Goal: Task Accomplishment & Management: Manage account settings

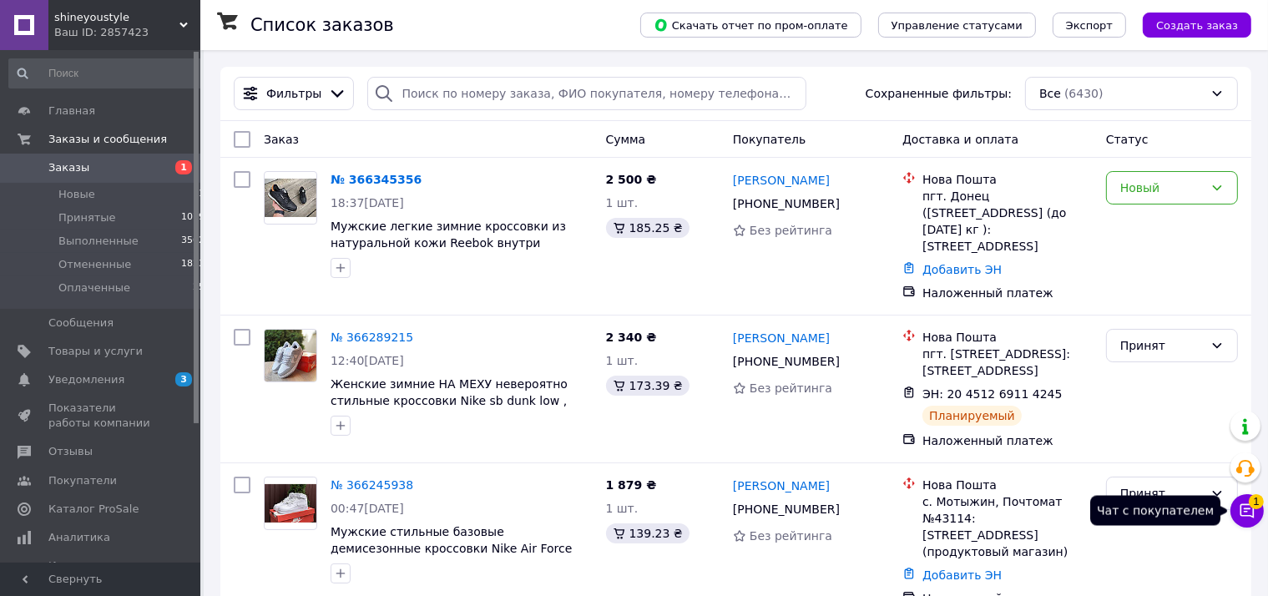
click at [1259, 502] on span "1" at bounding box center [1255, 501] width 15 height 15
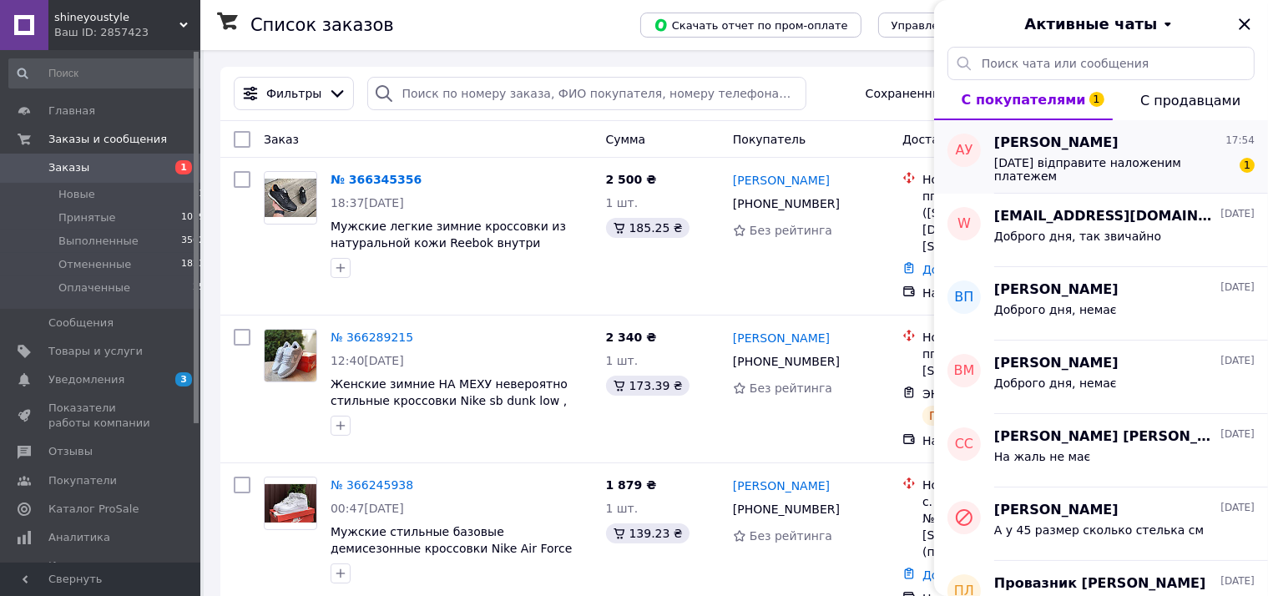
click at [1152, 172] on div "Завтра відправите наложеним платежем" at bounding box center [1112, 169] width 237 height 27
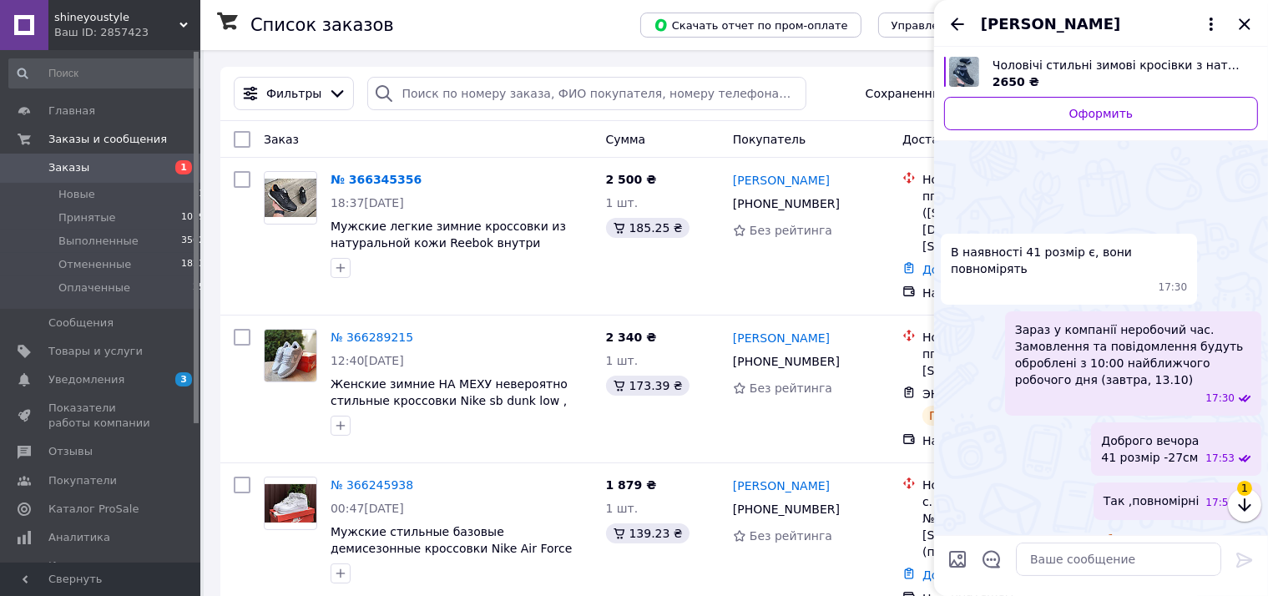
scroll to position [83, 0]
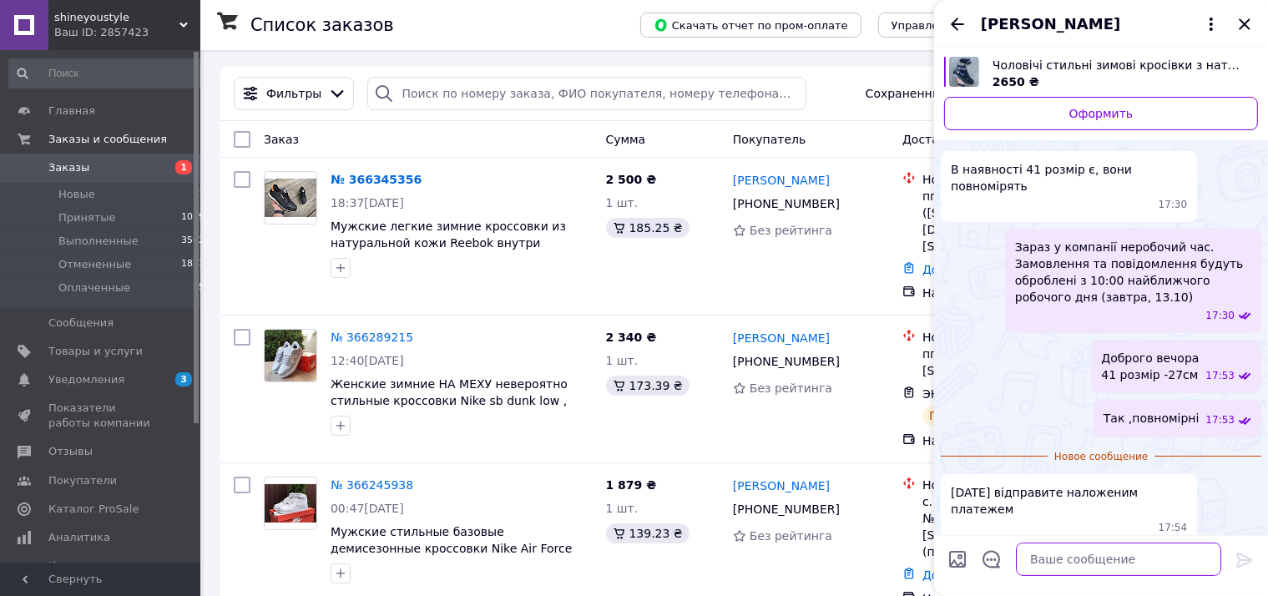
click at [1060, 552] on textarea at bounding box center [1118, 558] width 205 height 33
click at [1000, 559] on textarea "По передплаті 100 грн" at bounding box center [1101, 558] width 239 height 33
type textarea "Так По передплаті 100 грн"
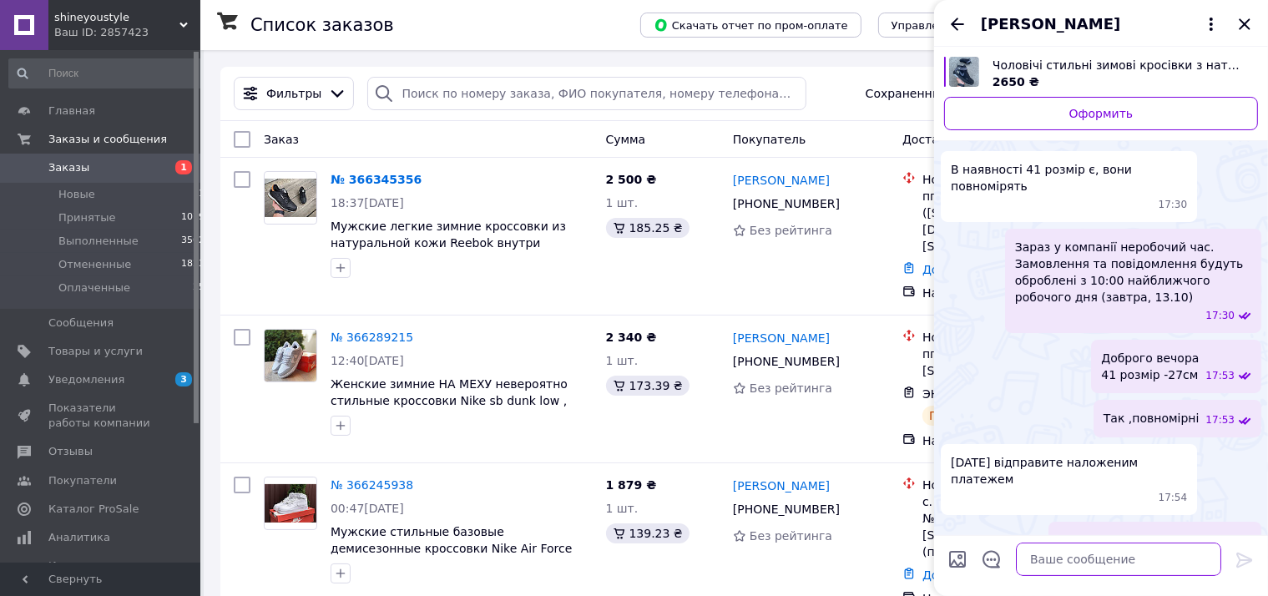
scroll to position [70, 0]
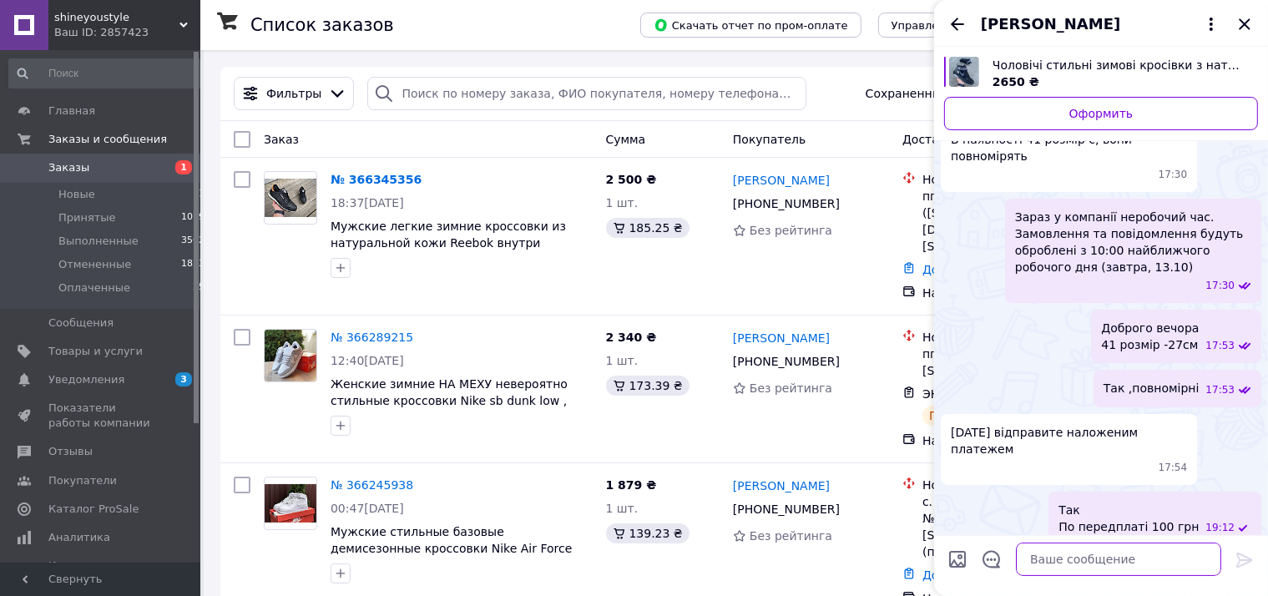
click at [1050, 564] on textarea at bounding box center [1118, 558] width 205 height 33
type textarea "Вам підходить?"
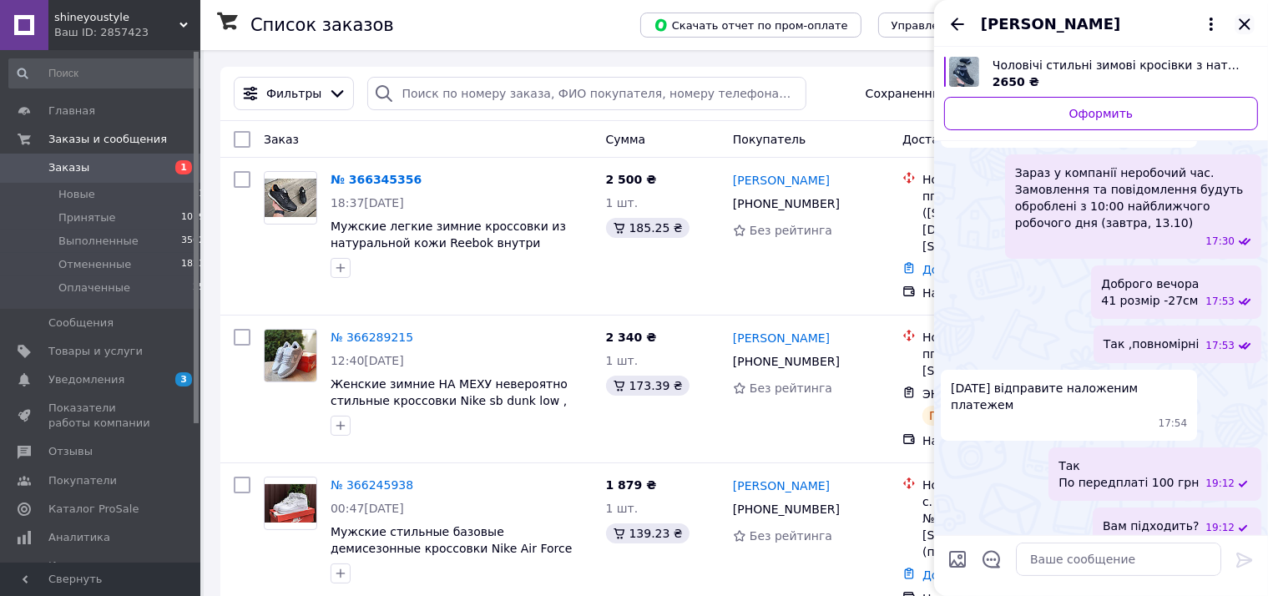
click at [1238, 28] on icon "Закрыть" at bounding box center [1244, 24] width 20 height 20
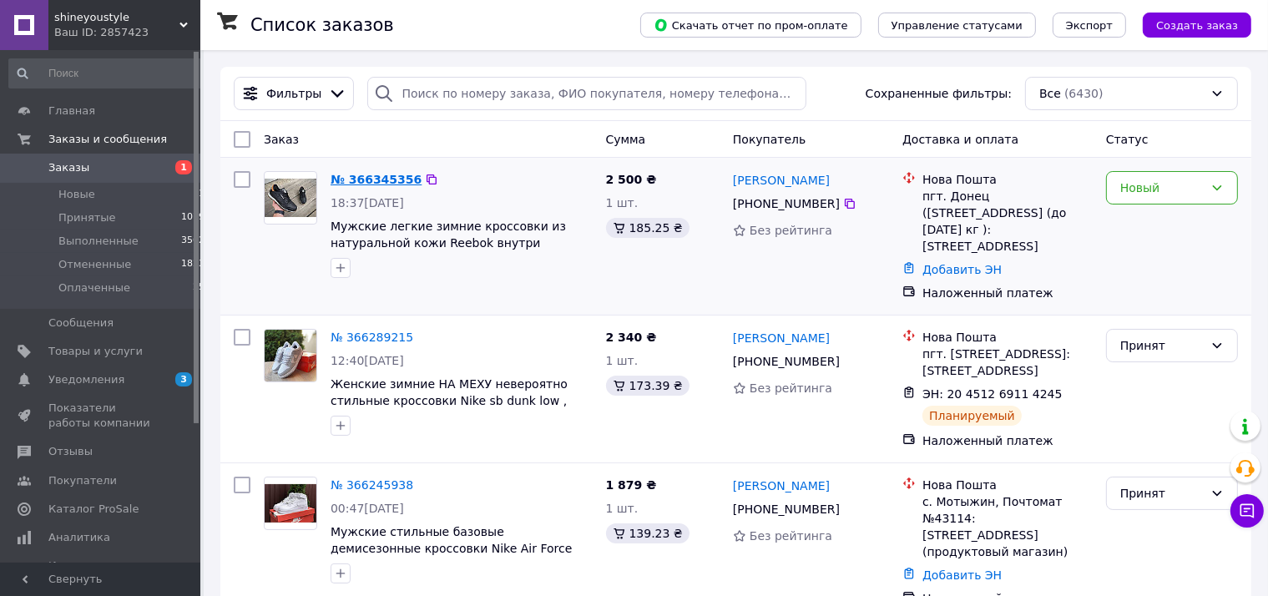
click at [376, 184] on link "№ 366345356" at bounding box center [375, 179] width 91 height 13
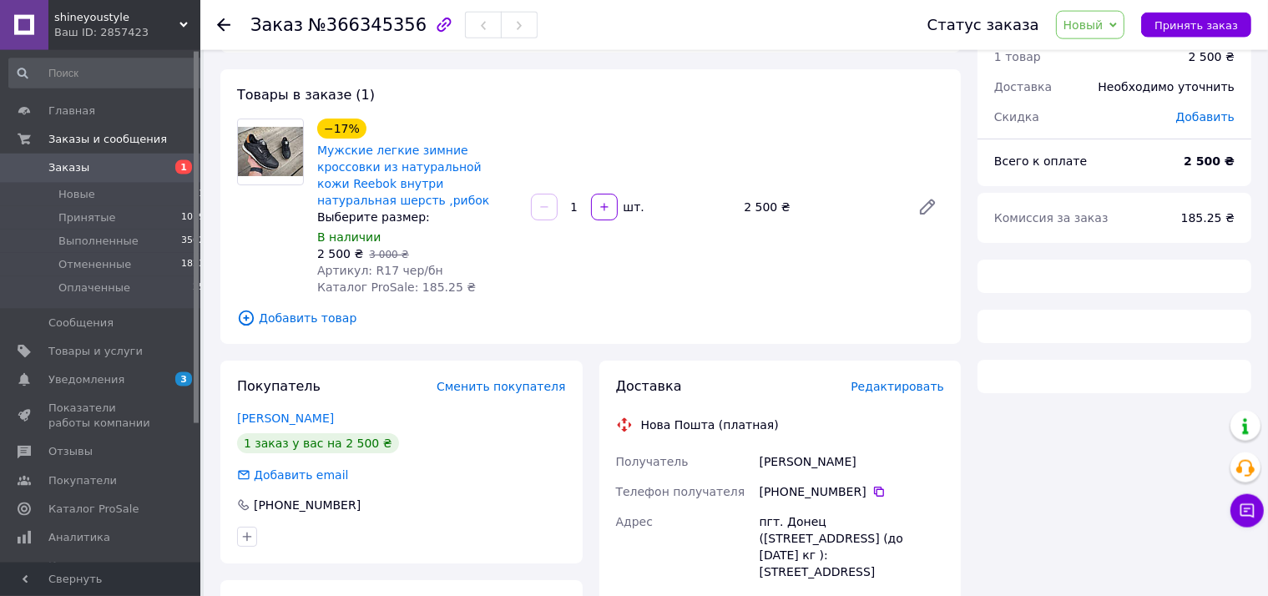
scroll to position [176, 0]
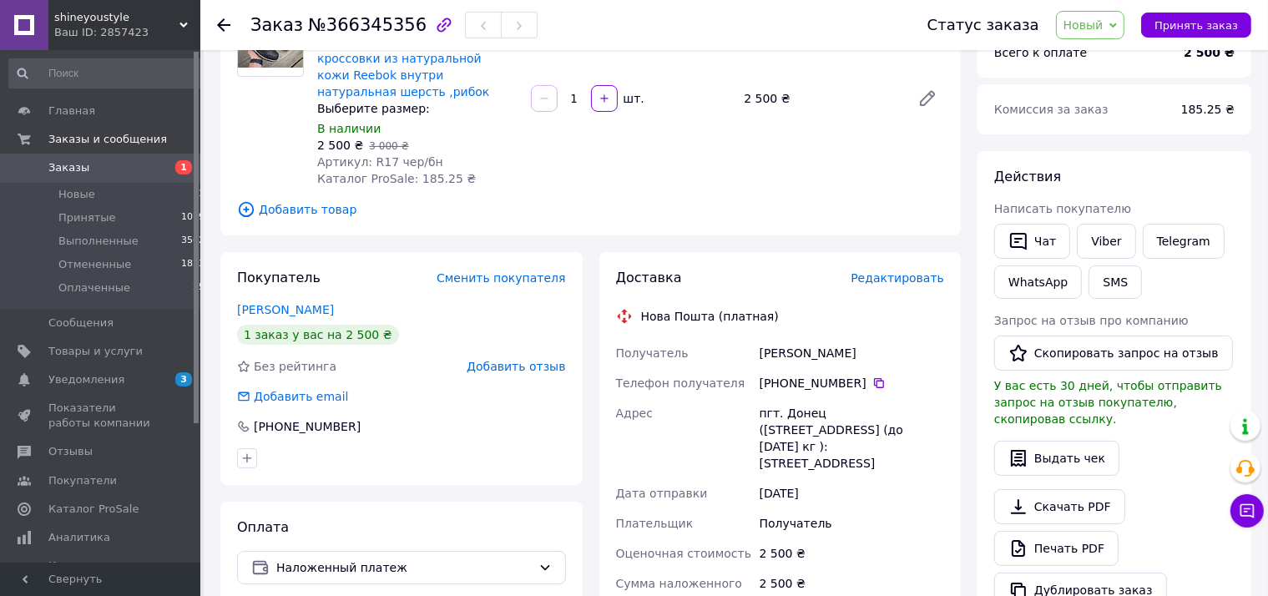
click at [806, 375] on div "[PHONE_NUMBER]" at bounding box center [851, 383] width 184 height 17
copy div "[PHONE_NUMBER]"
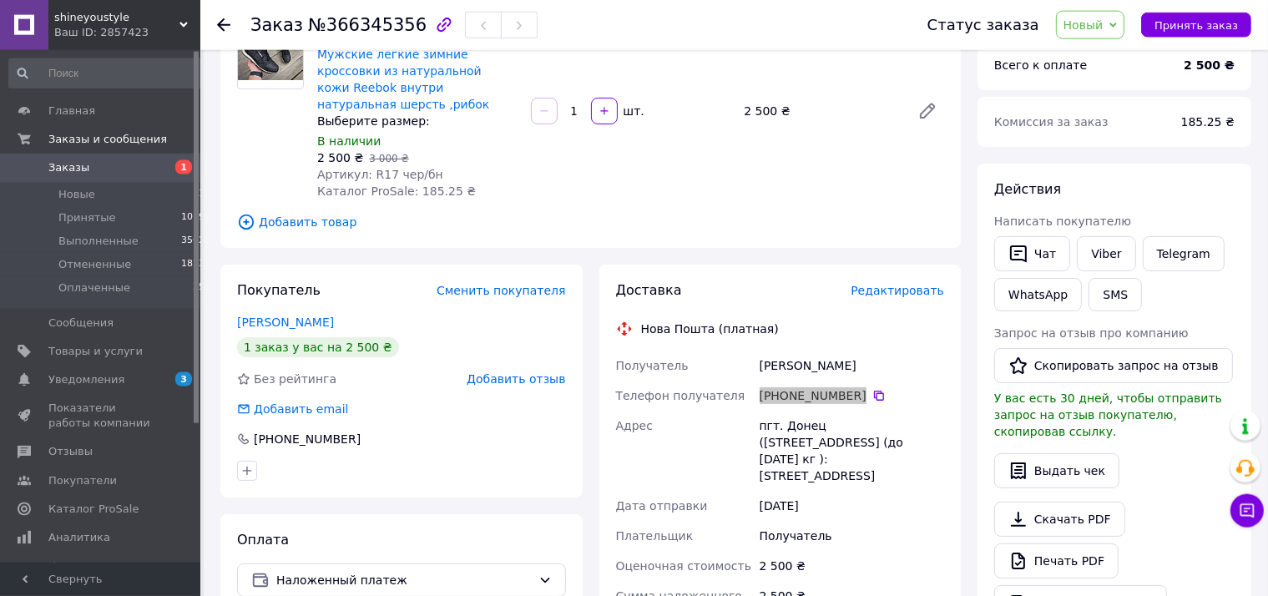
scroll to position [0, 0]
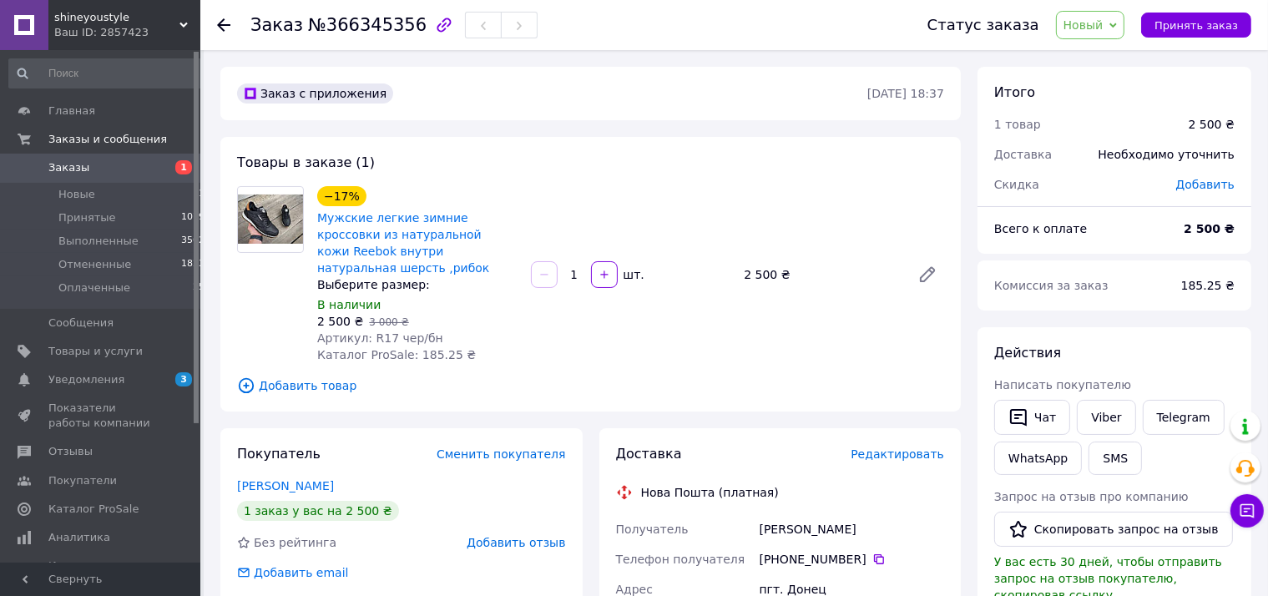
click at [406, 331] on span "Артикул: R17 чер/бн" at bounding box center [380, 337] width 126 height 13
drag, startPoint x: 366, startPoint y: 320, endPoint x: 429, endPoint y: 319, distance: 63.4
click at [429, 330] on div "Артикул: R17 чер/бн" at bounding box center [417, 338] width 200 height 17
copy span "R17 чер/бн"
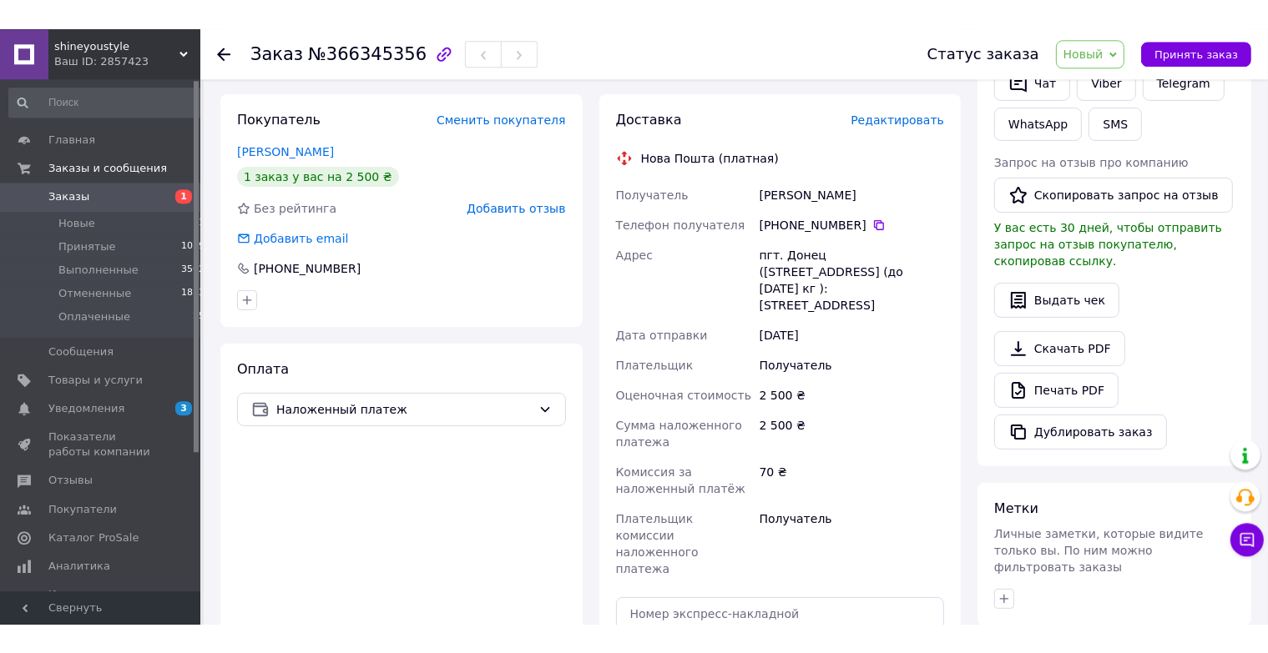
scroll to position [352, 0]
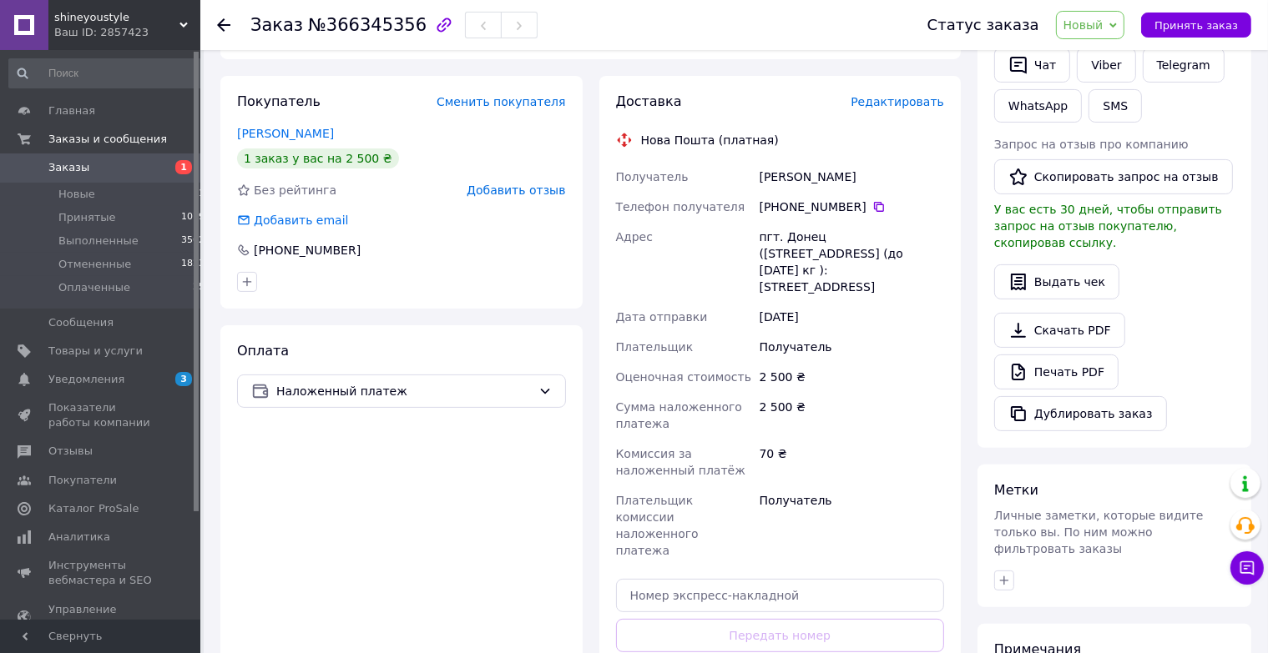
click at [117, 162] on span "Заказы" at bounding box center [101, 167] width 106 height 15
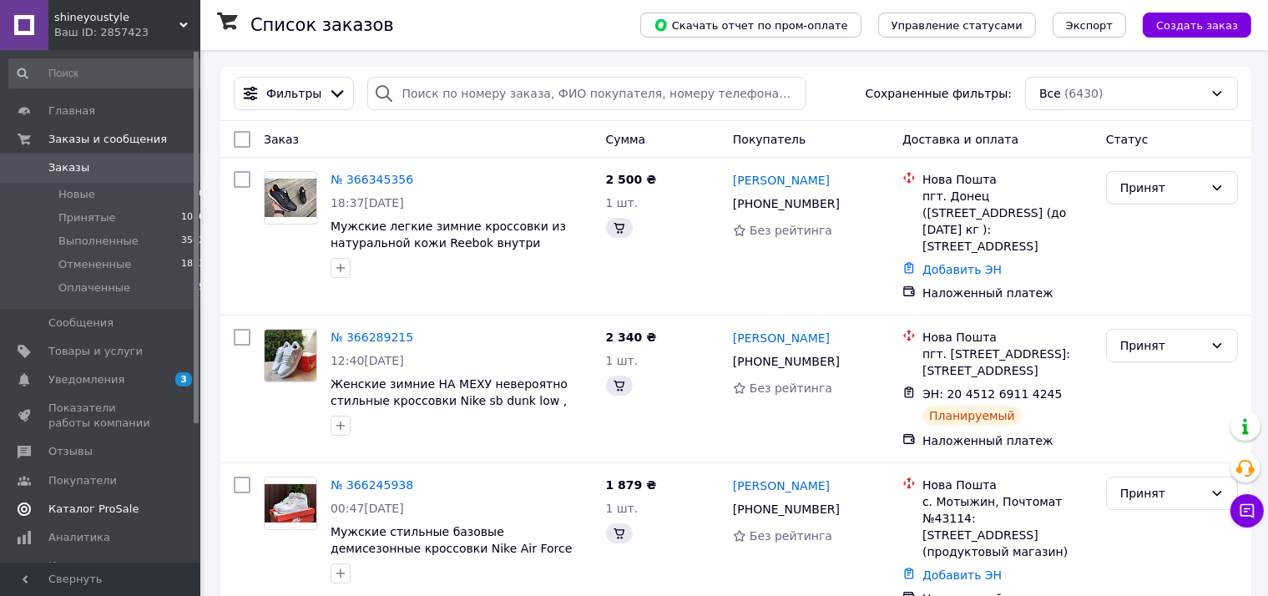
click at [102, 516] on span "Каталог ProSale" at bounding box center [93, 509] width 90 height 15
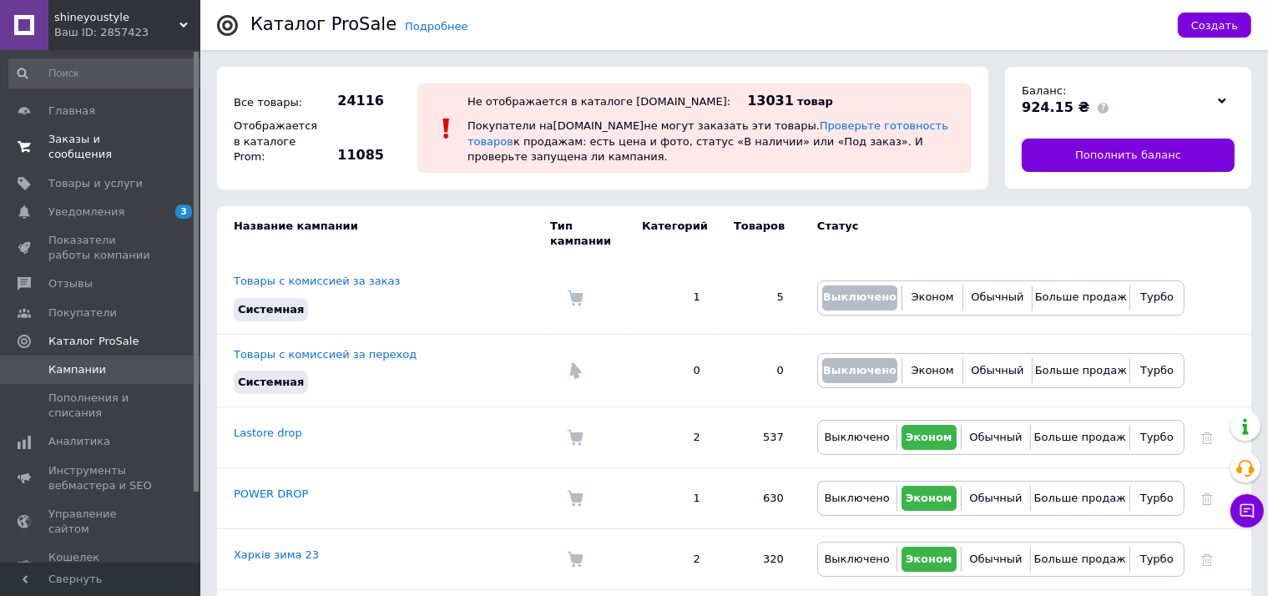
click at [108, 136] on span "Заказы и сообщения" at bounding box center [101, 147] width 106 height 30
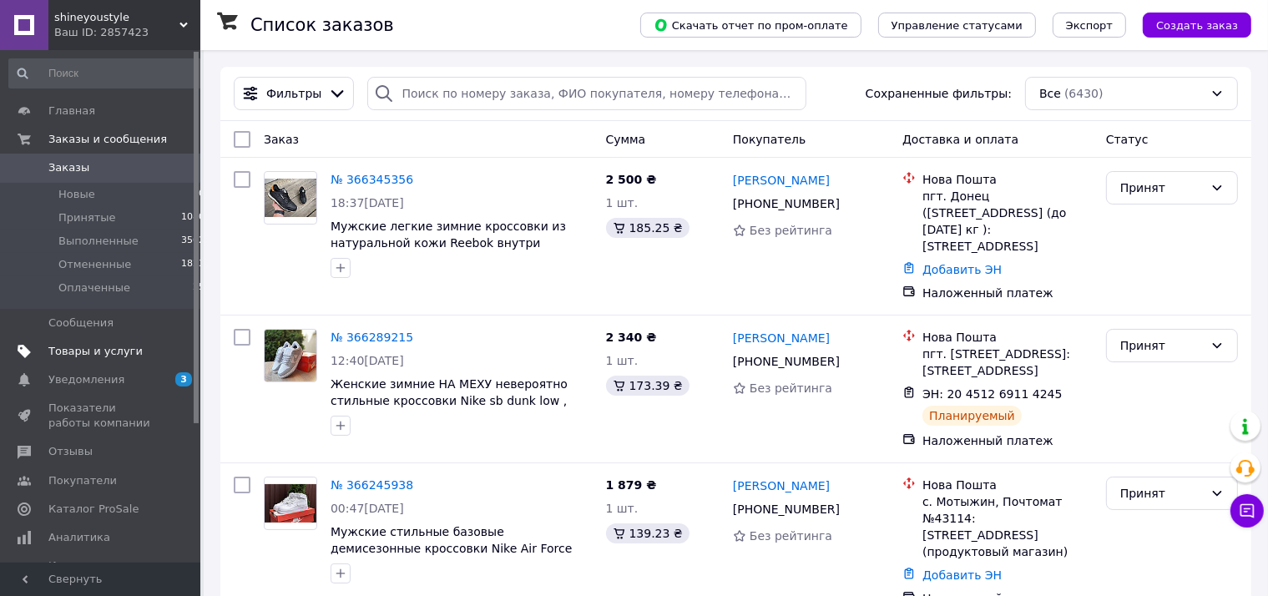
click at [129, 366] on link "Товары и услуги" at bounding box center [107, 351] width 214 height 28
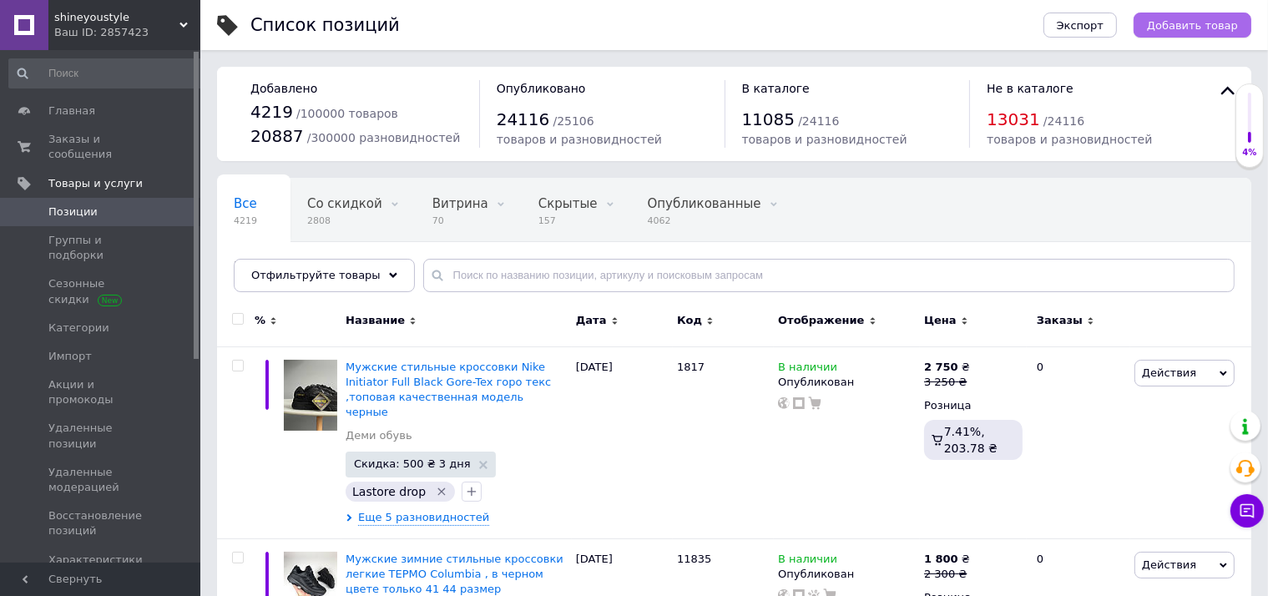
click at [1203, 28] on span "Добавить товар" at bounding box center [1192, 25] width 91 height 13
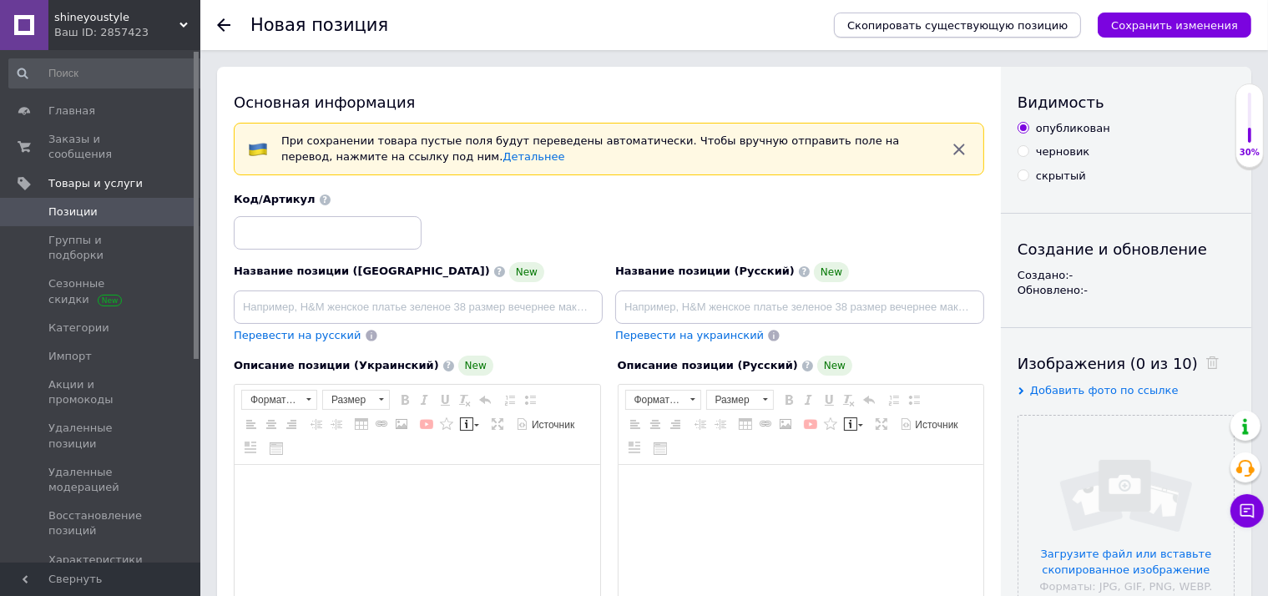
click at [1006, 35] on button "Скопировать существующую позицию" at bounding box center [957, 25] width 247 height 25
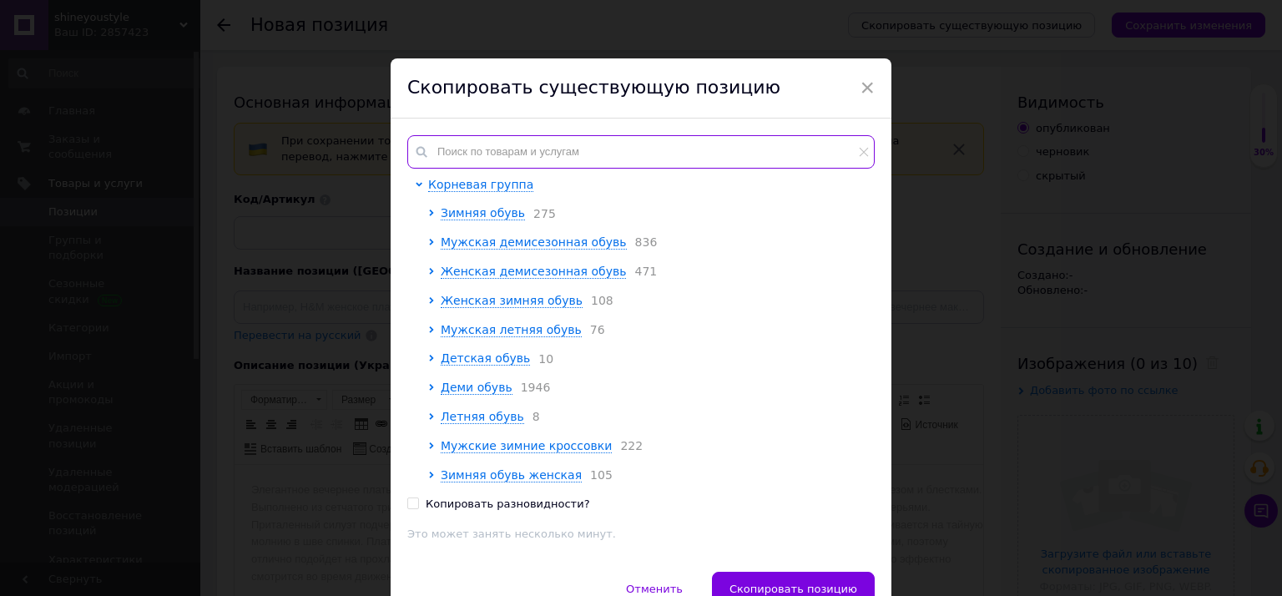
click at [472, 147] on input "text" at bounding box center [640, 151] width 467 height 33
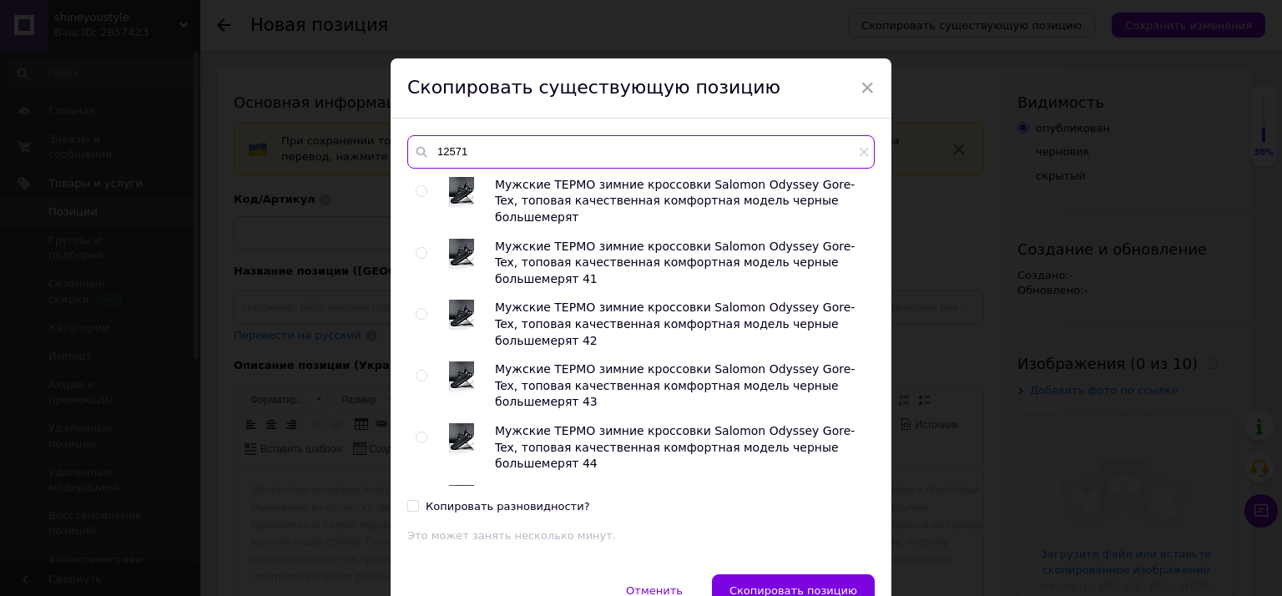
type input "12571"
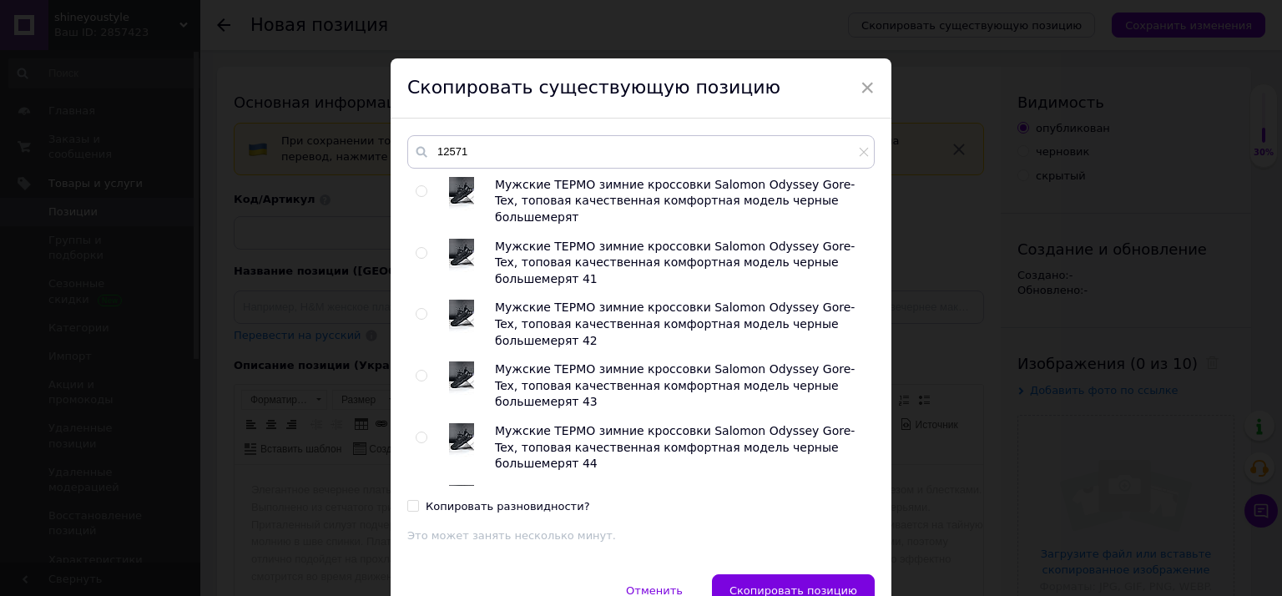
click at [416, 186] on input "radio" at bounding box center [421, 191] width 11 height 11
radio input "true"
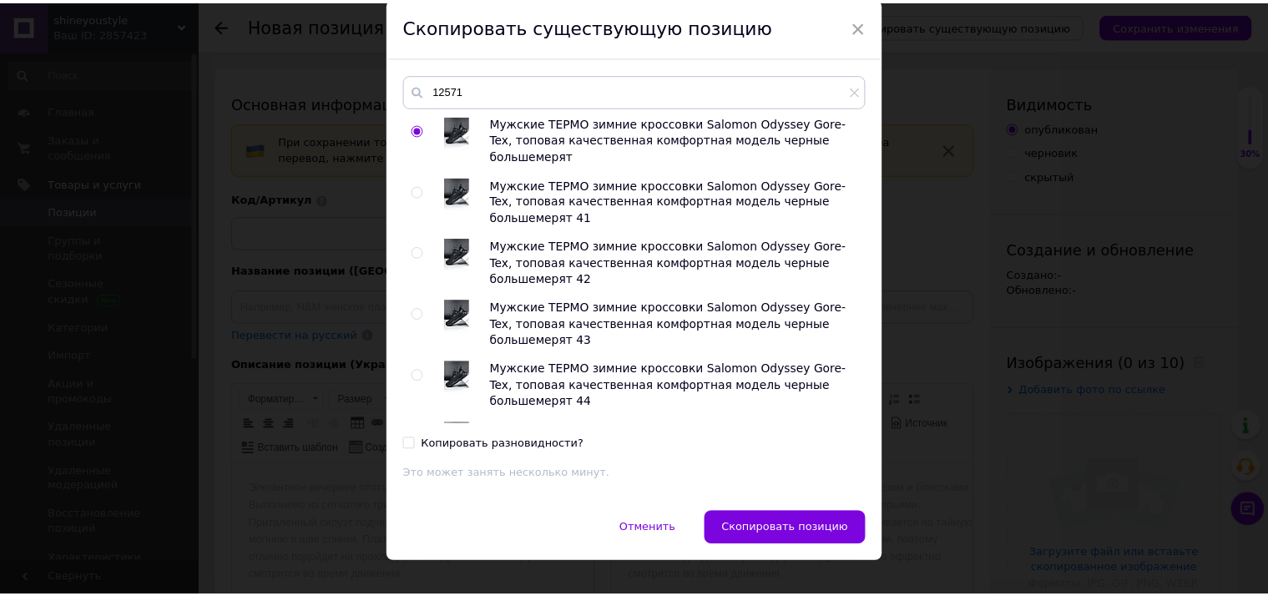
scroll to position [86, 0]
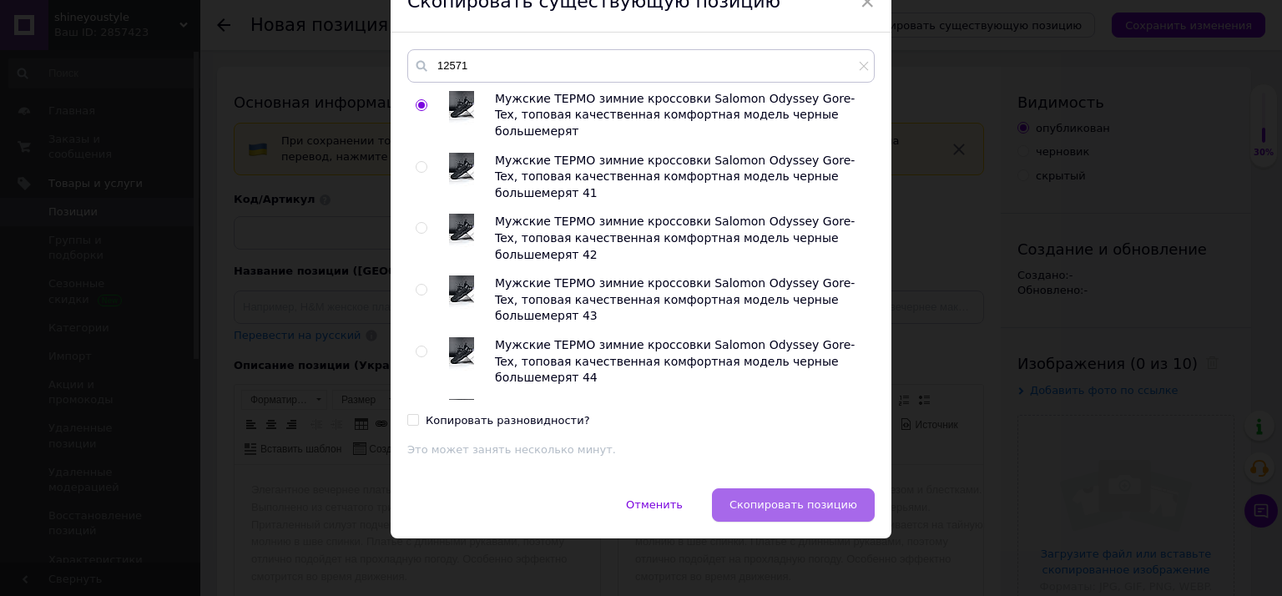
click at [776, 498] on span "Скопировать позицию" at bounding box center [793, 504] width 128 height 13
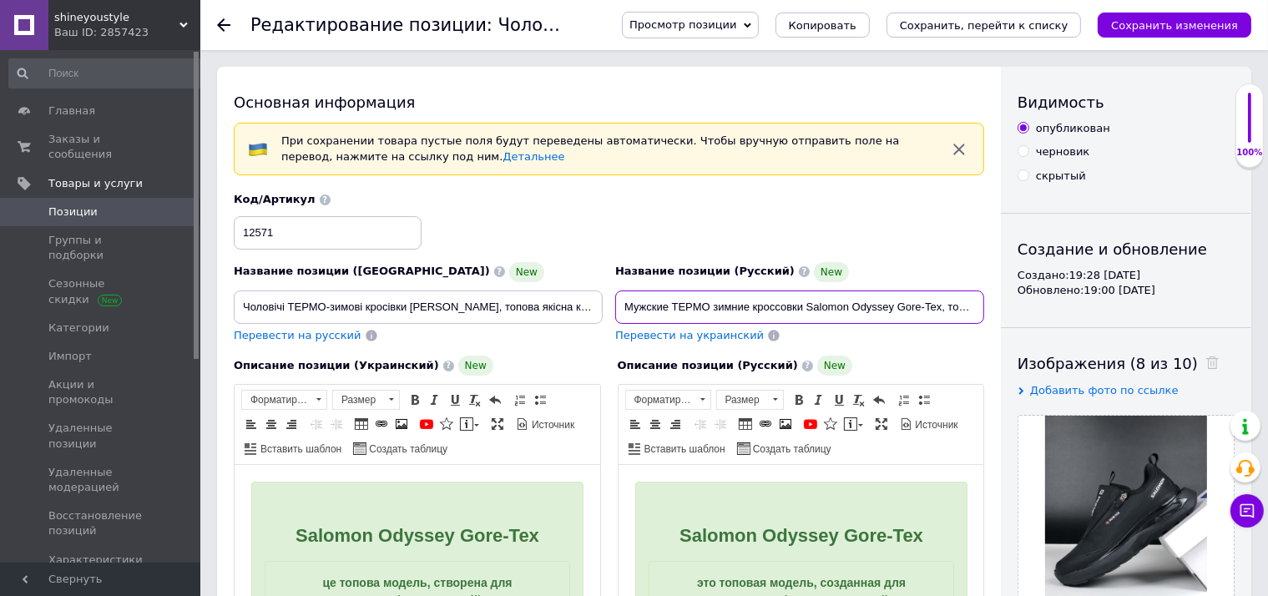
click at [715, 299] on input "Мужские ТЕРМО зимние кроссовки Salomon Odyssey Gore-Tex, топовая качественная к…" at bounding box center [799, 306] width 369 height 33
checkbox input "true"
paste input "стильные кроссовки Salomon Xt Pu.Re Advanced , топов"
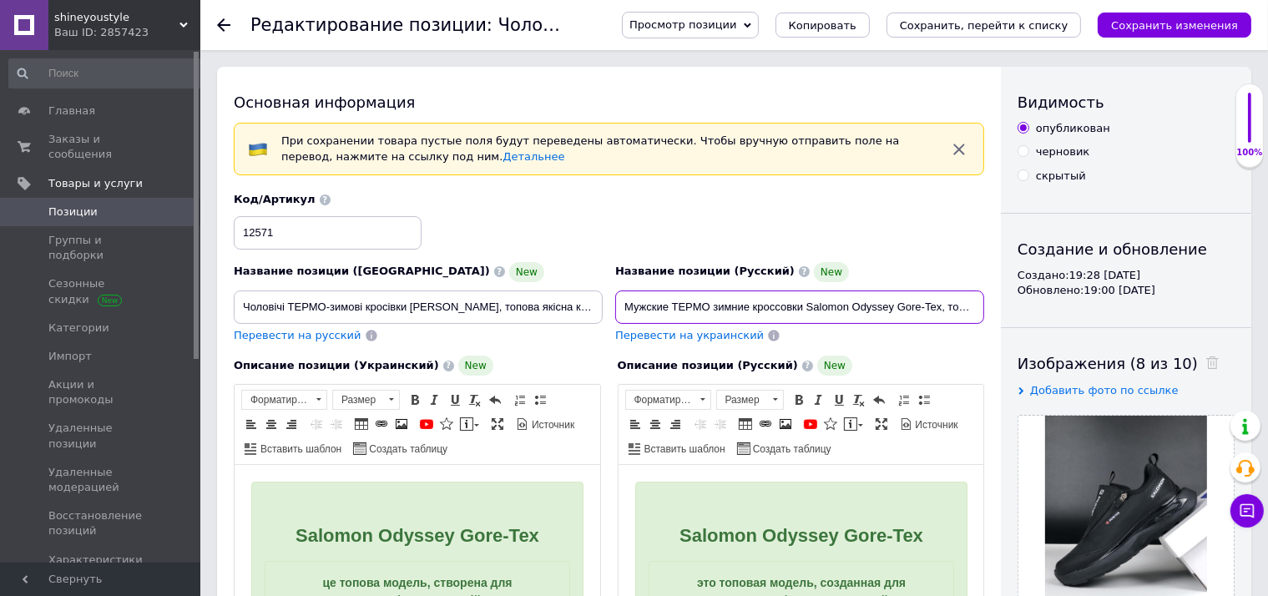
type input "Мужские ТЕРМО зимние стильные кроссовки Salomon Xt [DOMAIN_NAME] Advanced , топ…"
checkbox input "true"
type input "Мужские ТЕРМО зимние стильные кроссовки Salomon Xt [DOMAIN_NAME] Advanced , топ…"
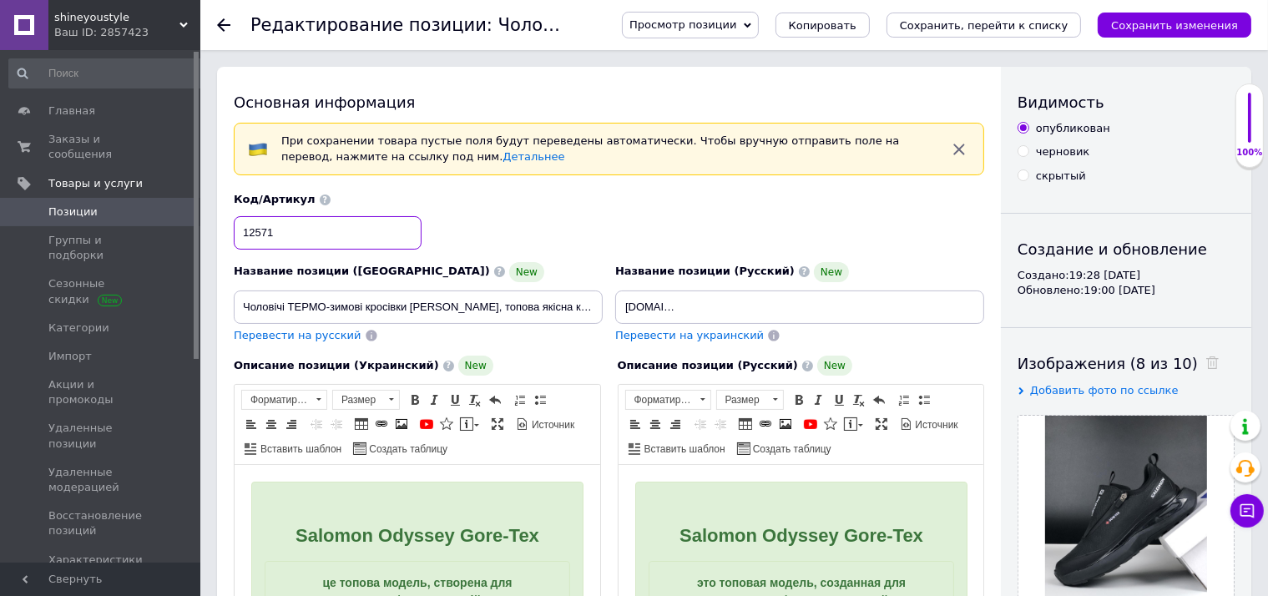
click at [309, 238] on input "12571" at bounding box center [328, 232] width 188 height 33
checkbox input "true"
type input "1257"
checkbox input "true"
type input "12579"
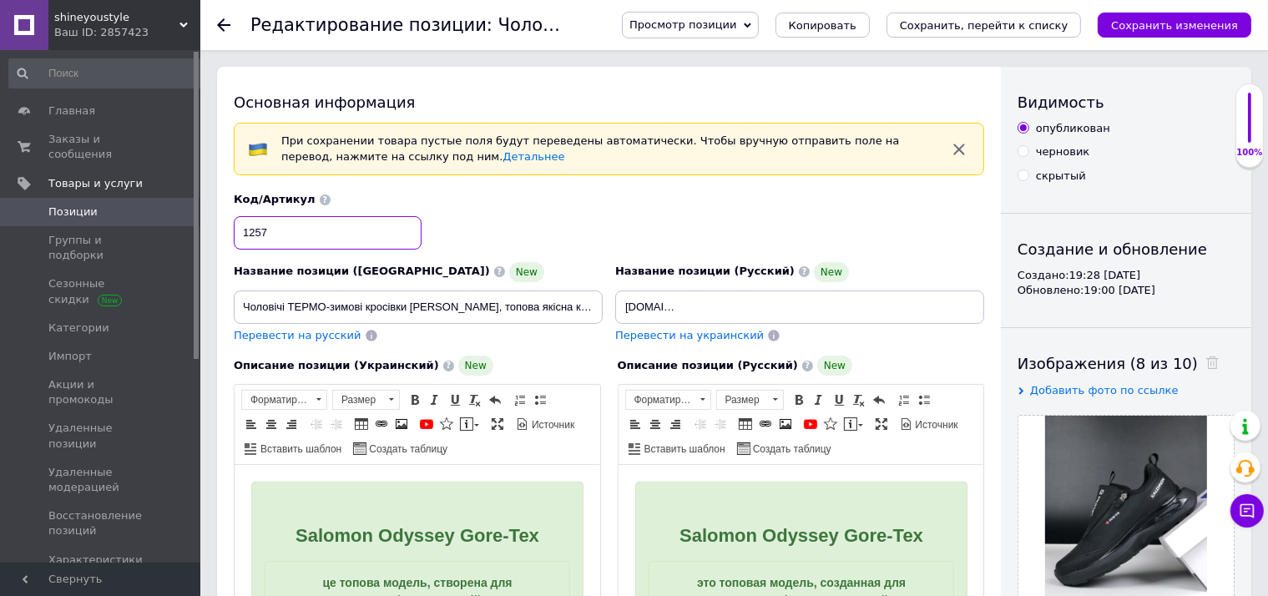
checkbox input "true"
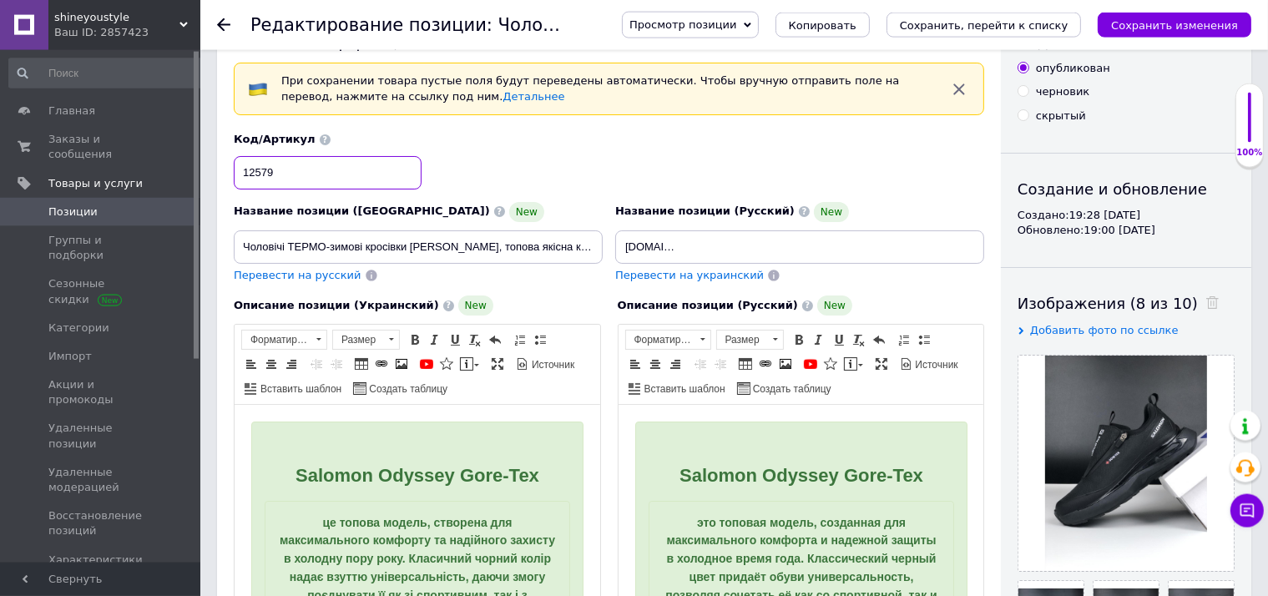
scroll to position [88, 0]
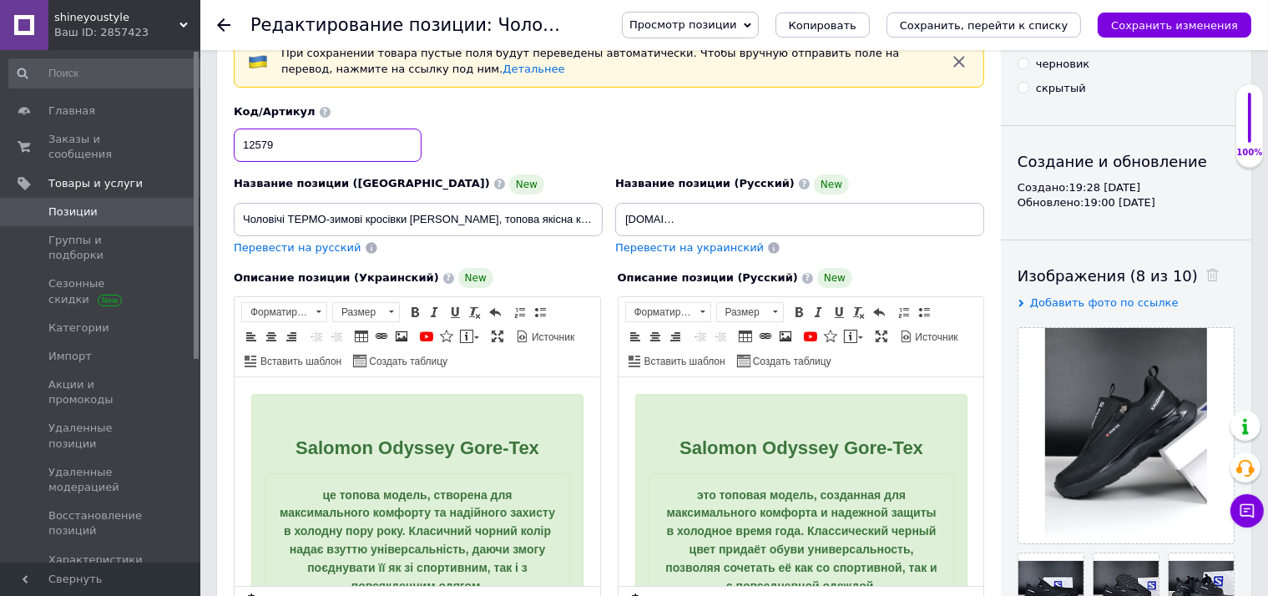
type input "12579"
click at [1198, 280] on span at bounding box center [1208, 276] width 21 height 18
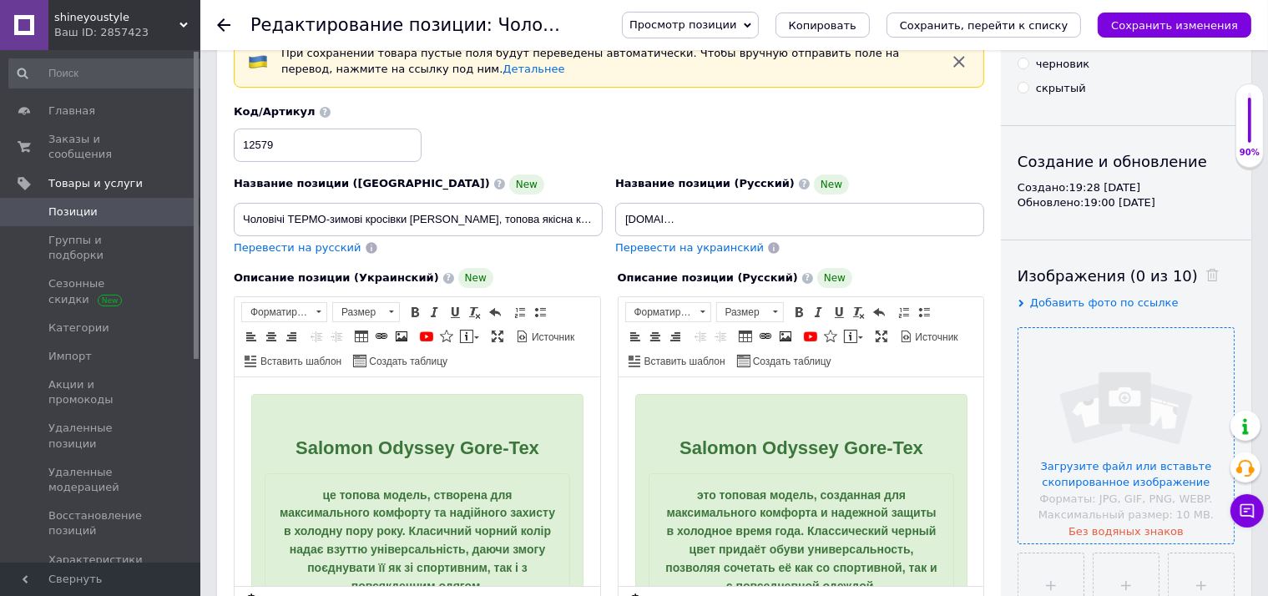
click at [1132, 421] on input "file" at bounding box center [1125, 435] width 215 height 215
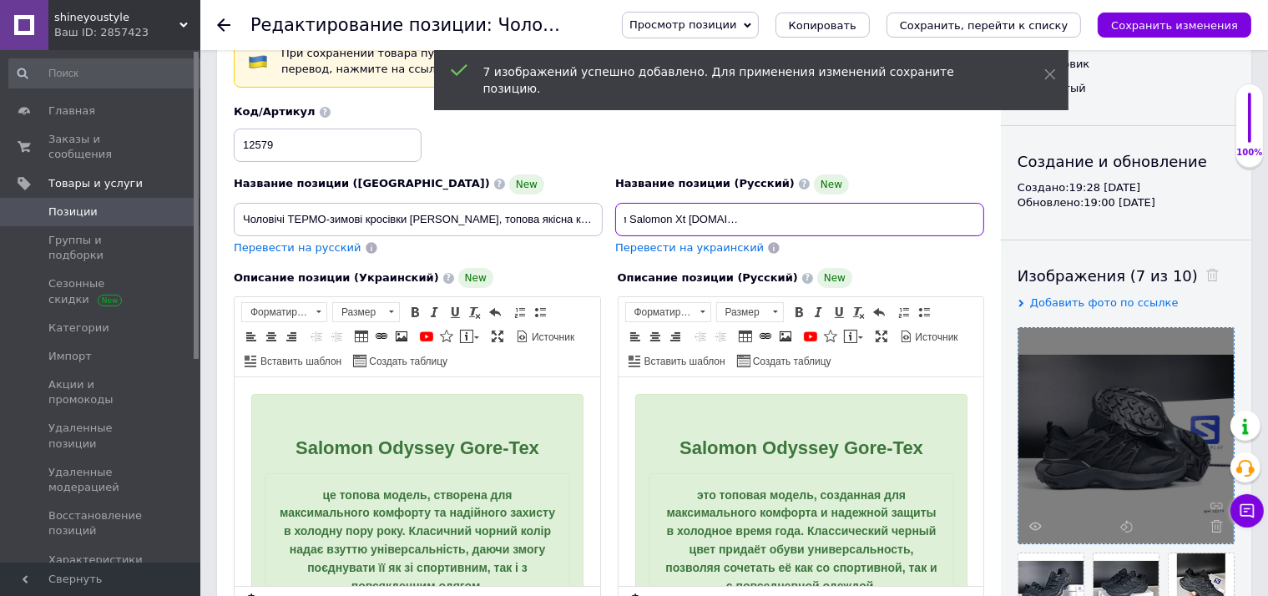
scroll to position [0, 215]
drag, startPoint x: 705, startPoint y: 218, endPoint x: 644, endPoint y: 219, distance: 60.9
click at [644, 219] on input "Мужские ТЕРМО зимние стильные кроссовки Salomon Xt [DOMAIN_NAME] Advanced , топ…" at bounding box center [799, 219] width 369 height 33
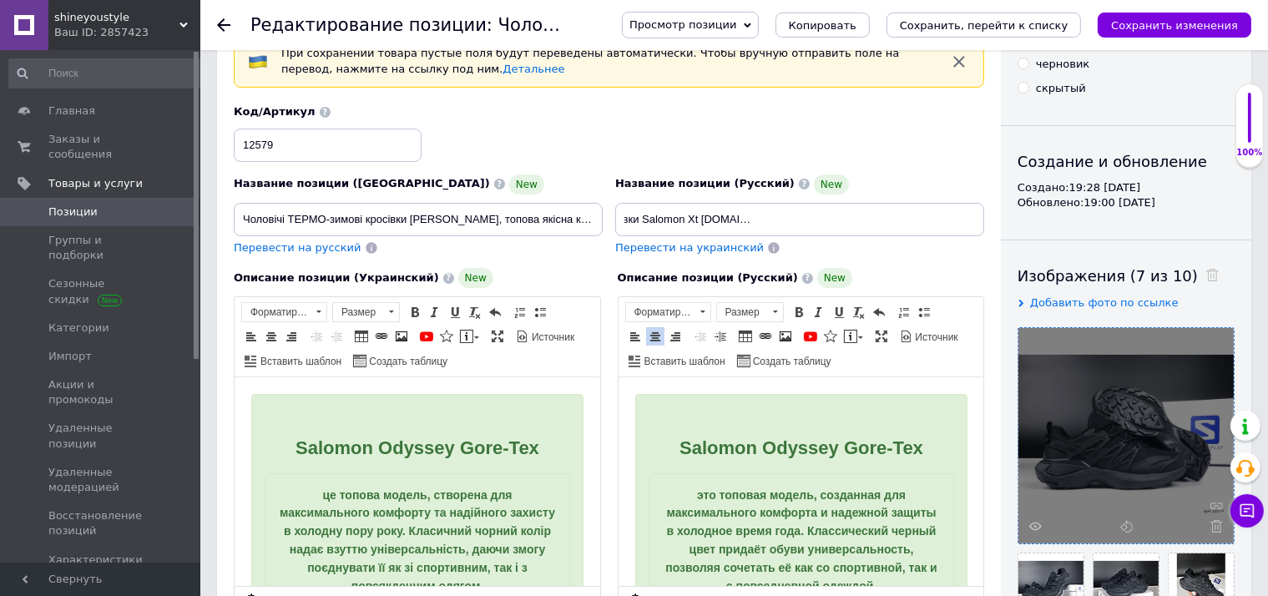
click at [824, 446] on span "Salomon Odyssey Gore-Tex" at bounding box center [800, 447] width 244 height 21
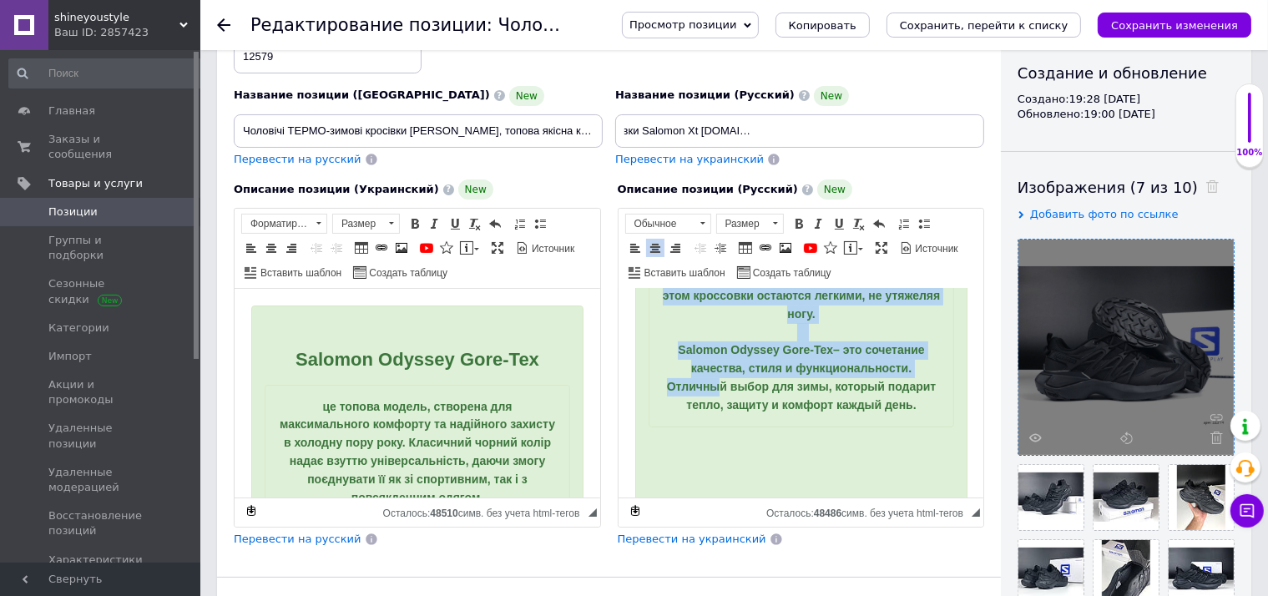
scroll to position [528, 0]
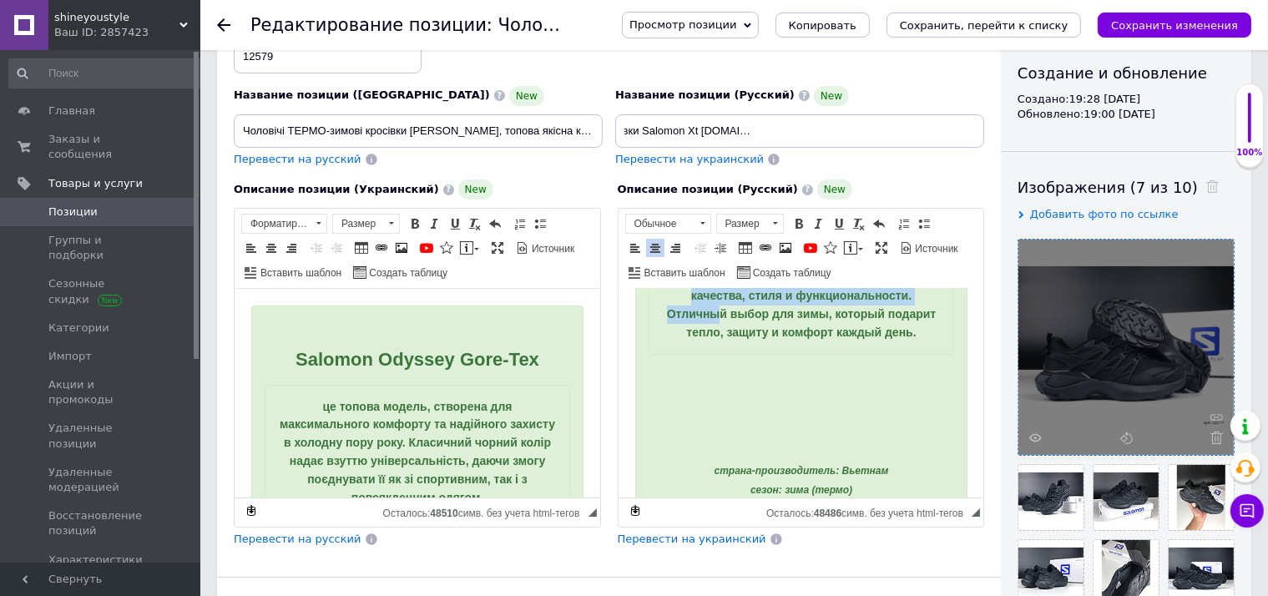
drag, startPoint x: 673, startPoint y: 407, endPoint x: 888, endPoint y: 364, distance: 218.8
click at [888, 356] on div "это топовая модель, созданная для максимального комфорта и надежной защиты в хо…" at bounding box center [800, 106] width 305 height 500
checkbox input "true"
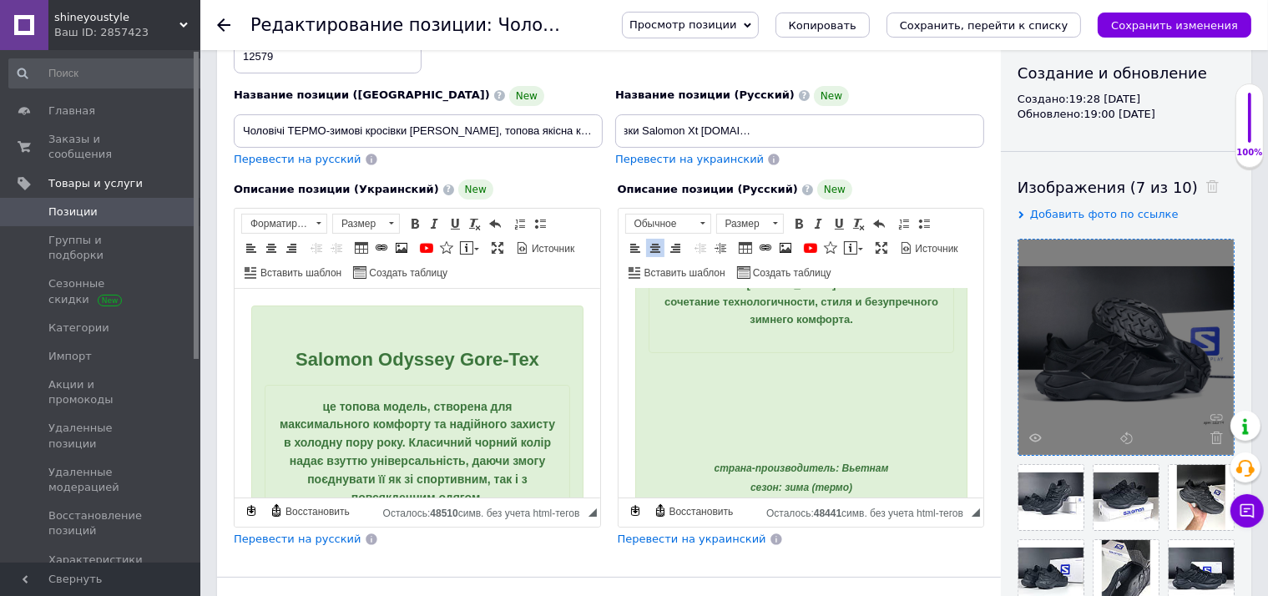
drag, startPoint x: 658, startPoint y: 417, endPoint x: 838, endPoint y: 399, distance: 181.2
click at [838, 353] on div "топовый комфорт и защита в каждом шаге Выбирайте надёжность и стиль с премиальн…" at bounding box center [800, 104] width 305 height 497
click at [741, 216] on span "Размер" at bounding box center [742, 223] width 50 height 18
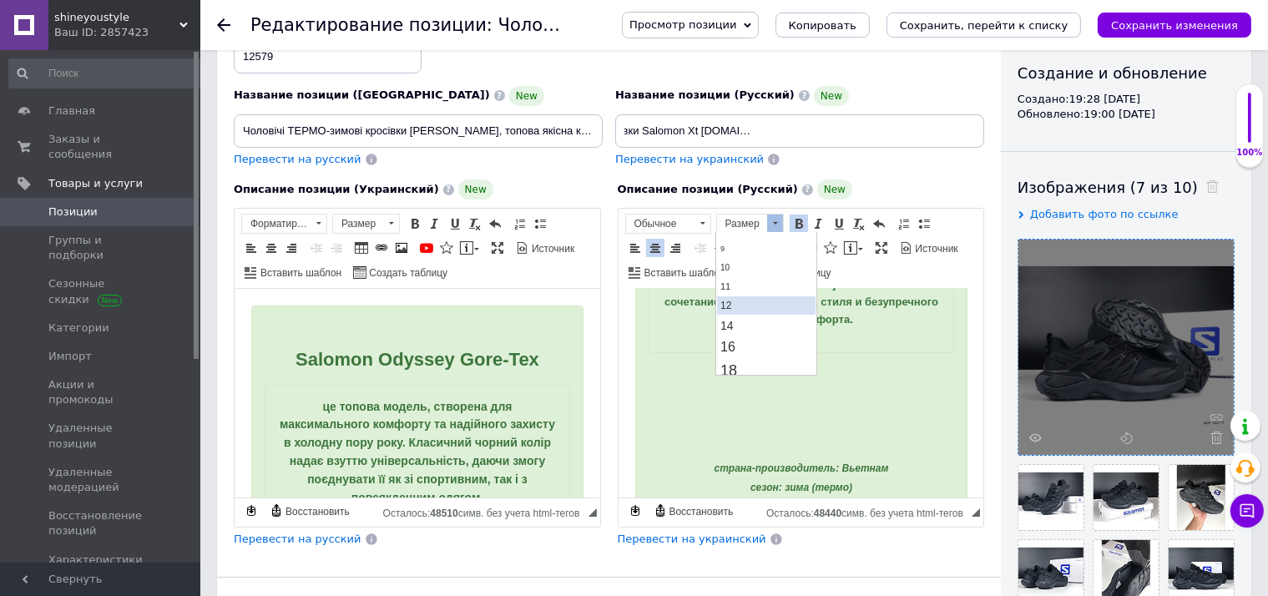
scroll to position [88, 0]
click at [729, 294] on span "14" at bounding box center [725, 294] width 13 height 13
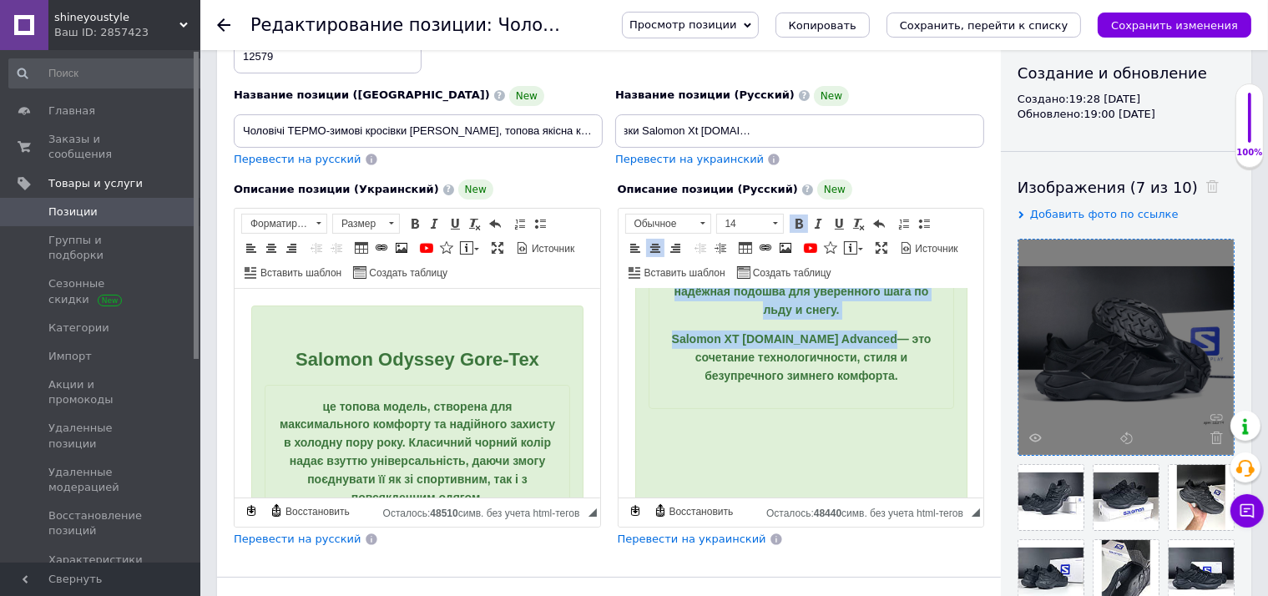
click at [843, 345] on strong "Salomon XT Pu.Re Advanced" at bounding box center [783, 338] width 225 height 13
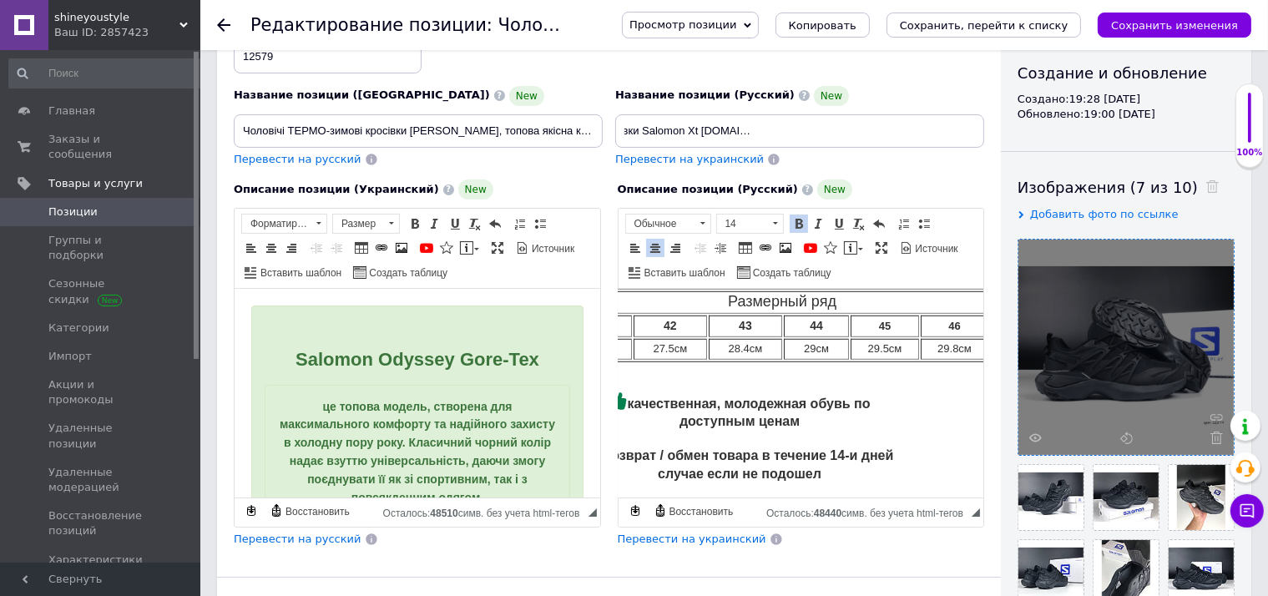
scroll to position [1345, 113]
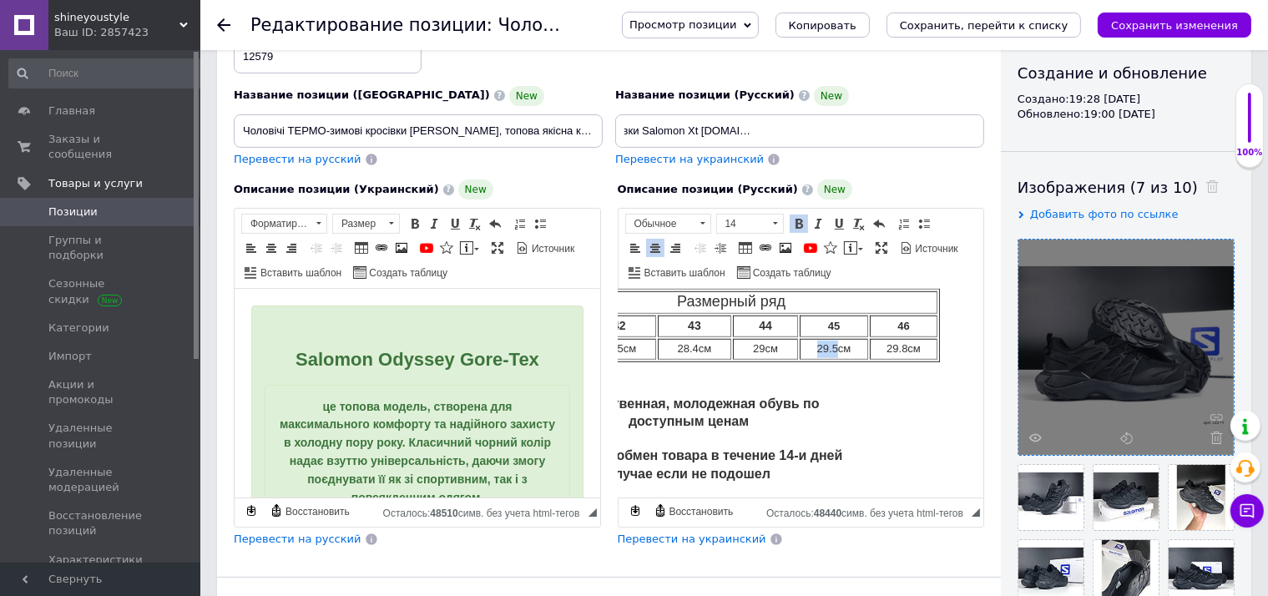
drag, startPoint x: 836, startPoint y: 401, endPoint x: 815, endPoint y: 401, distance: 21.7
click at [815, 360] on td "29.5см" at bounding box center [833, 349] width 68 height 21
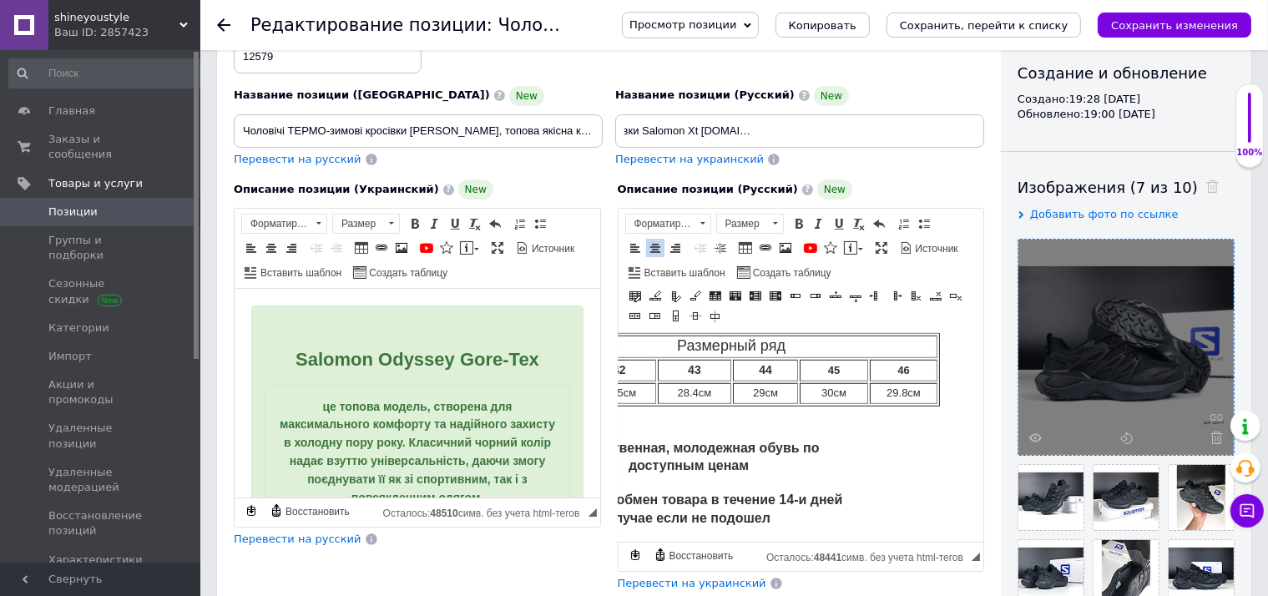
click at [902, 404] on td "29.8см" at bounding box center [903, 393] width 68 height 21
drag, startPoint x: 906, startPoint y: 440, endPoint x: 883, endPoint y: 441, distance: 23.4
click at [883, 404] on td "29.8см" at bounding box center [903, 393] width 68 height 21
click at [710, 577] on span "Перевести на украинский" at bounding box center [692, 583] width 149 height 13
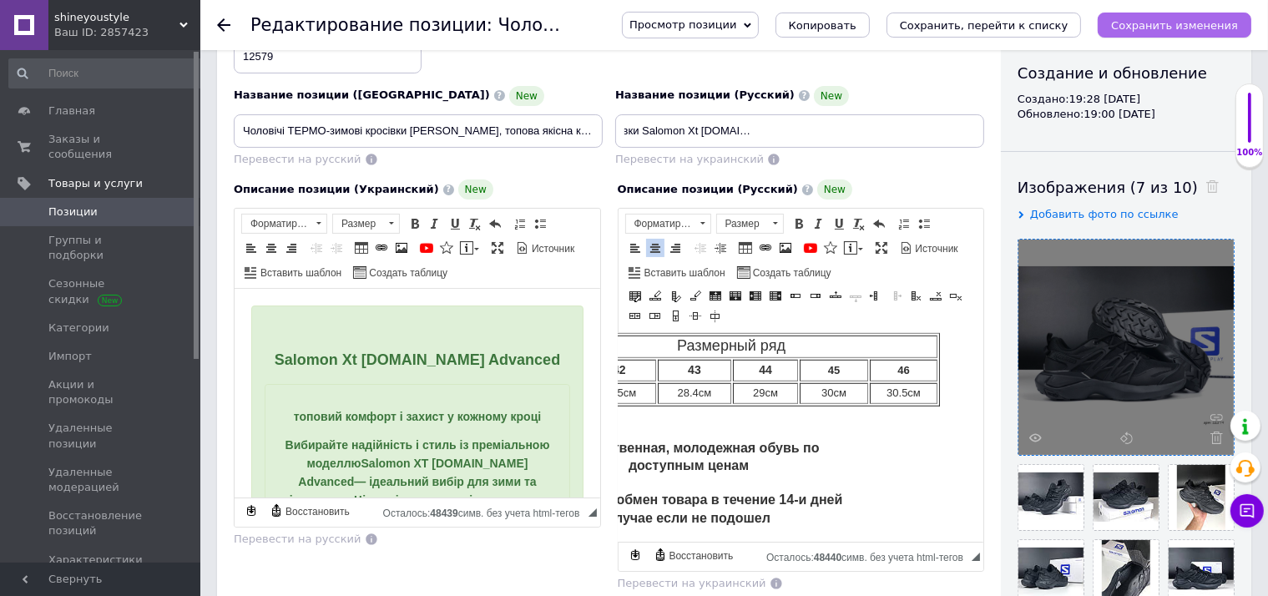
click at [1192, 20] on icon "Сохранить изменения" at bounding box center [1174, 25] width 127 height 13
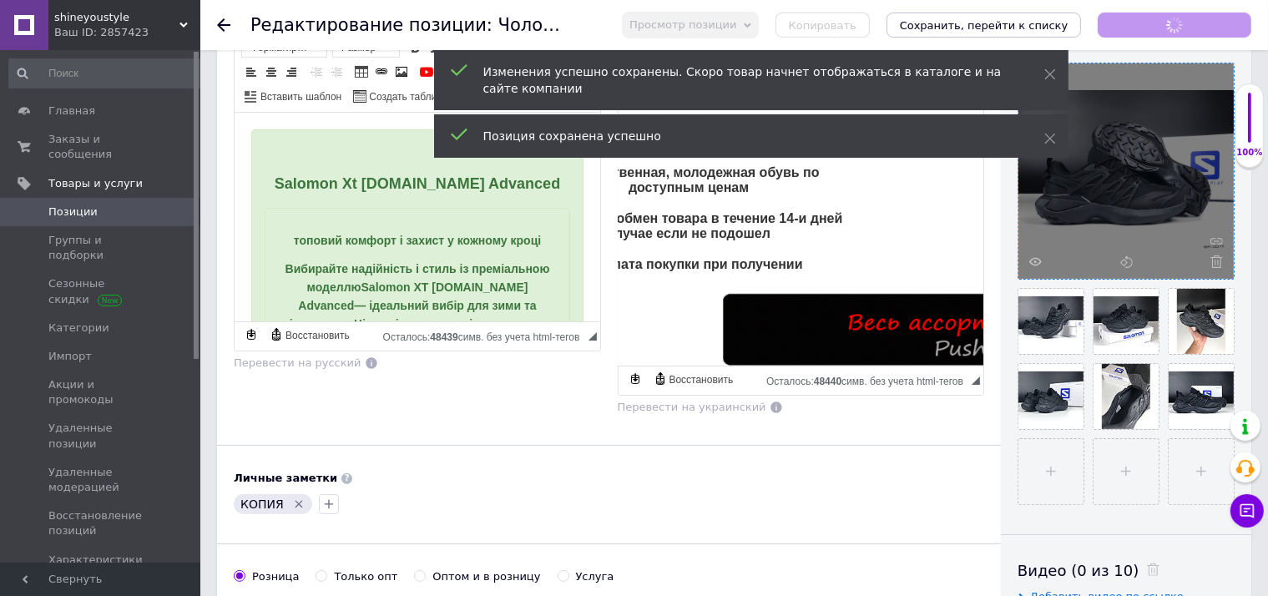
scroll to position [0, 0]
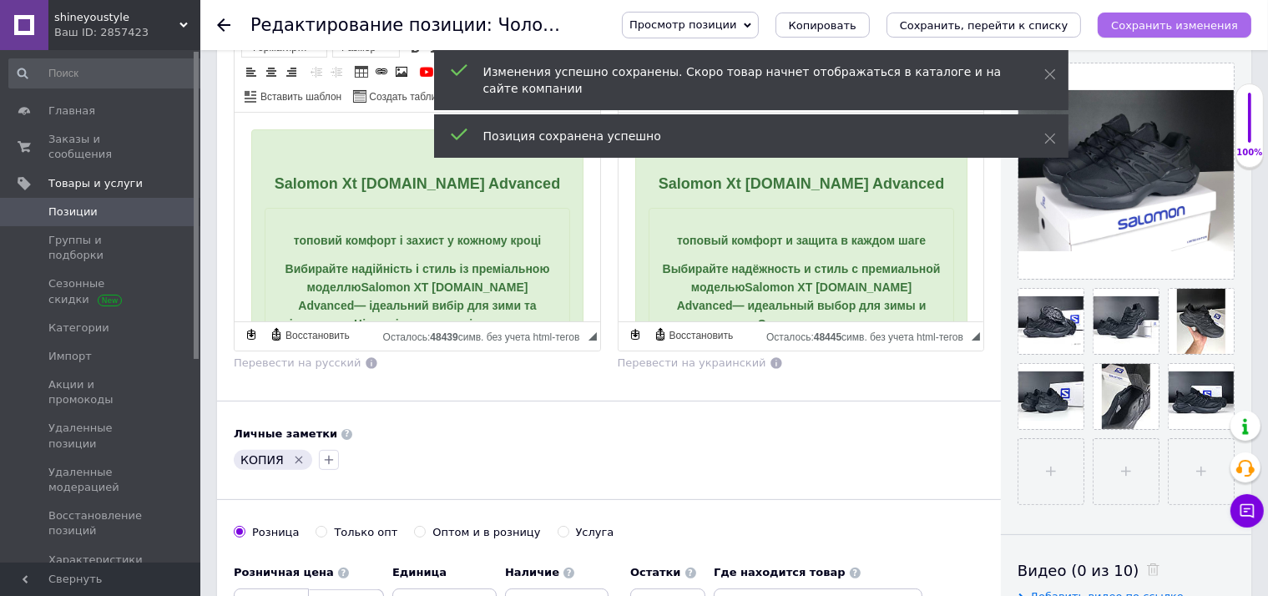
click at [1179, 16] on button "Сохранить изменения" at bounding box center [1174, 25] width 154 height 25
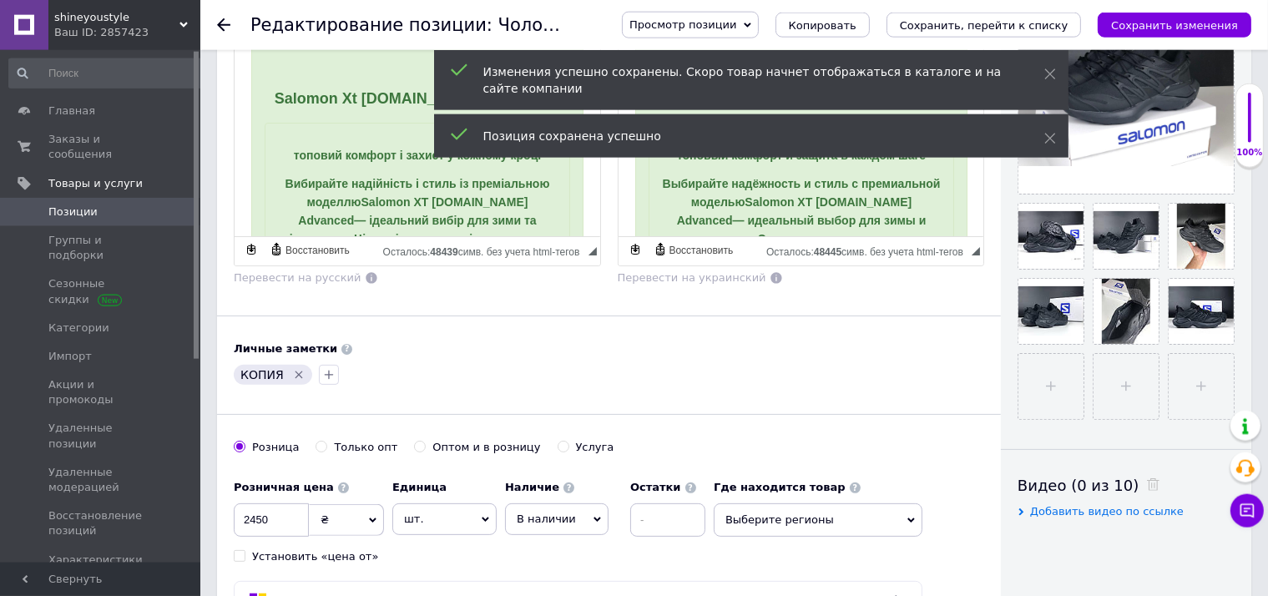
scroll to position [441, 0]
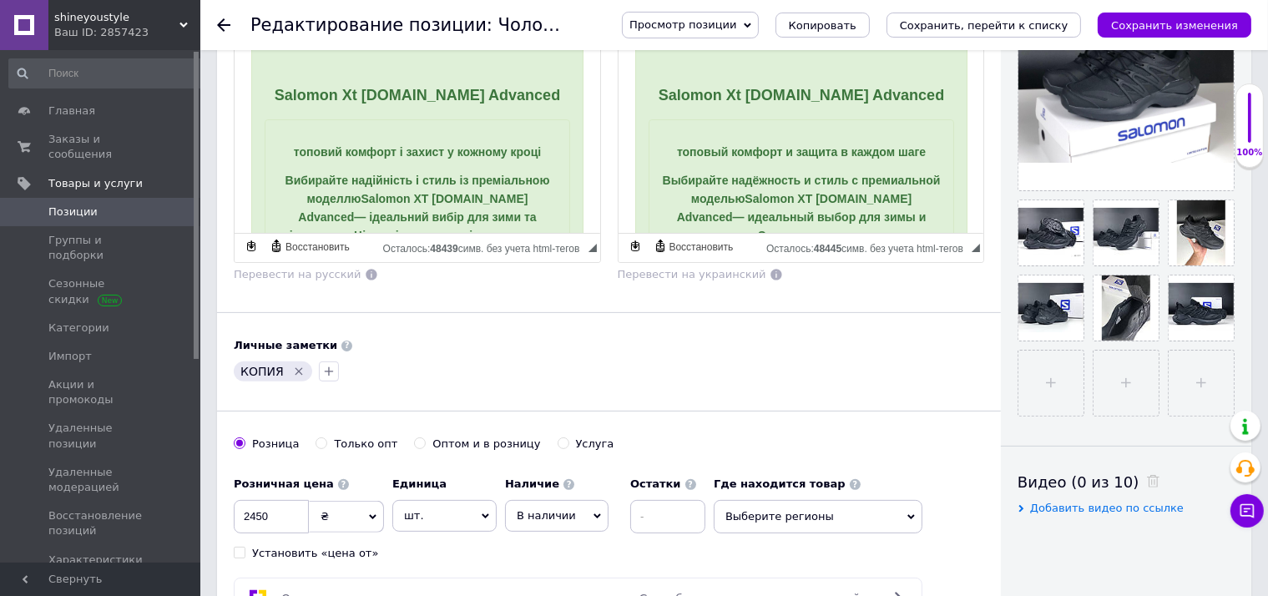
click at [300, 365] on icon "Удалить метку" at bounding box center [298, 371] width 13 height 13
click at [249, 376] on button "button" at bounding box center [244, 371] width 20 height 20
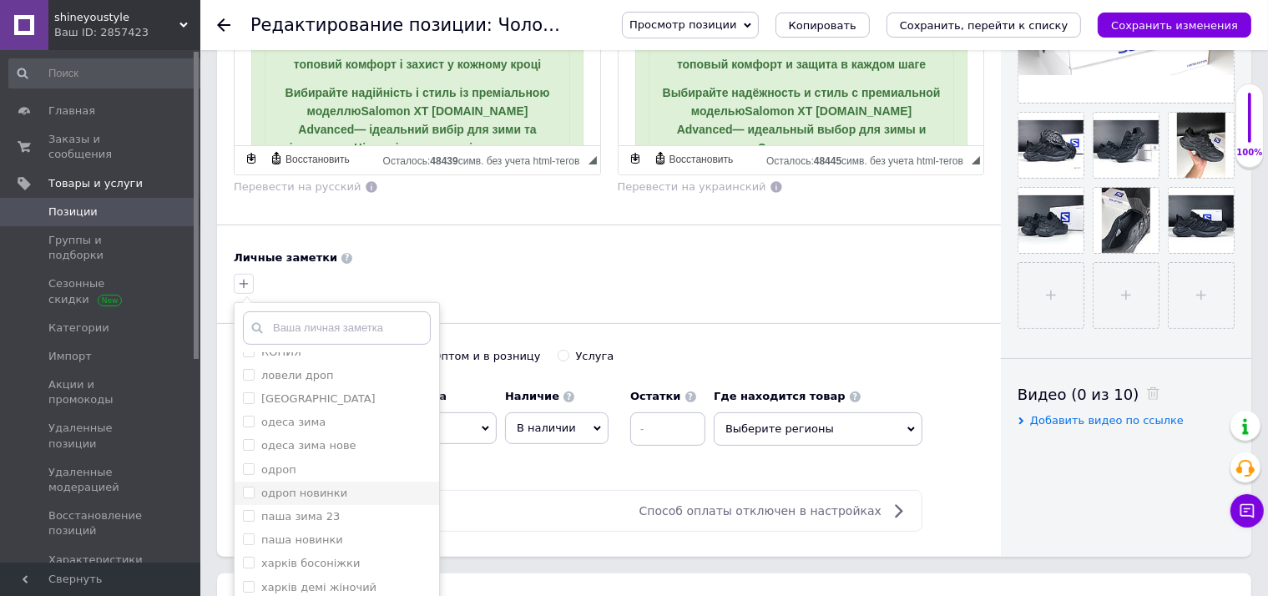
scroll to position [173, 0]
drag, startPoint x: 325, startPoint y: 442, endPoint x: 512, endPoint y: 463, distance: 188.9
click at [330, 444] on div "паша зима 23" at bounding box center [337, 450] width 188 height 15
checkbox input "true"
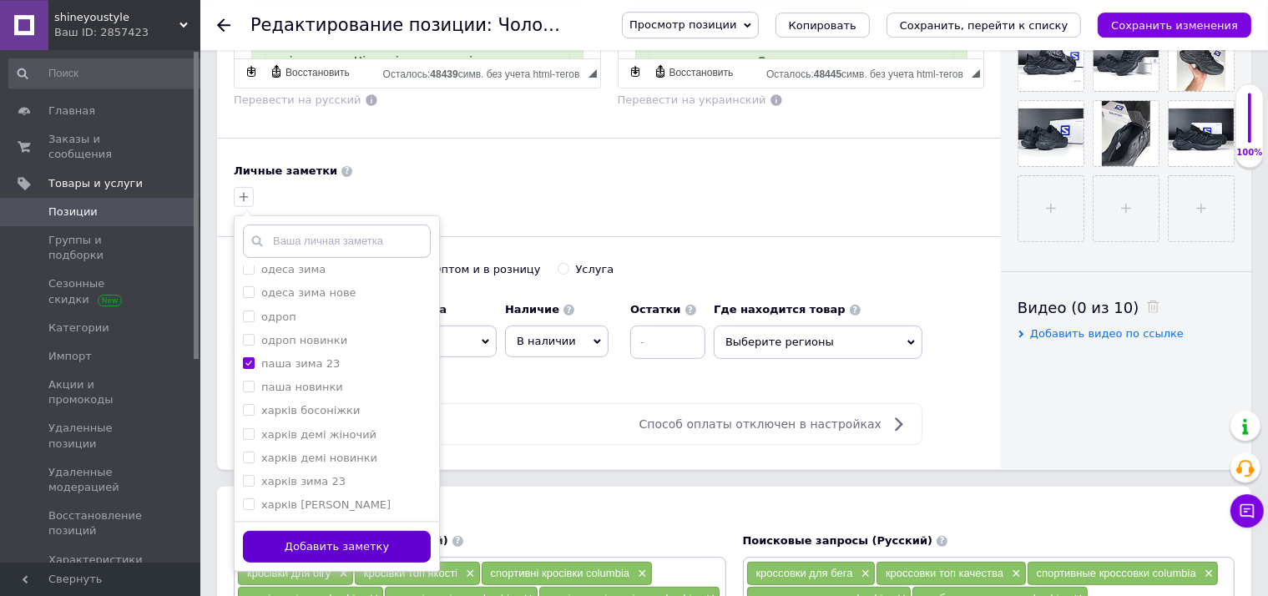
scroll to position [617, 0]
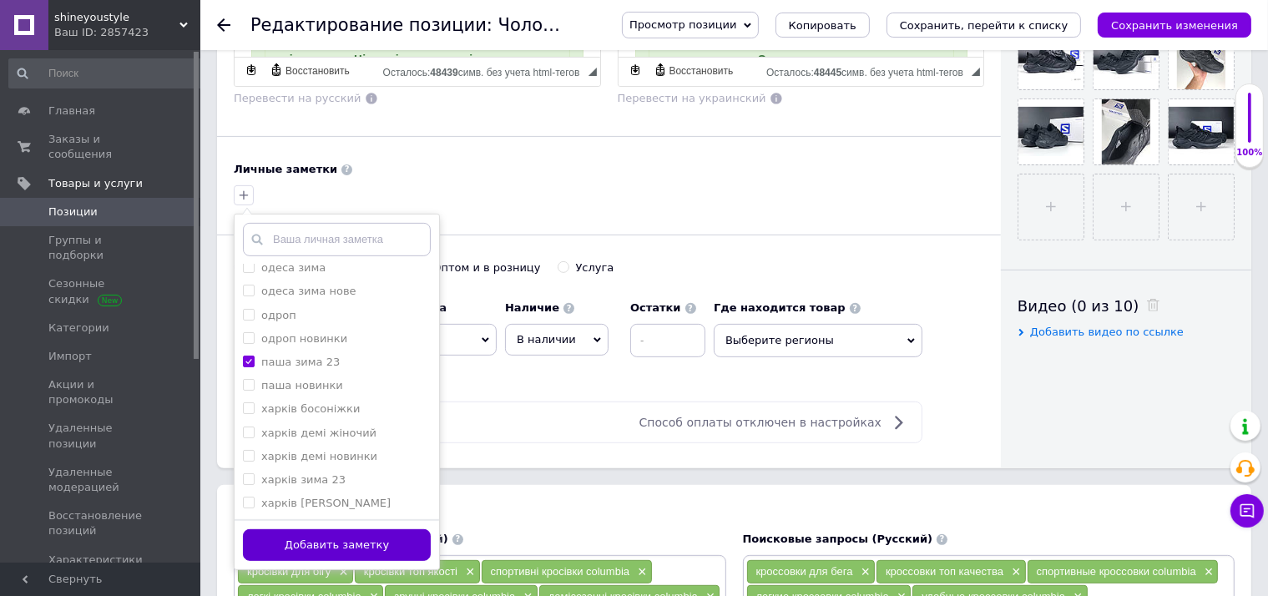
click at [364, 547] on button "Добавить заметку" at bounding box center [337, 545] width 188 height 33
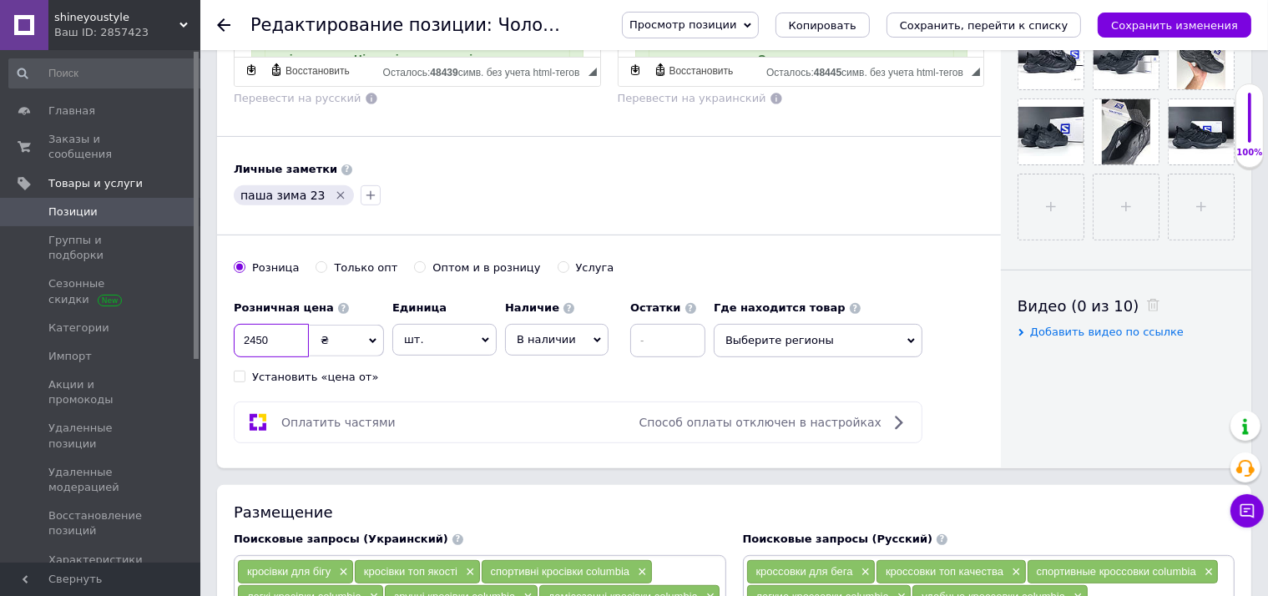
click at [287, 335] on input "2450" at bounding box center [271, 340] width 75 height 33
checkbox input "true"
type input "2"
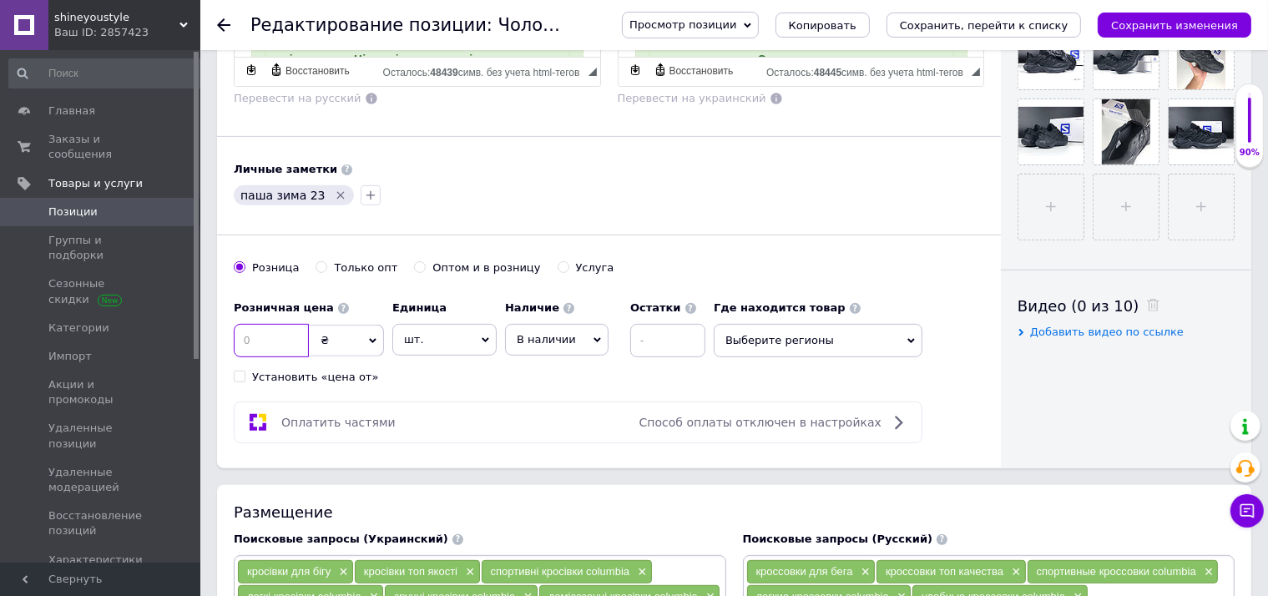
checkbox input "true"
type input "23"
checkbox input "true"
type input "230"
checkbox input "true"
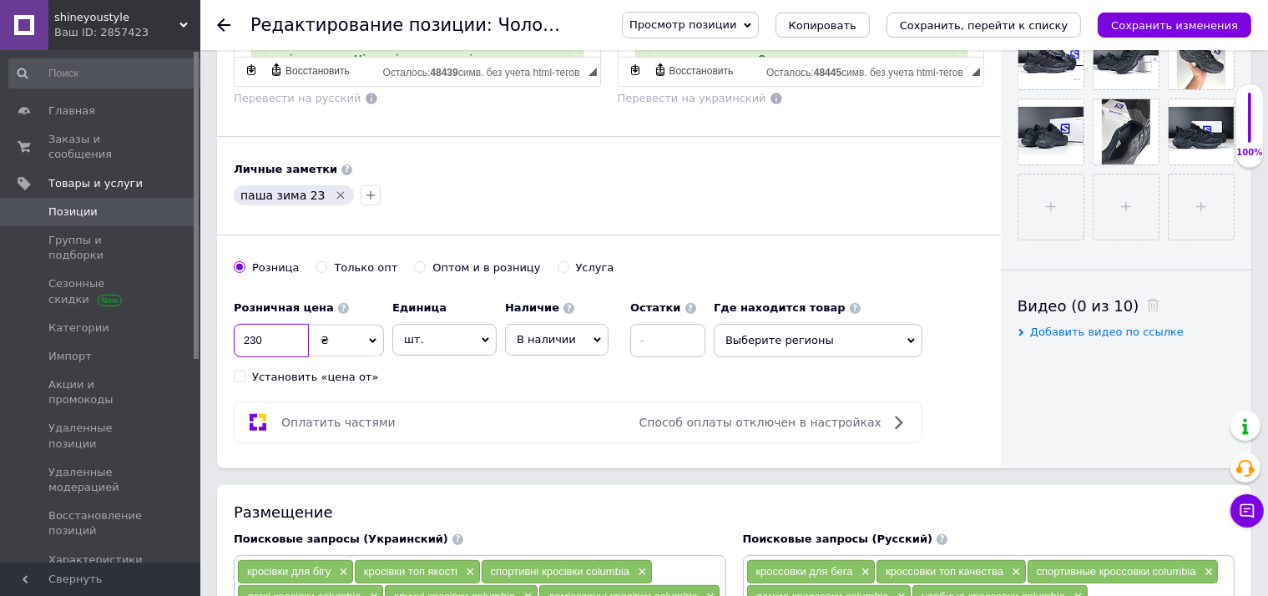
type input "2300"
checkbox input "true"
type input "2300"
click at [532, 339] on span "В наличии" at bounding box center [546, 339] width 59 height 13
click at [545, 337] on span "В наличии" at bounding box center [546, 339] width 59 height 13
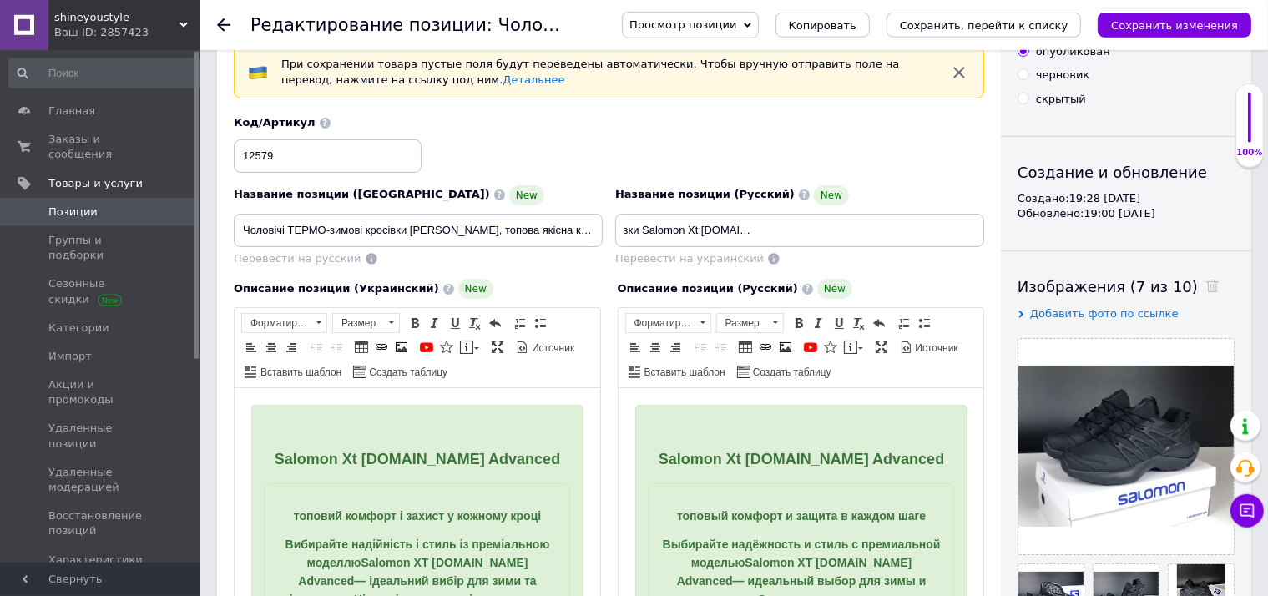
scroll to position [176, 0]
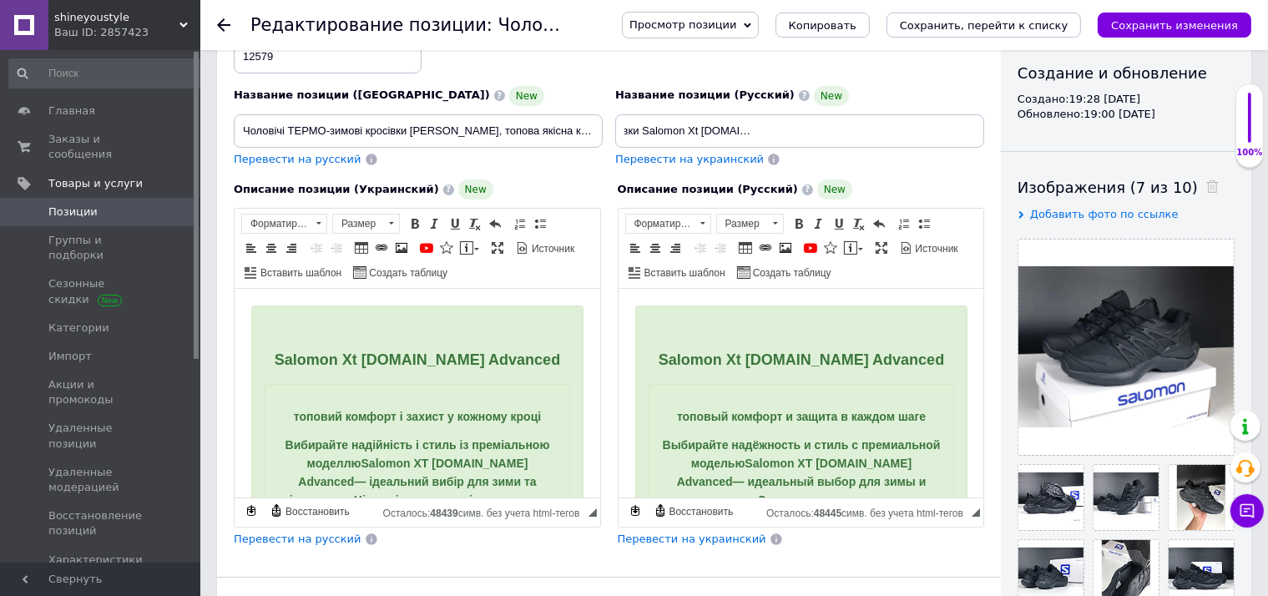
click at [699, 156] on span "Перевести на украинский" at bounding box center [689, 159] width 149 height 13
checkbox input "true"
type input "Чоловічі ТЕРМО-зимові стильні кросівки Salomon Xt Pu.Re Advanced, топова комфор…"
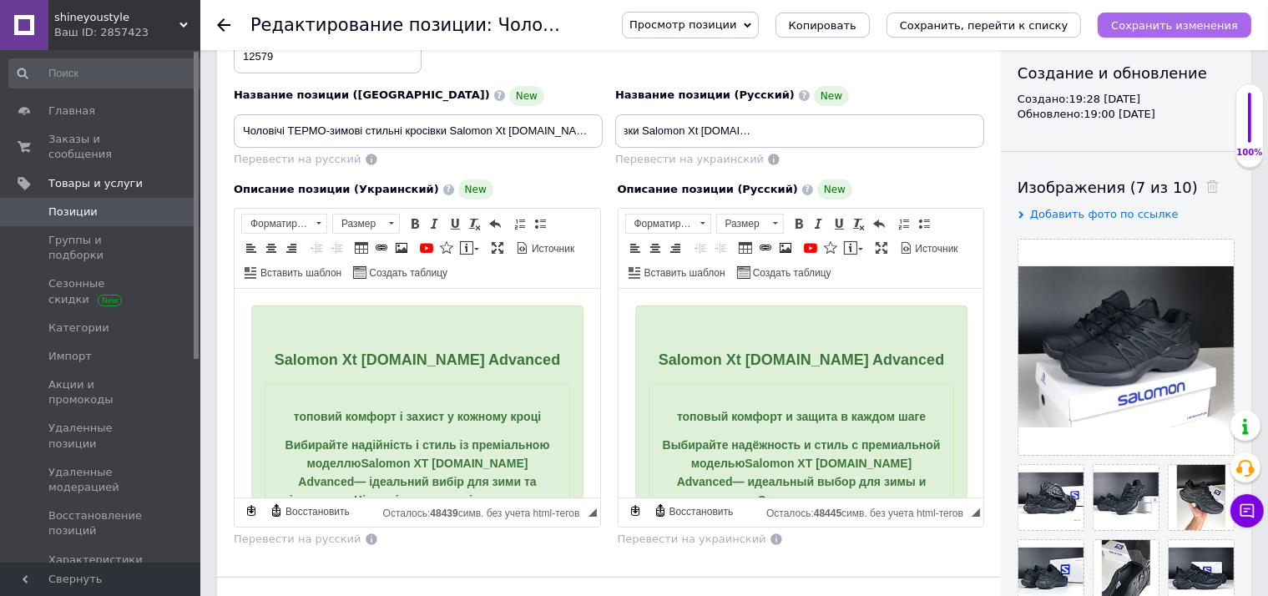
click at [1193, 33] on button "Сохранить изменения" at bounding box center [1174, 25] width 154 height 25
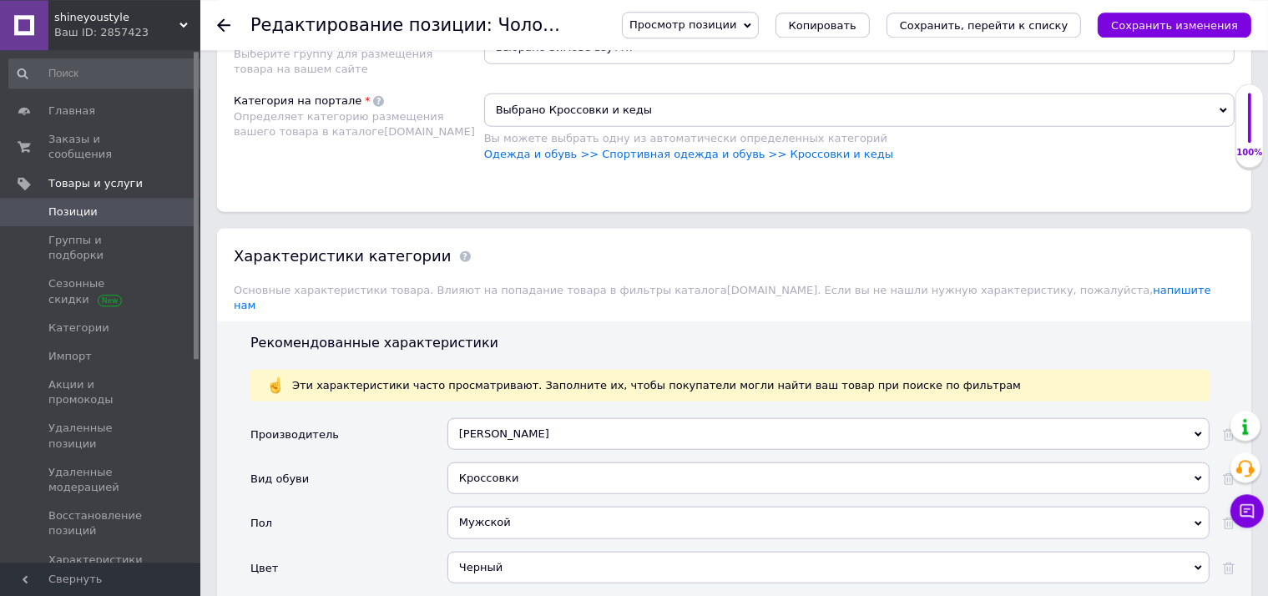
scroll to position [1763, 0]
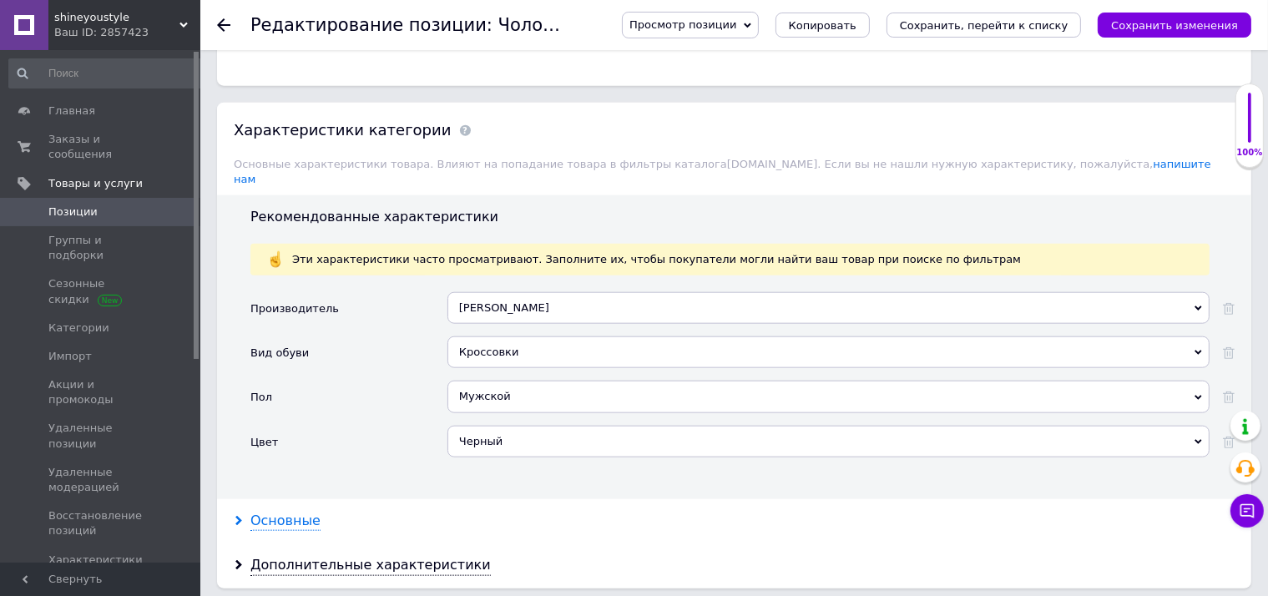
click at [279, 512] on div "Основные" at bounding box center [285, 521] width 70 height 19
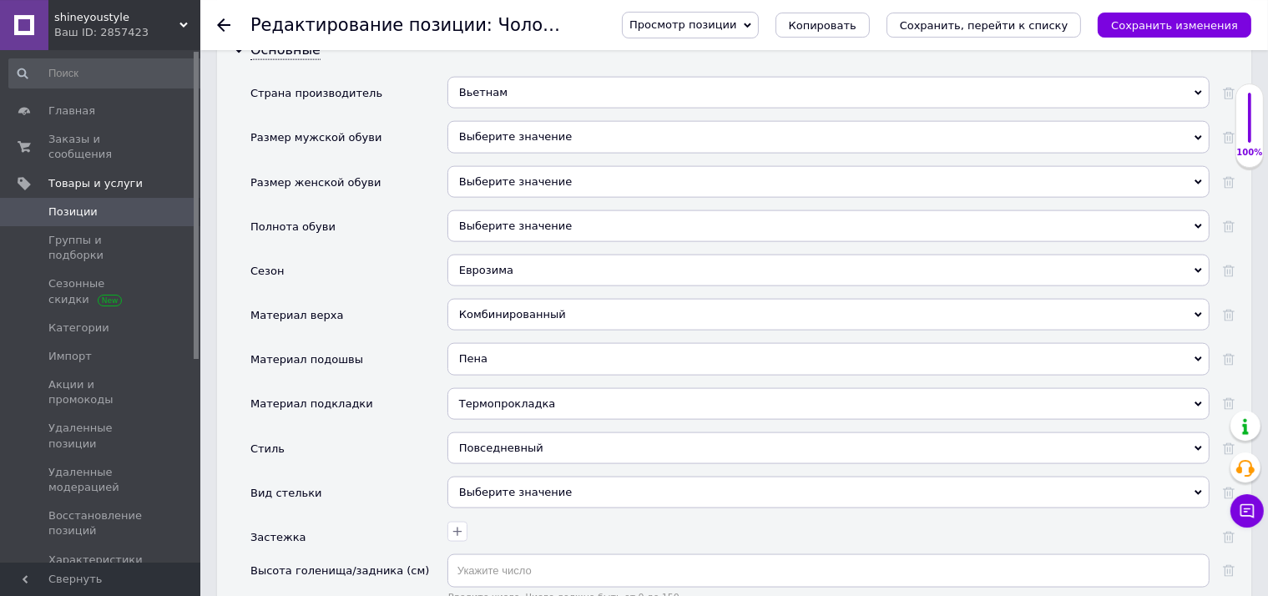
scroll to position [2291, 0]
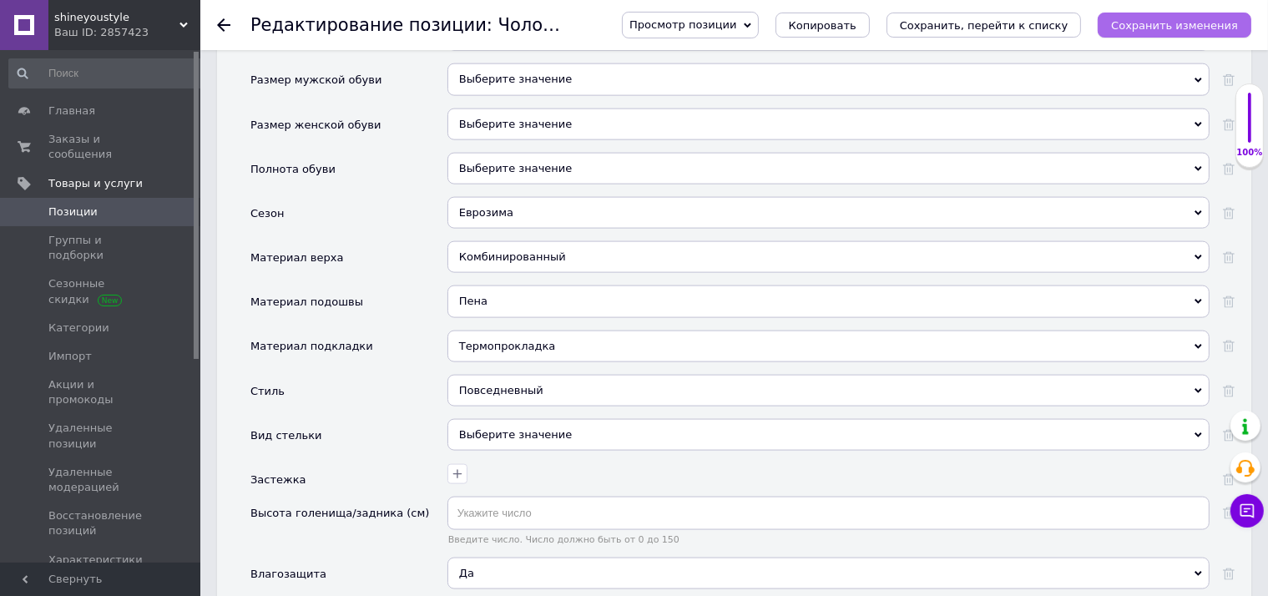
click at [1233, 34] on button "Сохранить изменения" at bounding box center [1174, 25] width 154 height 25
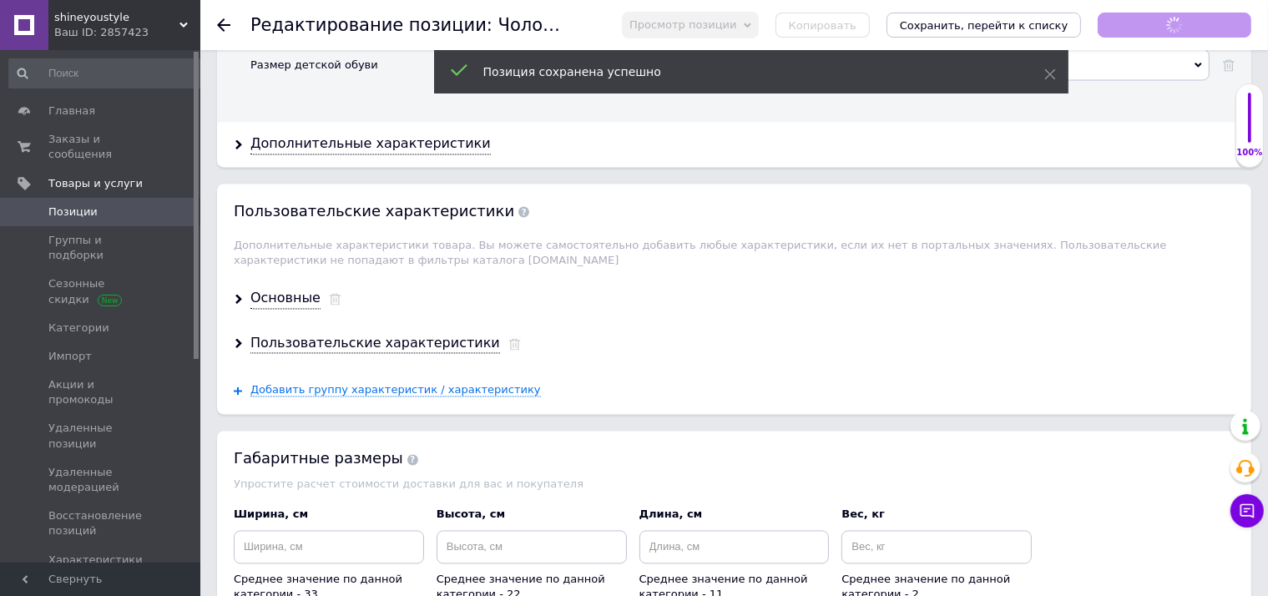
checkbox input "true"
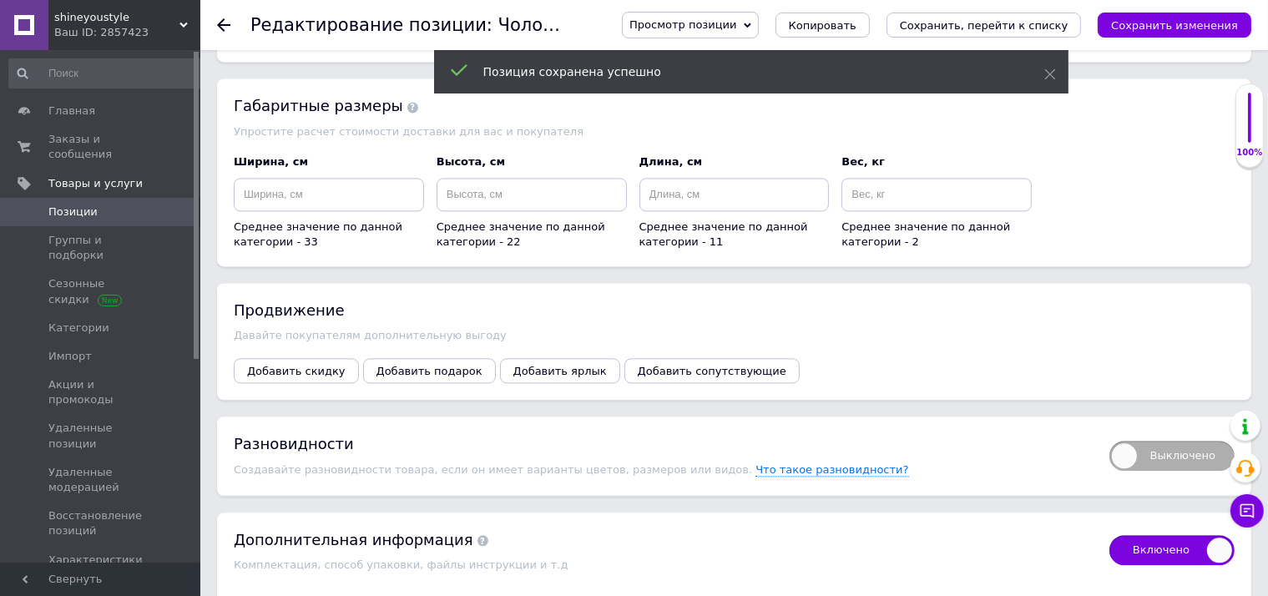
drag, startPoint x: 1177, startPoint y: 386, endPoint x: 886, endPoint y: 453, distance: 298.2
click at [1178, 441] on span "Выключено" at bounding box center [1171, 456] width 125 height 30
click at [1109, 430] on input "Выключено" at bounding box center [1103, 435] width 11 height 11
checkbox input "true"
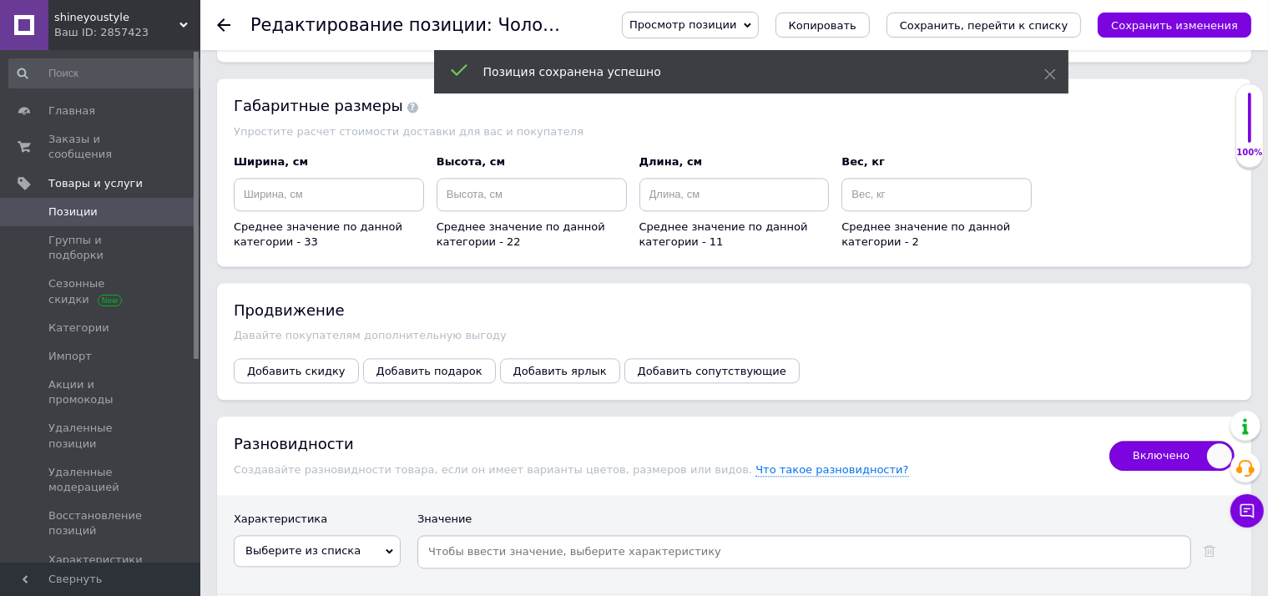
click at [367, 535] on span "Выберите из списка" at bounding box center [317, 551] width 167 height 32
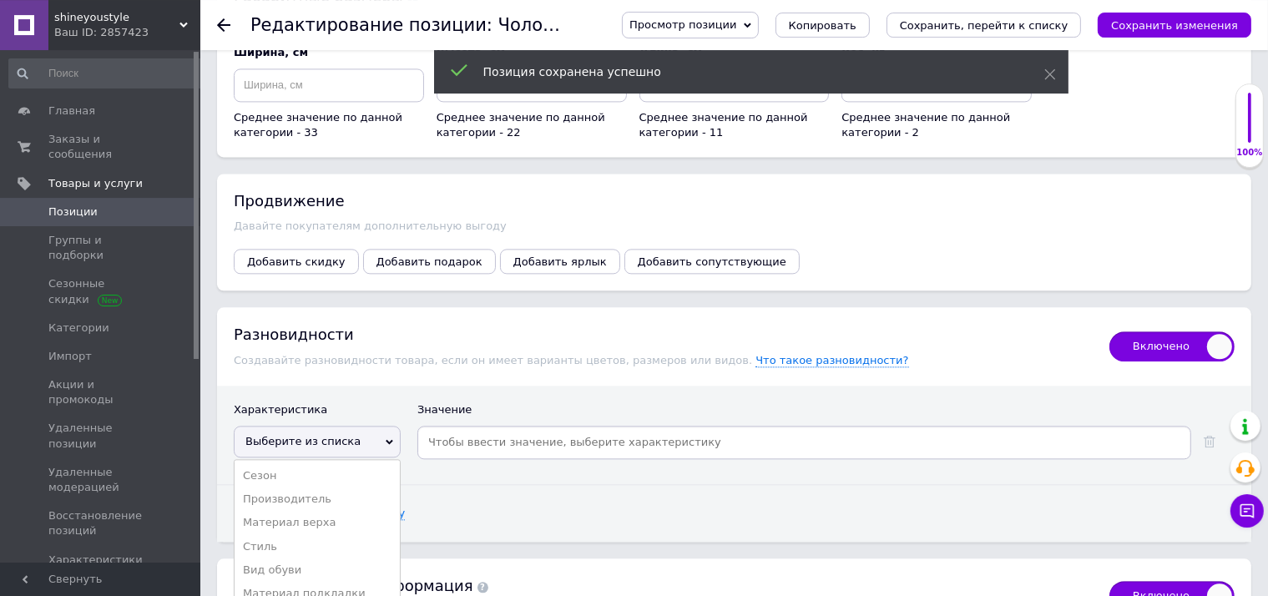
scroll to position [3877, 0]
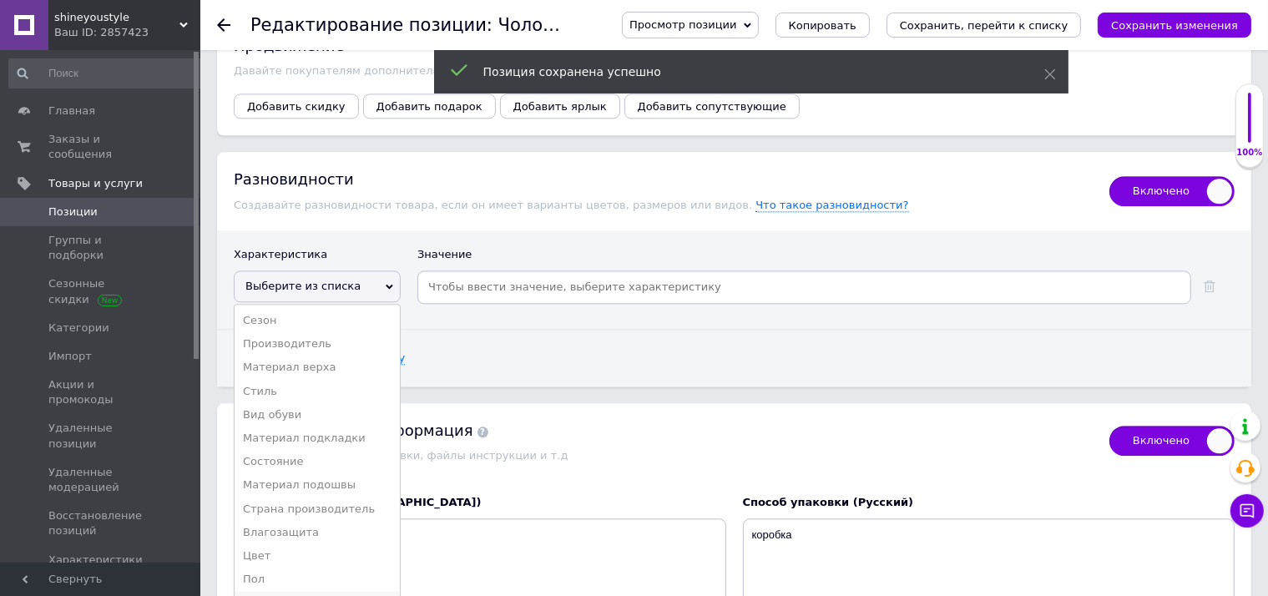
click at [320, 591] on li "Размер мужской обуви" at bounding box center [317, 602] width 165 height 23
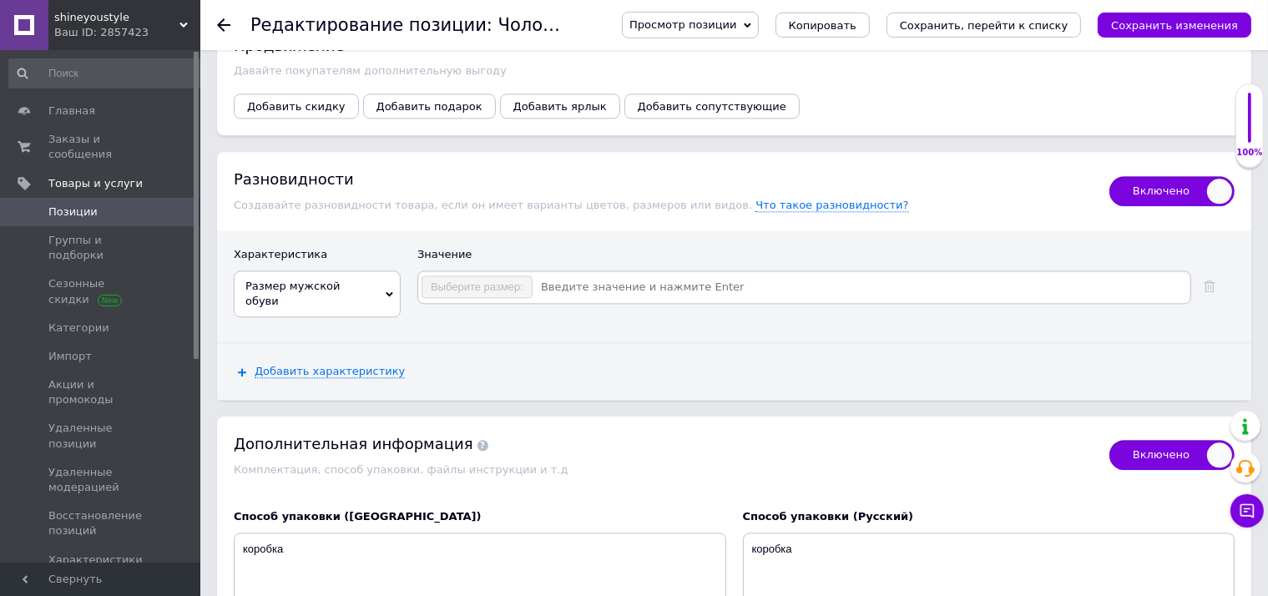
click at [648, 275] on input at bounding box center [860, 287] width 654 height 25
checkbox input "true"
type input "41"
checkbox input "true"
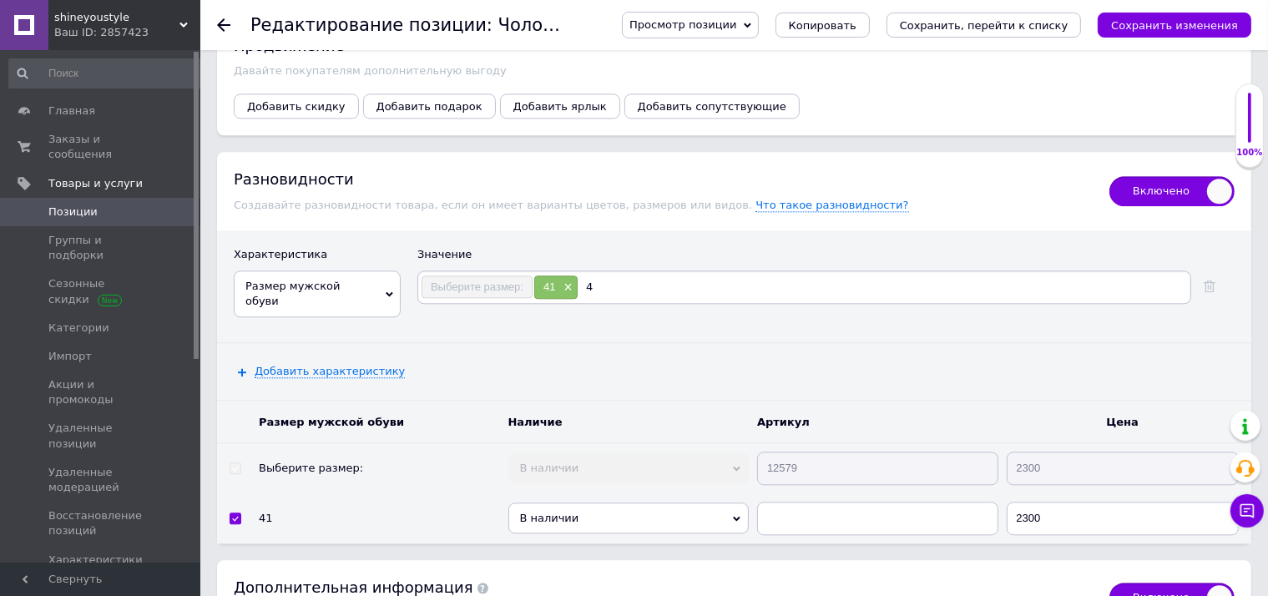
type input "42"
checkbox input "true"
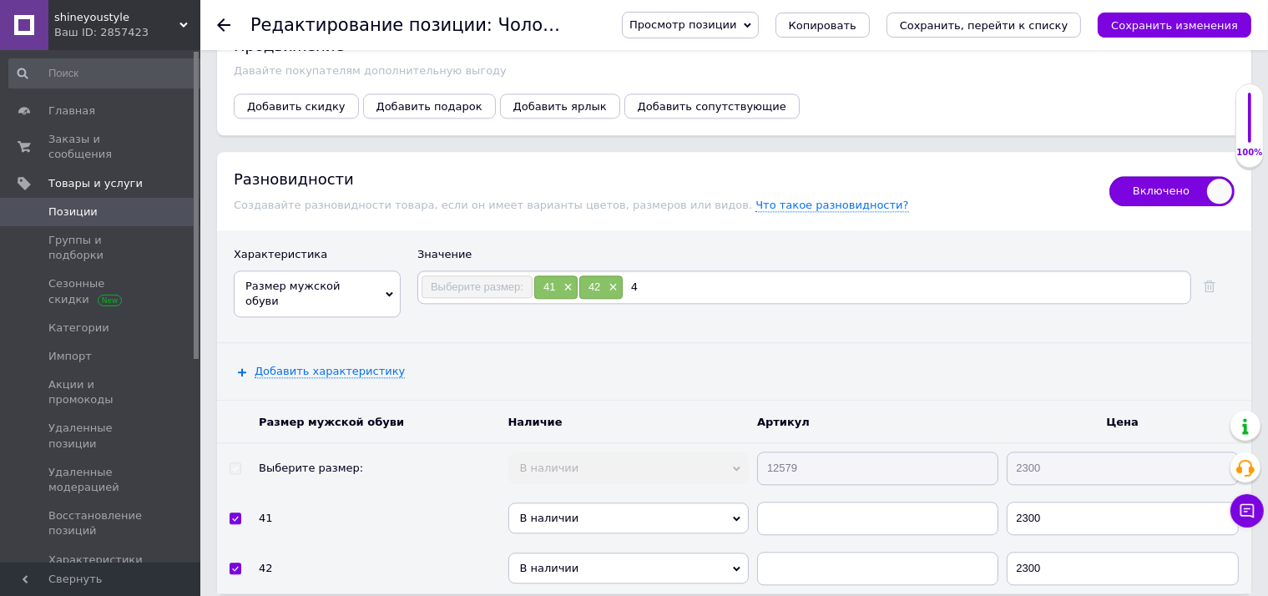
type input "43"
checkbox input "true"
type input "44"
checkbox input "true"
type input "45"
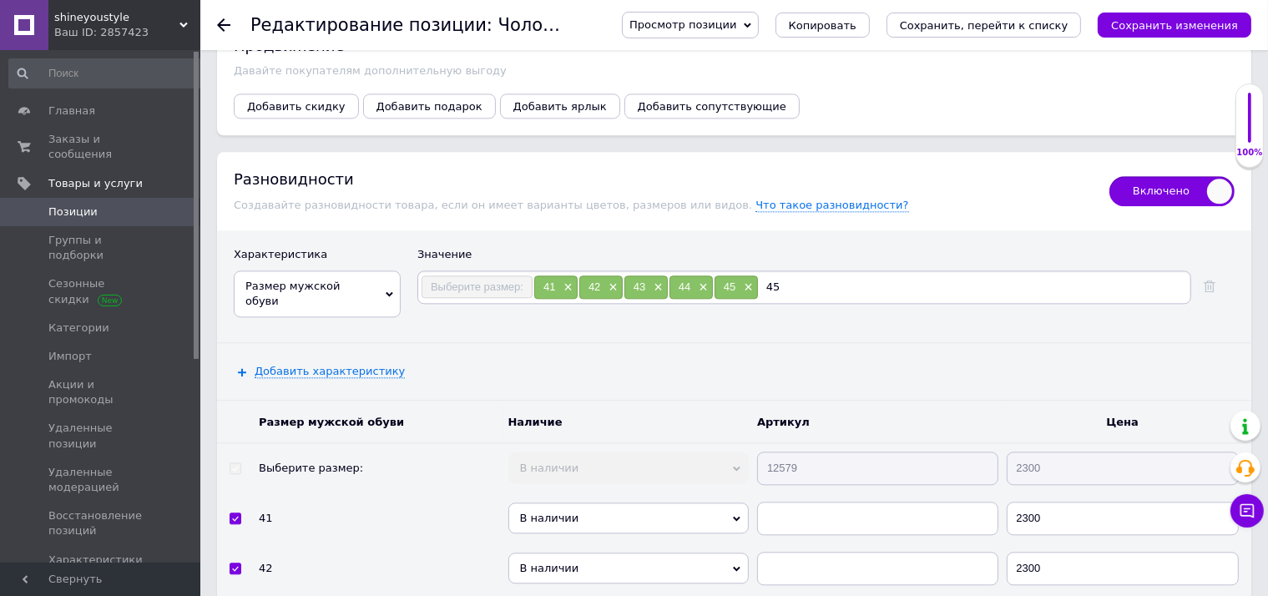
checkbox input "true"
type input "46"
checkbox input "true"
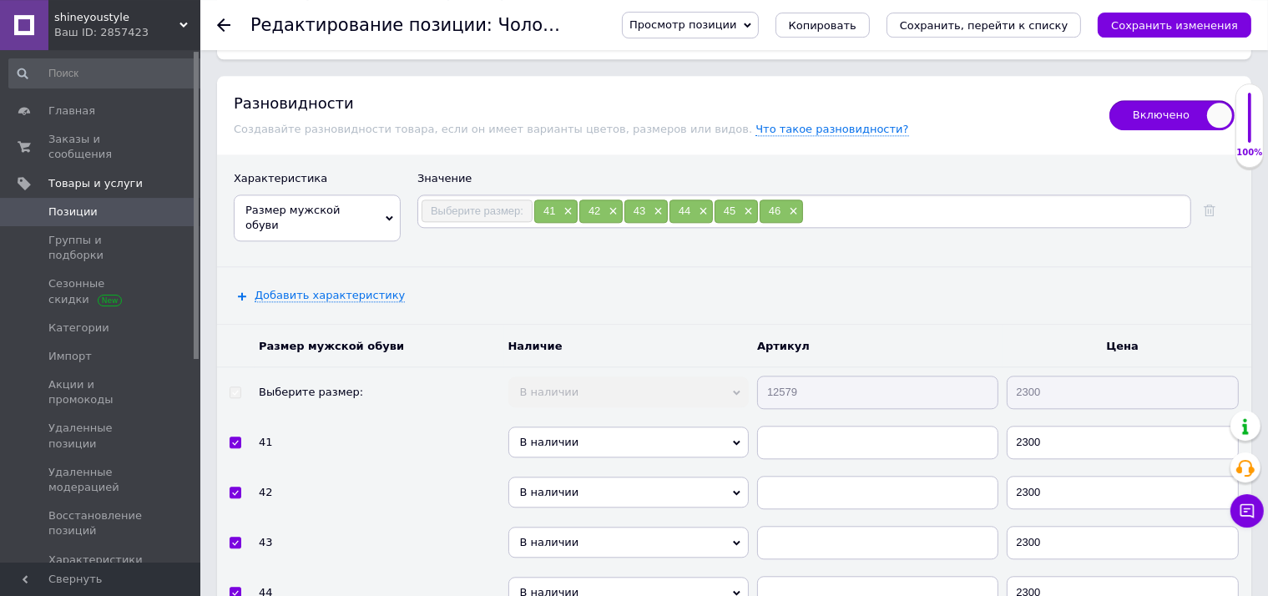
scroll to position [4053, 0]
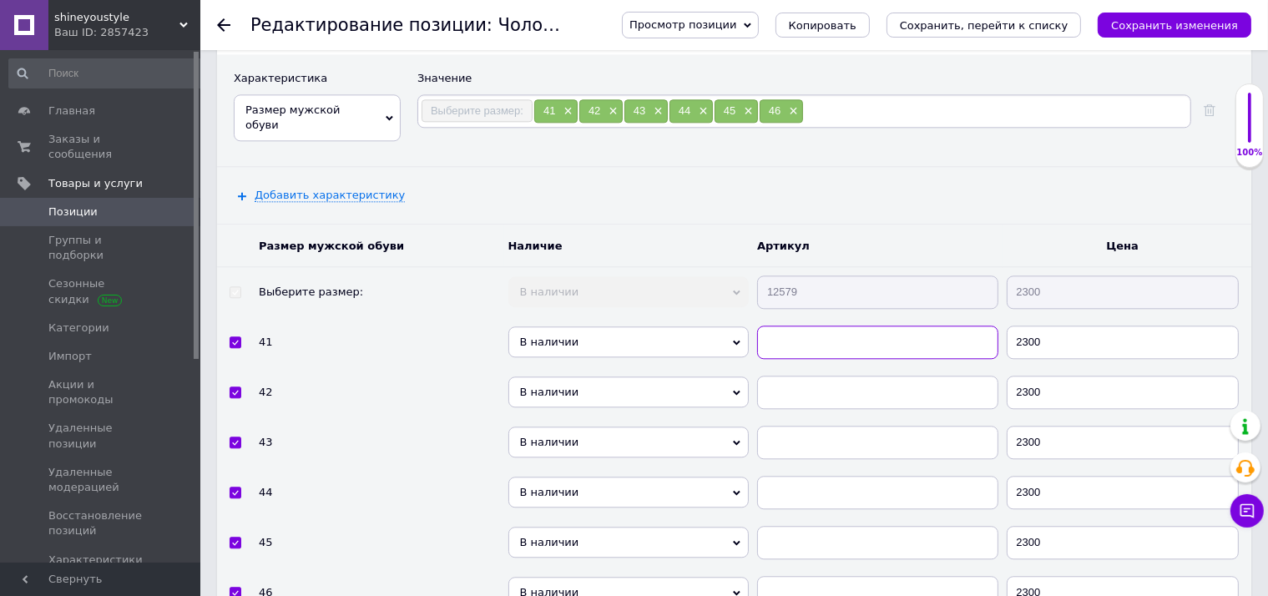
paste input "12579"
checkbox input "true"
type input "12579"
paste input "12579"
checkbox input "true"
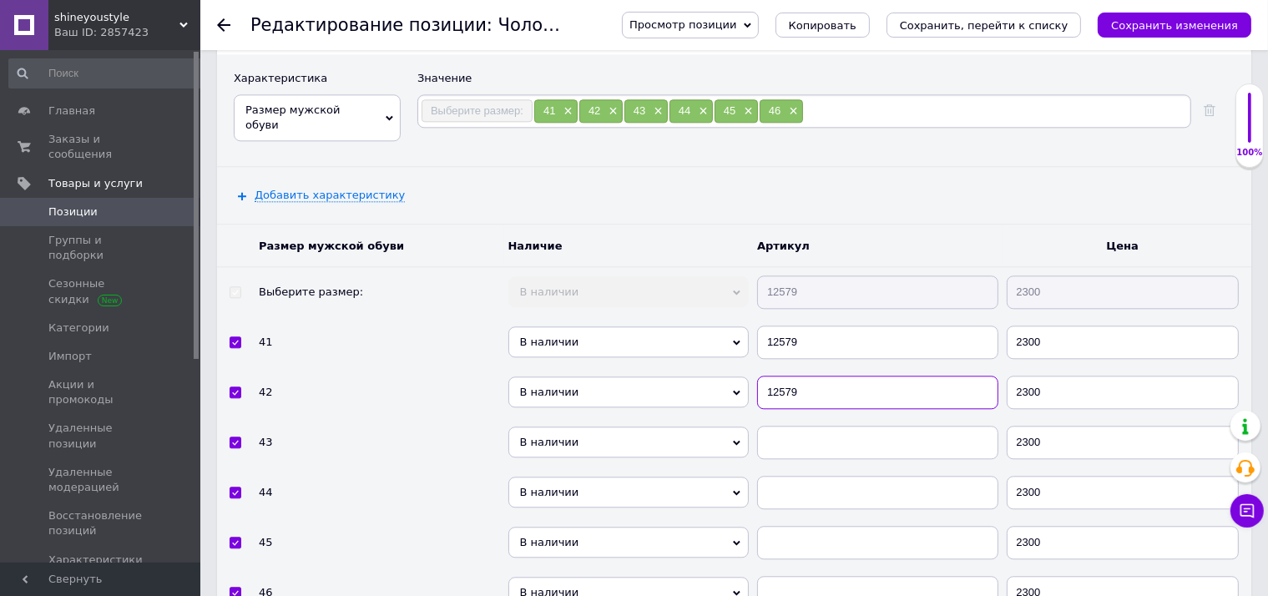
type input "12579"
paste input "12579"
checkbox input "true"
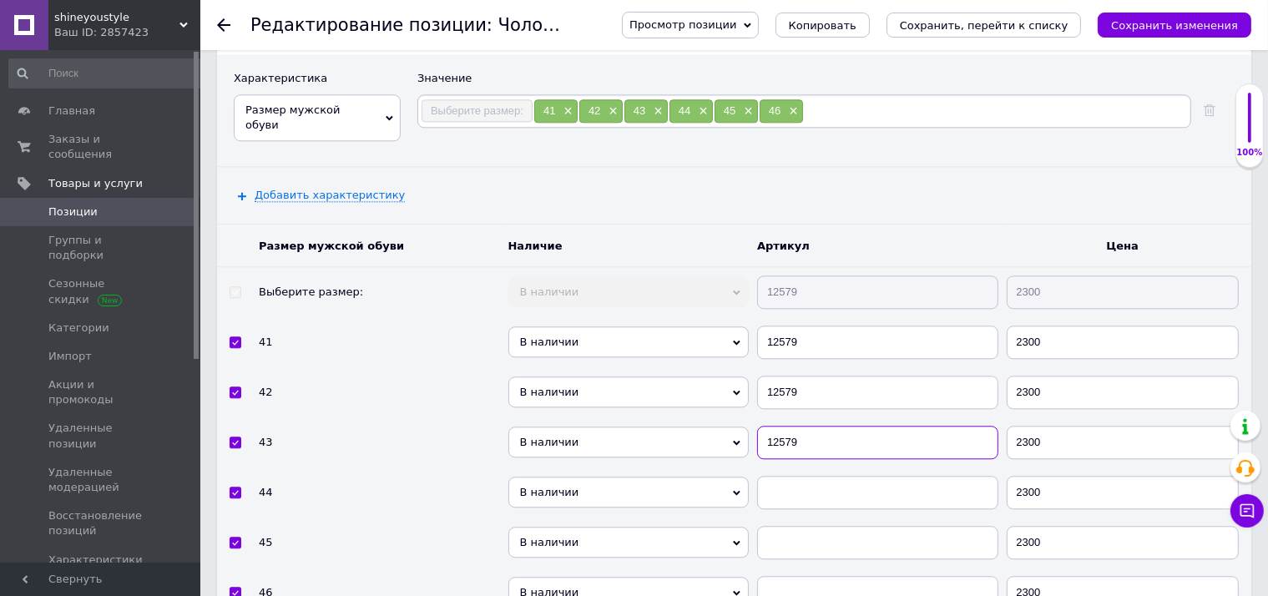
type input "12579"
paste input "12579"
checkbox input "true"
type input "12579"
paste input "12579"
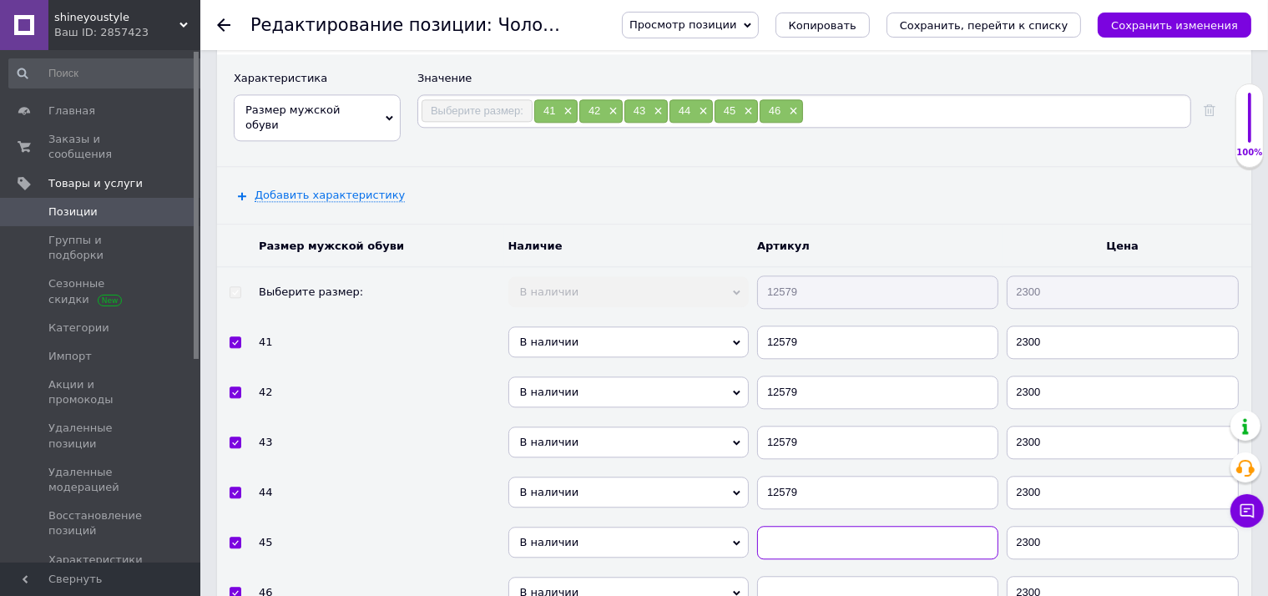
checkbox input "true"
type input "12579"
paste input "12579"
checkbox input "true"
type input "12579"
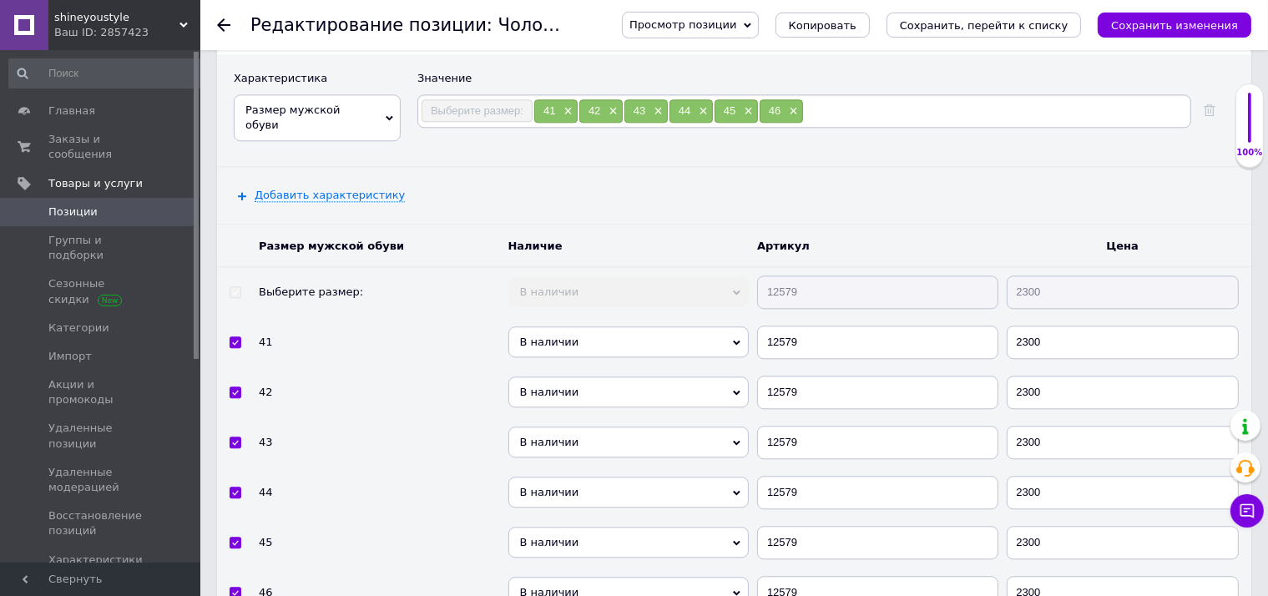
click at [622, 326] on span "В наличии" at bounding box center [628, 341] width 241 height 31
click at [589, 360] on li "Нет в наличии" at bounding box center [628, 370] width 241 height 21
click at [585, 376] on span "В наличии" at bounding box center [628, 391] width 241 height 31
click at [575, 410] on li "Нет в наличии" at bounding box center [628, 420] width 241 height 21
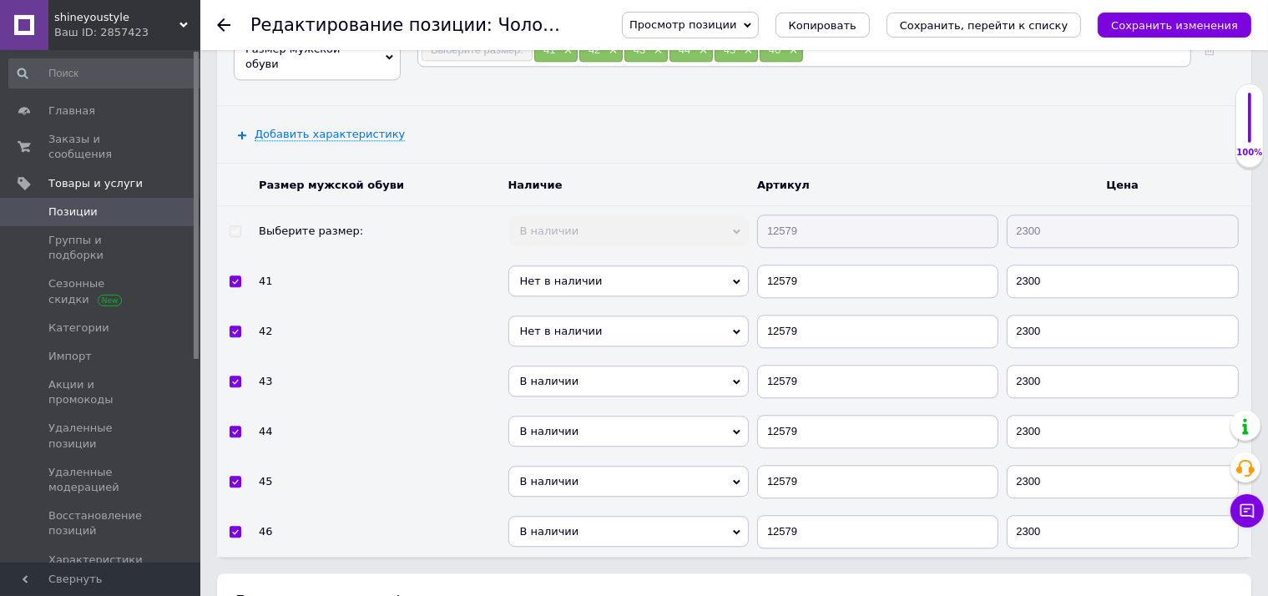
scroll to position [4142, 0]
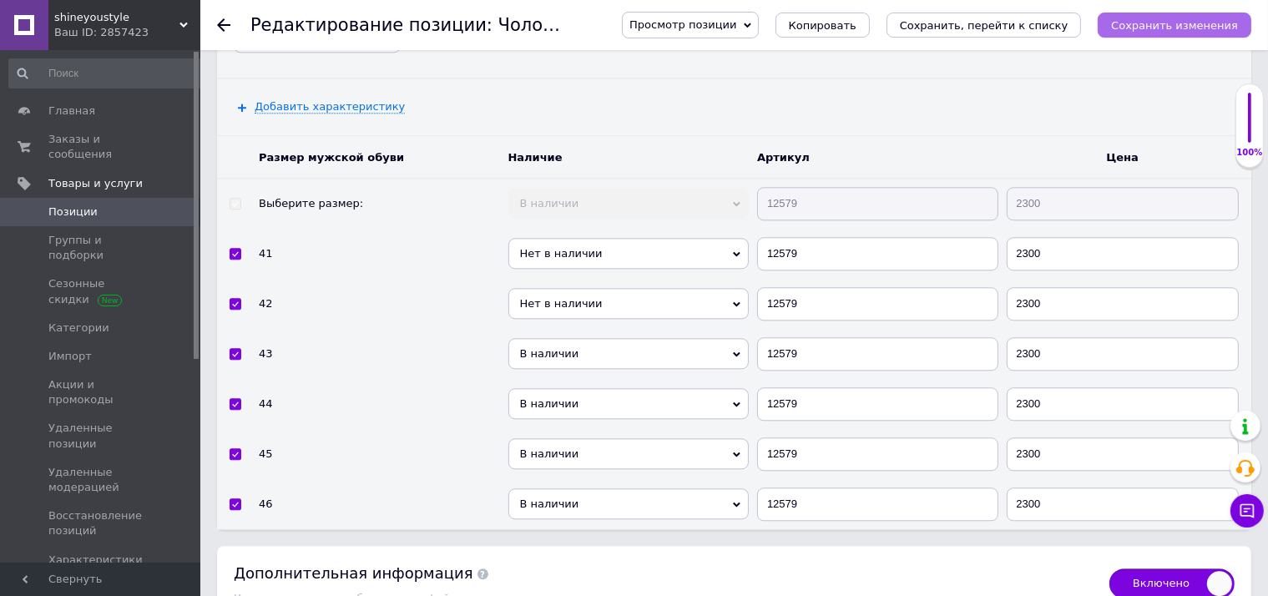
click at [1203, 23] on icon "Сохранить изменения" at bounding box center [1174, 25] width 127 height 13
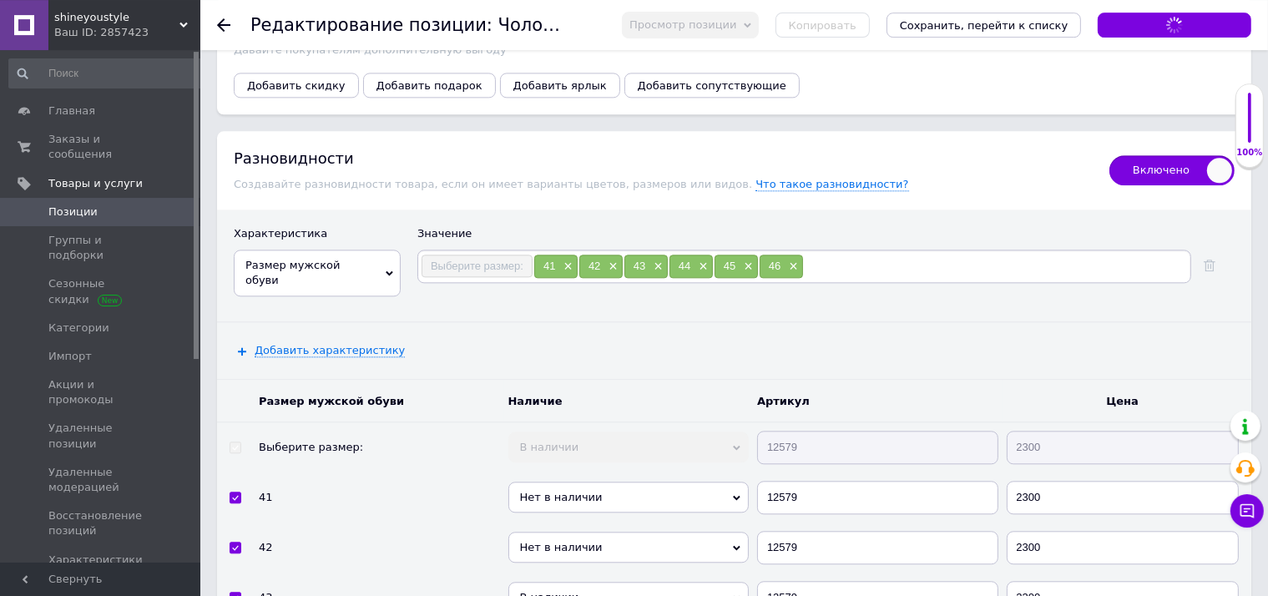
scroll to position [3789, 0]
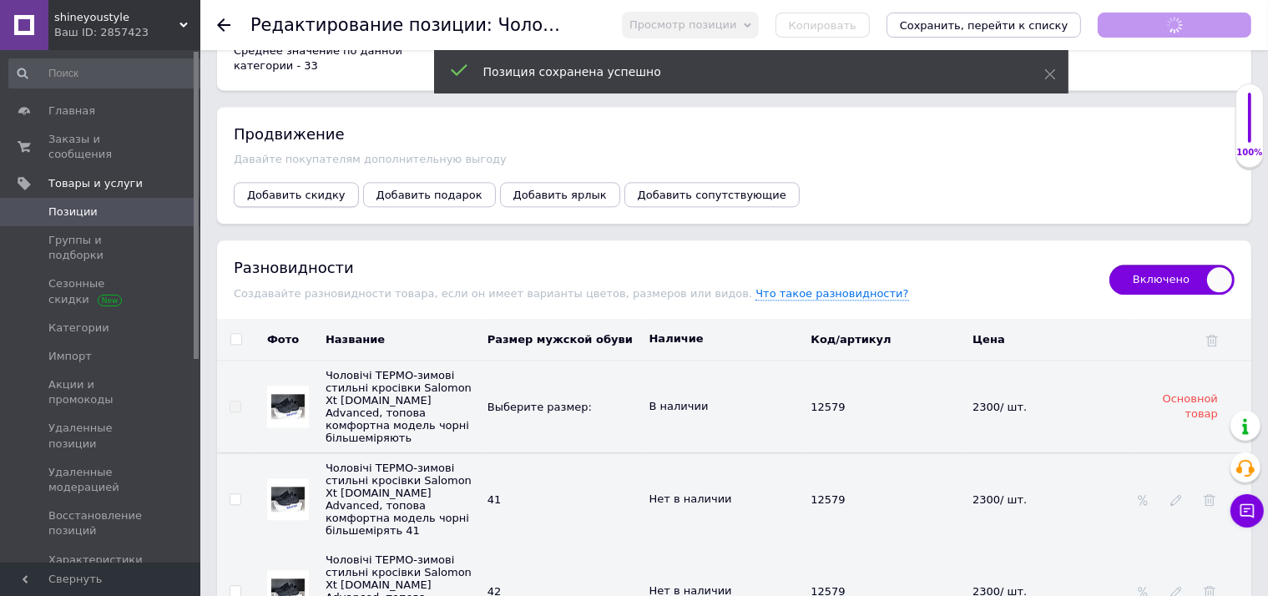
click at [312, 189] on span "Добавить скидку" at bounding box center [296, 195] width 98 height 13
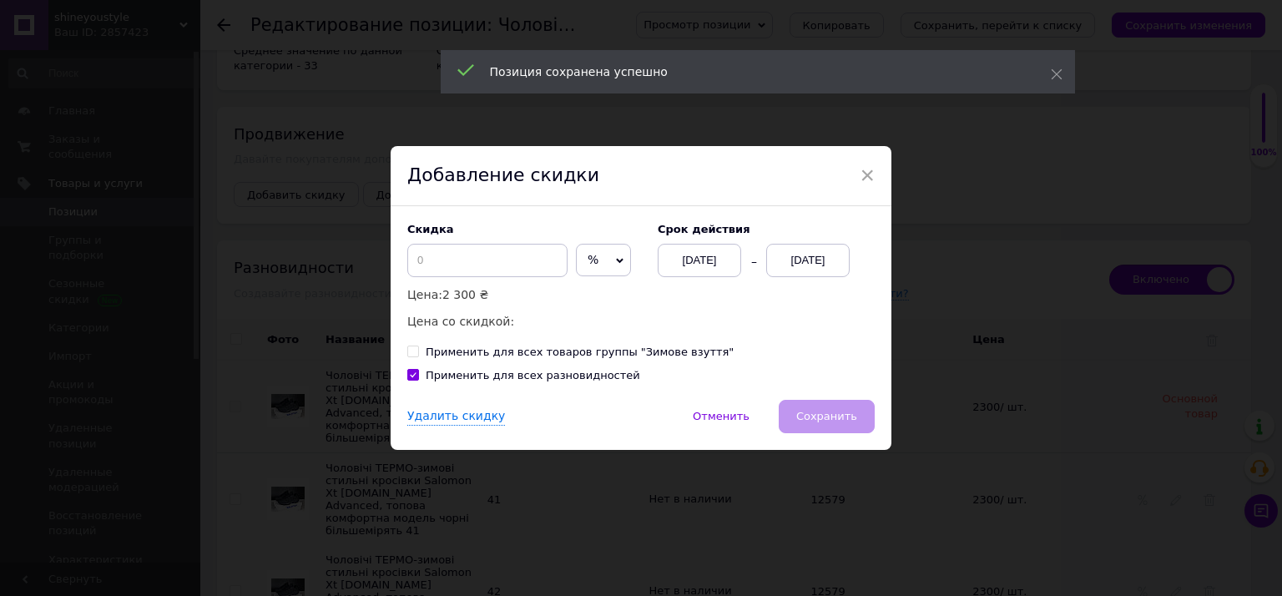
click at [567, 255] on div at bounding box center [571, 260] width 8 height 33
click at [588, 260] on span "%" at bounding box center [593, 259] width 11 height 13
click at [580, 292] on li "₴" at bounding box center [603, 294] width 53 height 23
click at [537, 275] on input at bounding box center [487, 260] width 160 height 33
checkbox input "true"
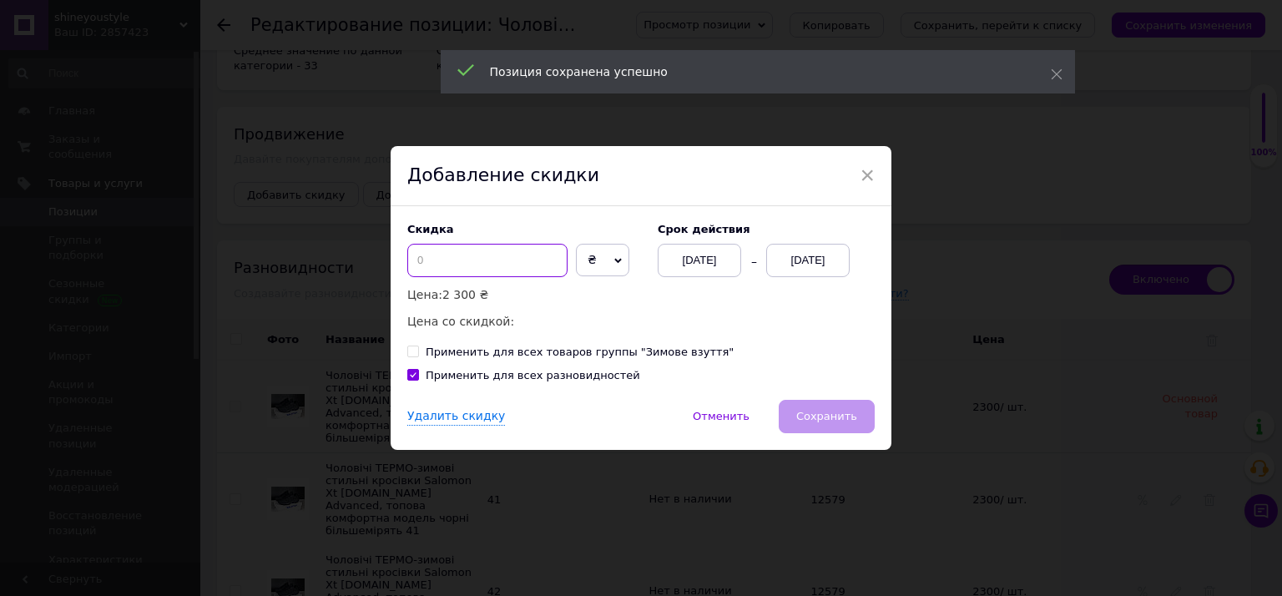
type input "5"
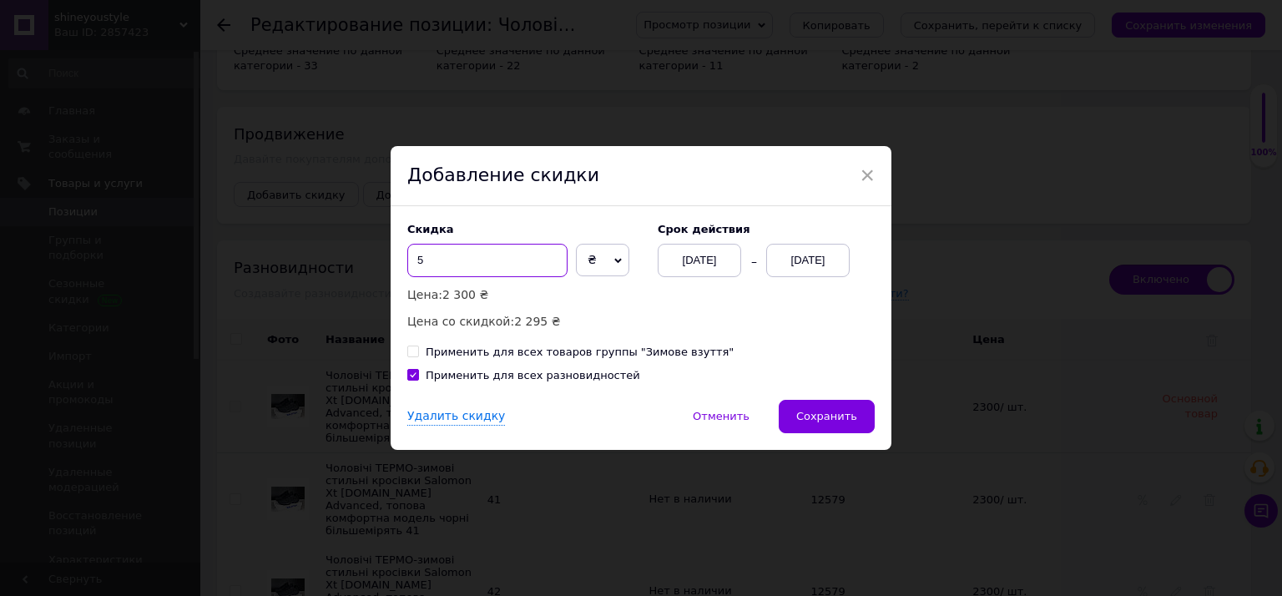
checkbox input "true"
type input "50"
checkbox input "true"
type input "500"
click at [805, 256] on div "[DATE]" at bounding box center [807, 260] width 83 height 33
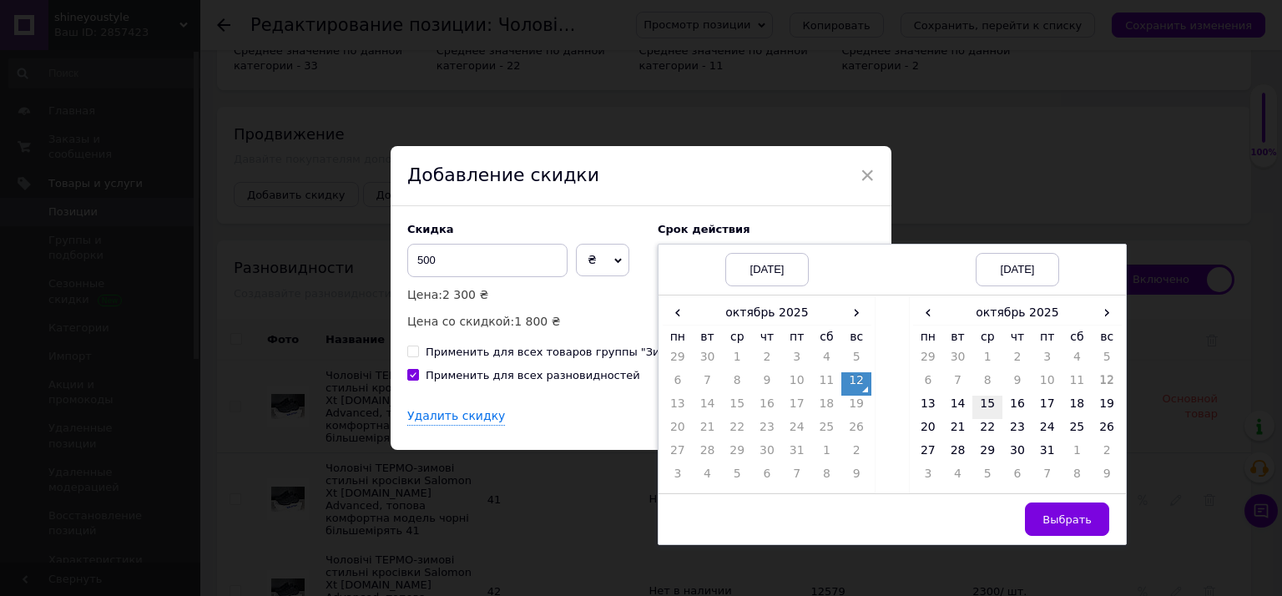
click at [976, 406] on td "15" at bounding box center [987, 407] width 30 height 23
click at [1052, 516] on span "Выбрать" at bounding box center [1066, 519] width 49 height 13
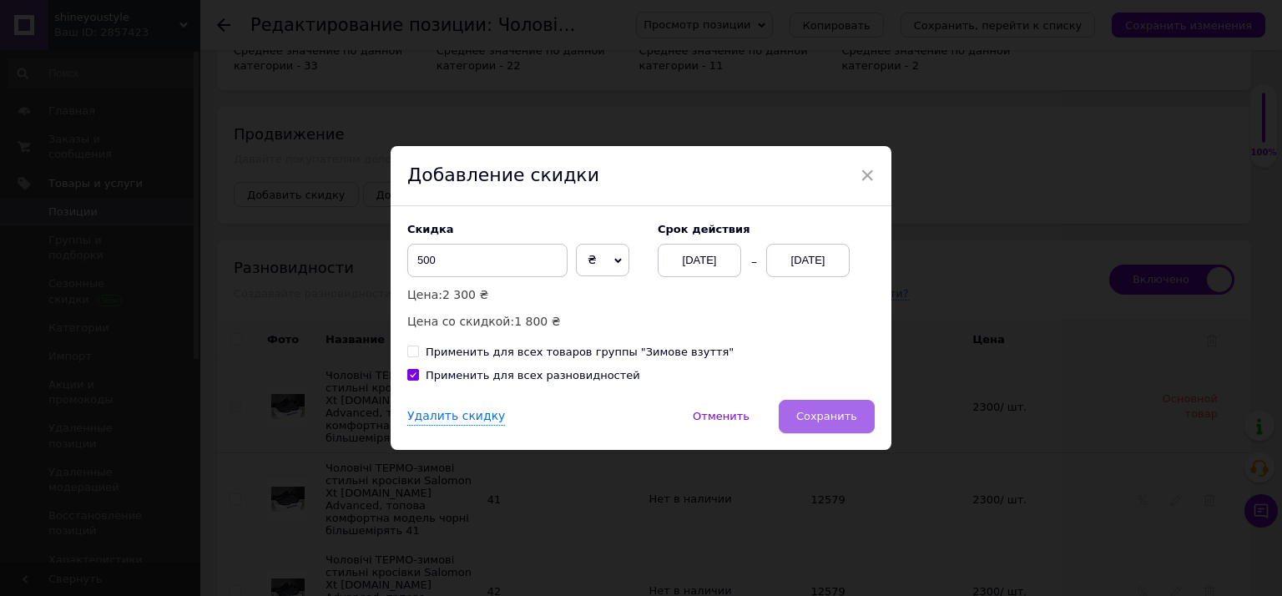
click at [846, 422] on span "Сохранить" at bounding box center [826, 416] width 61 height 13
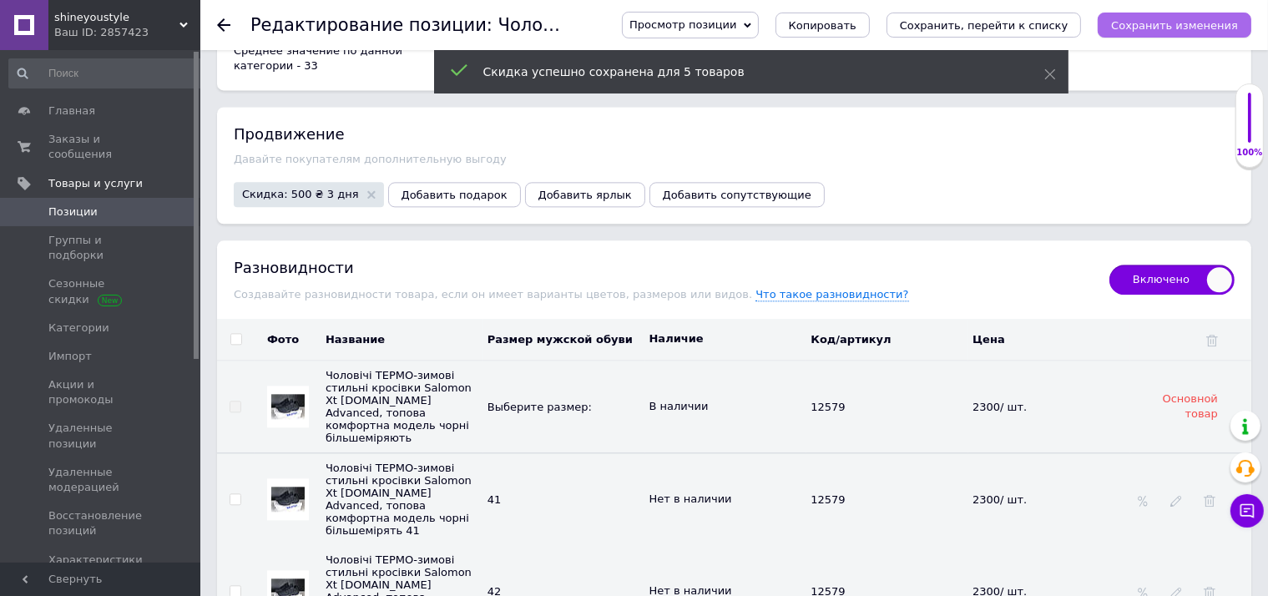
click at [1234, 23] on icon "Сохранить изменения" at bounding box center [1174, 25] width 127 height 13
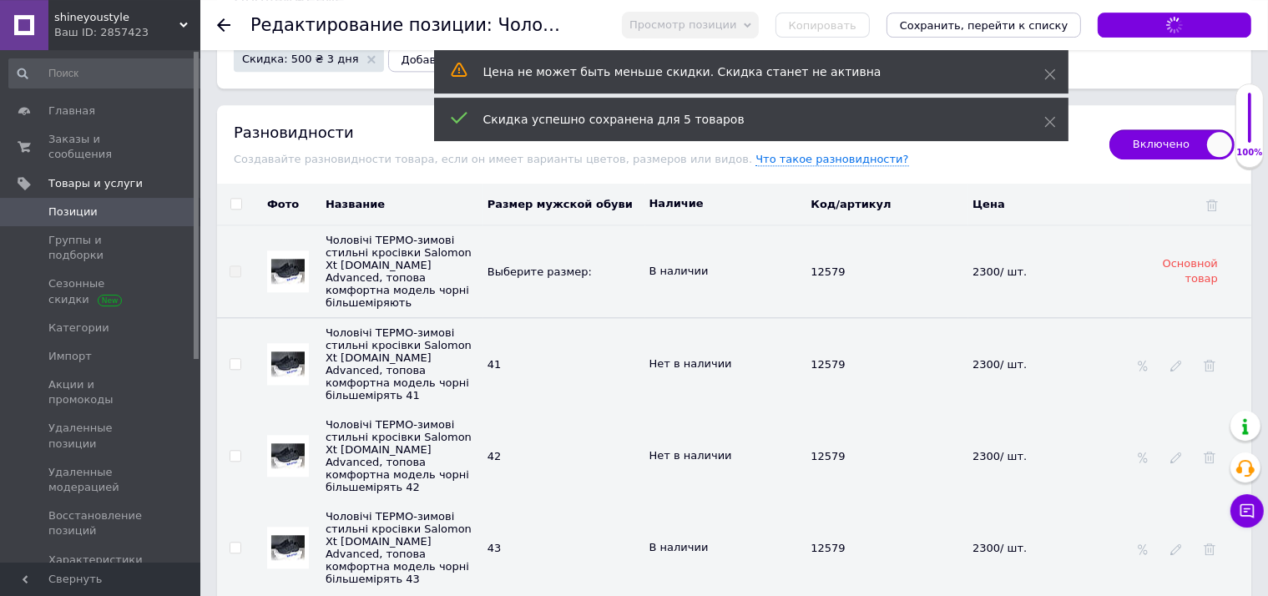
scroll to position [3966, 0]
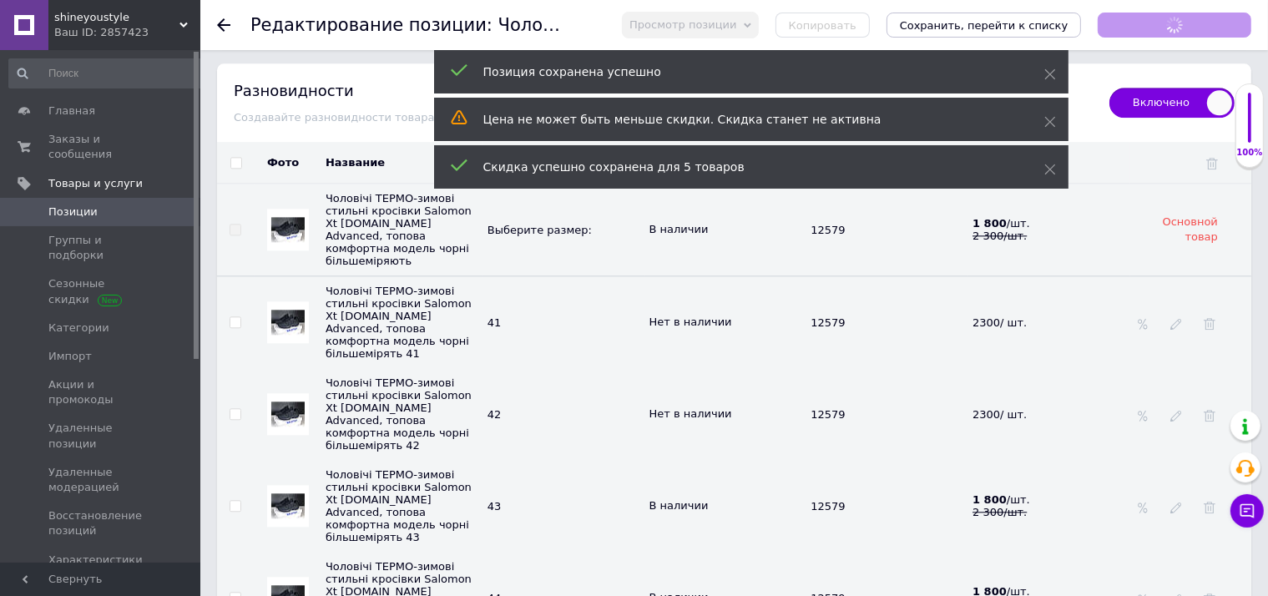
checkbox input "true"
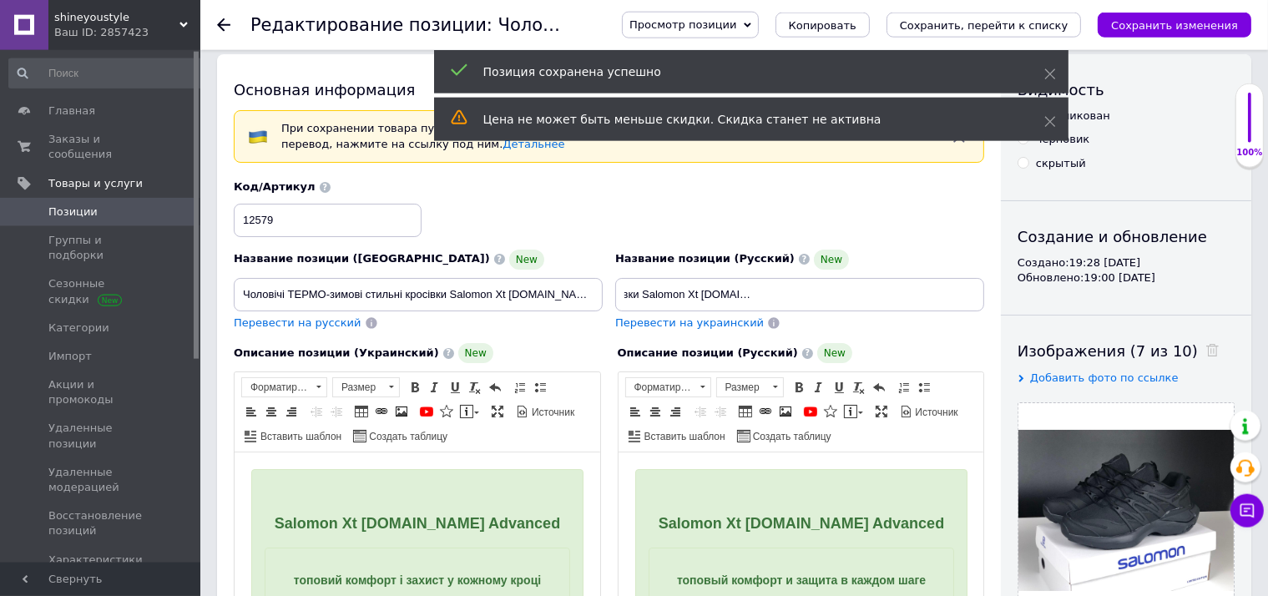
scroll to position [7, 0]
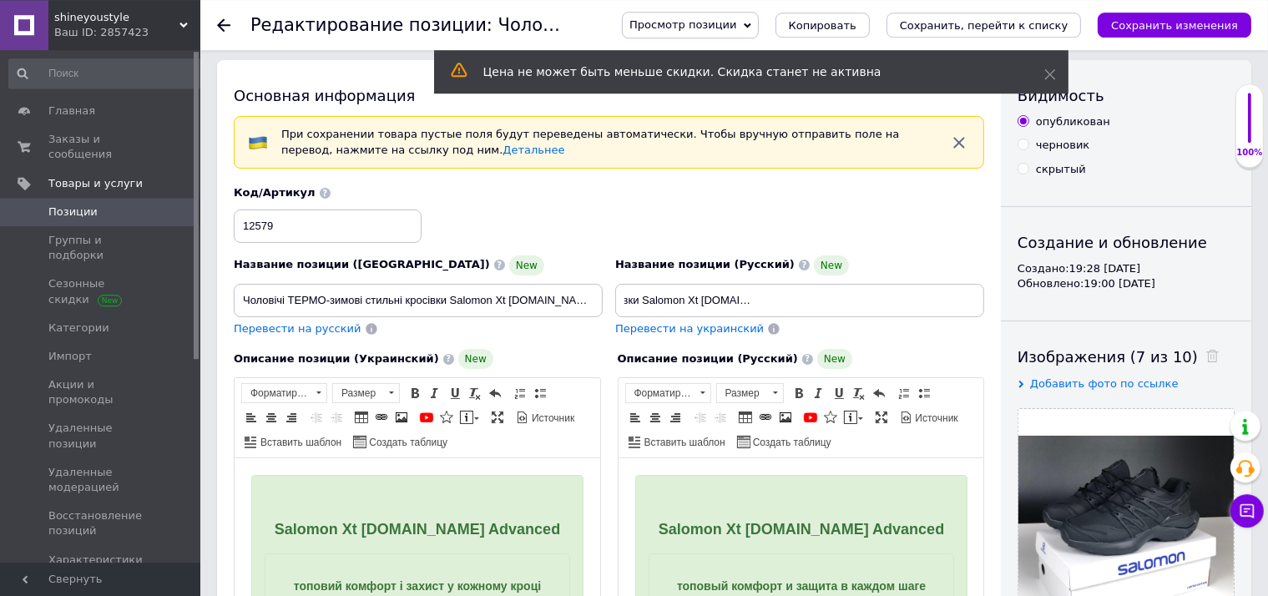
click at [153, 204] on span "Позиции" at bounding box center [101, 211] width 106 height 15
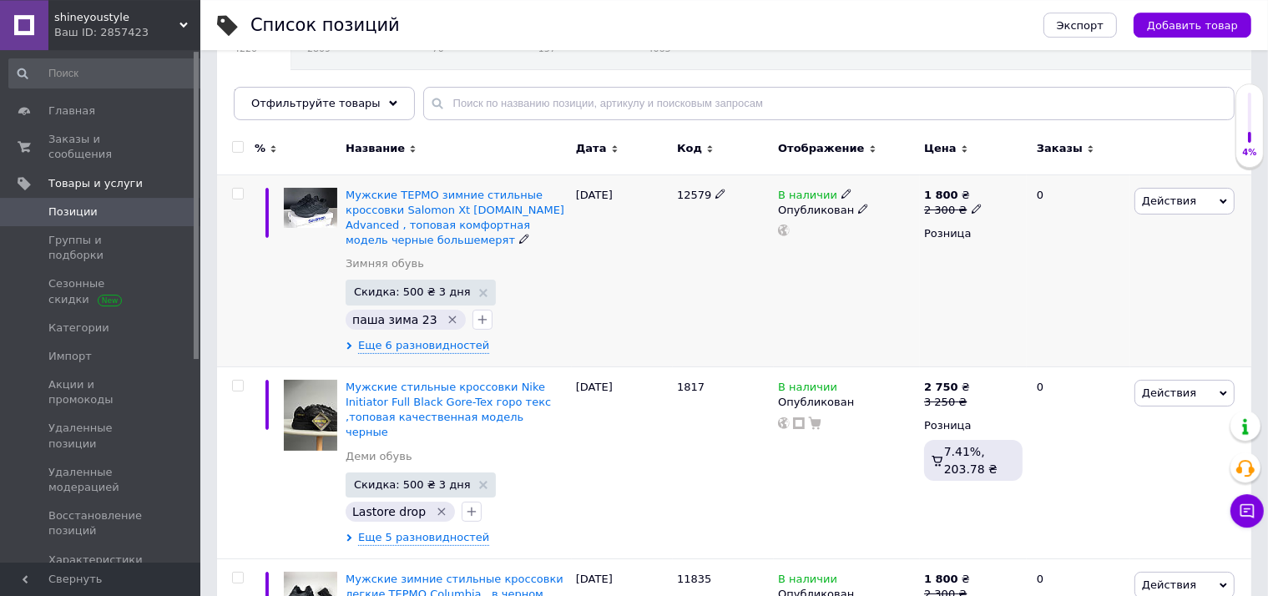
scroll to position [176, 0]
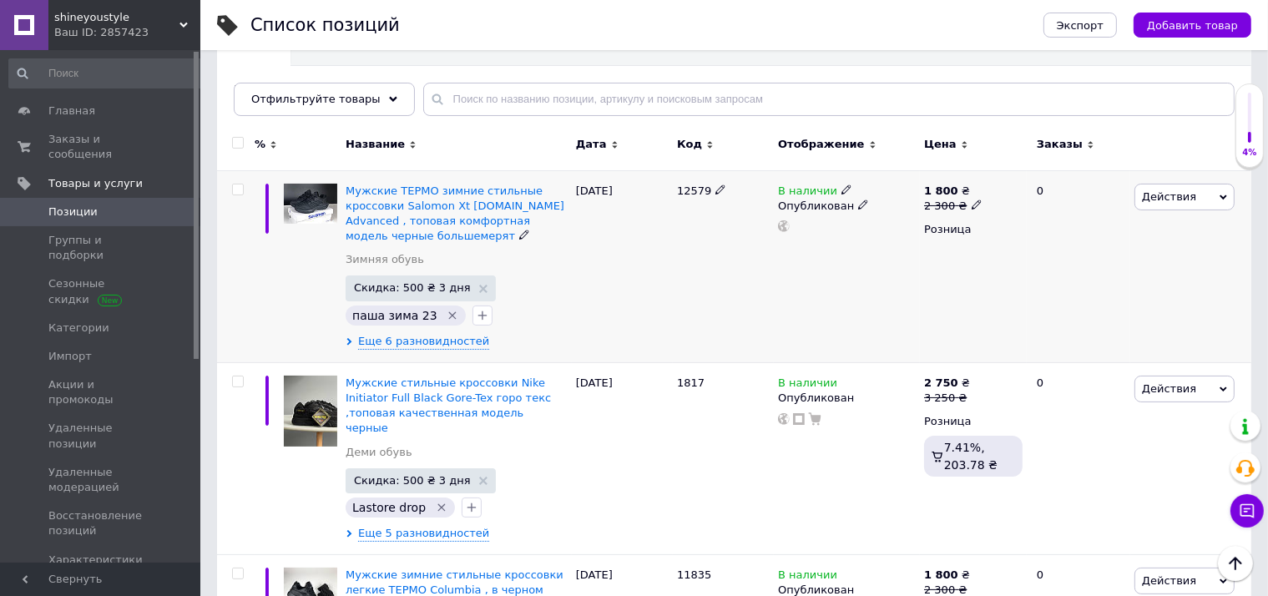
click at [1197, 199] on span "Действия" at bounding box center [1184, 197] width 100 height 27
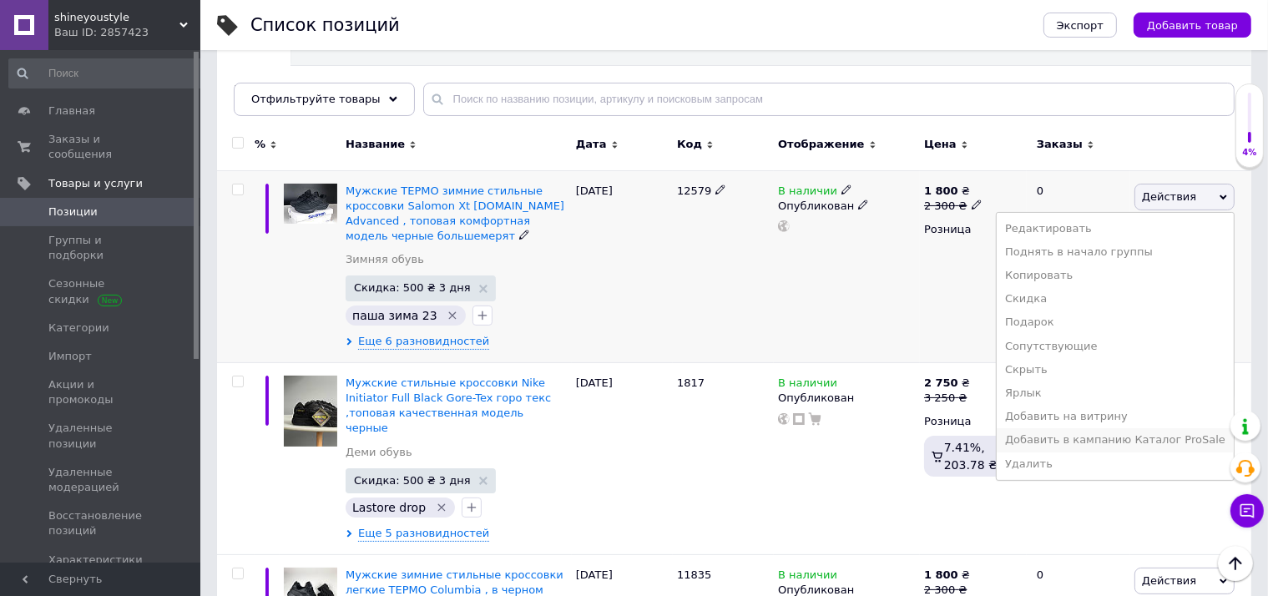
click at [1066, 449] on li "Добавить в кампанию Каталог ProSale" at bounding box center [1114, 439] width 237 height 23
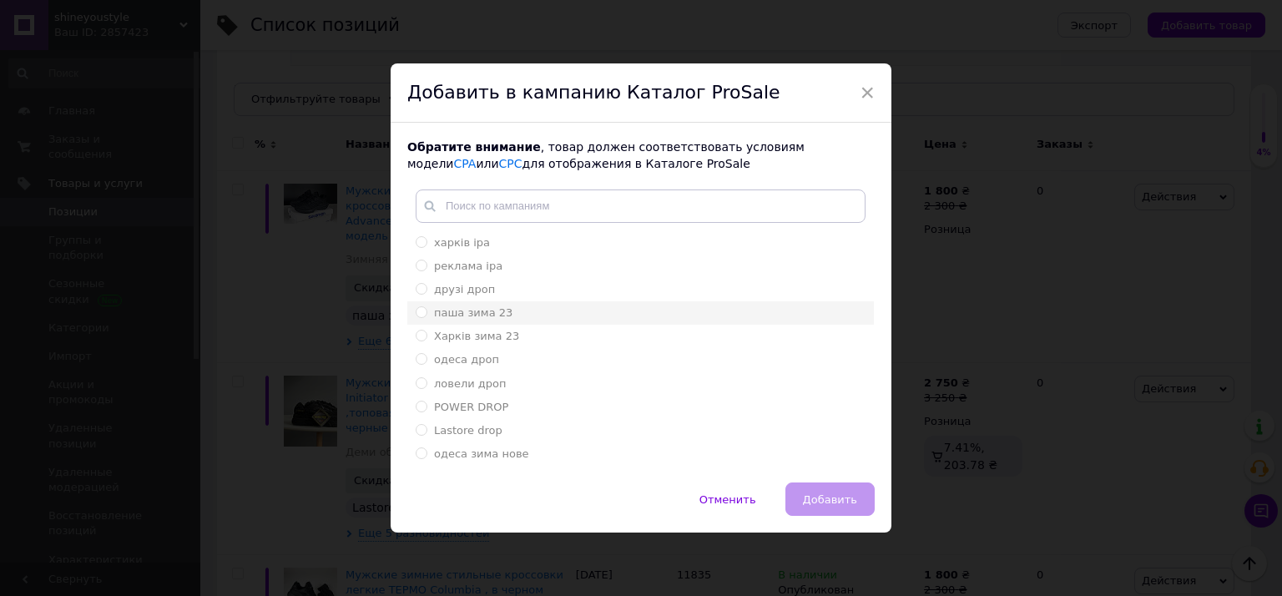
click at [497, 312] on div "паша зима 23" at bounding box center [641, 312] width 450 height 15
radio input "true"
click at [806, 488] on button "Добавить" at bounding box center [829, 498] width 89 height 33
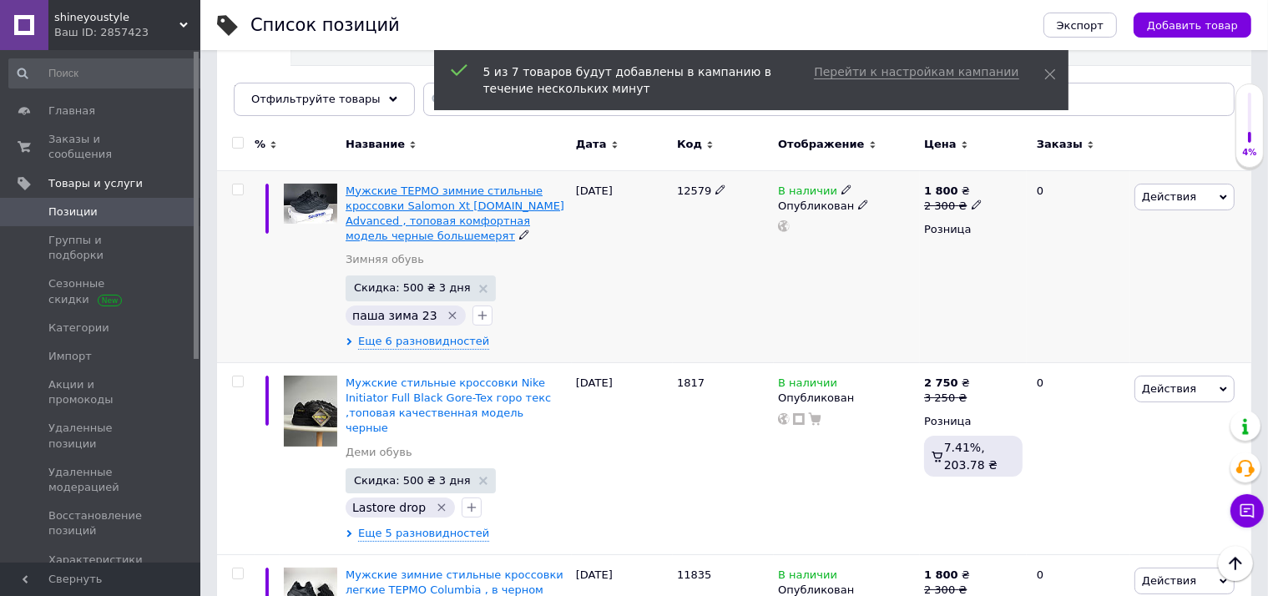
click at [453, 211] on span "Мужские ТЕРМО зимние стильные кроссовки Salomon Xt [DOMAIN_NAME] Advanced , топ…" at bounding box center [454, 213] width 219 height 58
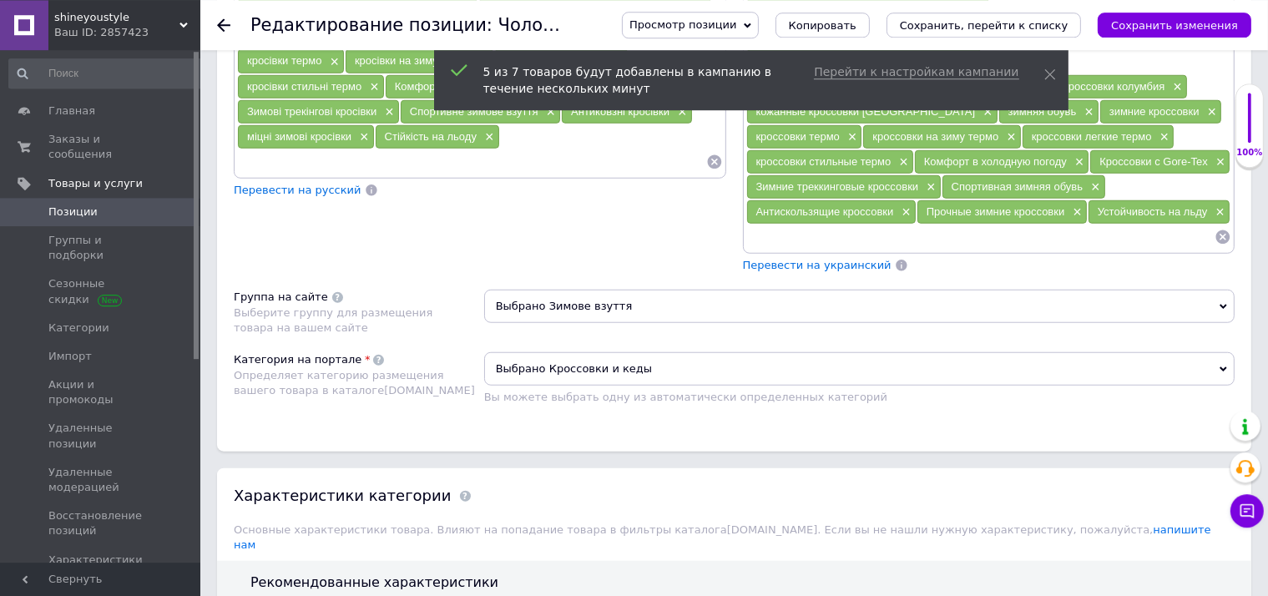
scroll to position [1410, 0]
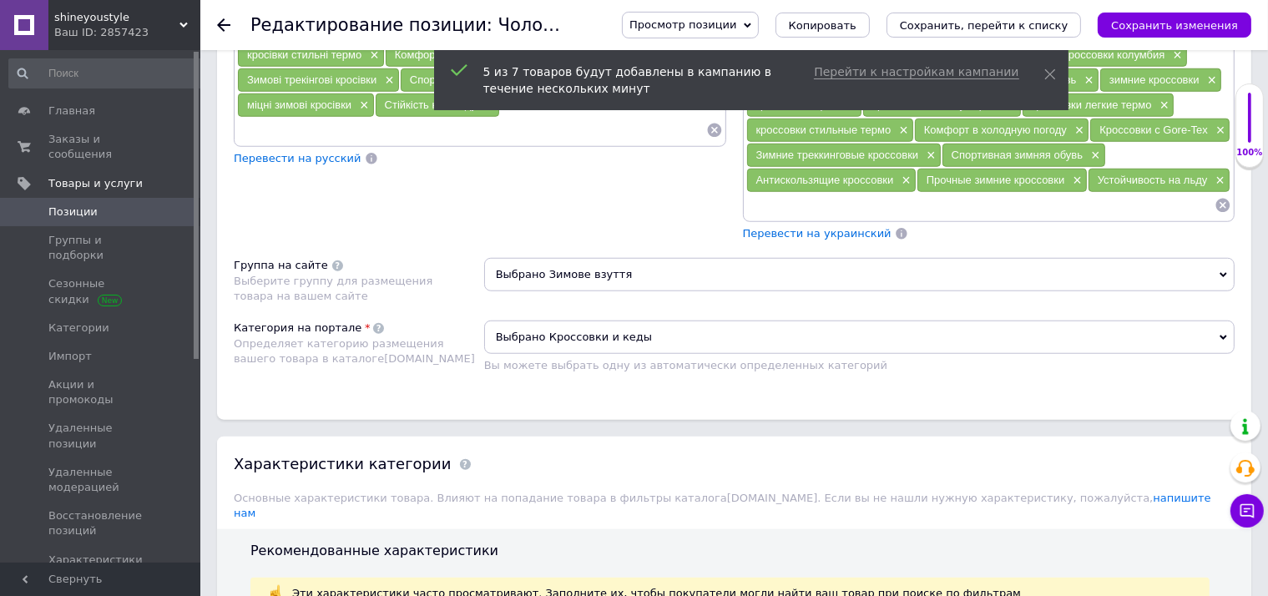
click at [565, 258] on span "Выбрано Зимове взуття" at bounding box center [859, 274] width 750 height 33
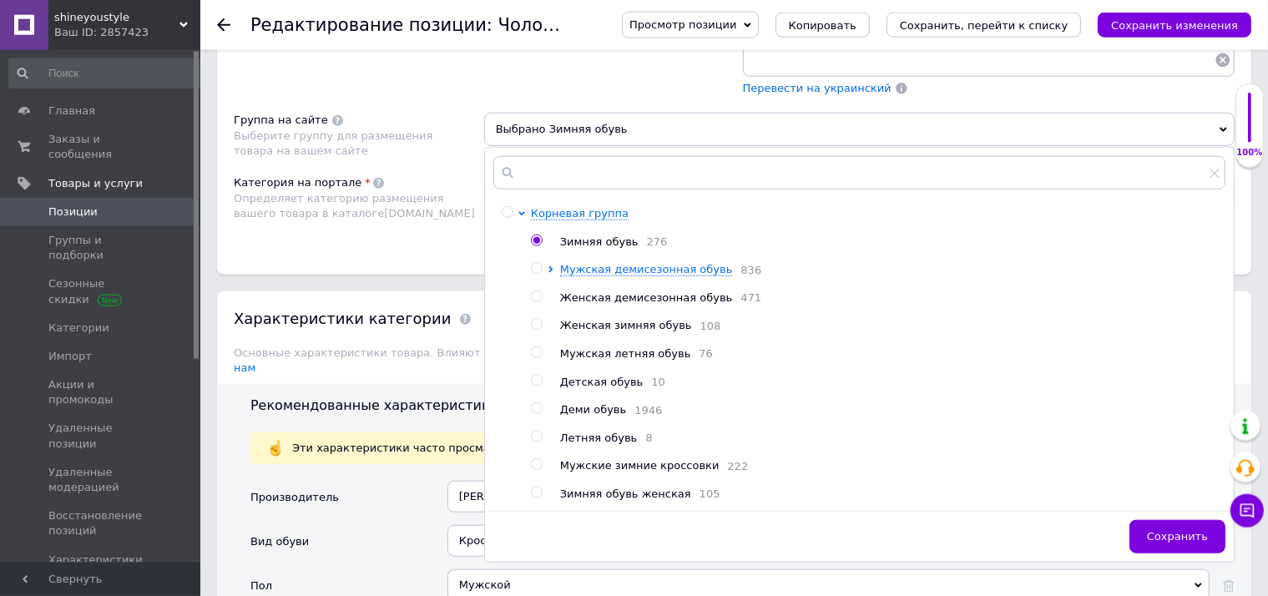
scroll to position [1586, 0]
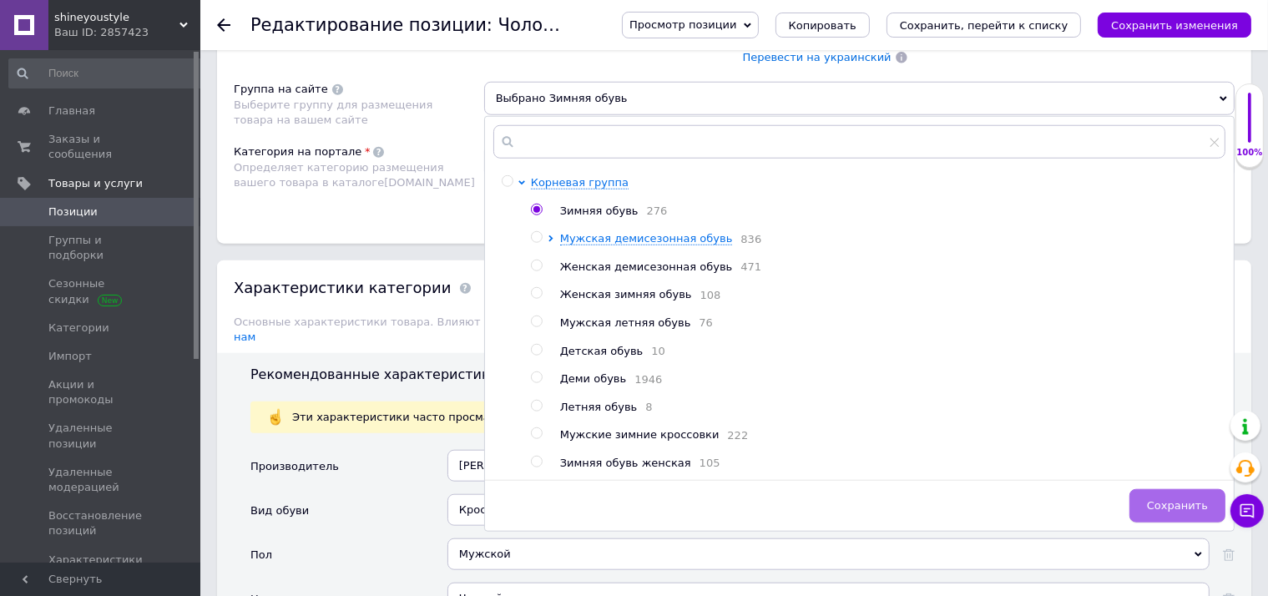
click at [1203, 489] on button "Сохранить" at bounding box center [1177, 505] width 96 height 33
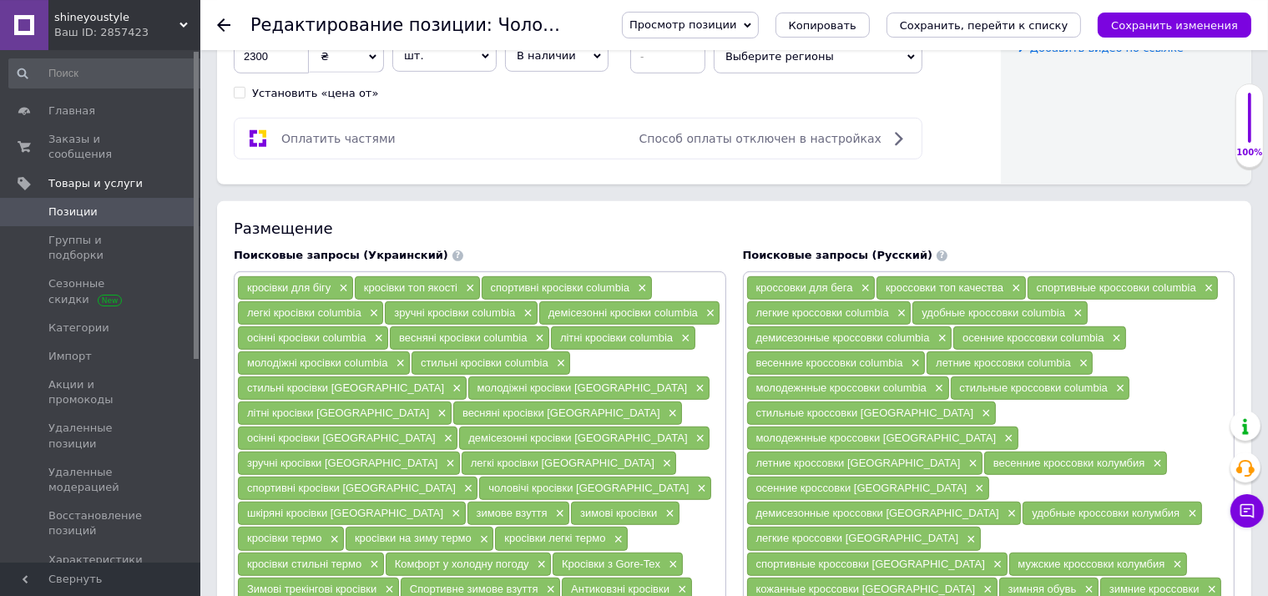
scroll to position [881, 0]
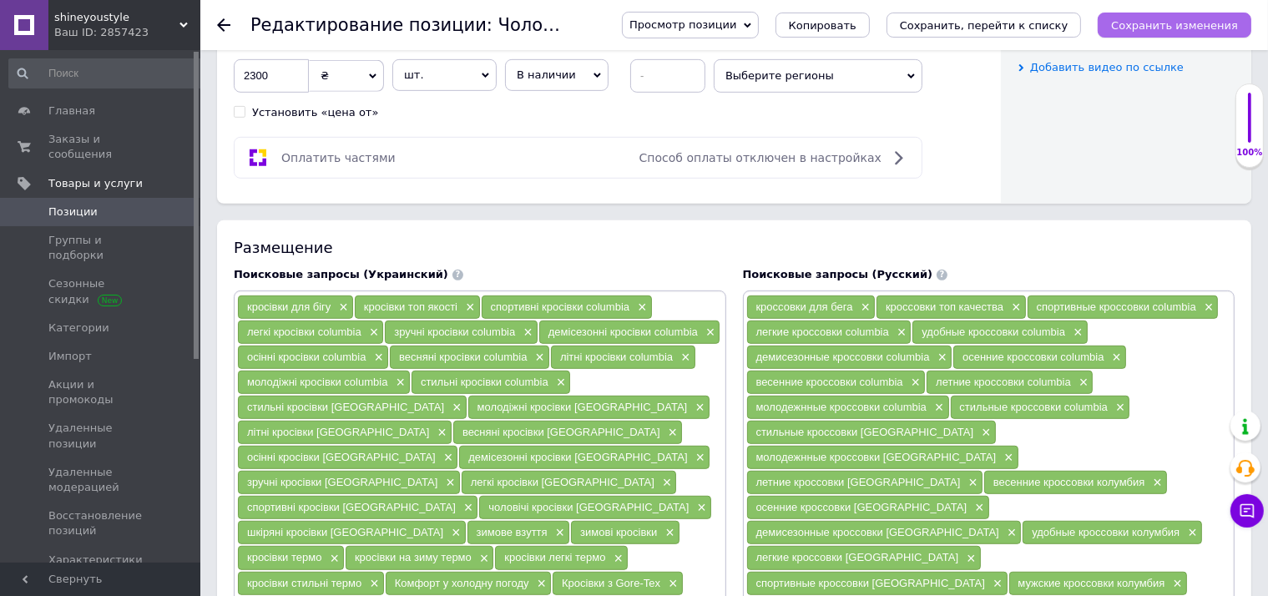
click at [1183, 28] on icon "Сохранить изменения" at bounding box center [1174, 25] width 127 height 13
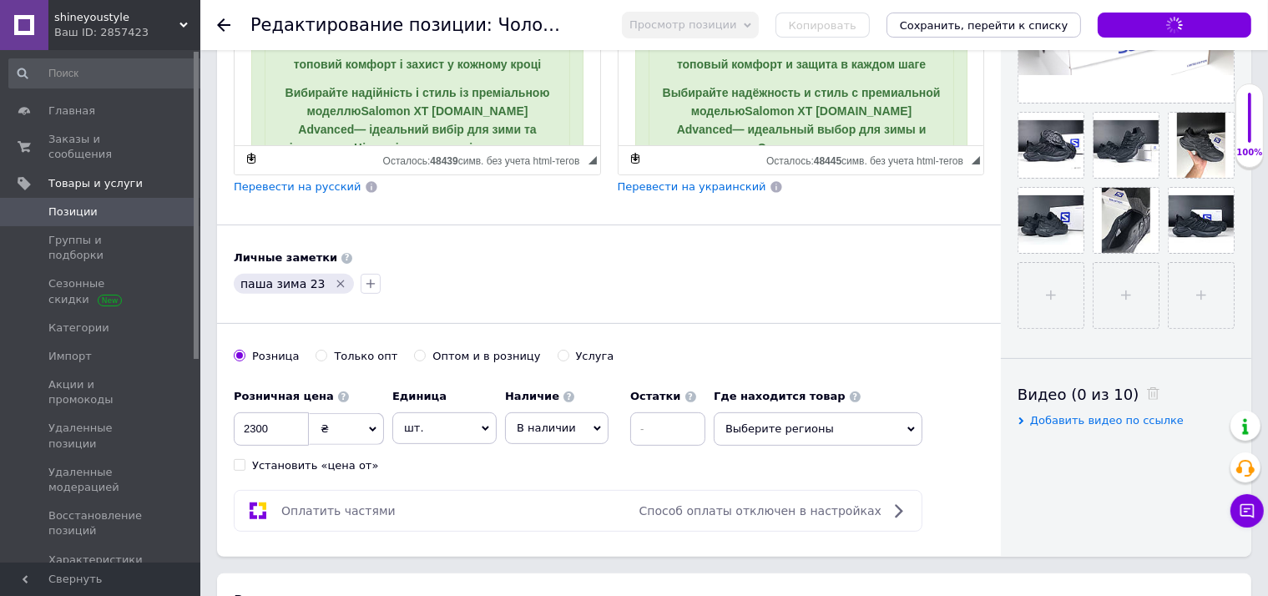
scroll to position [88, 0]
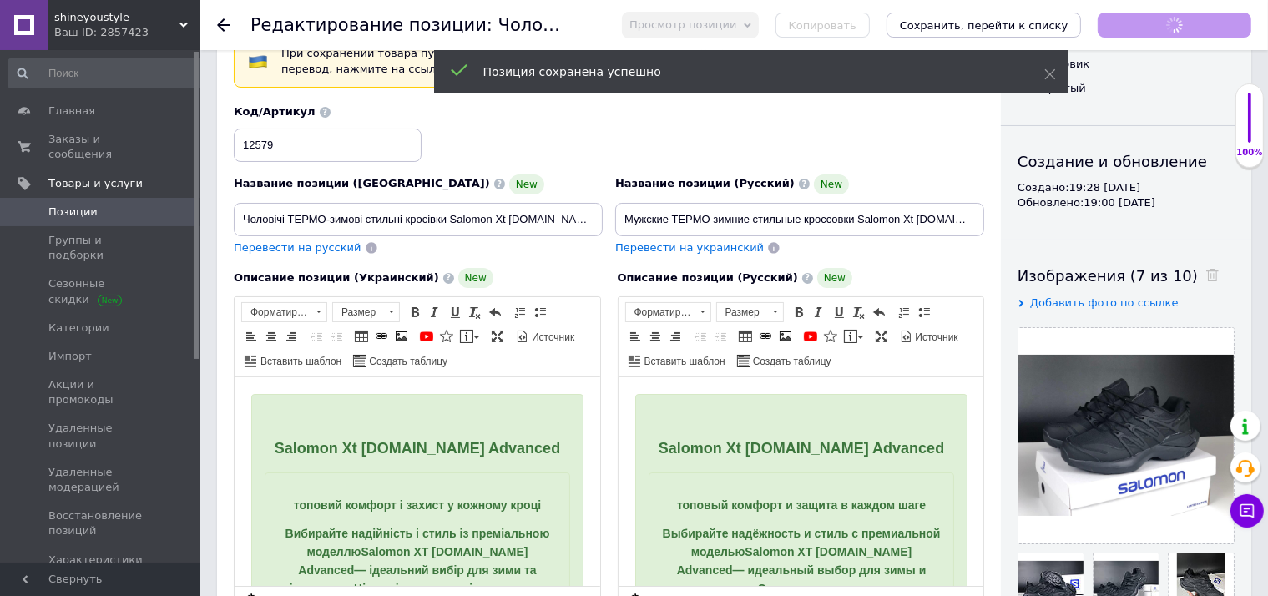
click at [713, 250] on span "Перевести на украинский" at bounding box center [689, 247] width 149 height 13
click at [1190, 21] on icon "Сохранить изменения" at bounding box center [1174, 25] width 127 height 13
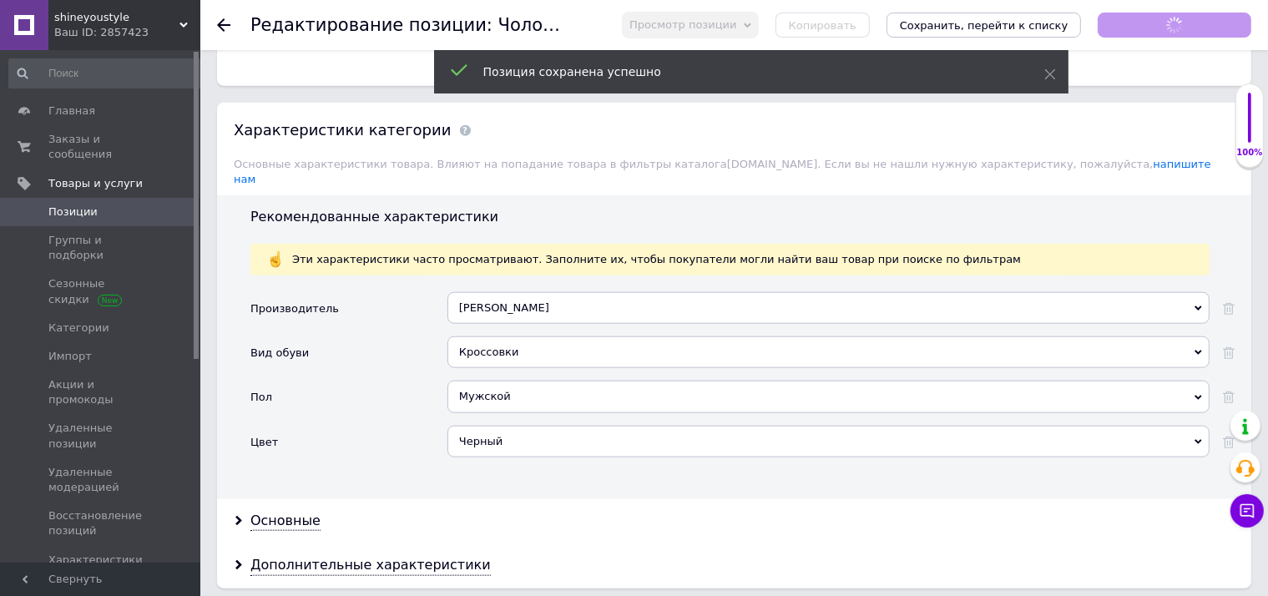
checkbox input "true"
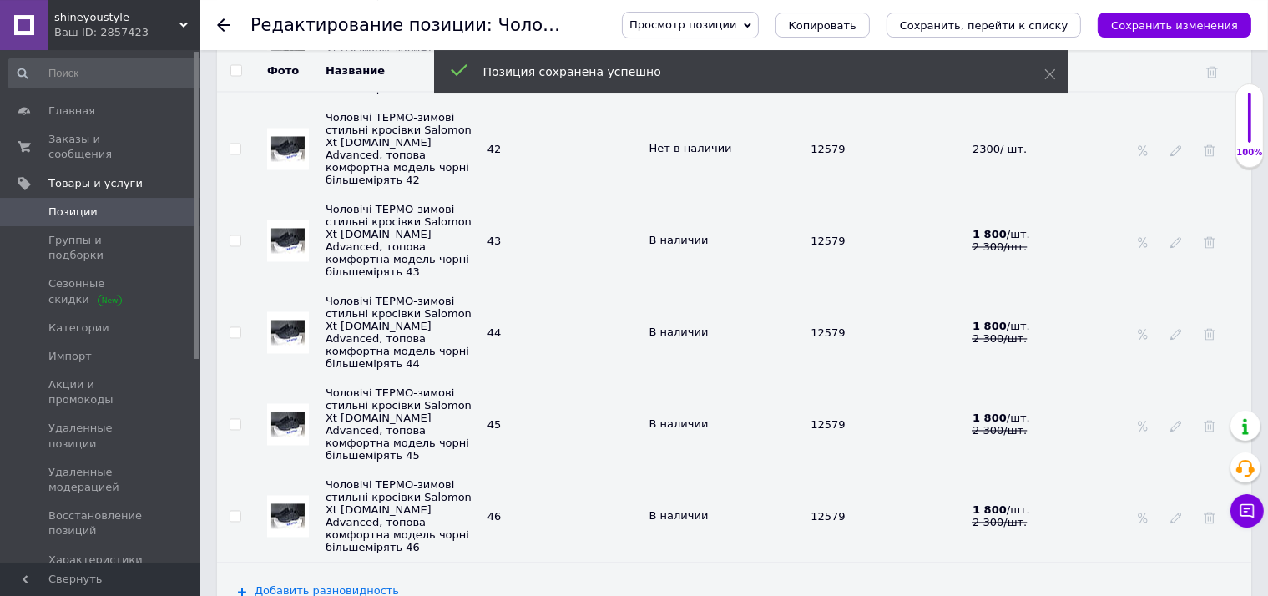
scroll to position [3172, 0]
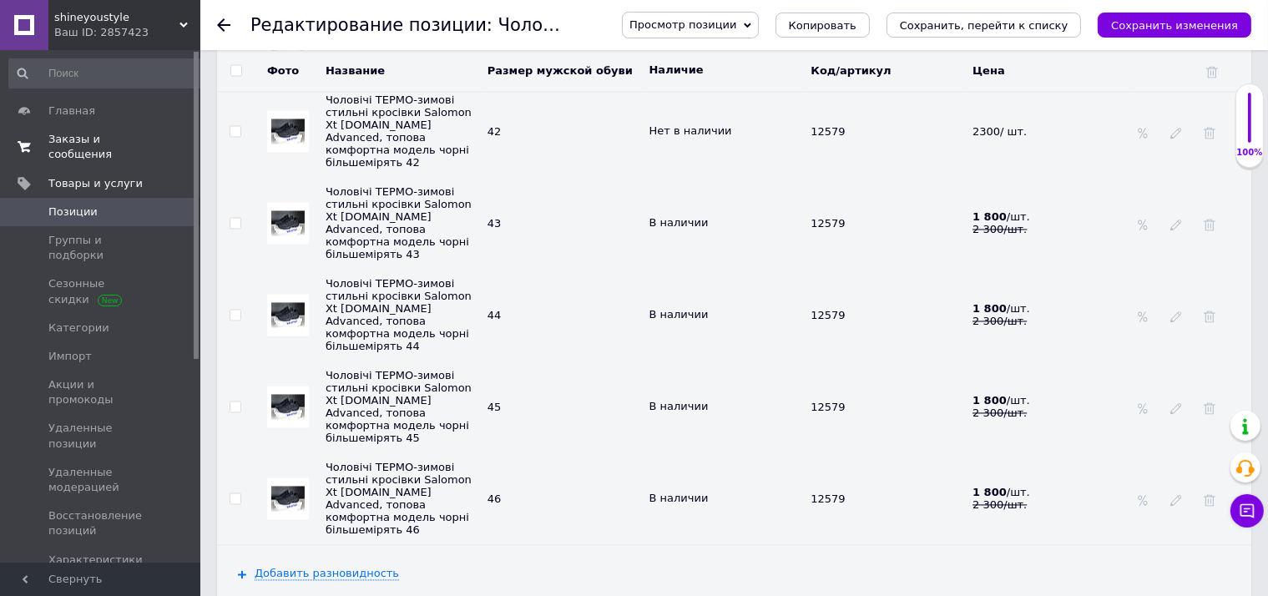
click at [127, 139] on span "Заказы и сообщения" at bounding box center [101, 147] width 106 height 30
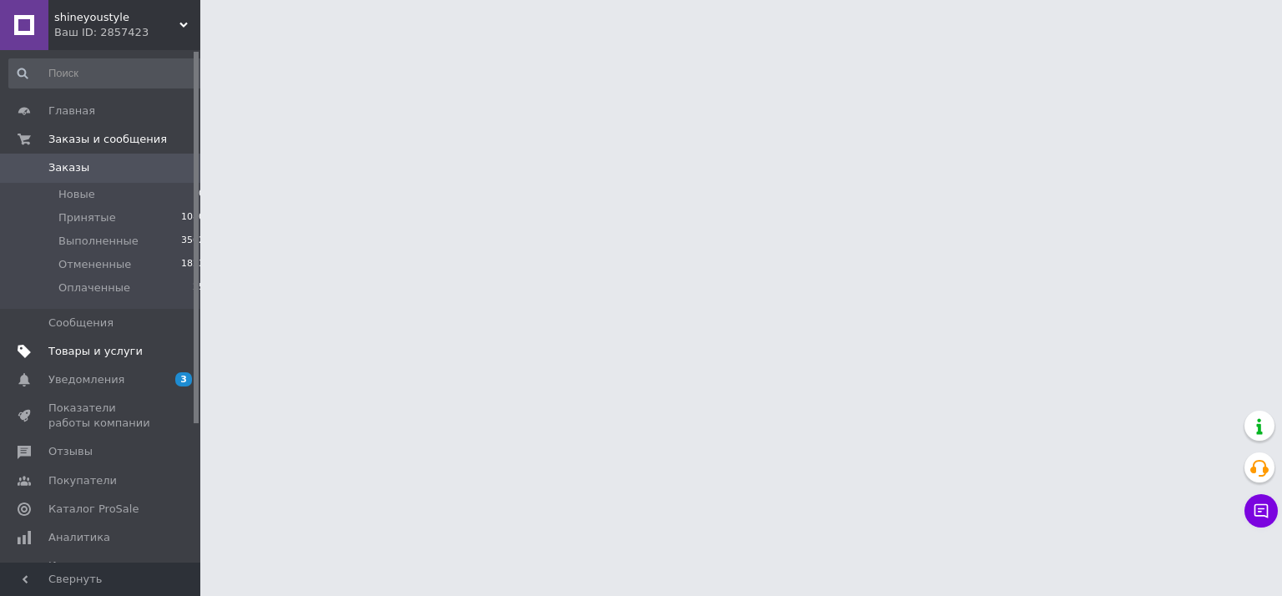
click at [131, 351] on span "Товары и услуги" at bounding box center [101, 351] width 106 height 15
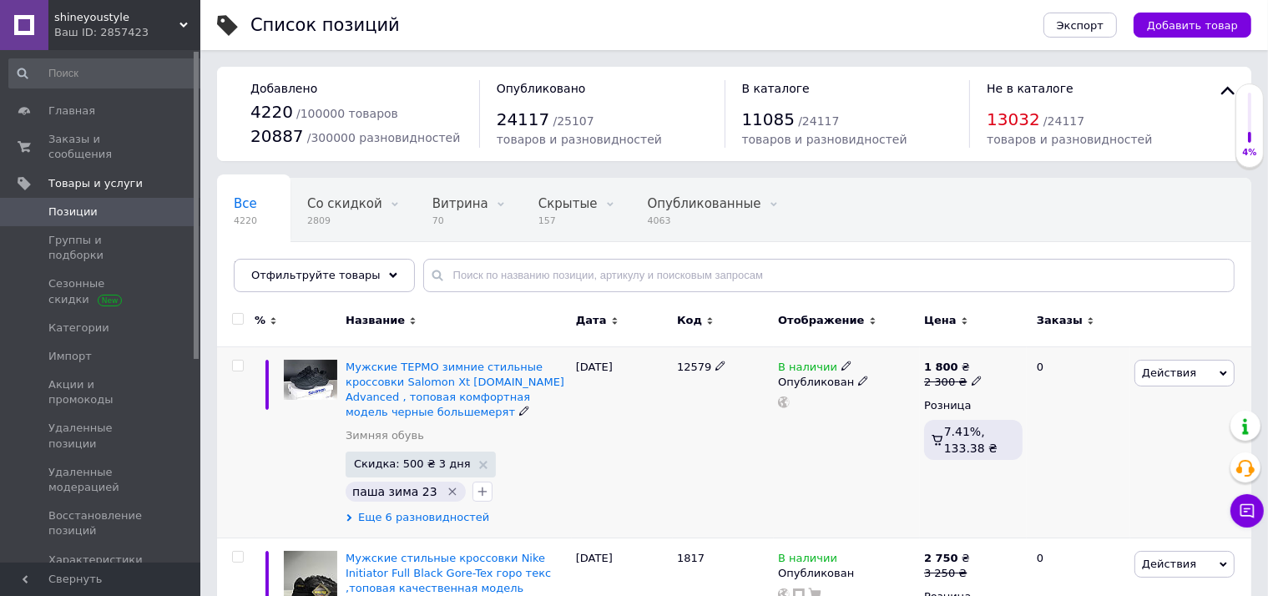
click at [409, 510] on span "Еще 6 разновидностей" at bounding box center [423, 517] width 131 height 15
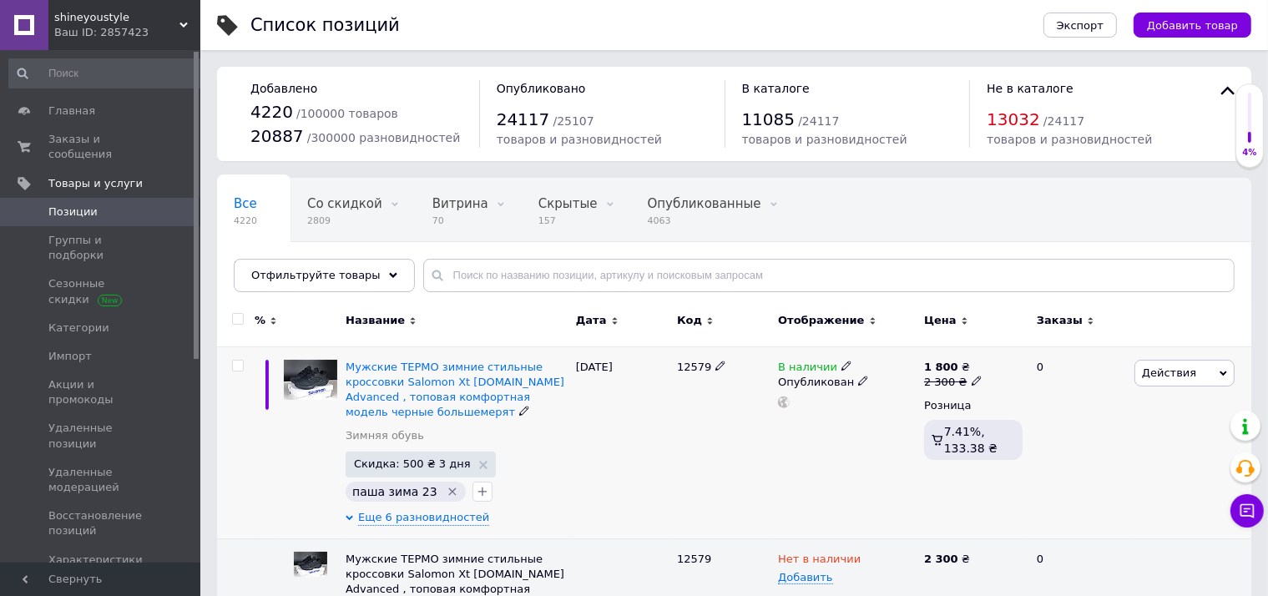
click at [971, 379] on icon at bounding box center [976, 381] width 10 height 10
click at [1010, 357] on input "2300" at bounding box center [1052, 355] width 127 height 33
type input "2200"
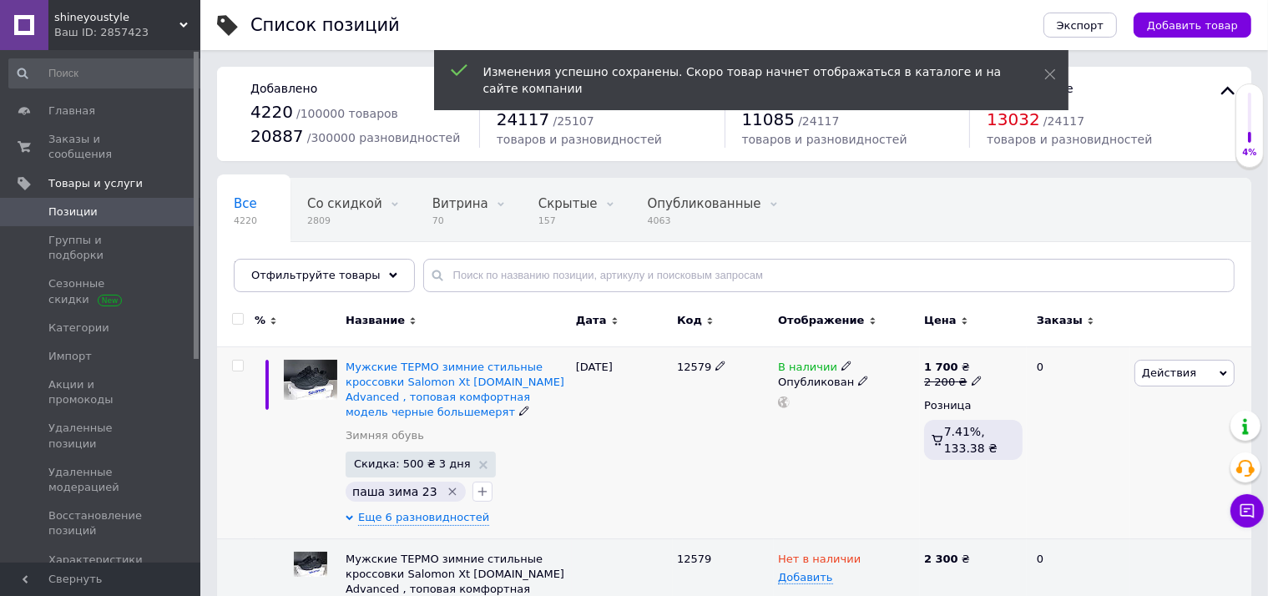
click at [976, 389] on div "1 700 ₴ 2 200 ₴ Розница 7.41%, 133.38 ₴" at bounding box center [973, 414] width 98 height 108
click at [971, 386] on div "2 200 ₴" at bounding box center [953, 382] width 58 height 15
click at [1011, 369] on input "2200" at bounding box center [1052, 355] width 127 height 33
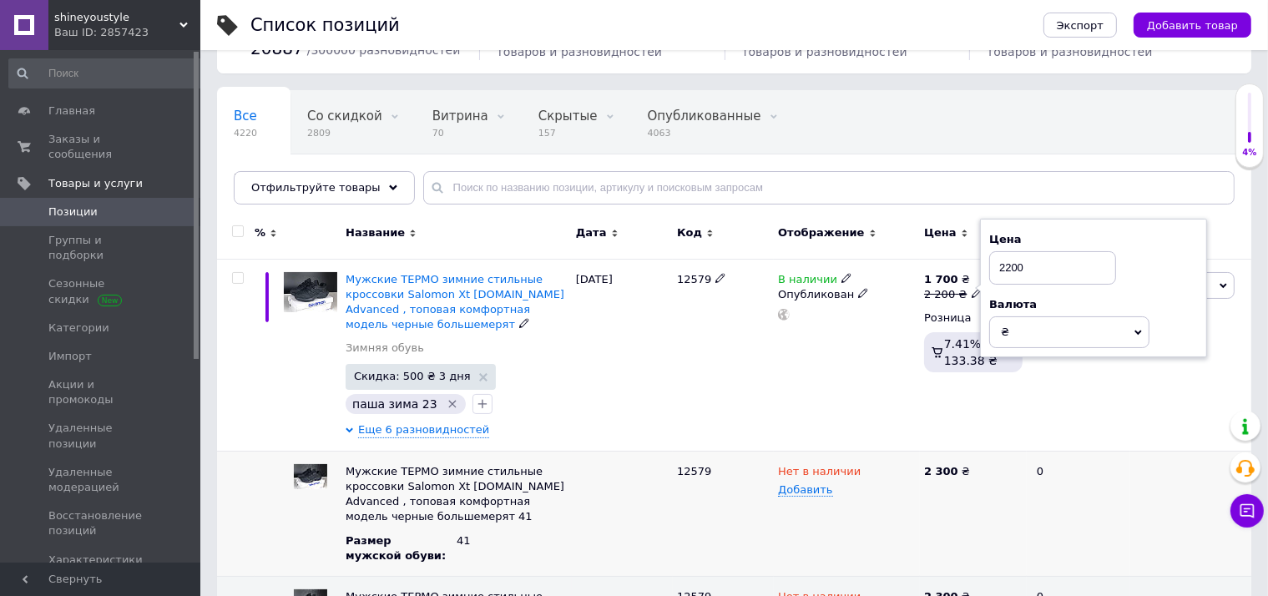
scroll to position [264, 0]
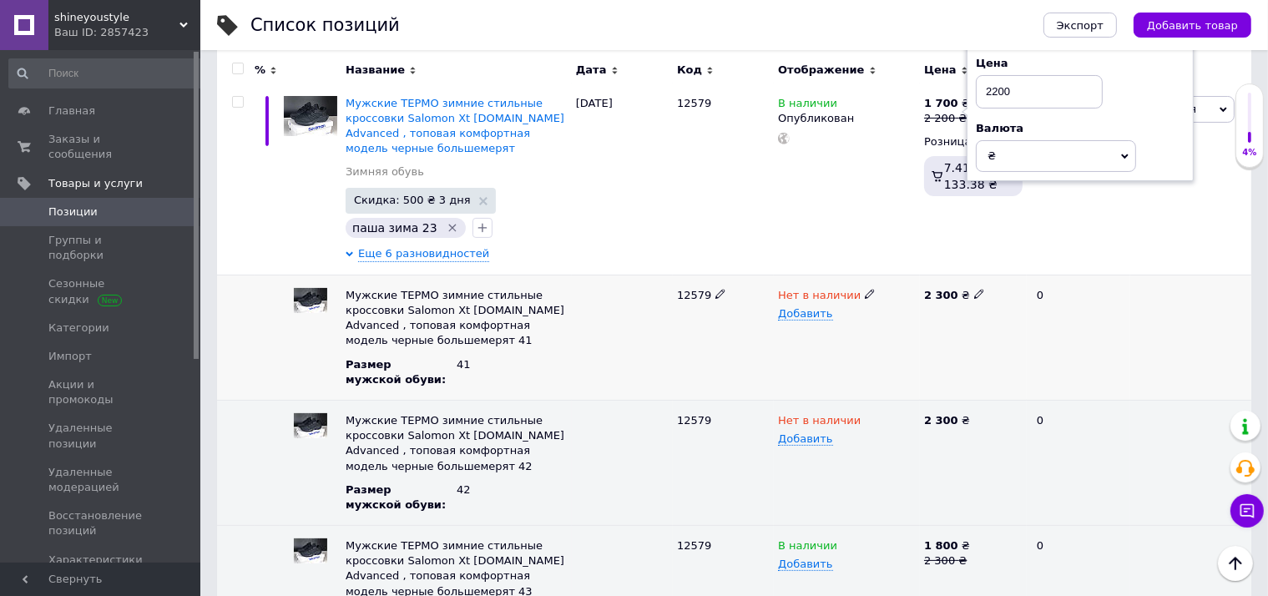
click at [964, 291] on div "2 300 ₴" at bounding box center [973, 295] width 98 height 15
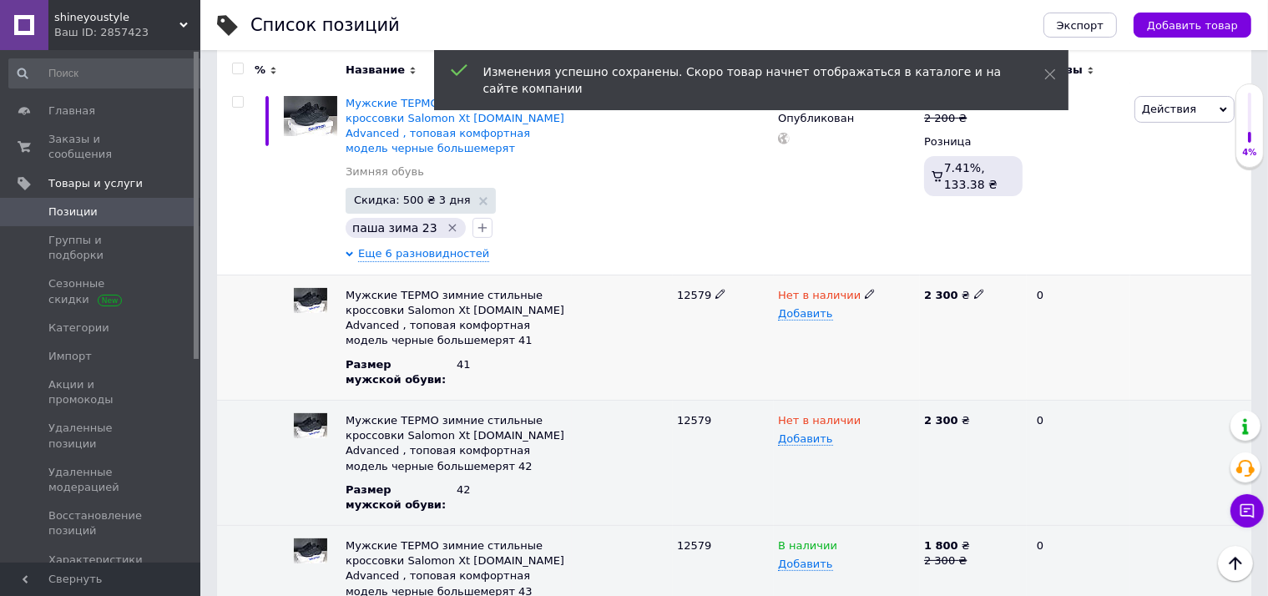
click at [977, 294] on div "2 300 ₴" at bounding box center [973, 295] width 98 height 15
click at [960, 291] on div "2 300 ₴" at bounding box center [973, 295] width 98 height 15
click at [974, 295] on icon at bounding box center [979, 294] width 10 height 10
click at [952, 303] on input "2300" at bounding box center [967, 295] width 96 height 25
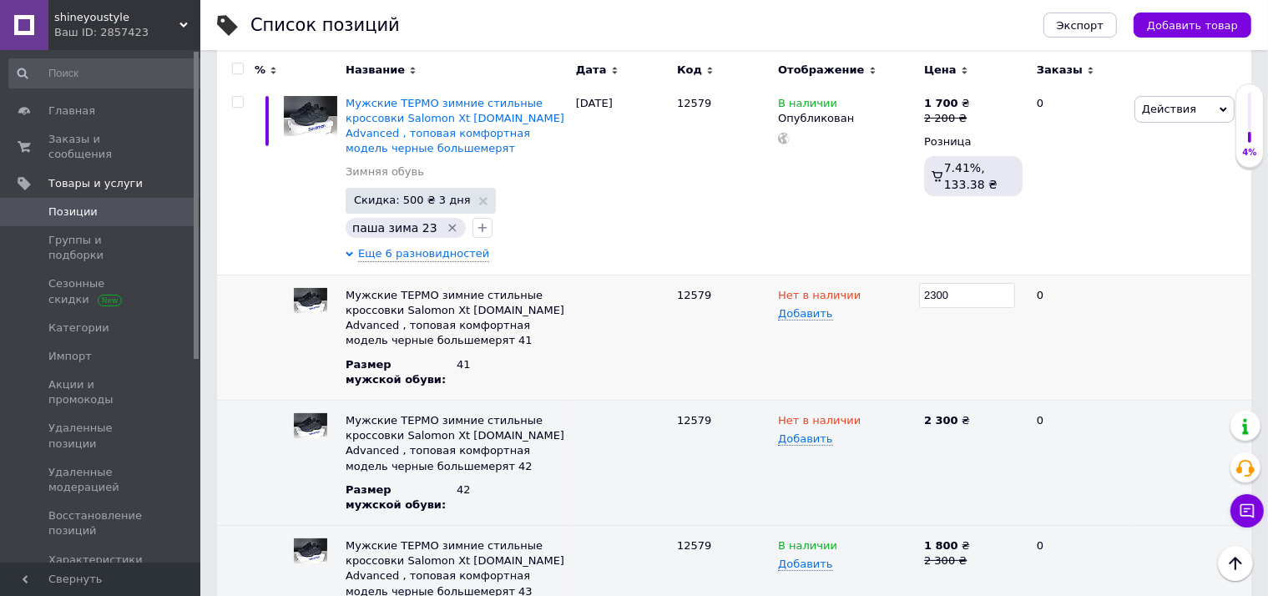
type input "2200"
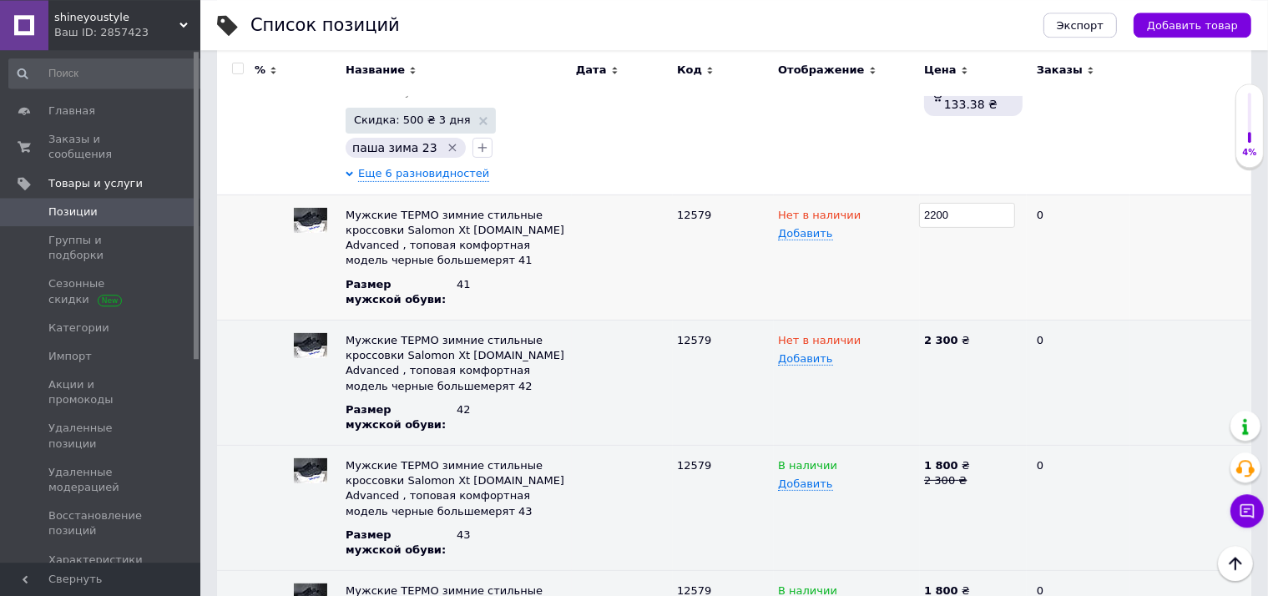
scroll to position [441, 0]
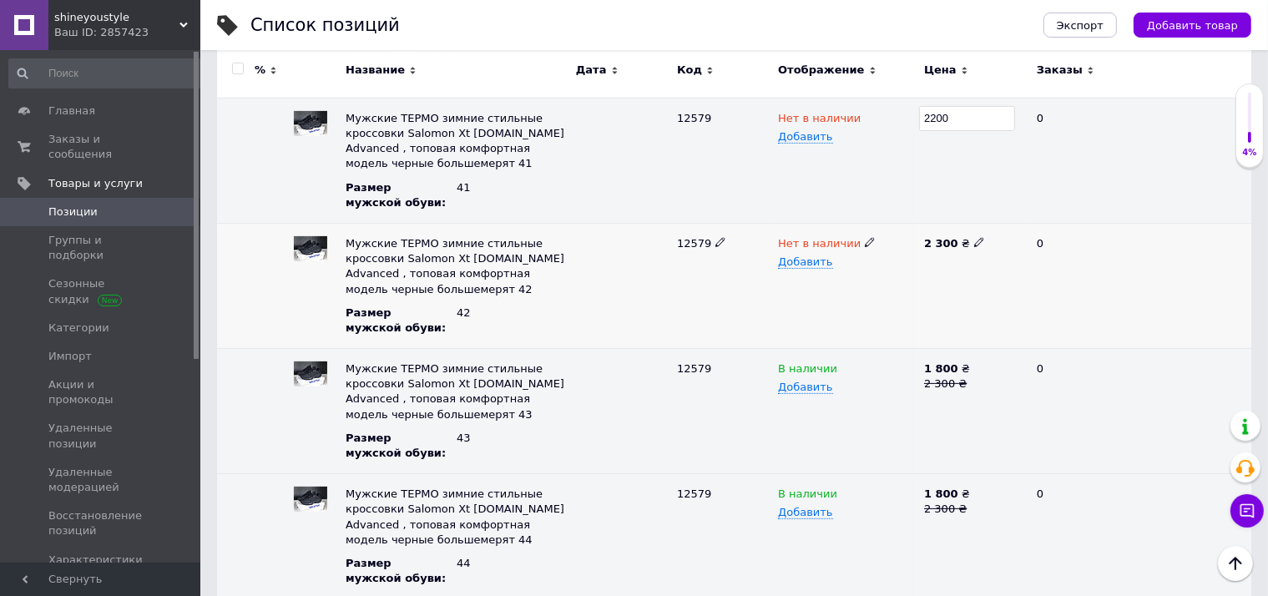
click at [970, 248] on div "2 300 ₴" at bounding box center [973, 243] width 98 height 15
click at [953, 242] on div "2 300 ₴" at bounding box center [973, 243] width 98 height 15
click at [974, 239] on icon at bounding box center [979, 242] width 10 height 10
click at [953, 240] on input "2300" at bounding box center [967, 243] width 96 height 25
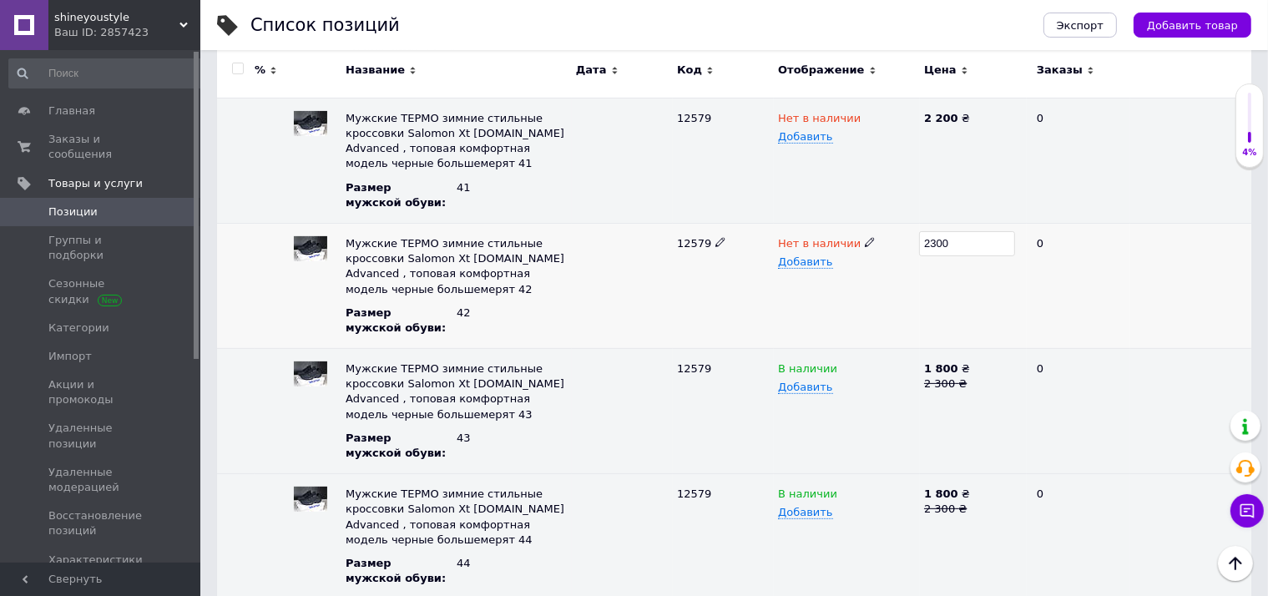
click at [953, 240] on input "2300" at bounding box center [967, 243] width 96 height 25
type input "2200"
click at [968, 321] on div "2200" at bounding box center [973, 285] width 107 height 125
click at [971, 382] on icon at bounding box center [976, 382] width 10 height 10
click at [963, 375] on input "2300" at bounding box center [967, 368] width 96 height 25
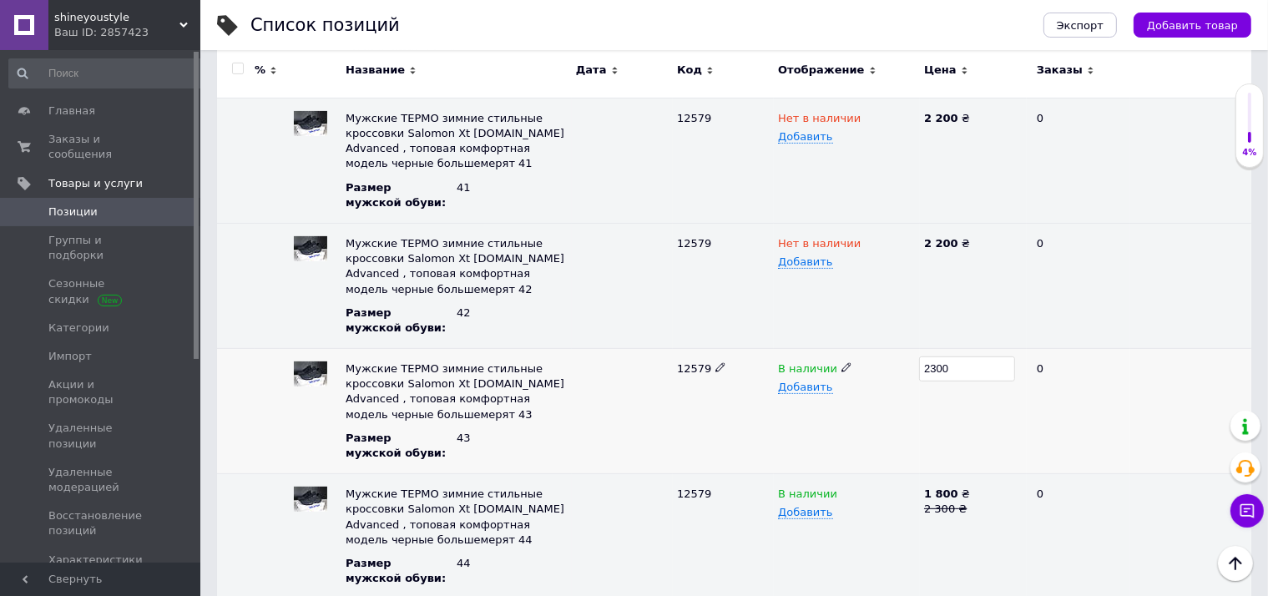
click at [963, 375] on input "2300" at bounding box center [967, 368] width 96 height 25
type input "2200"
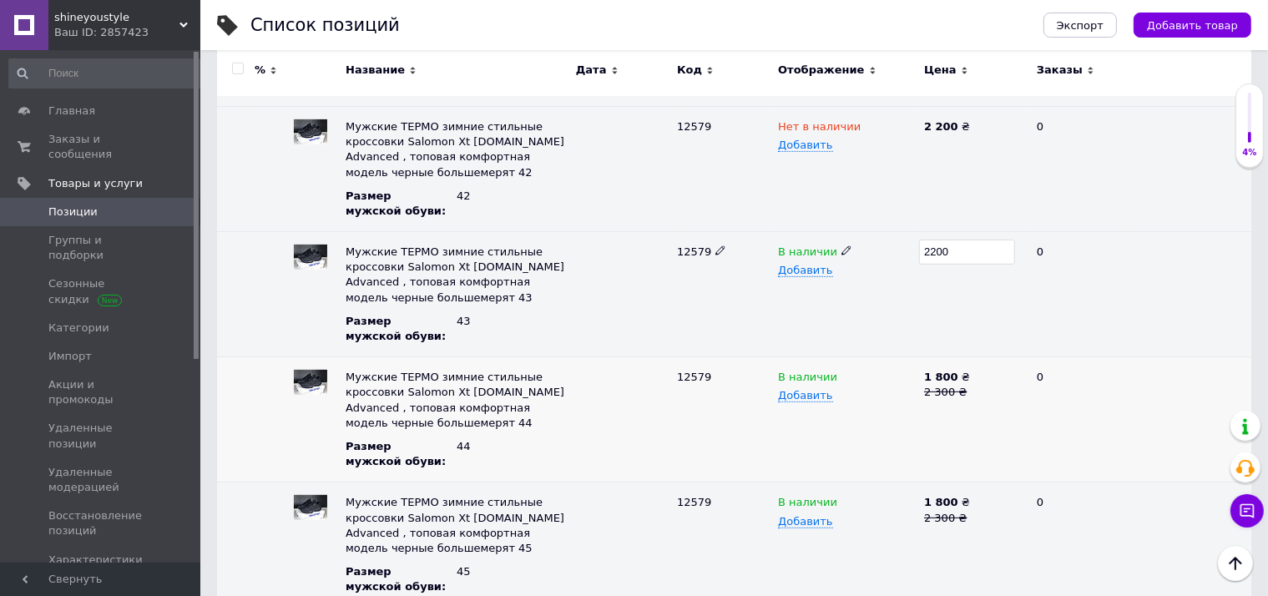
scroll to position [617, 0]
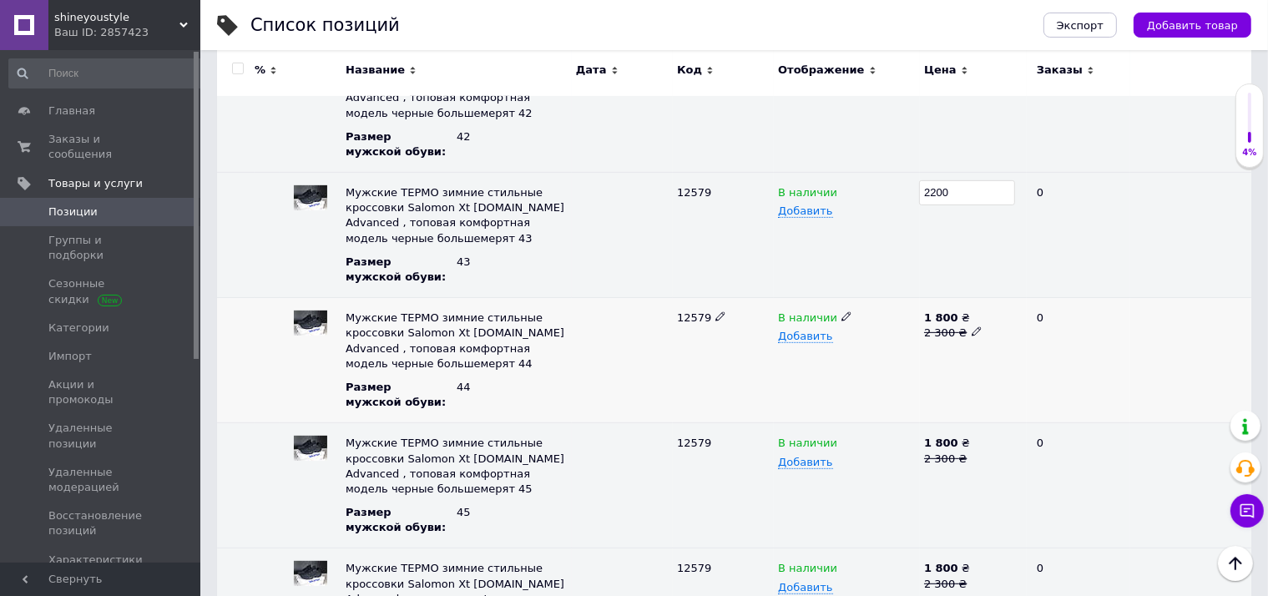
click at [971, 329] on icon at bounding box center [976, 331] width 10 height 10
click at [951, 316] on input "2300" at bounding box center [967, 317] width 96 height 25
type input "2200"
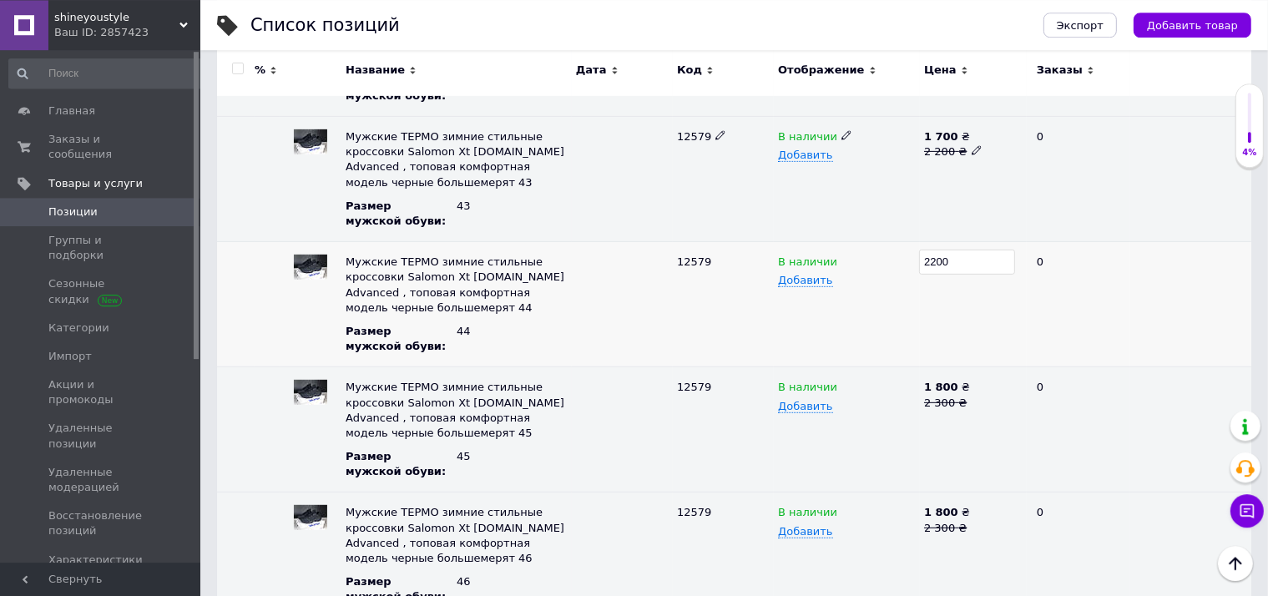
scroll to position [704, 0]
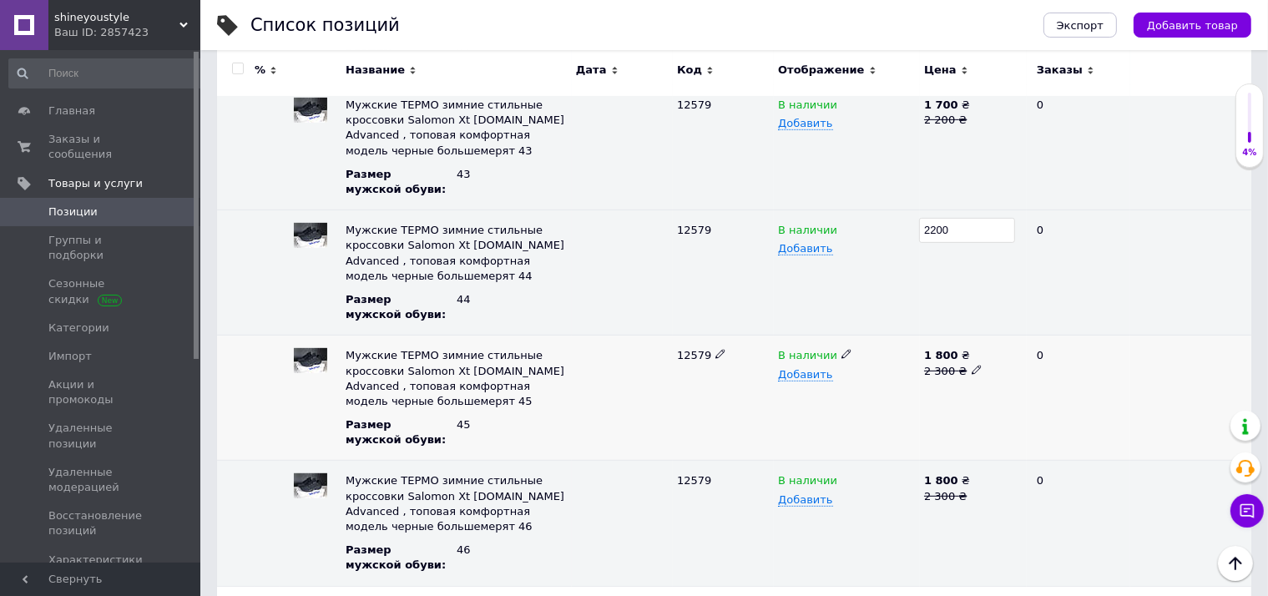
click at [971, 367] on use at bounding box center [975, 369] width 9 height 9
click at [951, 359] on input "2300" at bounding box center [967, 355] width 96 height 25
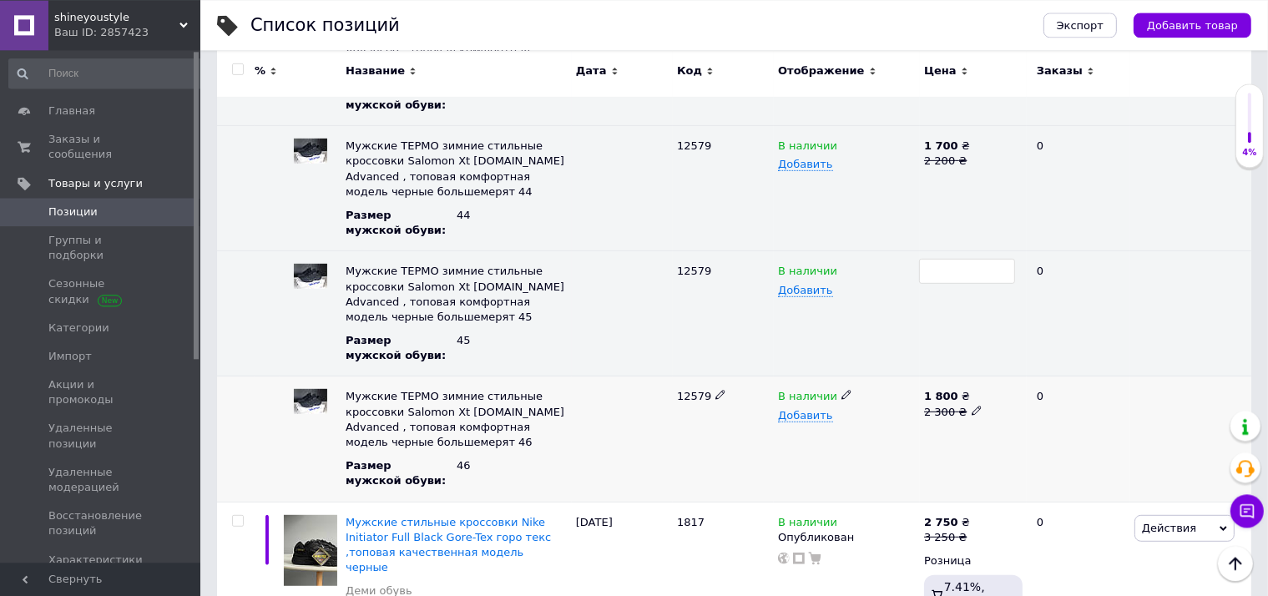
scroll to position [881, 0]
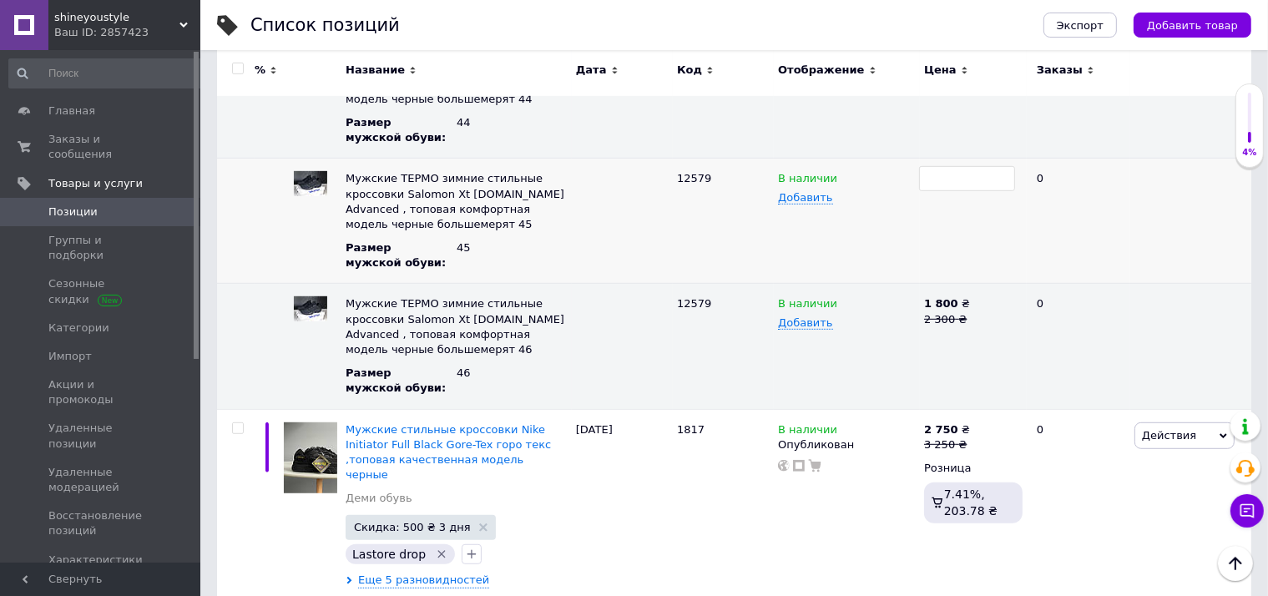
type input "2200"
click at [970, 326] on div "1 800 ₴ 2 300 ₴" at bounding box center [973, 346] width 107 height 125
click at [971, 315] on icon at bounding box center [976, 318] width 10 height 10
click at [961, 299] on input "2300" at bounding box center [967, 303] width 96 height 25
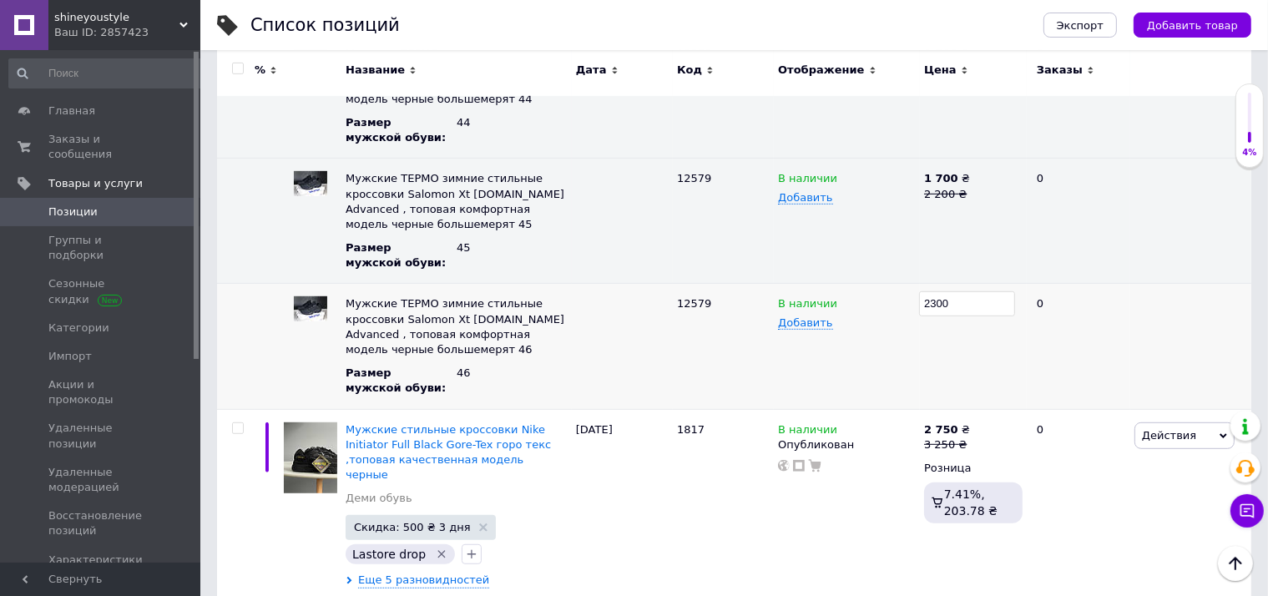
type input "2200"
click at [992, 224] on div "1 700 ₴ 2 200 ₴" at bounding box center [973, 221] width 107 height 125
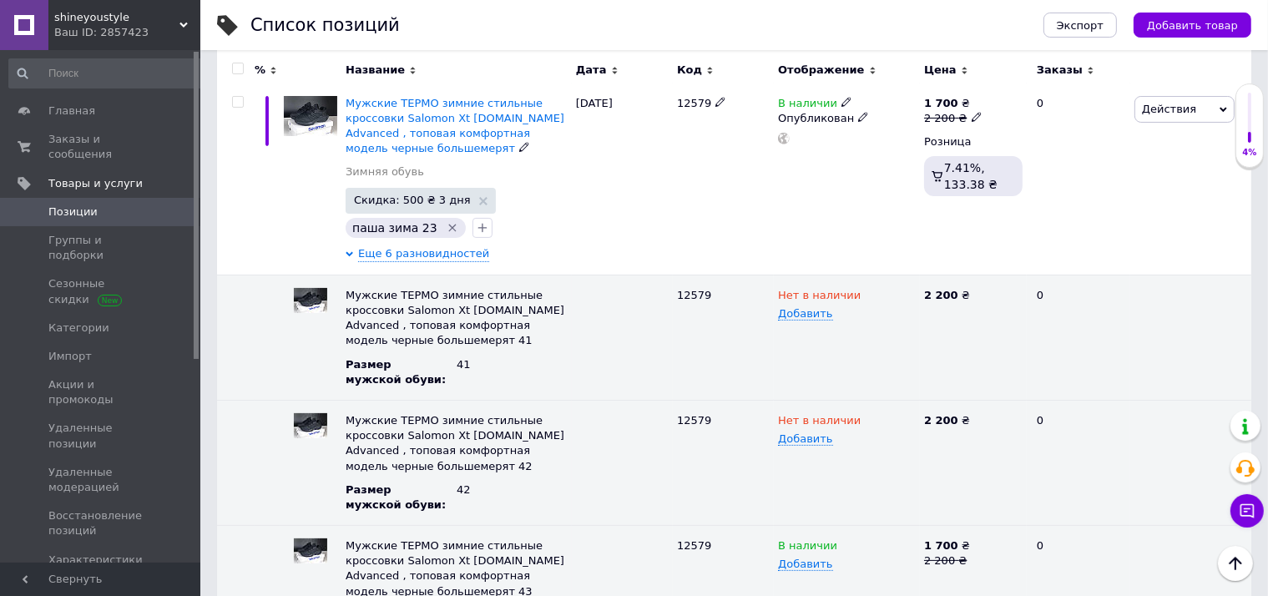
scroll to position [0, 0]
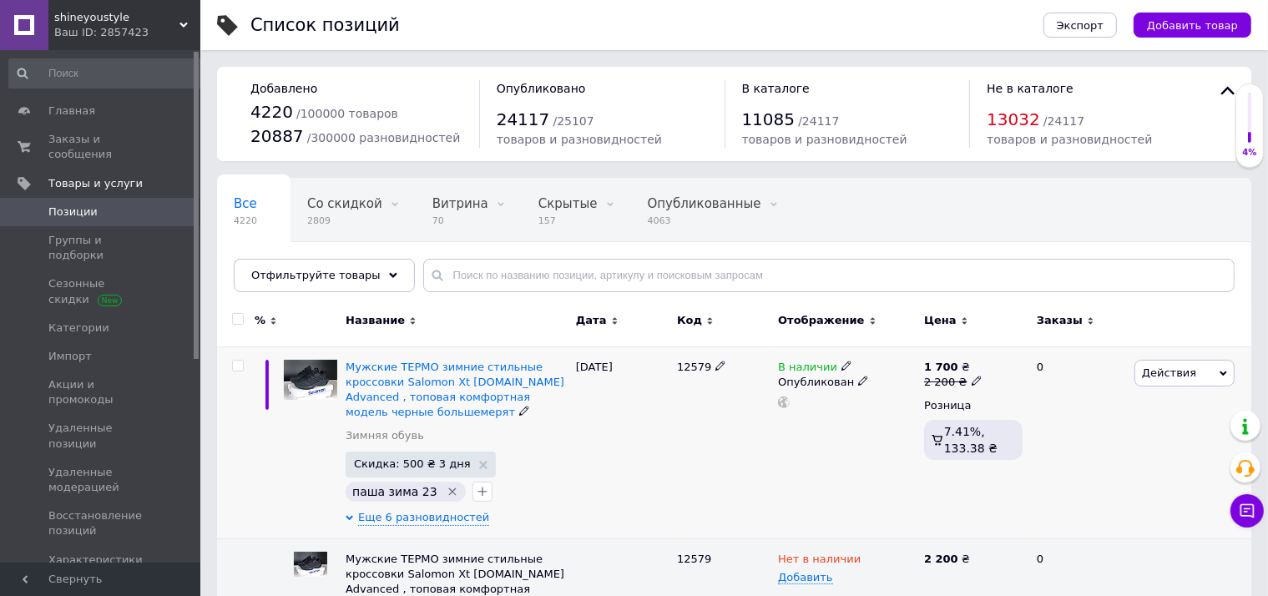
click at [1147, 366] on span "Действия" at bounding box center [1169, 372] width 54 height 13
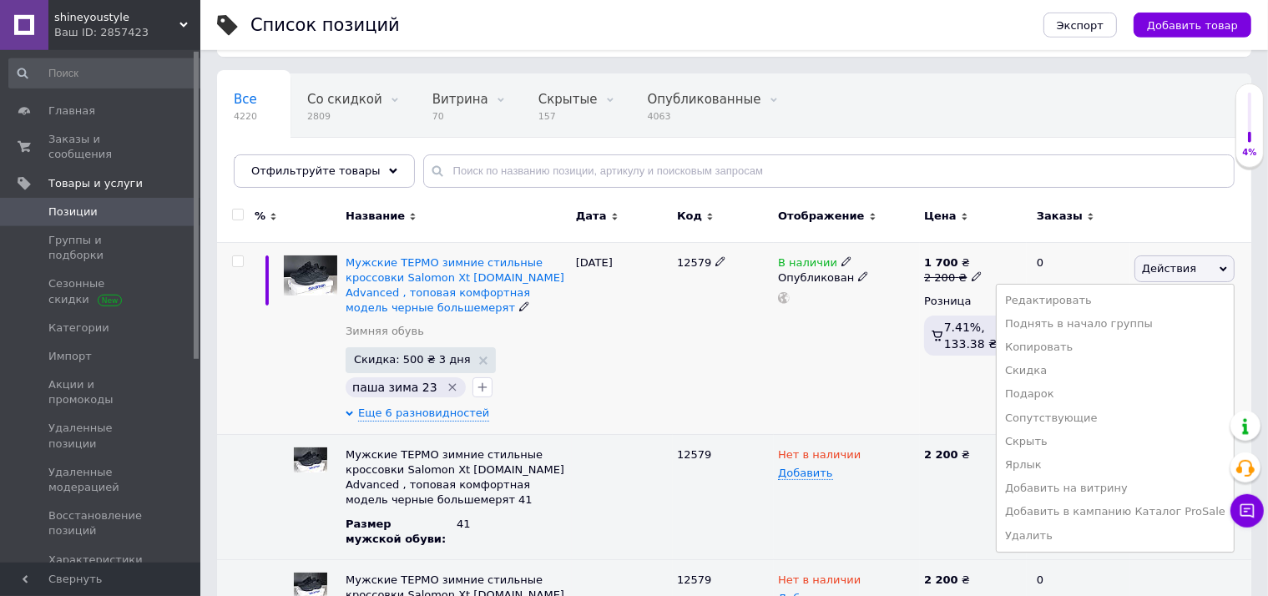
scroll to position [176, 0]
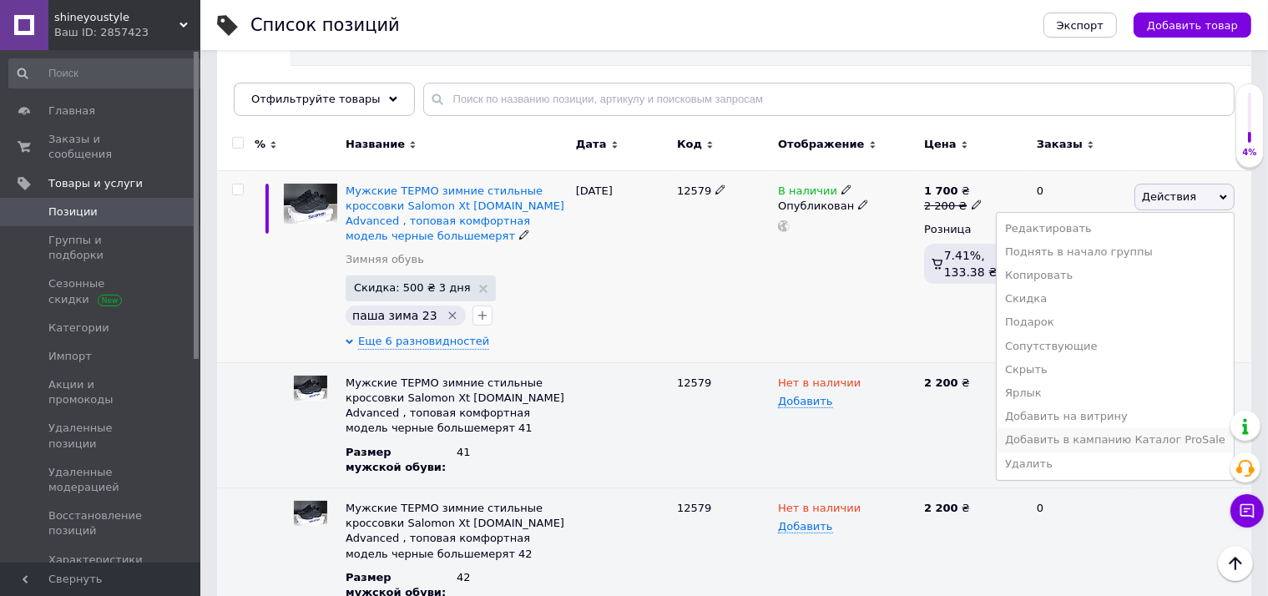
click at [1108, 441] on li "Добавить в кампанию Каталог ProSale" at bounding box center [1114, 439] width 237 height 23
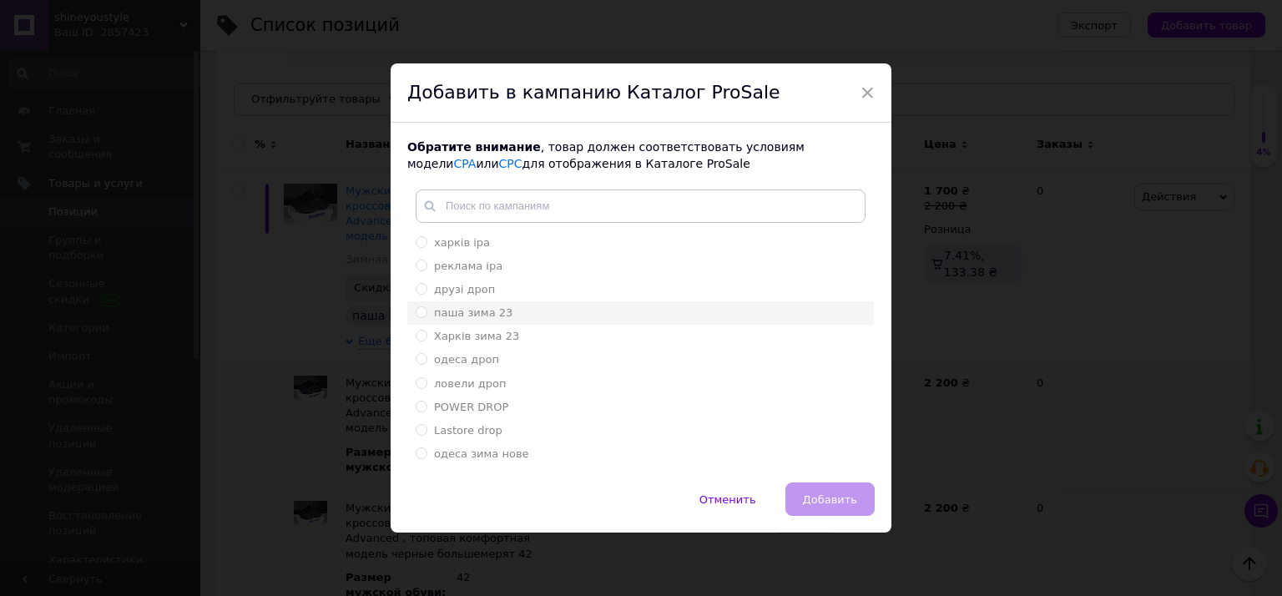
click at [479, 305] on li "паша зима 23" at bounding box center [640, 312] width 467 height 23
radio input "true"
click at [824, 504] on span "Добавить" at bounding box center [830, 499] width 54 height 13
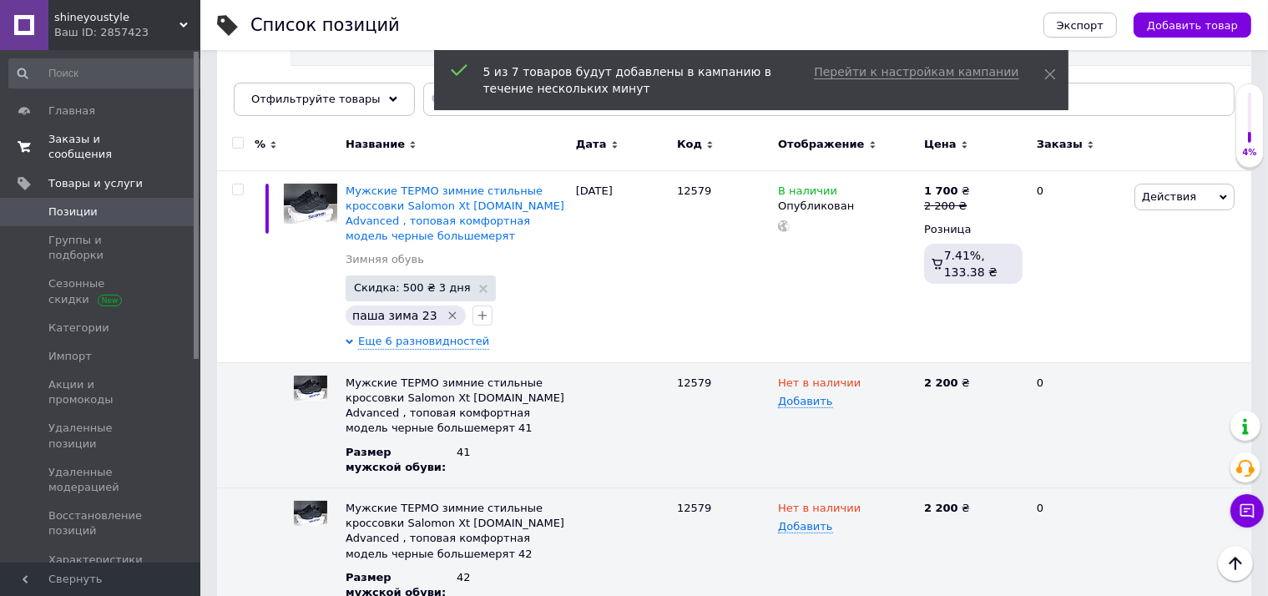
click at [93, 142] on span "Заказы и сообщения" at bounding box center [101, 147] width 106 height 30
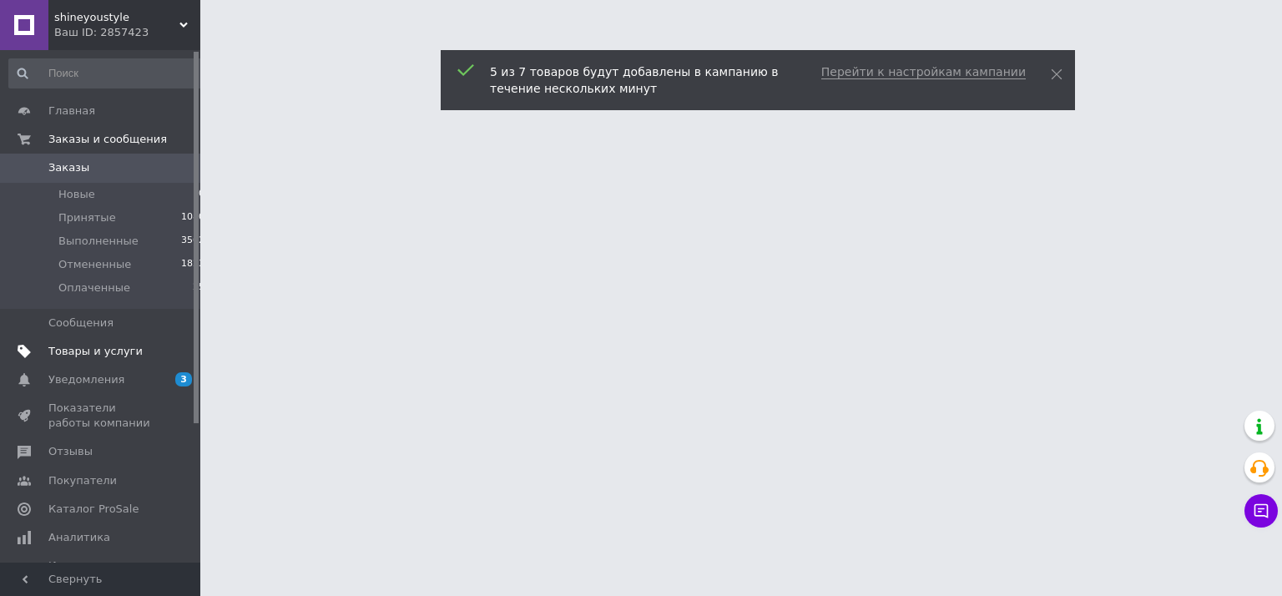
click at [93, 348] on span "Товары и услуги" at bounding box center [95, 351] width 94 height 15
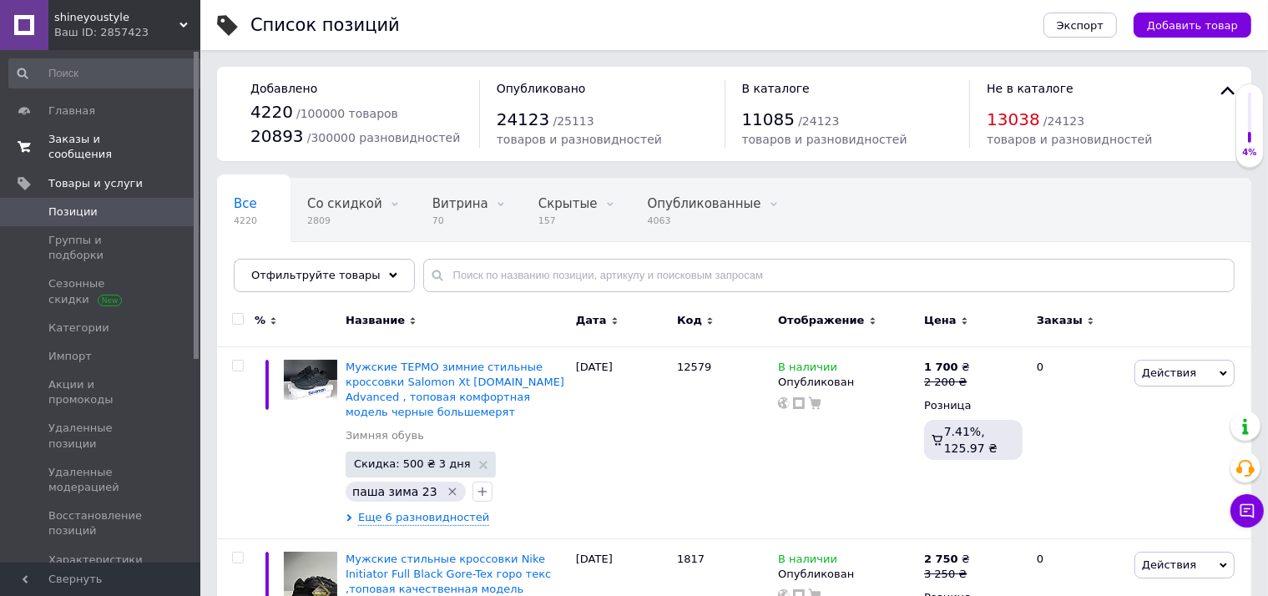
click at [145, 141] on span "Заказы и сообщения" at bounding box center [101, 147] width 106 height 30
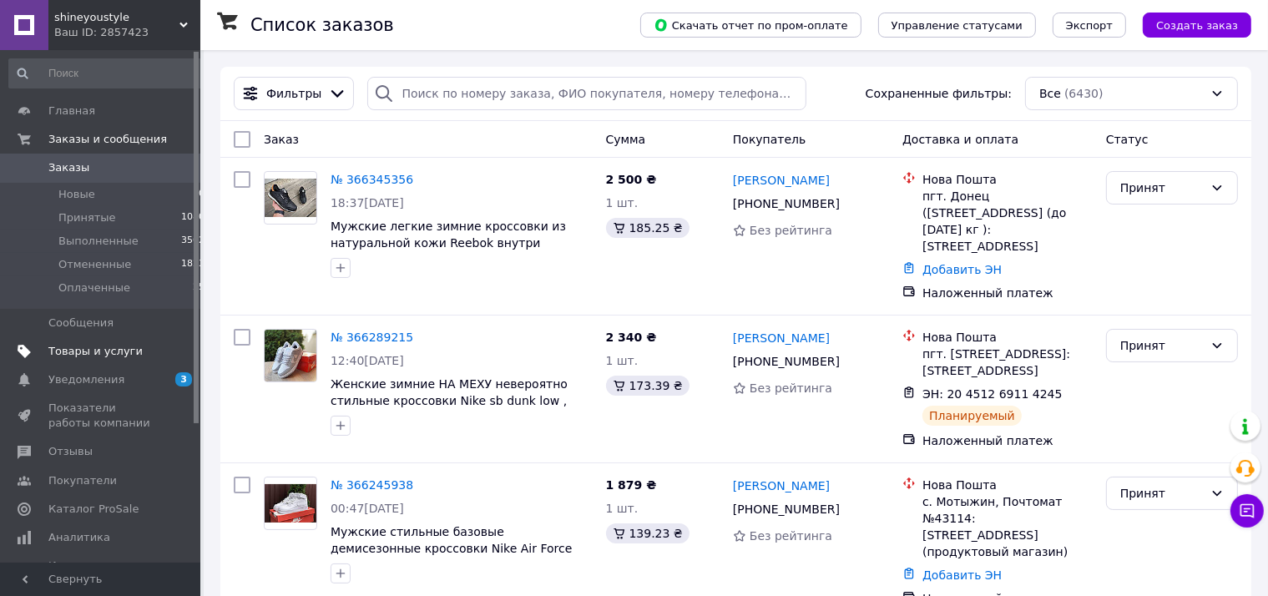
click at [138, 349] on span "Товары и услуги" at bounding box center [101, 351] width 106 height 15
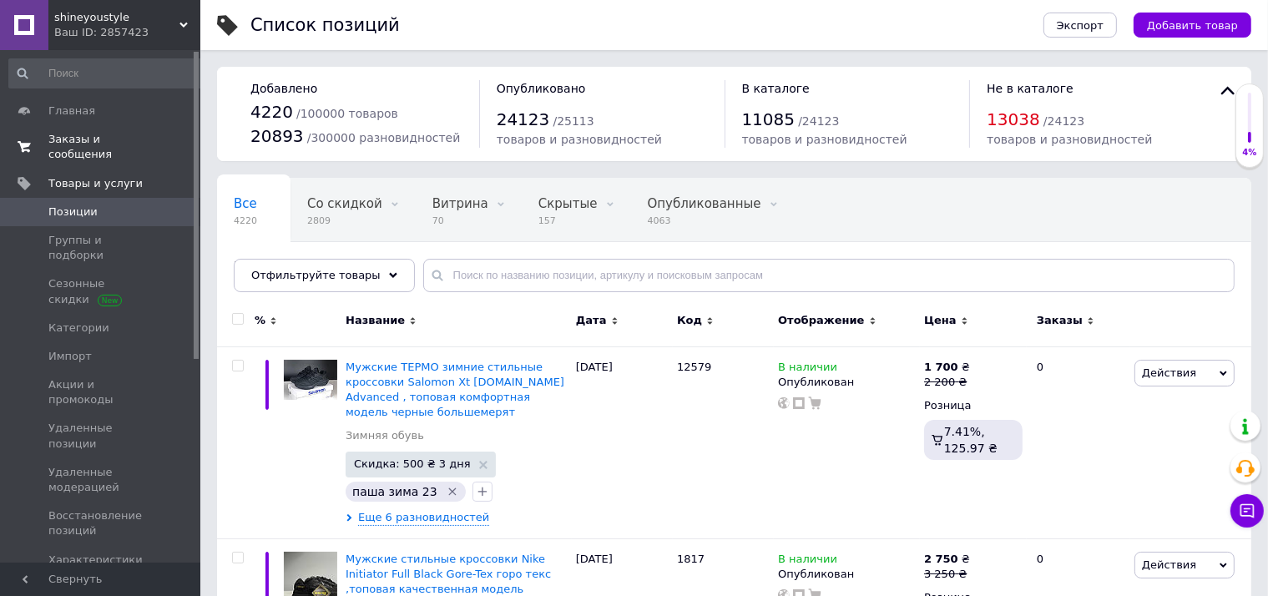
click at [96, 138] on span "Заказы и сообщения" at bounding box center [101, 147] width 106 height 30
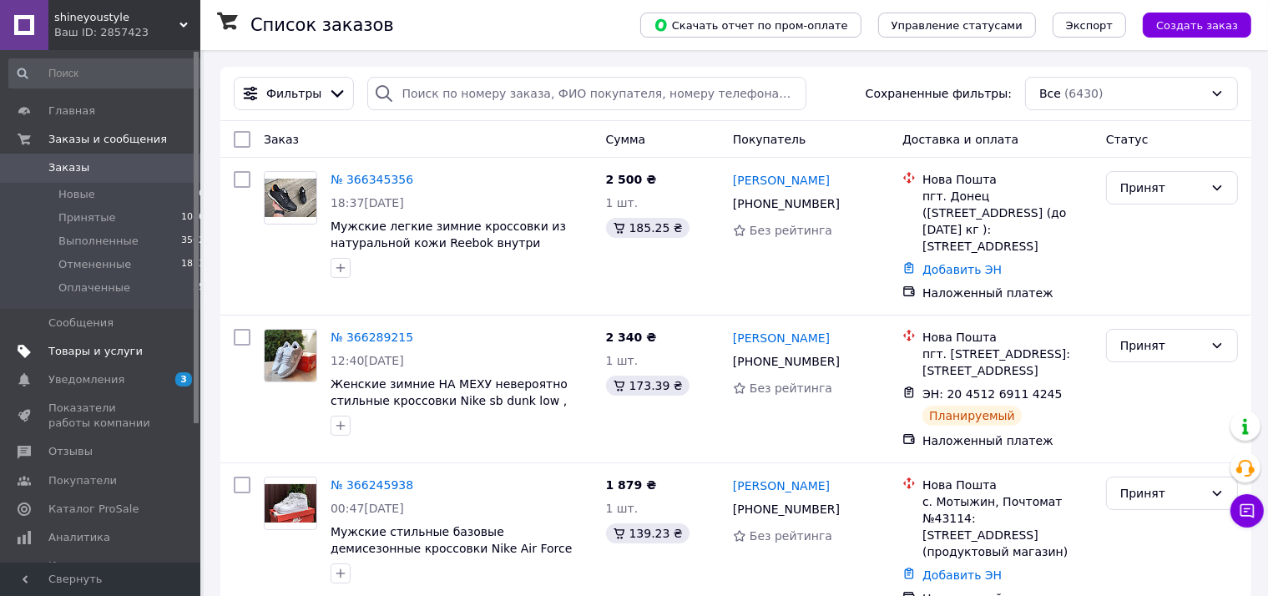
click at [125, 344] on span "Товары и услуги" at bounding box center [95, 351] width 94 height 15
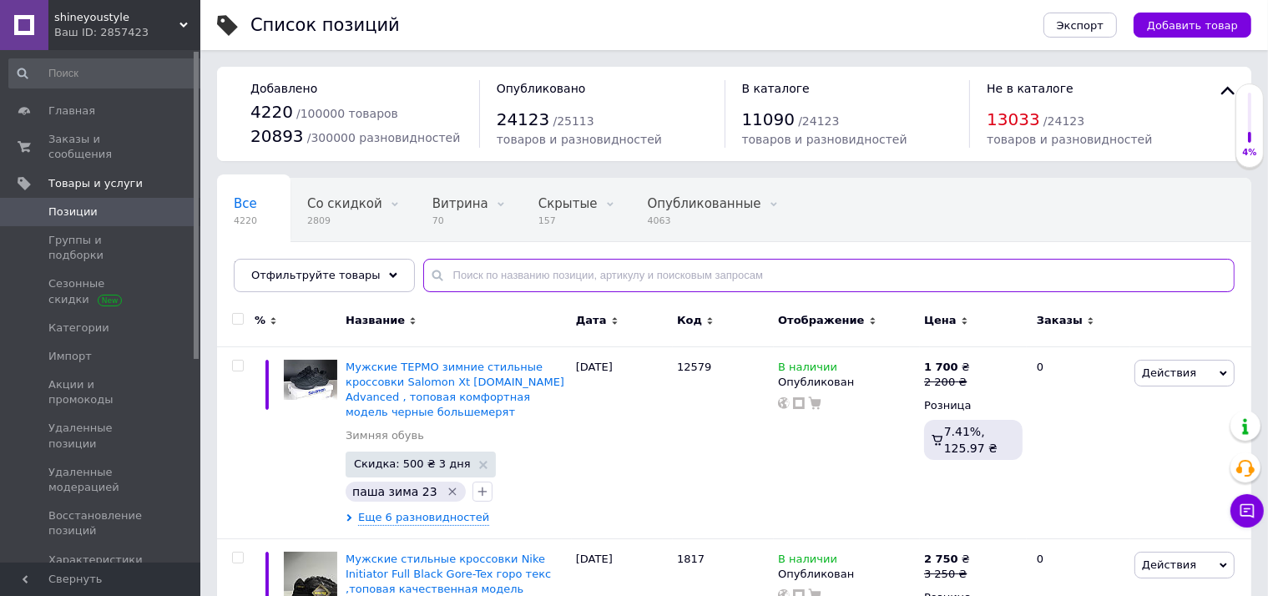
click at [603, 282] on input "text" at bounding box center [828, 275] width 811 height 33
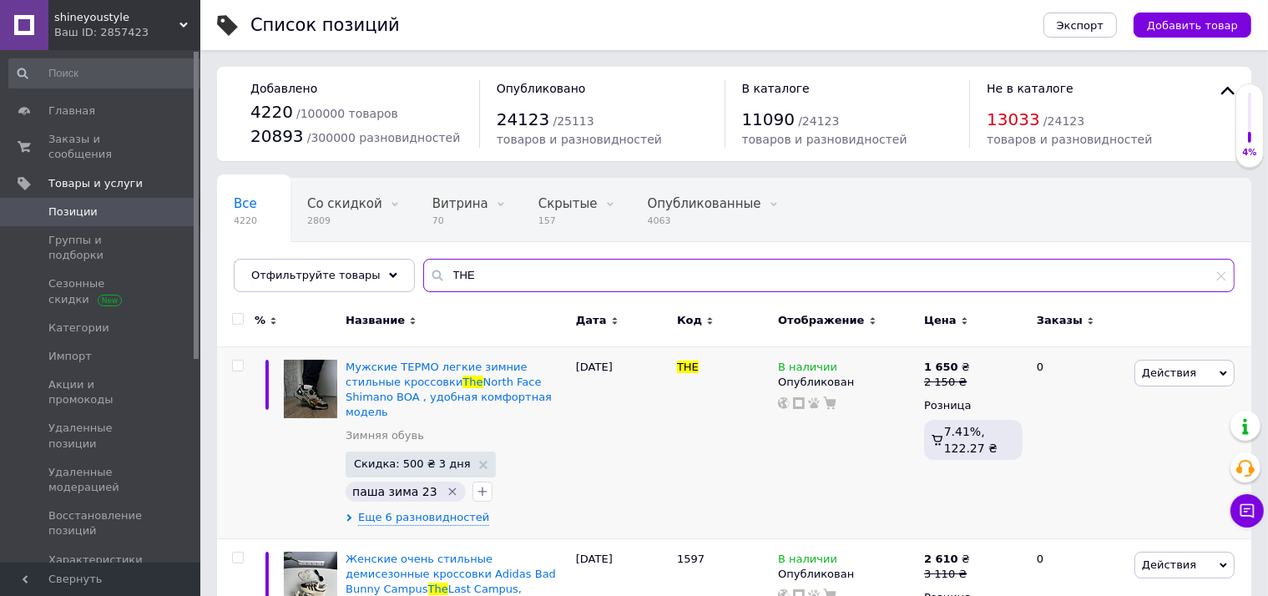
scroll to position [88, 0]
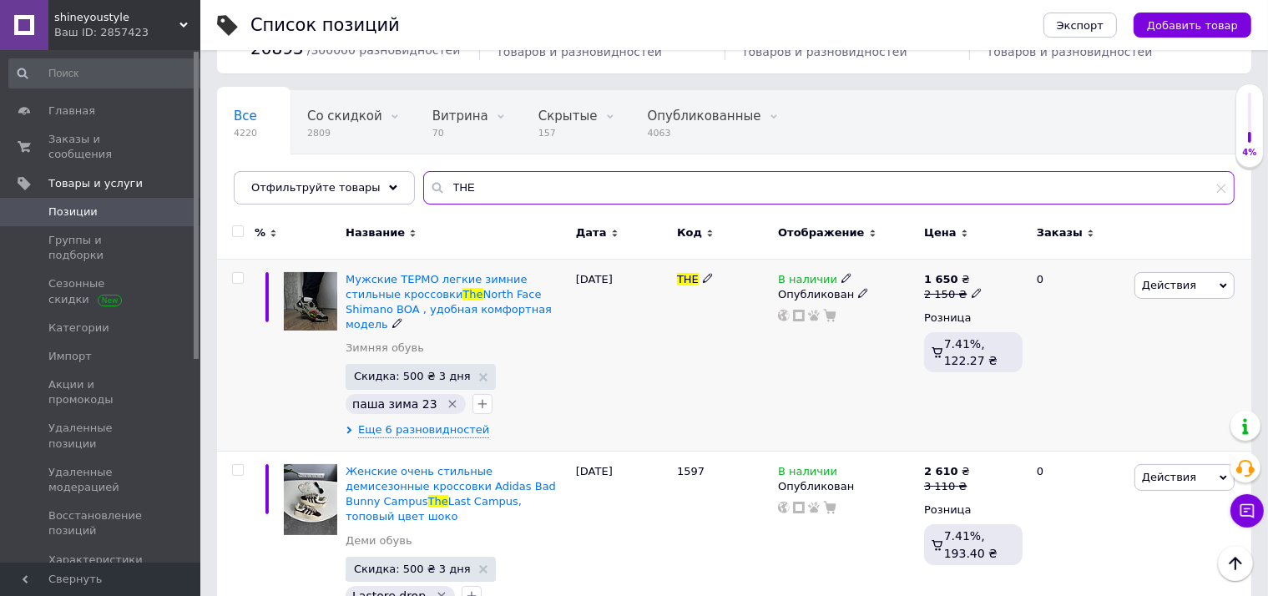
type input "THE"
click at [703, 277] on icon at bounding box center [708, 278] width 10 height 10
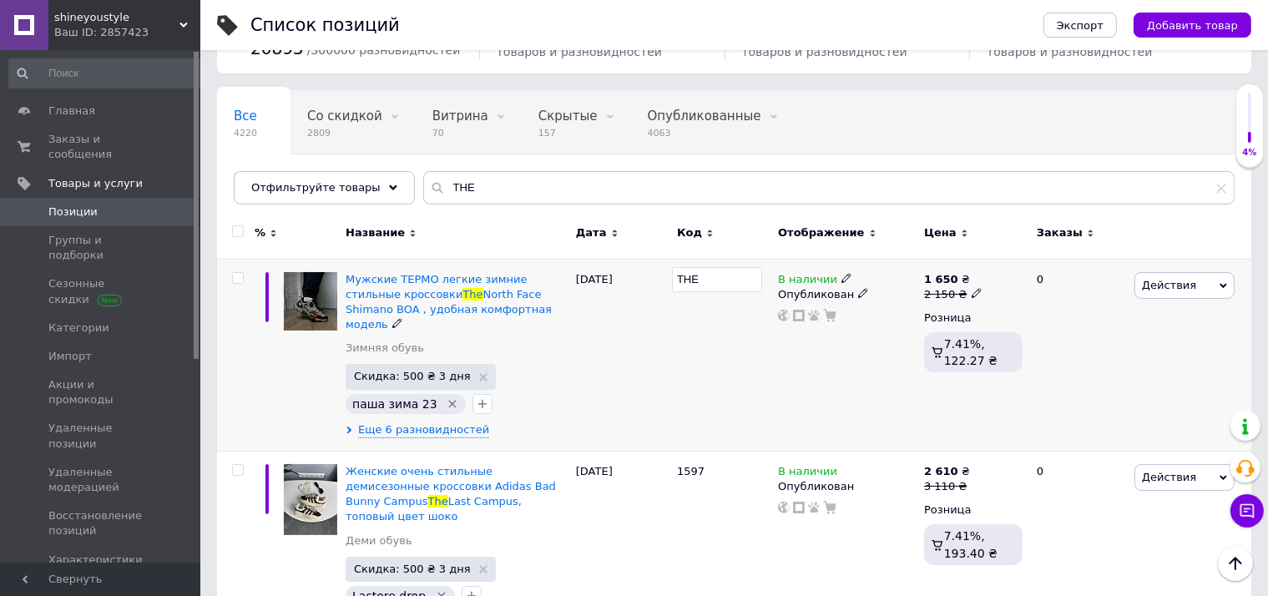
click at [733, 280] on input "THE" at bounding box center [717, 279] width 90 height 25
type input "12580"
click at [733, 280] on input "12580" at bounding box center [717, 279] width 90 height 25
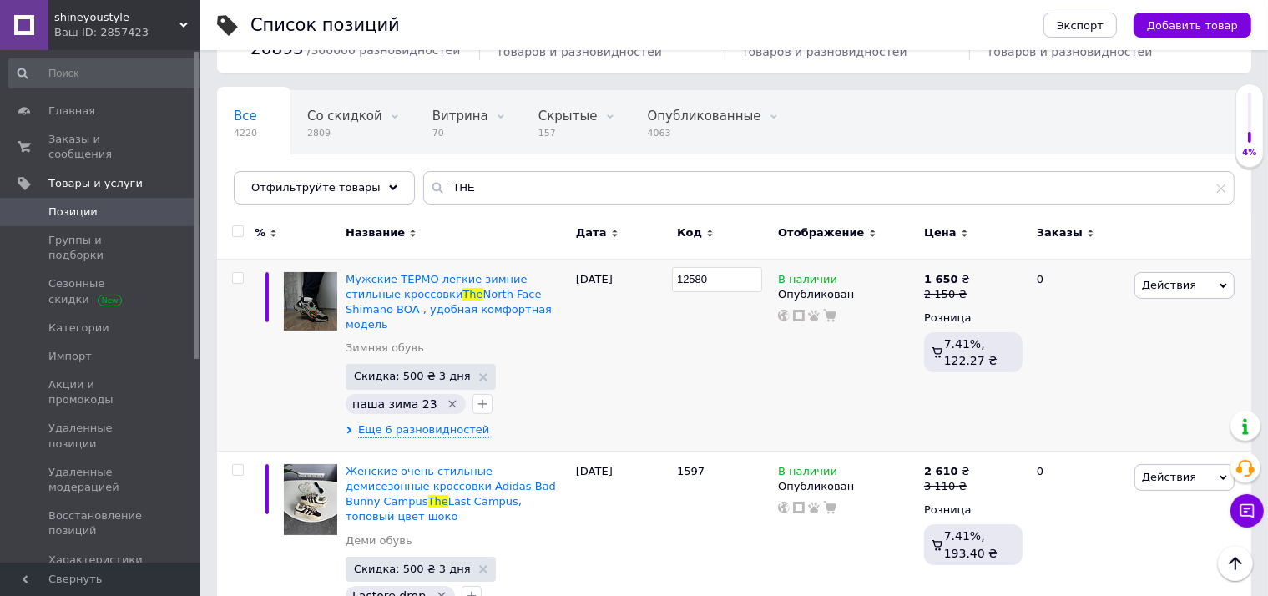
click at [709, 276] on input "12580" at bounding box center [717, 279] width 90 height 25
click at [390, 422] on span "Еще 6 разновидностей" at bounding box center [423, 429] width 131 height 15
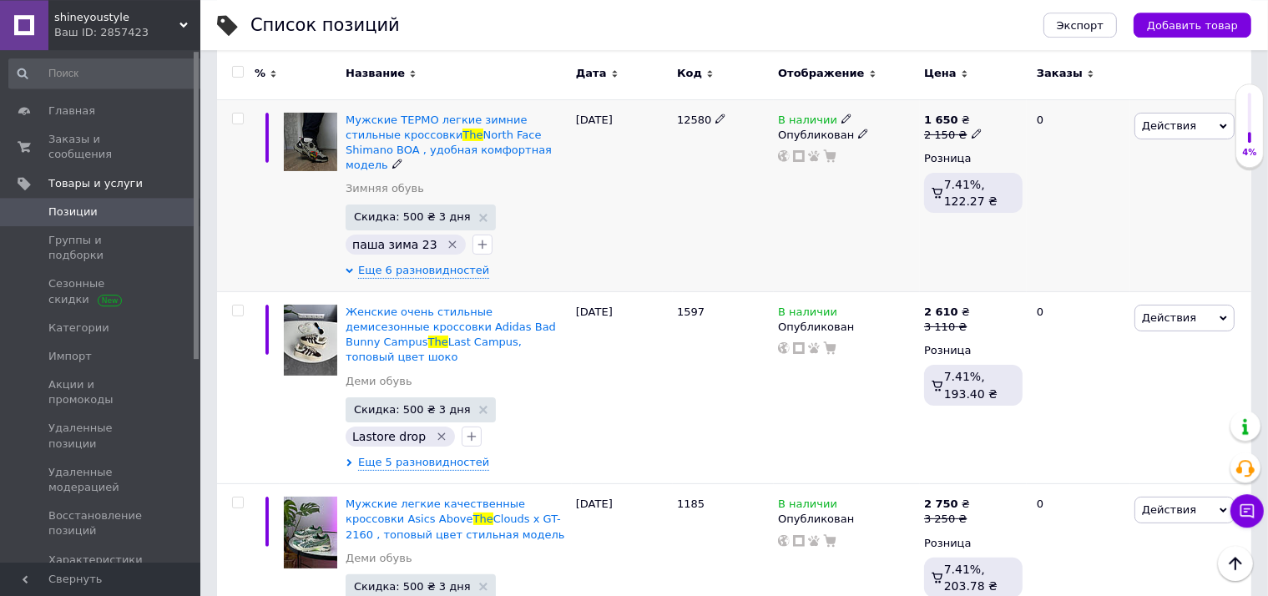
scroll to position [264, 0]
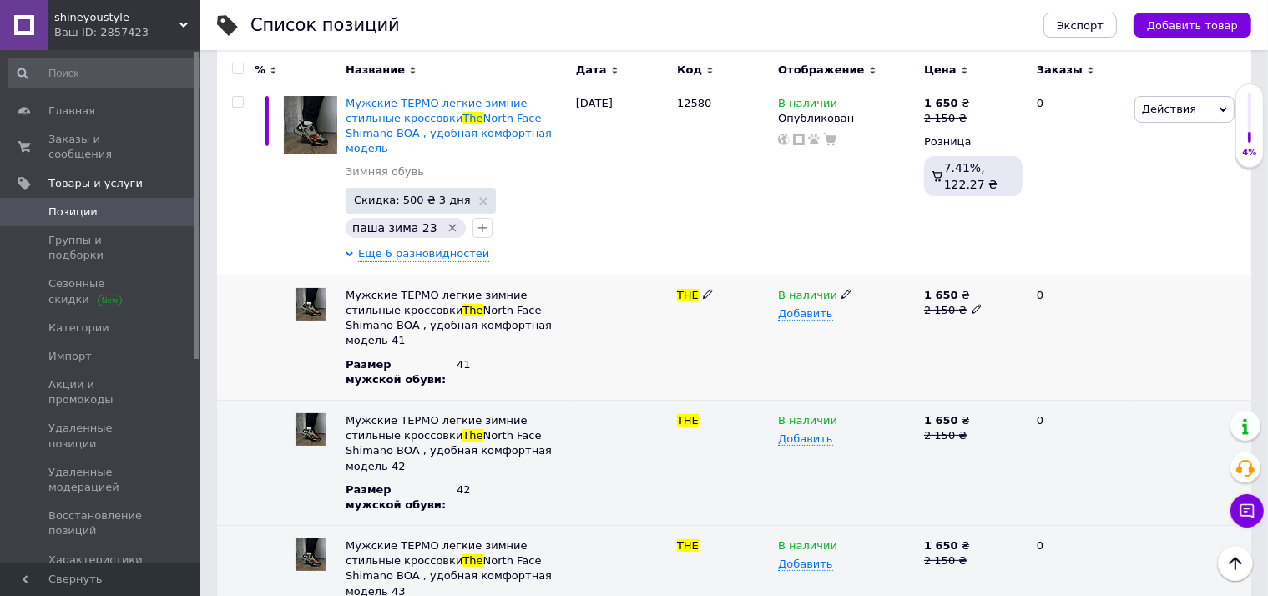
click at [709, 290] on use at bounding box center [707, 294] width 9 height 9
click at [706, 283] on input "THE" at bounding box center [717, 295] width 90 height 25
type input "12580"
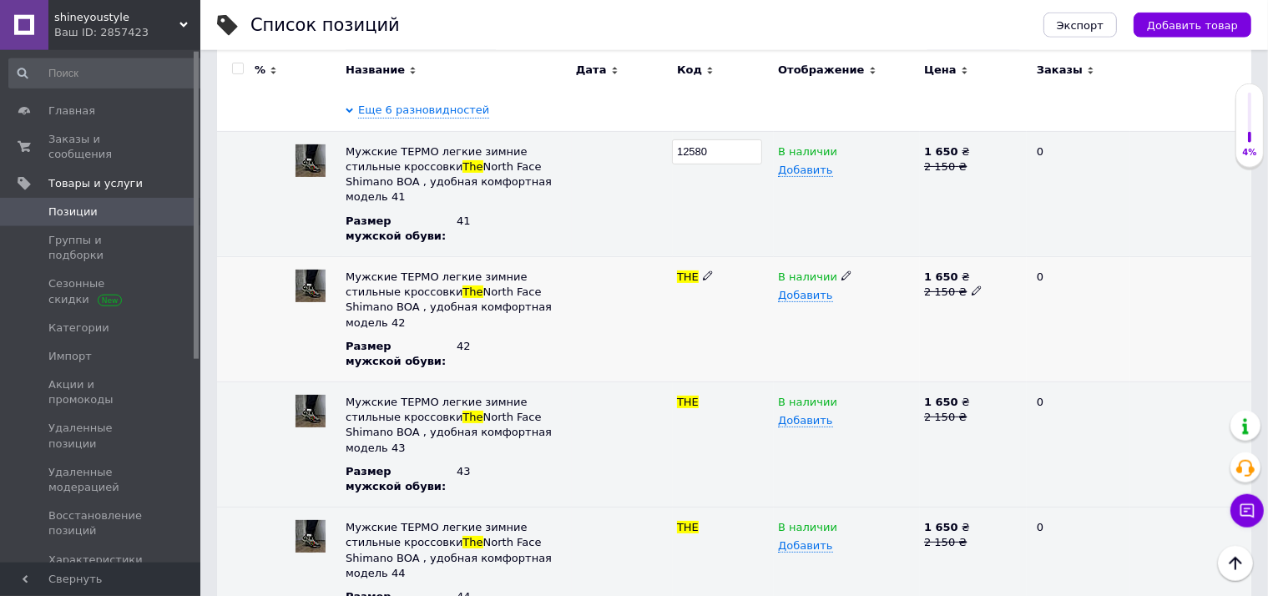
scroll to position [441, 0]
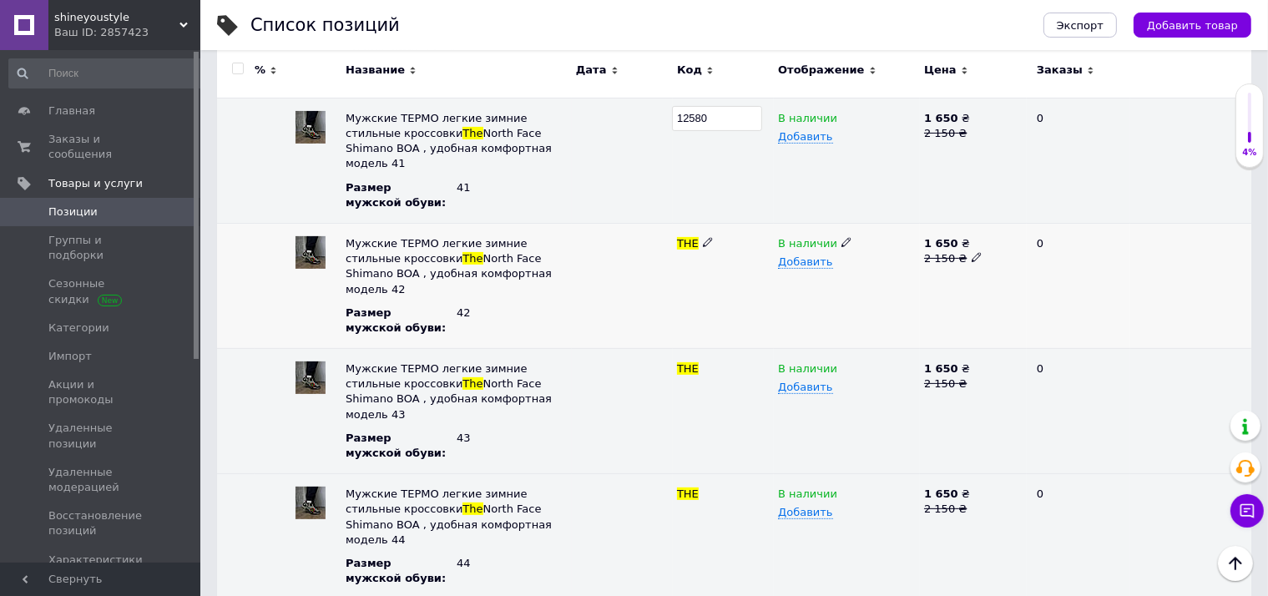
click at [708, 237] on icon at bounding box center [708, 242] width 10 height 10
click at [702, 231] on input "THE" at bounding box center [717, 243] width 90 height 25
type input "12580"
click at [694, 284] on div "12580" at bounding box center [723, 285] width 101 height 125
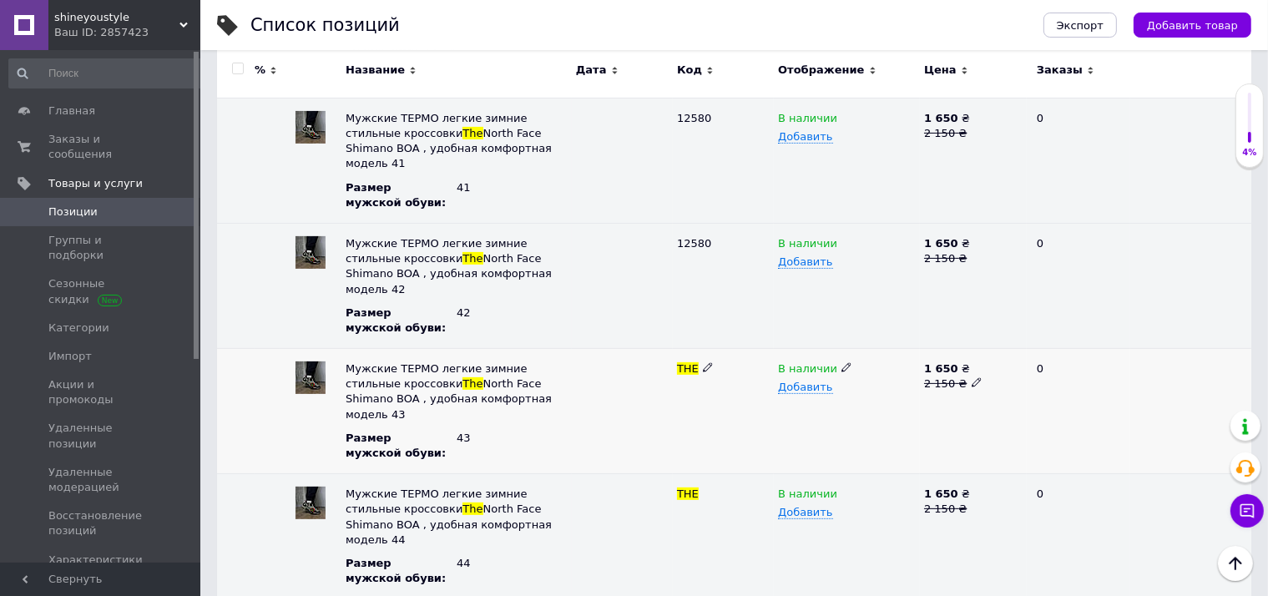
click at [709, 349] on div "THE" at bounding box center [723, 411] width 101 height 125
click at [703, 362] on icon at bounding box center [708, 367] width 10 height 10
click at [703, 356] on input "THE" at bounding box center [717, 368] width 90 height 25
type input "12580"
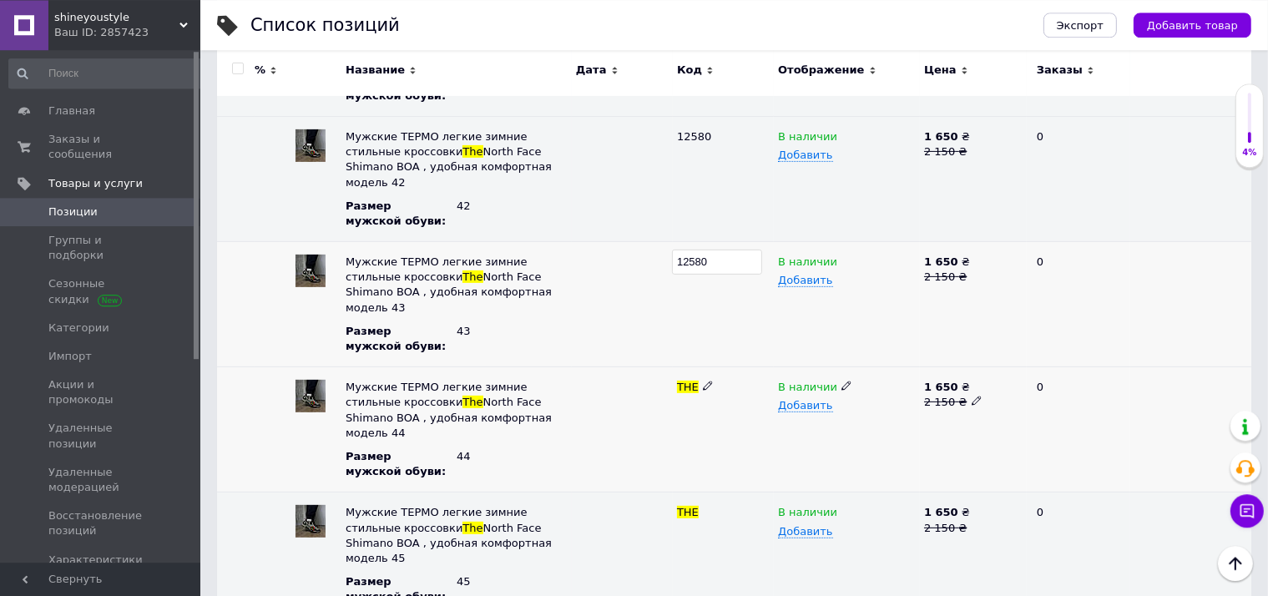
scroll to position [617, 0]
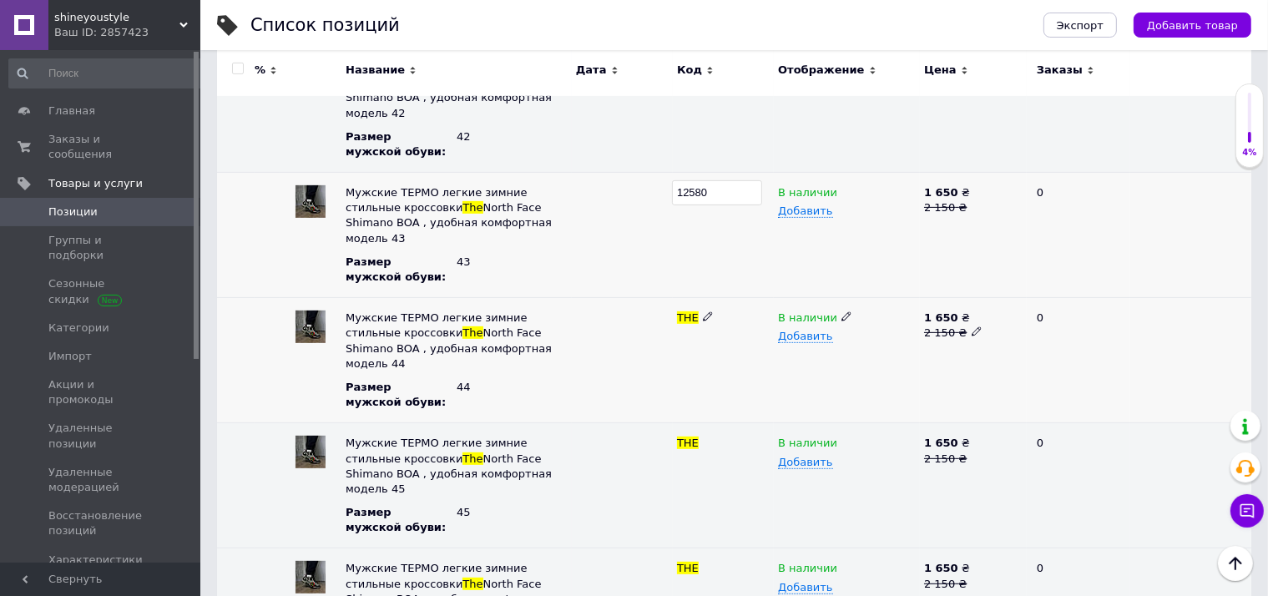
click at [708, 312] on use at bounding box center [707, 316] width 9 height 9
click at [708, 305] on input "THE" at bounding box center [717, 317] width 90 height 25
click at [694, 436] on span "THE" at bounding box center [688, 442] width 22 height 13
click at [699, 436] on div "THE" at bounding box center [723, 443] width 93 height 15
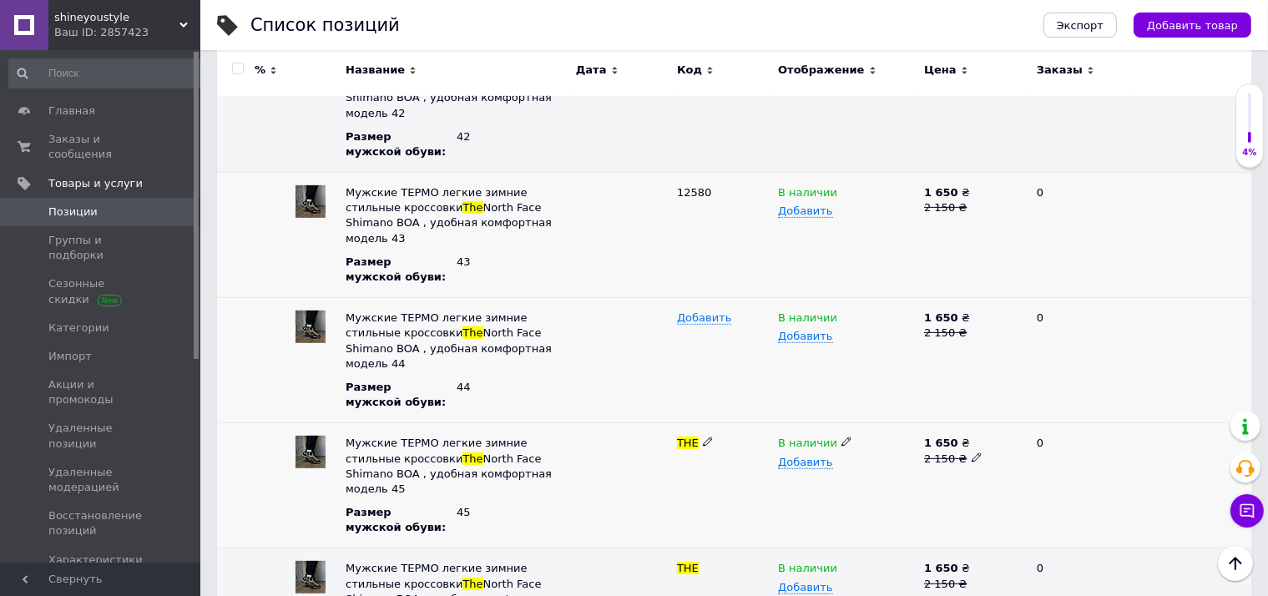
click at [703, 436] on icon at bounding box center [708, 441] width 10 height 10
click at [699, 431] on input "THE" at bounding box center [717, 443] width 90 height 25
type input "12580"
click at [716, 311] on span "Добавить" at bounding box center [704, 317] width 54 height 13
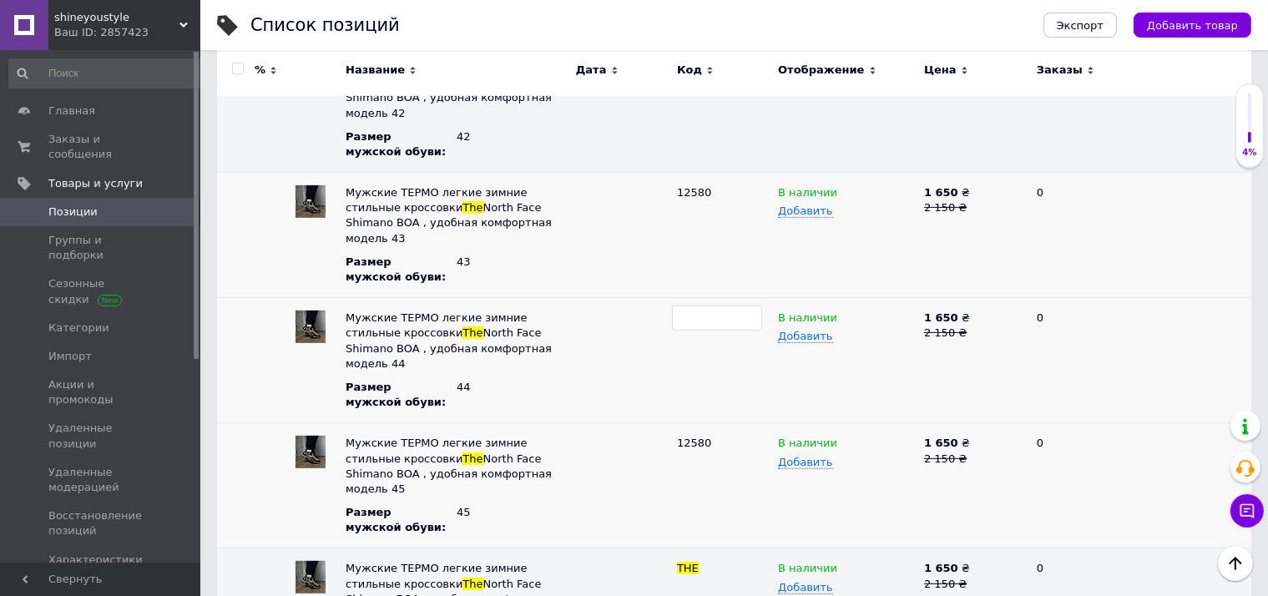
type input "12580"
click at [739, 423] on div "12580" at bounding box center [723, 485] width 101 height 125
click at [704, 562] on icon at bounding box center [708, 567] width 10 height 10
click at [703, 556] on input "THE" at bounding box center [717, 568] width 90 height 25
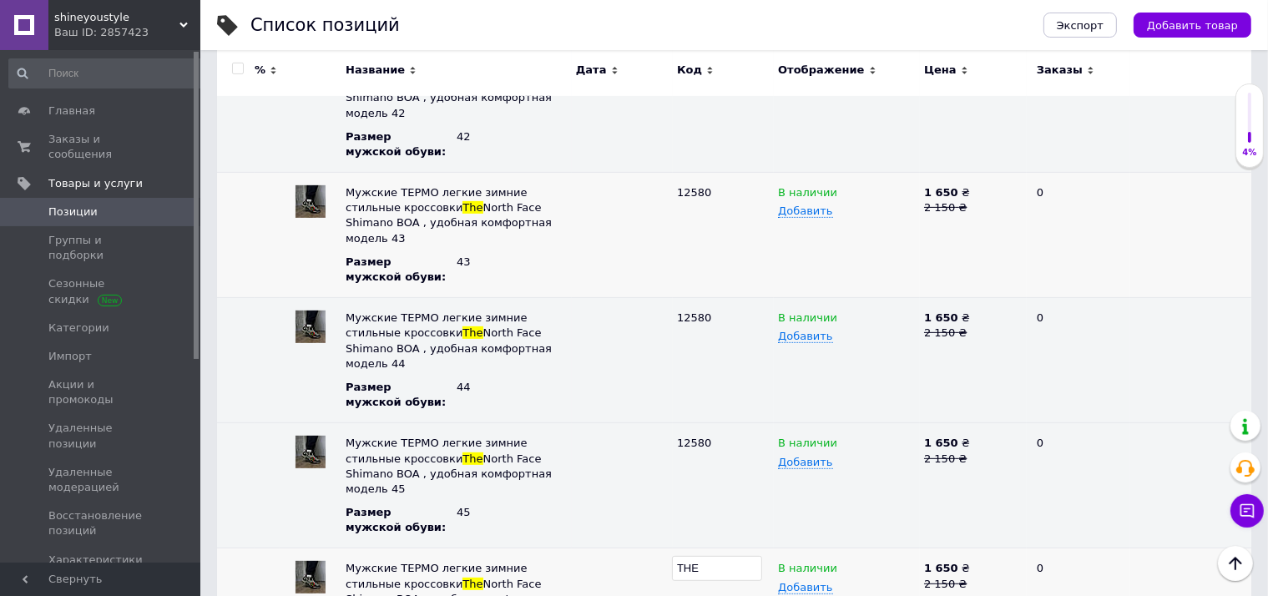
type input "12580"
click at [726, 429] on div "12580" at bounding box center [723, 485] width 101 height 125
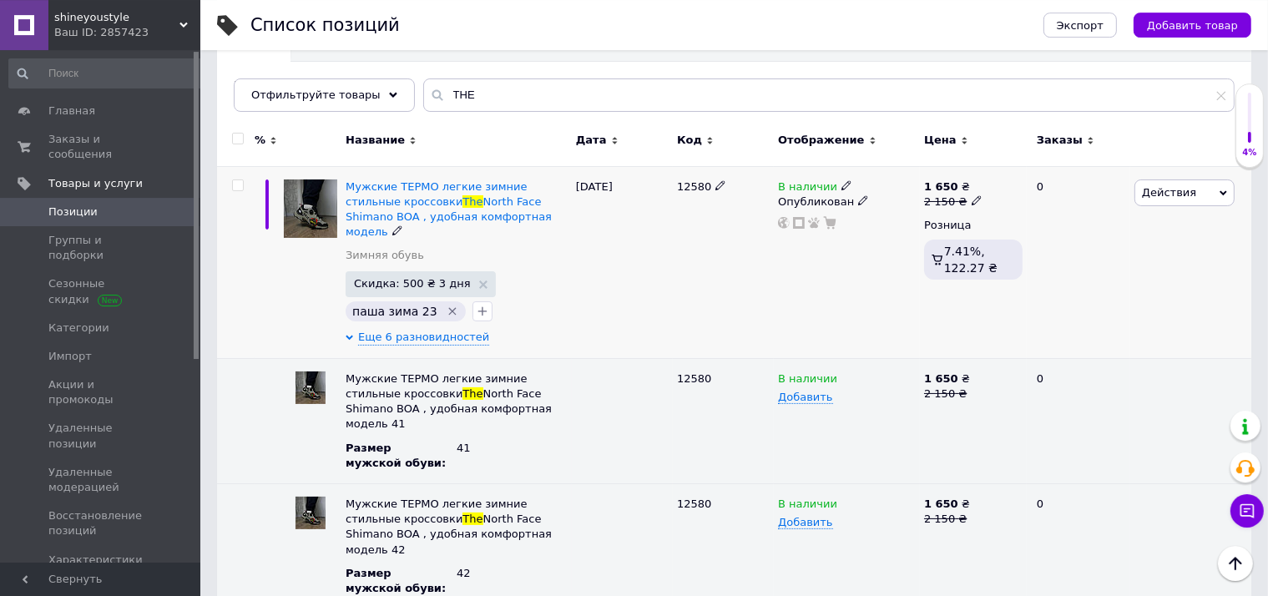
scroll to position [176, 0]
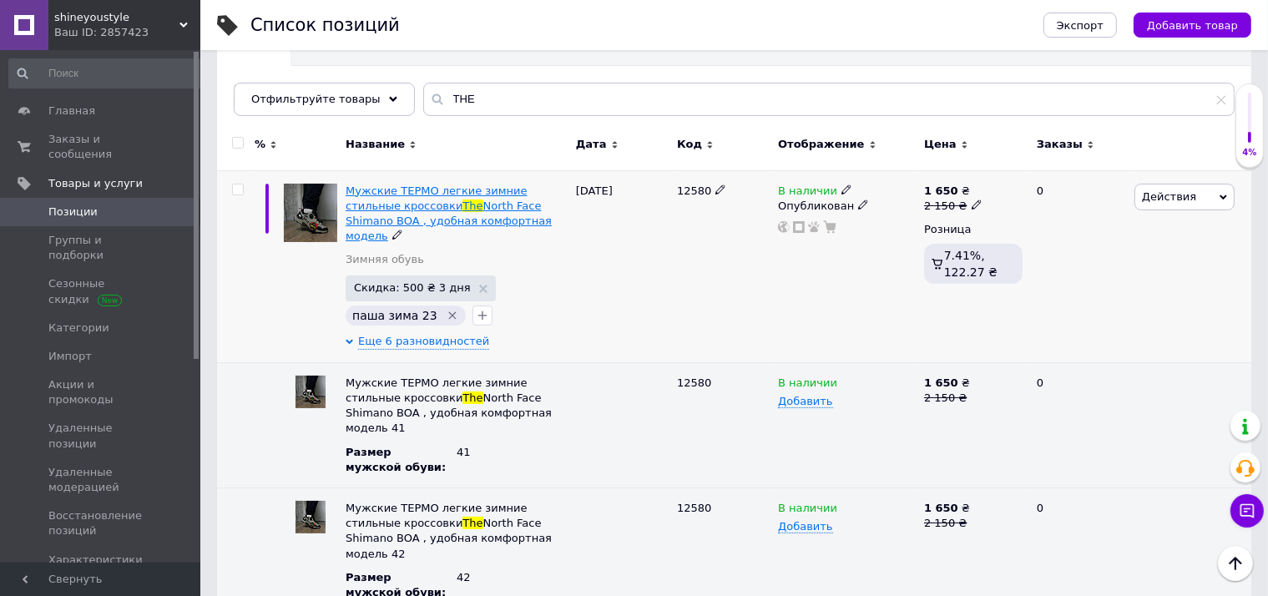
click at [463, 207] on span "North Face Shimano BOA , удобная комфортная модель" at bounding box center [448, 220] width 206 height 43
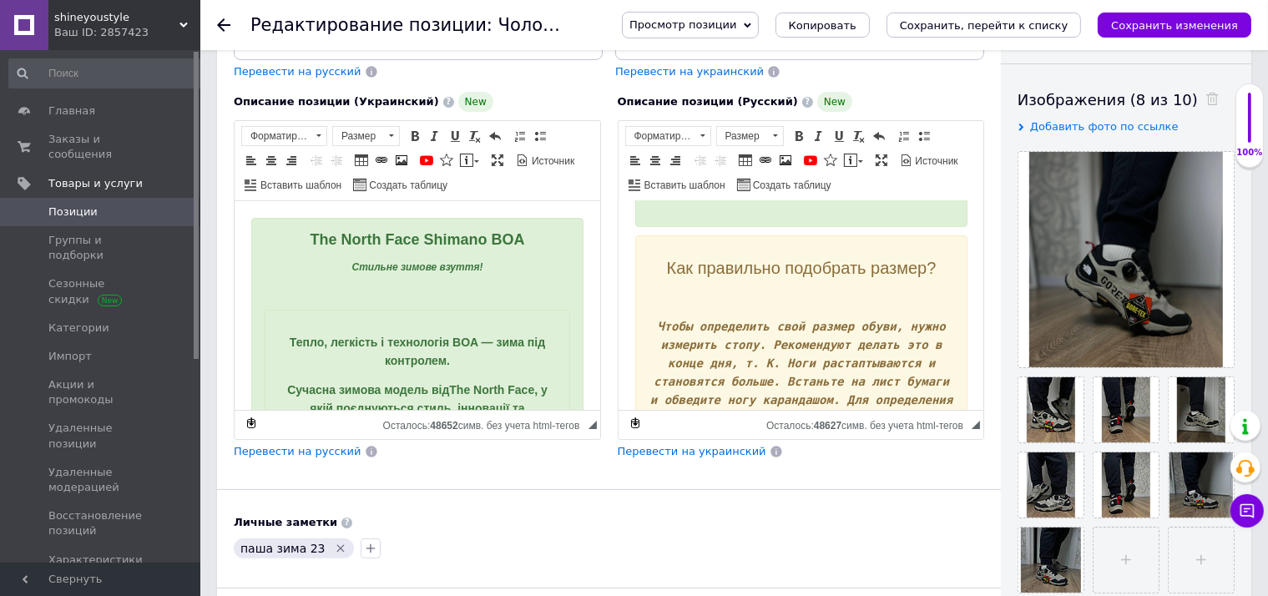
checkbox input "true"
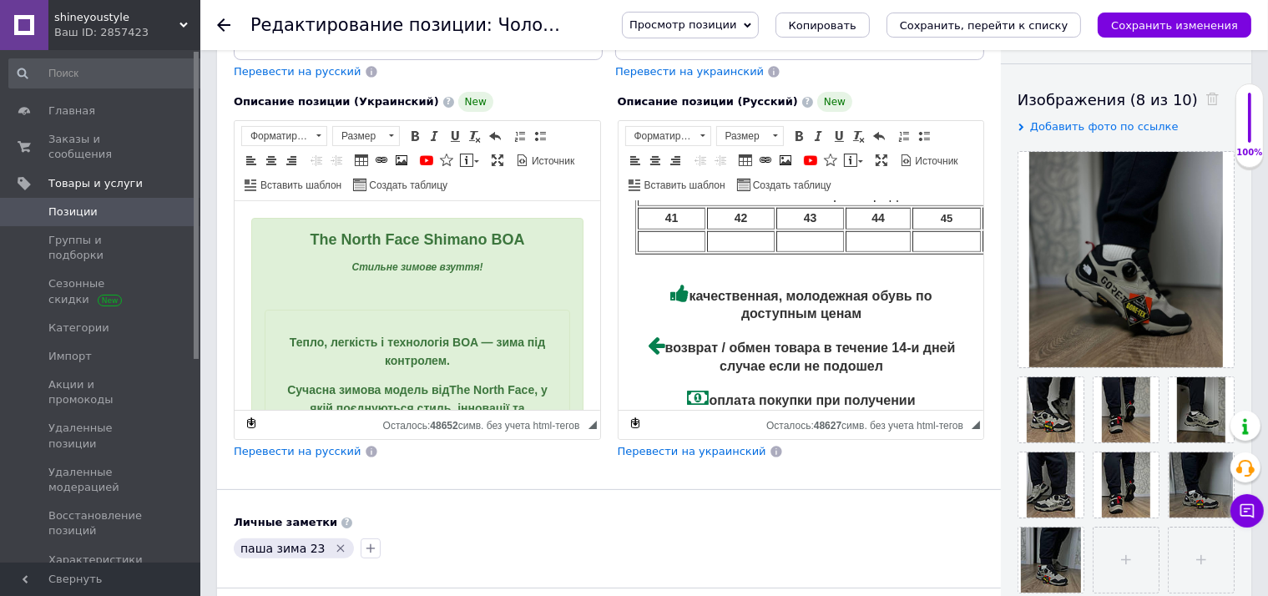
scroll to position [1322, 0]
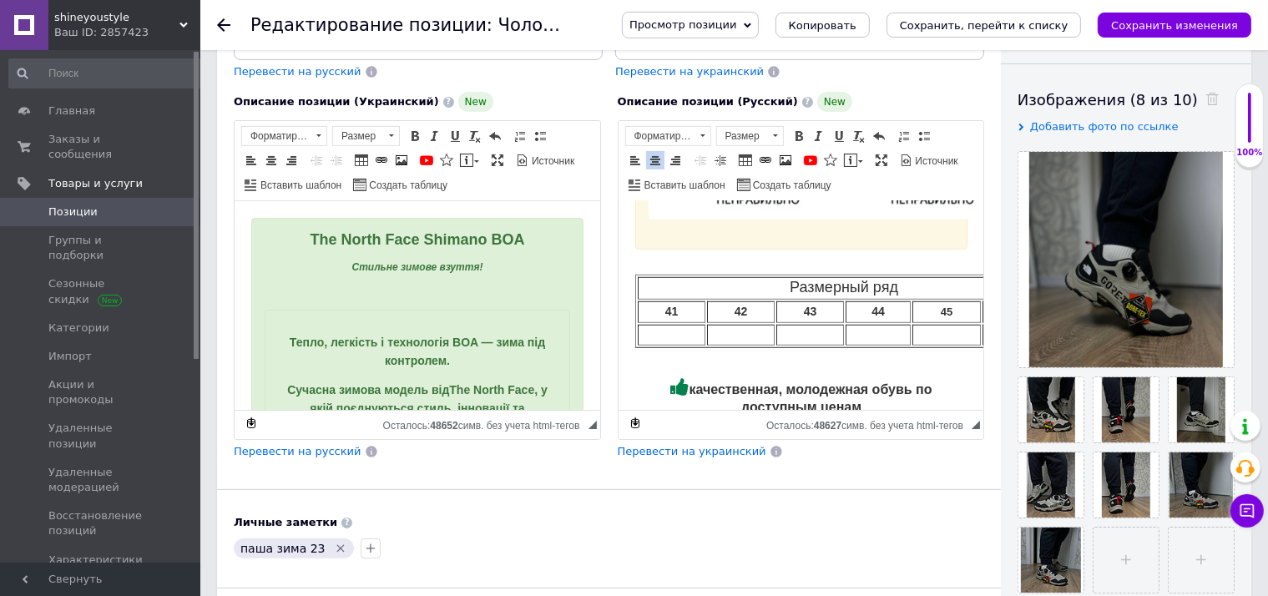
click at [681, 285] on tbody "Размерный ряд 41 42 43 44 45 46" at bounding box center [843, 311] width 412 height 68
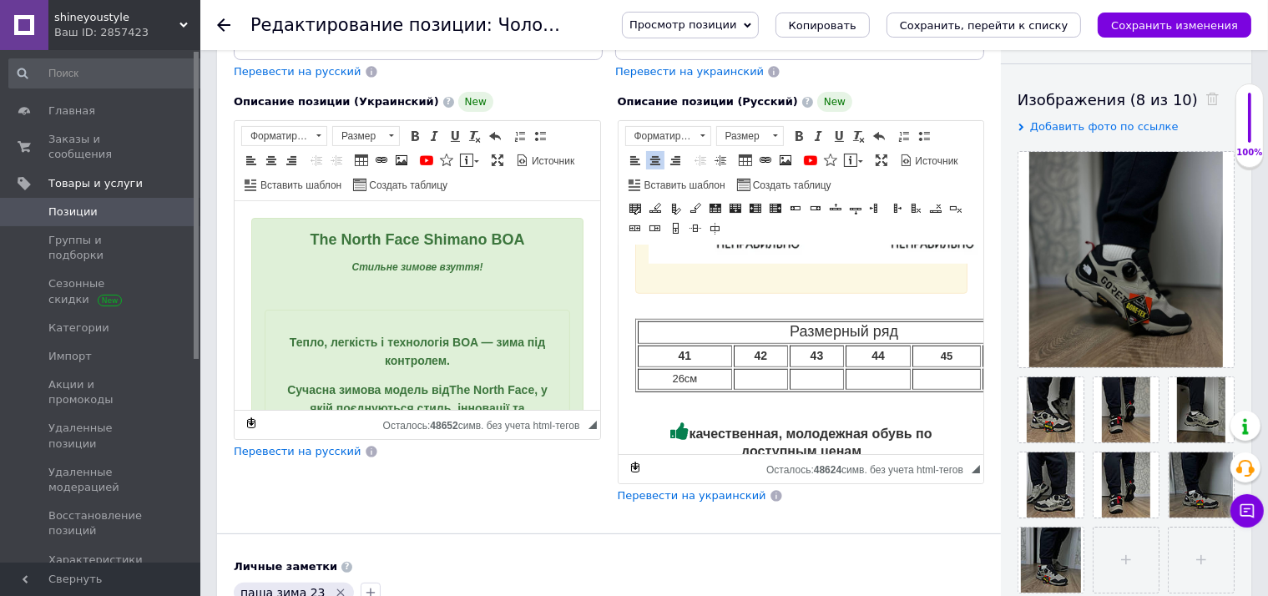
click at [777, 370] on td "Визуальный текстовый редактор, 320716FF-0217-4943-865B-56022EDE9677" at bounding box center [760, 379] width 54 height 21
click at [831, 376] on td "Визуальный текстовый редактор, 320716FF-0217-4943-865B-56022EDE9677" at bounding box center [823, 379] width 40 height 21
click at [888, 379] on td "Визуальный текстовый редактор, 320716FF-0217-4943-865B-56022EDE9677" at bounding box center [877, 379] width 65 height 21
click at [946, 369] on td "Визуальный текстовый редактор, 320716FF-0217-4943-865B-56022EDE9677" at bounding box center [945, 379] width 68 height 21
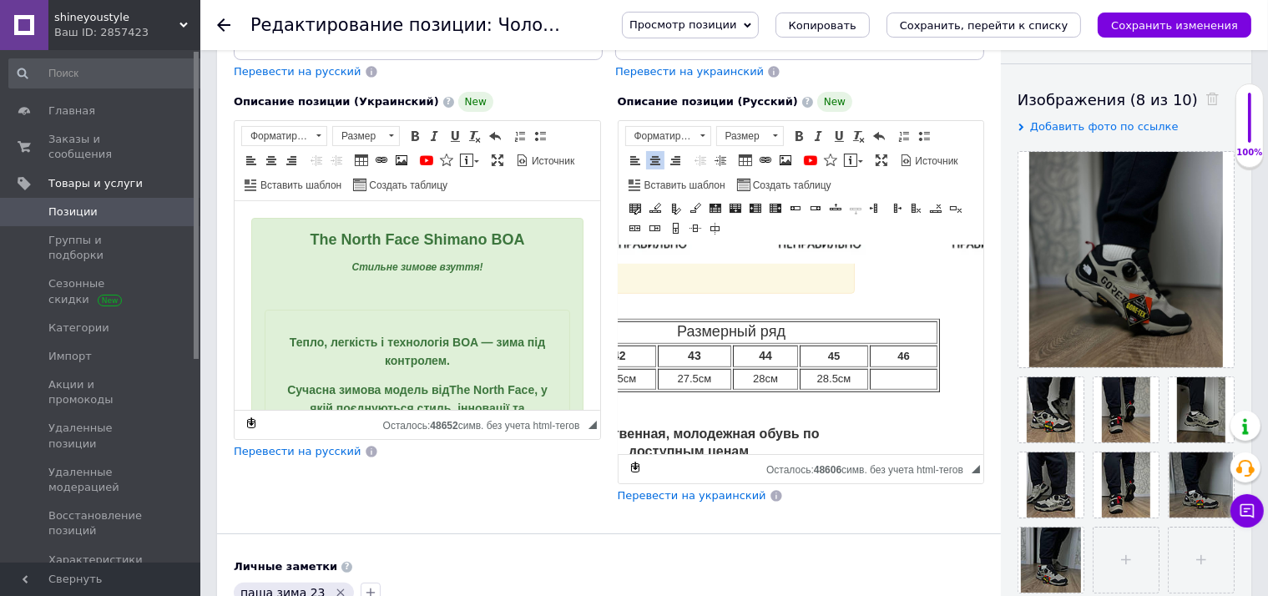
scroll to position [1322, 172]
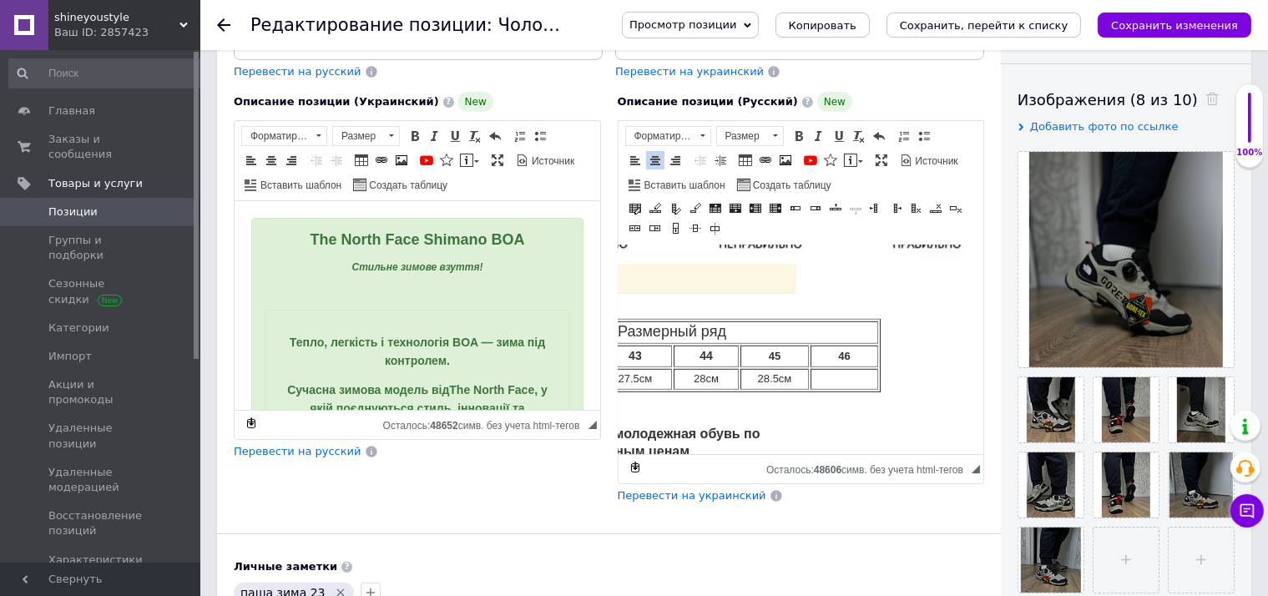
click at [840, 357] on strong "46" at bounding box center [843, 356] width 12 height 13
click at [703, 489] on span "Перевести на украинский" at bounding box center [692, 495] width 149 height 13
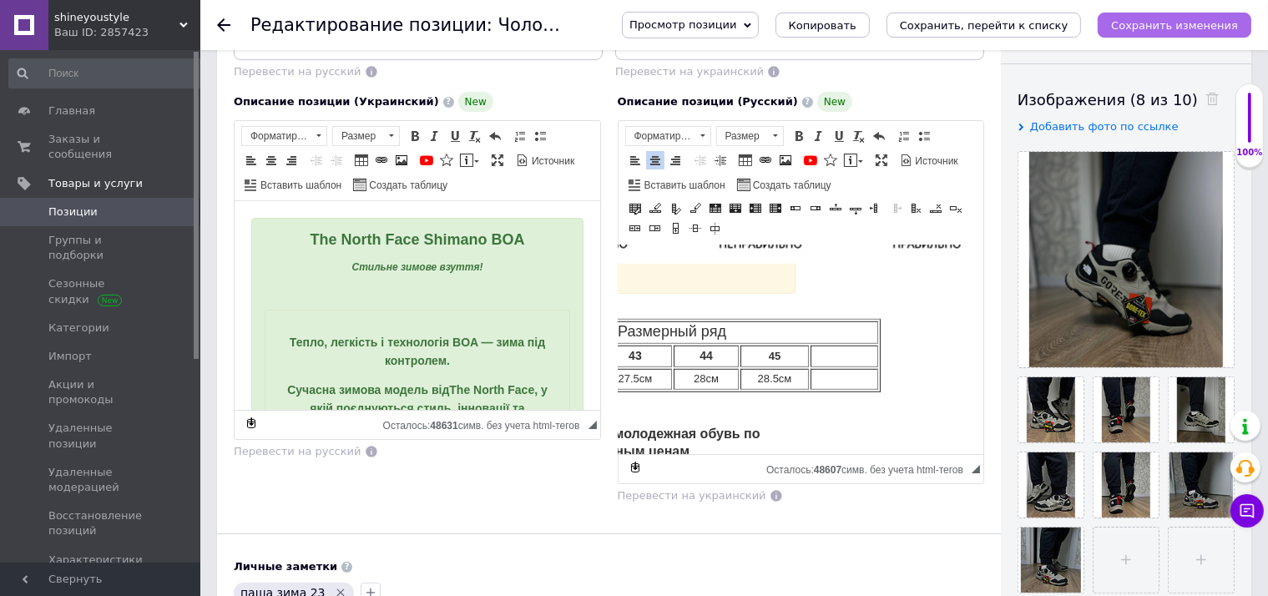
click at [1198, 34] on button "Сохранить изменения" at bounding box center [1174, 25] width 154 height 25
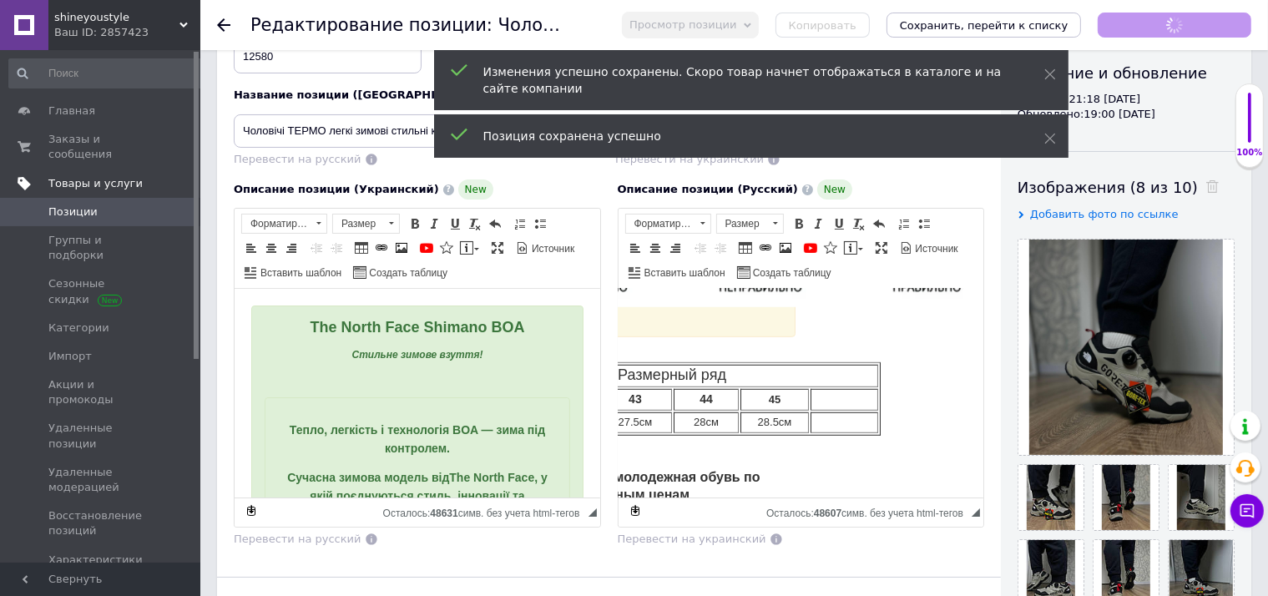
scroll to position [0, 0]
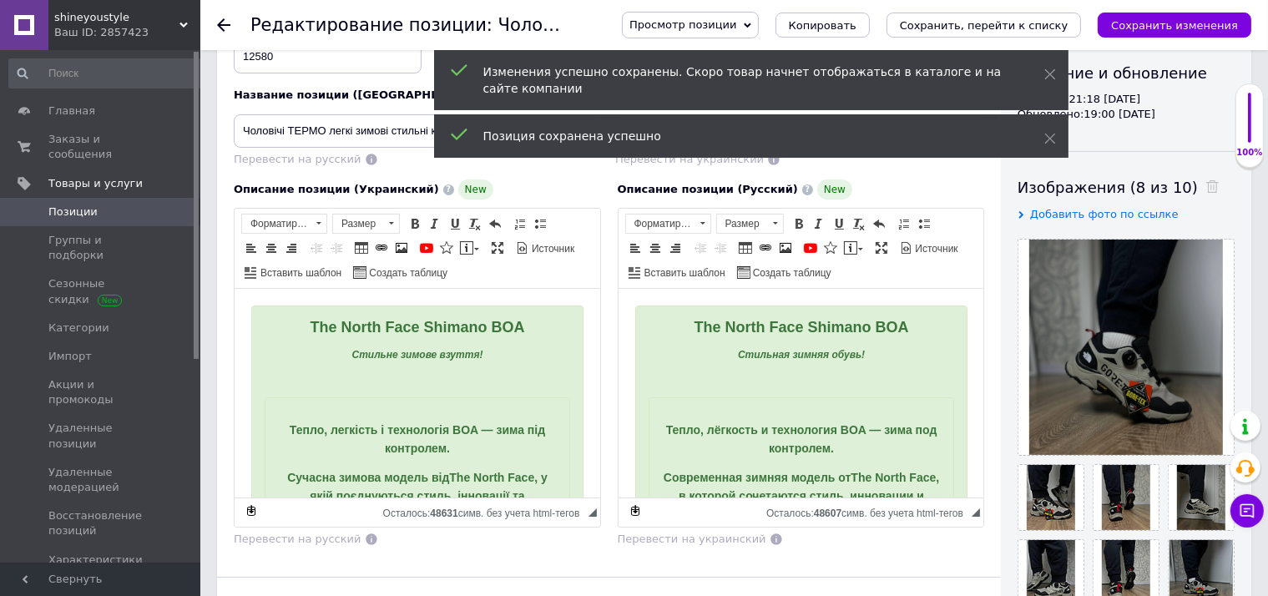
checkbox input "true"
click at [124, 204] on span "Позиции" at bounding box center [101, 211] width 106 height 15
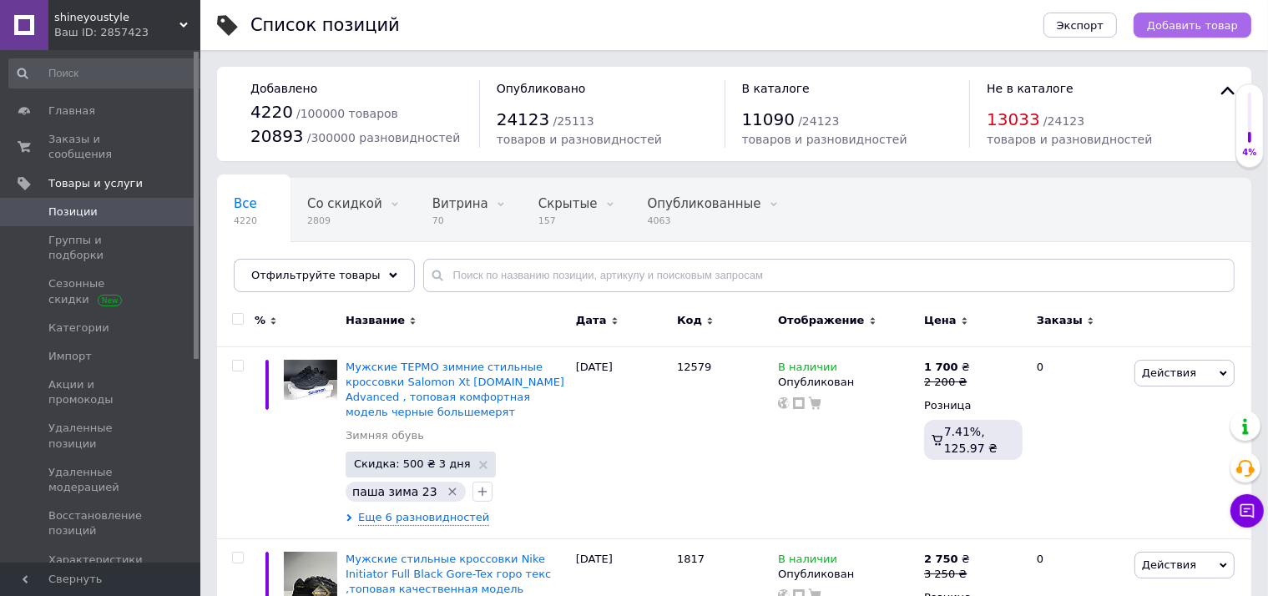
click at [1221, 17] on button "Добавить товар" at bounding box center [1192, 25] width 118 height 25
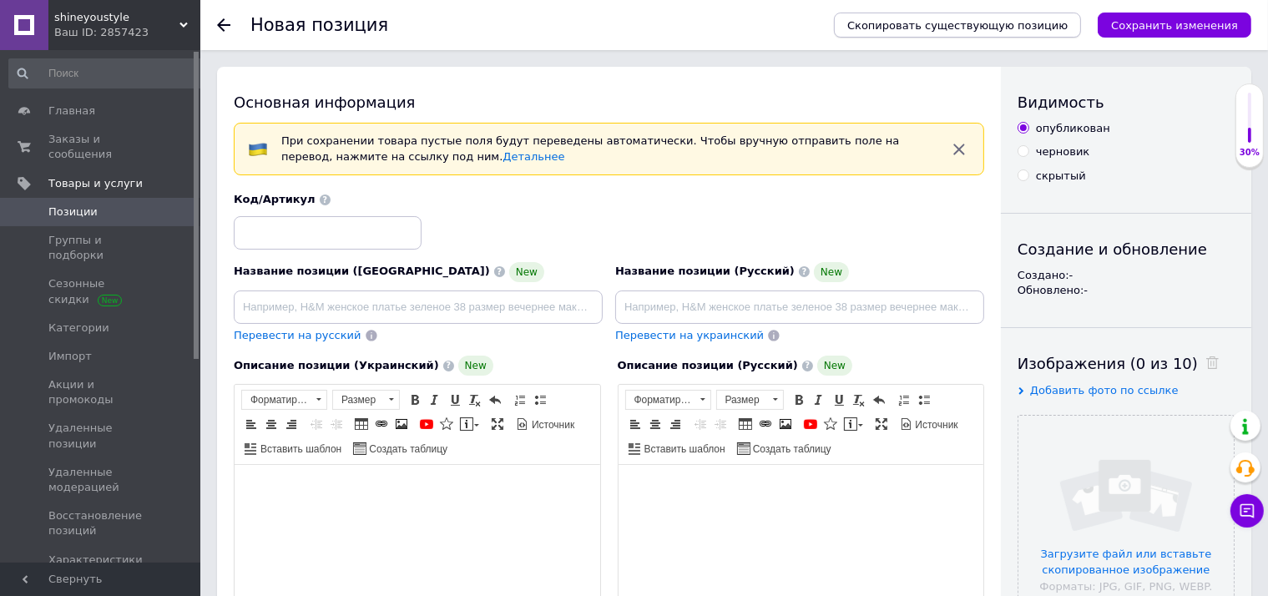
click at [1015, 28] on span "Скопировать существующую позицию" at bounding box center [957, 25] width 220 height 13
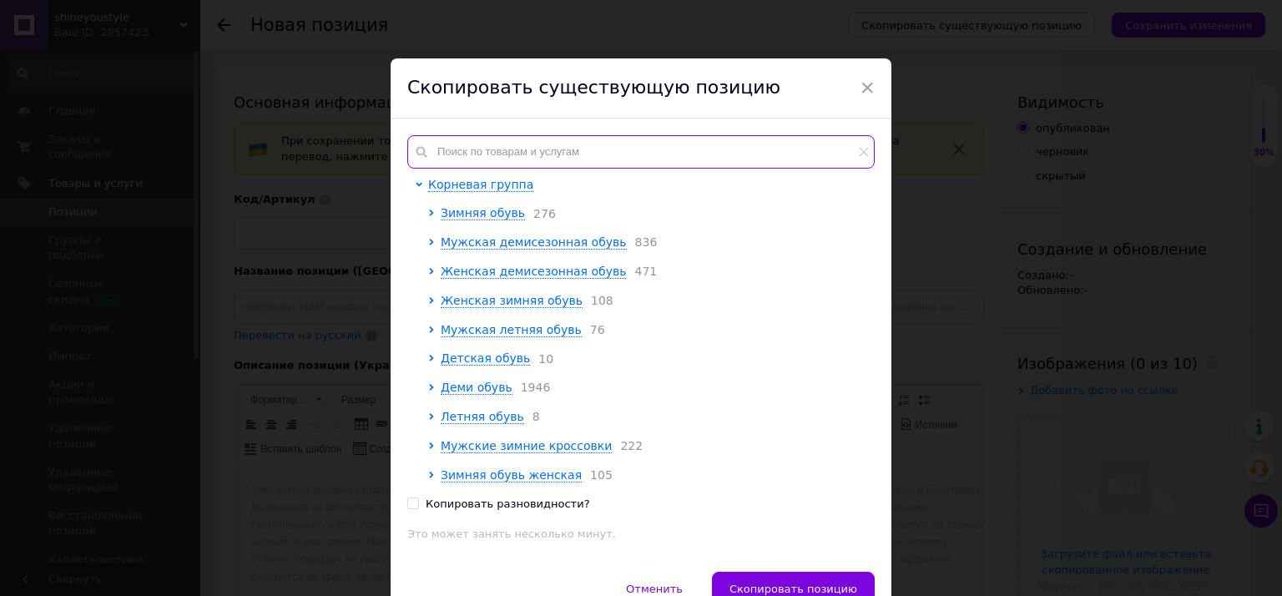
click at [530, 149] on input "text" at bounding box center [640, 151] width 467 height 33
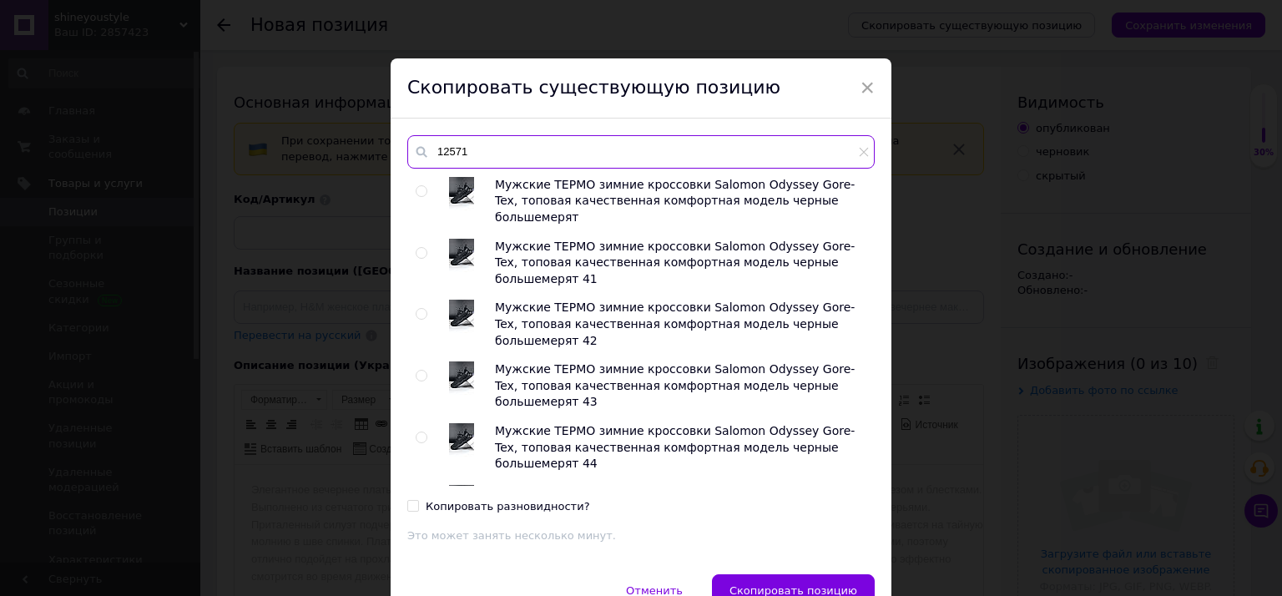
type input "12571"
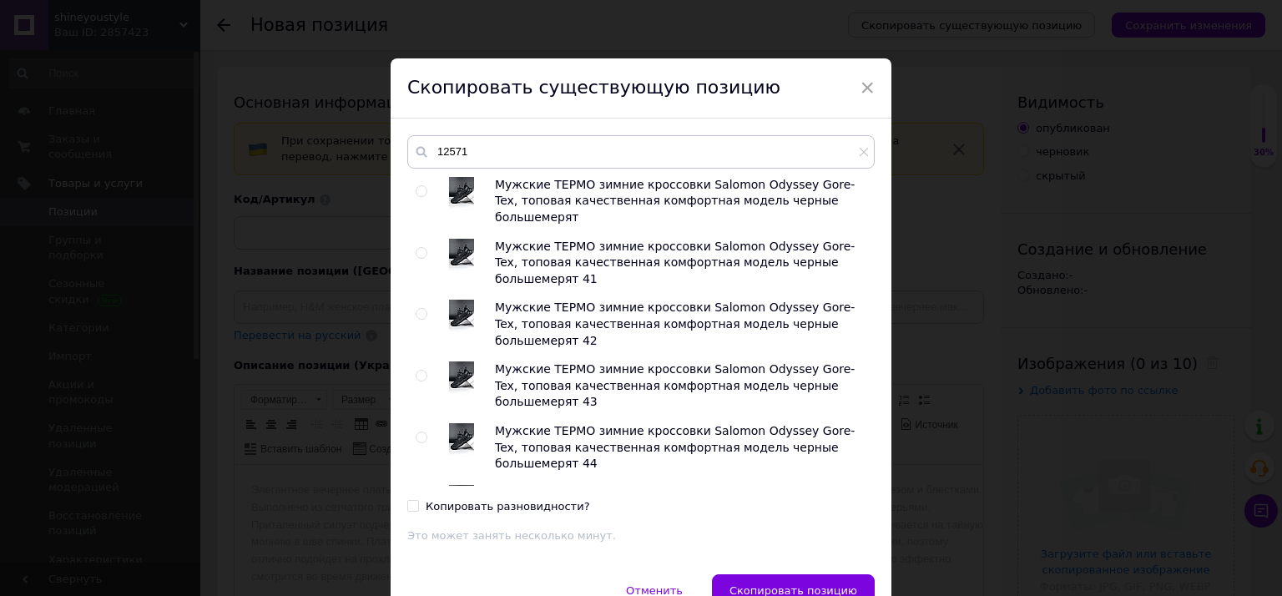
click at [416, 191] on input "radio" at bounding box center [421, 191] width 11 height 11
radio input "true"
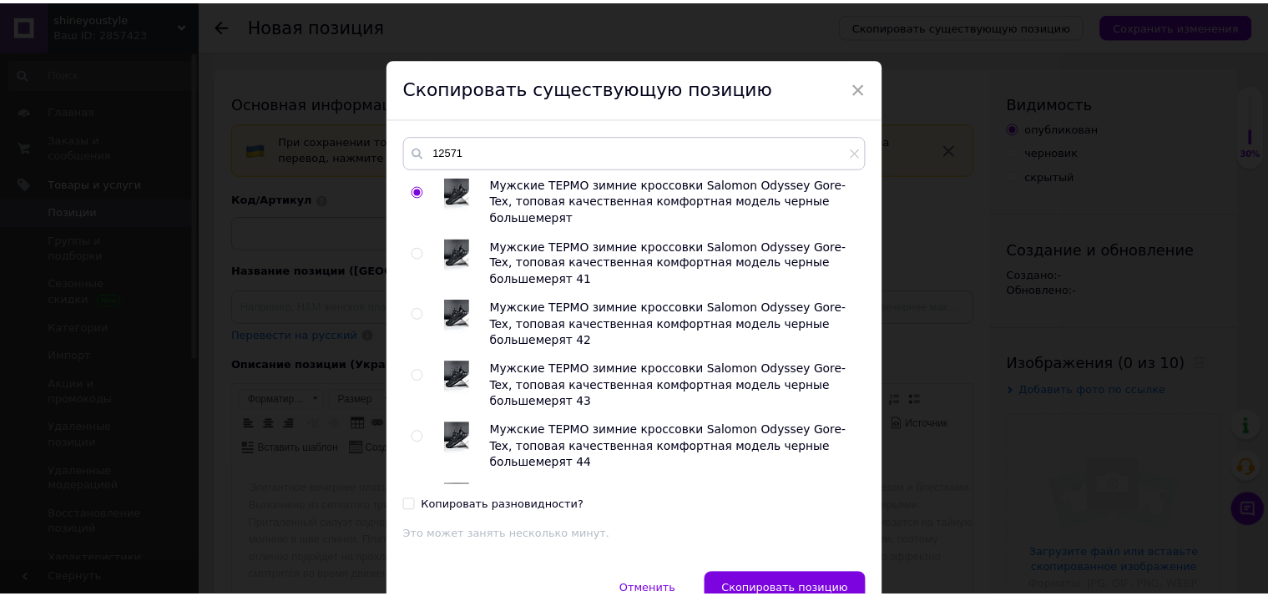
scroll to position [86, 0]
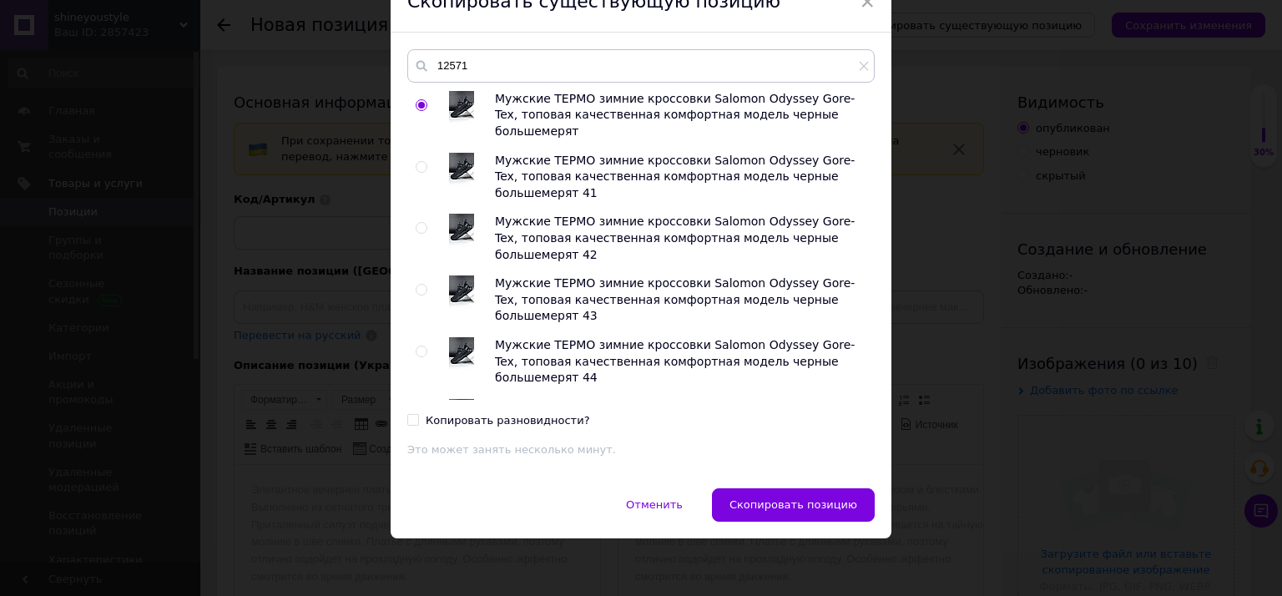
click at [800, 514] on button "Скопировать позицию" at bounding box center [793, 504] width 163 height 33
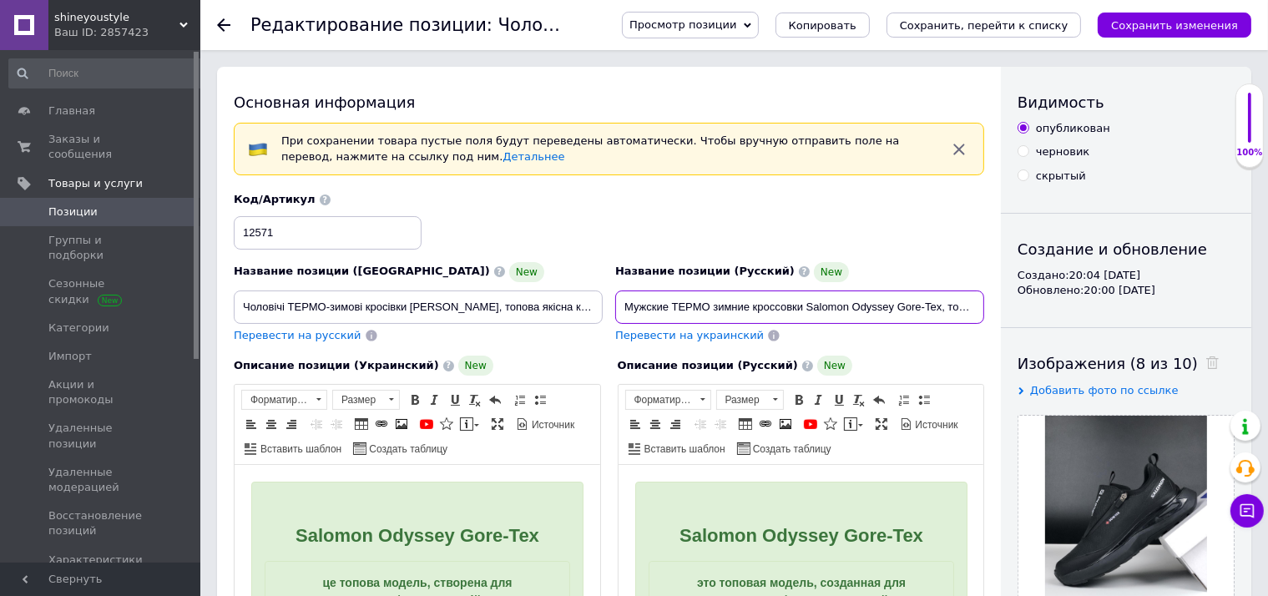
click at [759, 291] on input "Мужские ТЕРМО зимние кроссовки Salomon Odyssey Gore-Tex, топовая качественная к…" at bounding box center [799, 306] width 369 height 33
checkbox input "true"
paste input "стильные кроссовки Salomon Supercross 4, топовая качественная комфортная модель…"
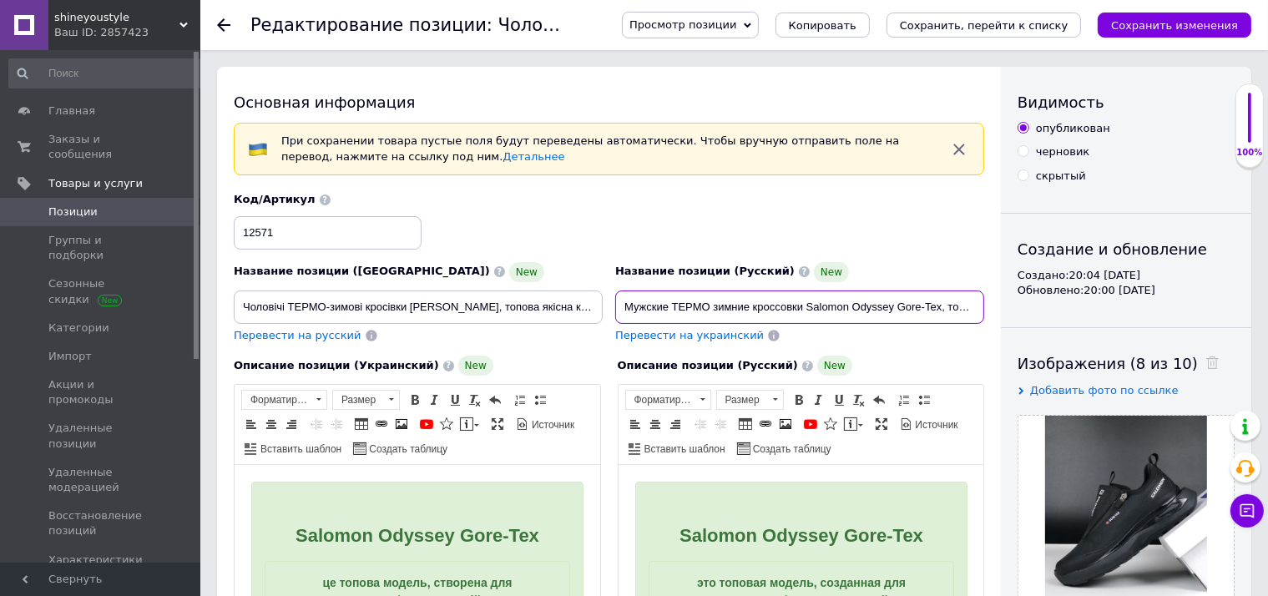
type input "Мужские ТЕРМО зимние стильные кроссовки Salomon Supercross 4, топовая качествен…"
checkbox input "true"
type input "Мужские ТЕРМО зимние стильные кроссовки Salomon Supercross 4, топовая качествен…"
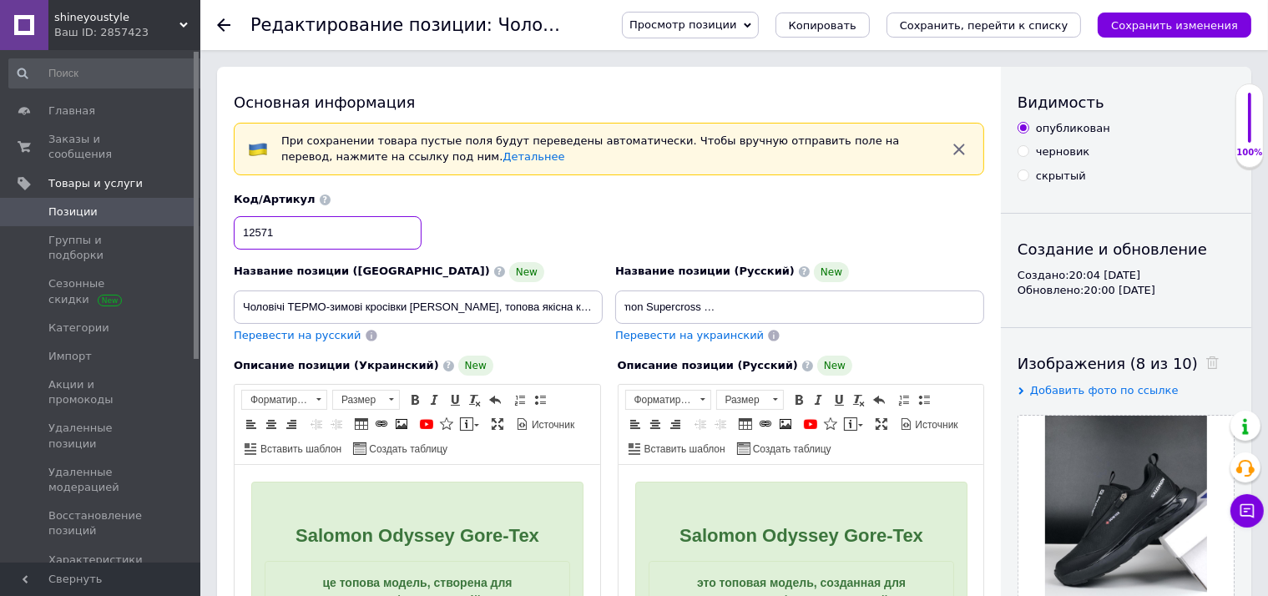
click at [322, 240] on input "12571" at bounding box center [328, 232] width 188 height 33
checkbox input "true"
type input "1257"
checkbox input "true"
type input "125"
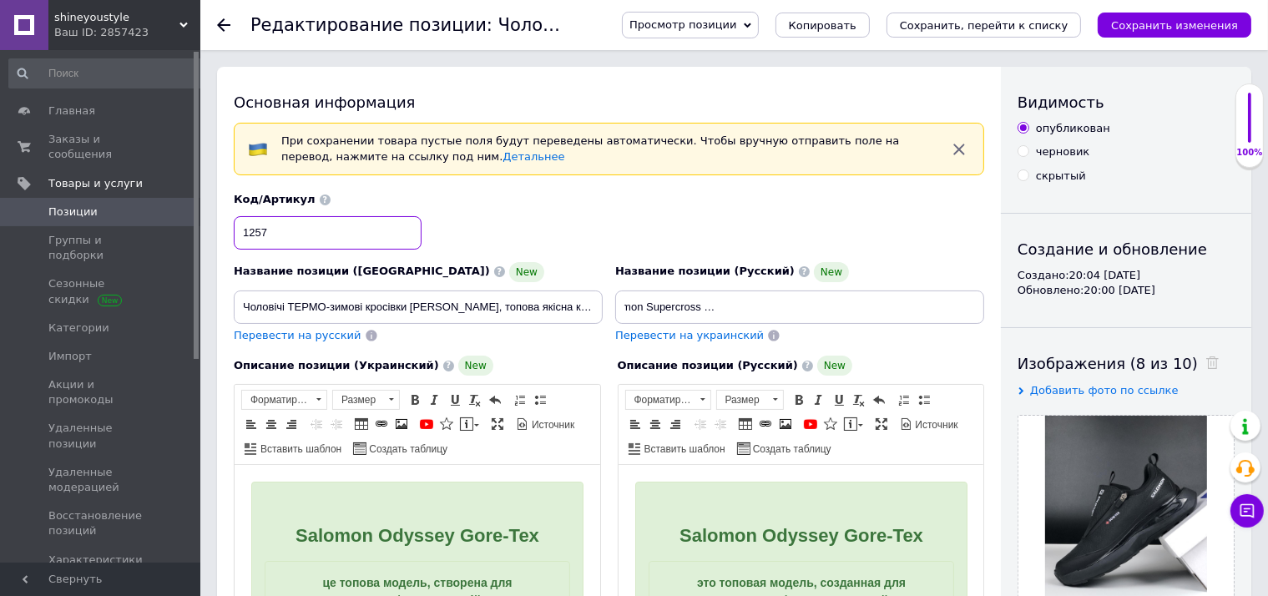
checkbox input "true"
type input "1258"
checkbox input "true"
type input "12581"
checkbox input "true"
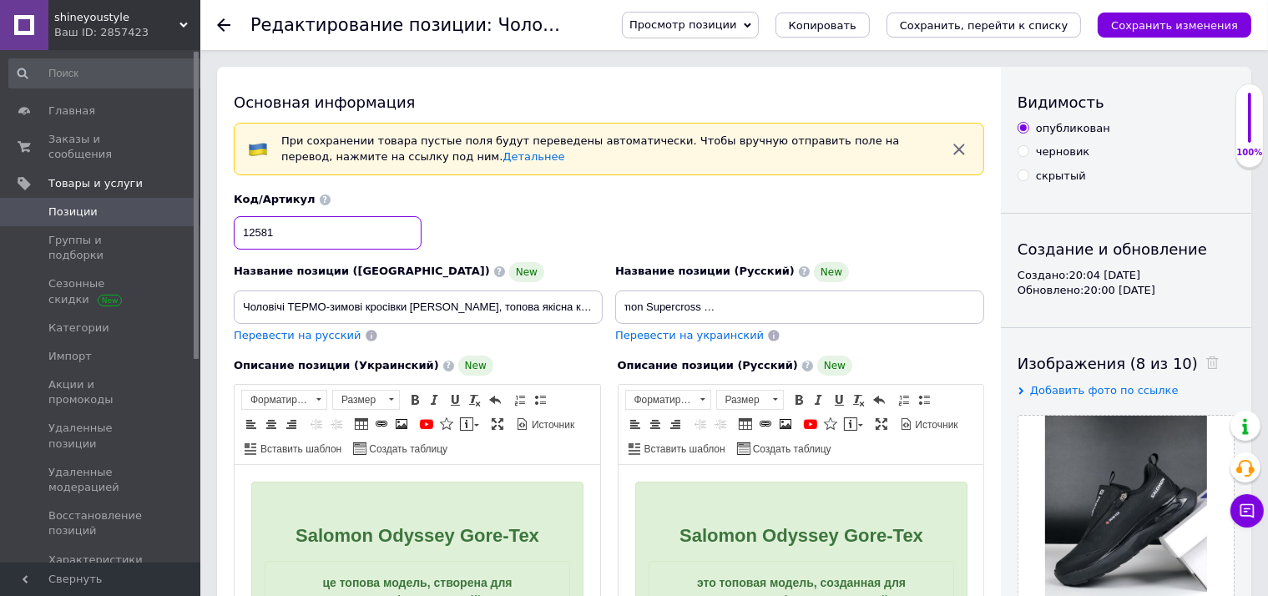
scroll to position [88, 0]
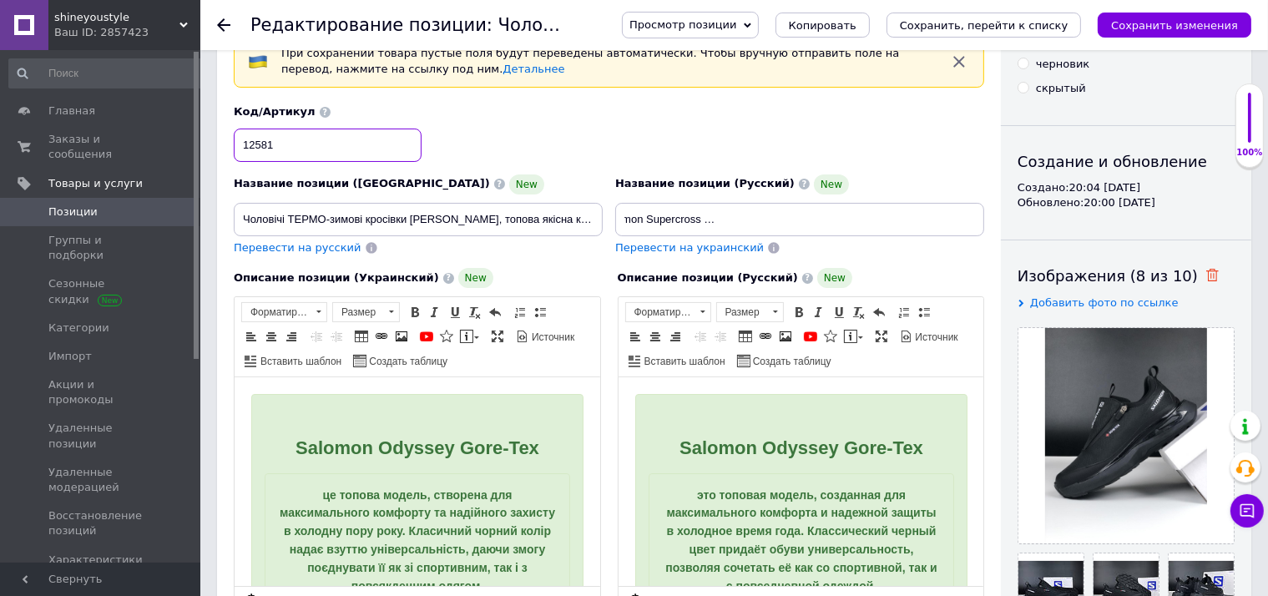
type input "12581"
click at [1206, 272] on use at bounding box center [1212, 275] width 13 height 13
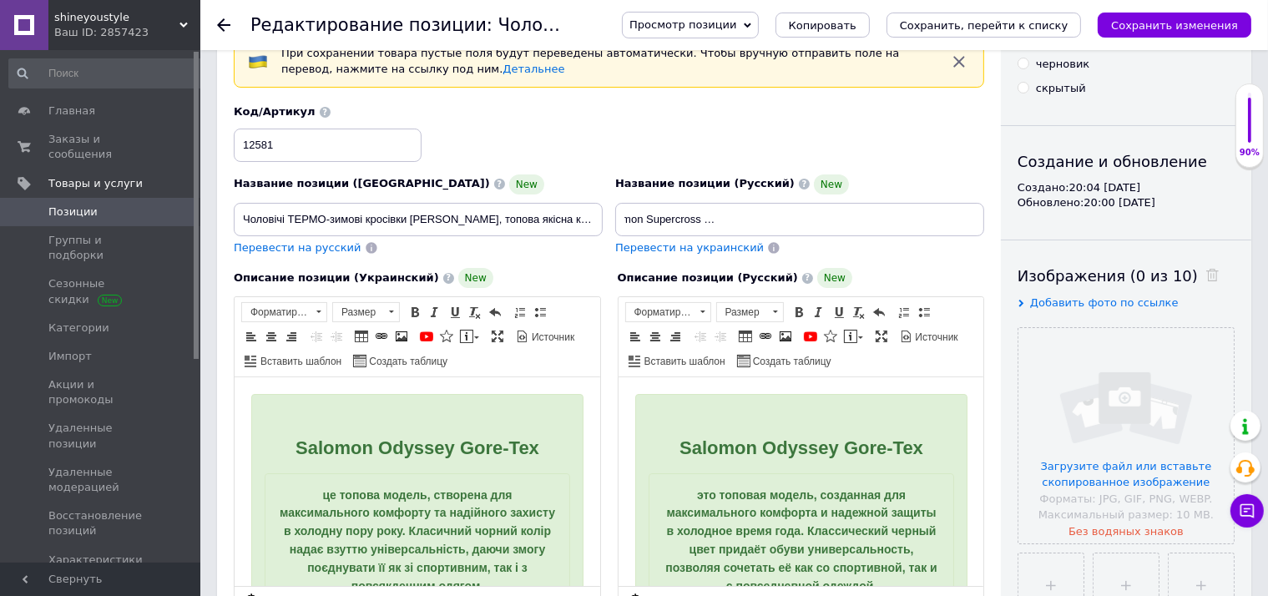
click at [1162, 384] on input "file" at bounding box center [1125, 435] width 215 height 215
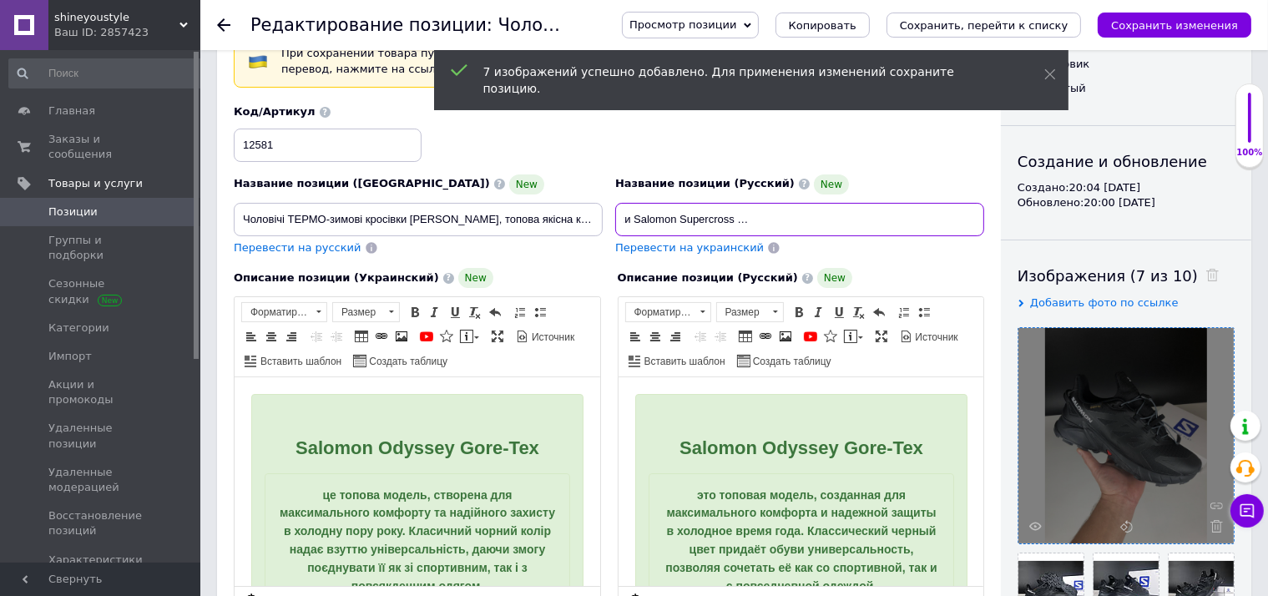
scroll to position [0, 144]
drag, startPoint x: 664, startPoint y: 216, endPoint x: 663, endPoint y: 224, distance: 8.4
click at [615, 225] on input "Мужские ТЕРМО зимние стильные кроссовки Salomon Supercross 4, топовая качествен…" at bounding box center [799, 219] width 369 height 33
click at [719, 225] on input "Мужские ТЕРМО зимние стильные кроссовки Salomon Supercross 4, топовая качествен…" at bounding box center [799, 219] width 369 height 33
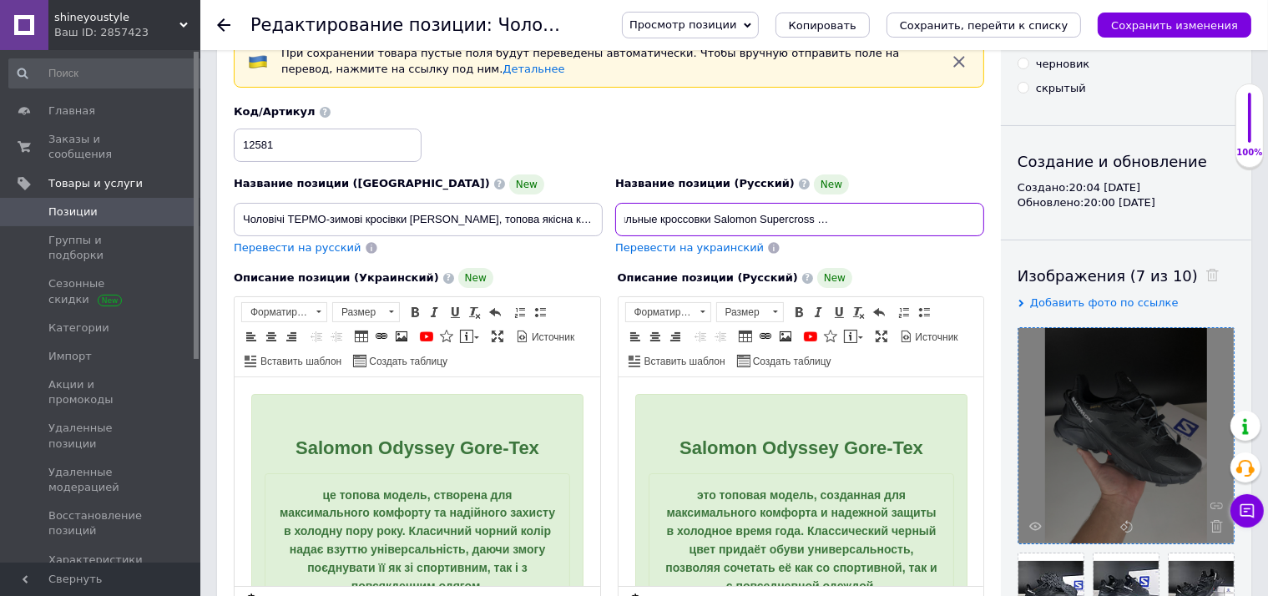
drag, startPoint x: 715, startPoint y: 218, endPoint x: 821, endPoint y: 218, distance: 106.0
click at [821, 218] on input "Мужские ТЕРМО зимние стильные кроссовки Salomon Supercross 4, топовая качествен…" at bounding box center [799, 219] width 369 height 33
click at [811, 452] on span "Salomon Odyssey Gore-Tex" at bounding box center [800, 447] width 244 height 21
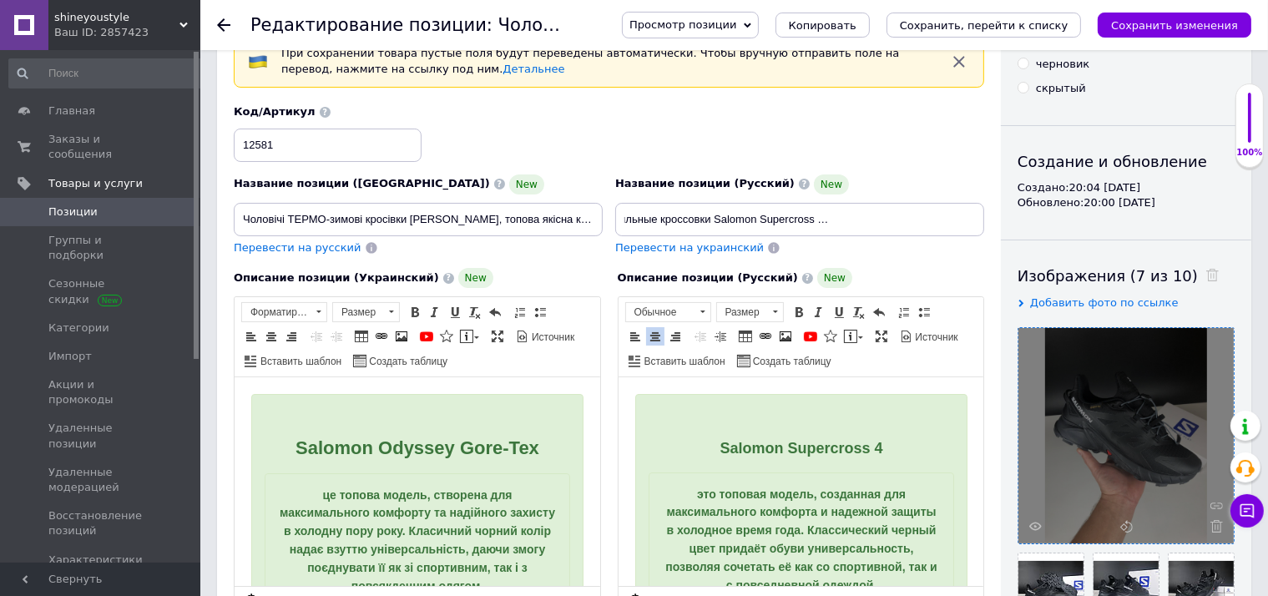
click at [804, 449] on p "Salomon Supercross 4" at bounding box center [800, 449] width 305 height 18
click at [727, 311] on span "Размер" at bounding box center [742, 312] width 50 height 18
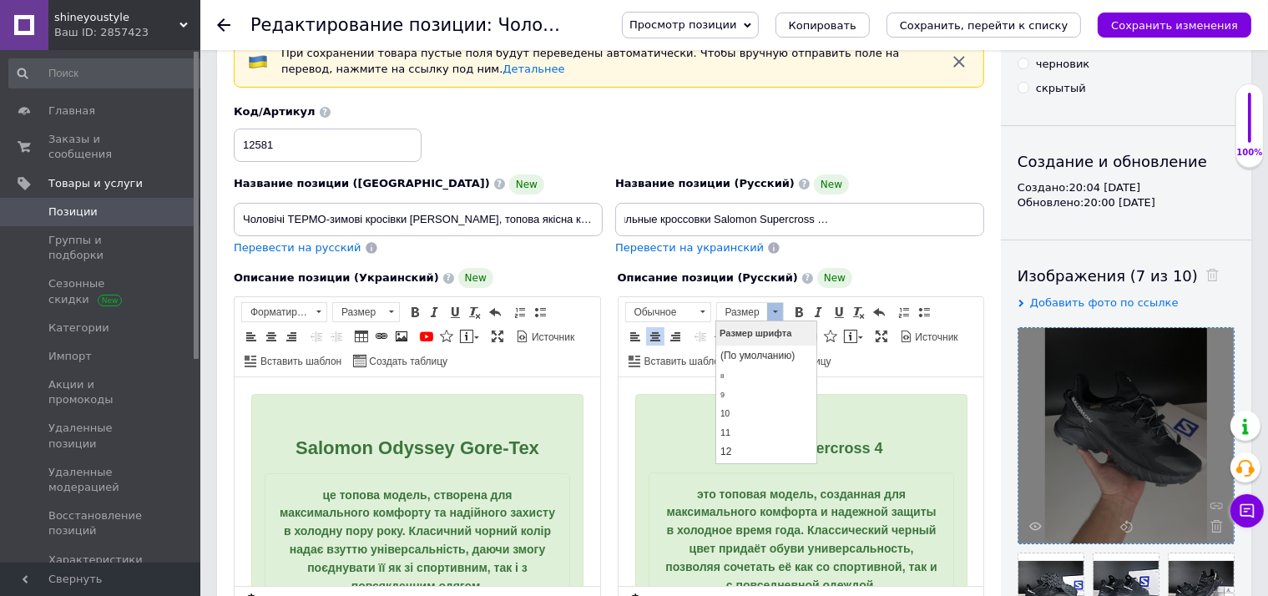
scroll to position [176, 0]
click at [736, 398] on span "22" at bounding box center [729, 393] width 20 height 21
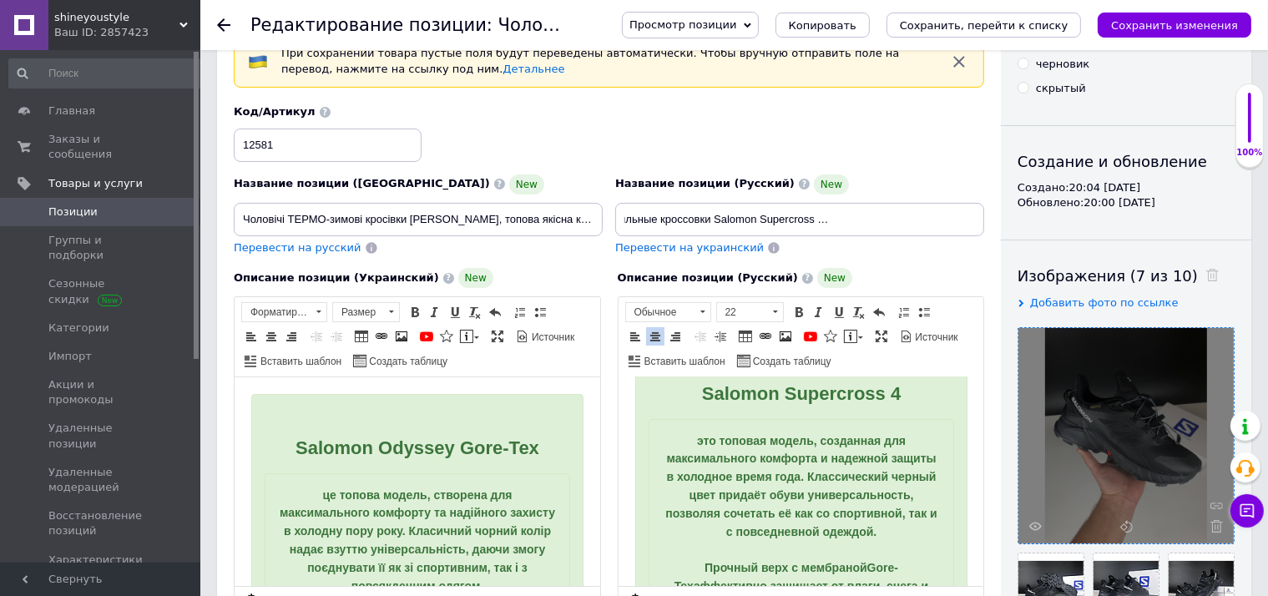
scroll to position [88, 0]
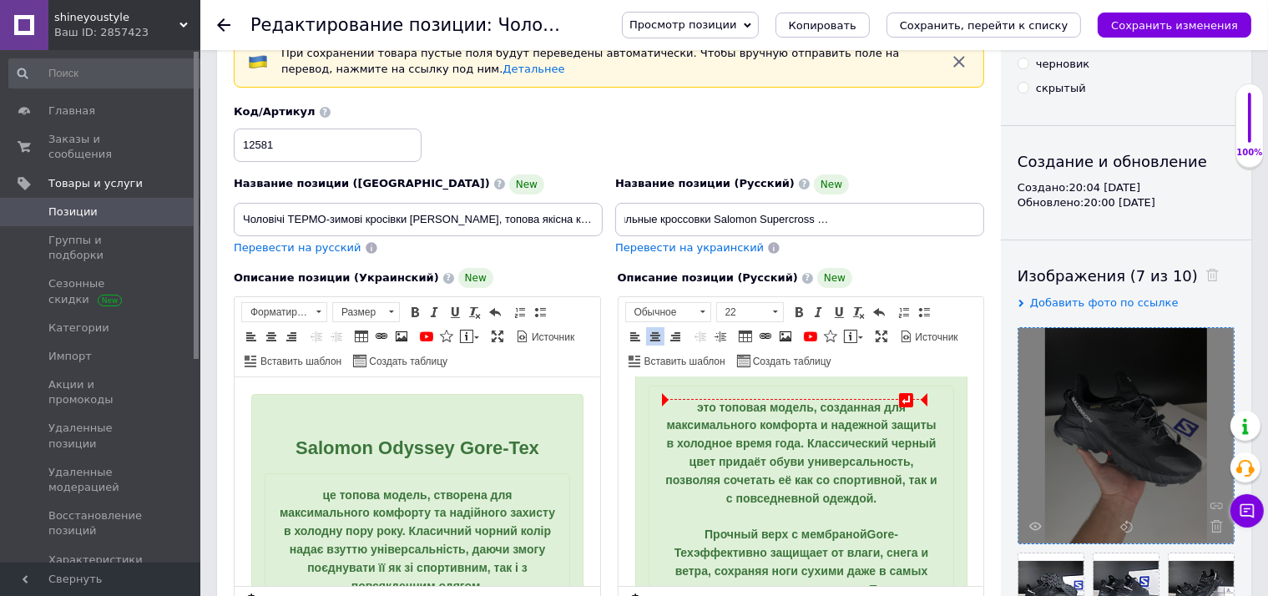
checkbox input "true"
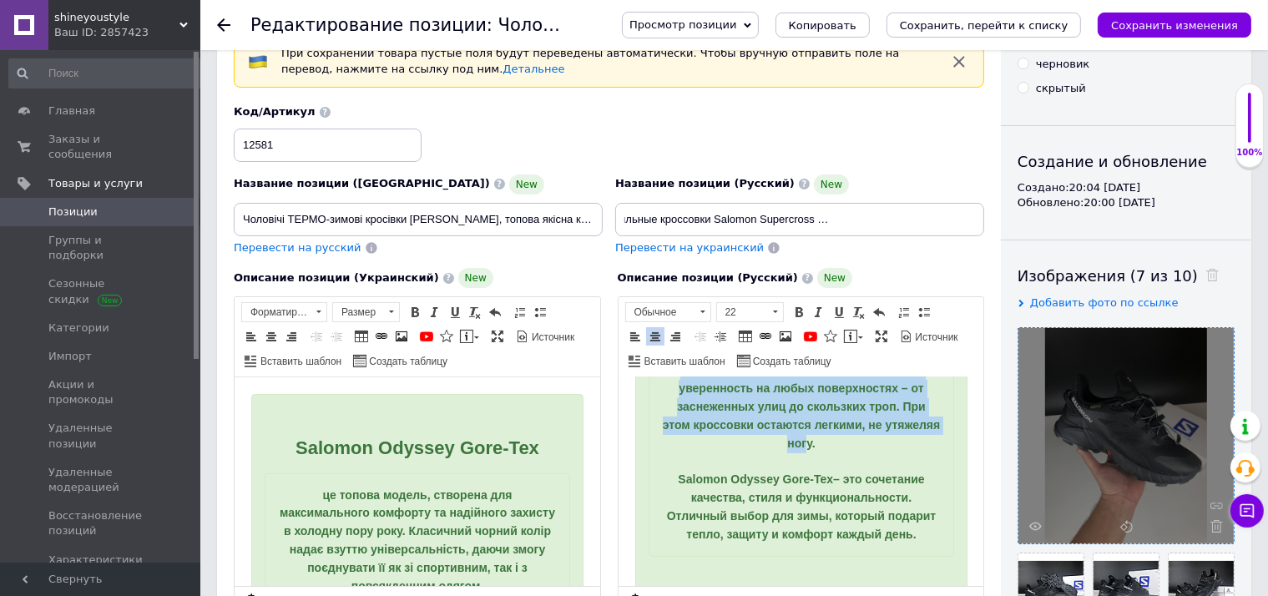
scroll to position [441, 0]
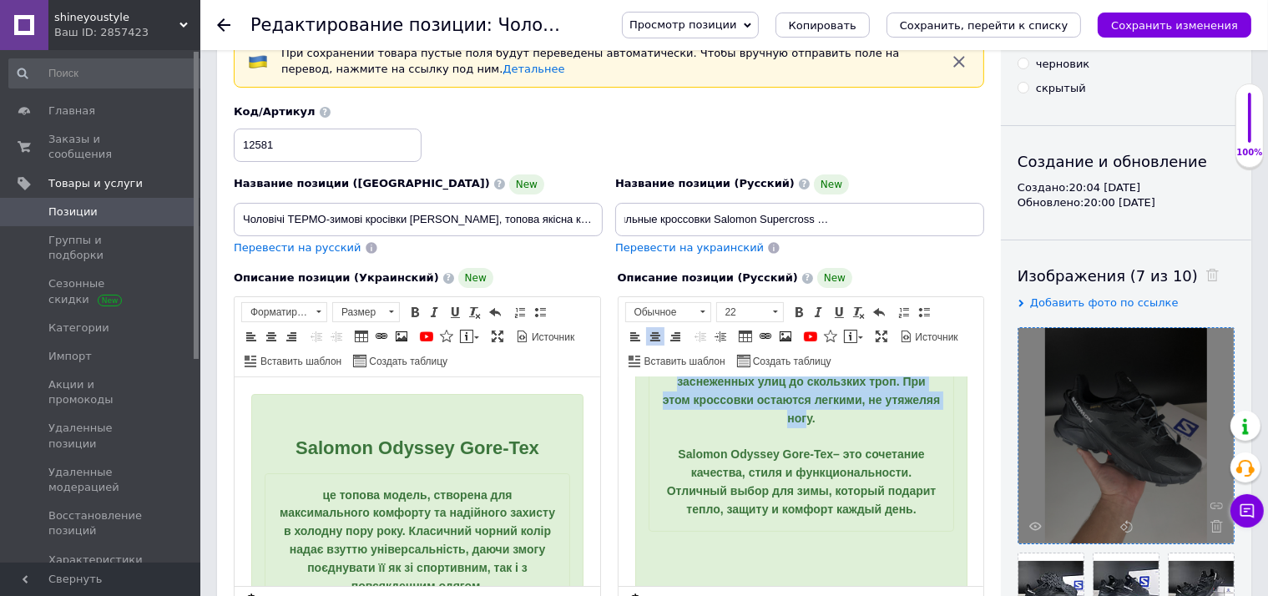
drag, startPoint x: 687, startPoint y: 409, endPoint x: 880, endPoint y: 526, distance: 225.4
click at [880, 519] on div "это топовая модель, созданная для максимального комфорта и надежной защиты в хо…" at bounding box center [800, 282] width 279 height 473
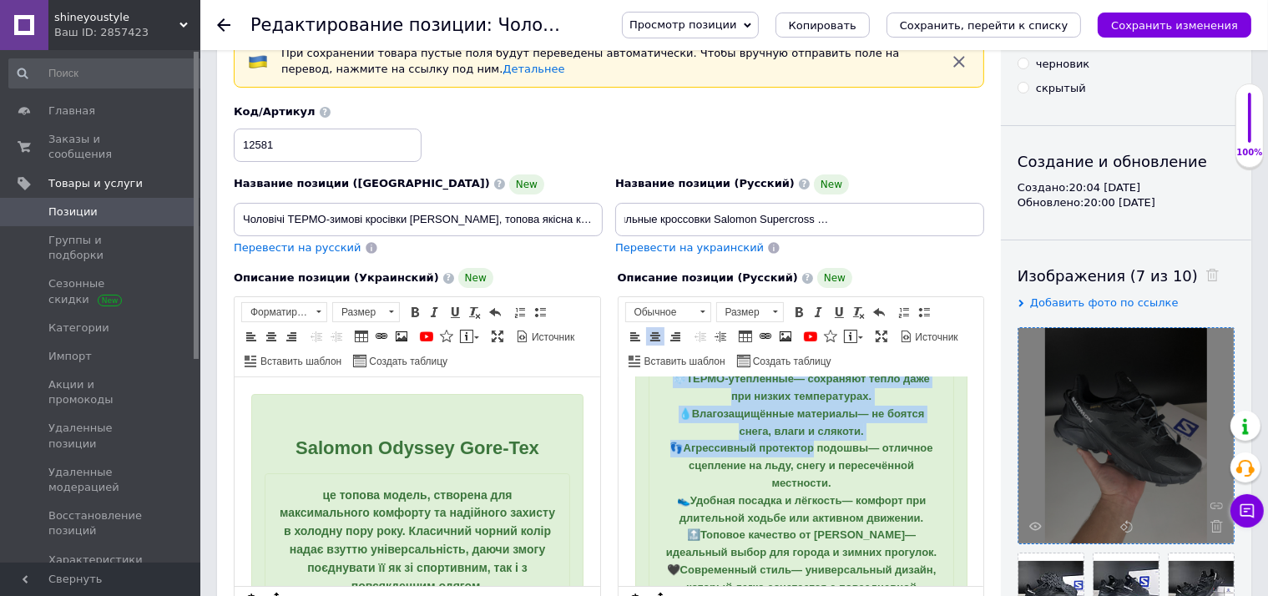
scroll to position [497, 0]
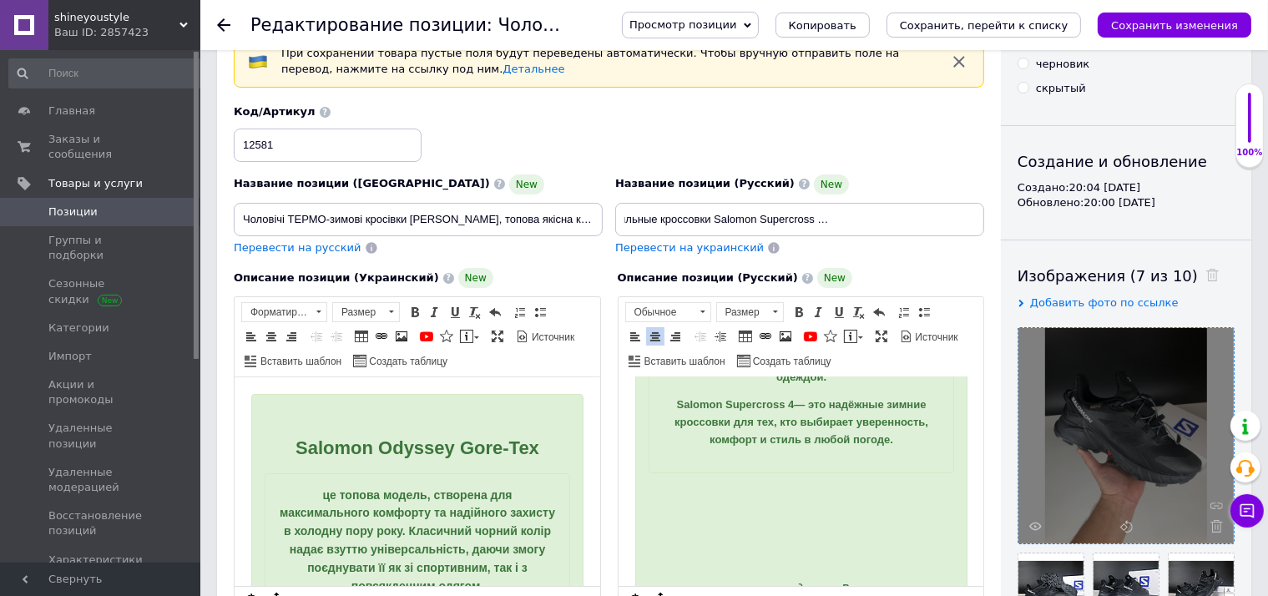
drag, startPoint x: 671, startPoint y: 451, endPoint x: 909, endPoint y: 449, distance: 237.8
click at [936, 473] on div "максимум сцепления, тепла и стиля в холодное время года Покоряйте зиму с уверен…" at bounding box center [800, 224] width 305 height 497
click at [752, 306] on span "Размер" at bounding box center [742, 312] width 50 height 18
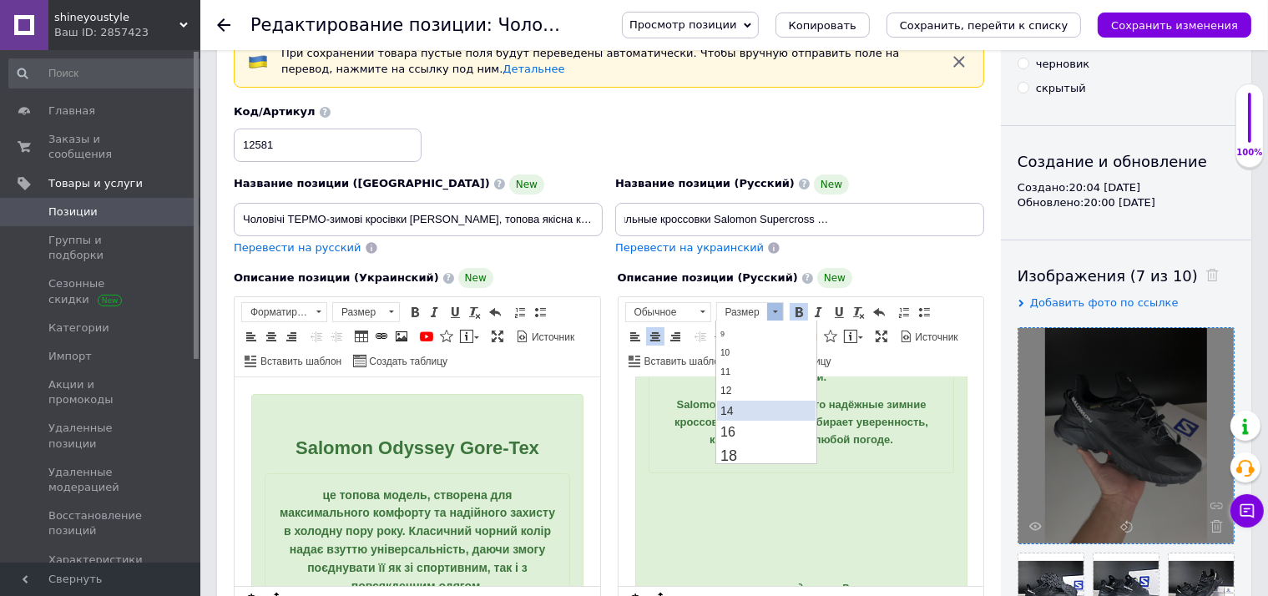
scroll to position [88, 0]
click at [749, 387] on link "14" at bounding box center [765, 383] width 98 height 20
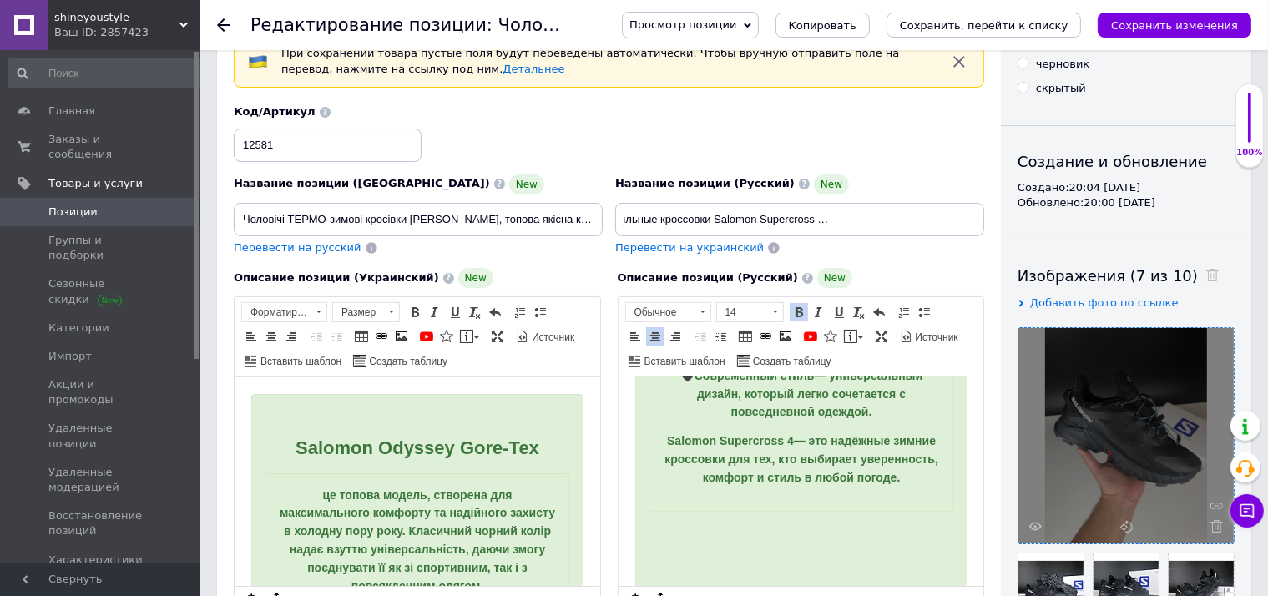
click at [880, 474] on p "Salomon Supercross 4 — это надёжные зимние кроссовки для тех, кто выбирает увер…" at bounding box center [800, 459] width 279 height 54
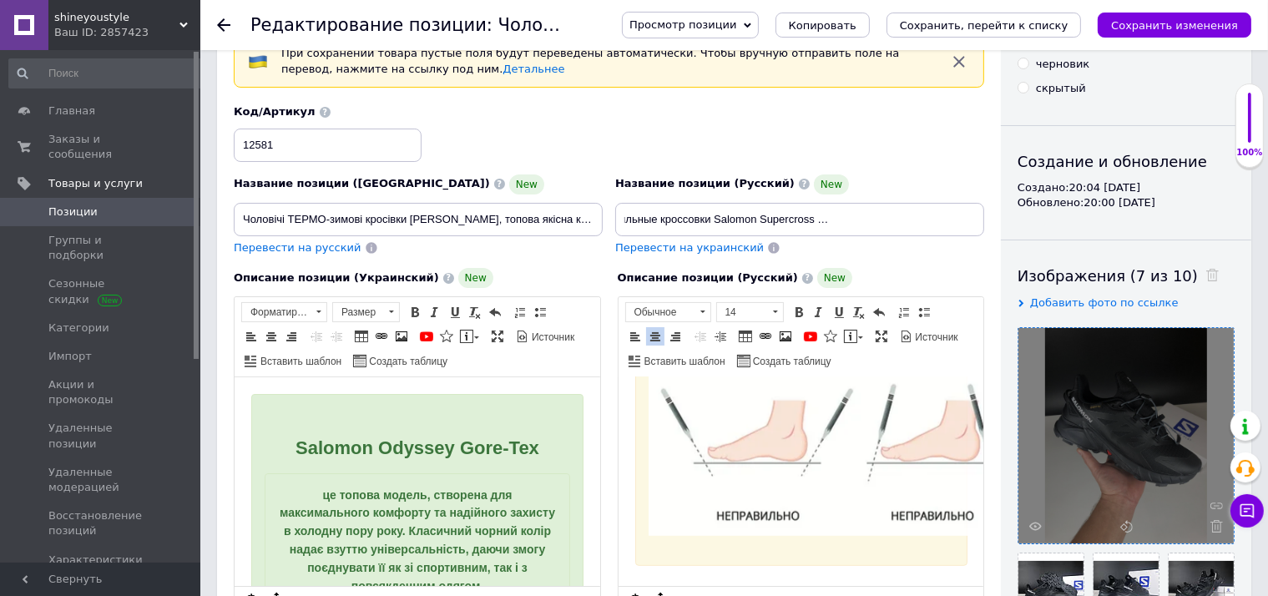
scroll to position [1290, 0]
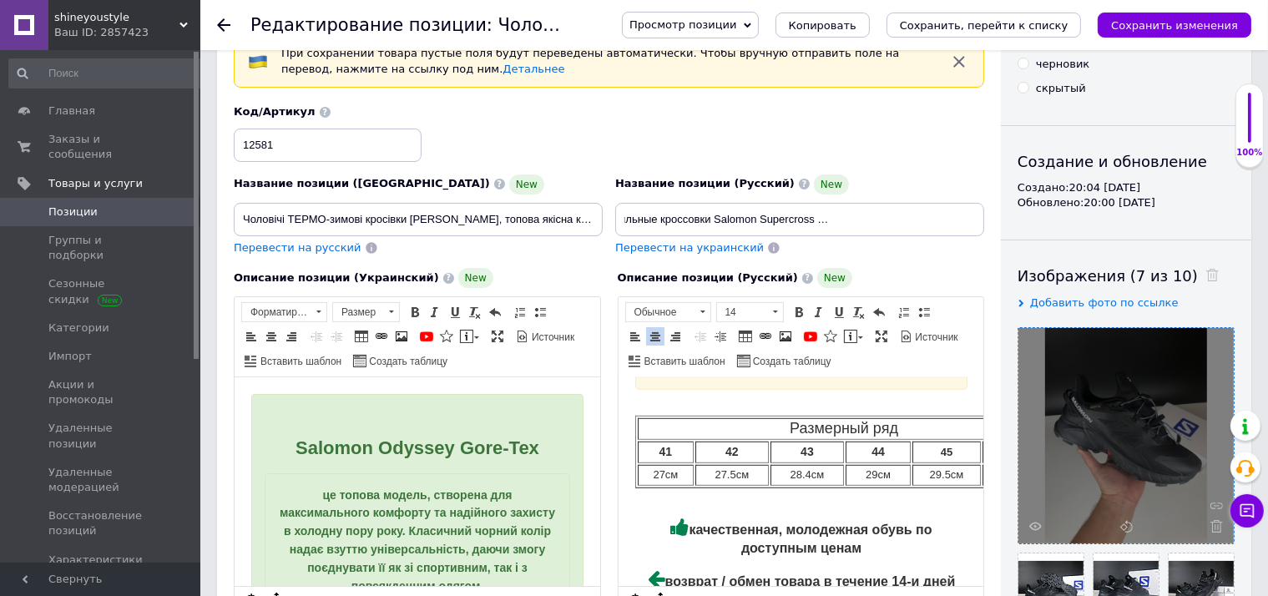
click at [658, 486] on td "27см" at bounding box center [665, 475] width 56 height 21
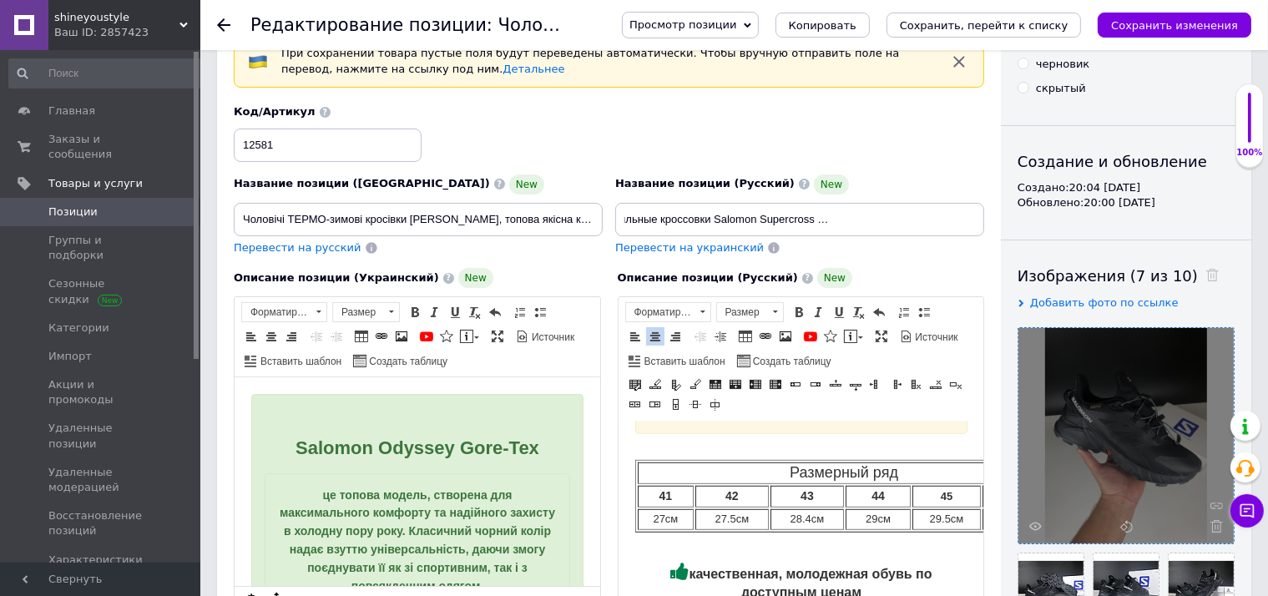
click at [664, 530] on td "27см" at bounding box center [665, 519] width 56 height 21
click at [742, 530] on td "27.5см" at bounding box center [740, 519] width 68 height 21
drag, startPoint x: 810, startPoint y: 554, endPoint x: 799, endPoint y: 560, distance: 13.1
click at [799, 532] on table "Размерный ряд 41 42 43 44 45 46 26.2 см 27 см 28.4см 29см 29.5см 29.8см" at bounding box center [842, 496] width 417 height 73
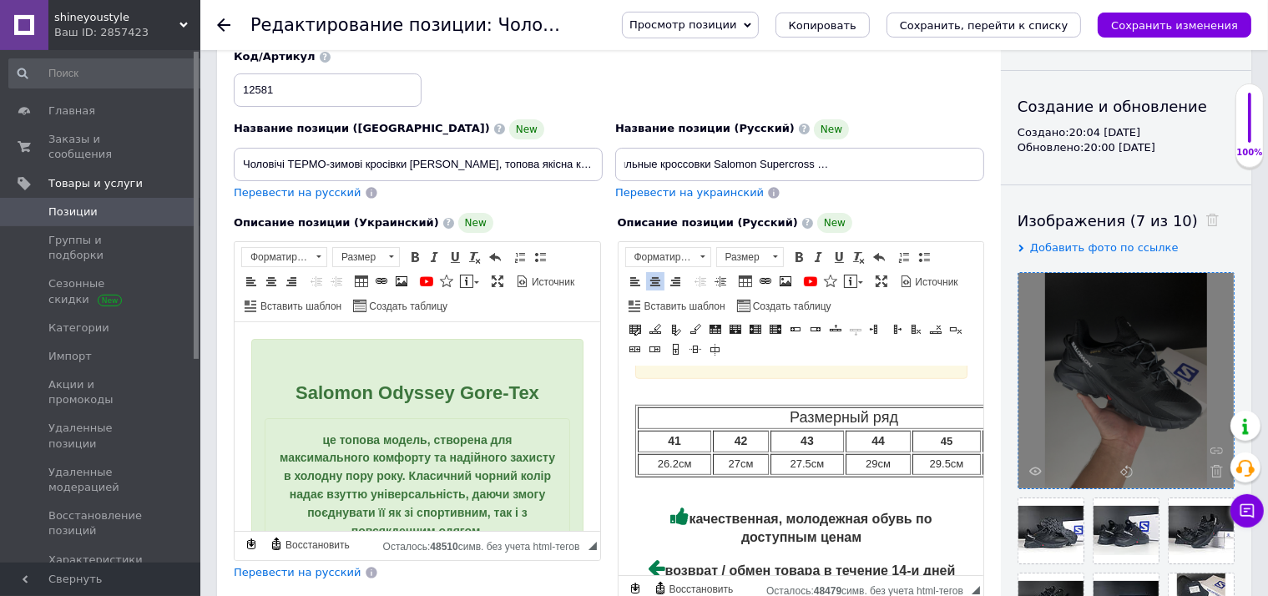
scroll to position [176, 0]
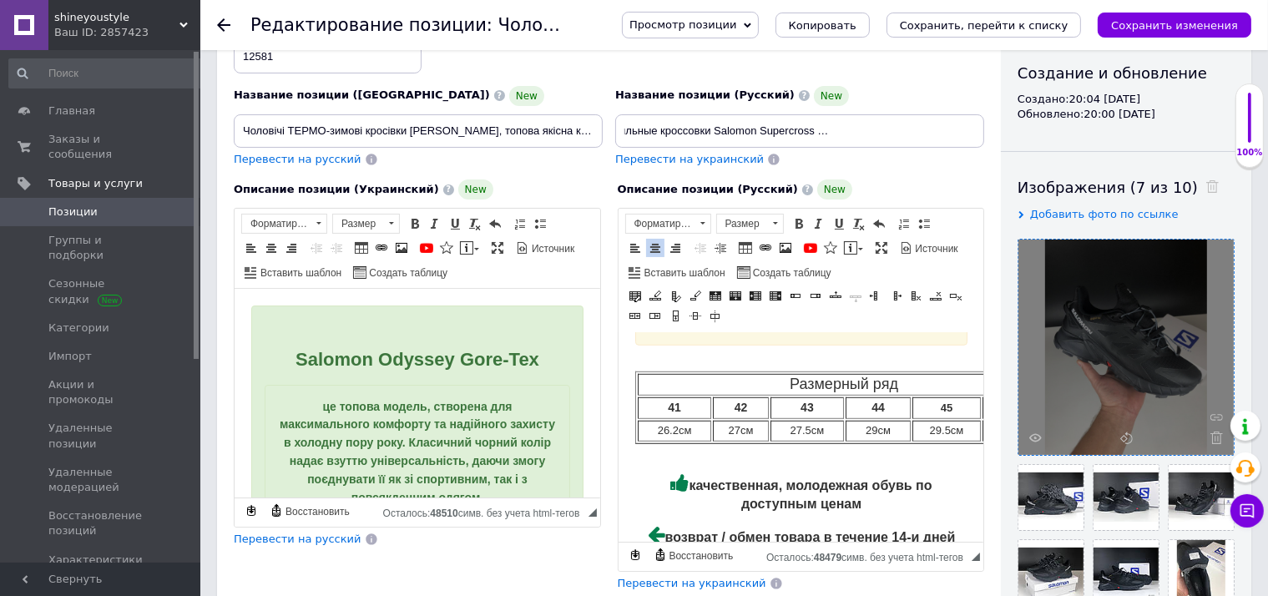
drag, startPoint x: 1369, startPoint y: 872, endPoint x: 778, endPoint y: 541, distance: 678.1
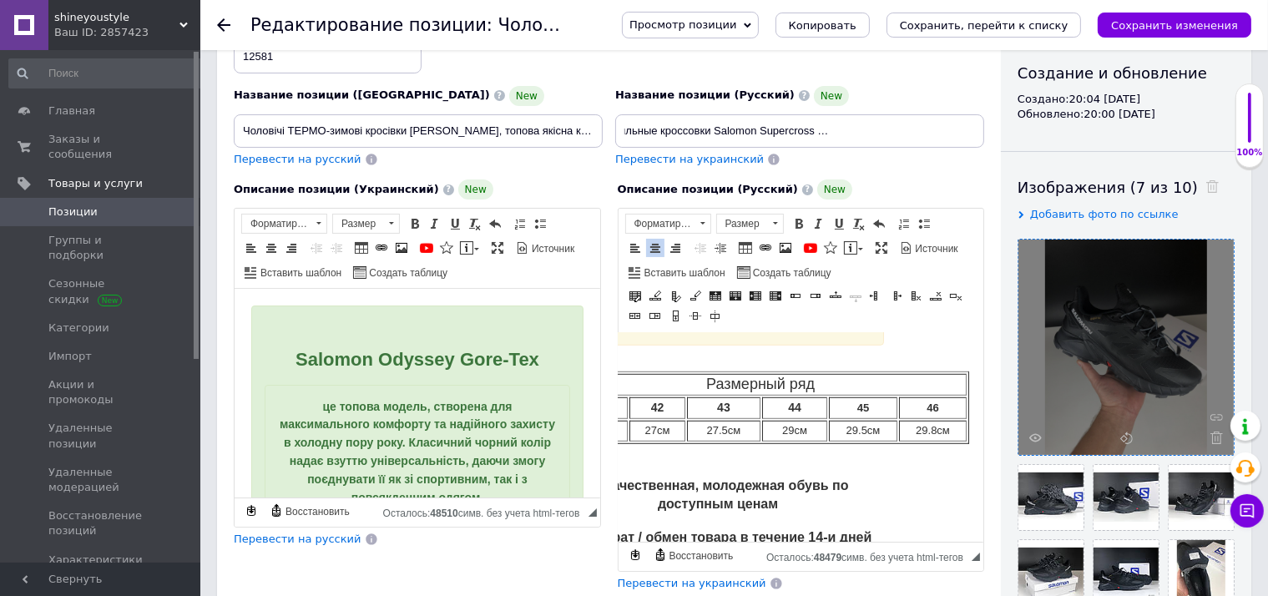
click at [790, 441] on td "29см" at bounding box center [793, 431] width 65 height 21
drag, startPoint x: 867, startPoint y: 462, endPoint x: 850, endPoint y: 462, distance: 17.5
click at [850, 441] on td "29.5см" at bounding box center [862, 431] width 68 height 21
click at [935, 441] on td "29.8см" at bounding box center [932, 431] width 68 height 21
click at [720, 593] on div "Описание позиции (Русский) New Salomon Supercross 4 максимум сцепления, тепла и…" at bounding box center [801, 385] width 384 height 429
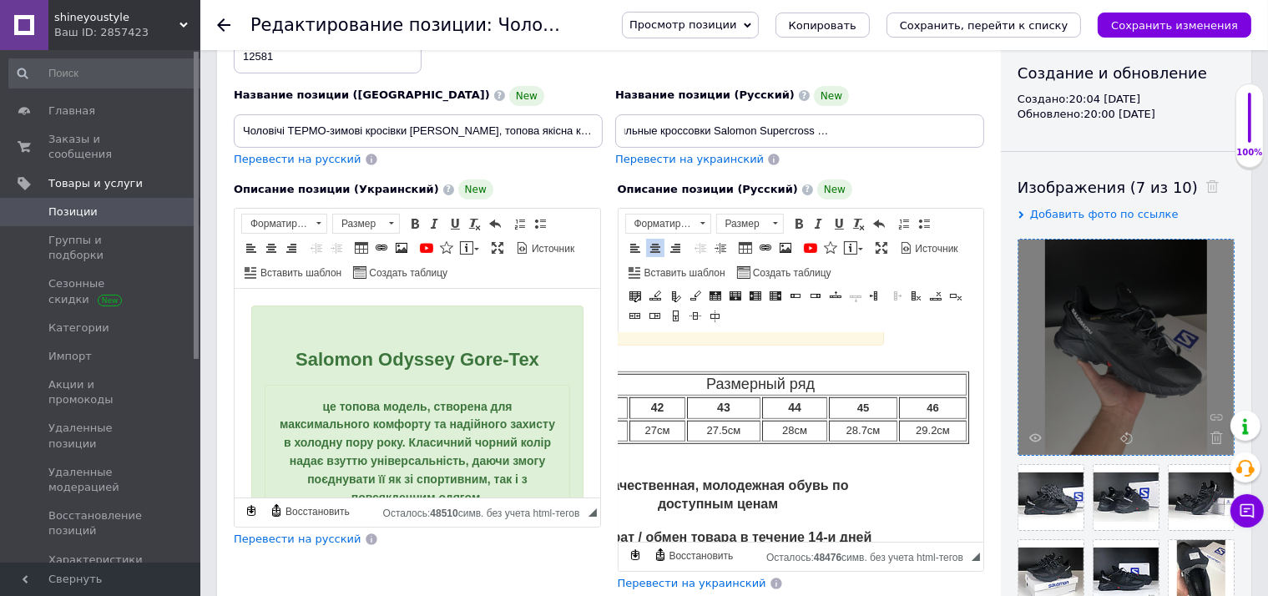
click at [723, 587] on span "Перевести на украинский" at bounding box center [692, 583] width 149 height 13
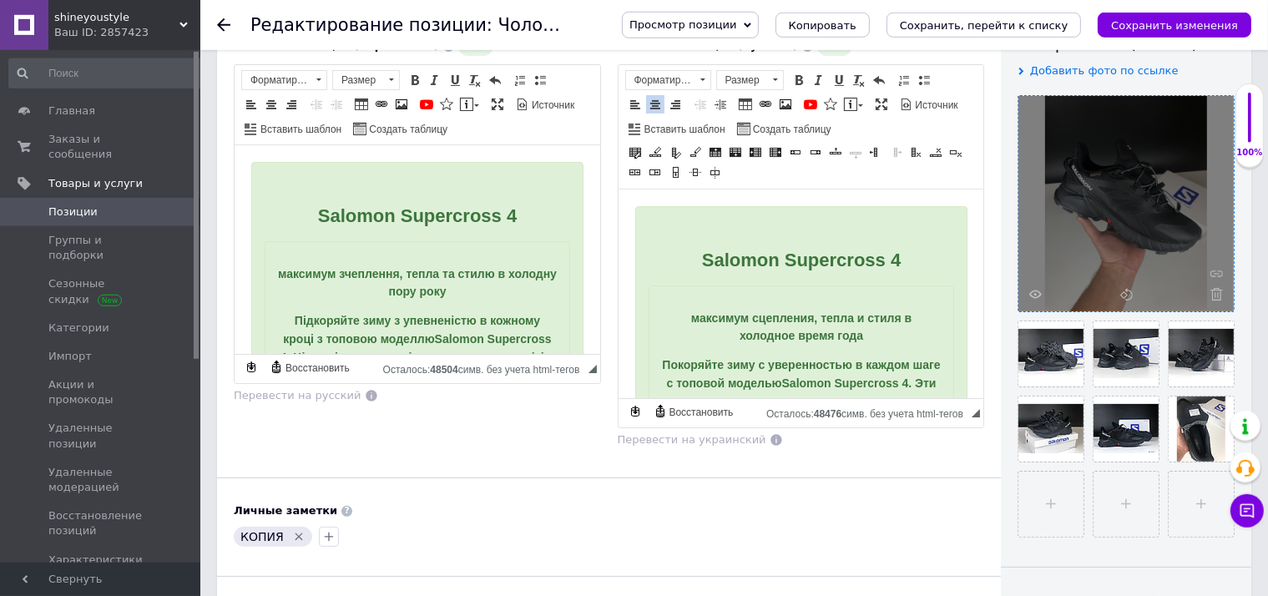
scroll to position [441, 0]
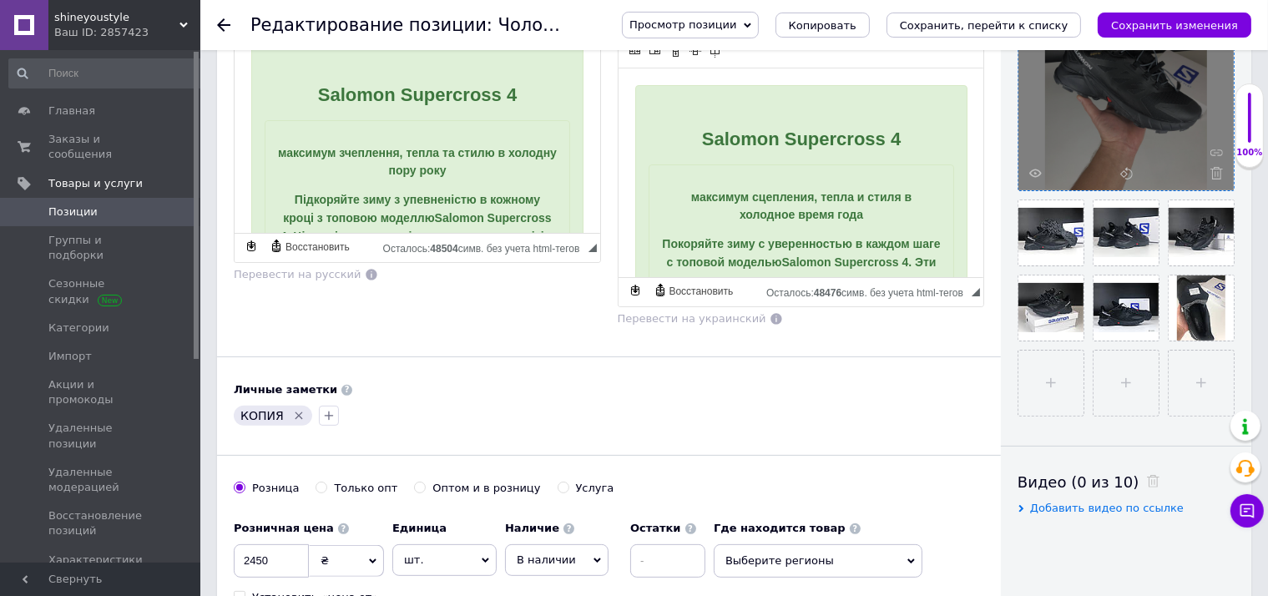
click at [300, 409] on icon "Удалить метку" at bounding box center [298, 415] width 13 height 13
click at [290, 418] on div at bounding box center [608, 415] width 757 height 27
click at [242, 419] on button "button" at bounding box center [244, 416] width 20 height 20
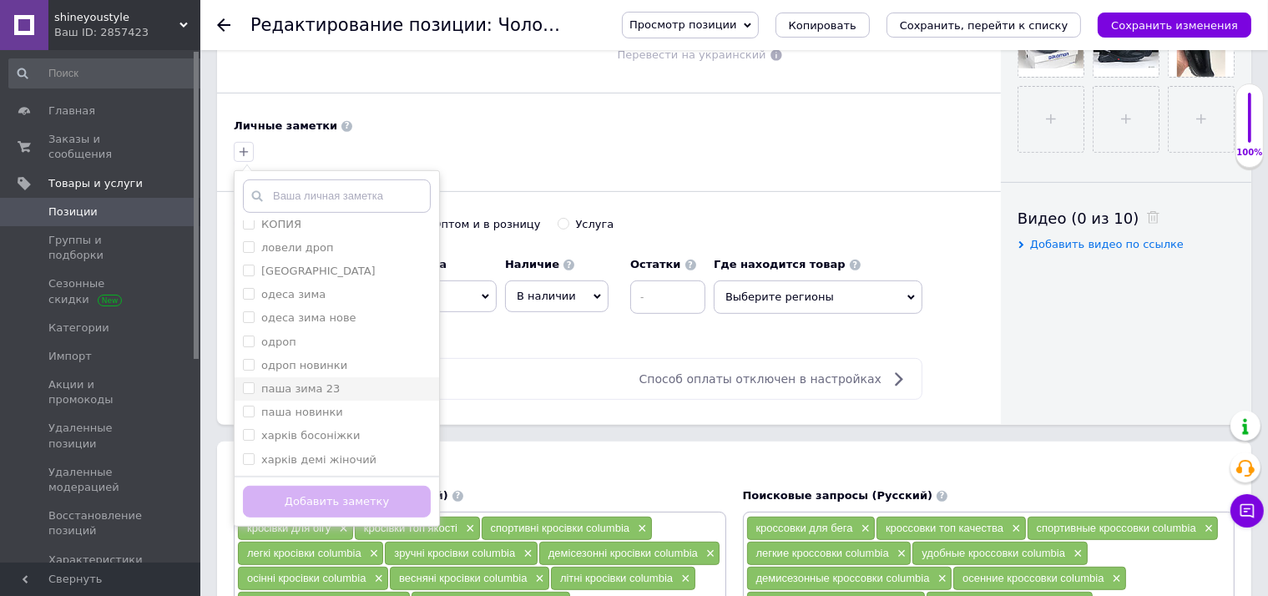
scroll to position [174, 0]
click at [315, 320] on label "паша зима 23" at bounding box center [300, 318] width 78 height 13
checkbox input "true"
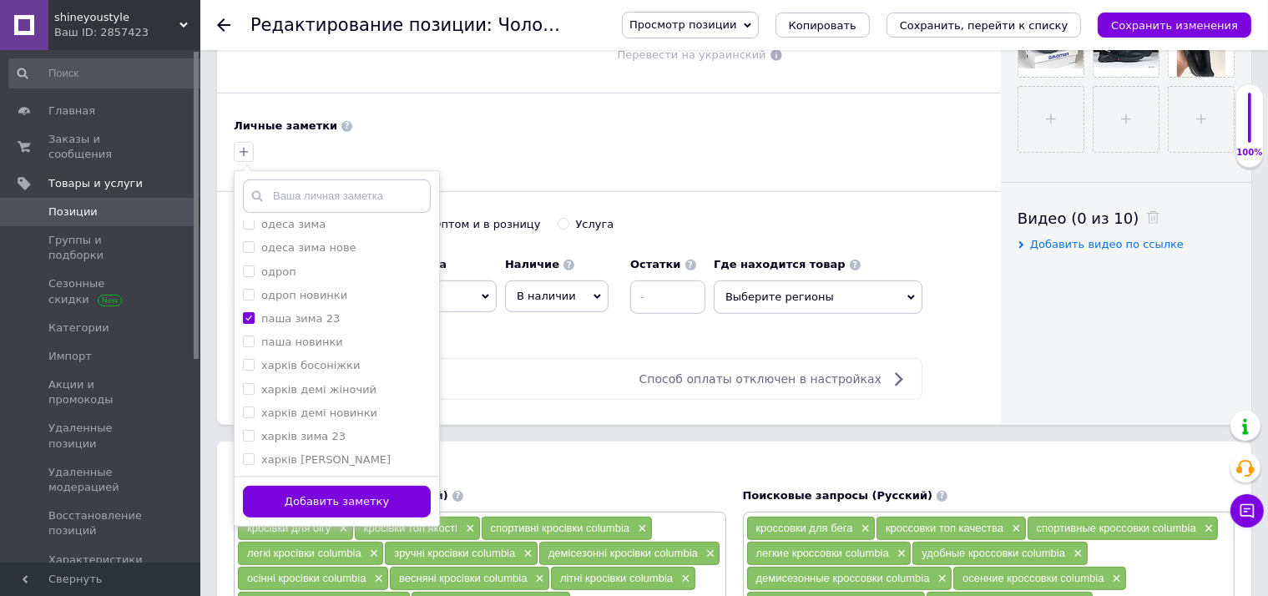
click at [381, 497] on button "Добавить заметку" at bounding box center [337, 502] width 188 height 33
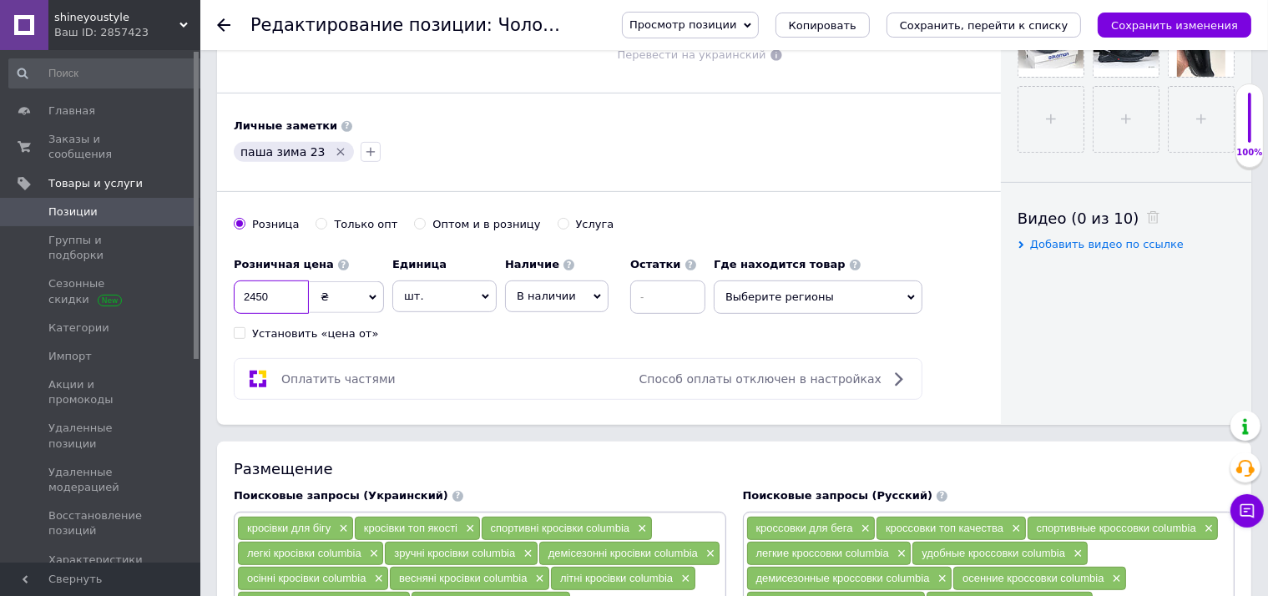
click at [282, 285] on input "2450" at bounding box center [271, 296] width 75 height 33
checkbox input "true"
type input "2"
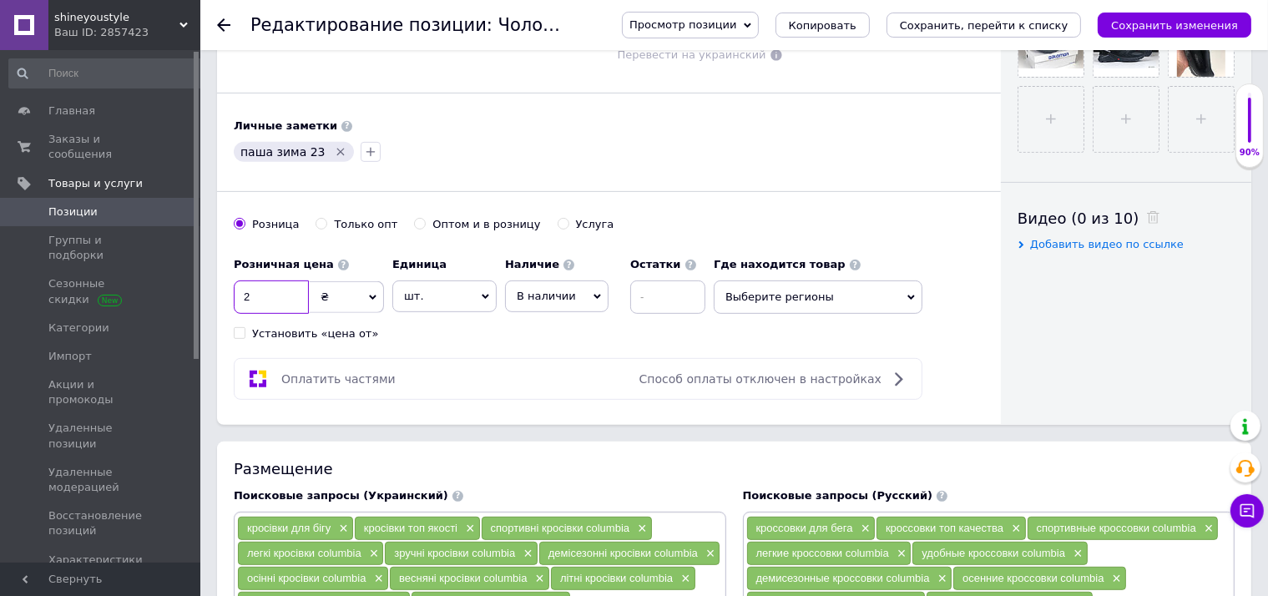
checkbox input "true"
type input "23"
checkbox input "true"
type input "235"
checkbox input "true"
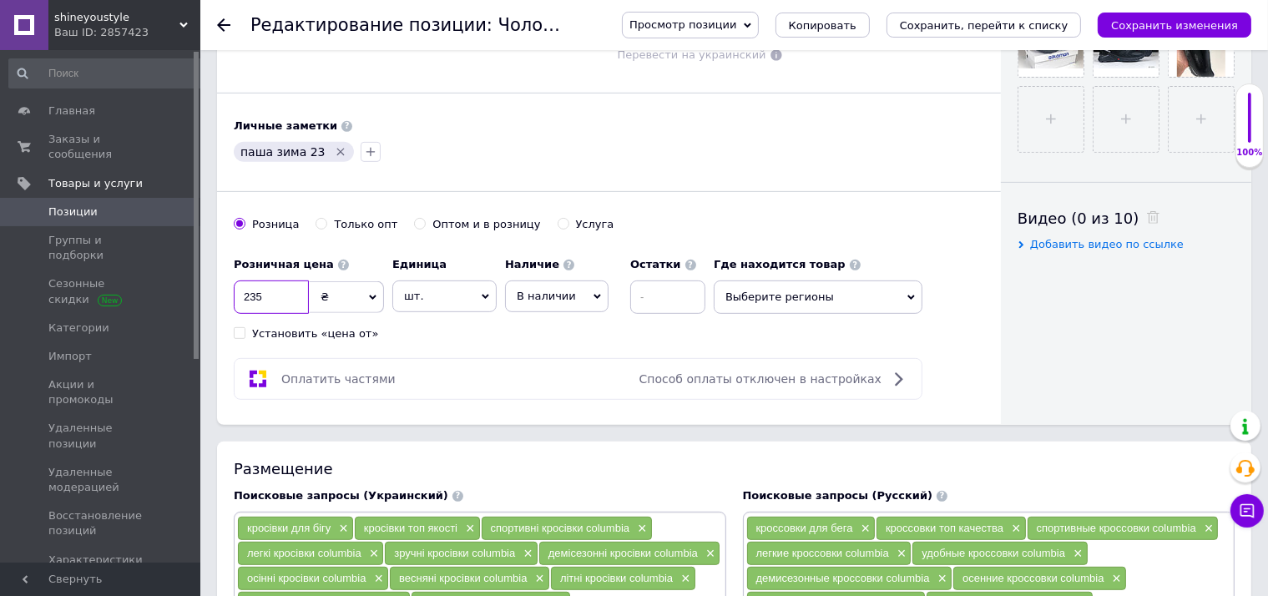
type input "2350"
checkbox input "true"
type input "2350"
click at [576, 307] on span "В наличии" at bounding box center [556, 296] width 103 height 32
click at [562, 281] on span "В наличии" at bounding box center [556, 296] width 103 height 32
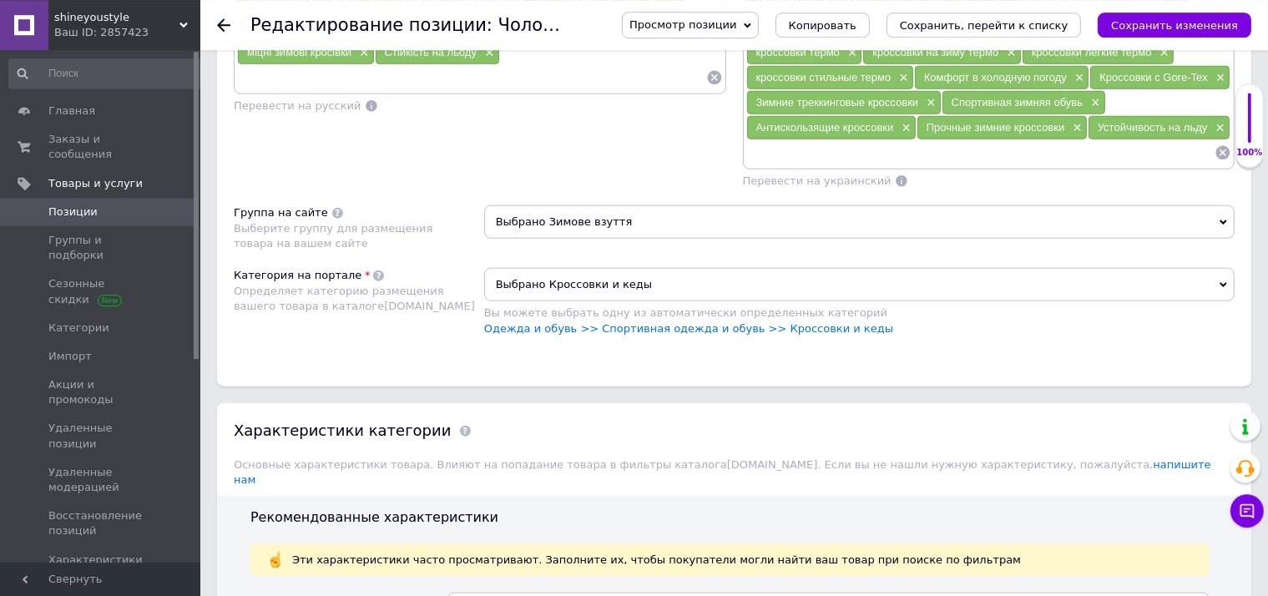
scroll to position [1850, 0]
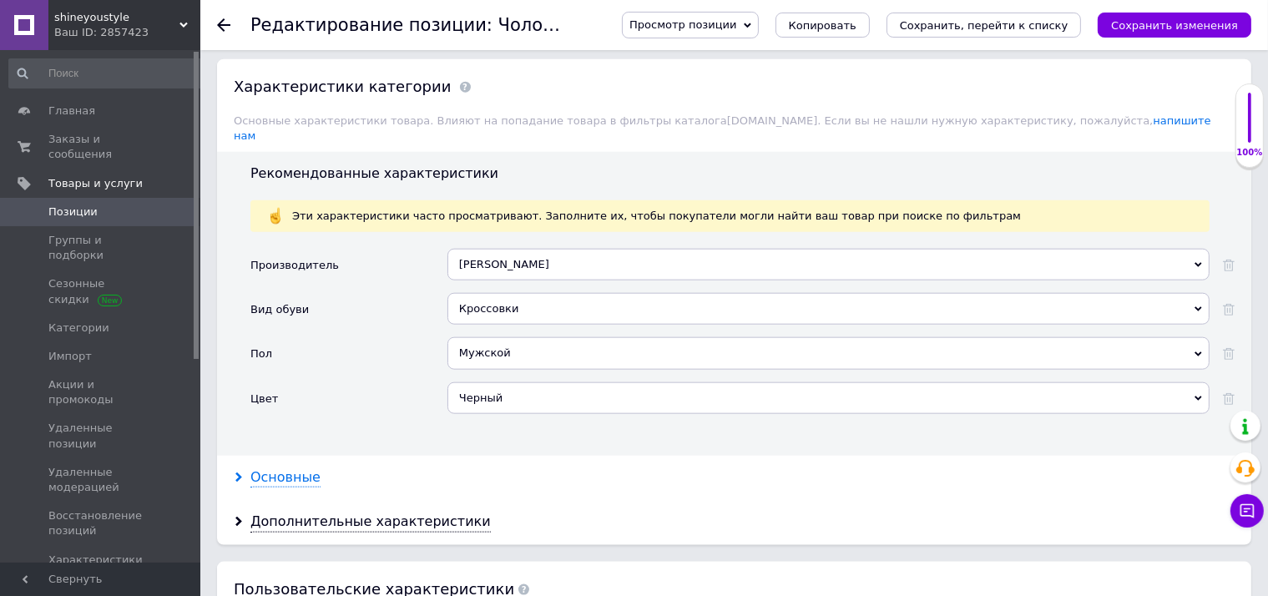
click at [300, 468] on div "Основные" at bounding box center [285, 477] width 70 height 19
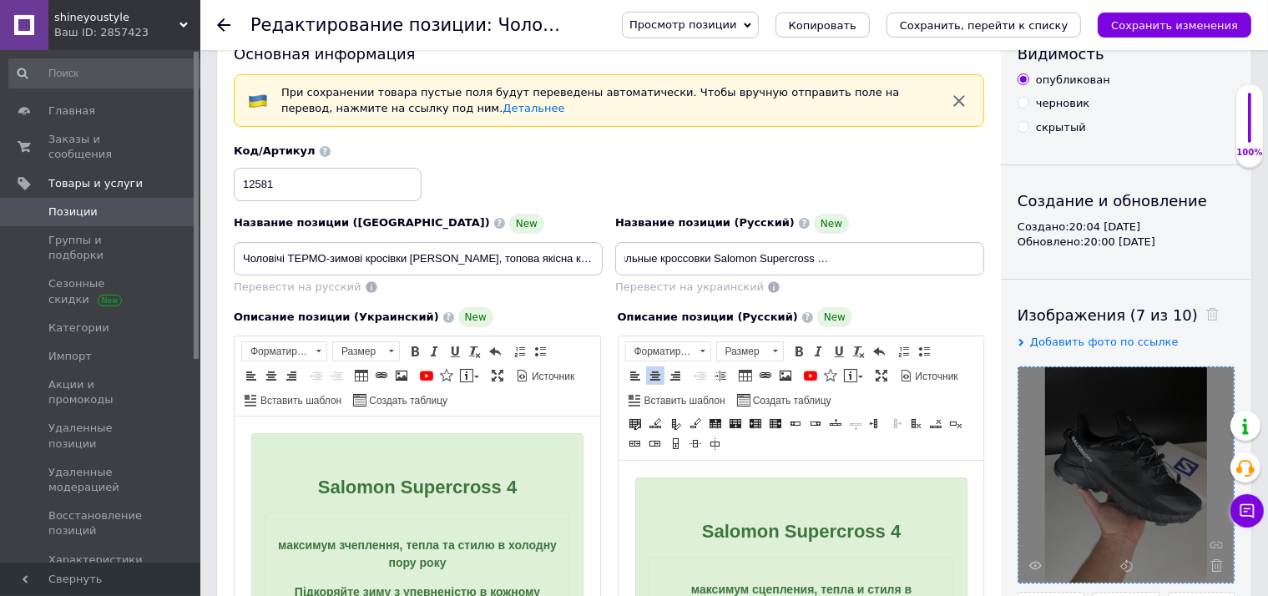
scroll to position [88, 0]
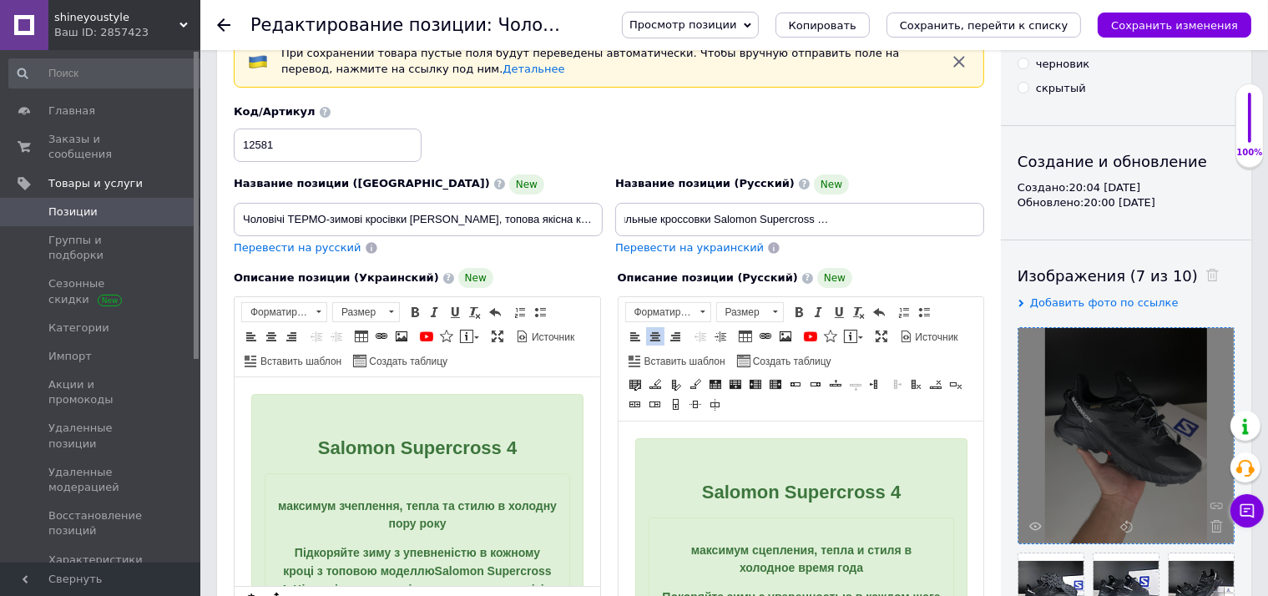
click at [694, 245] on span "Перевести на украинский" at bounding box center [689, 247] width 149 height 13
checkbox input "true"
type input "Чоловічі ТЕРМО-зимові стильні кросівки Salomon Supercross 4, топова якісна комф…"
click at [1211, 27] on icon "Сохранить изменения" at bounding box center [1174, 25] width 127 height 13
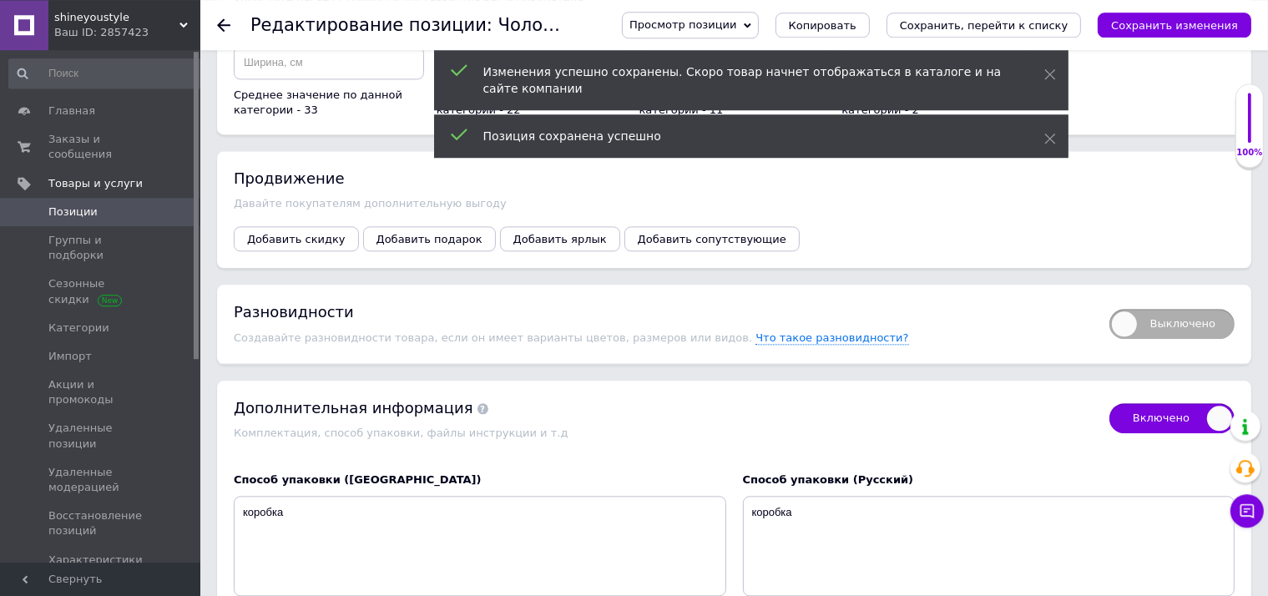
scroll to position [3745, 0]
click at [1183, 300] on div "Выключено" at bounding box center [1163, 322] width 142 height 44
checkbox input "true"
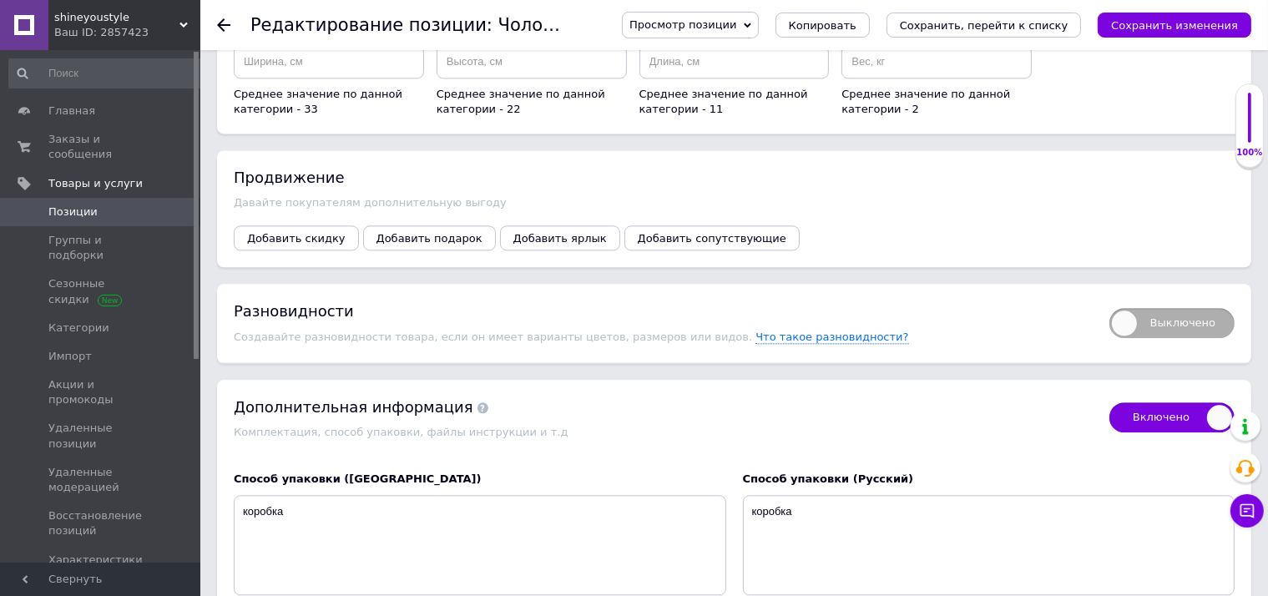
click at [1190, 308] on span "Выключено" at bounding box center [1171, 323] width 125 height 30
click at [1109, 297] on input "Выключено" at bounding box center [1103, 302] width 11 height 11
checkbox input "true"
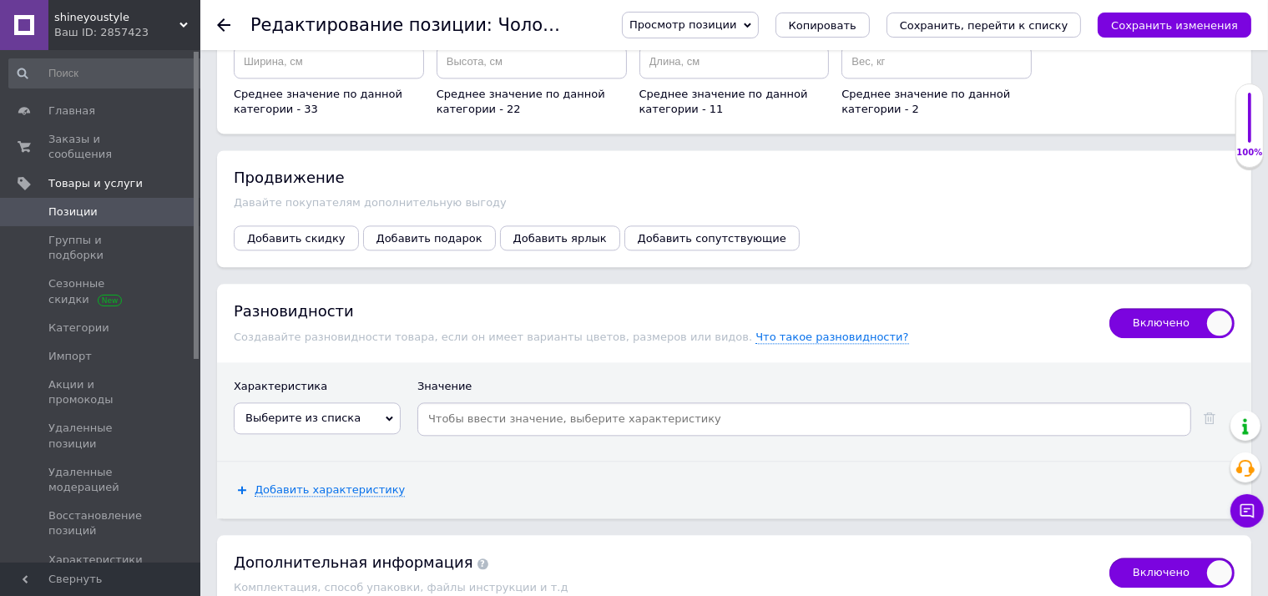
click at [315, 411] on span "Выберите из списка" at bounding box center [302, 417] width 115 height 13
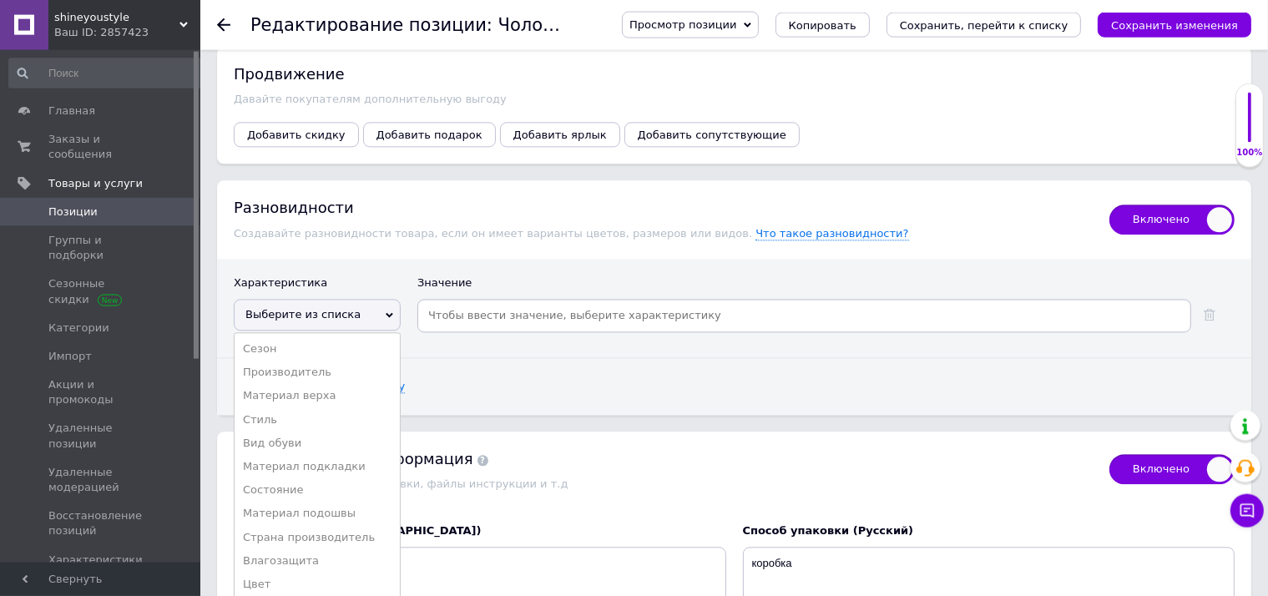
scroll to position [3921, 0]
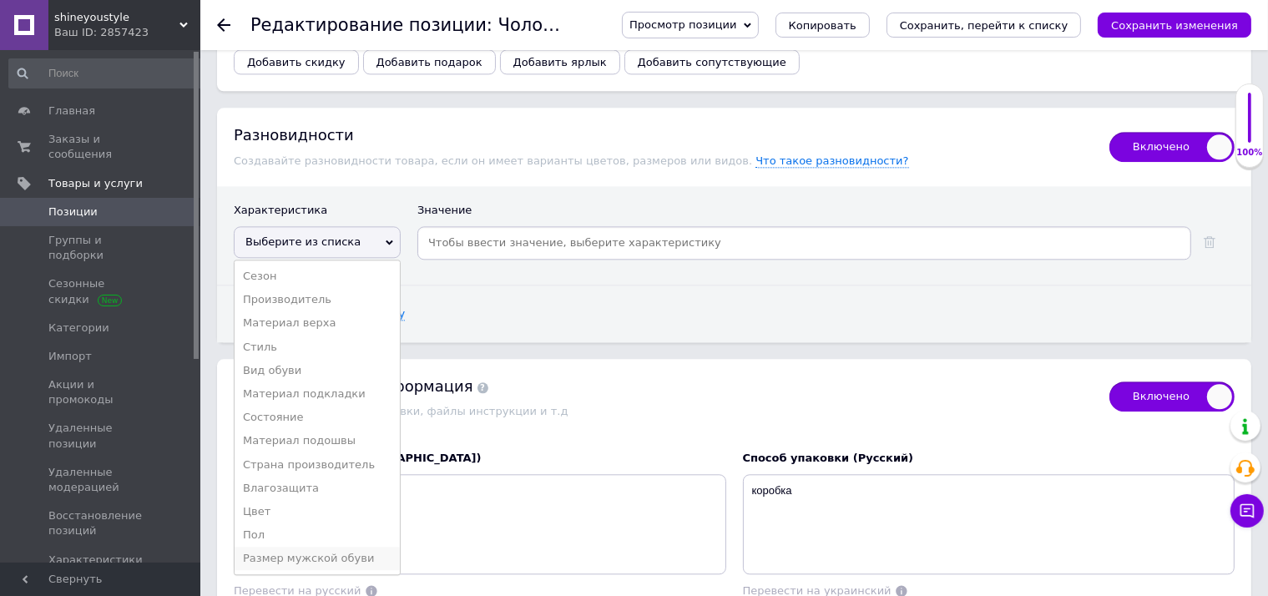
click at [347, 547] on li "Размер мужской обуви" at bounding box center [317, 558] width 165 height 23
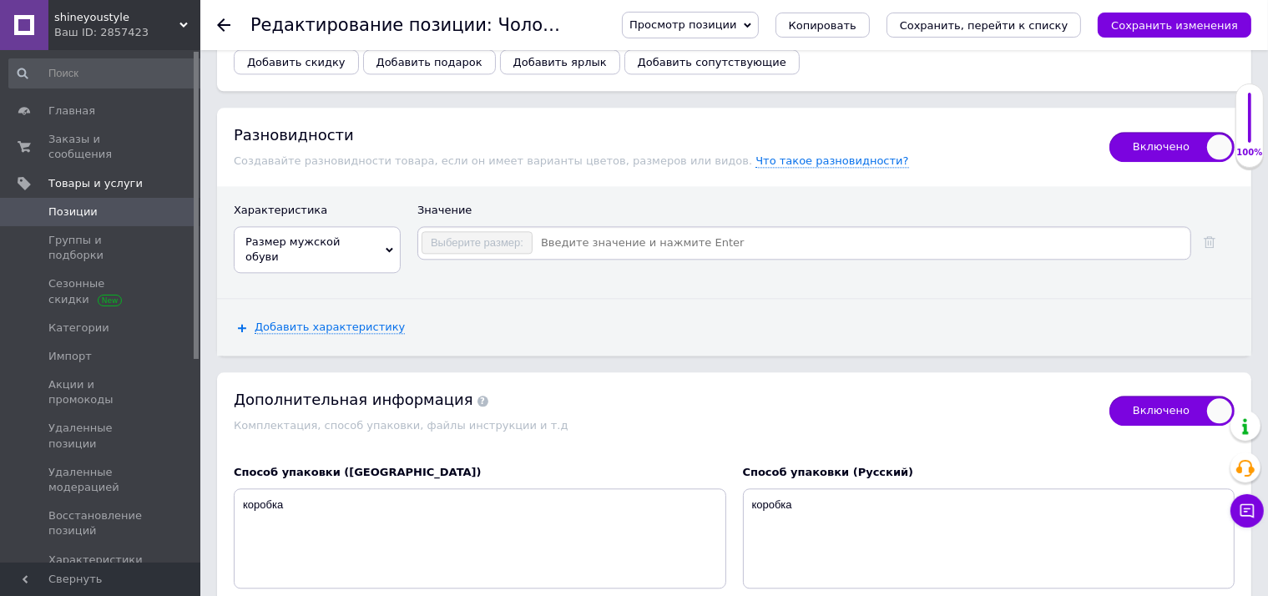
click at [643, 230] on input at bounding box center [860, 242] width 654 height 25
checkbox input "true"
type input "41"
checkbox input "true"
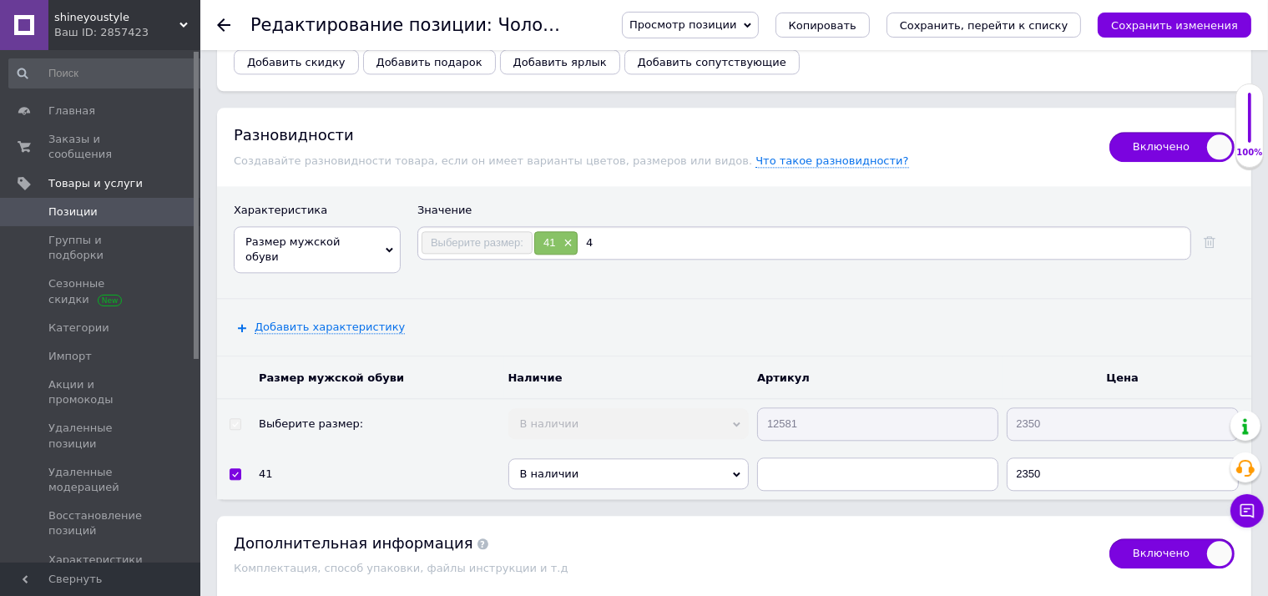
type input "42"
checkbox input "true"
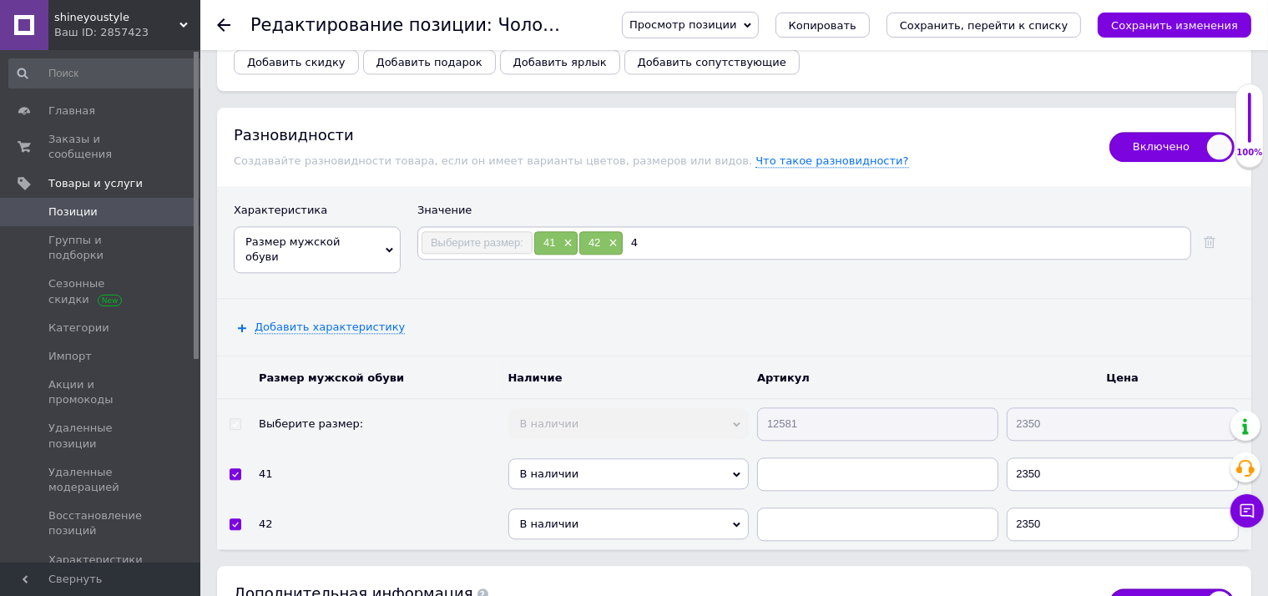
type input "43"
checkbox input "true"
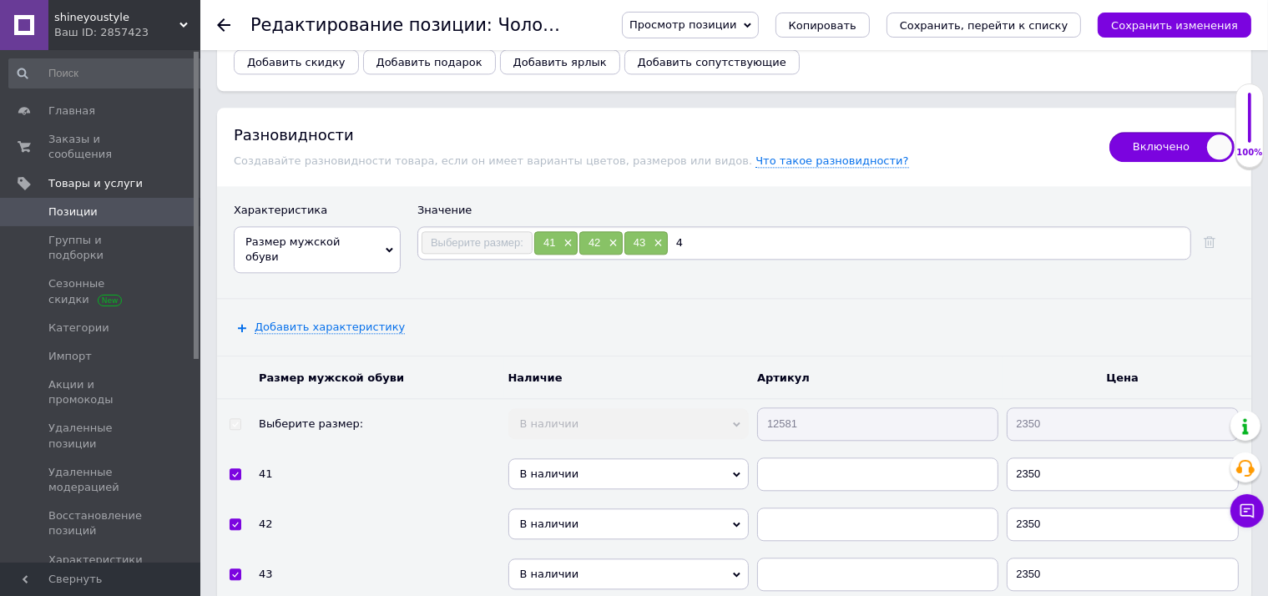
type input "44"
checkbox input "true"
type input "45"
checkbox input "true"
type input "4"
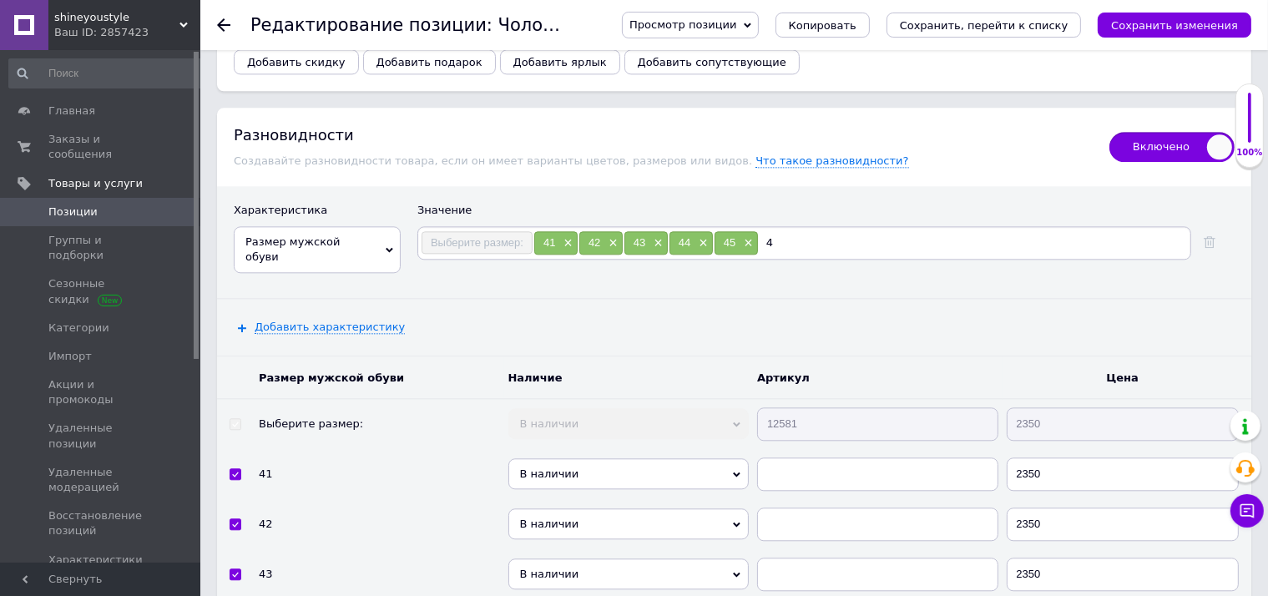
checkbox input "true"
type input "46"
checkbox input "true"
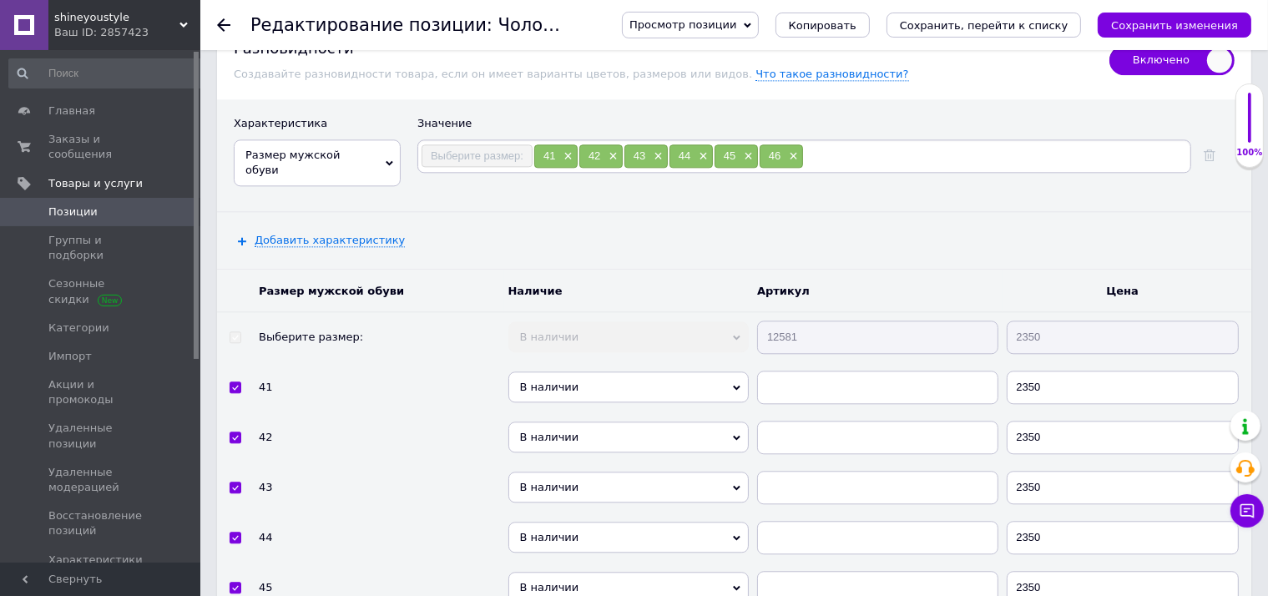
scroll to position [4010, 0]
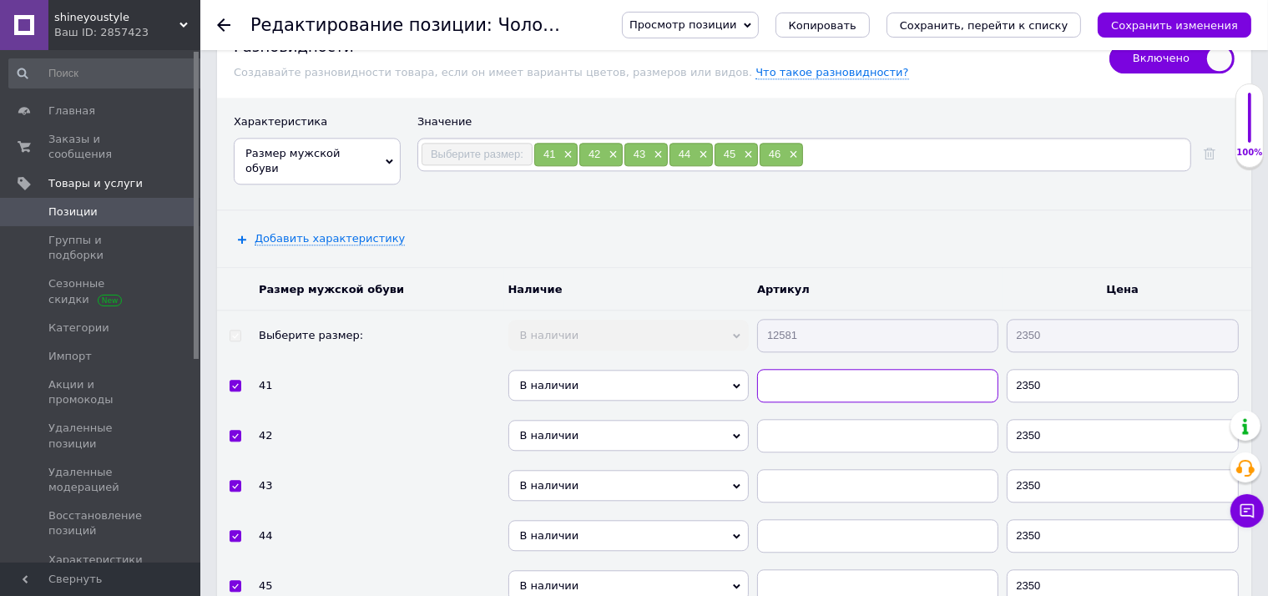
paste input "12581"
checkbox input "true"
type input "12581"
paste input "12581"
checkbox input "true"
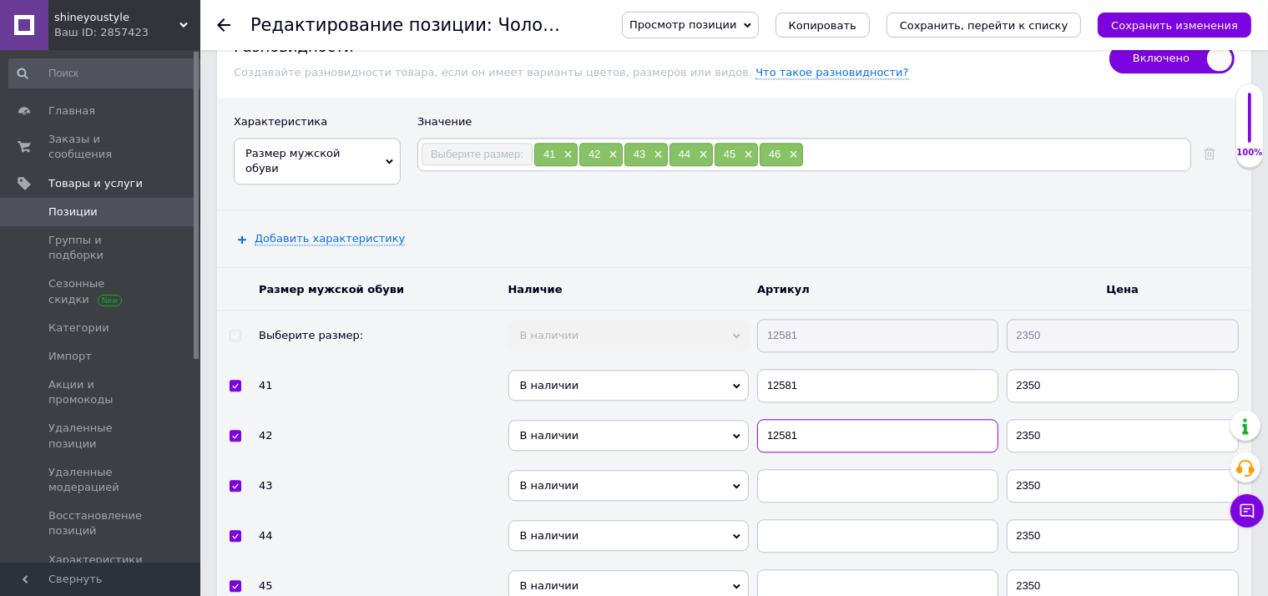
type input "12581"
paste input "12581"
checkbox input "true"
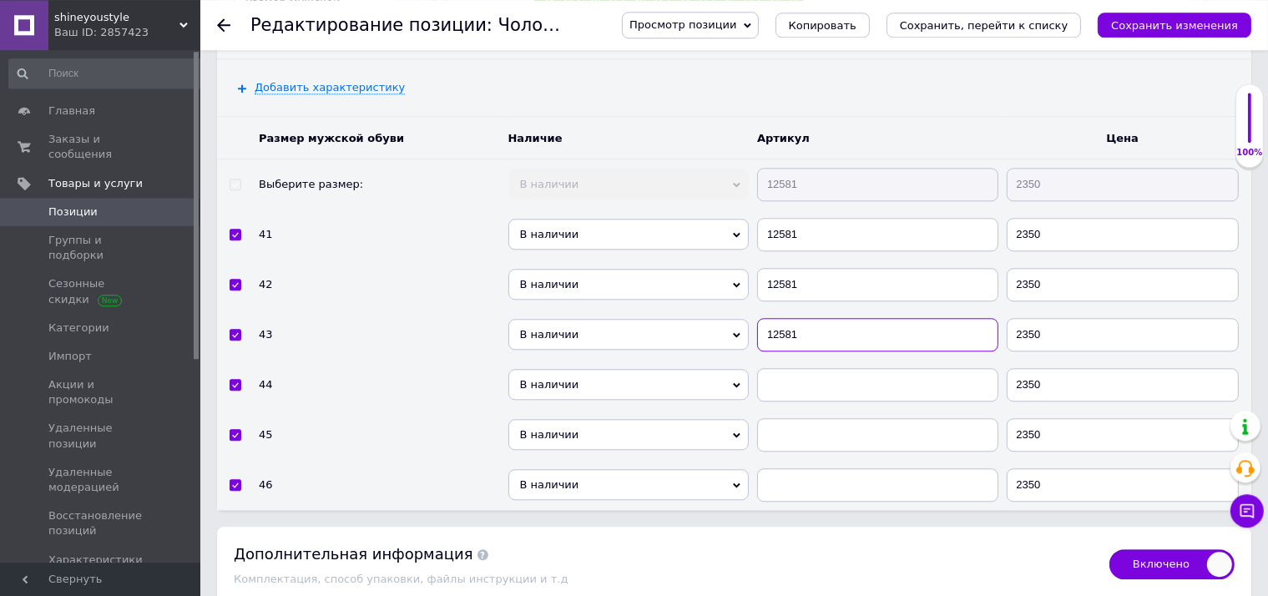
scroll to position [4186, 0]
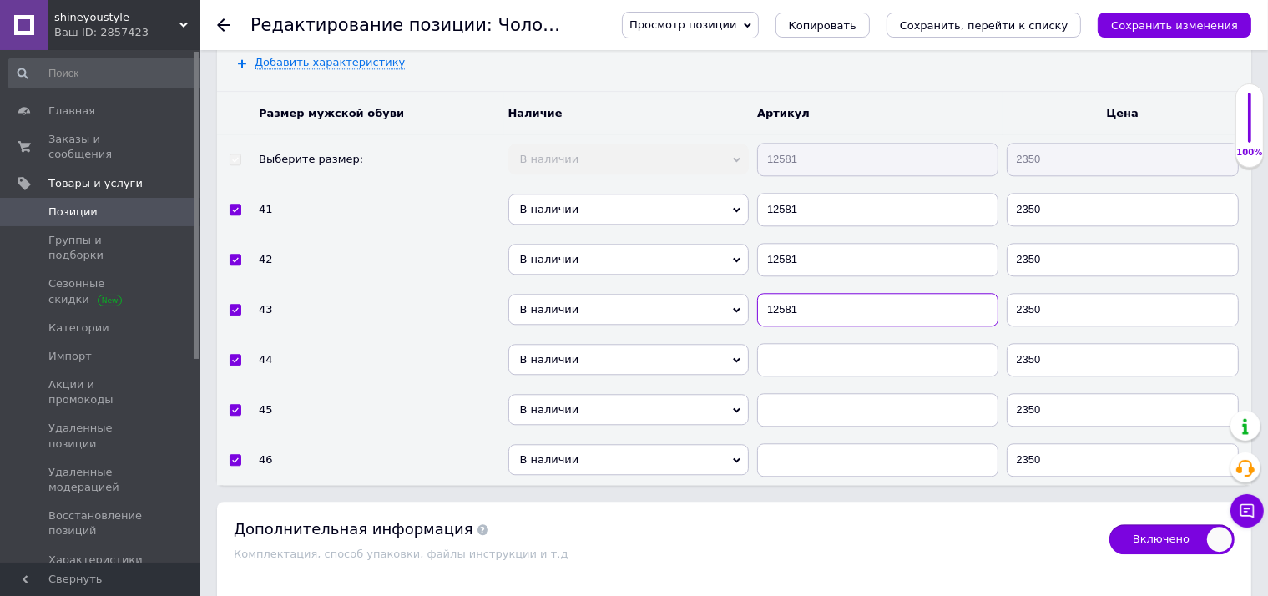
type input "12581"
paste input "12581"
checkbox input "true"
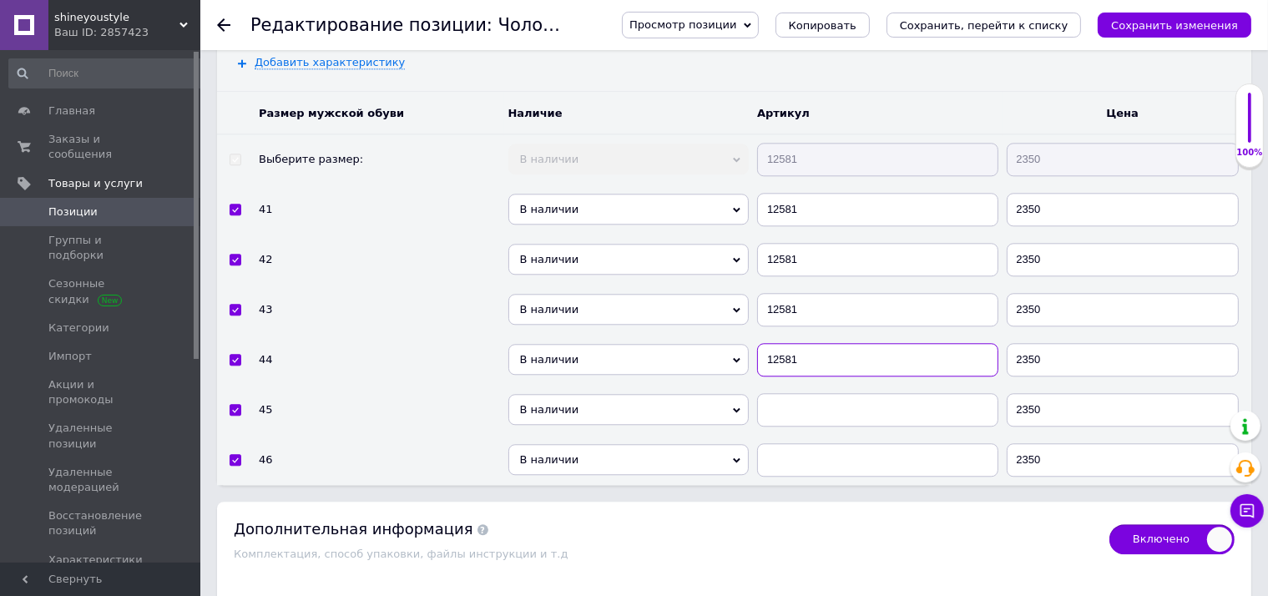
type input "12581"
paste input "12581"
checkbox input "true"
type input "12581"
paste input "12581"
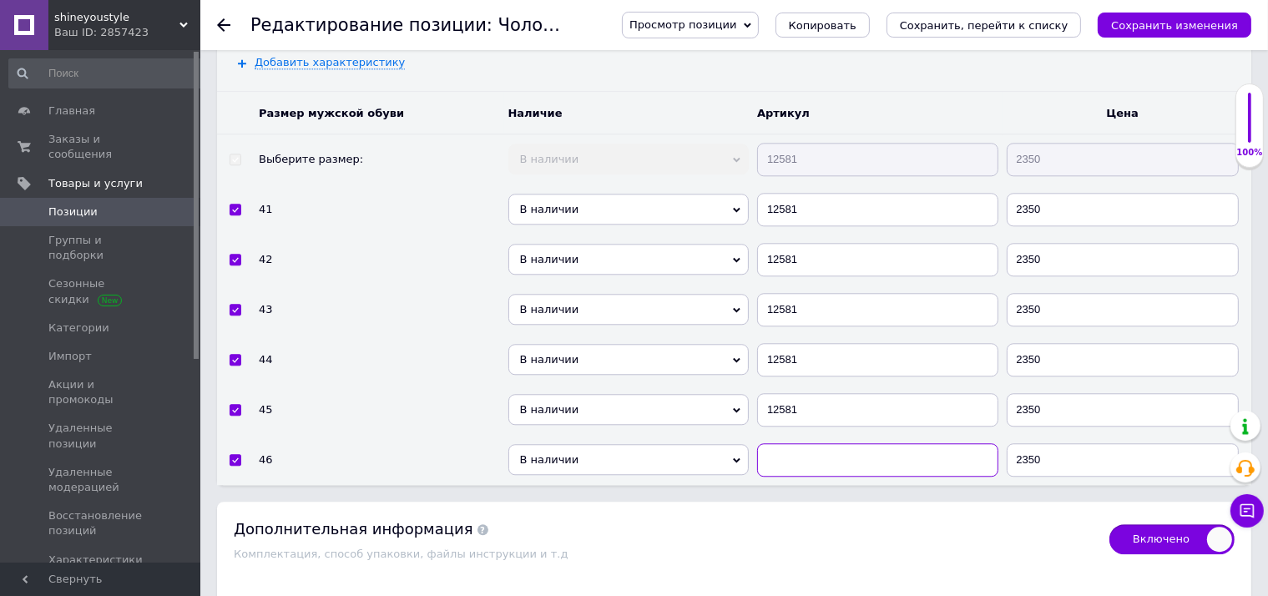
checkbox input "true"
type input "12581"
click at [1165, 10] on div "Просмотр позиции Сохранить и посмотреть на сайте Сохранить и посмотреть на порт…" at bounding box center [919, 25] width 663 height 50
drag, startPoint x: 1162, startPoint y: 28, endPoint x: 1061, endPoint y: 106, distance: 127.4
click at [1166, 26] on icon "Сохранить изменения" at bounding box center [1174, 25] width 127 height 13
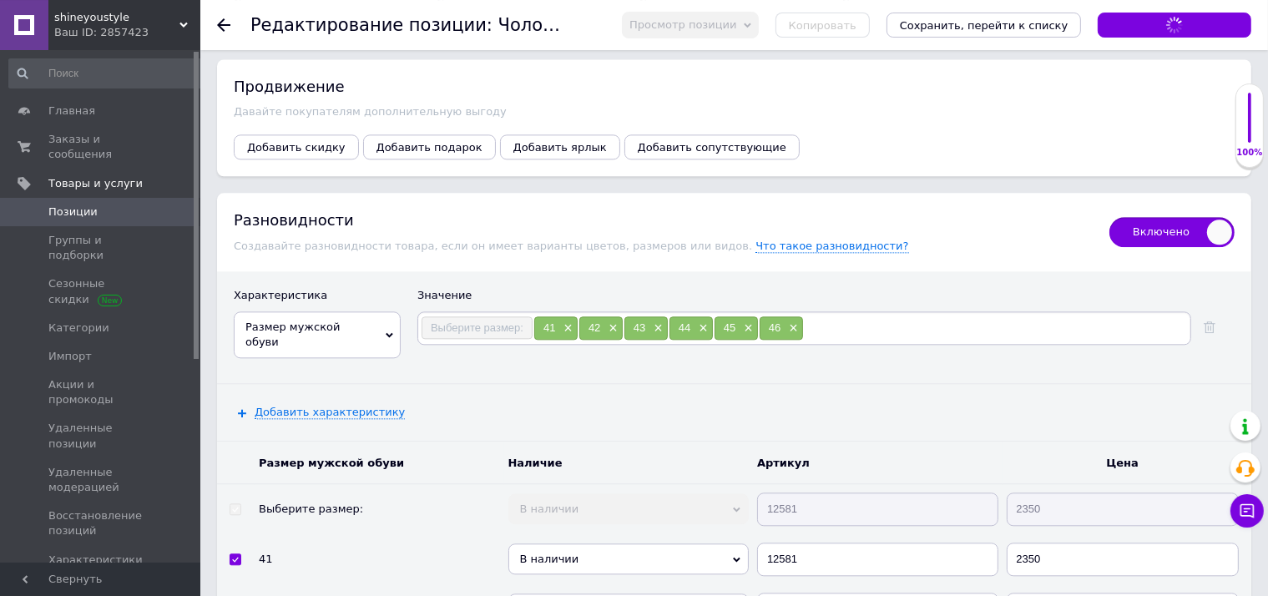
scroll to position [3834, 0]
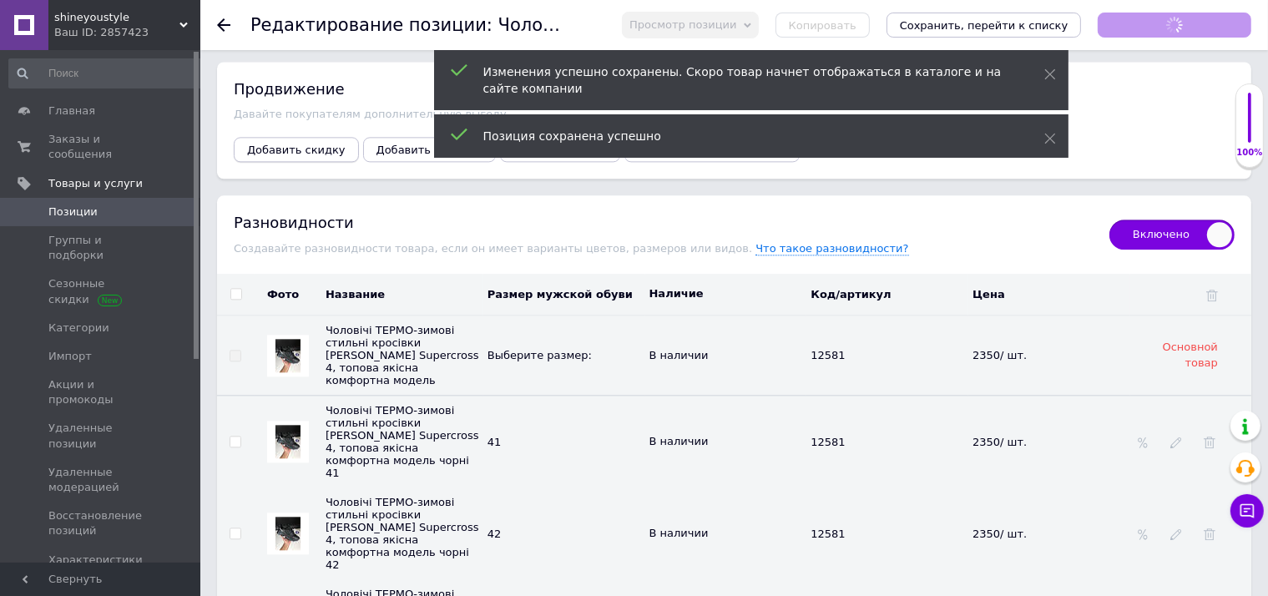
click at [318, 144] on span "Добавить скидку" at bounding box center [296, 150] width 98 height 13
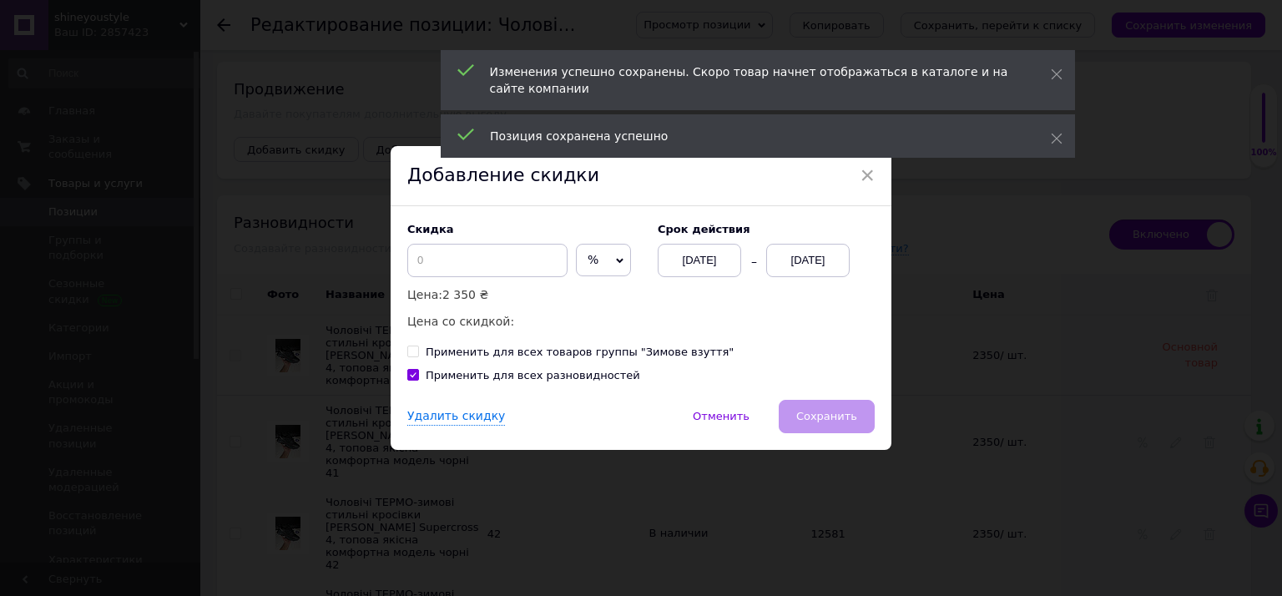
click at [596, 267] on span "%" at bounding box center [603, 260] width 55 height 33
click at [590, 290] on li "₴" at bounding box center [603, 294] width 53 height 23
click at [522, 264] on input at bounding box center [487, 260] width 160 height 33
checkbox input "true"
type input "5"
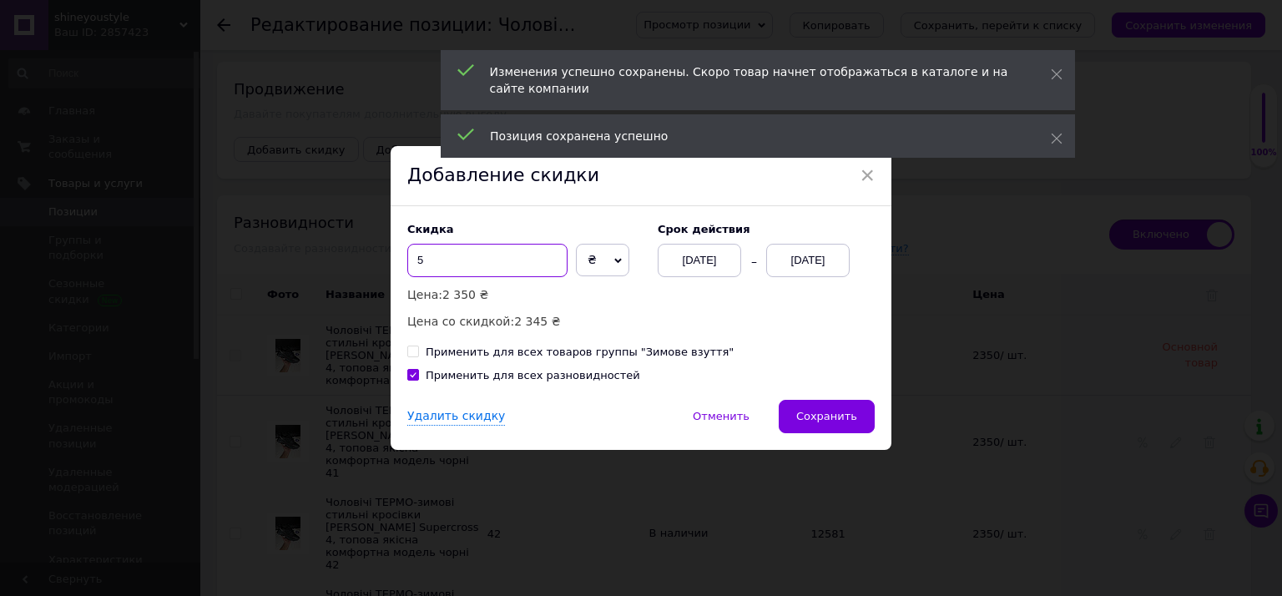
checkbox input "true"
type input "50"
checkbox input "true"
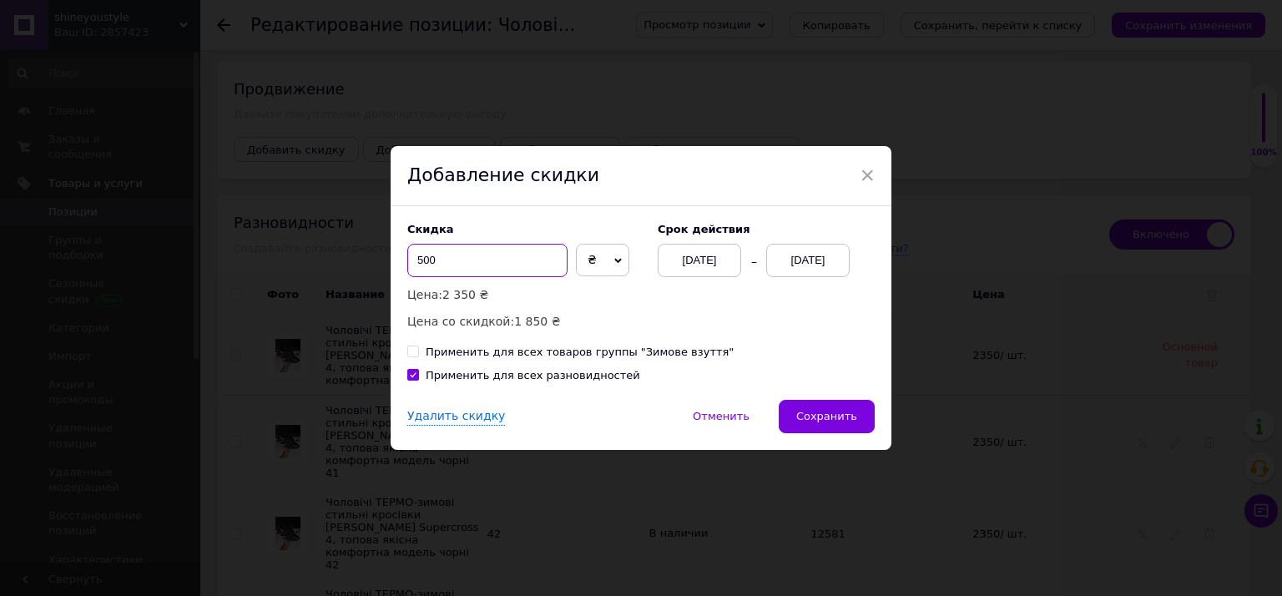
type input "500"
click at [819, 257] on div "[DATE]" at bounding box center [807, 260] width 83 height 33
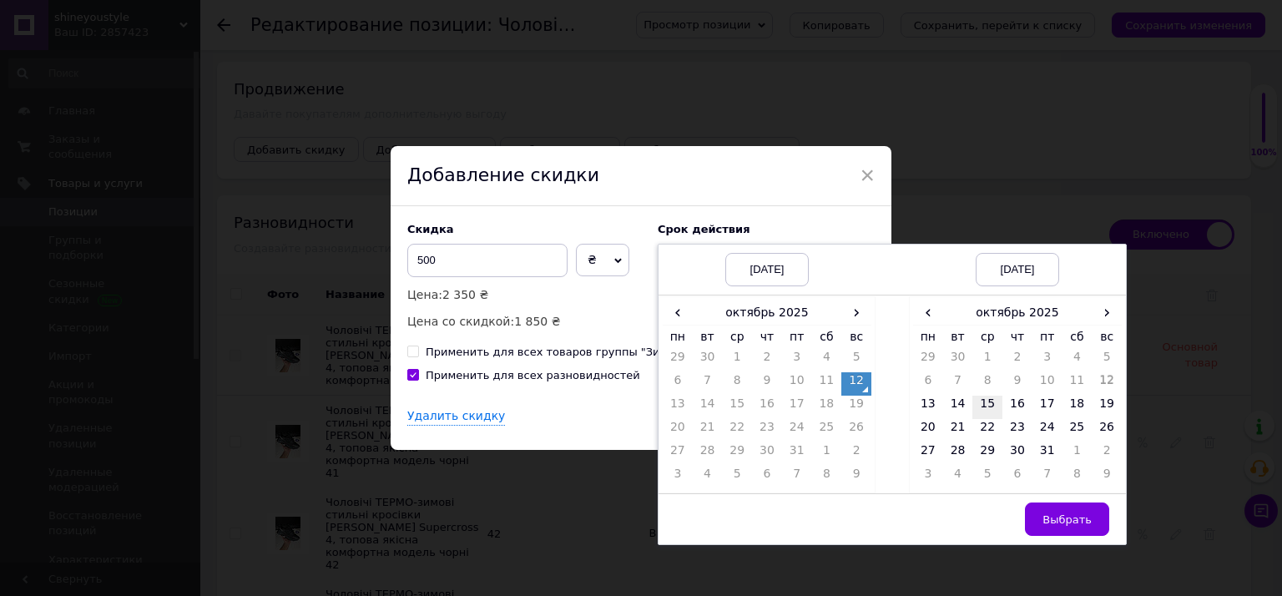
click at [972, 410] on td "15" at bounding box center [987, 407] width 30 height 23
click at [1060, 526] on span "Выбрать" at bounding box center [1066, 519] width 49 height 13
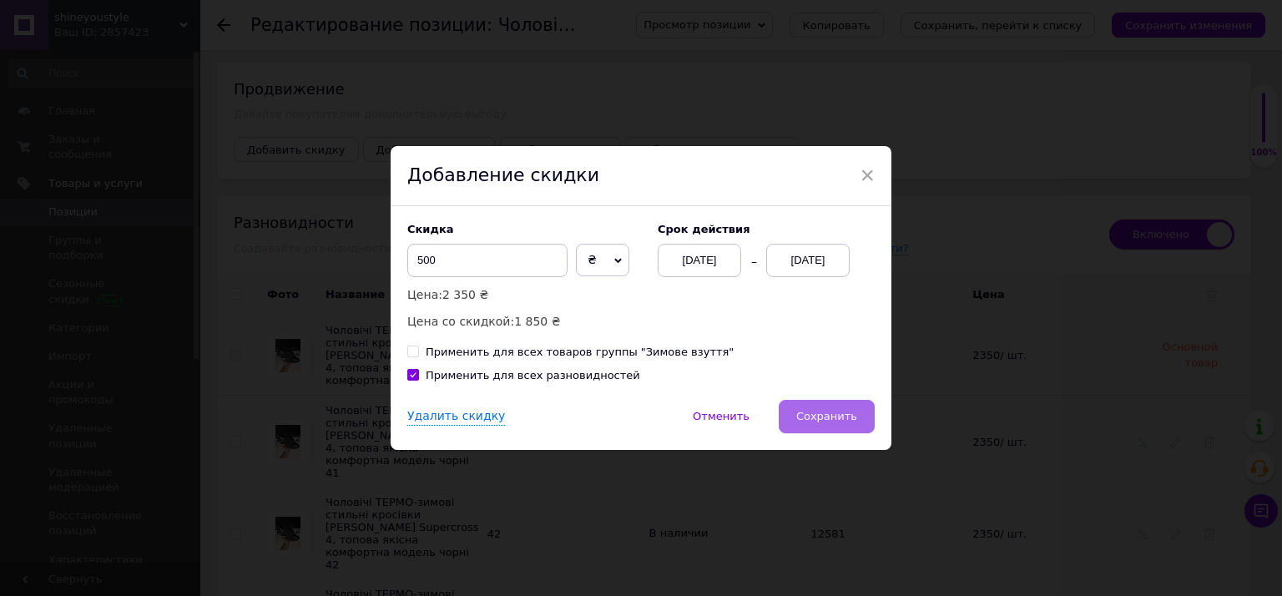
click at [855, 408] on button "Сохранить" at bounding box center [827, 416] width 96 height 33
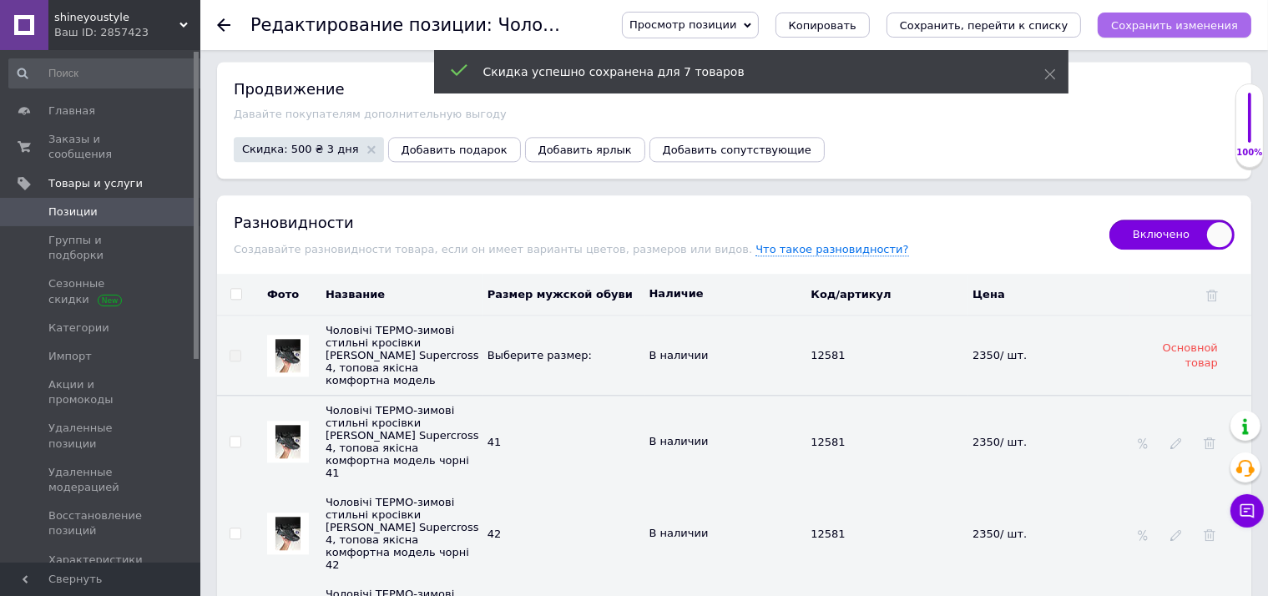
click at [1204, 19] on icon "Сохранить изменения" at bounding box center [1174, 25] width 127 height 13
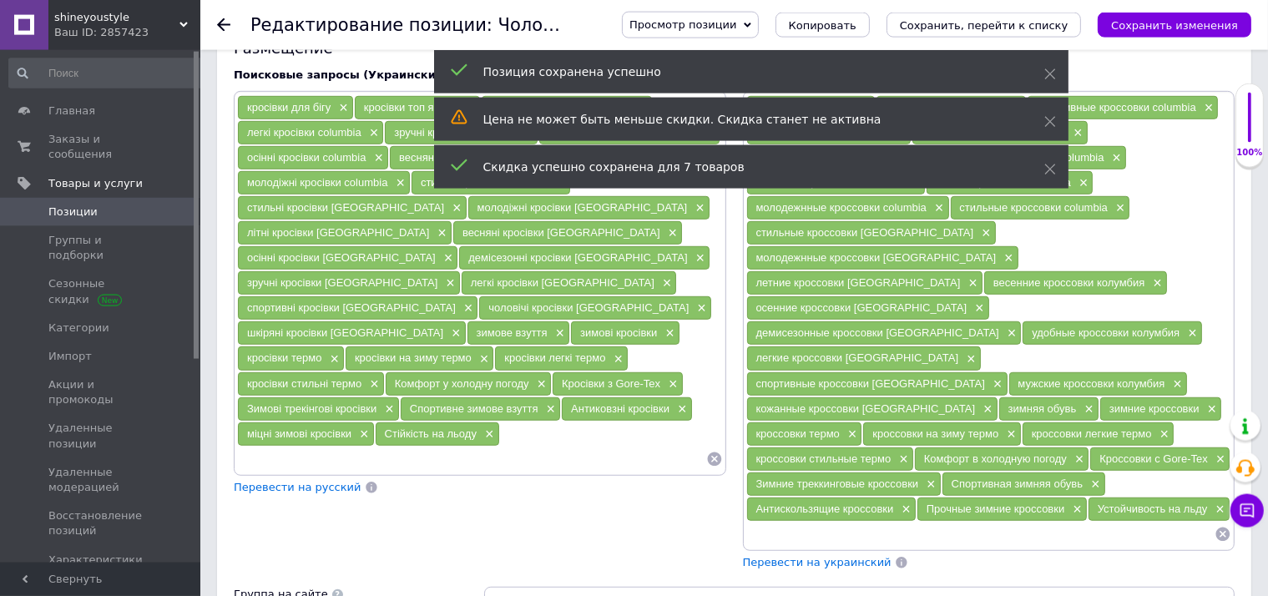
scroll to position [0, 0]
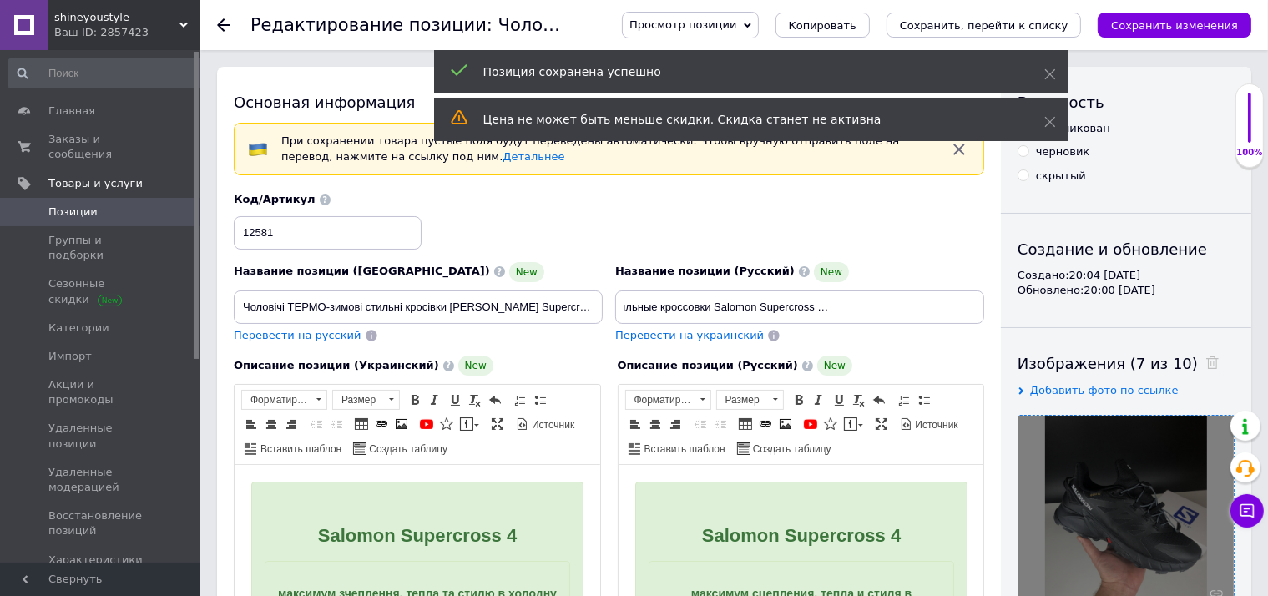
click at [691, 345] on div "Название позиции (Украинский) New Чоловічі ТЕРМО-зимові стильні кросівки Salomo…" at bounding box center [609, 457] width 750 height 531
click at [693, 341] on span "Перевести на украинский" at bounding box center [689, 335] width 149 height 13
click at [1203, 23] on icon "Сохранить изменения" at bounding box center [1174, 25] width 127 height 13
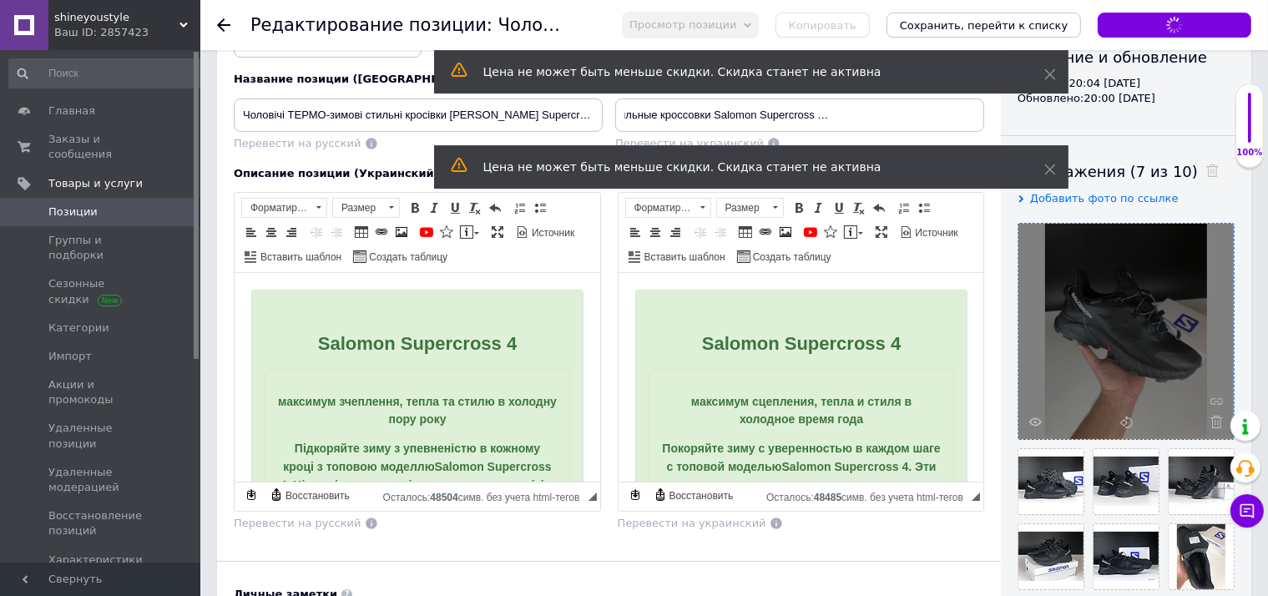
scroll to position [352, 0]
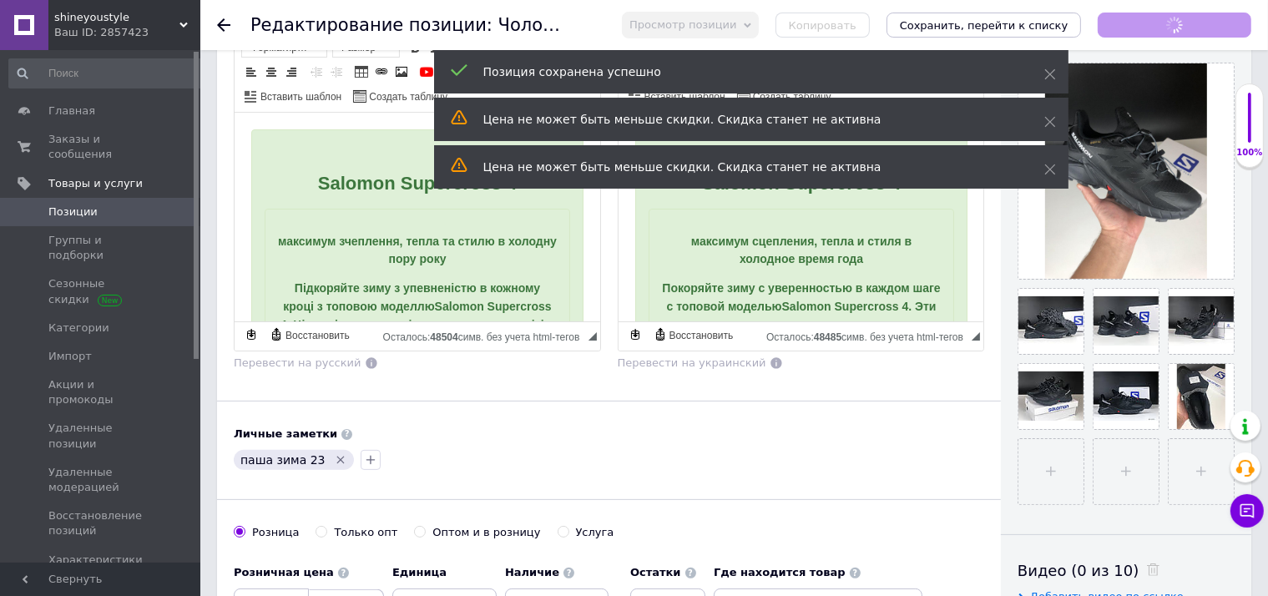
checkbox input "true"
click at [97, 204] on link "Позиции" at bounding box center [107, 212] width 214 height 28
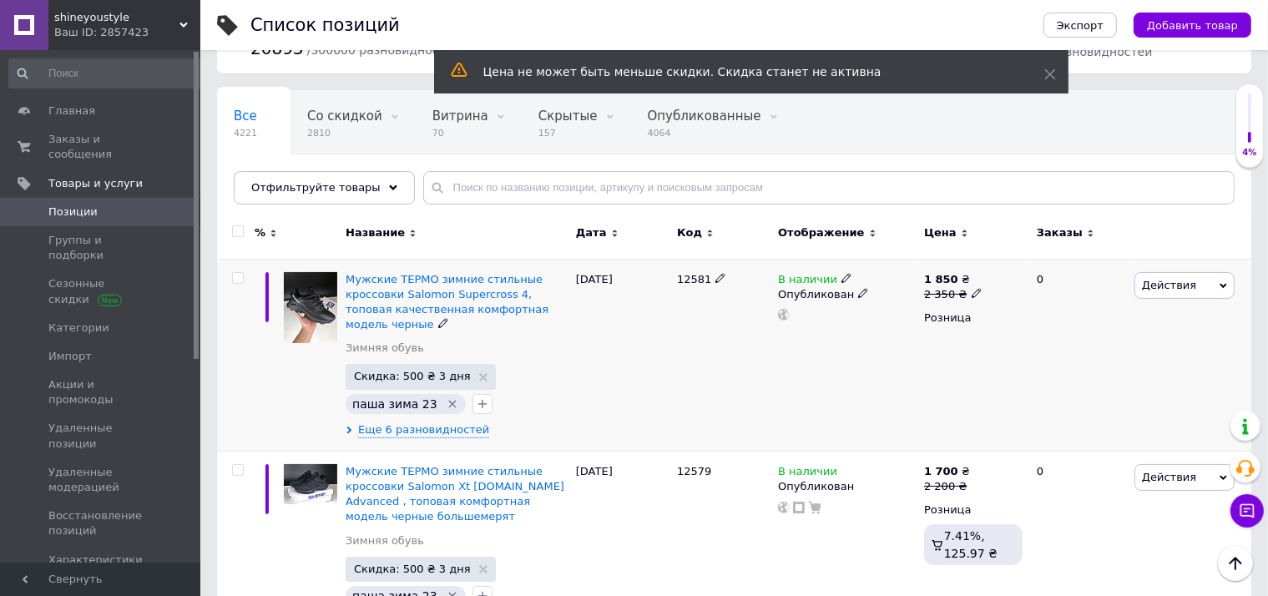
click at [1175, 290] on span "Действия" at bounding box center [1169, 285] width 54 height 13
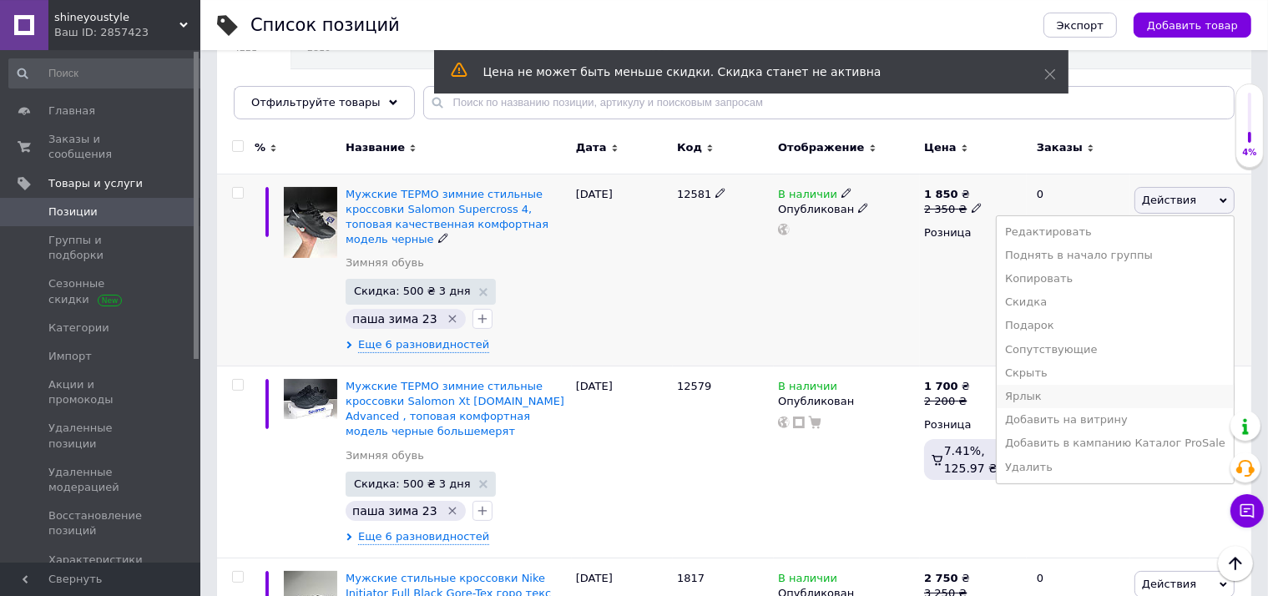
scroll to position [264, 0]
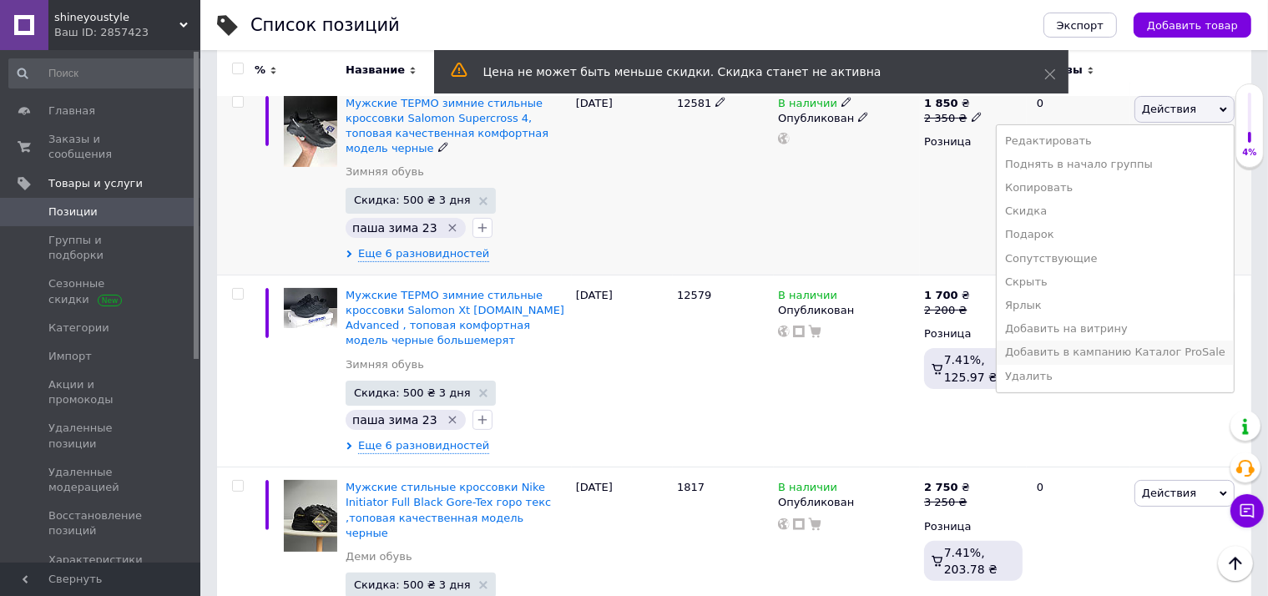
click at [1093, 347] on li "Добавить в кампанию Каталог ProSale" at bounding box center [1114, 351] width 237 height 23
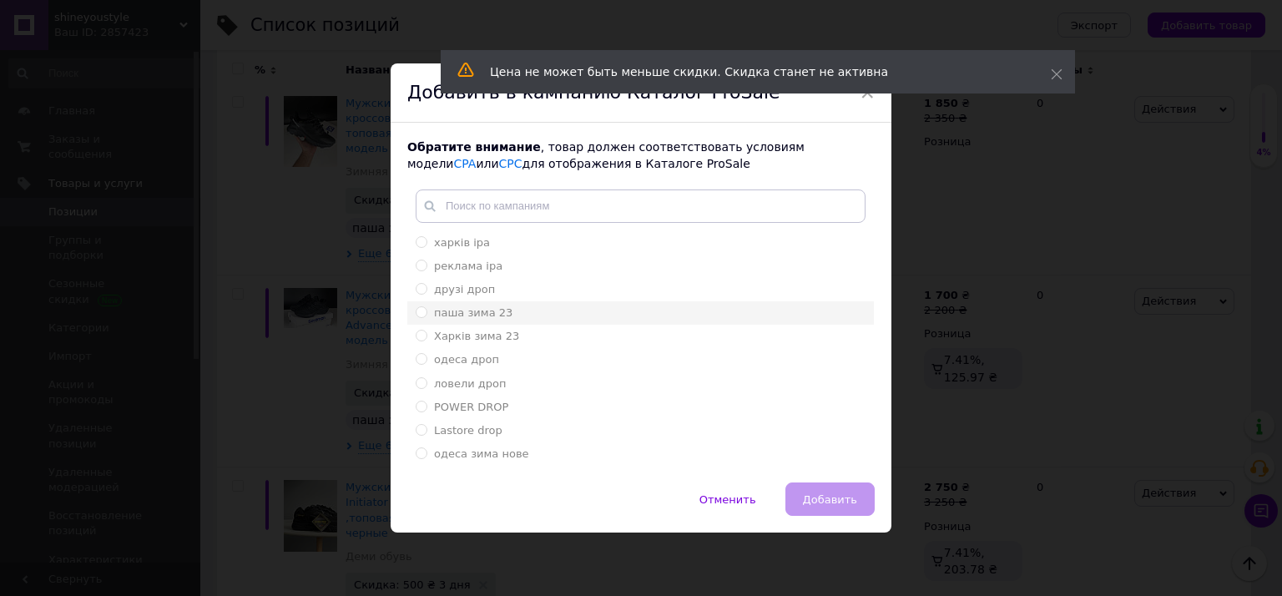
click at [480, 310] on span "паша зима 23" at bounding box center [473, 312] width 78 height 13
click at [426, 310] on input "паша зима 23" at bounding box center [421, 311] width 11 height 11
radio input "true"
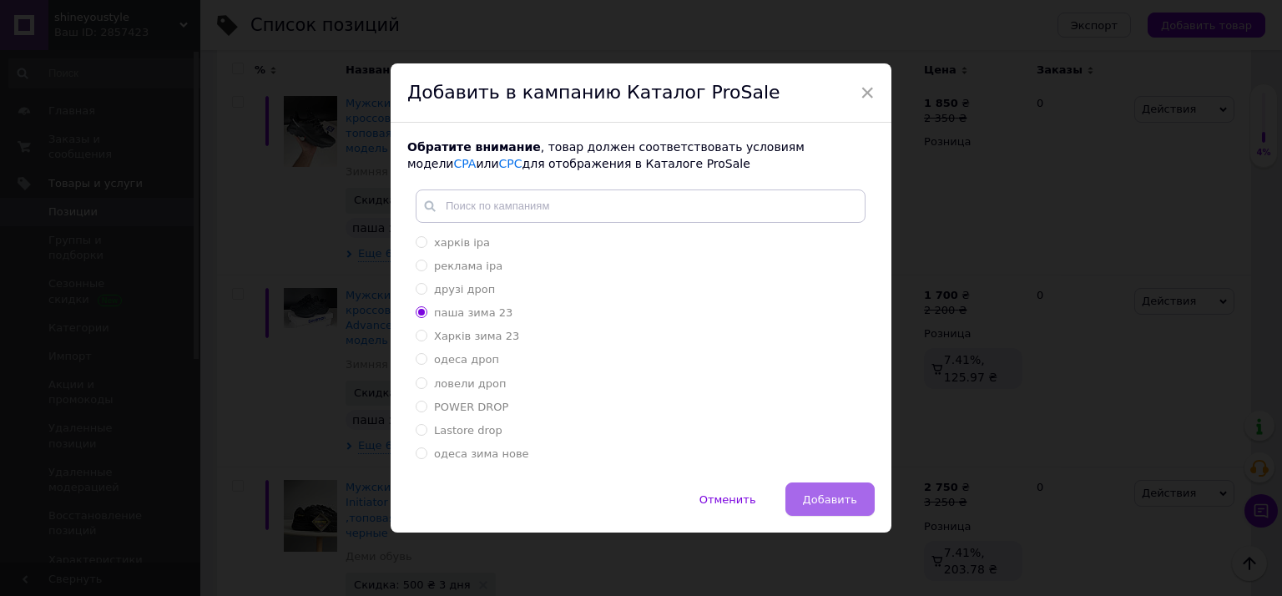
click at [832, 499] on span "Добавить" at bounding box center [830, 499] width 54 height 13
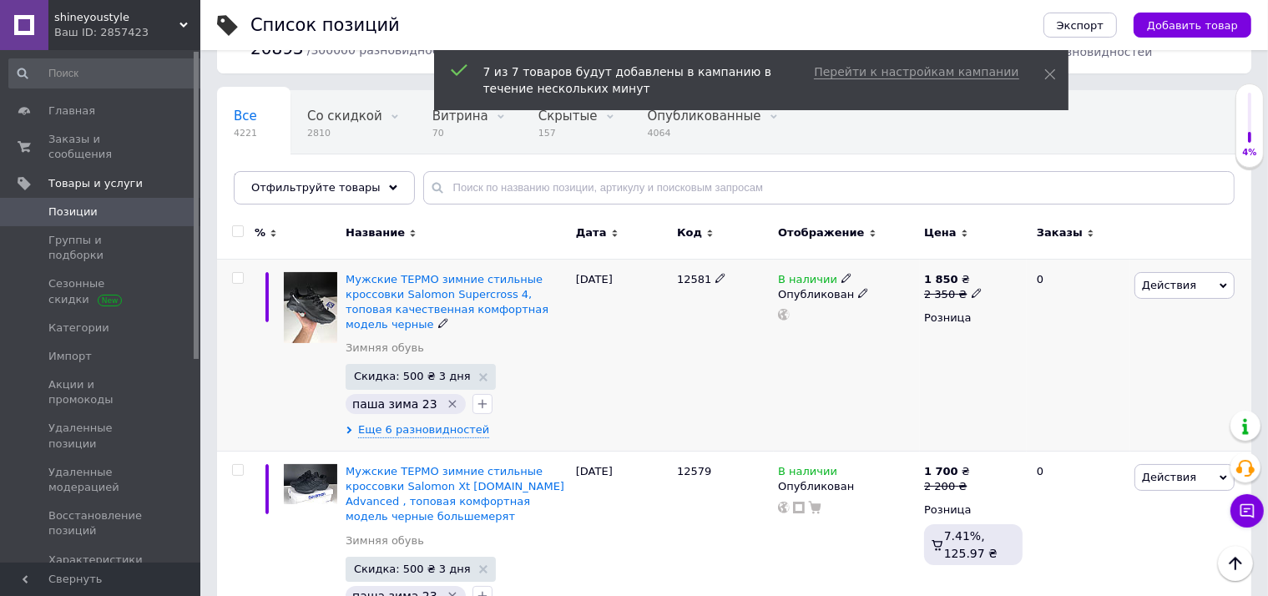
click at [1148, 273] on span "Действия" at bounding box center [1184, 285] width 100 height 27
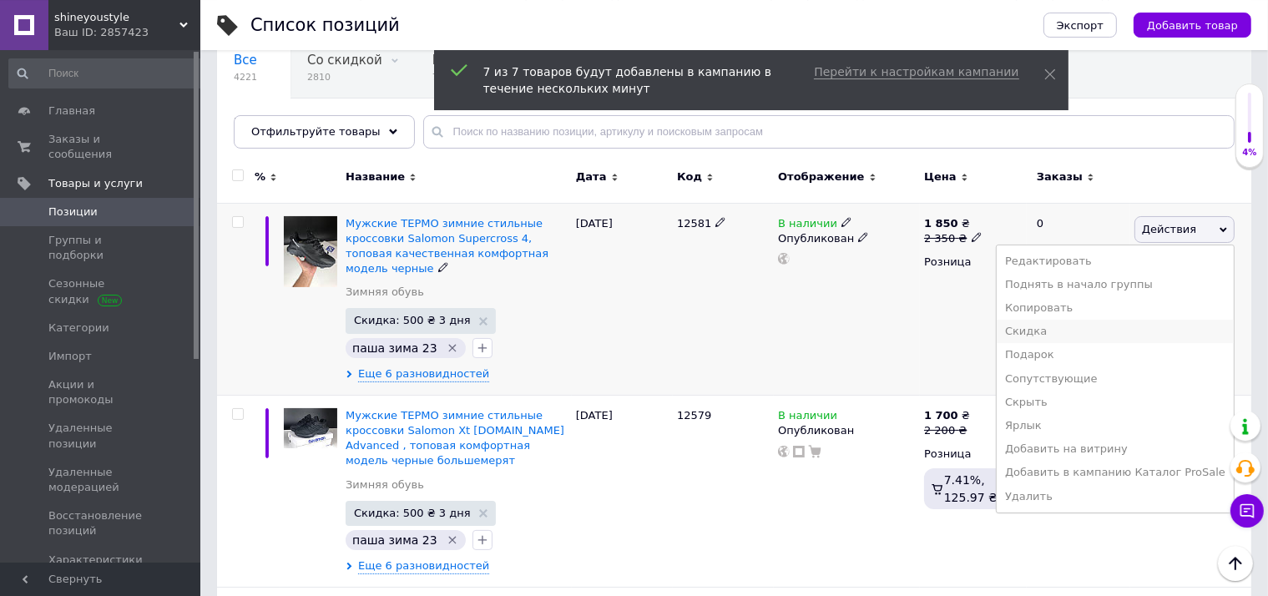
scroll to position [176, 0]
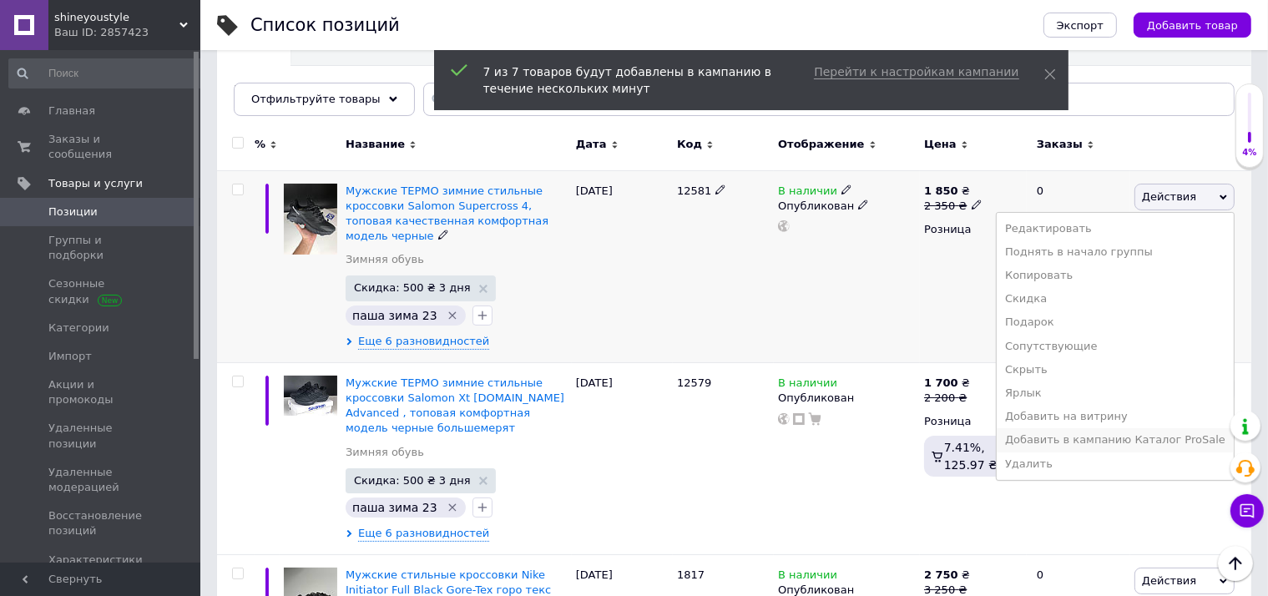
click at [1057, 436] on li "Добавить в кампанию Каталог ProSale" at bounding box center [1114, 439] width 237 height 23
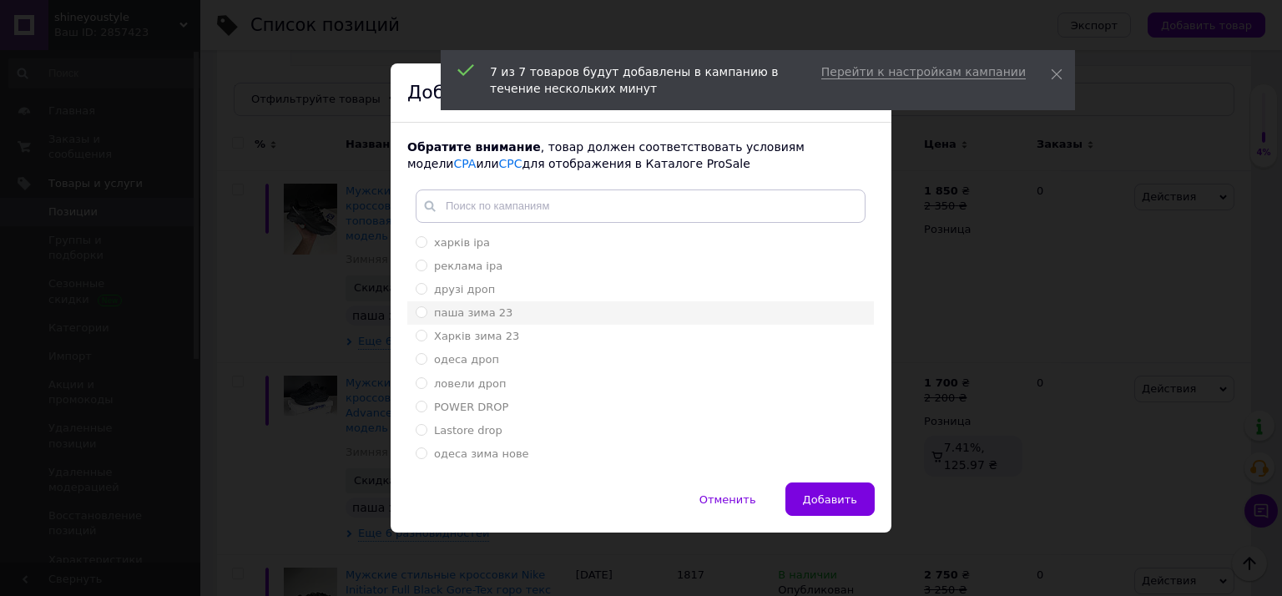
click at [496, 310] on div "паша зима 23" at bounding box center [641, 312] width 450 height 15
radio input "true"
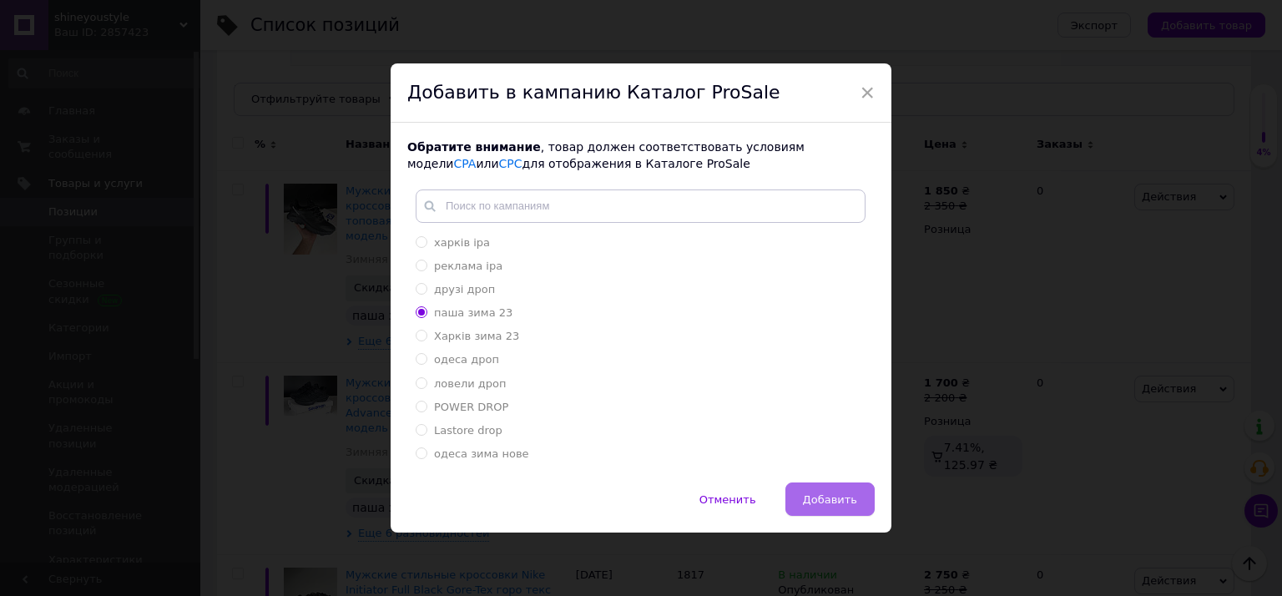
click at [820, 499] on span "Добавить" at bounding box center [830, 499] width 54 height 13
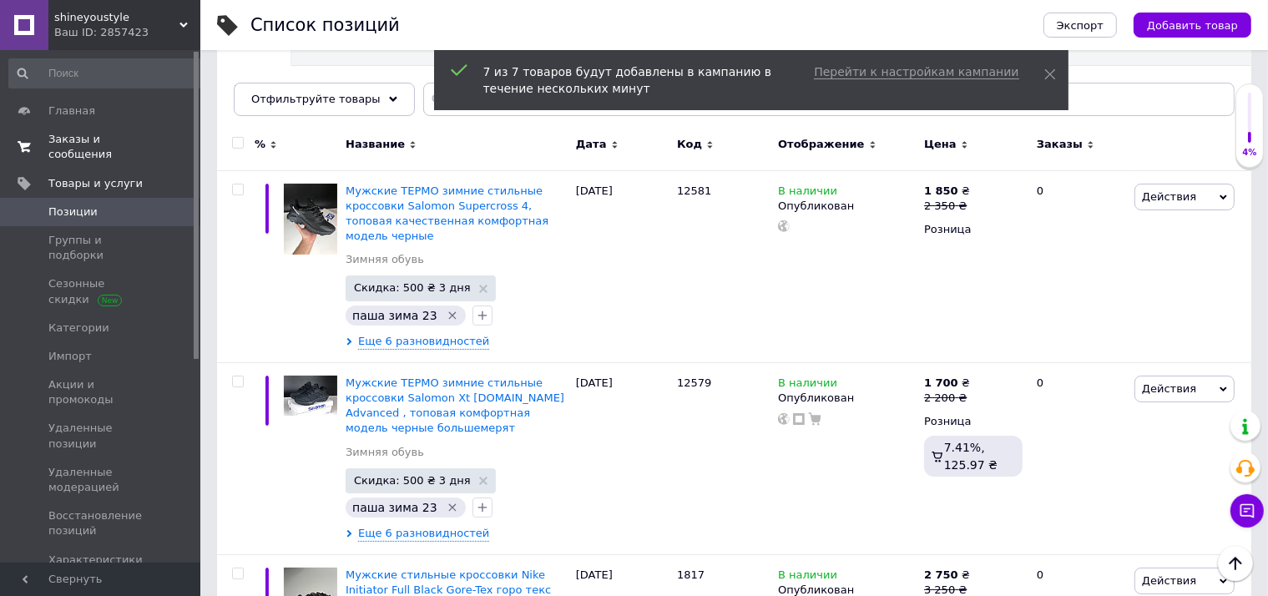
click at [148, 135] on span "Заказы и сообщения" at bounding box center [101, 147] width 106 height 30
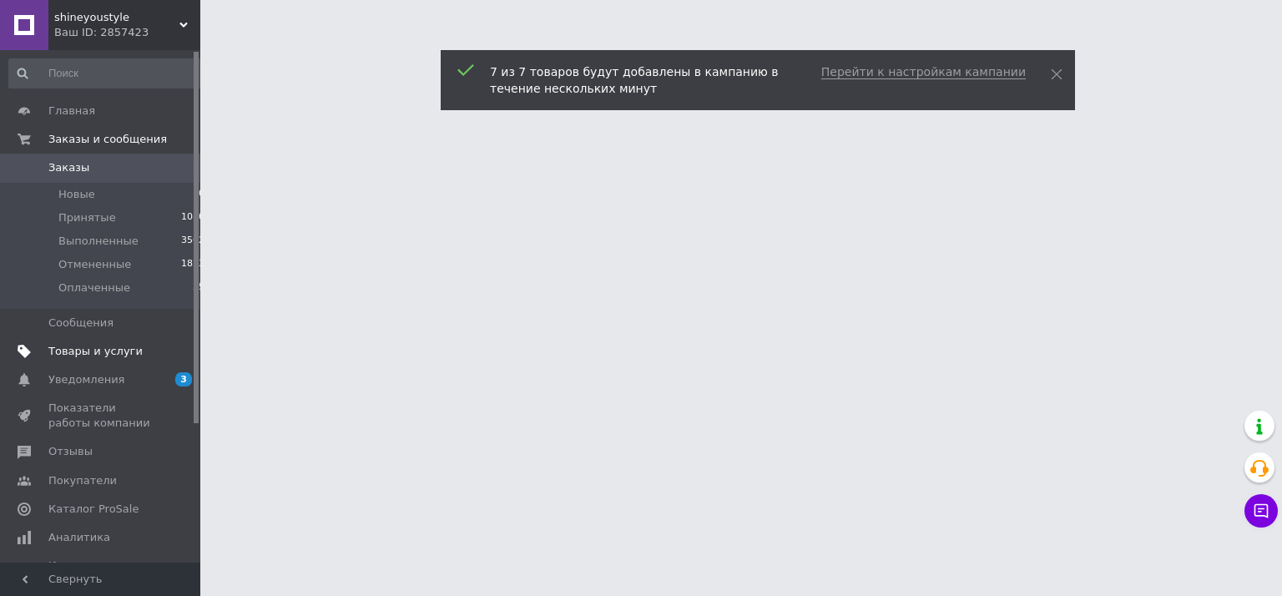
click at [103, 352] on span "Товары и услуги" at bounding box center [95, 351] width 94 height 15
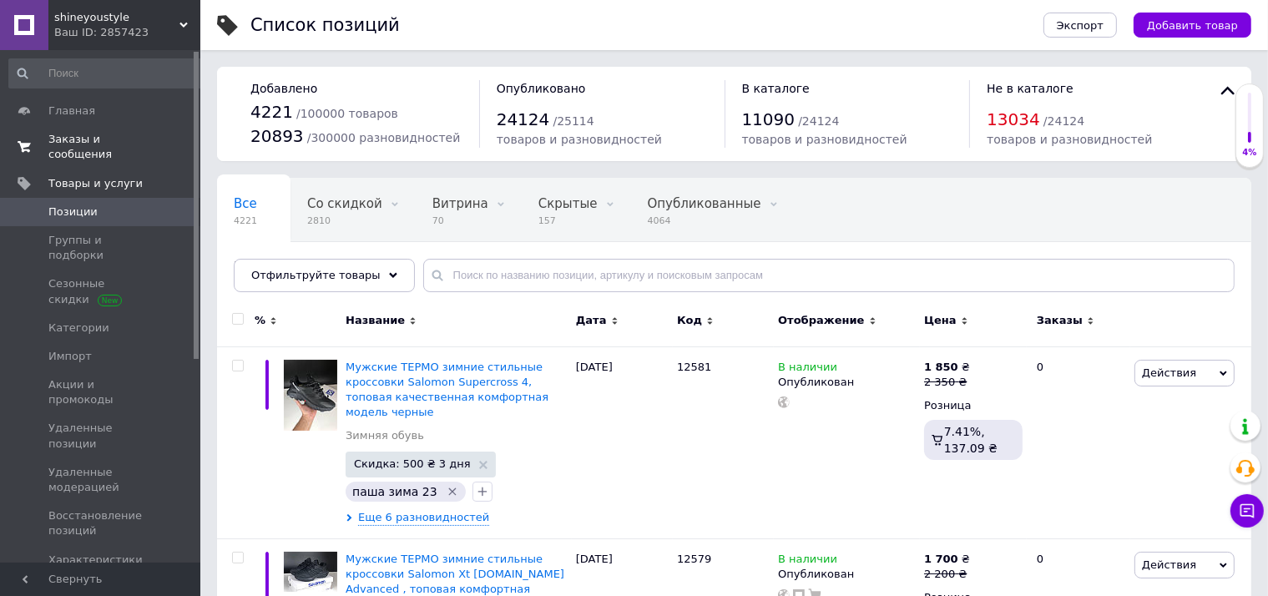
click at [143, 139] on span "Заказы и сообщения" at bounding box center [101, 147] width 106 height 30
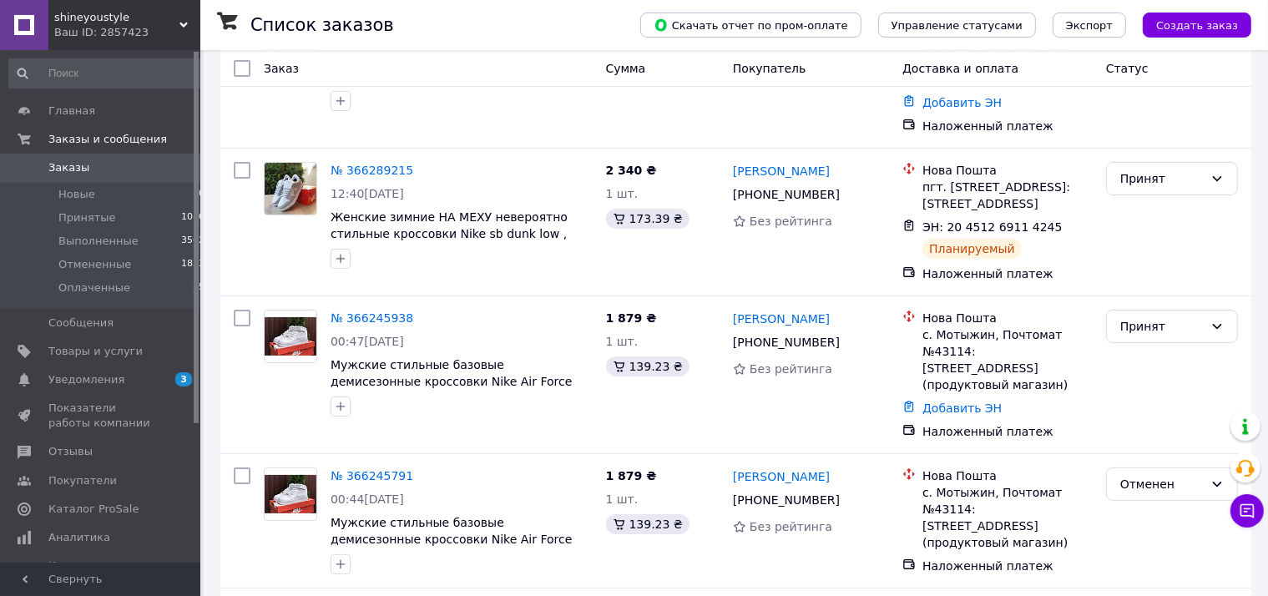
scroll to position [352, 0]
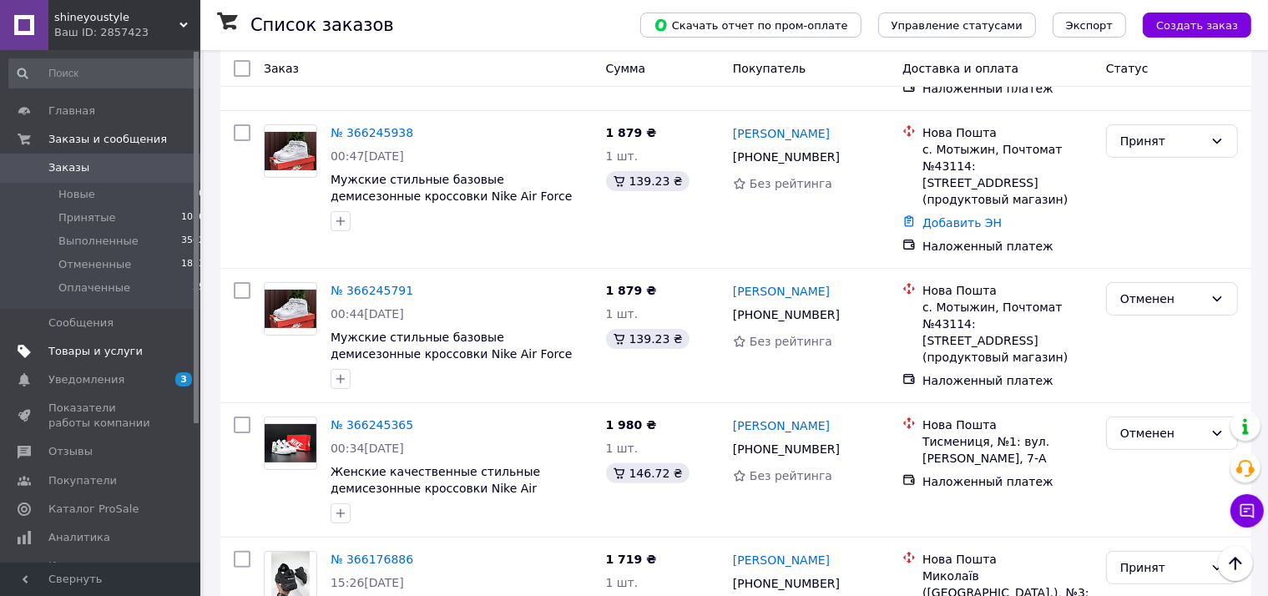
click at [97, 354] on span "Товары и услуги" at bounding box center [95, 351] width 94 height 15
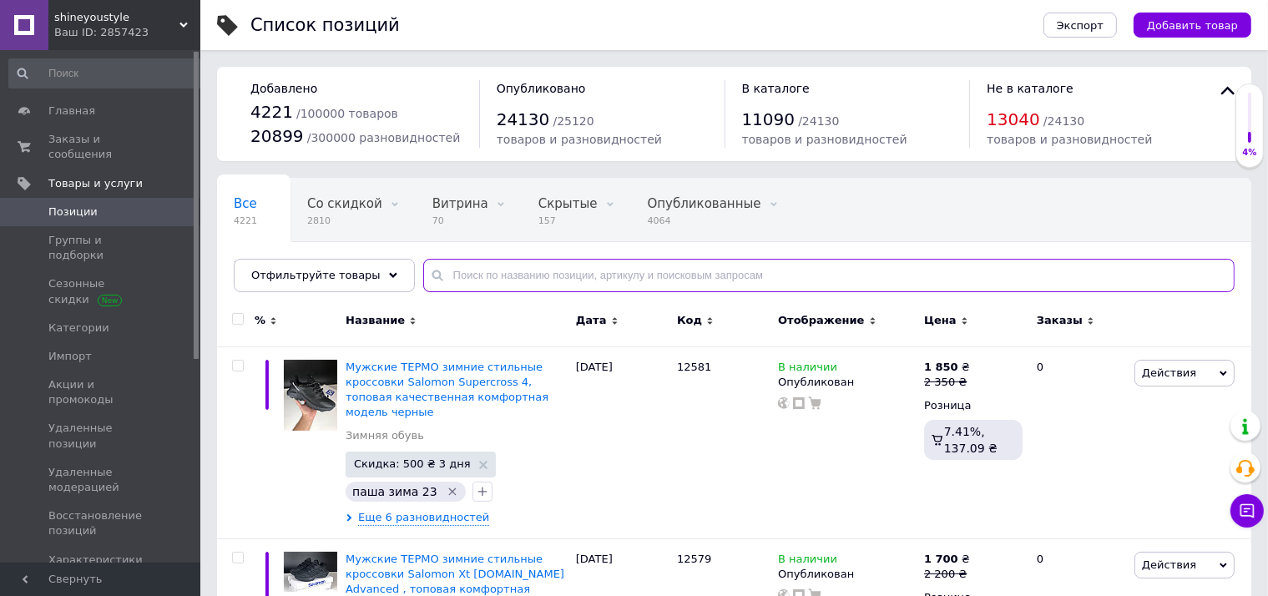
paste input "12563"
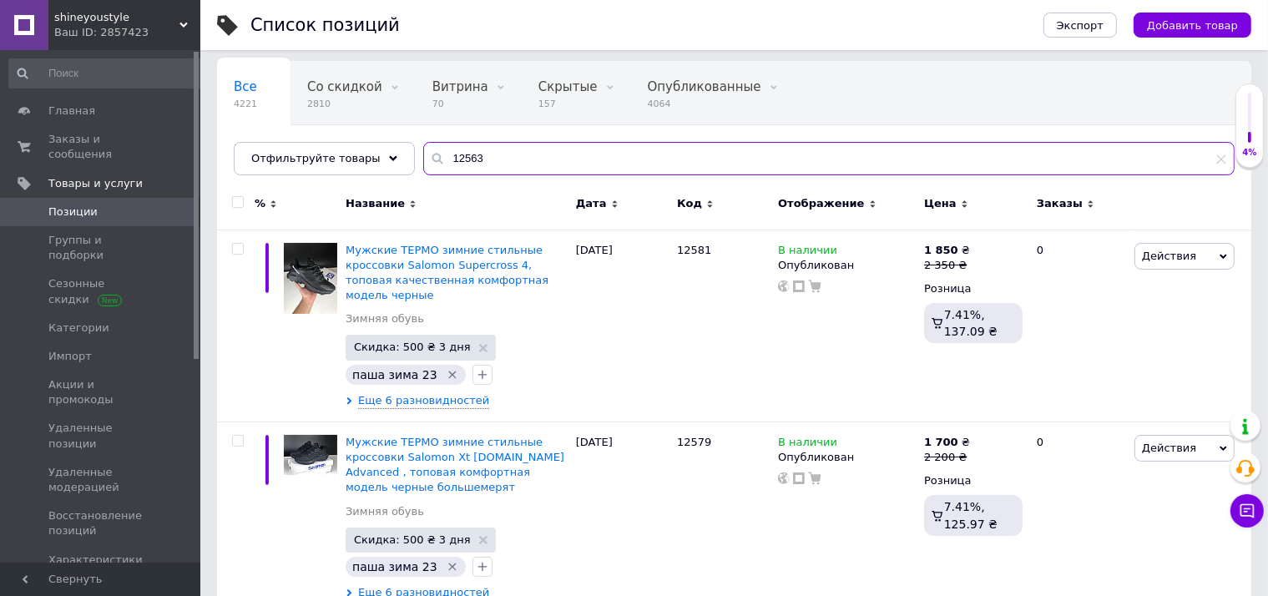
scroll to position [264, 0]
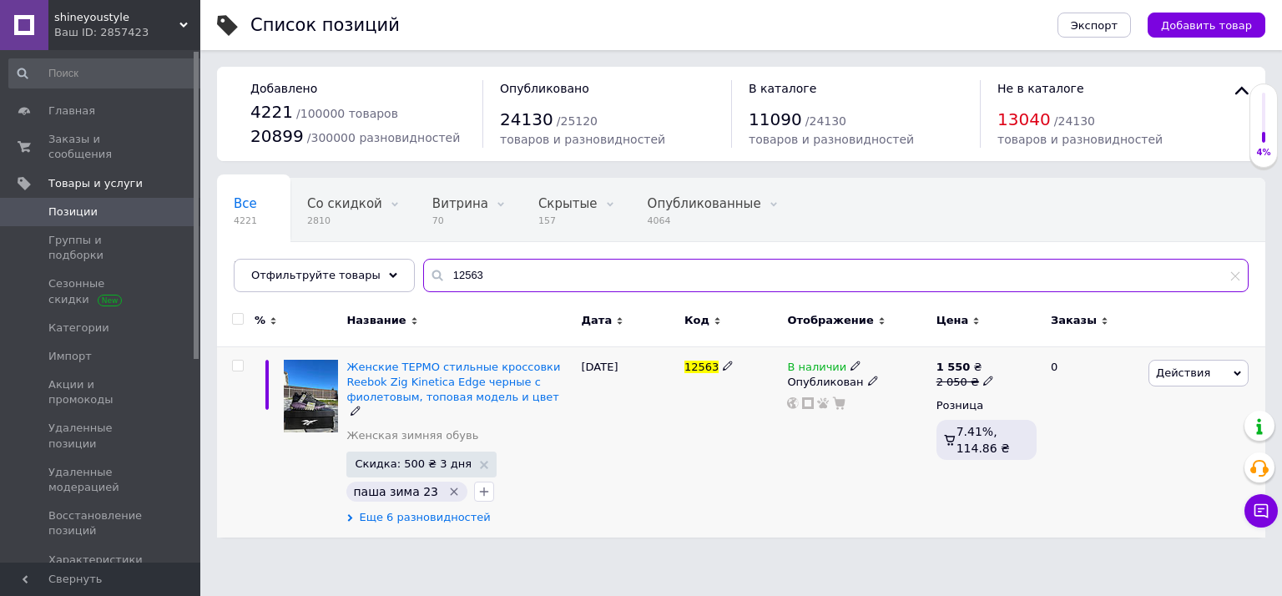
type input "12563"
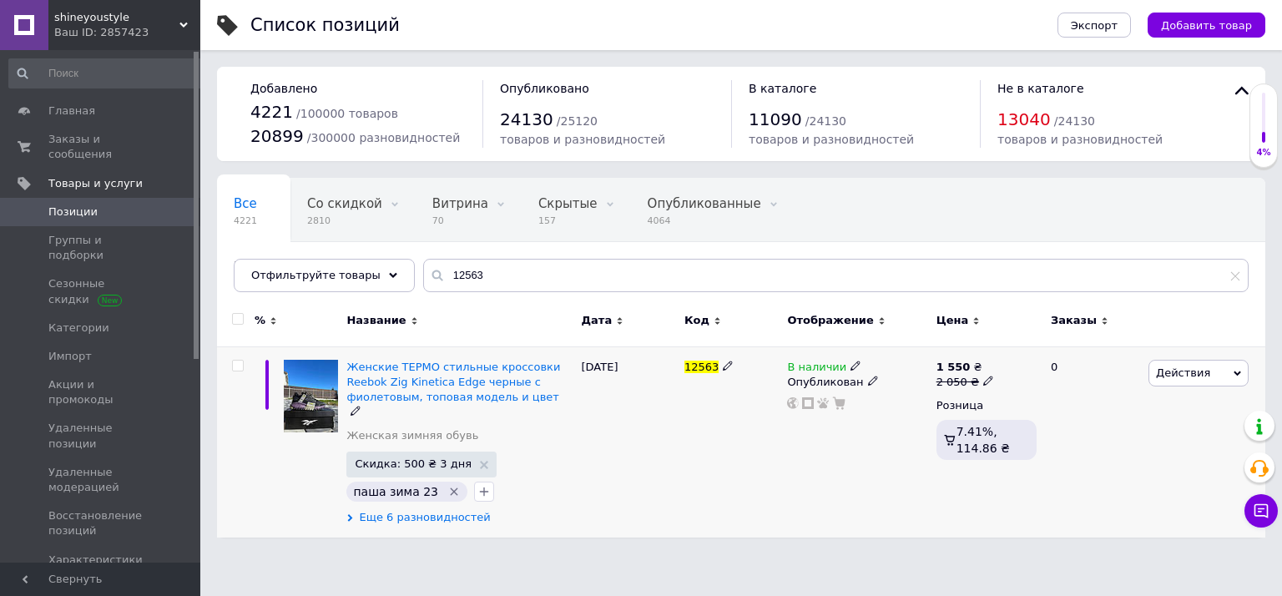
click at [408, 510] on span "Еще 6 разновидностей" at bounding box center [424, 517] width 131 height 15
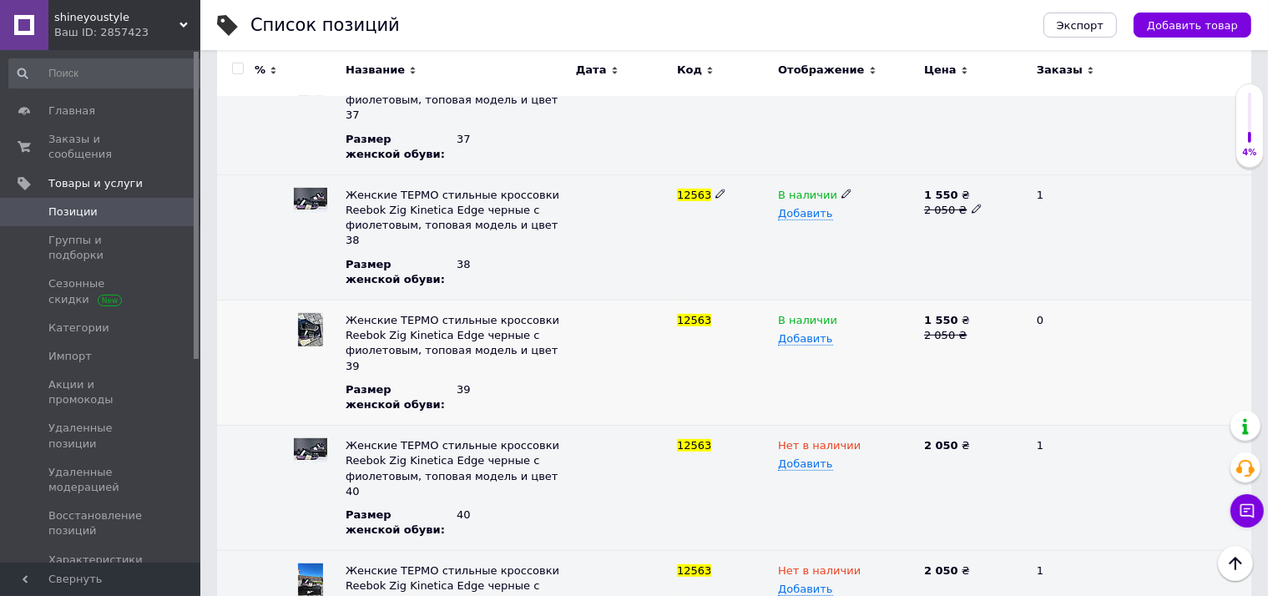
scroll to position [603, 0]
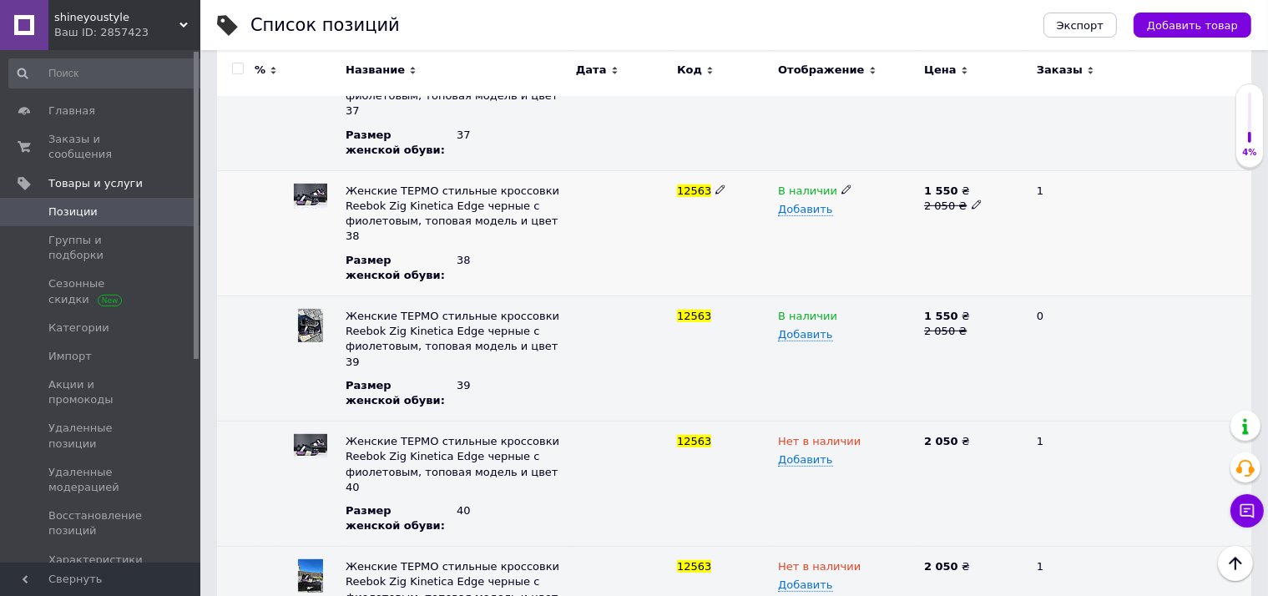
click at [841, 184] on icon at bounding box center [846, 189] width 10 height 10
click at [821, 211] on li "Нет в наличии" at bounding box center [843, 222] width 144 height 23
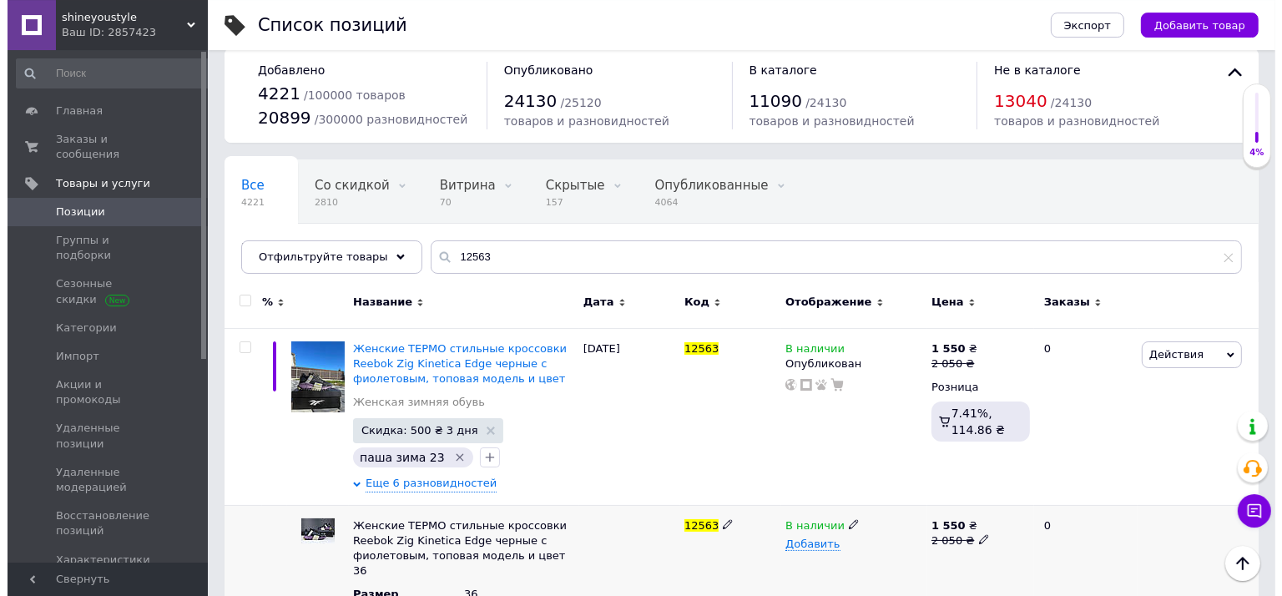
scroll to position [0, 0]
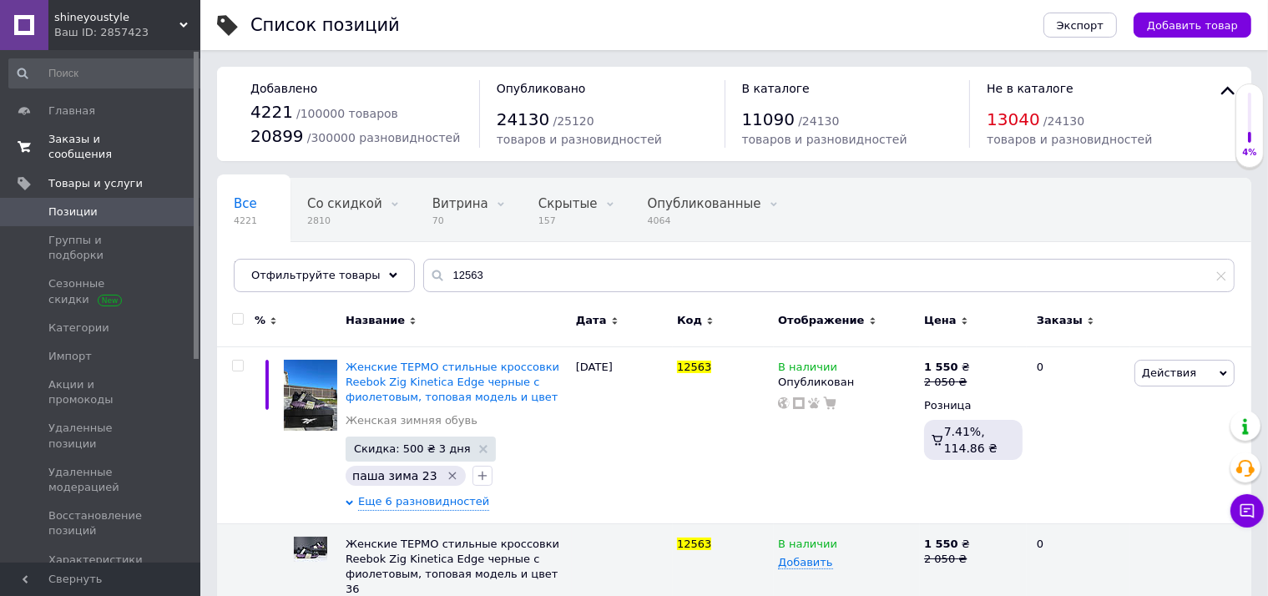
click at [173, 139] on span "0 0" at bounding box center [177, 147] width 46 height 30
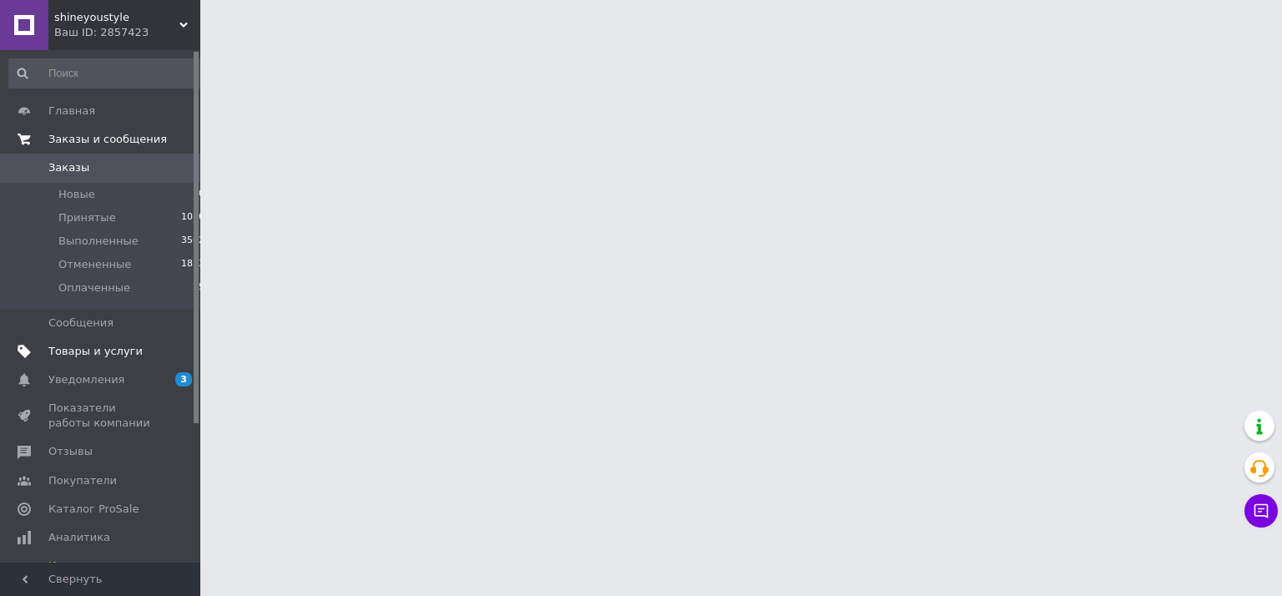
click at [158, 366] on link "Товары и услуги" at bounding box center [107, 351] width 214 height 28
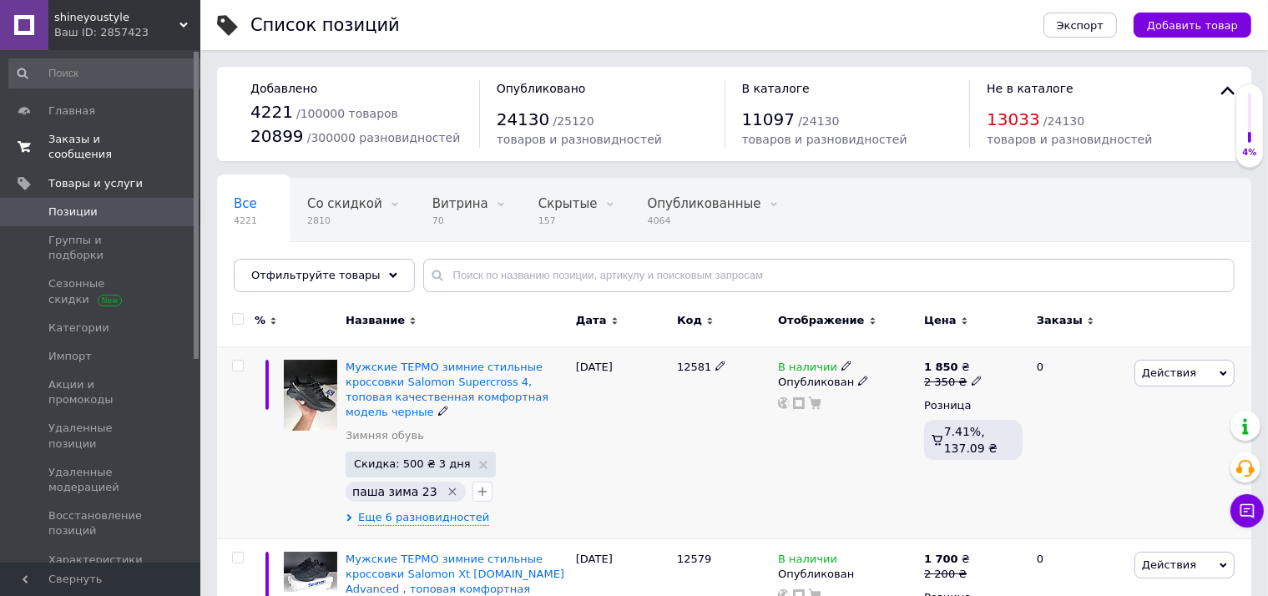
click at [693, 361] on span "12581" at bounding box center [694, 367] width 34 height 13
copy span "12581"
click at [1215, 19] on span "Добавить товар" at bounding box center [1192, 25] width 91 height 13
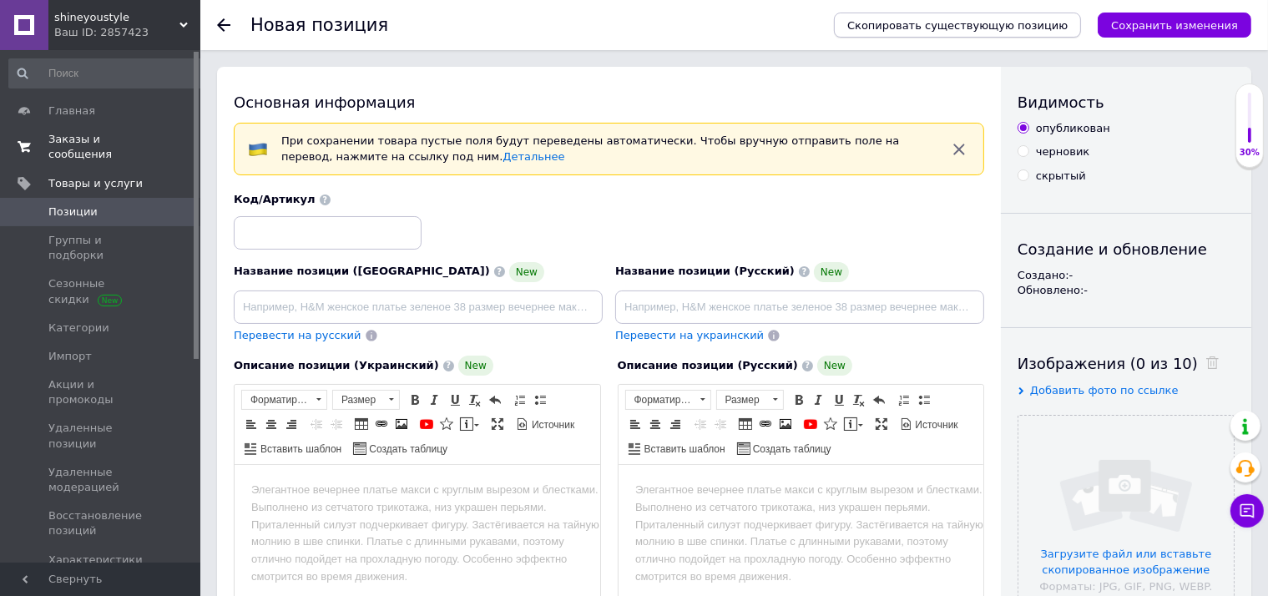
click at [1013, 26] on span "Скопировать существующую позицию" at bounding box center [957, 25] width 220 height 13
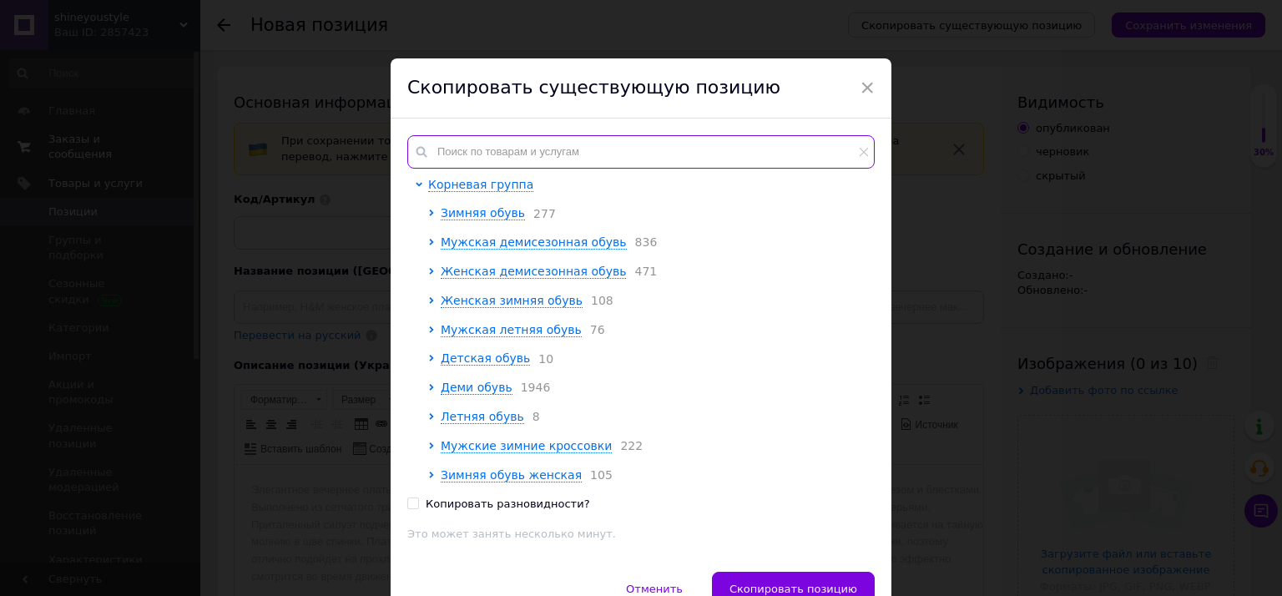
paste input "12581"
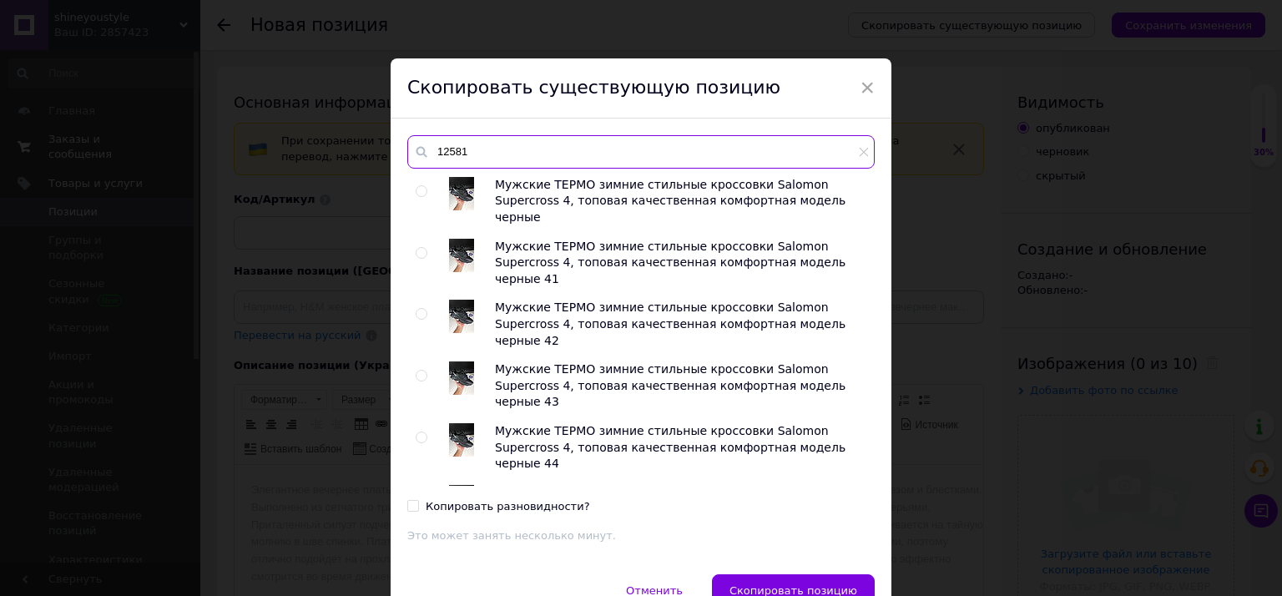
type input "12581"
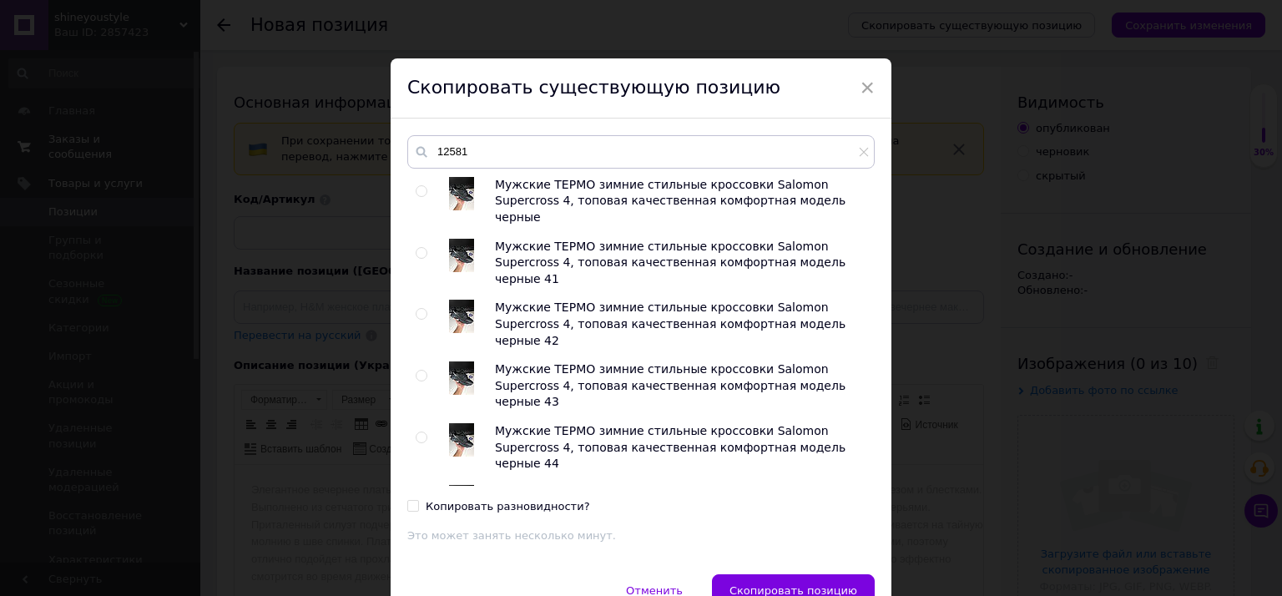
drag, startPoint x: 401, startPoint y: 192, endPoint x: 412, endPoint y: 187, distance: 11.9
click at [411, 188] on div "Мужские ТЕРМО зимние стильные кроссовки Salomon Supercross 4, топовая качествен…" at bounding box center [640, 331] width 467 height 309
click at [416, 186] on input "radio" at bounding box center [421, 191] width 11 height 11
radio input "true"
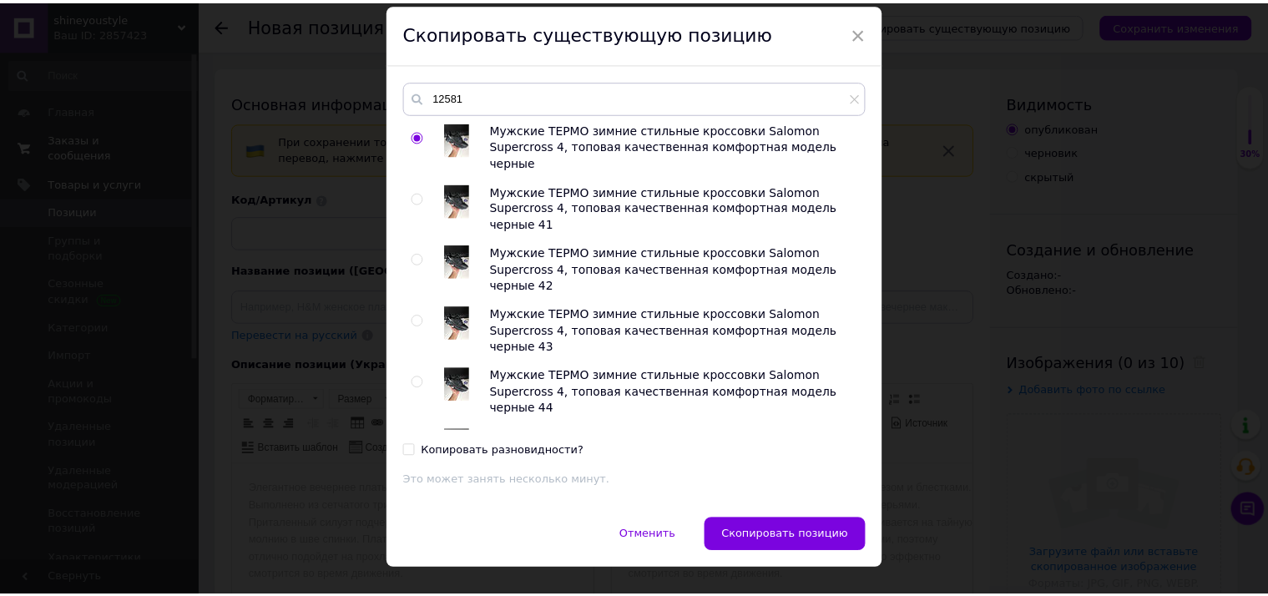
scroll to position [86, 0]
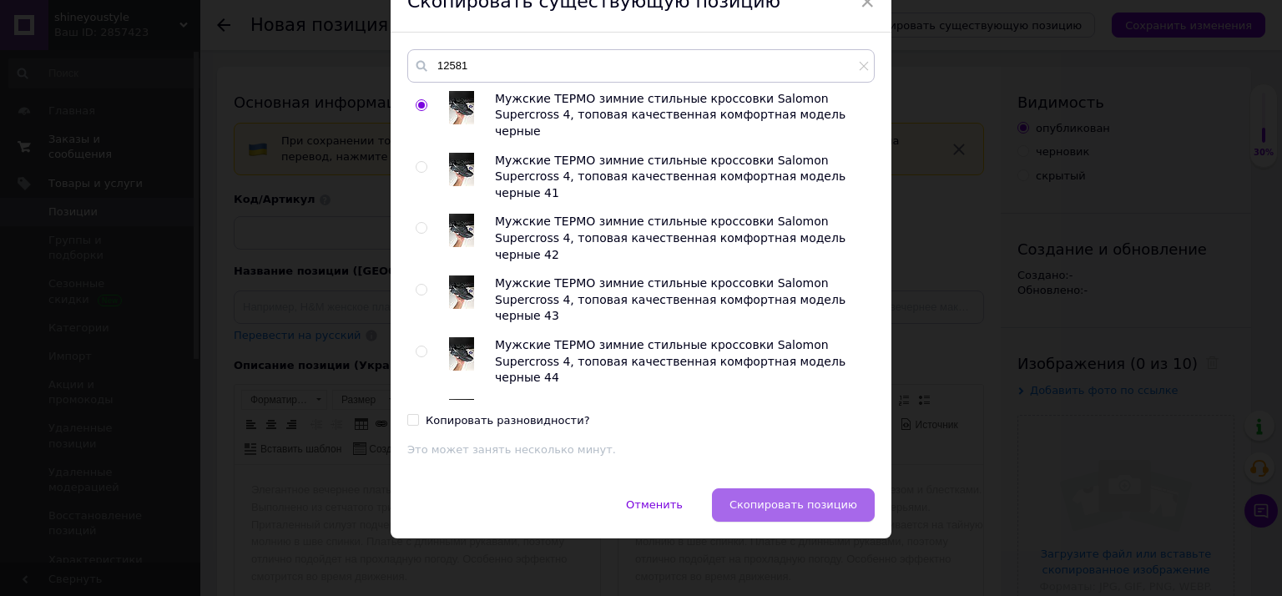
click at [774, 496] on button "Скопировать позицию" at bounding box center [793, 504] width 163 height 33
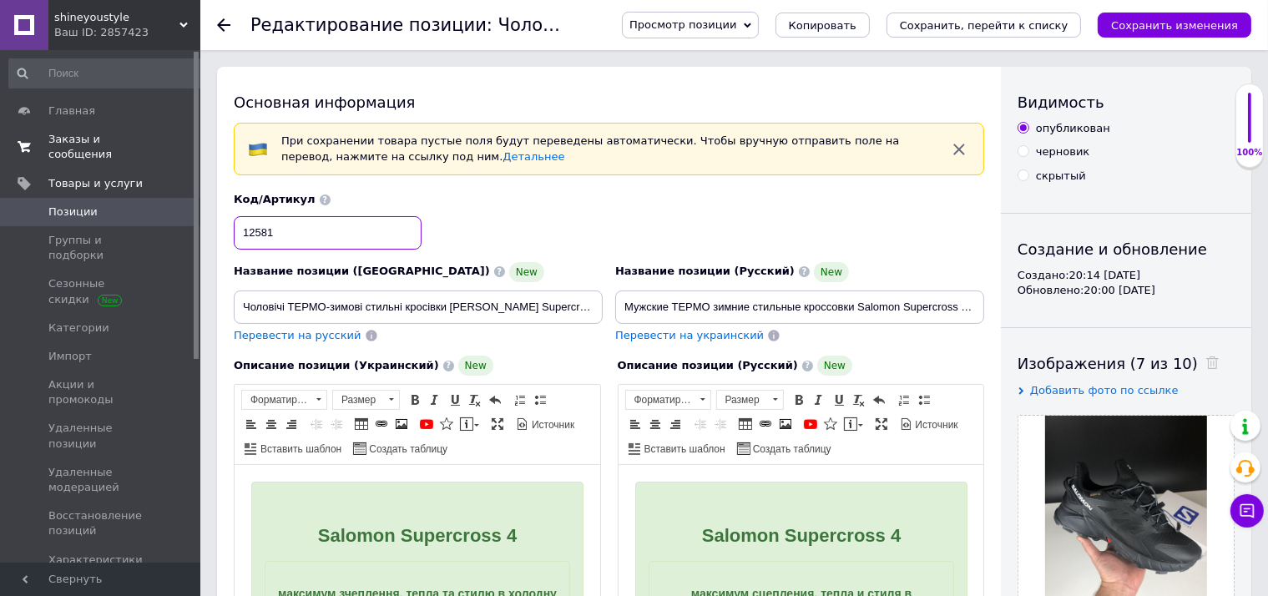
click at [294, 216] on input "12581" at bounding box center [328, 232] width 188 height 33
checkbox input "true"
type input "1258"
checkbox input "true"
type input "12582"
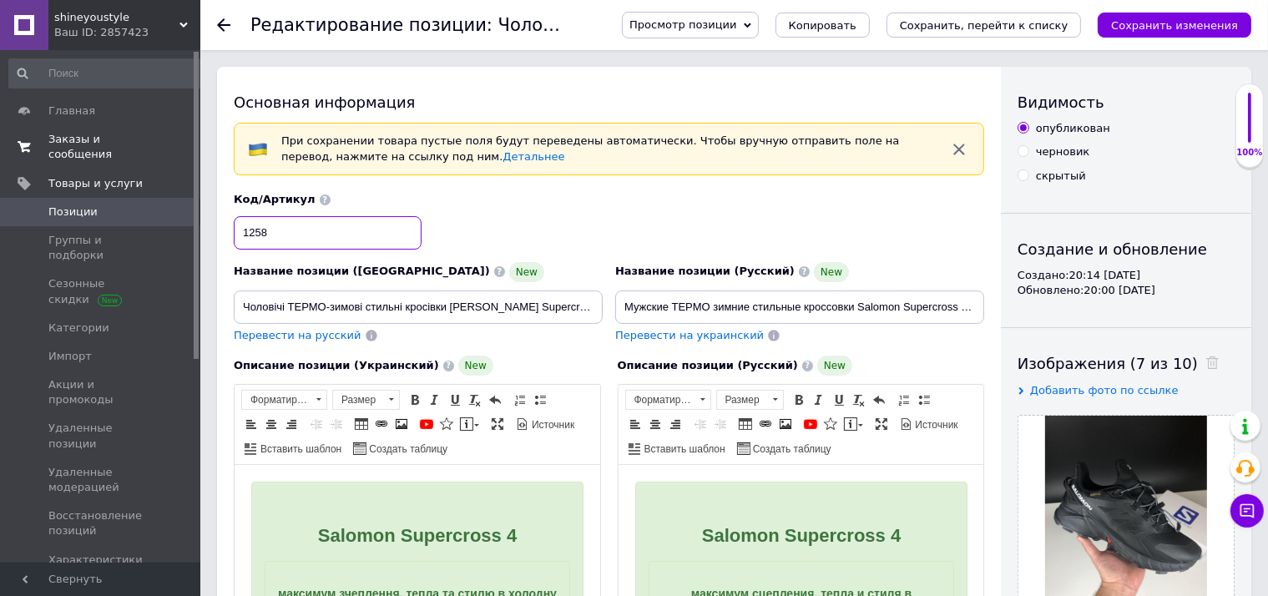
checkbox input "true"
type input "12582"
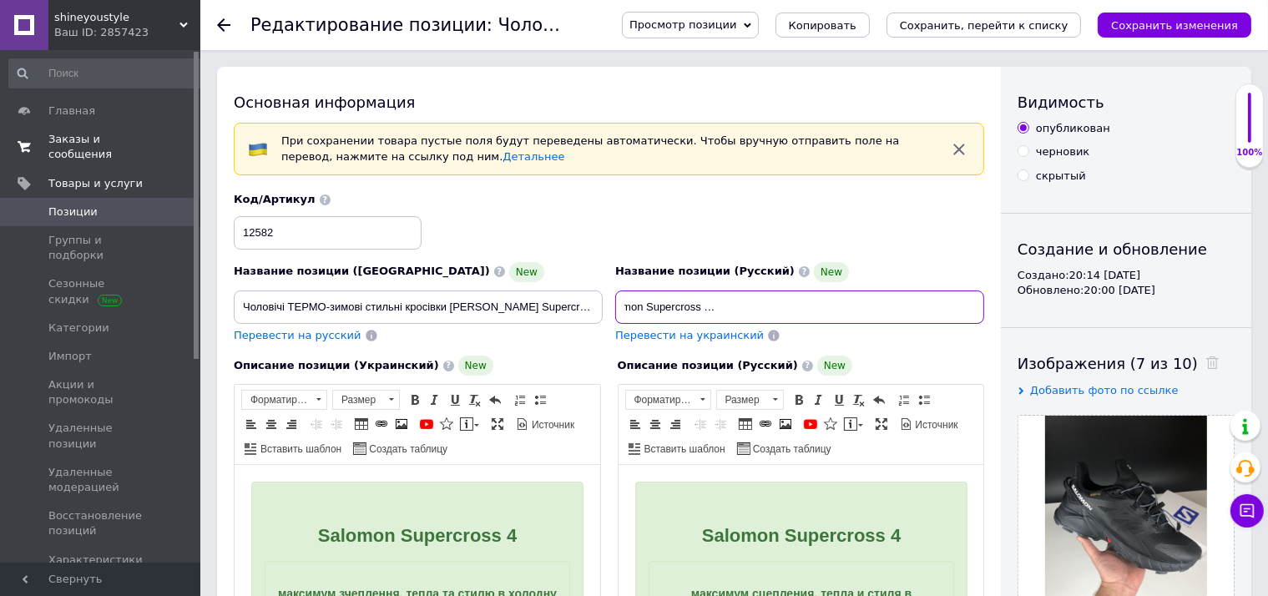
drag, startPoint x: 923, startPoint y: 316, endPoint x: 1093, endPoint y: 314, distance: 170.3
click at [984, 314] on input "Мужские ТЕРМО зимние стильные кроссовки Salomon Supercross 4, топовая качествен…" at bounding box center [799, 306] width 369 height 33
click at [934, 309] on input "Мужские ТЕРМО зимние стильные кроссовки Salomon Supercross 4, топовая качествен…" at bounding box center [799, 306] width 369 height 33
click at [946, 308] on input "Мужские ТЕРМО зимние стильные кроссовки Salomon Supercross 4, топовая качествен…" at bounding box center [799, 306] width 369 height 33
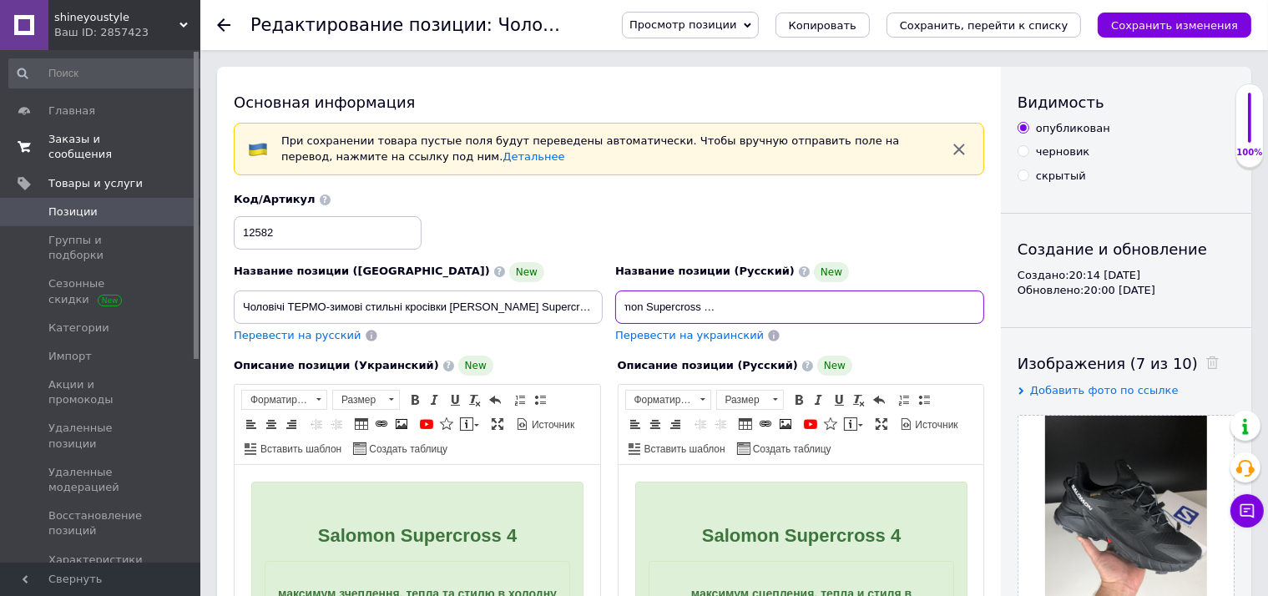
checkbox input "true"
type input "Мужские ТЕРМО зимние стильные кроссовки Salomon Supercross 4, топовая качествен…"
checkbox input "true"
type input "Мужские ТЕРМО зимние стильные кроссовки Salomon Supercross 4, топовая качествен…"
checkbox input "true"
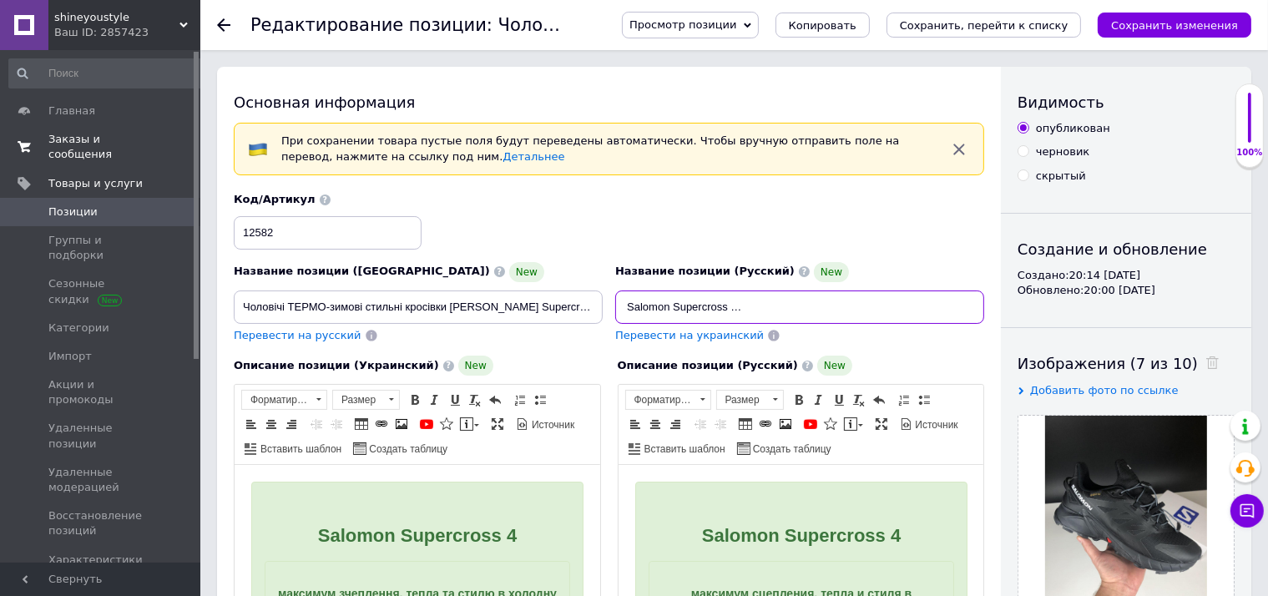
type input "Мужские ТЕРМО зимние стильные кроссовки Salomon Supercross 4, топовая качествен…"
checkbox input "true"
type input "Мужские ТЕРМО зимние стильные кроссовки Salomon Supercross 4, топовая качествен…"
checkbox input "true"
type input "Мужские ТЕРМО зимние стильные кроссовки Salomon Supercross 4, топовая качествен…"
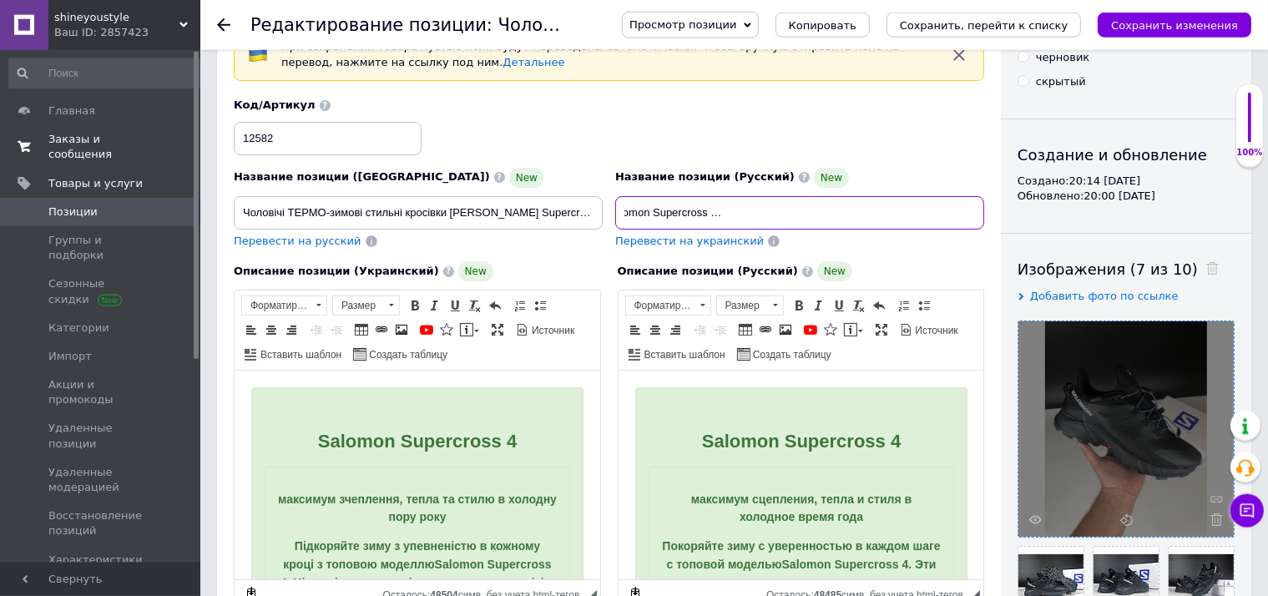
scroll to position [176, 0]
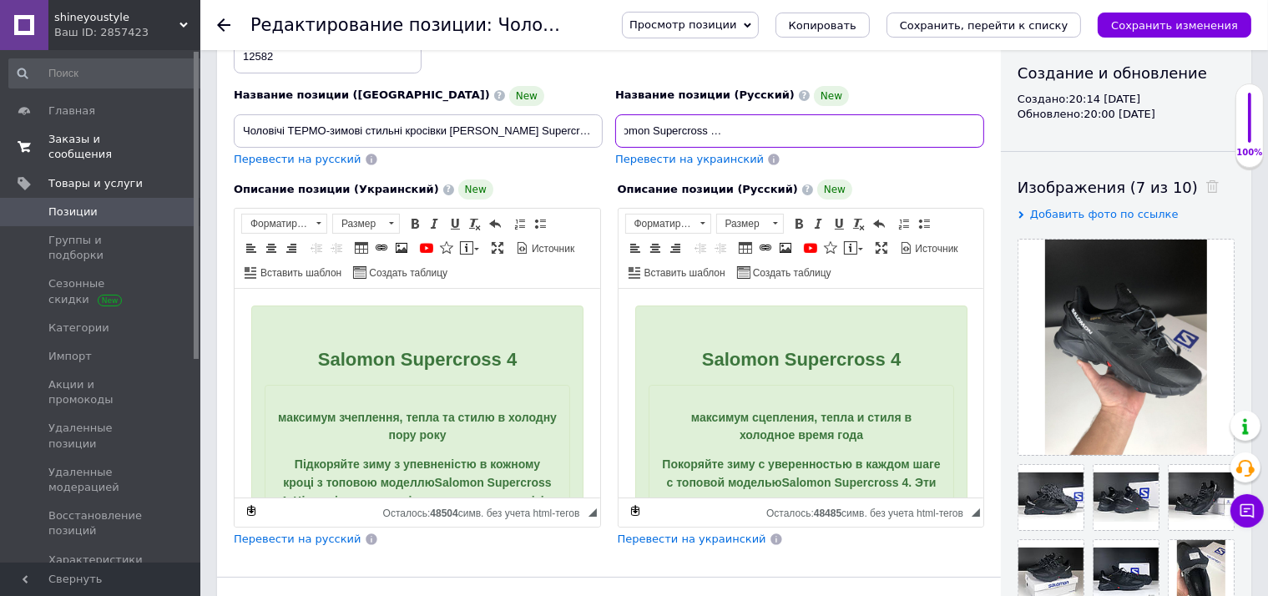
checkbox input "true"
type input "Мужские ТЕРМО зимние стильные кроссовки Salomon Supercross 4, топовая качествен…"
click at [1198, 179] on span at bounding box center [1208, 188] width 21 height 18
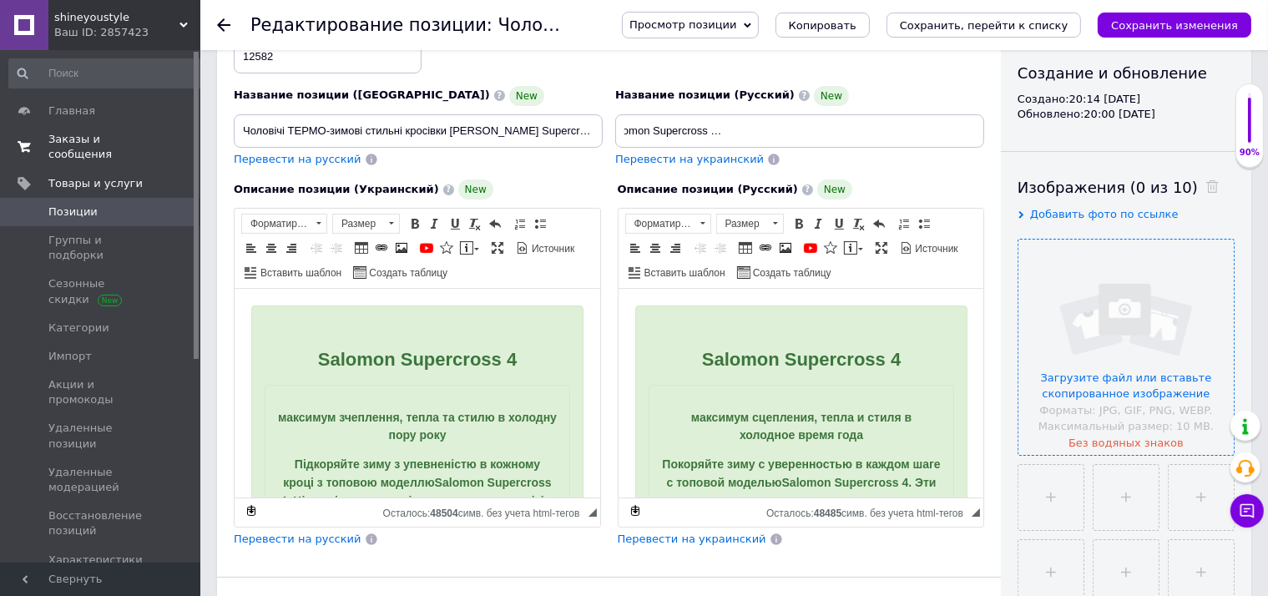
click at [1152, 293] on input "file" at bounding box center [1125, 347] width 215 height 215
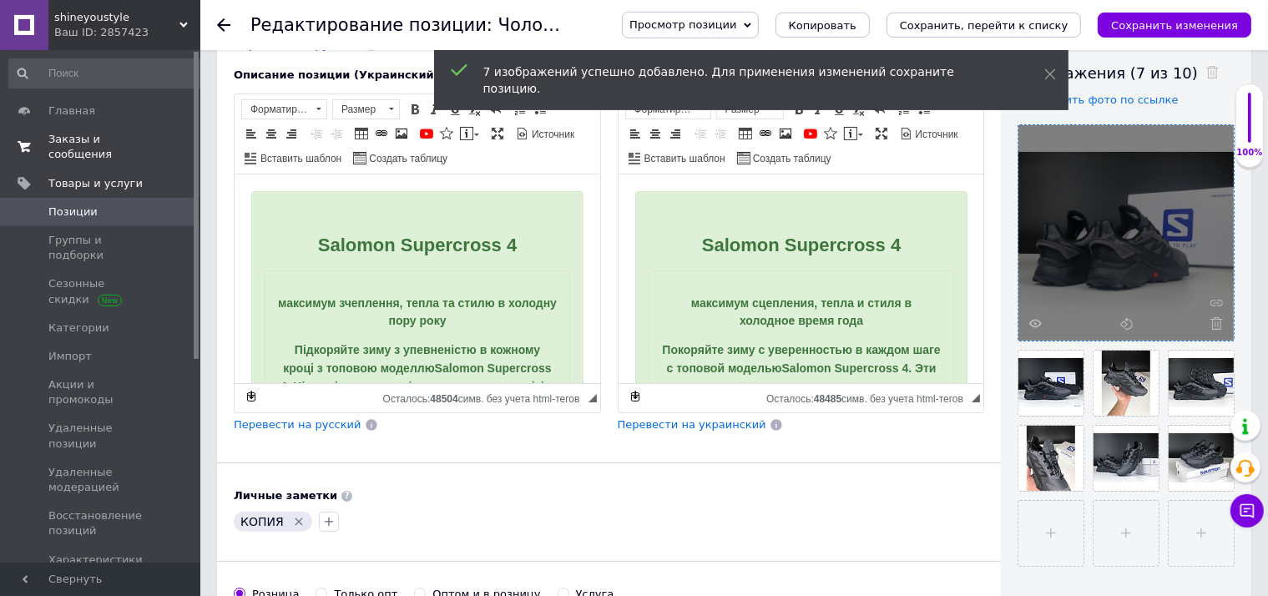
scroll to position [264, 0]
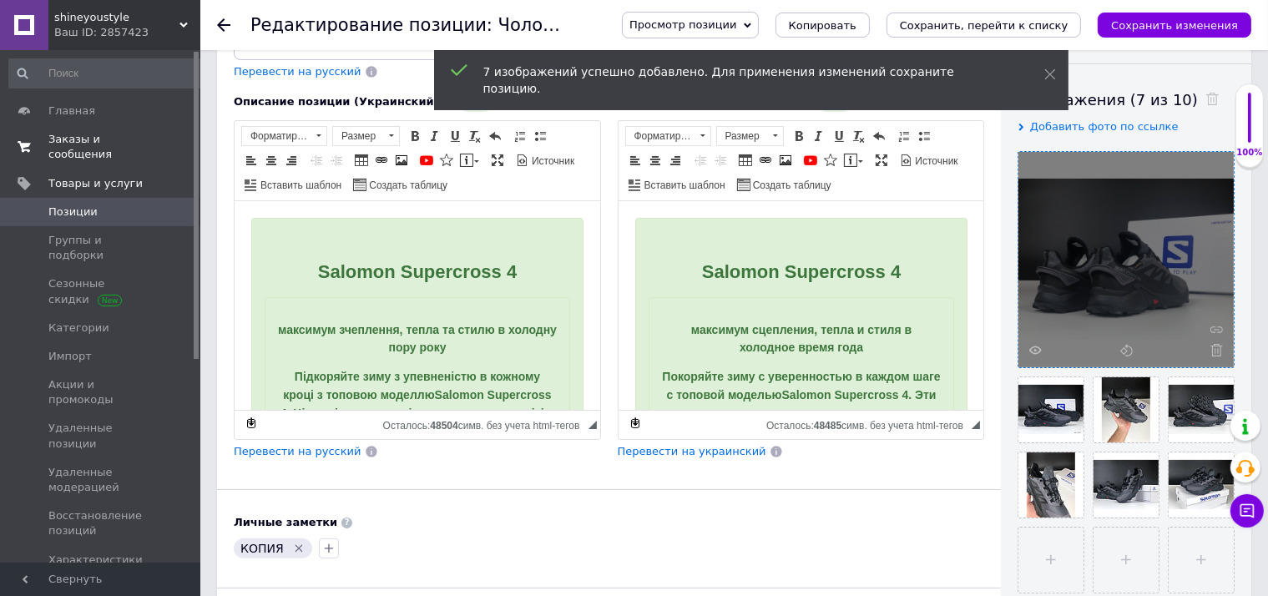
click at [666, 449] on span "Перевести на украинский" at bounding box center [692, 451] width 149 height 13
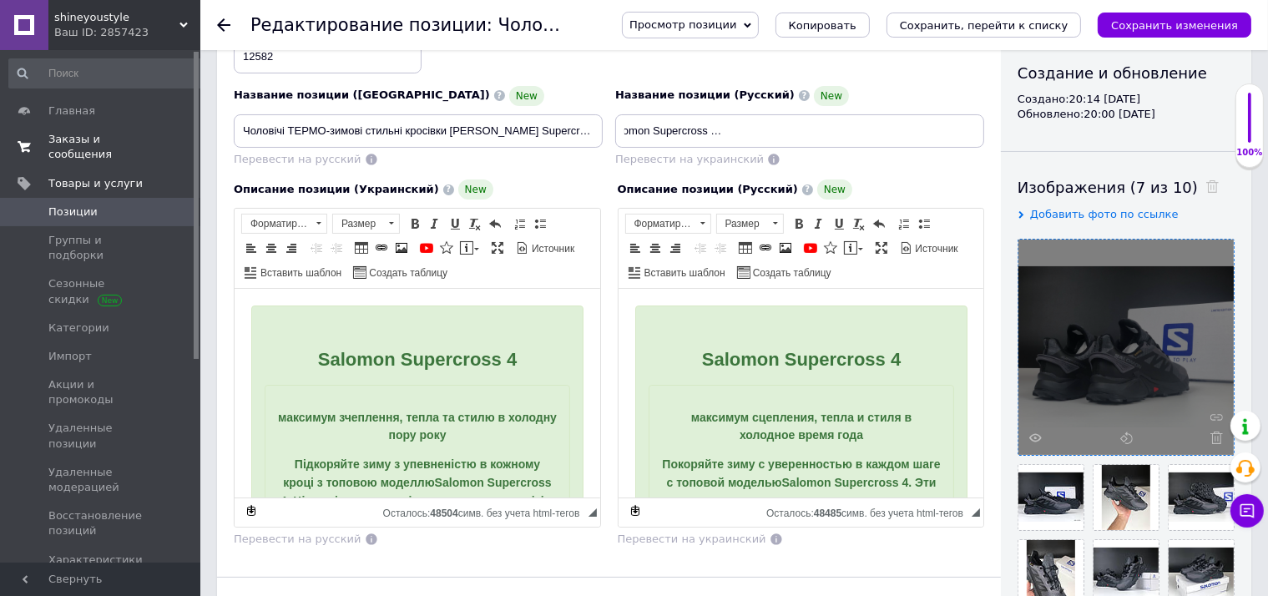
scroll to position [441, 0]
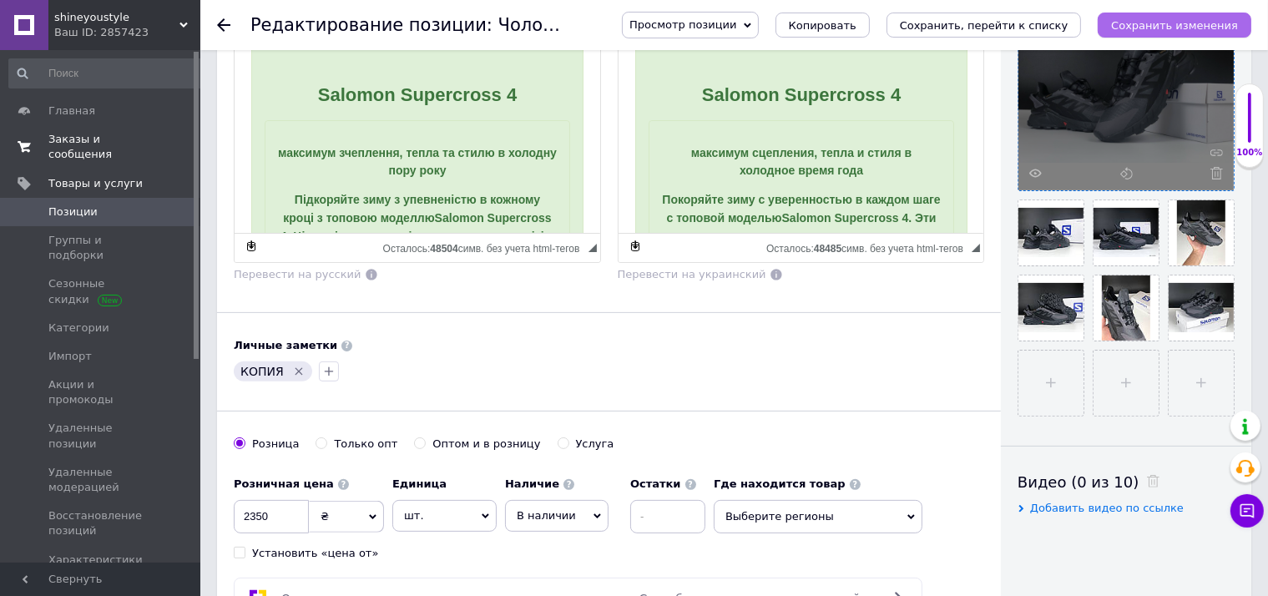
click at [1186, 26] on icon "Сохранить изменения" at bounding box center [1174, 25] width 127 height 13
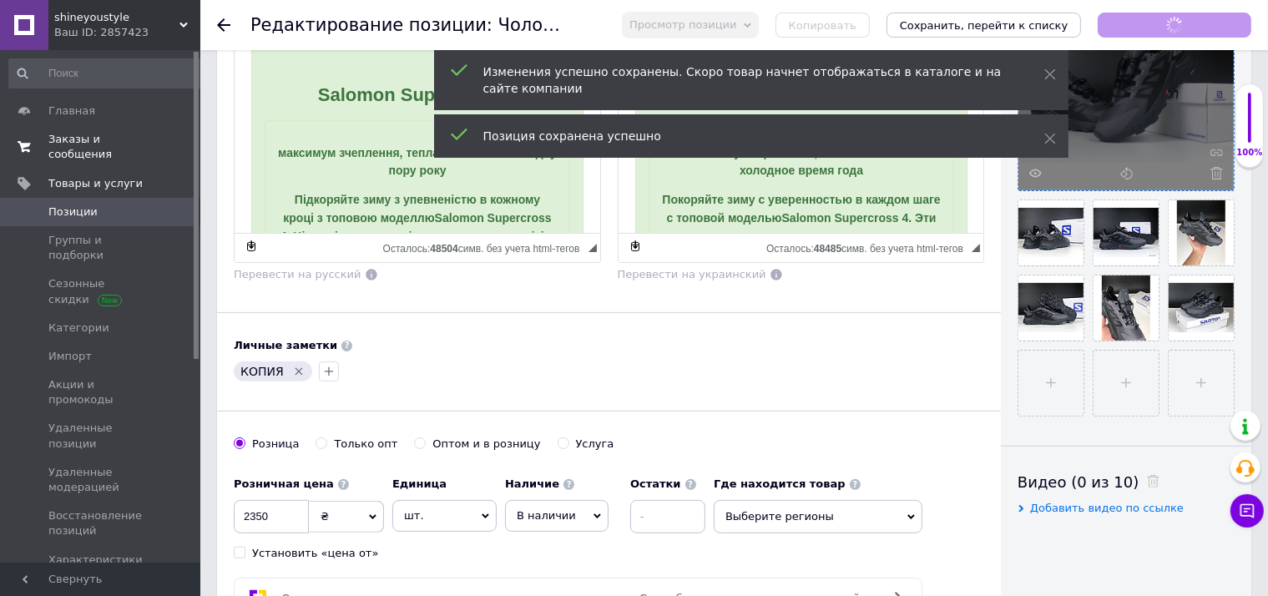
click at [298, 369] on icon "Удалить метку" at bounding box center [298, 371] width 13 height 13
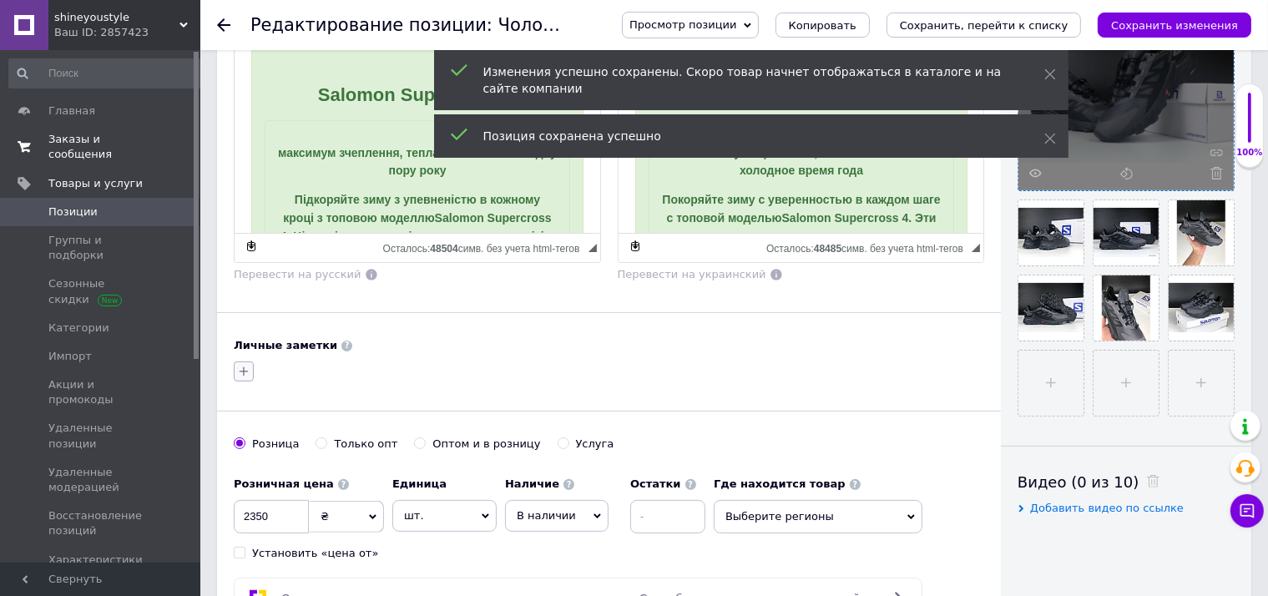
click at [242, 366] on icon "button" at bounding box center [243, 371] width 13 height 13
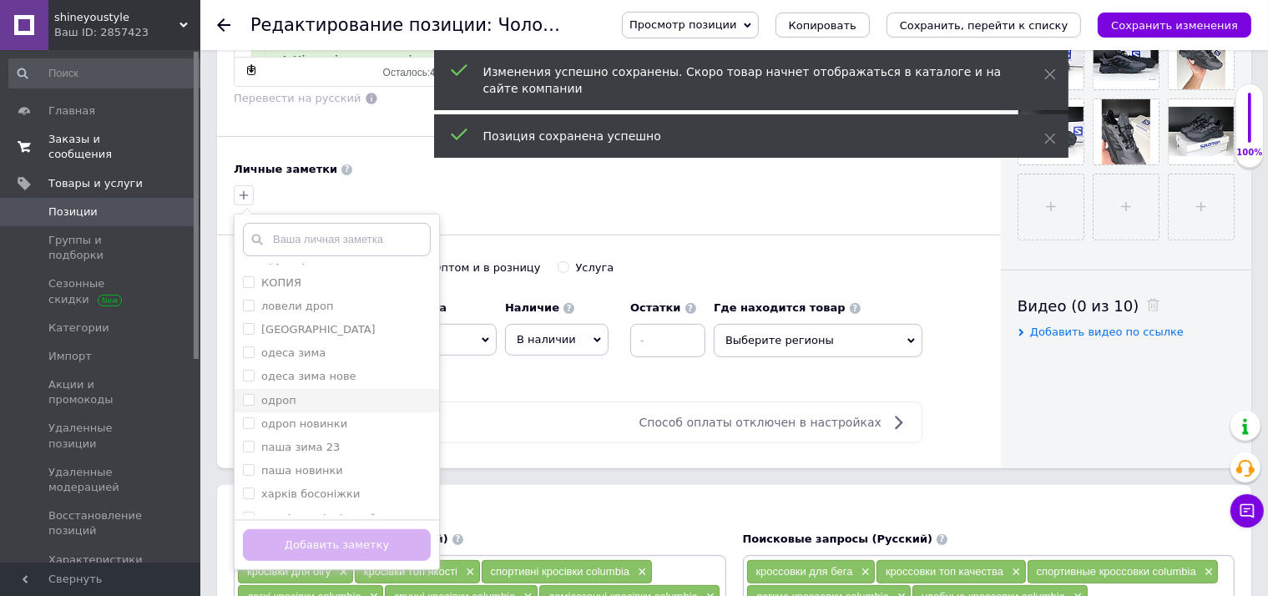
scroll to position [173, 0]
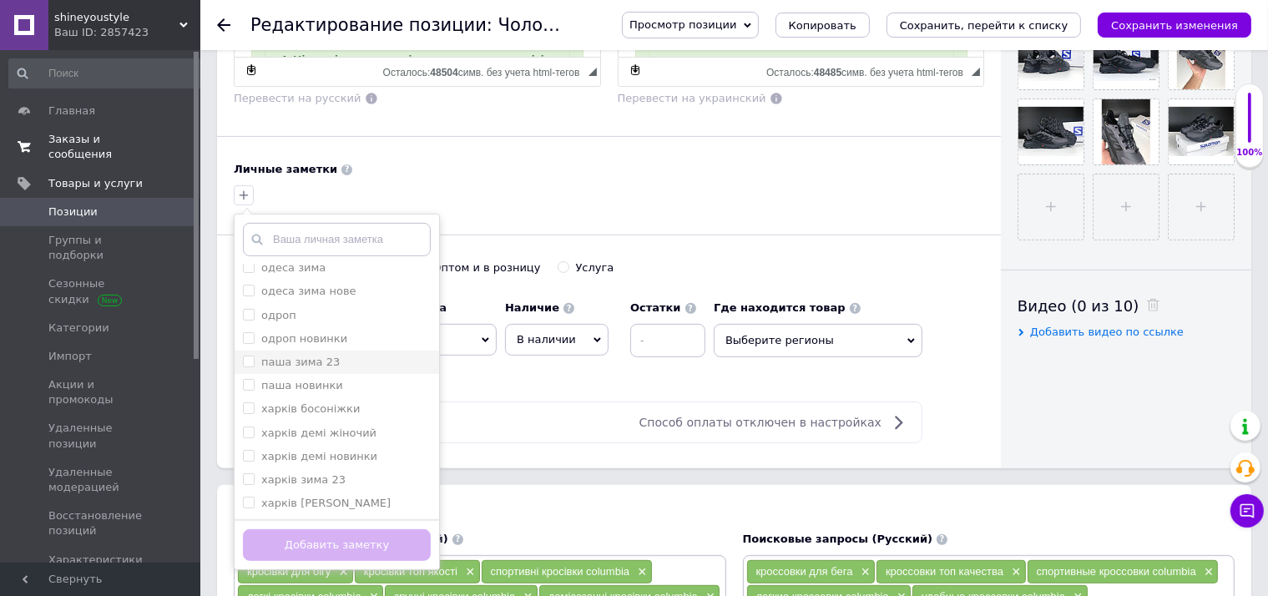
click at [345, 362] on div "паша зима 23" at bounding box center [337, 362] width 188 height 15
checkbox input "true"
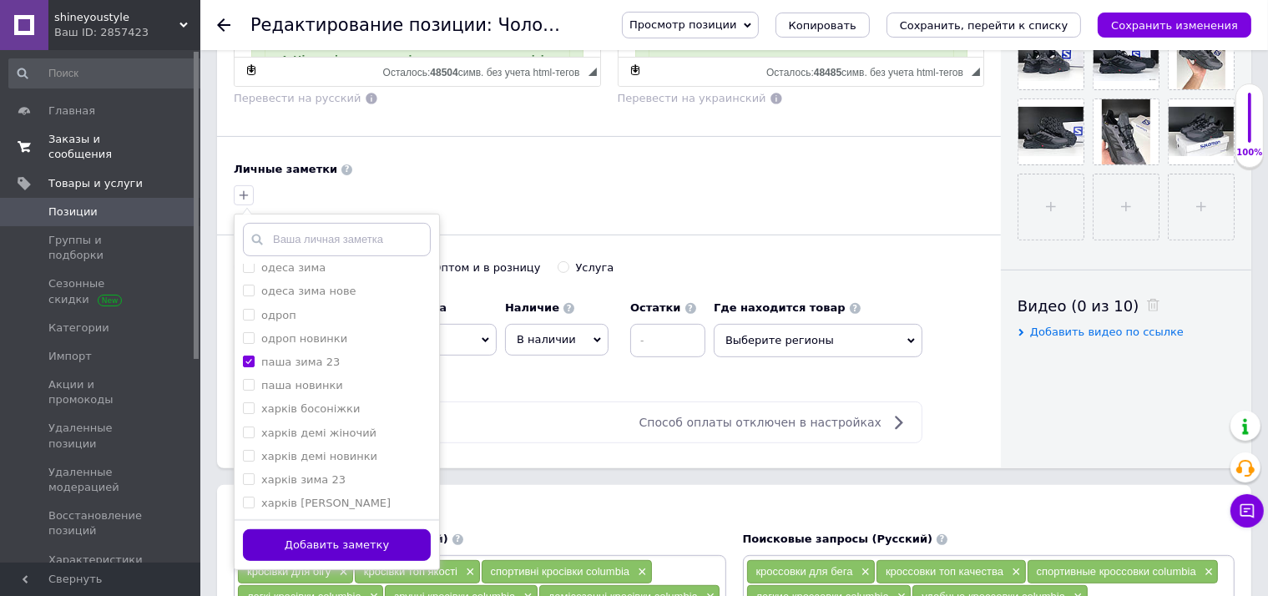
click at [382, 541] on button "Добавить заметку" at bounding box center [337, 545] width 188 height 33
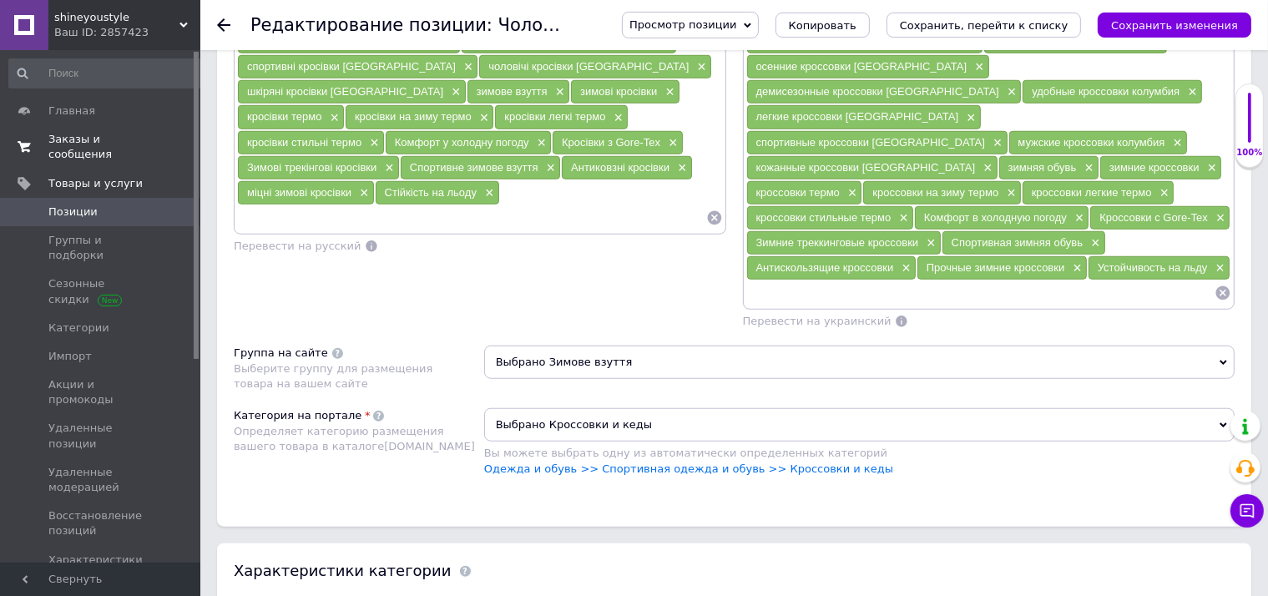
scroll to position [1763, 0]
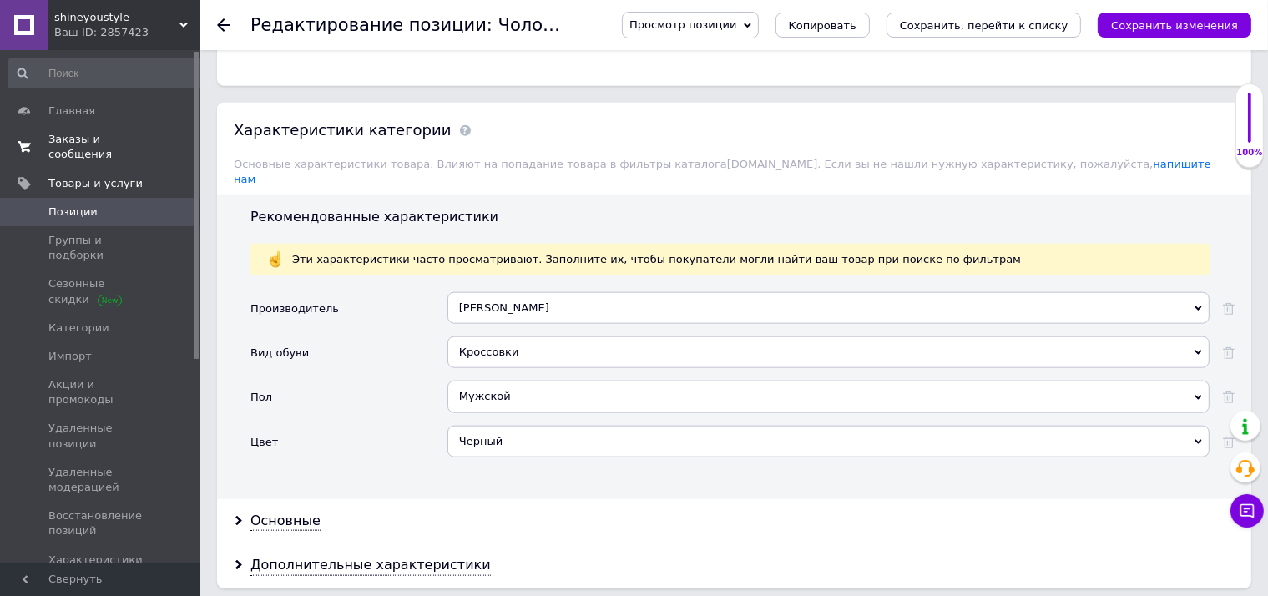
click at [547, 426] on div "Черный" at bounding box center [828, 442] width 762 height 32
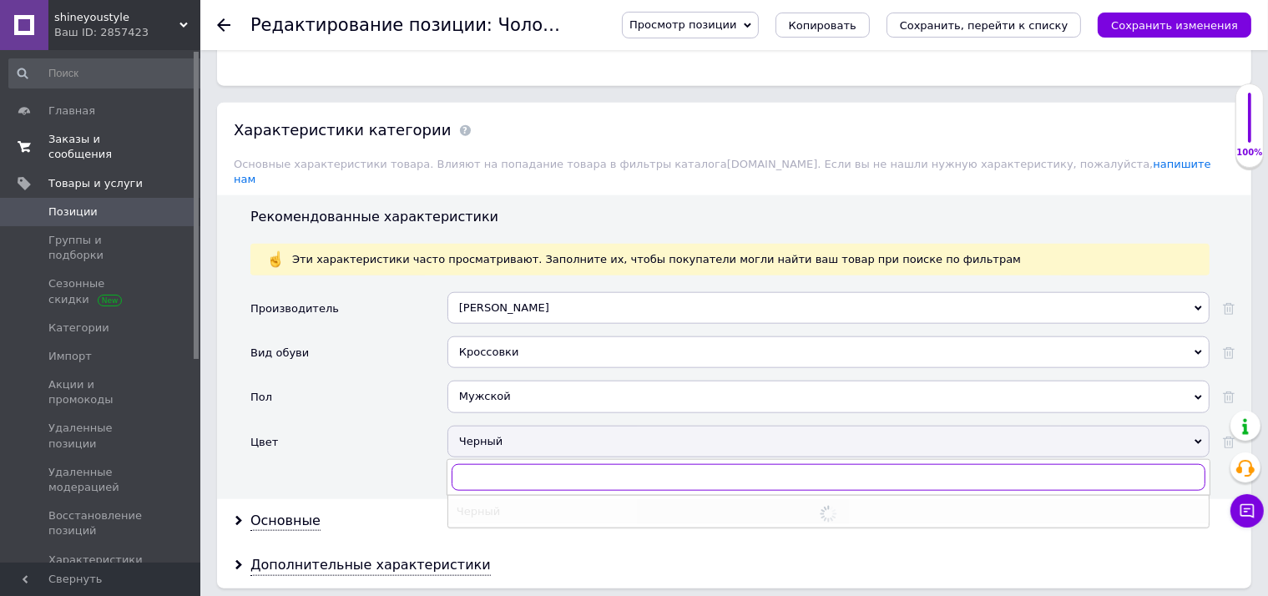
checkbox input "true"
type input "се"
click at [501, 527] on div "Серый" at bounding box center [828, 534] width 744 height 15
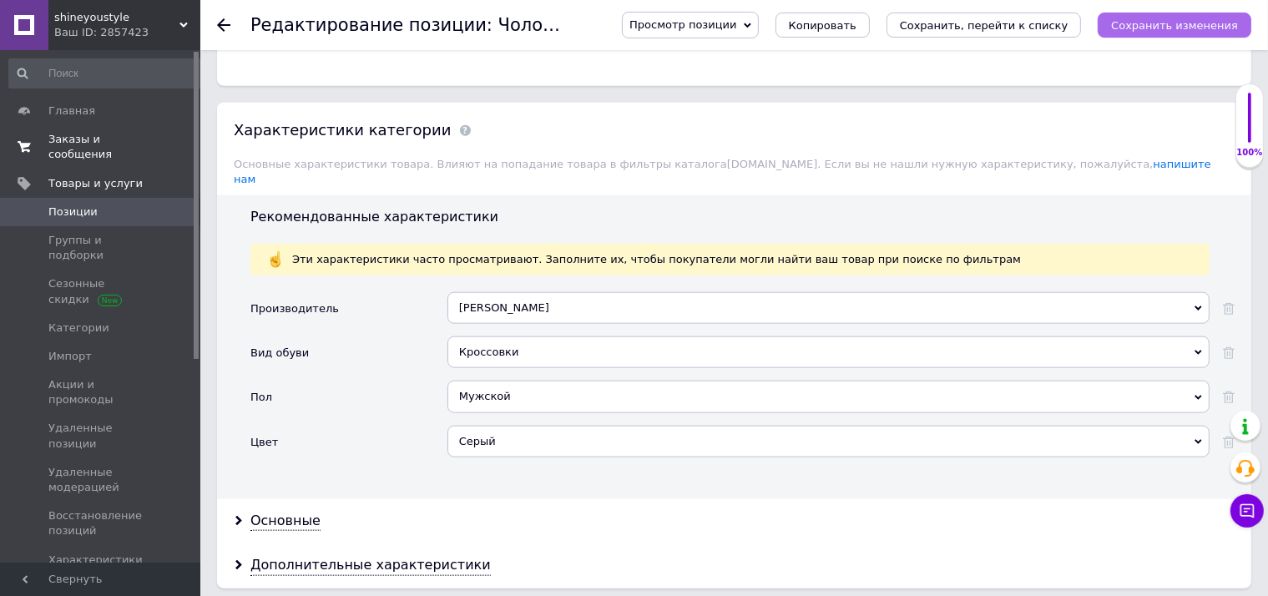
click at [1180, 20] on icon "Сохранить изменения" at bounding box center [1174, 25] width 127 height 13
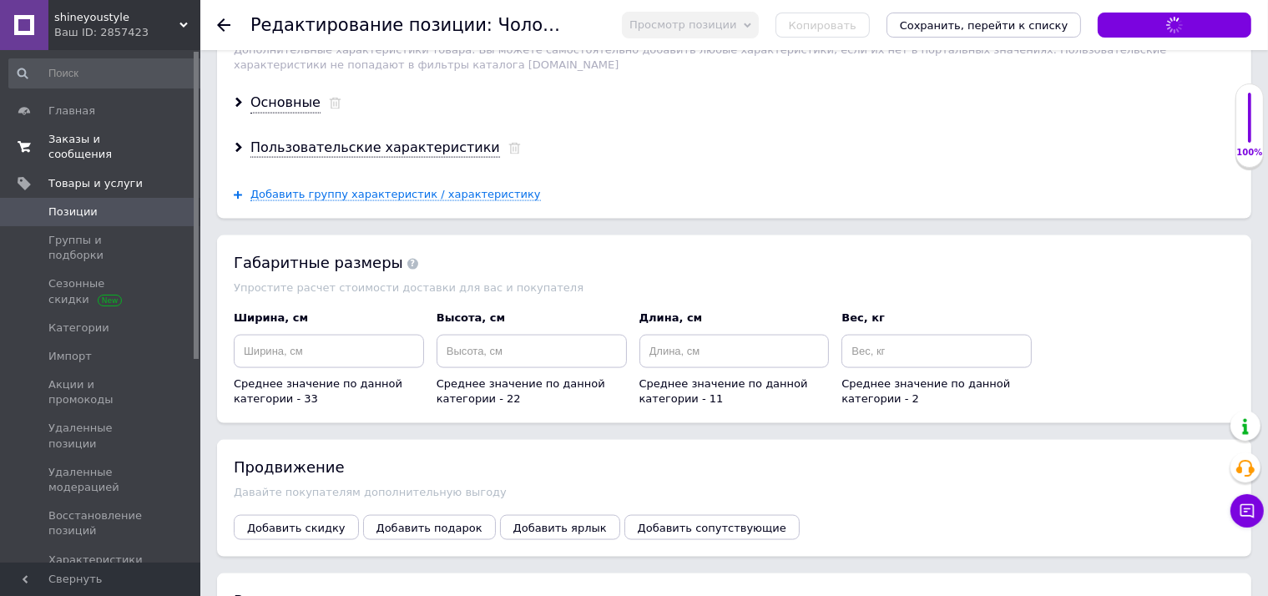
scroll to position [2644, 0]
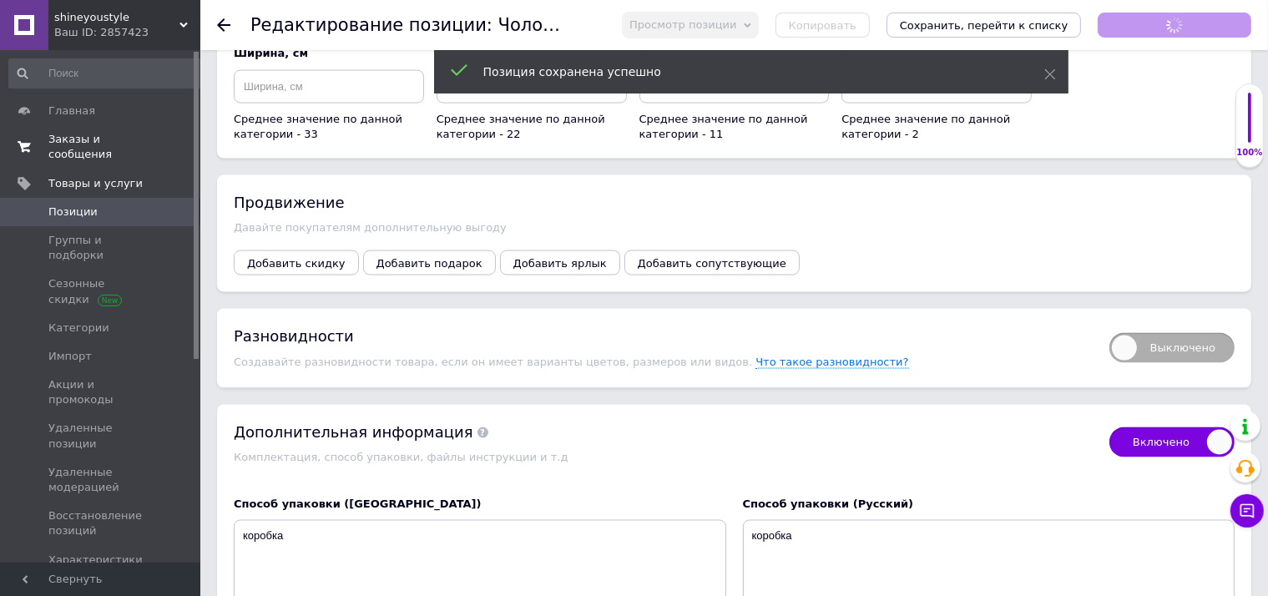
checkbox input "true"
click at [1190, 333] on span "Выключено" at bounding box center [1171, 348] width 125 height 30
click at [1109, 322] on input "Выключено" at bounding box center [1103, 327] width 11 height 11
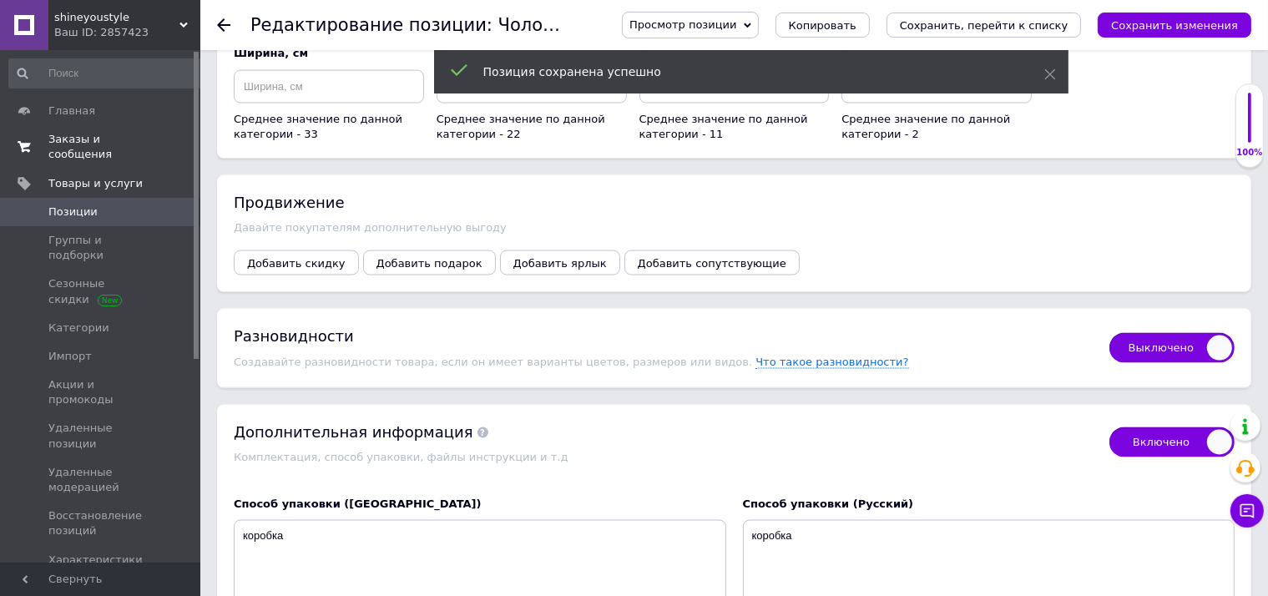
checkbox input "true"
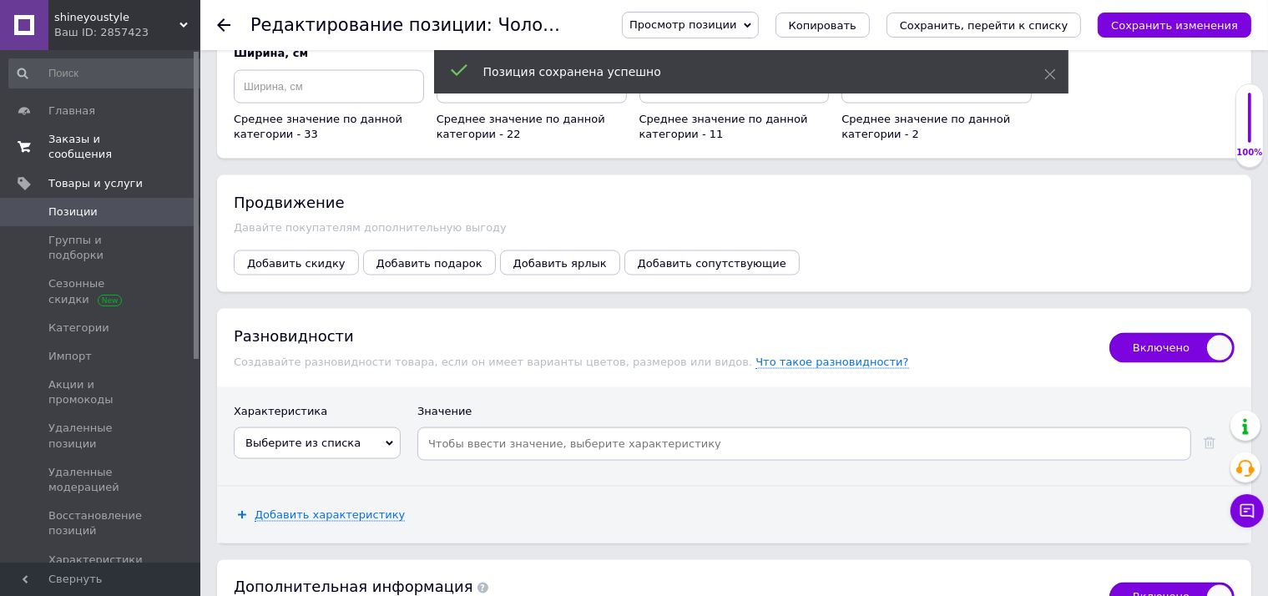
click at [329, 436] on span "Выберите из списка" at bounding box center [302, 442] width 115 height 13
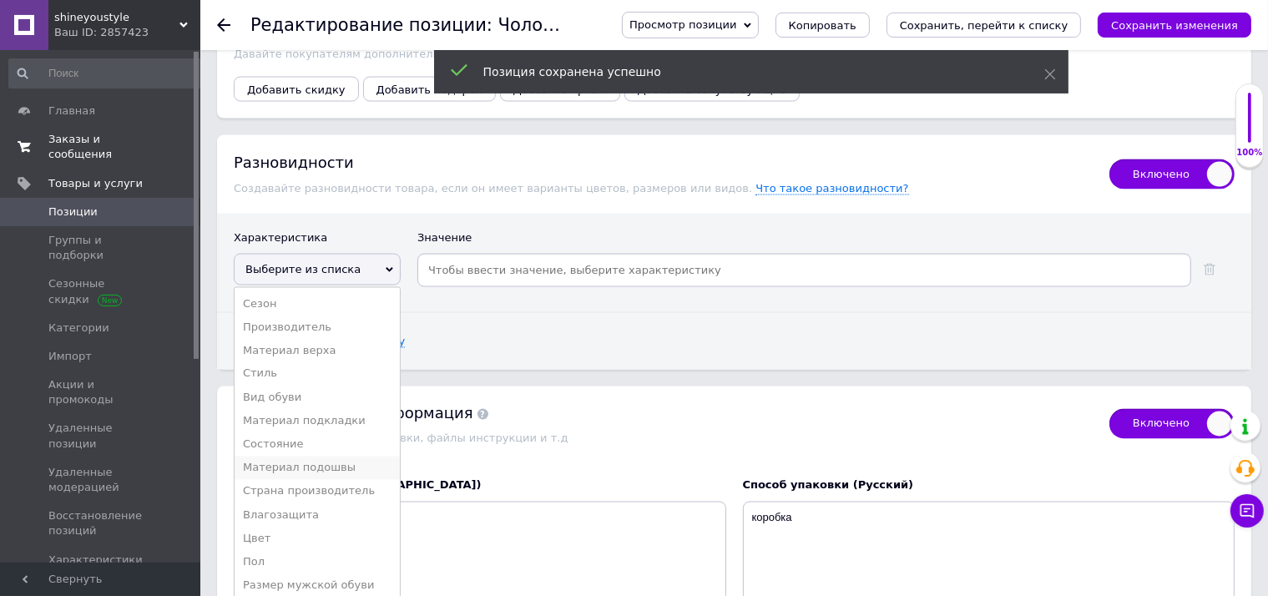
scroll to position [2820, 0]
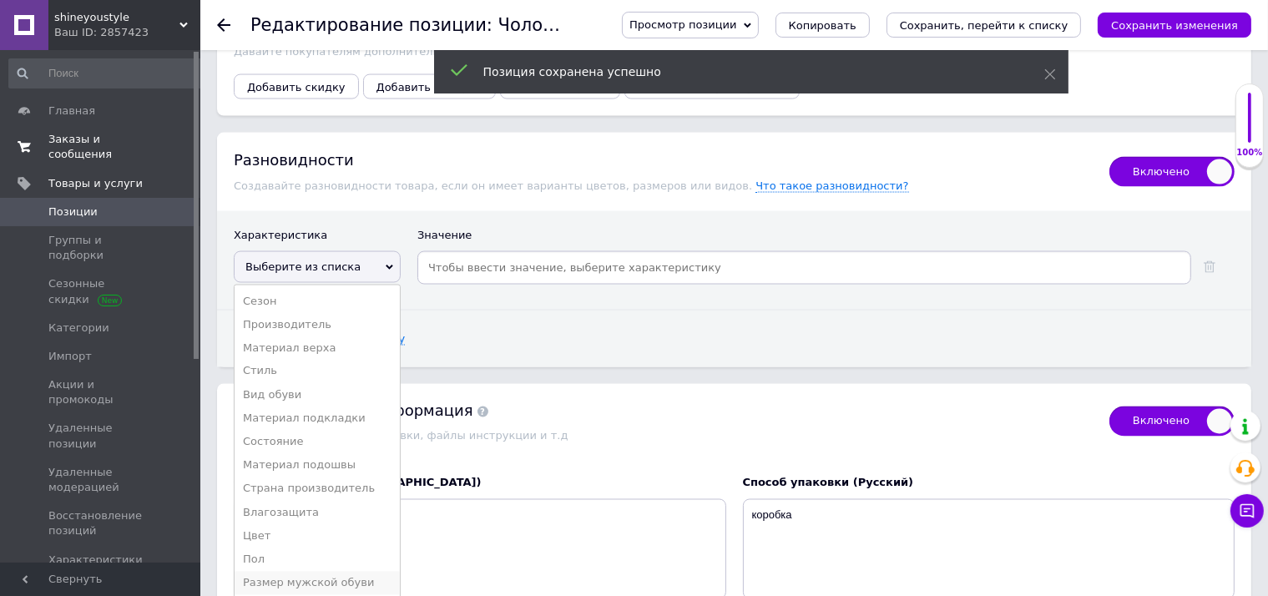
click at [320, 572] on li "Размер мужской обуви" at bounding box center [317, 583] width 165 height 23
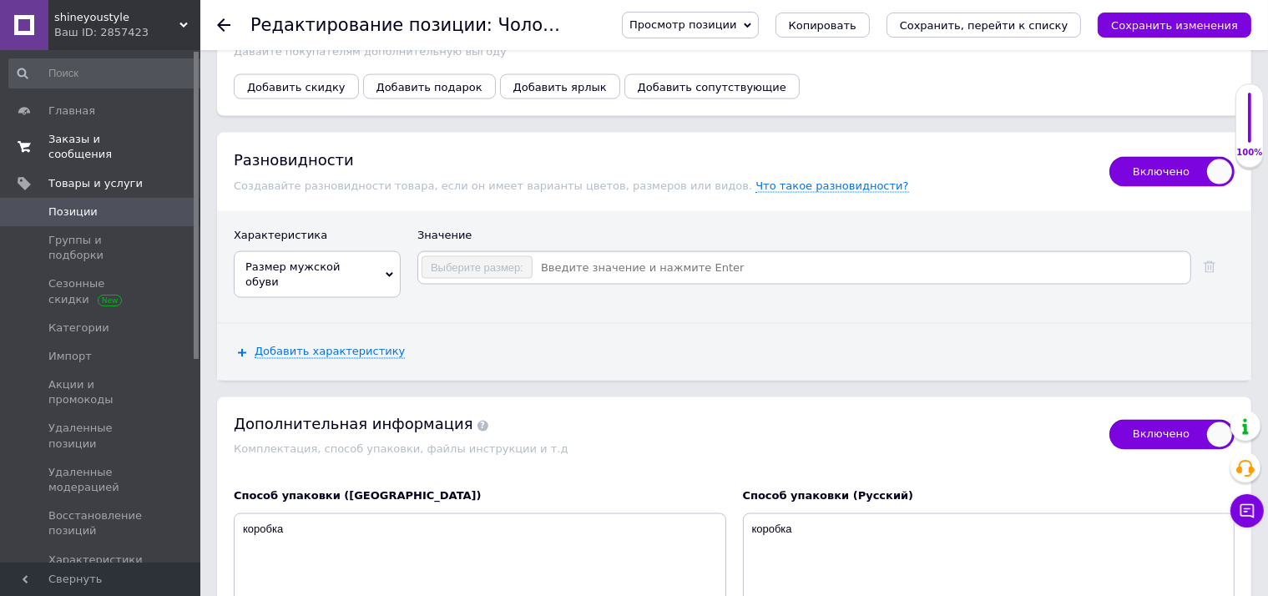
click at [566, 255] on input at bounding box center [860, 267] width 654 height 25
checkbox input "true"
type input "41"
checkbox input "true"
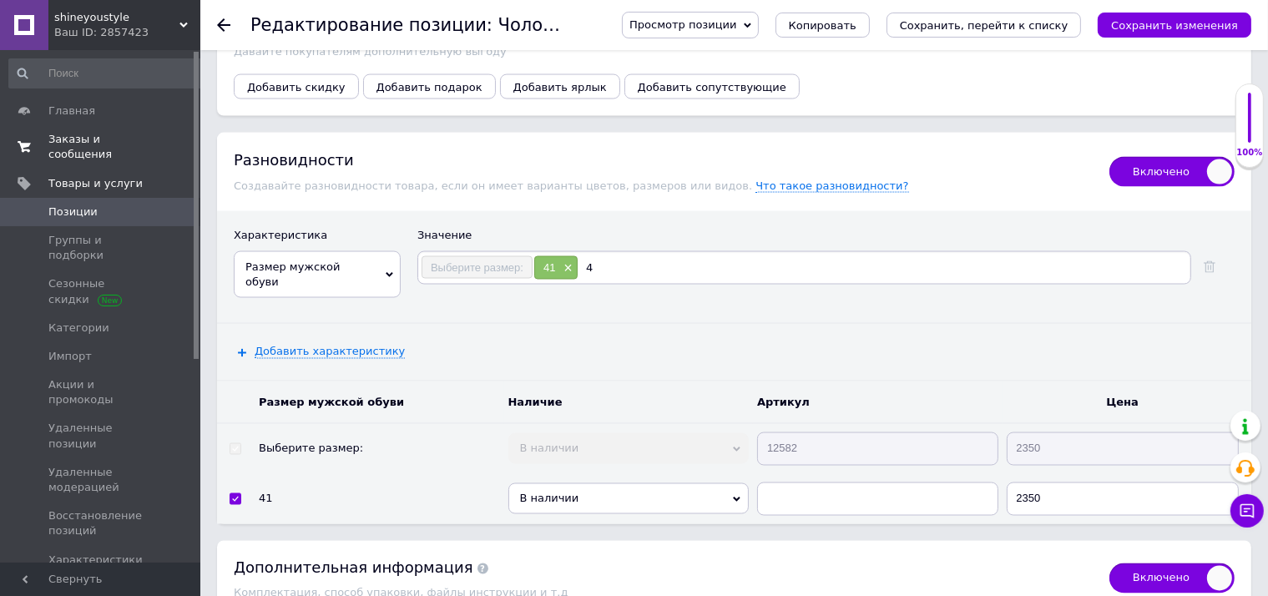
type input "42"
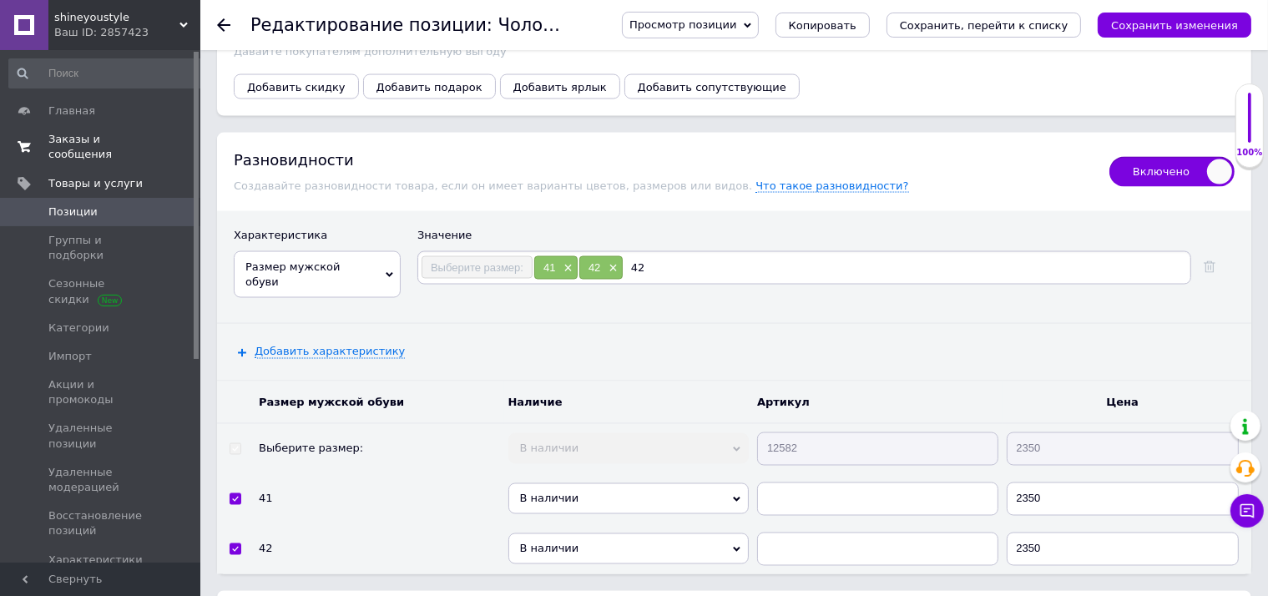
checkbox input "true"
type input "43"
checkbox input "true"
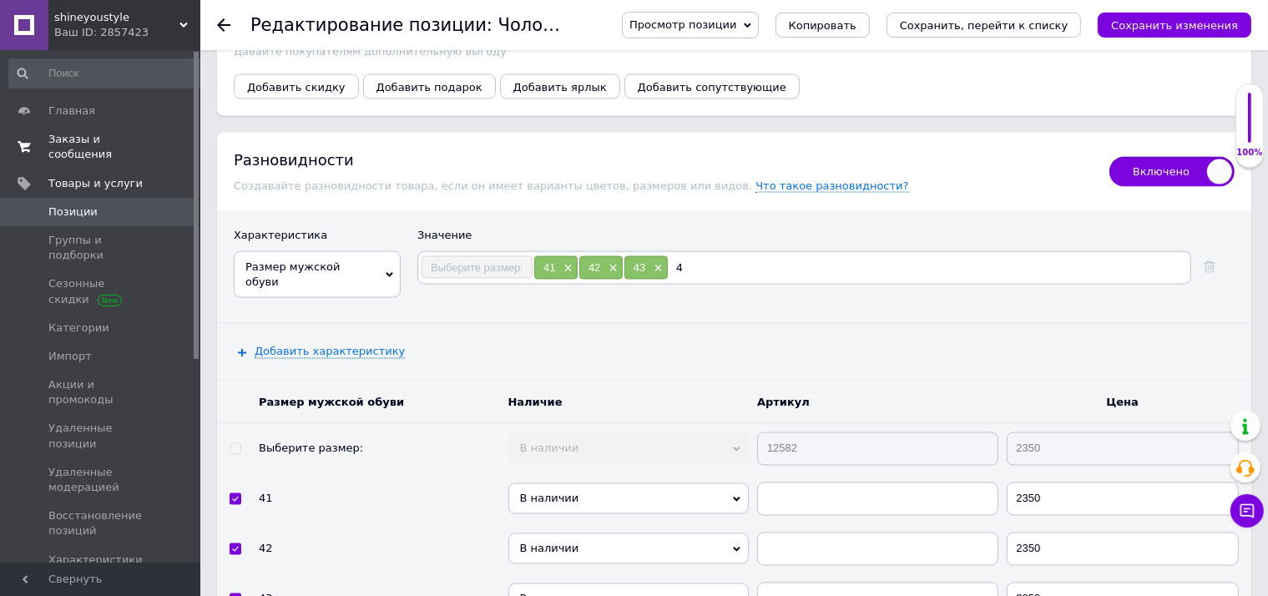
type input "44"
checkbox input "true"
type input "45"
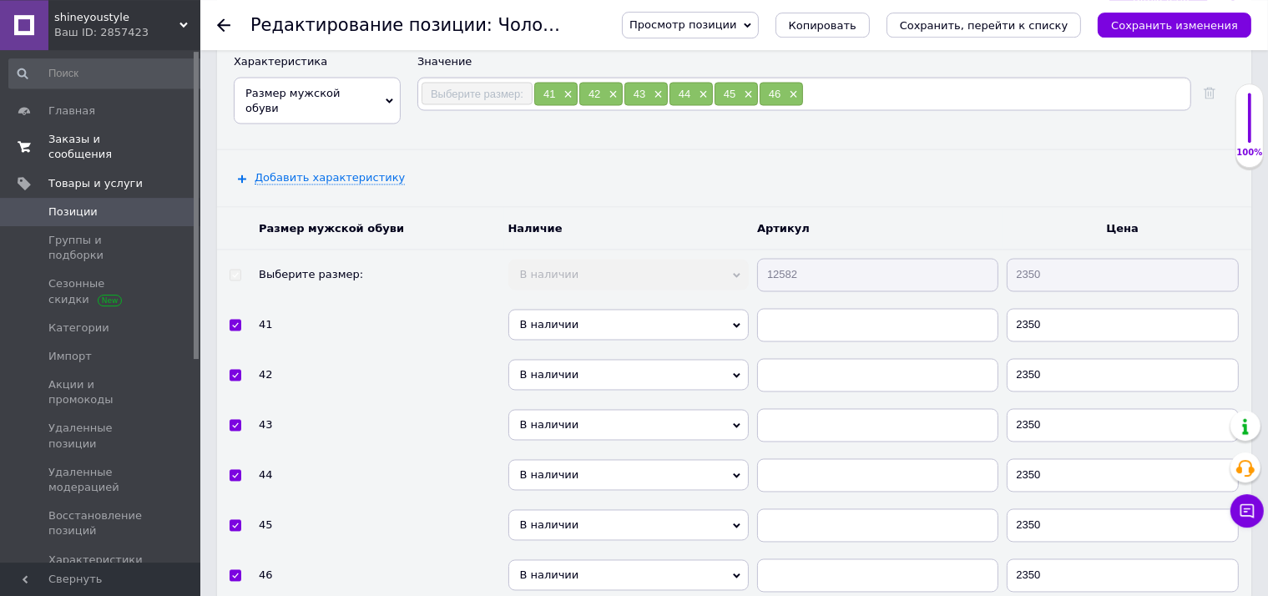
scroll to position [2996, 0]
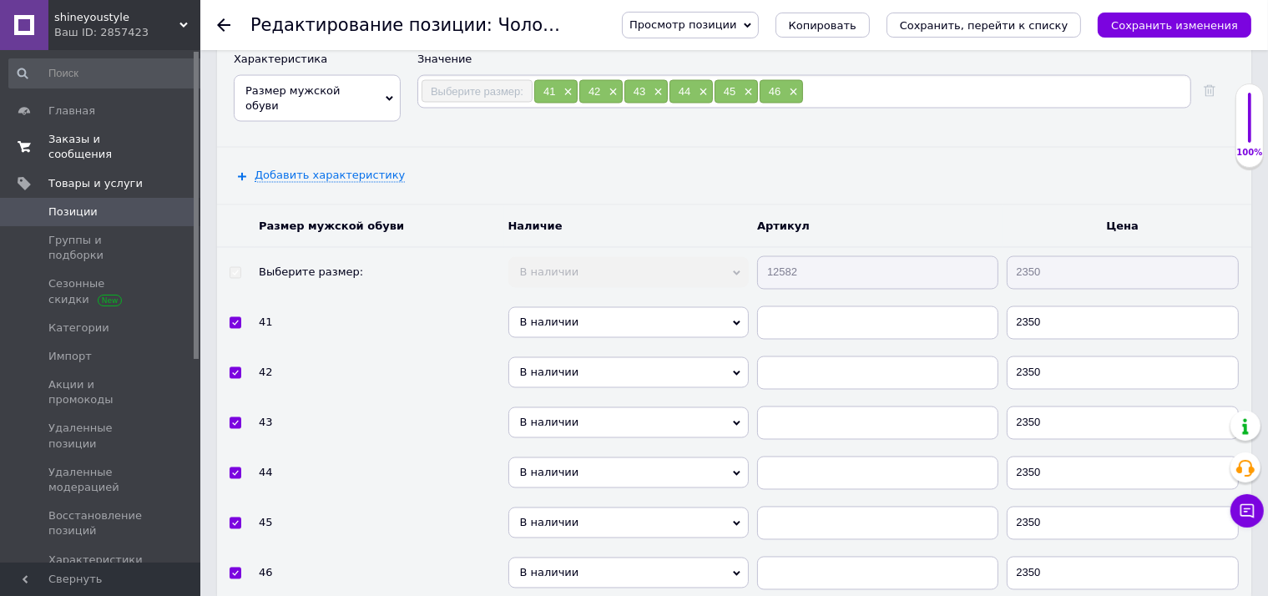
click at [608, 557] on span "В наличии" at bounding box center [628, 572] width 241 height 31
click at [577, 591] on li "Нет в наличии" at bounding box center [628, 601] width 241 height 21
paste input "12582"
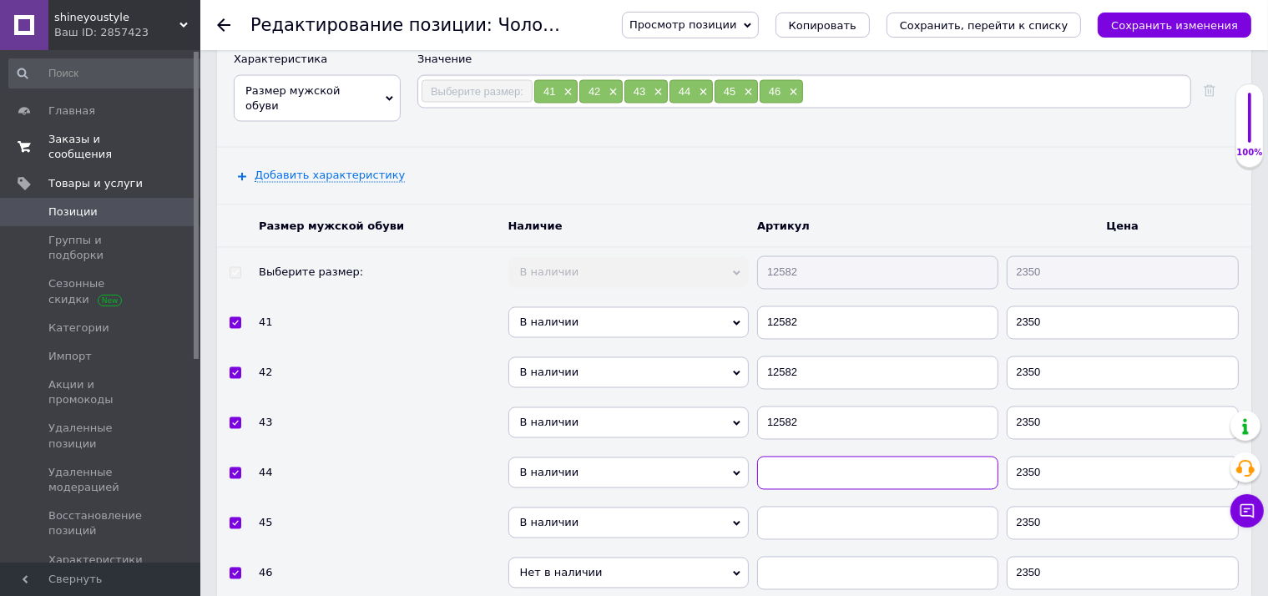
paste input "12582"
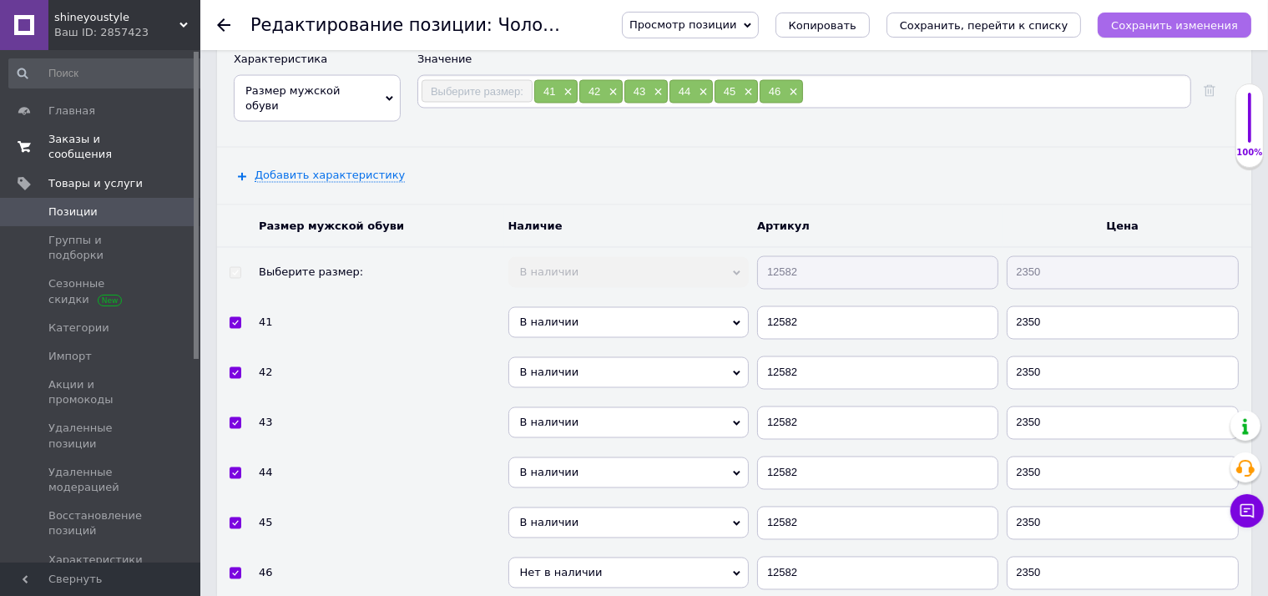
click at [1207, 37] on button "Сохранить изменения" at bounding box center [1174, 25] width 154 height 25
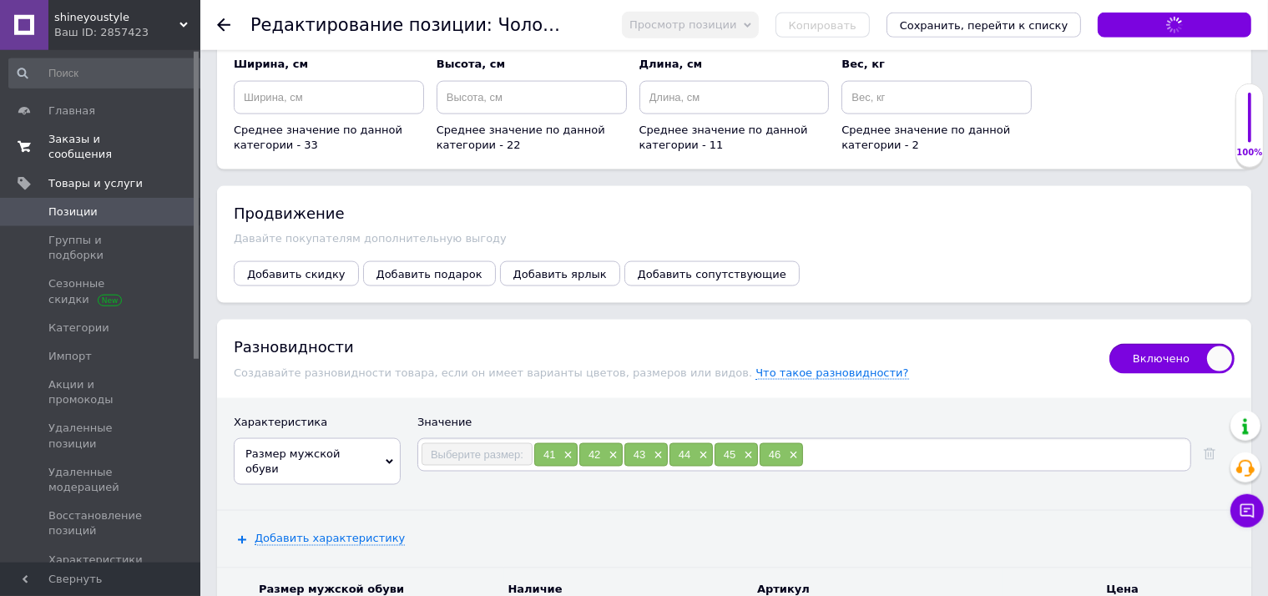
scroll to position [2555, 0]
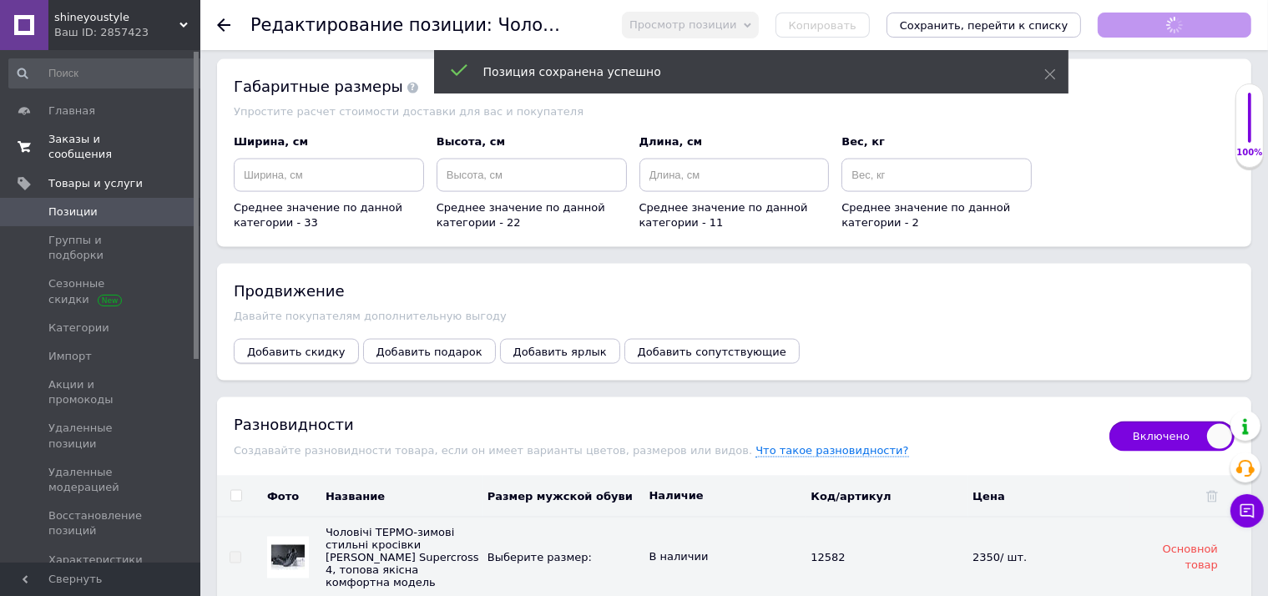
click at [325, 339] on button "Добавить скидку" at bounding box center [296, 351] width 125 height 25
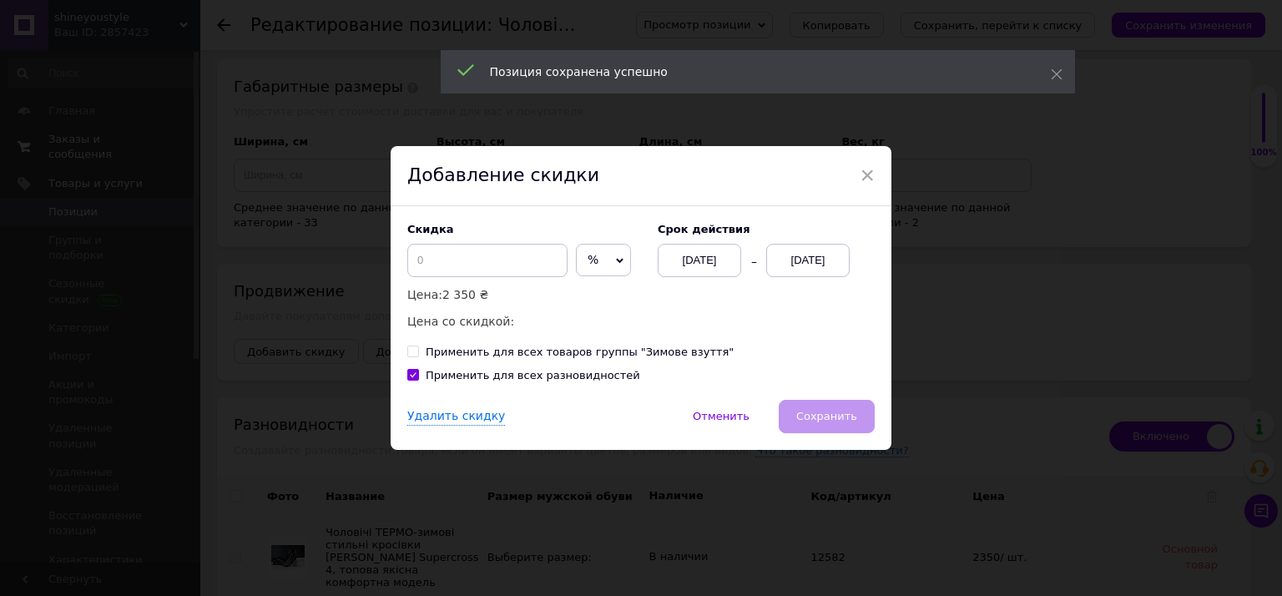
click at [588, 257] on span "%" at bounding box center [593, 259] width 11 height 13
click at [577, 294] on li "₴" at bounding box center [603, 294] width 53 height 23
click at [518, 264] on input at bounding box center [487, 260] width 160 height 33
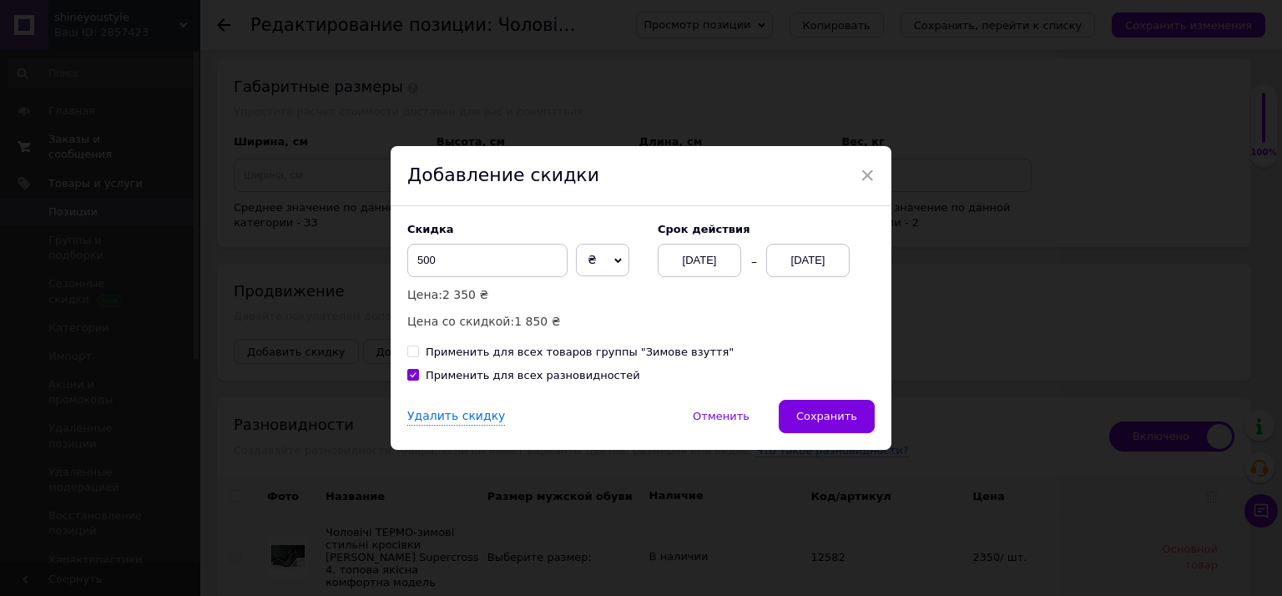
click at [823, 255] on div "[DATE]" at bounding box center [807, 260] width 83 height 33
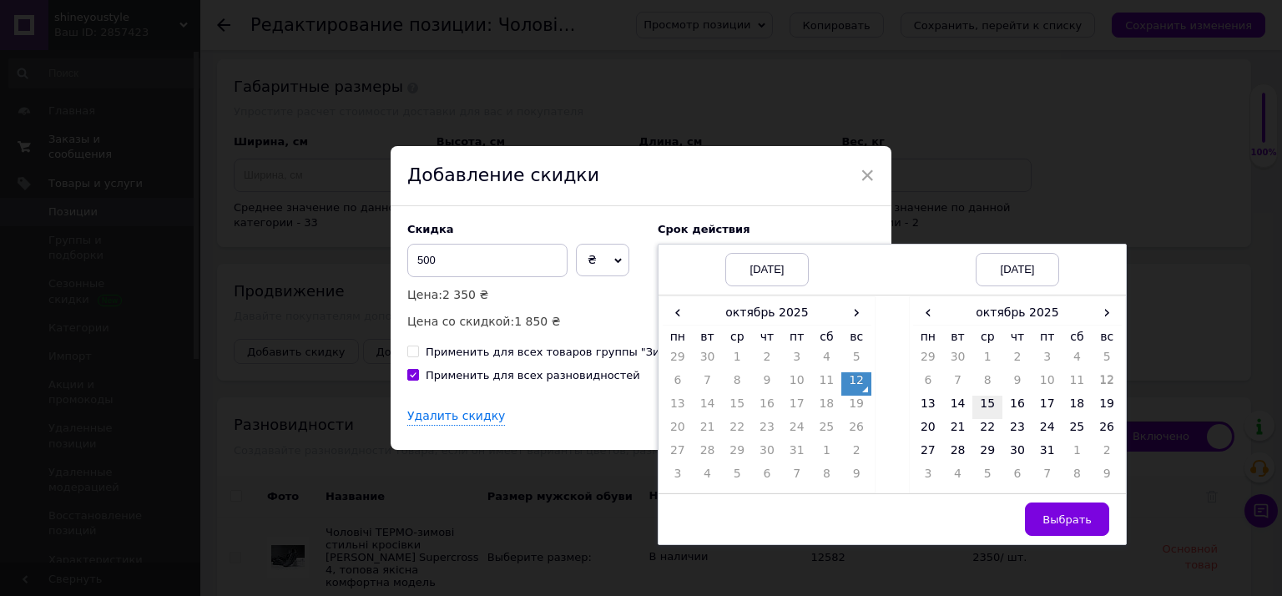
click at [976, 412] on td "15" at bounding box center [987, 407] width 30 height 23
click at [1053, 508] on button "Выбрать" at bounding box center [1067, 518] width 84 height 33
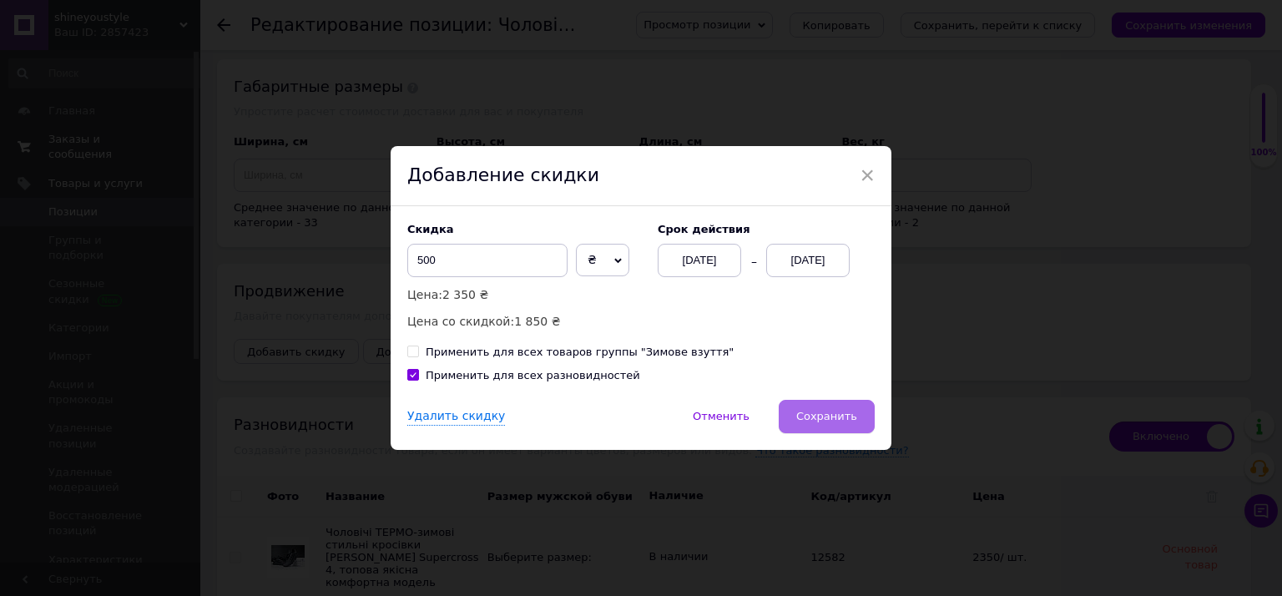
click at [850, 416] on button "Сохранить" at bounding box center [827, 416] width 96 height 33
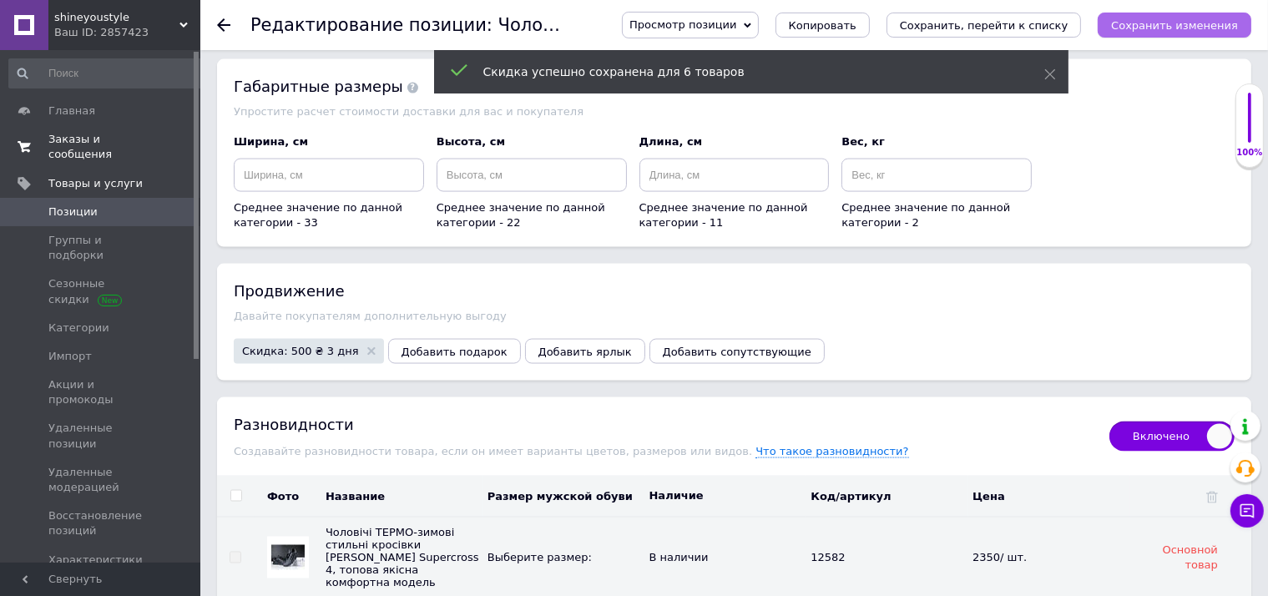
click at [1204, 19] on icon "Сохранить изменения" at bounding box center [1174, 25] width 127 height 13
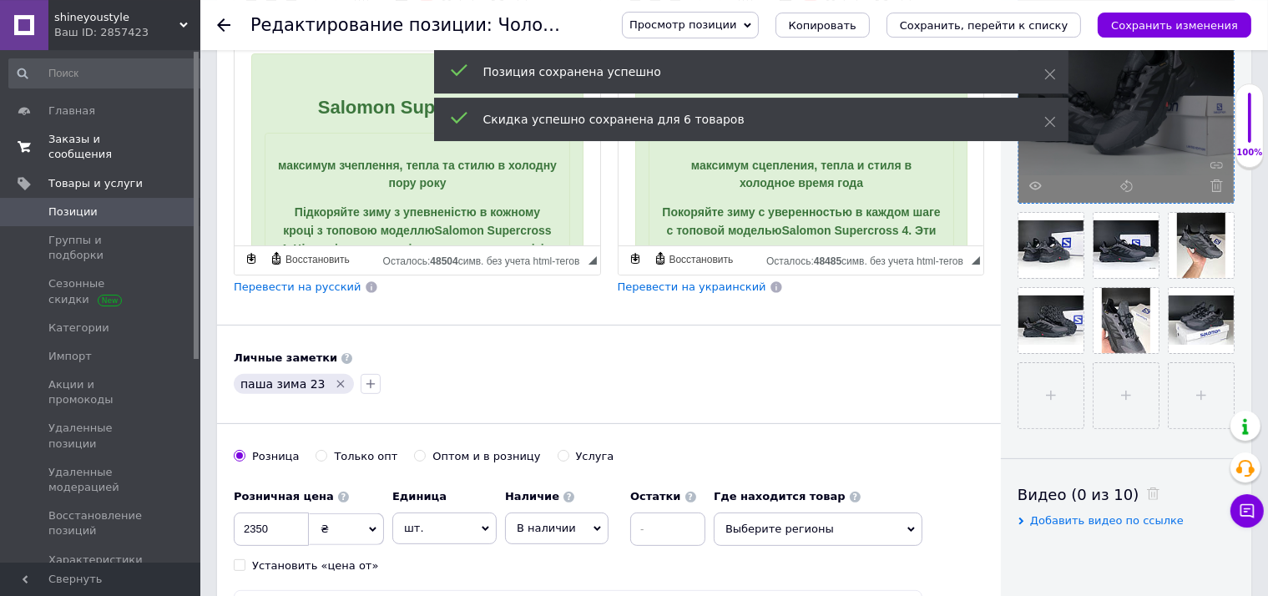
scroll to position [0, 0]
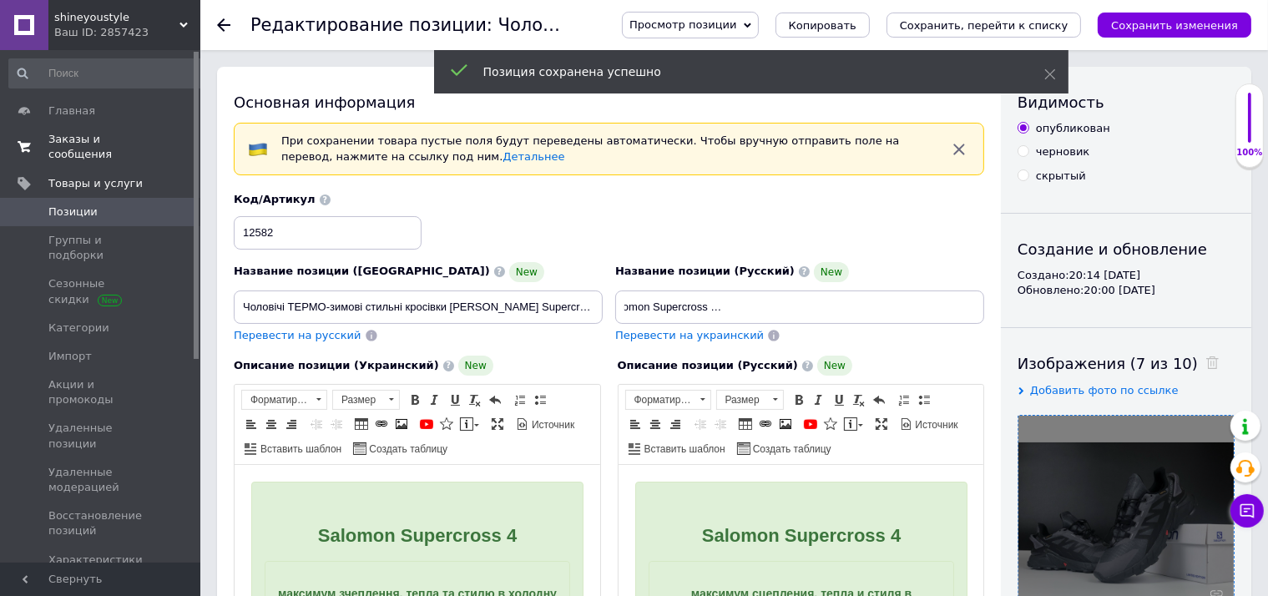
click at [723, 332] on span "Перевести на украинский" at bounding box center [689, 335] width 149 height 13
click at [1173, 22] on icon "Сохранить изменения" at bounding box center [1174, 25] width 127 height 13
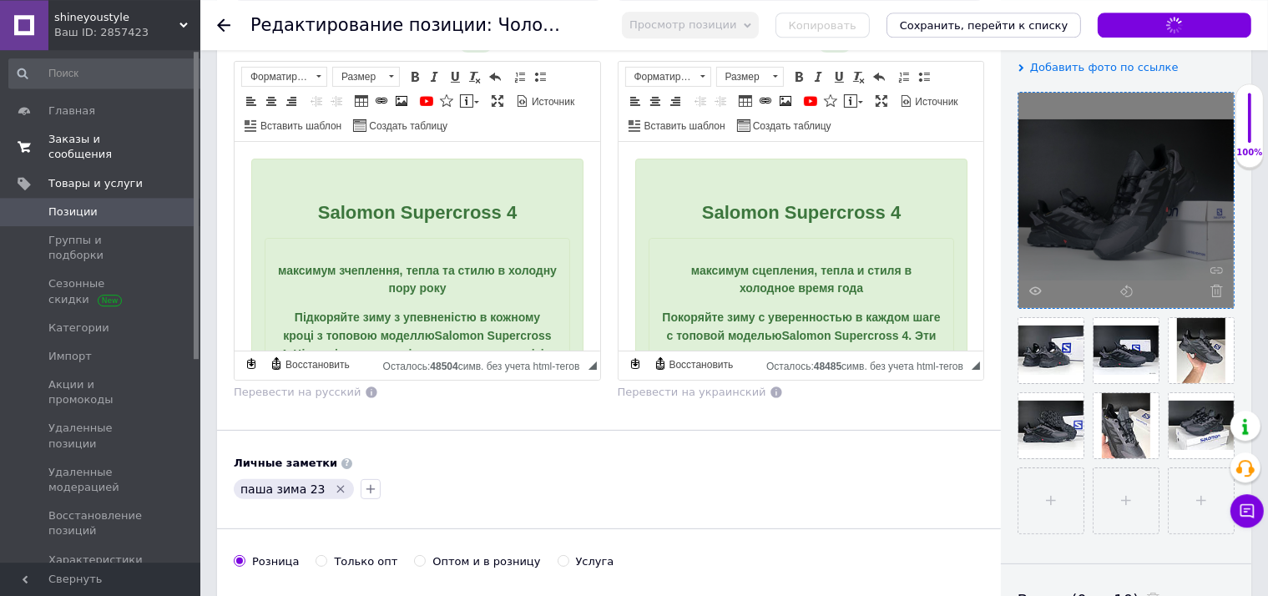
scroll to position [352, 0]
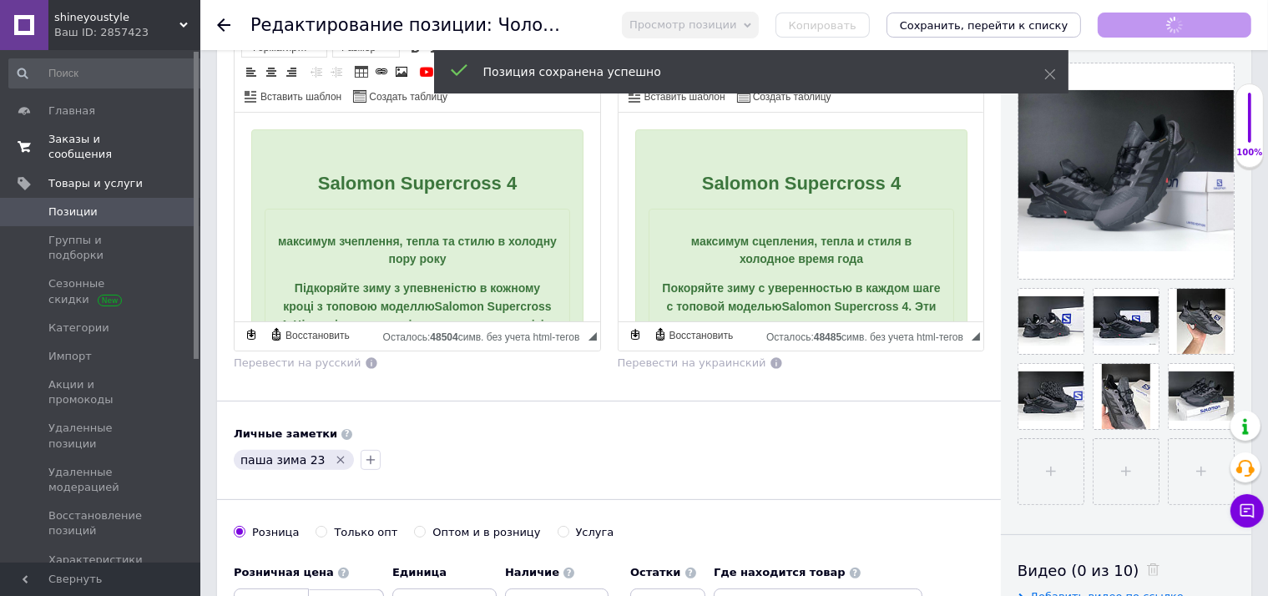
click at [125, 204] on span "Позиции" at bounding box center [101, 211] width 106 height 15
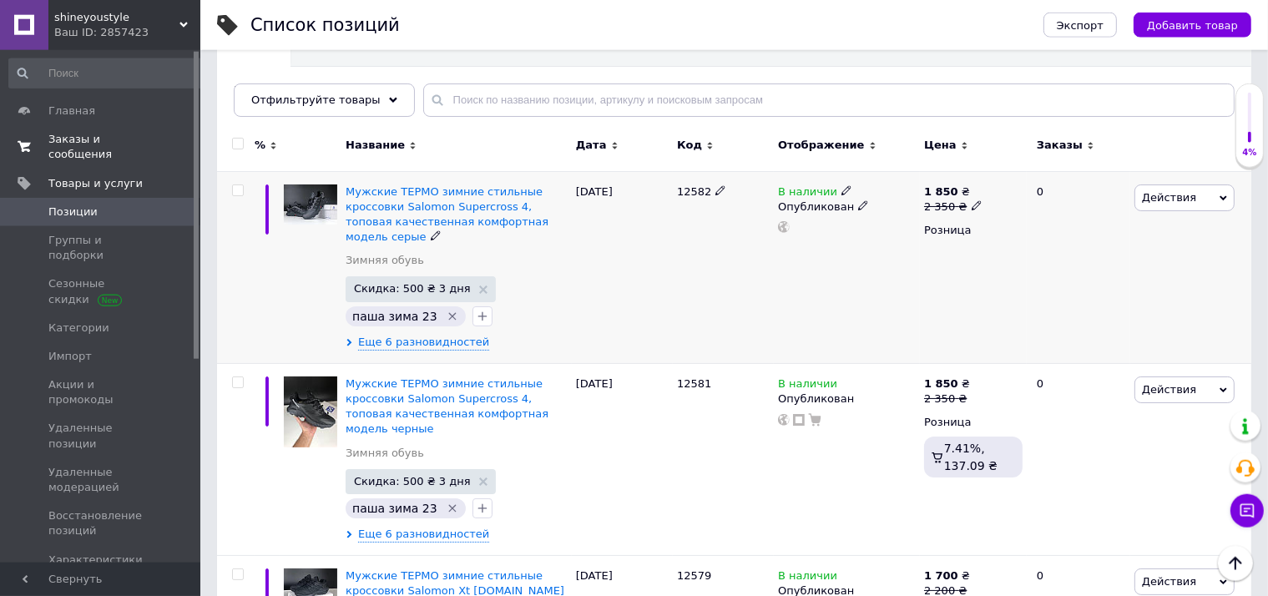
scroll to position [176, 0]
click at [1194, 198] on span "Действия" at bounding box center [1184, 197] width 100 height 27
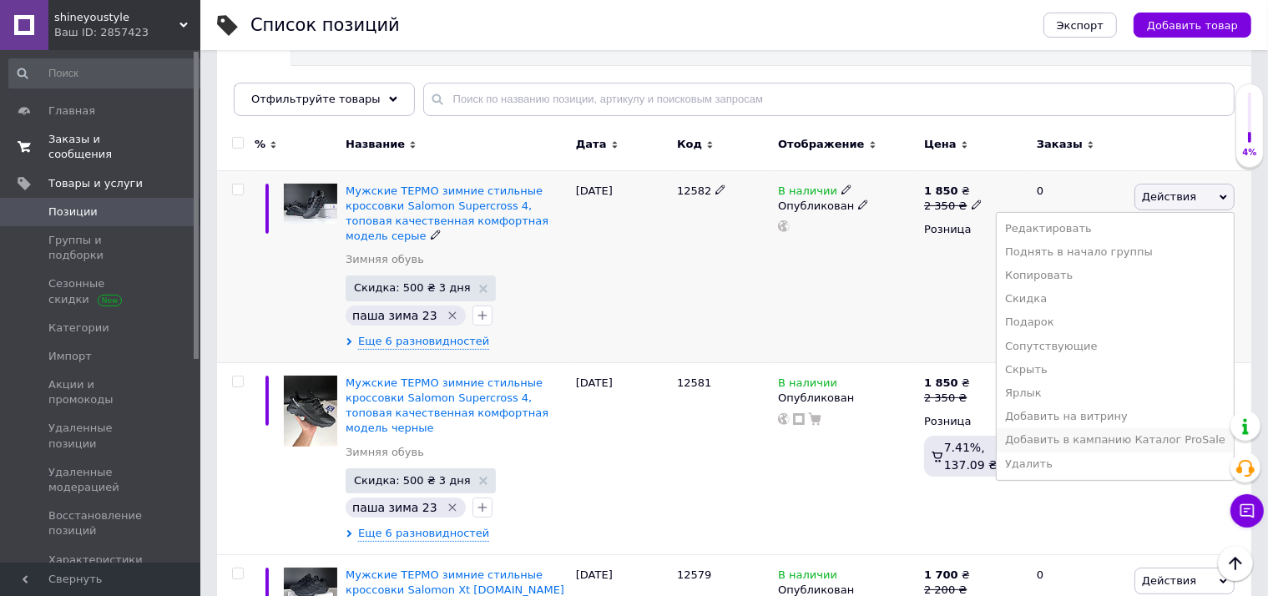
click at [1067, 435] on li "Добавить в кампанию Каталог ProSale" at bounding box center [1114, 439] width 237 height 23
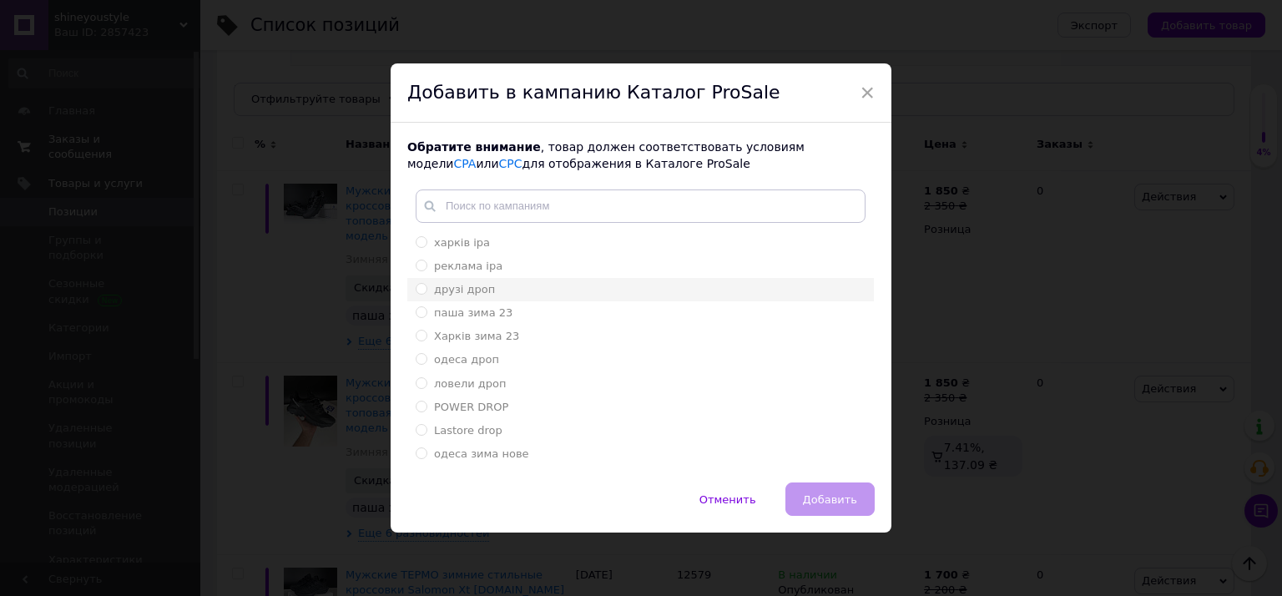
click at [481, 300] on li "друзі дроп" at bounding box center [640, 289] width 467 height 23
click at [514, 310] on div "паша зима 23" at bounding box center [641, 312] width 450 height 15
click at [813, 500] on span "Добавить" at bounding box center [830, 499] width 54 height 13
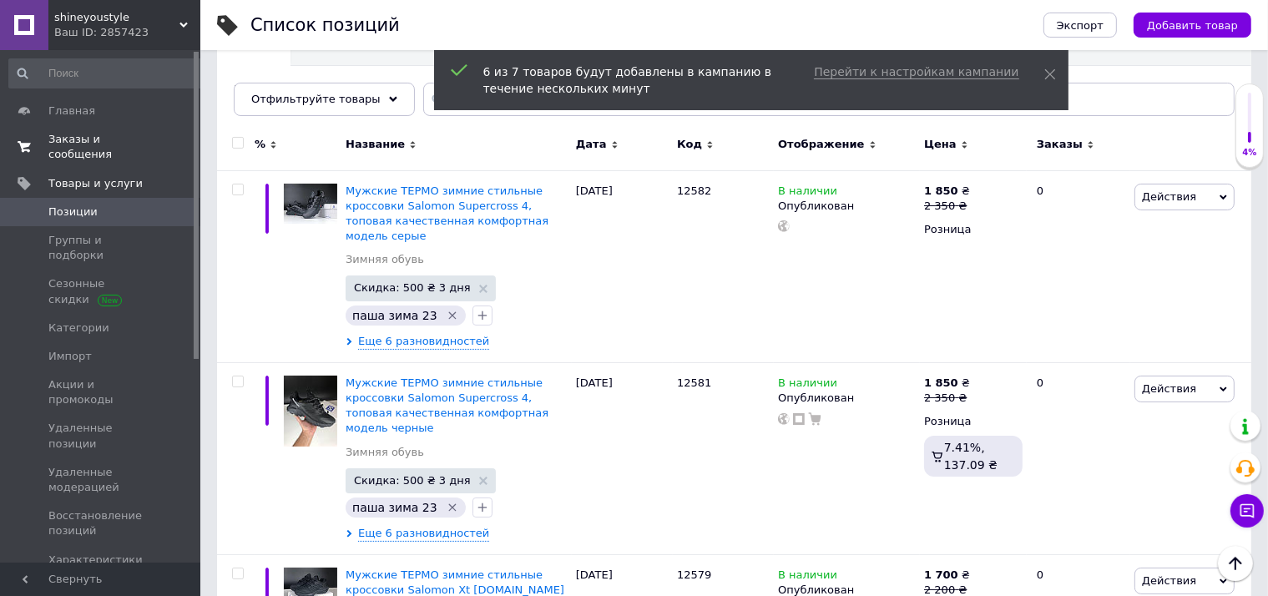
click at [119, 139] on span "Заказы и сообщения" at bounding box center [101, 147] width 106 height 30
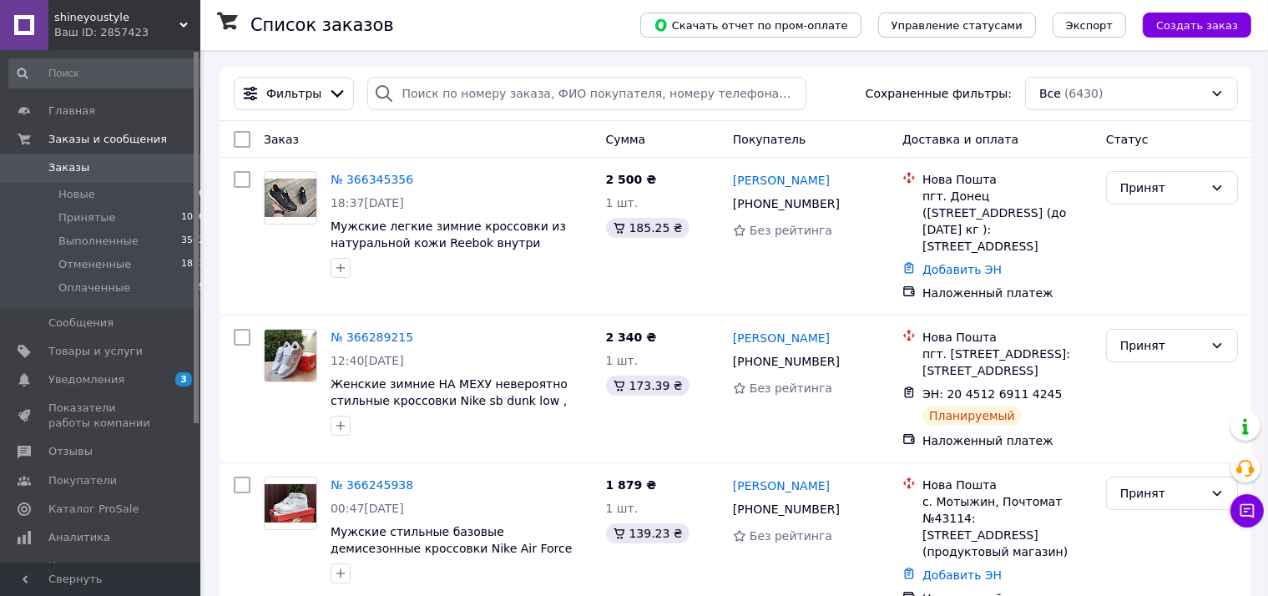
click at [112, 165] on span "Заказы" at bounding box center [101, 167] width 106 height 15
click at [96, 366] on link "Уведомления 3 0" at bounding box center [107, 380] width 214 height 28
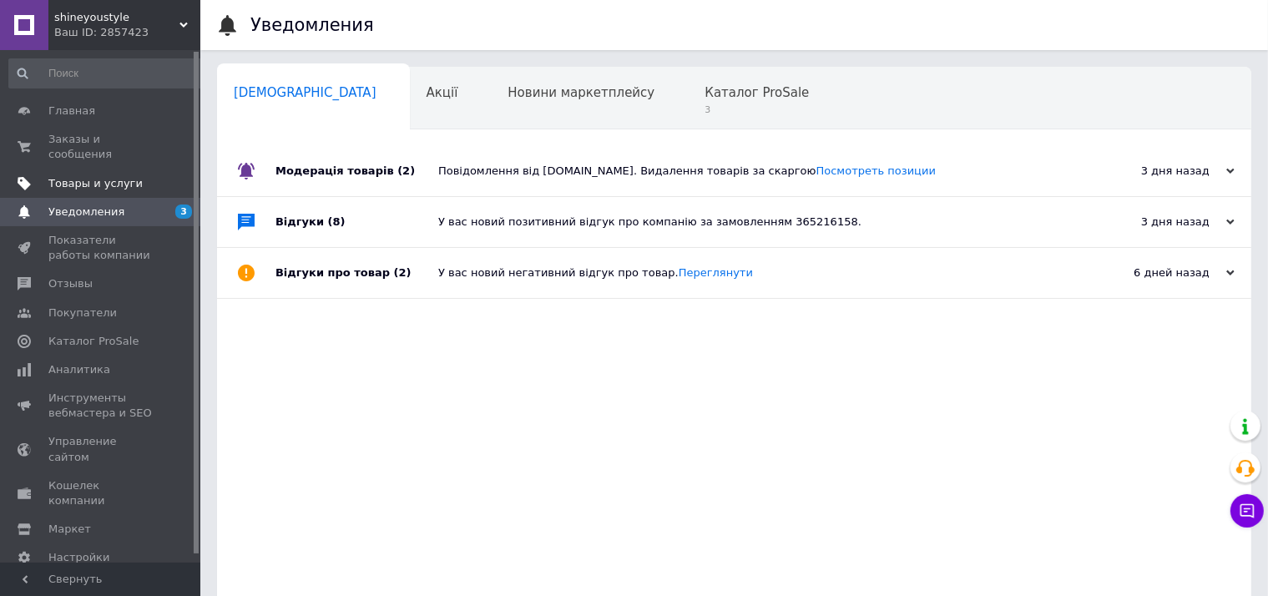
click at [125, 176] on span "Товары и услуги" at bounding box center [95, 183] width 94 height 15
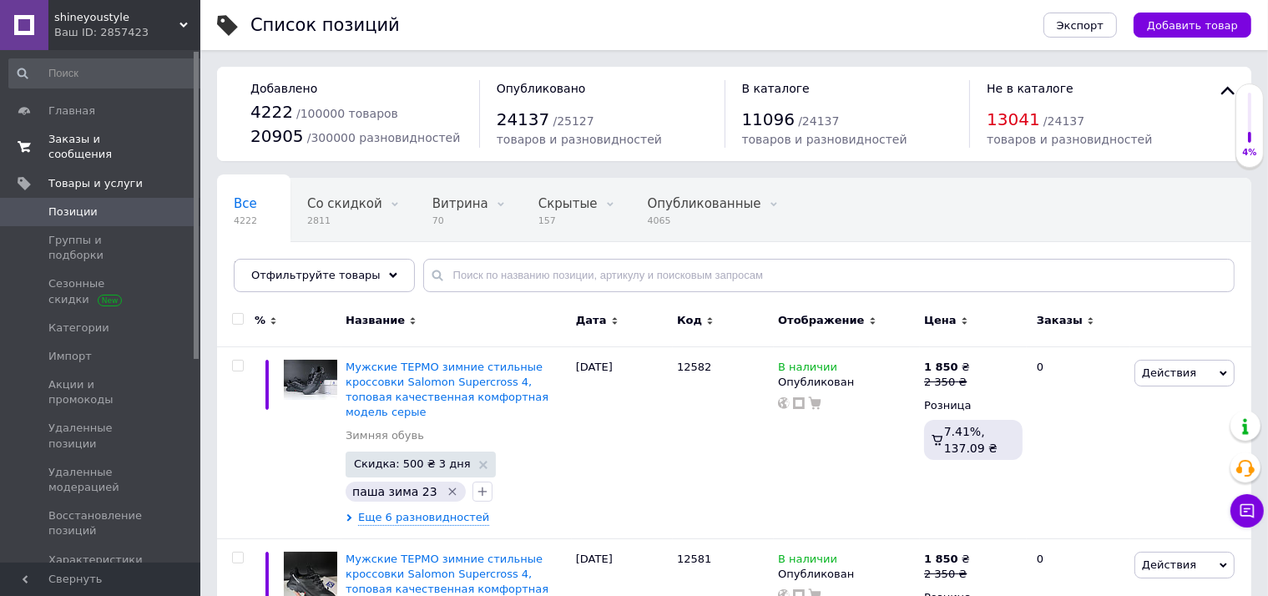
click at [119, 139] on span "Заказы и сообщения" at bounding box center [101, 147] width 106 height 30
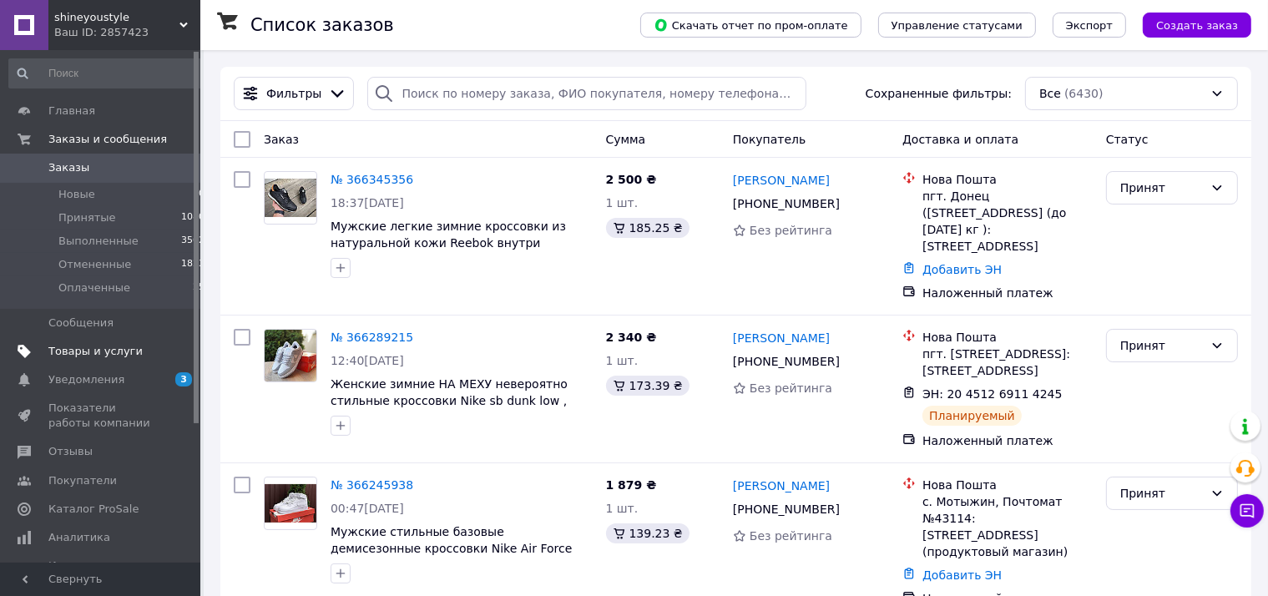
click at [137, 347] on span "Товары и услуги" at bounding box center [101, 351] width 106 height 15
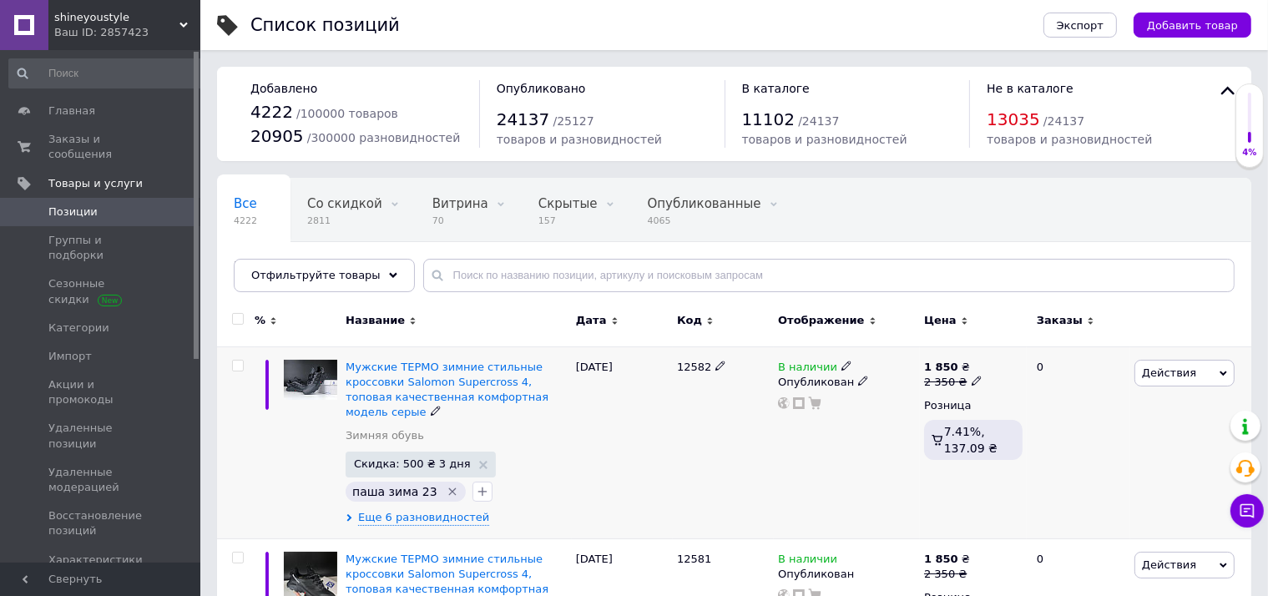
click at [696, 362] on span "12582" at bounding box center [694, 367] width 34 height 13
copy span "12582"
click at [1180, 18] on button "Добавить товар" at bounding box center [1192, 25] width 118 height 25
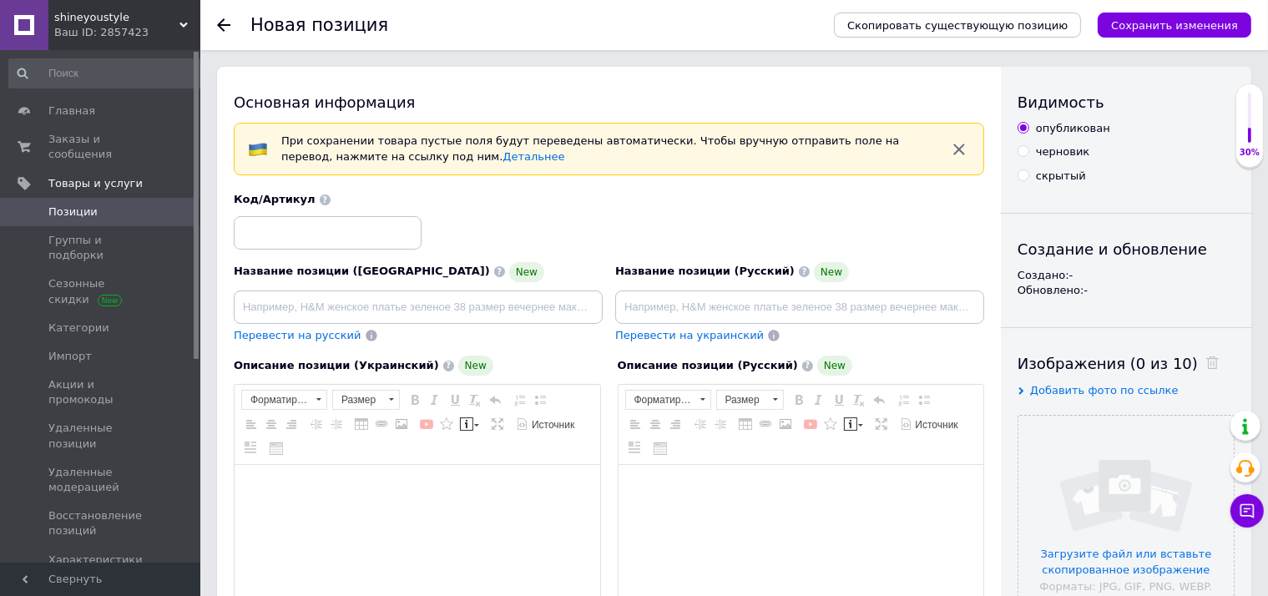
click at [963, 25] on span "Скопировать существующую позицию" at bounding box center [957, 25] width 220 height 13
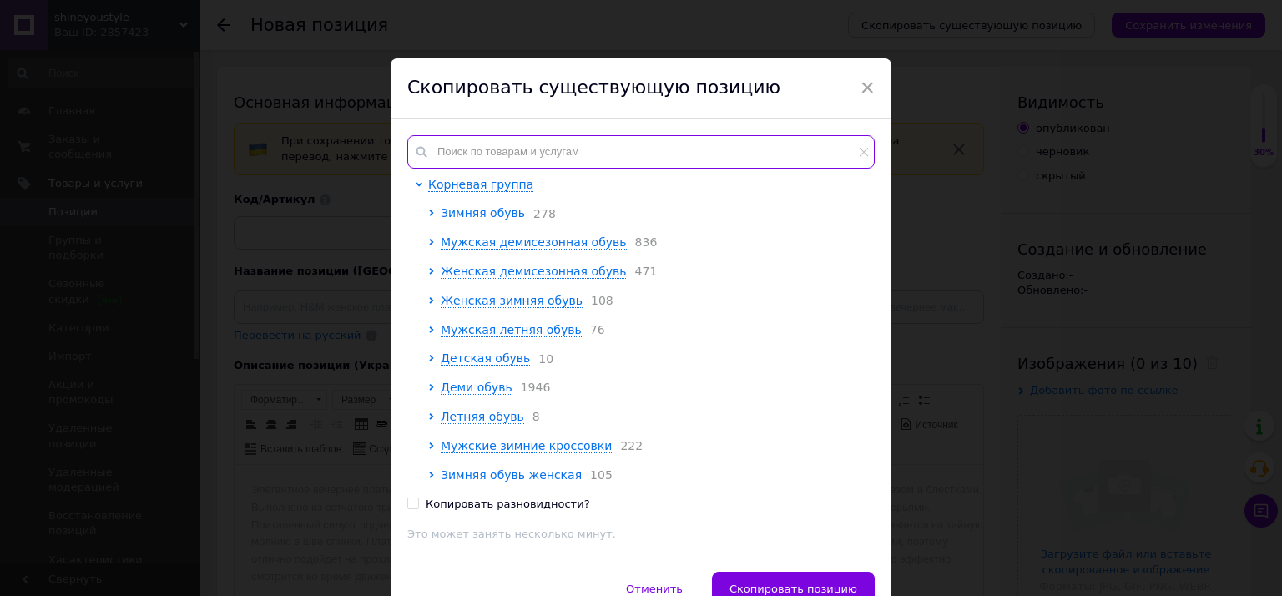
paste input "12582"
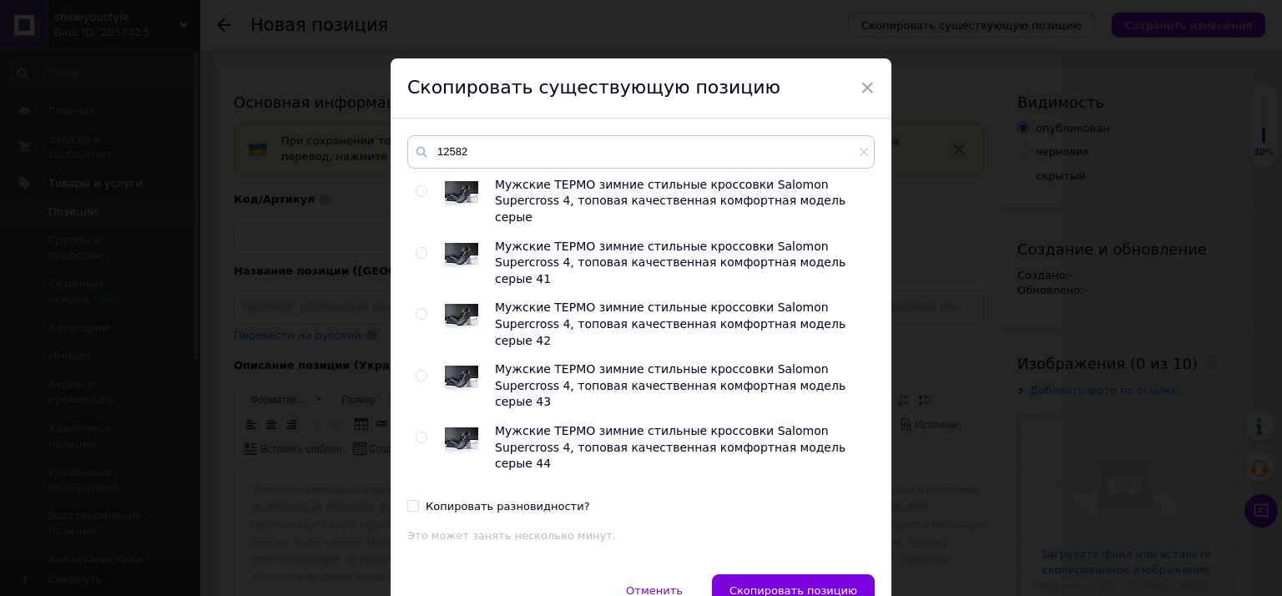
click at [416, 193] on input "radio" at bounding box center [421, 191] width 11 height 11
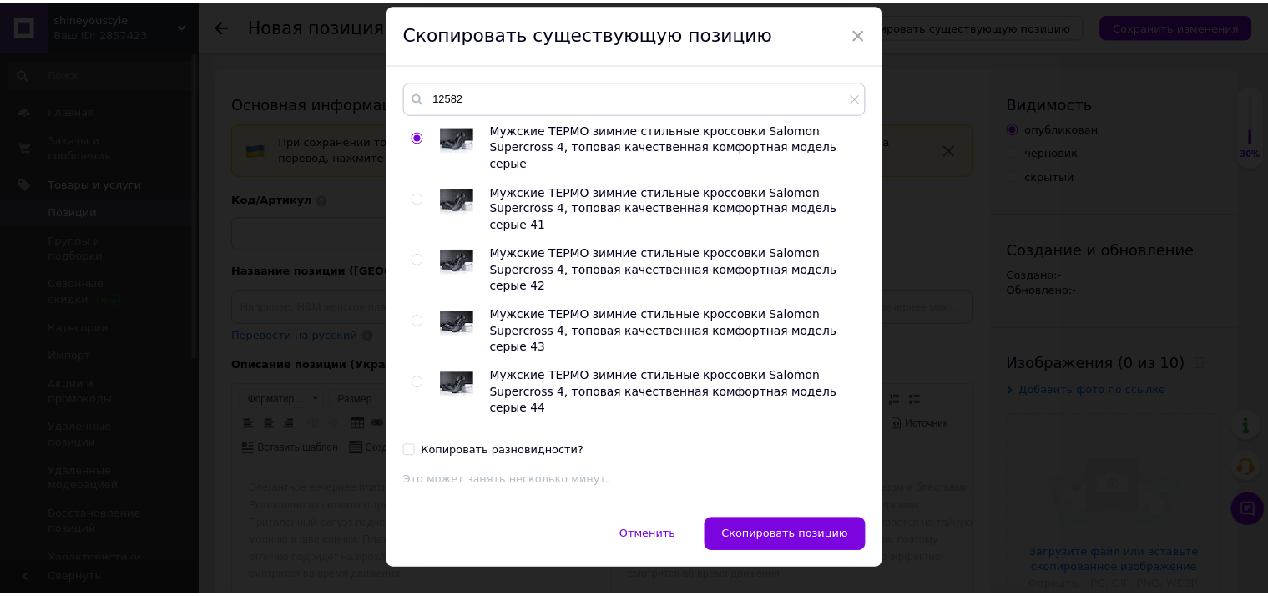
scroll to position [86, 0]
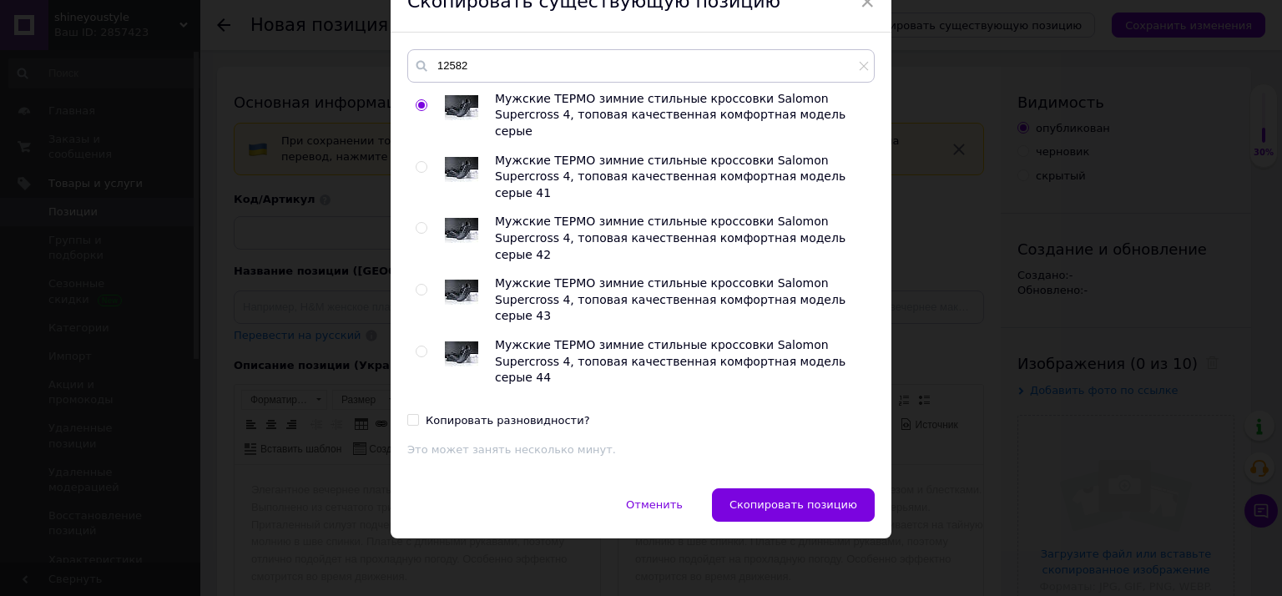
click at [792, 472] on div "12582 Мужские ТЕРМО зимние стильные кроссовки Salomon Supercross 4, топовая кач…" at bounding box center [641, 261] width 501 height 456
click at [789, 492] on button "Скопировать позицию" at bounding box center [793, 504] width 163 height 33
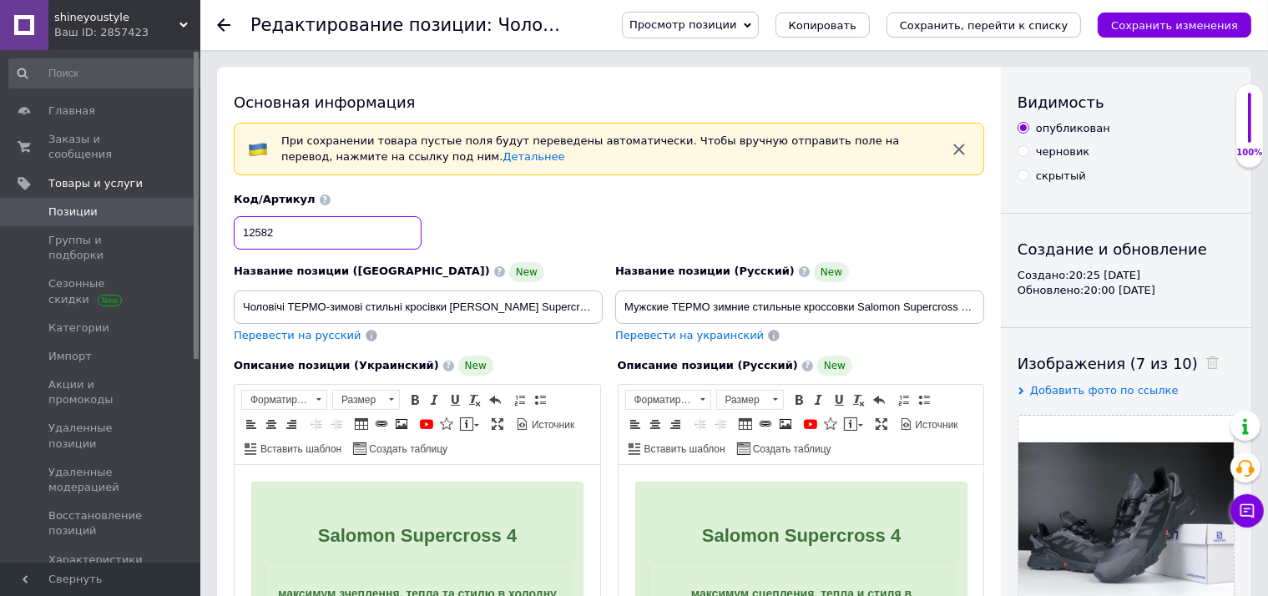
click at [289, 222] on input "12582" at bounding box center [328, 232] width 188 height 33
drag, startPoint x: 913, startPoint y: 322, endPoint x: 1029, endPoint y: 311, distance: 116.5
click at [1029, 311] on div "Основная информация При сохранении товара пустые поля будут переведены автомати…" at bounding box center [734, 576] width 1034 height 1018
click at [950, 313] on input "Мужские ТЕРМО зимние стильные кроссовки Salomon Supercross 4, топовая качествен…" at bounding box center [799, 306] width 369 height 33
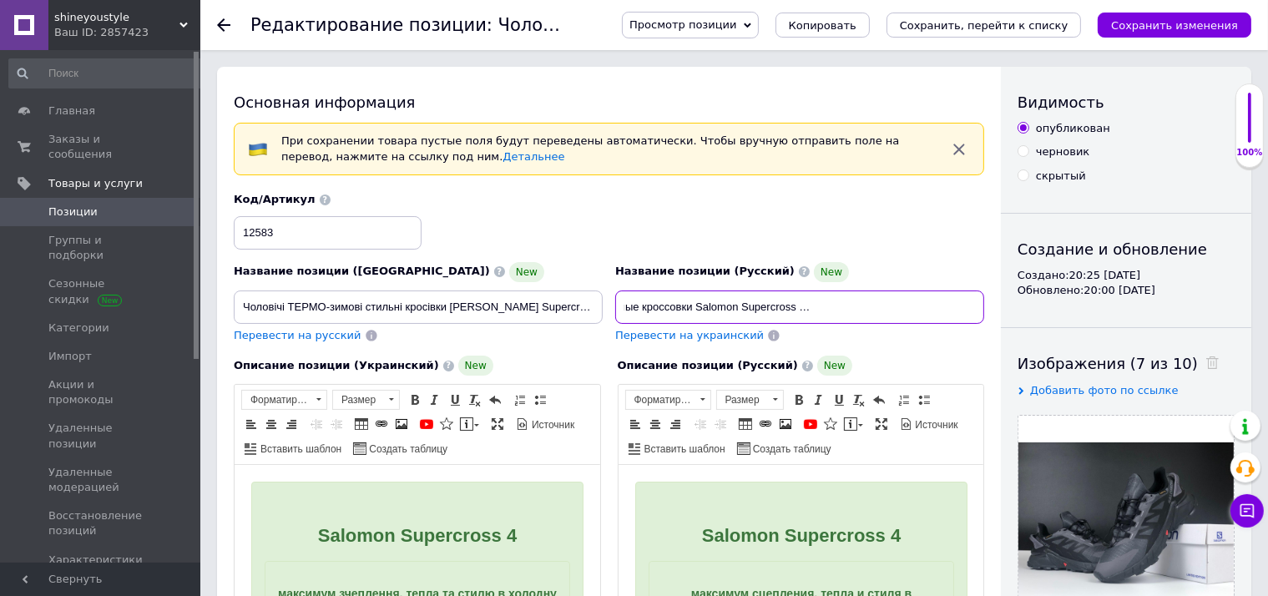
drag, startPoint x: 919, startPoint y: 310, endPoint x: 1015, endPoint y: 310, distance: 96.0
click at [984, 310] on input "Мужские ТЕРМО зимние стильные кроссовки Salomon Supercross 4, топовая качествен…" at bounding box center [799, 306] width 369 height 33
click at [956, 310] on input "Мужские ТЕРМО зимние стильные кроссовки Salomon Supercross 4, топовая качествен…" at bounding box center [799, 306] width 369 height 33
click at [964, 305] on input "Мужские ТЕРМО зимние стильные кроссовки Salomon Supercross 4, топовая качествен…" at bounding box center [799, 306] width 369 height 33
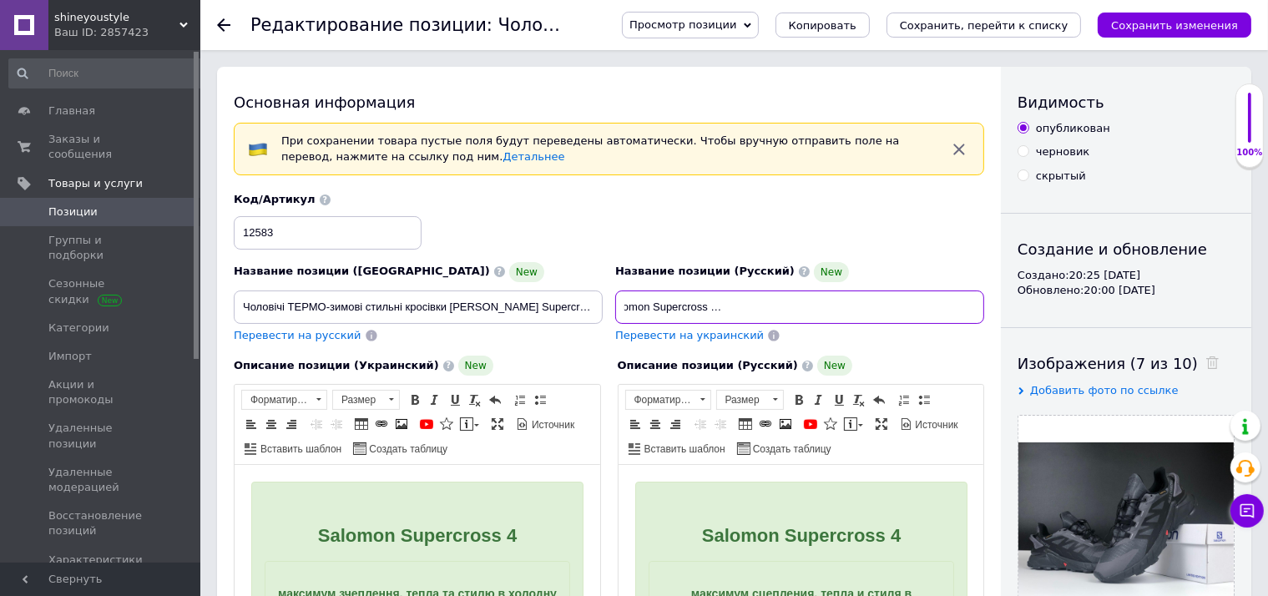
click at [964, 305] on input "Мужские ТЕРМО зимние стильные кроссовки Salomon Supercross 4, топовая качествен…" at bounding box center [799, 306] width 369 height 33
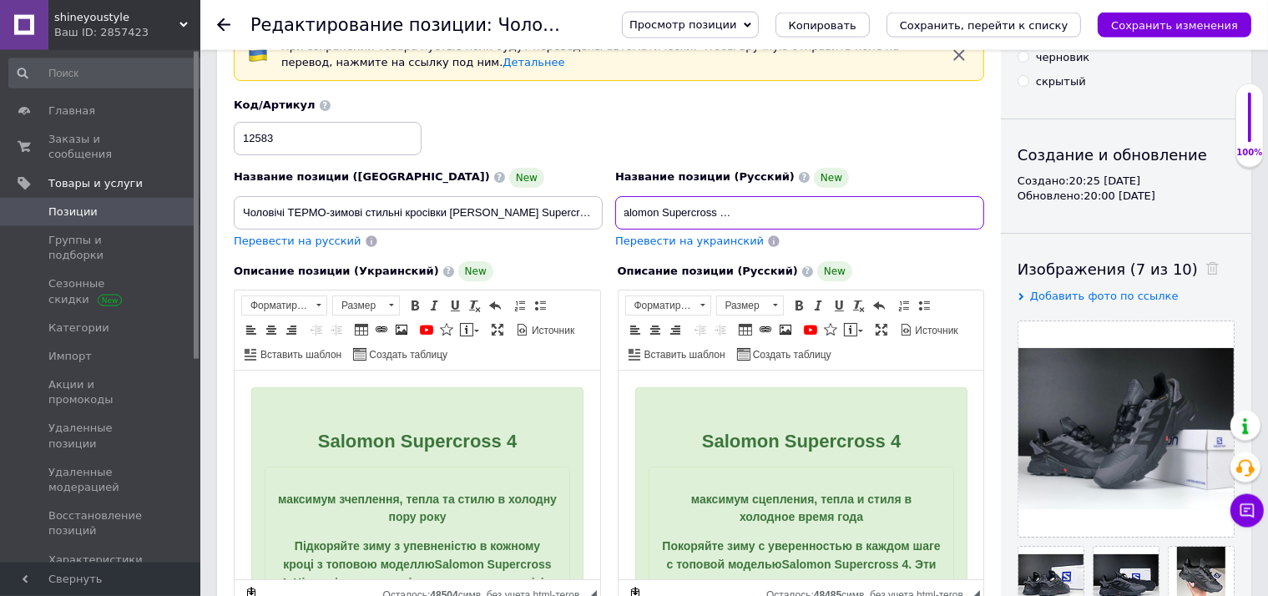
scroll to position [176, 0]
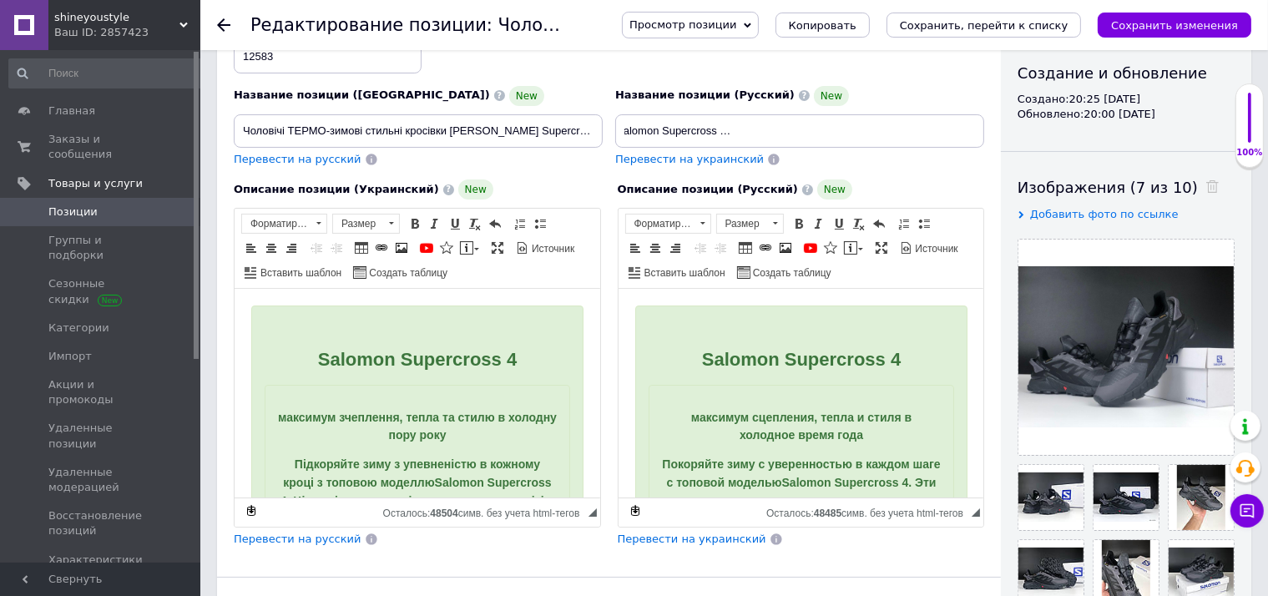
click at [720, 159] on span "Перевести на украинский" at bounding box center [689, 159] width 149 height 13
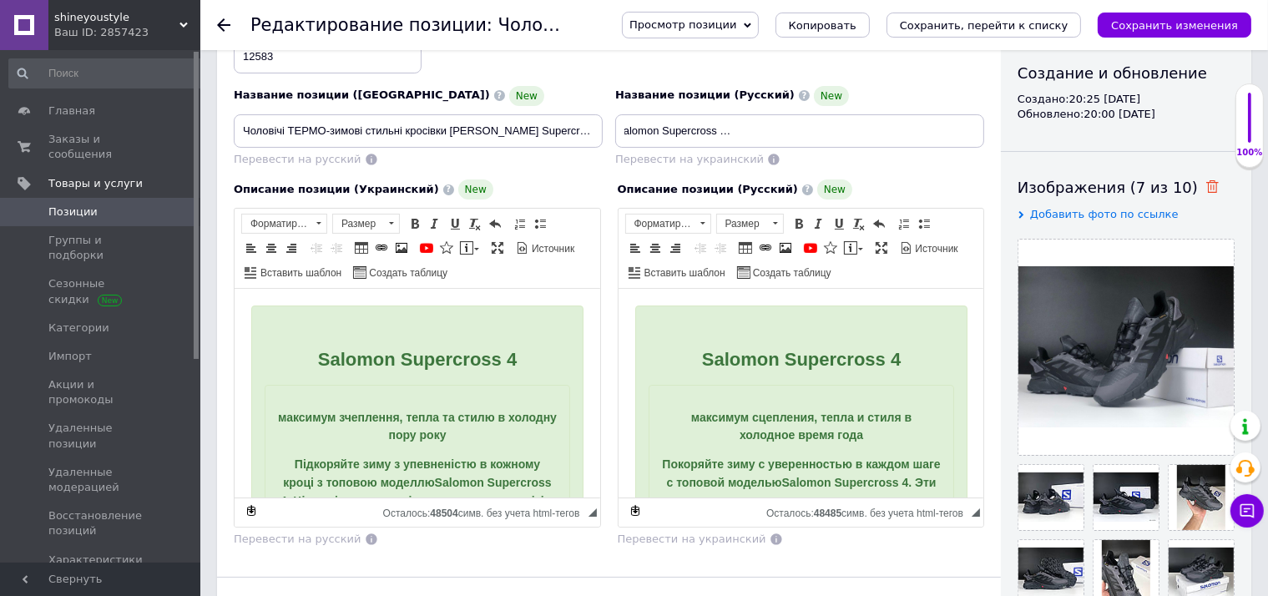
click at [1206, 192] on icon at bounding box center [1212, 186] width 13 height 13
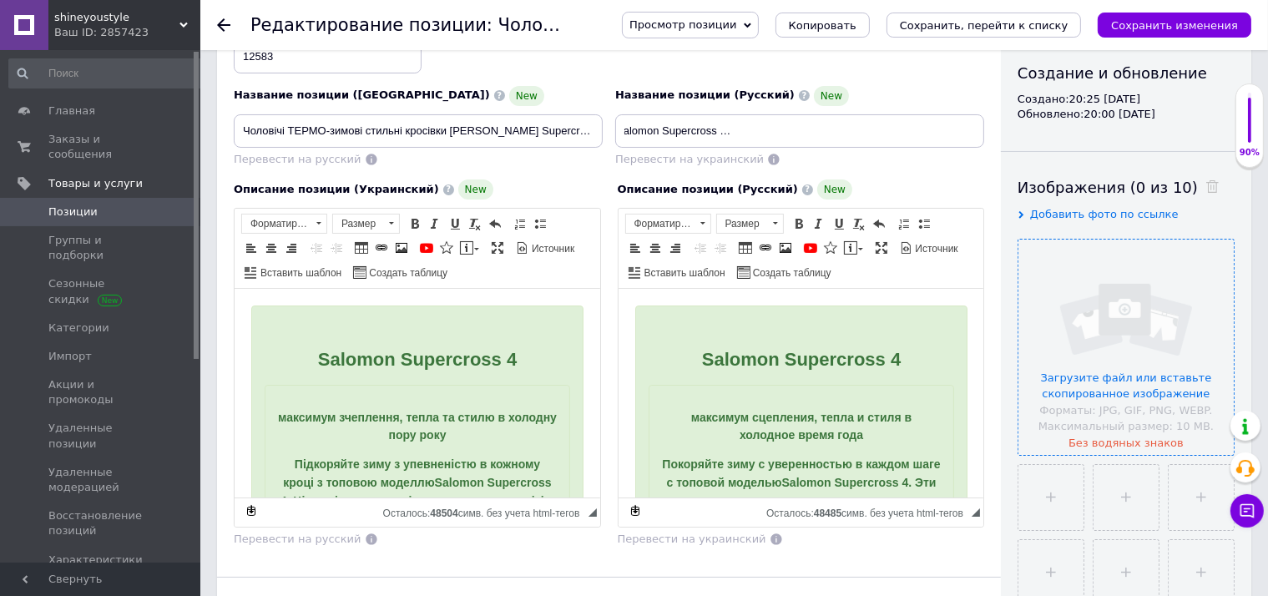
click at [1145, 307] on input "file" at bounding box center [1125, 347] width 215 height 215
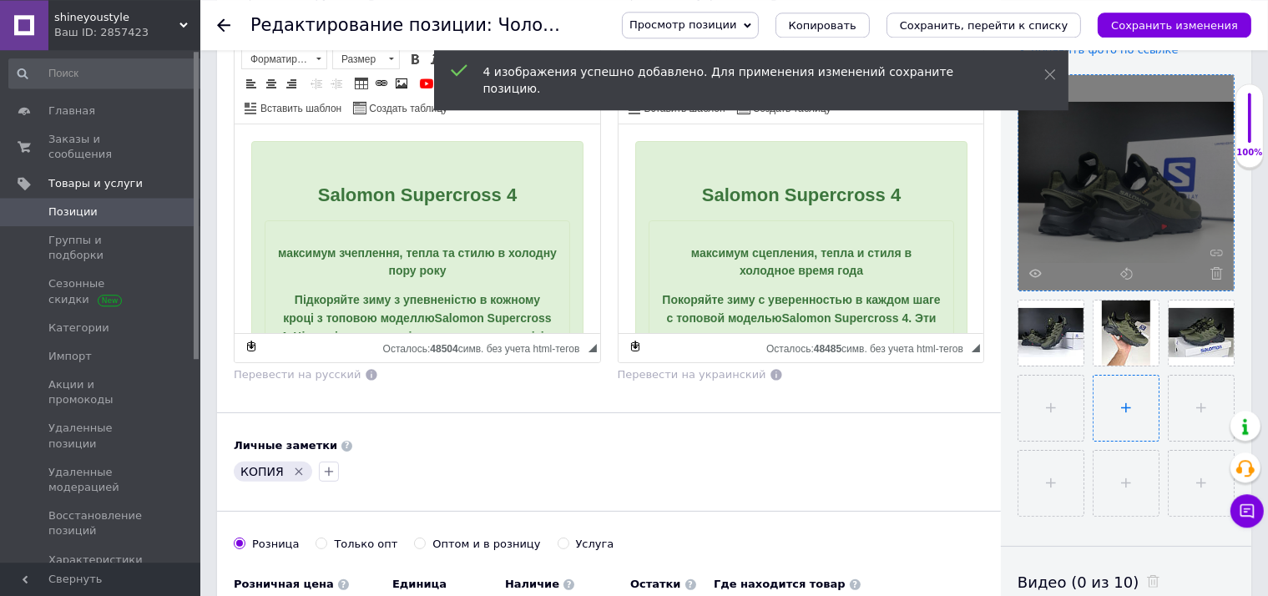
scroll to position [352, 0]
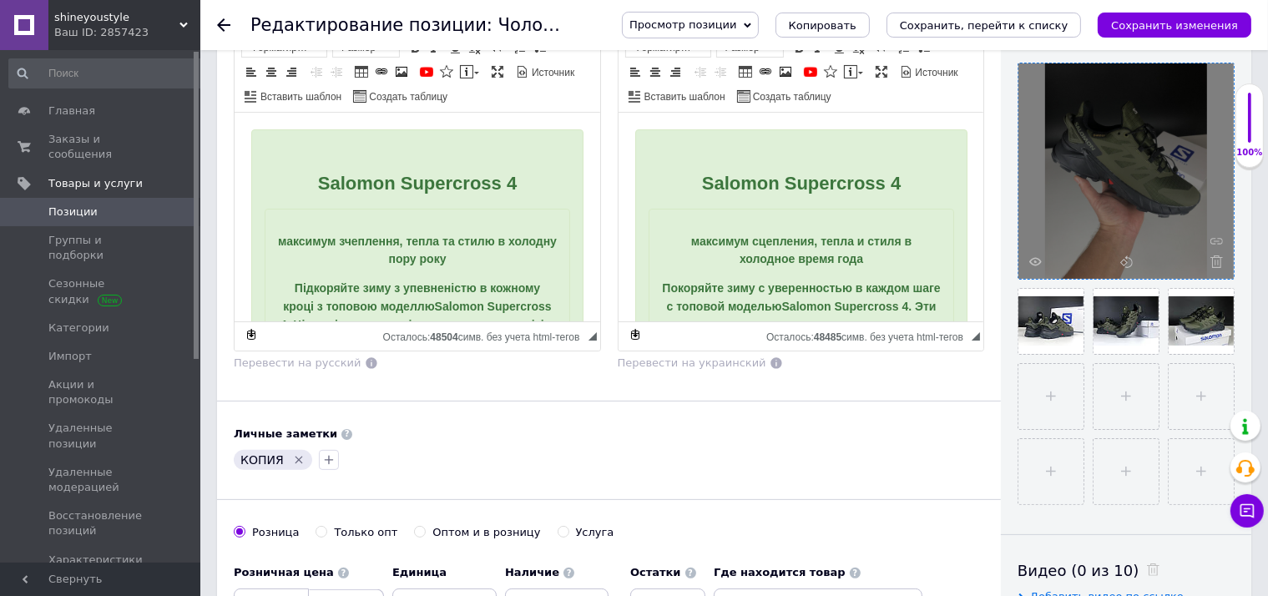
click at [282, 457] on div "КОПИЯ" at bounding box center [273, 460] width 78 height 20
click at [293, 456] on icon "Удалить метку" at bounding box center [298, 459] width 13 height 13
click at [246, 454] on icon "button" at bounding box center [243, 459] width 13 height 13
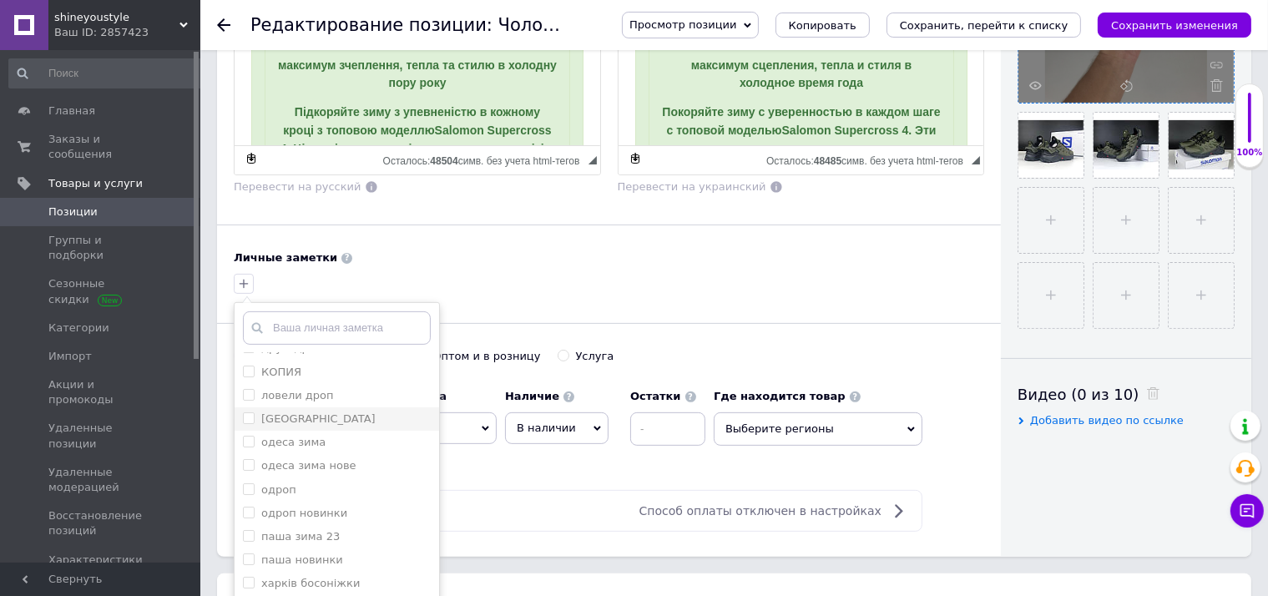
scroll to position [173, 0]
click at [329, 448] on label "паша зима 23" at bounding box center [300, 450] width 78 height 13
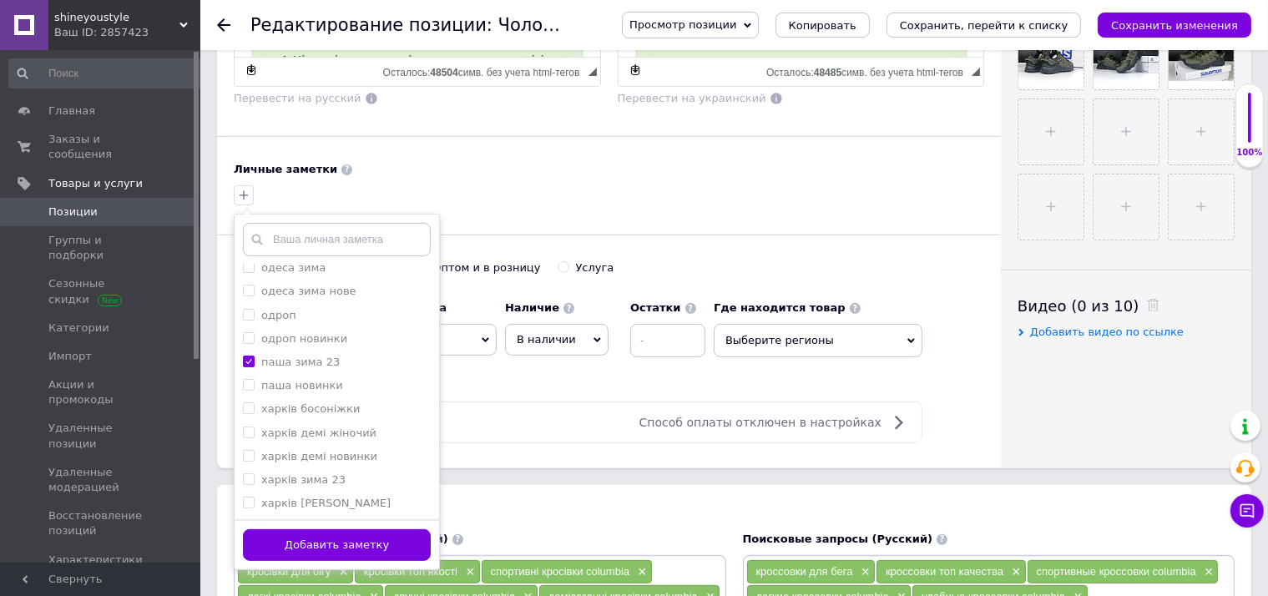
click at [376, 537] on button "Добавить заметку" at bounding box center [337, 545] width 188 height 33
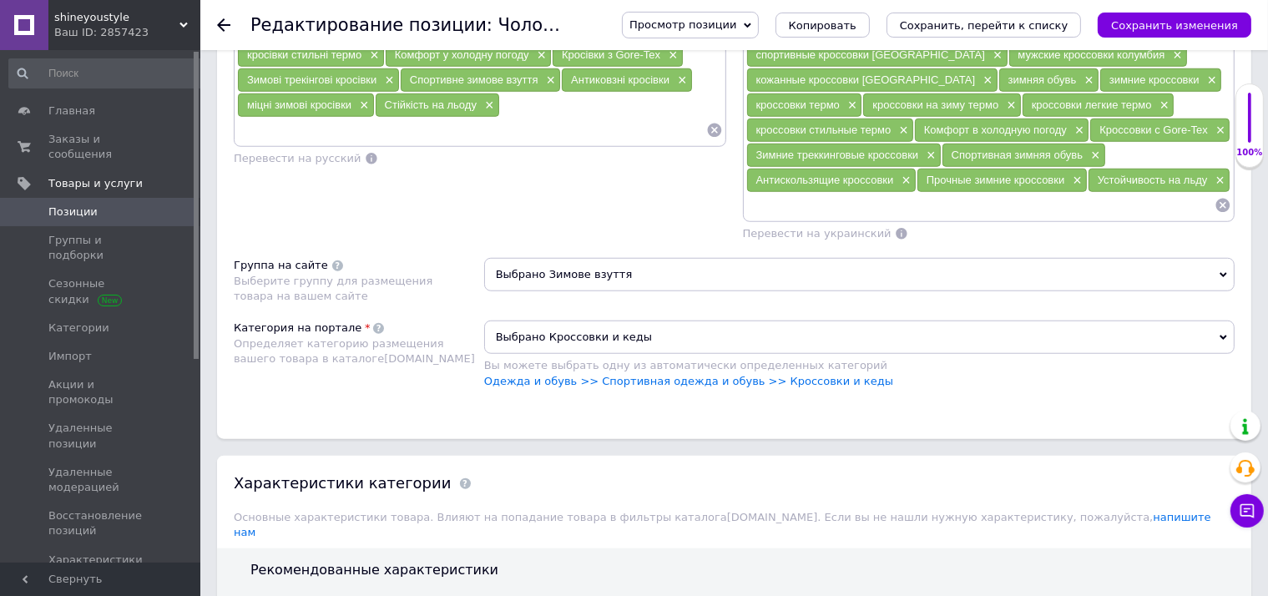
scroll to position [1674, 0]
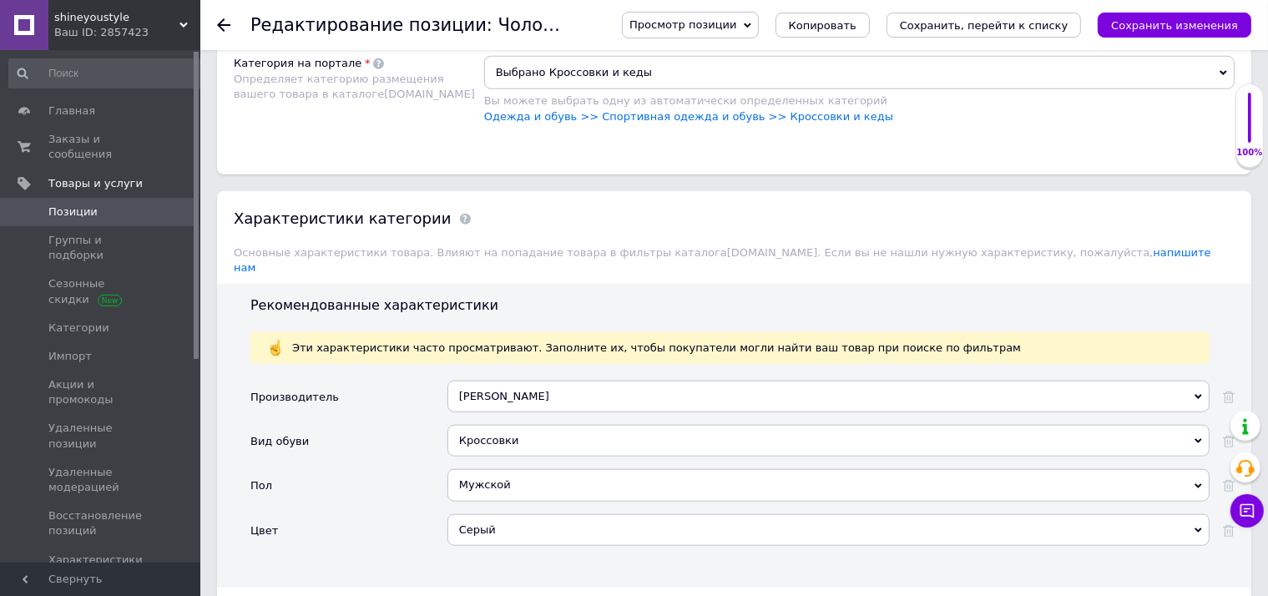
click at [494, 514] on div "Серый" at bounding box center [828, 530] width 762 height 32
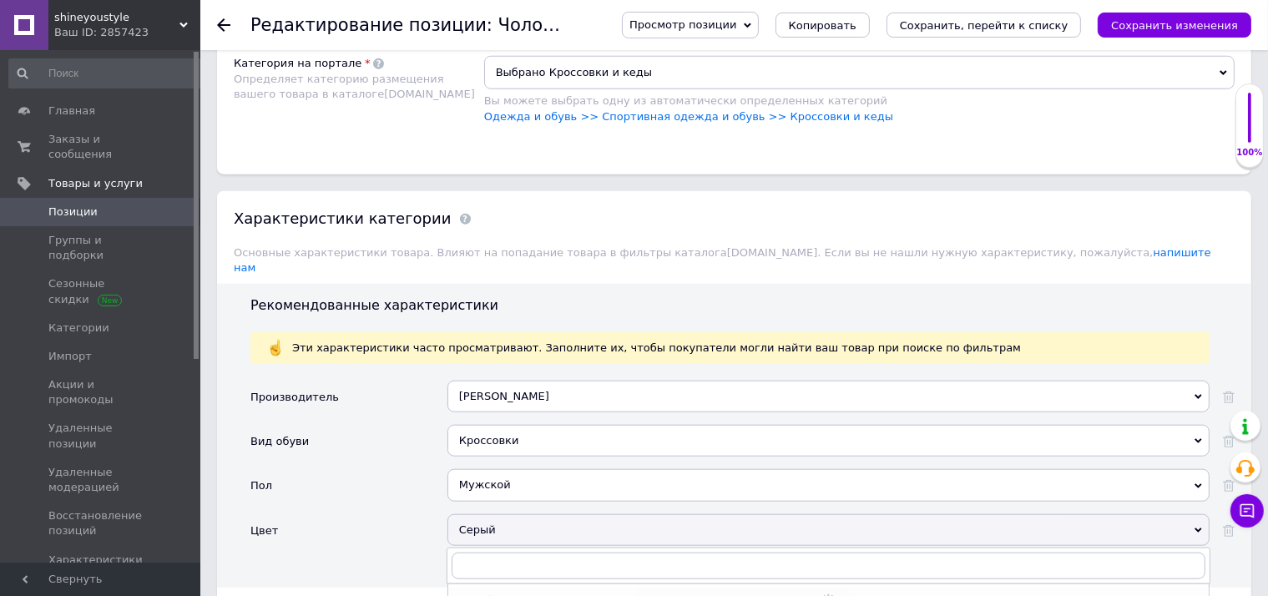
click at [497, 514] on div "Серый" at bounding box center [828, 530] width 762 height 32
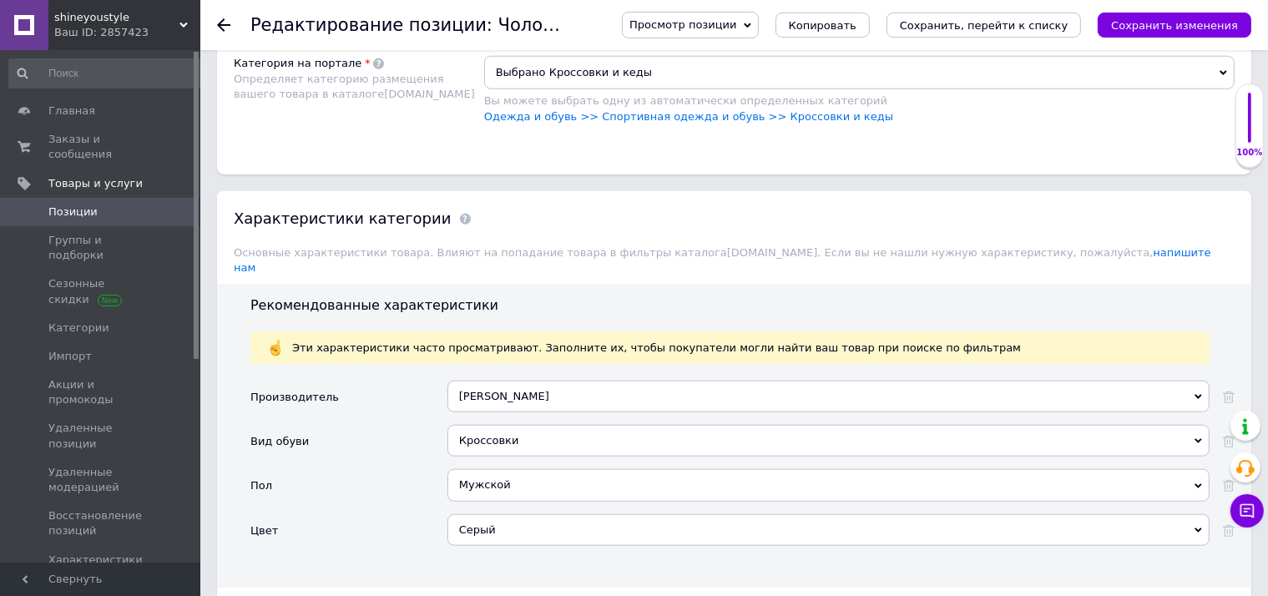
click at [497, 514] on div "Серый" at bounding box center [828, 530] width 762 height 32
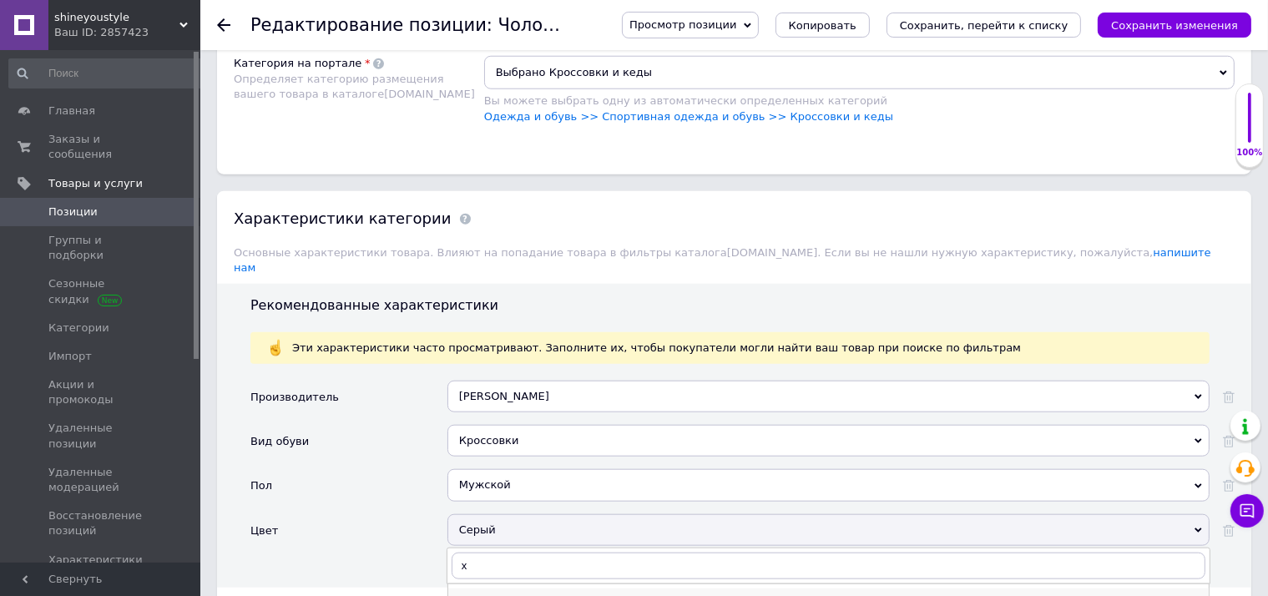
click at [486, 593] on div "Хаки" at bounding box center [828, 600] width 744 height 15
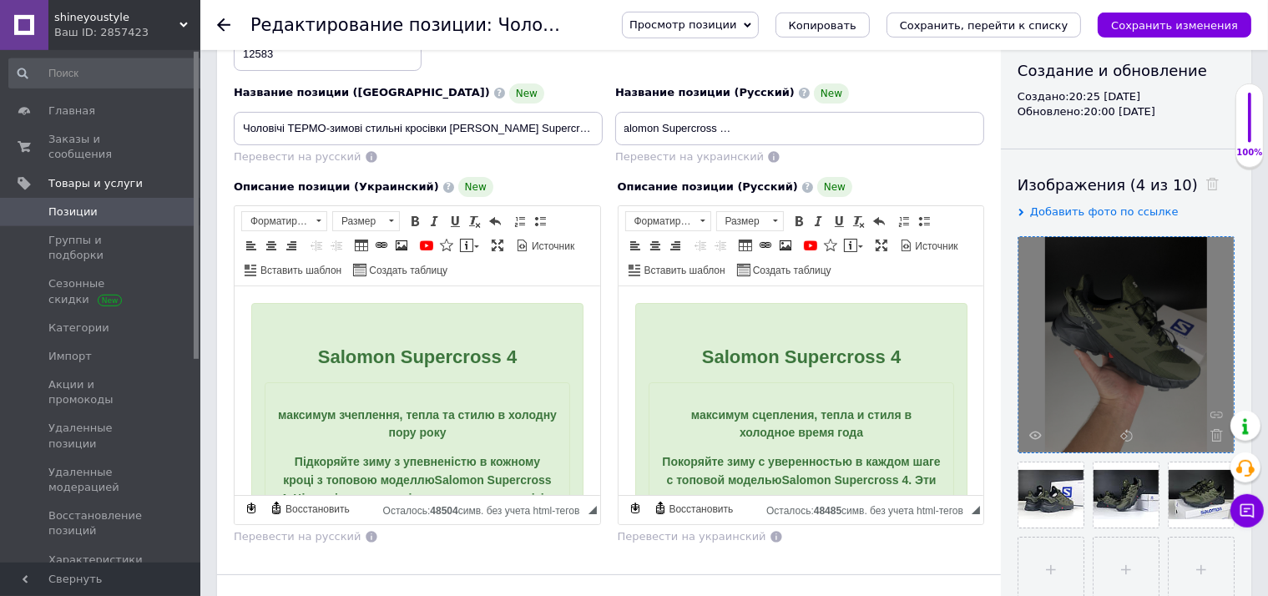
scroll to position [88, 0]
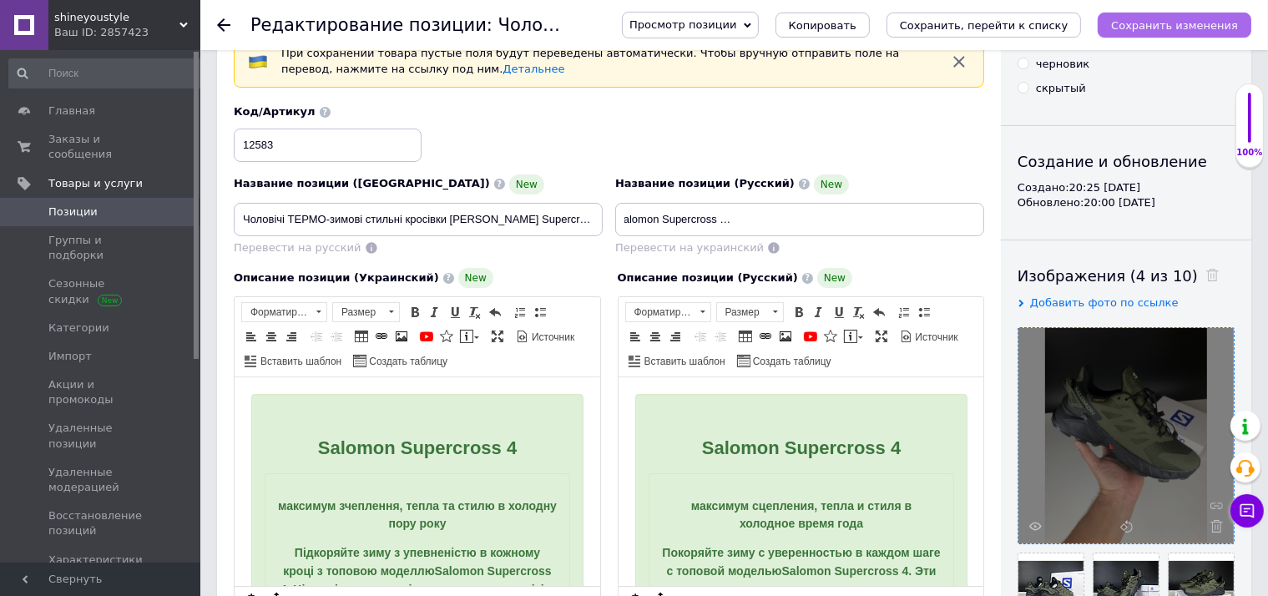
click at [1196, 32] on icon "Сохранить изменения" at bounding box center [1174, 25] width 127 height 13
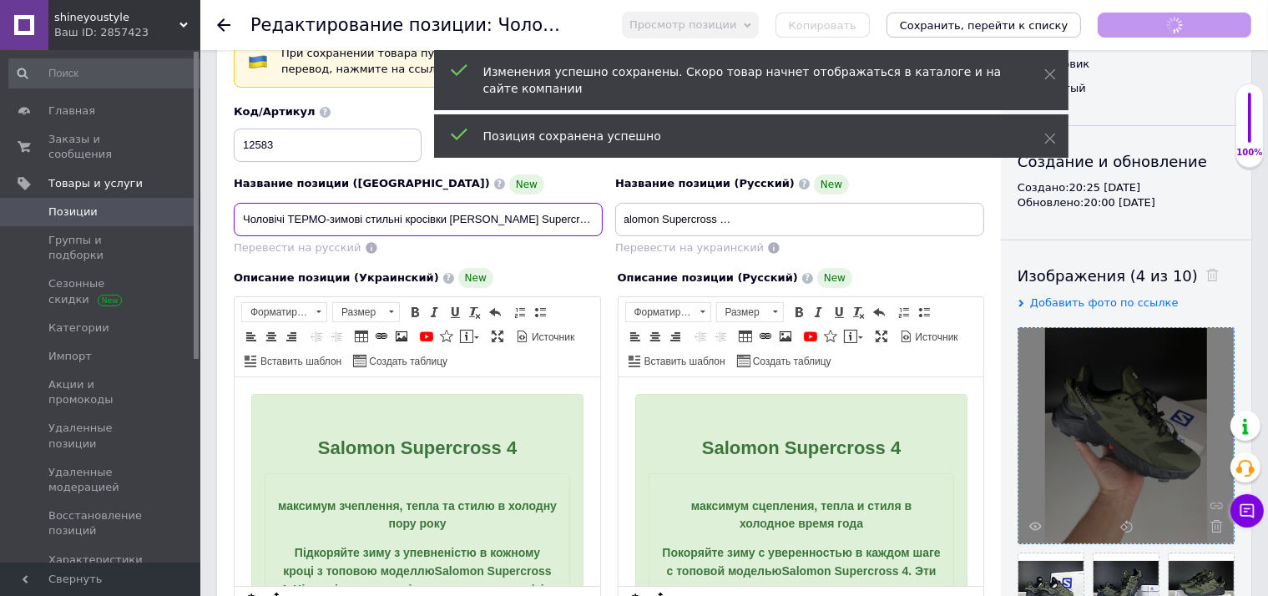
scroll to position [0, 161]
drag, startPoint x: 509, startPoint y: 210, endPoint x: 789, endPoint y: 226, distance: 280.9
click at [603, 226] on input "Чоловічі ТЕРМО-зимові стильні кросівки [PERSON_NAME] Supercross 4, топова якісн…" at bounding box center [418, 219] width 369 height 33
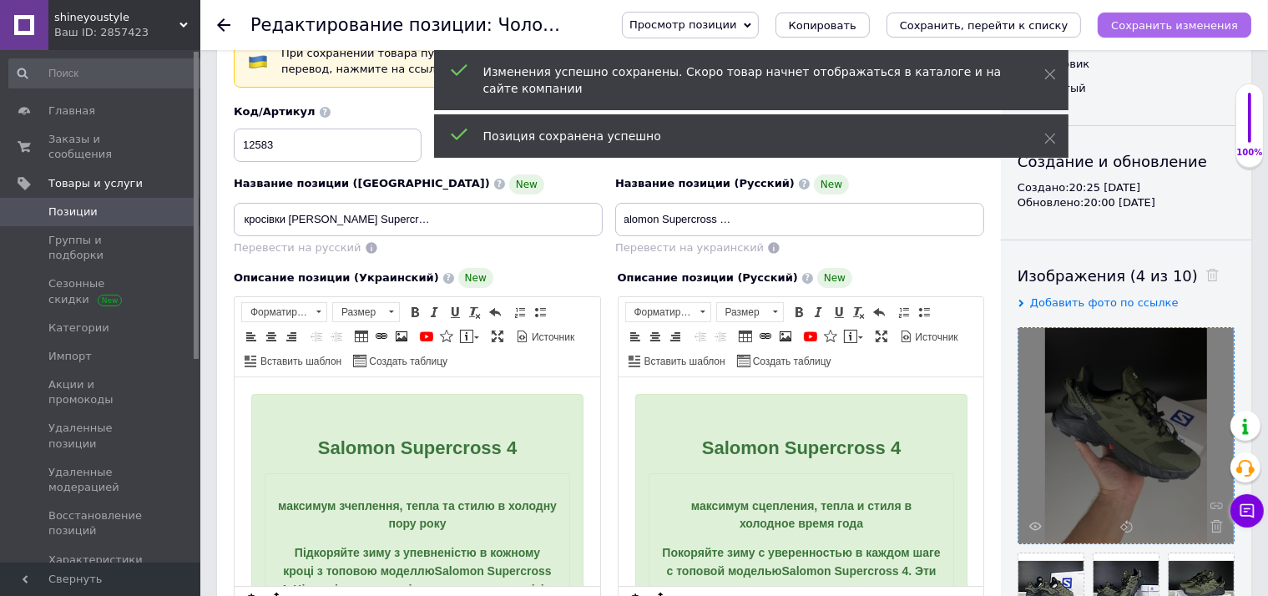
click at [1227, 27] on icon "Сохранить изменения" at bounding box center [1174, 25] width 127 height 13
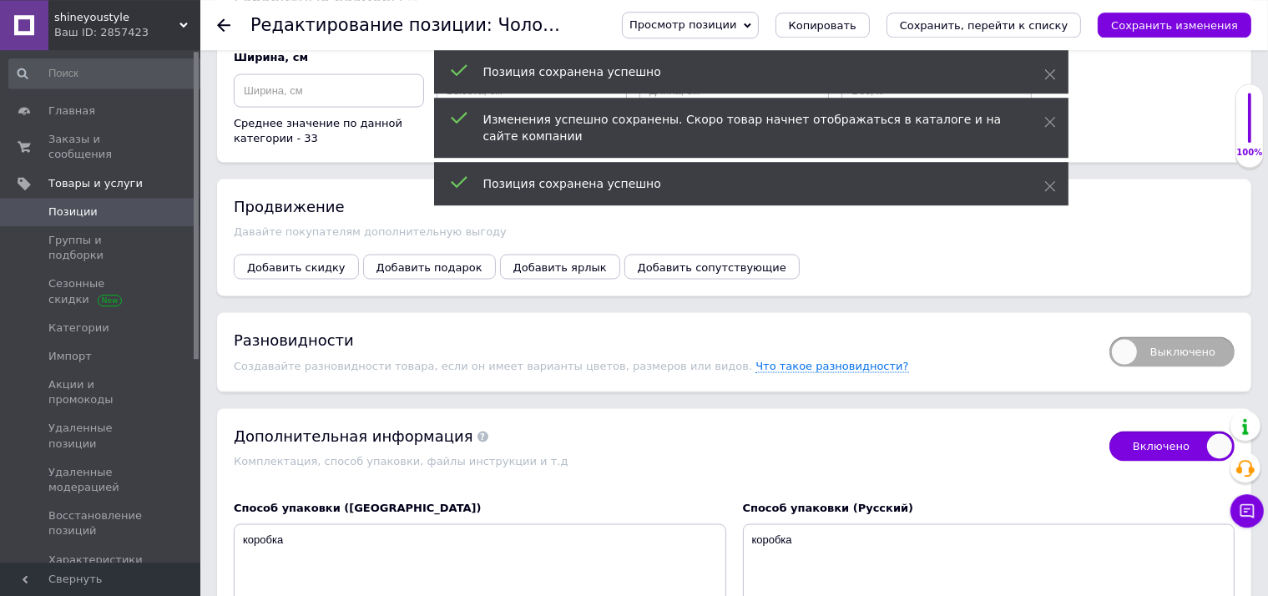
scroll to position [2644, 0]
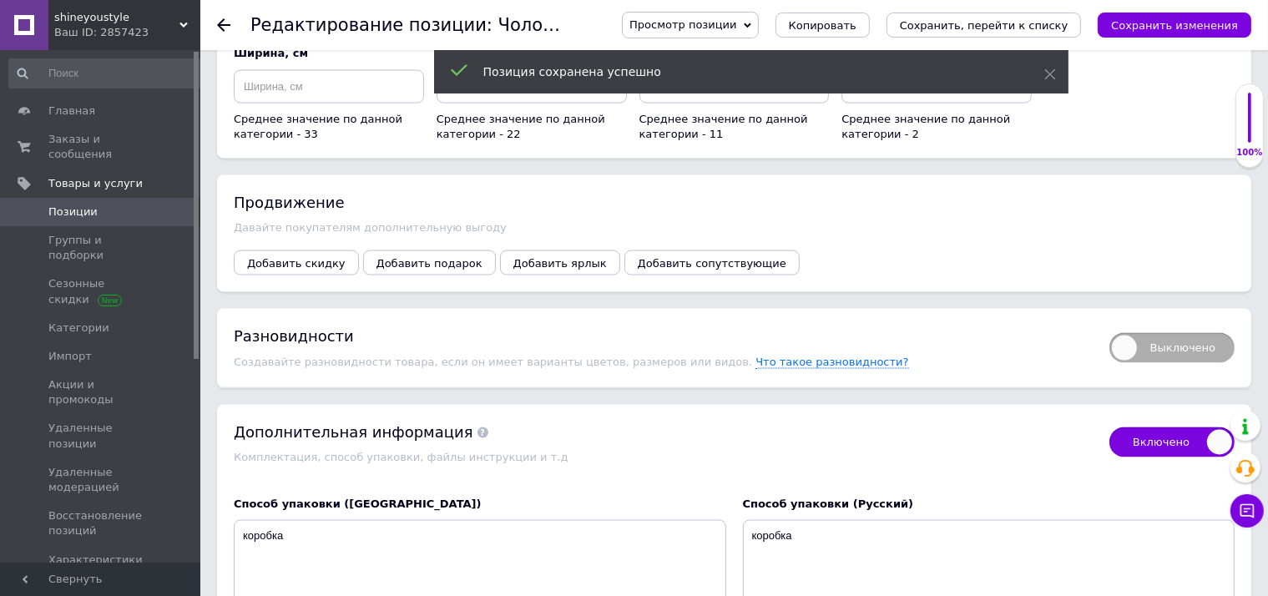
click at [1209, 333] on span "Выключено" at bounding box center [1171, 348] width 125 height 30
click at [1109, 322] on input "Выключено" at bounding box center [1103, 327] width 11 height 11
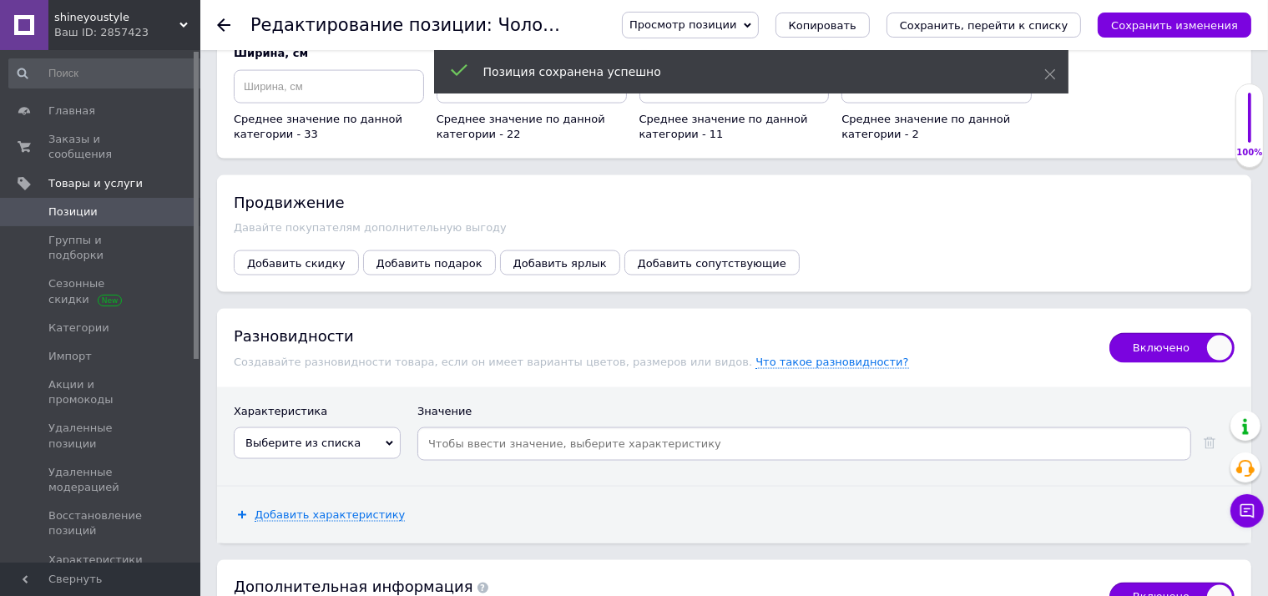
click at [364, 427] on span "Выберите из списка" at bounding box center [317, 443] width 167 height 32
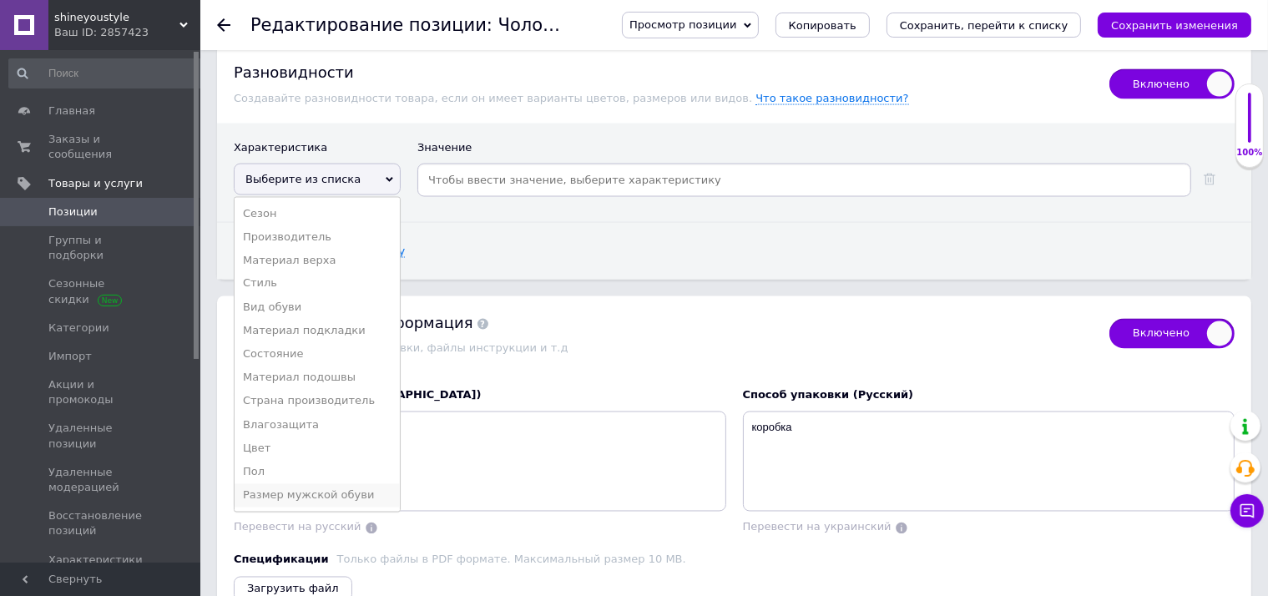
click at [335, 484] on li "Размер мужской обуви" at bounding box center [317, 495] width 165 height 23
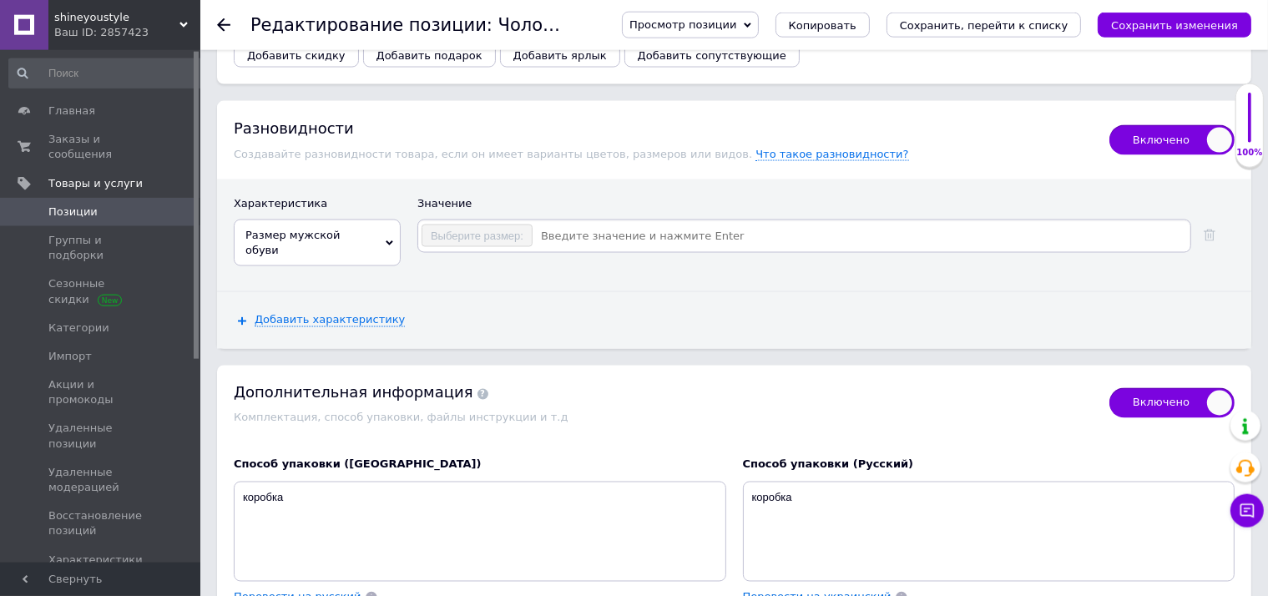
scroll to position [2820, 0]
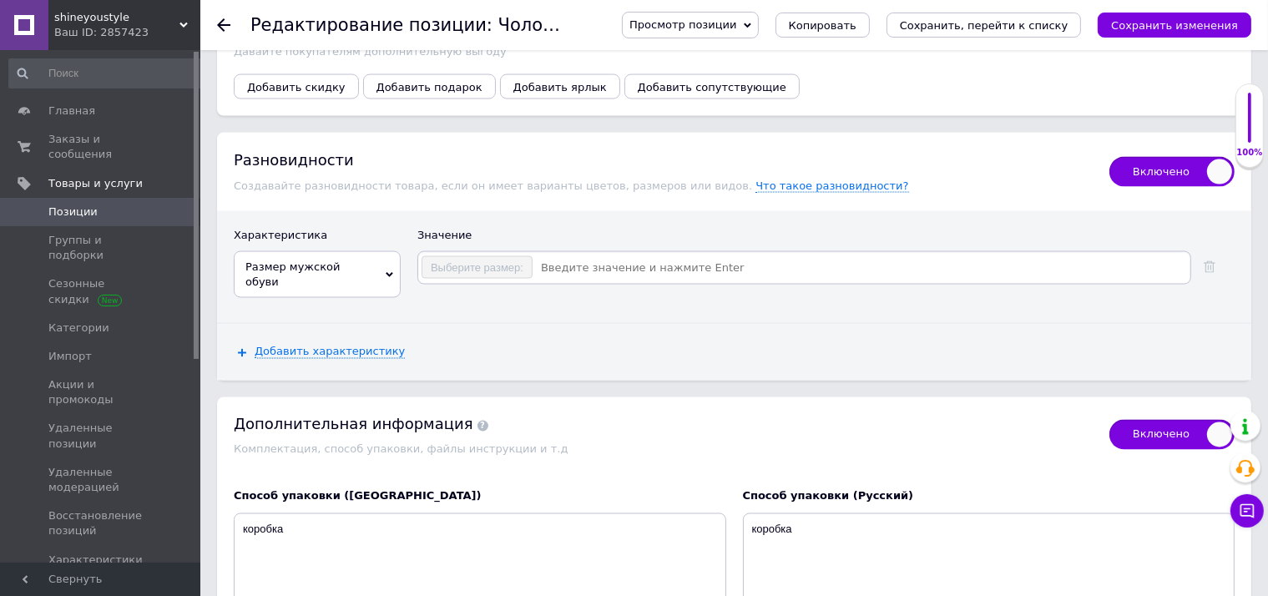
click at [623, 255] on input at bounding box center [860, 267] width 654 height 25
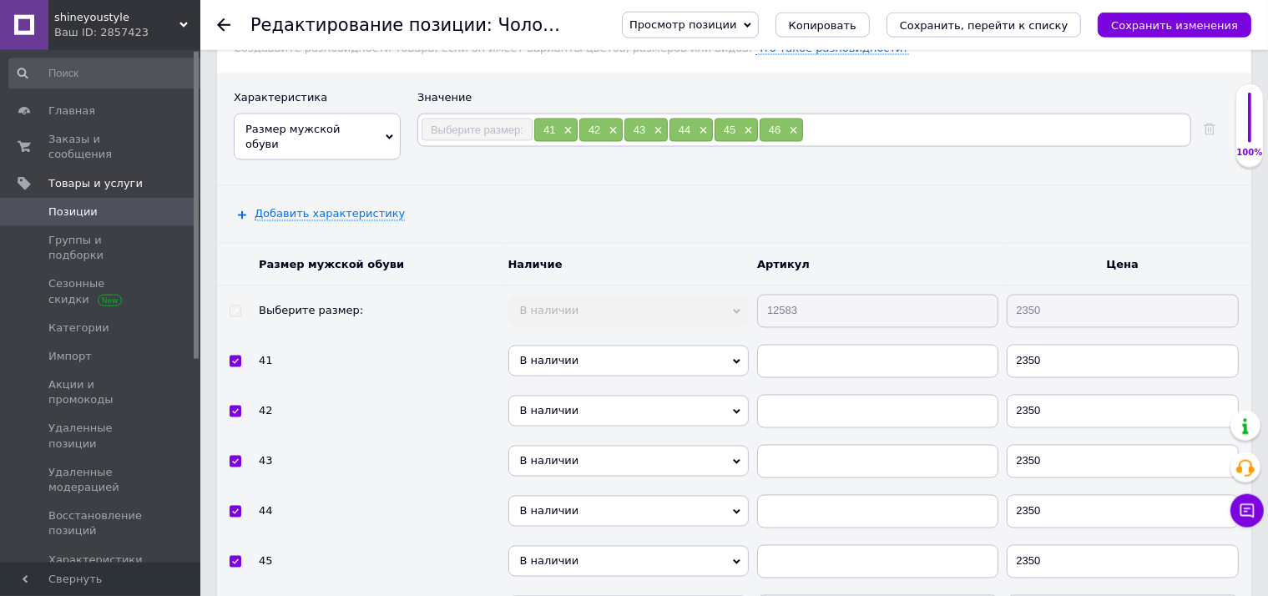
scroll to position [3084, 0]
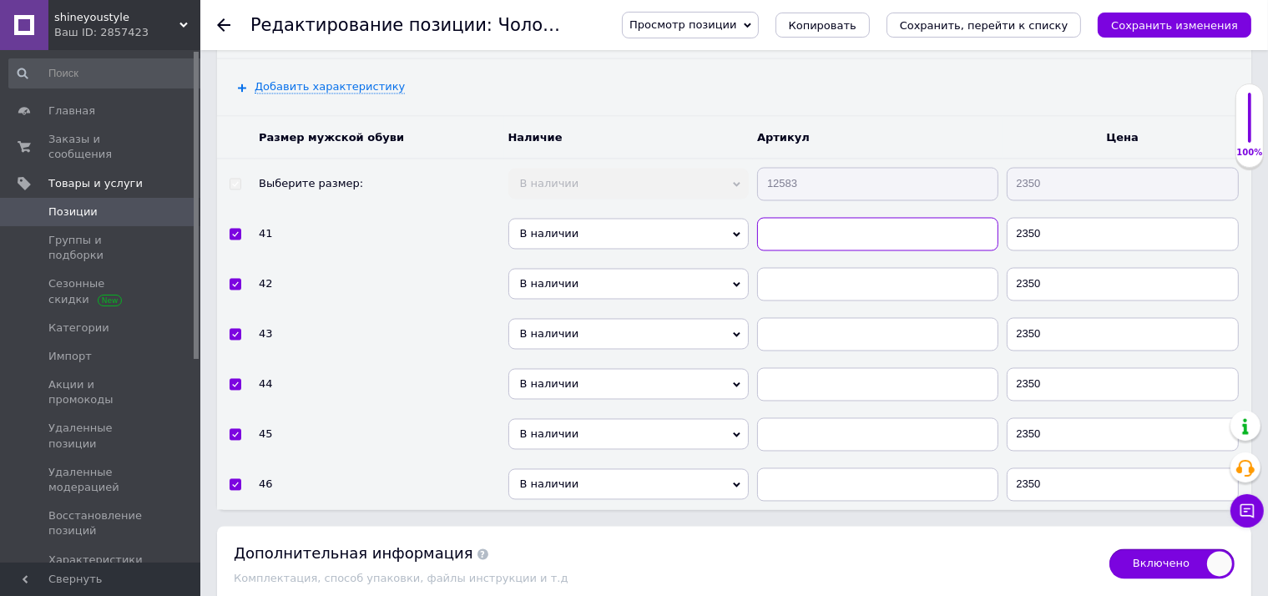
paste input "12583"
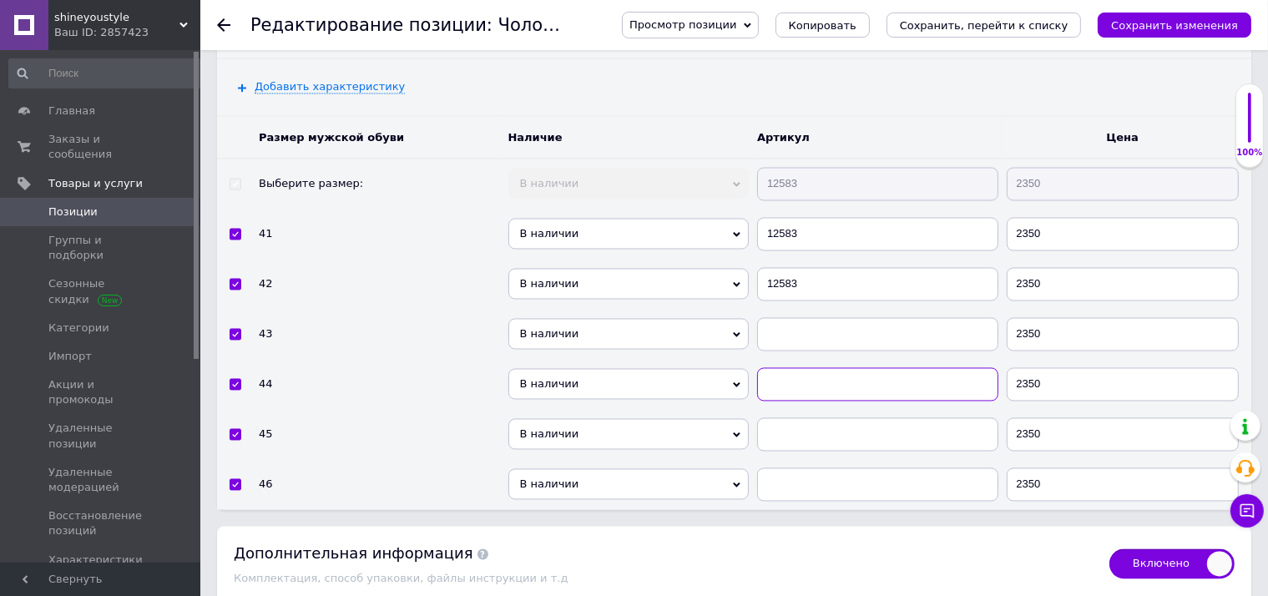
click at [836, 368] on input "text" at bounding box center [877, 384] width 241 height 33
paste input "12583"
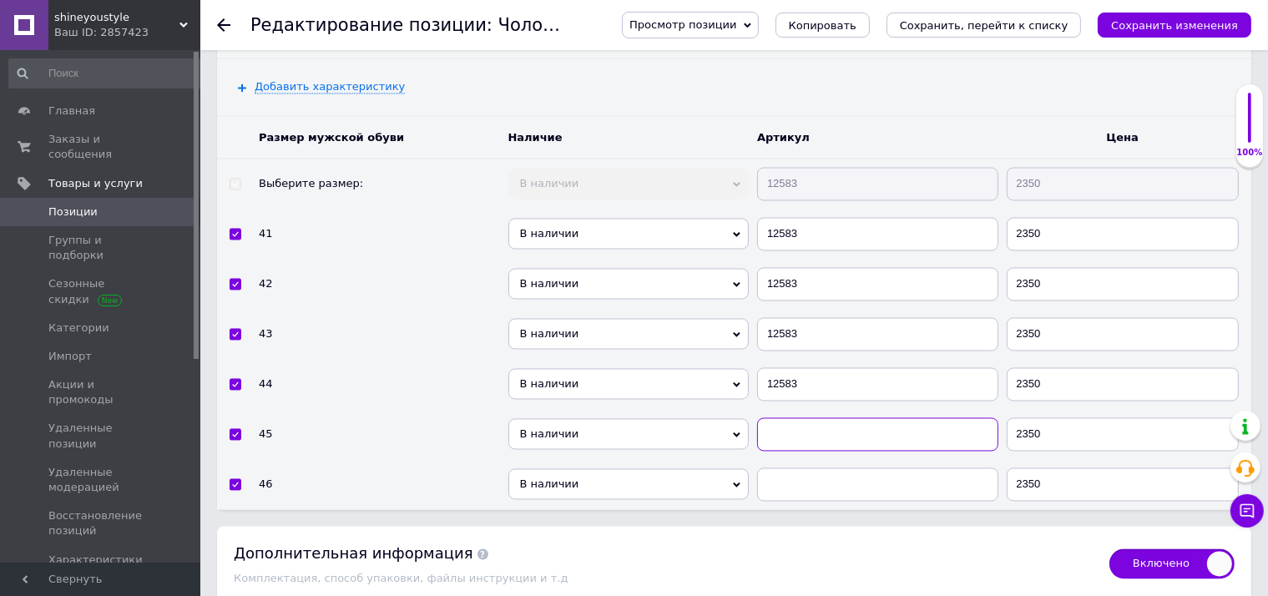
paste input "12583"
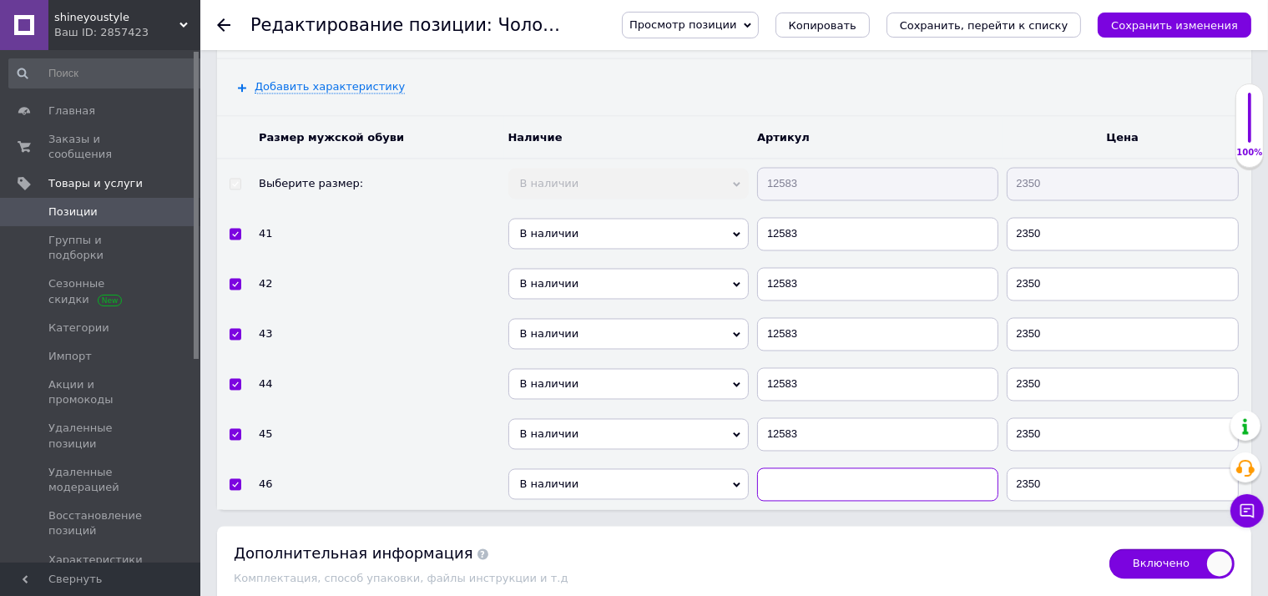
paste input "12583"
click at [603, 319] on span "В наличии" at bounding box center [628, 334] width 241 height 31
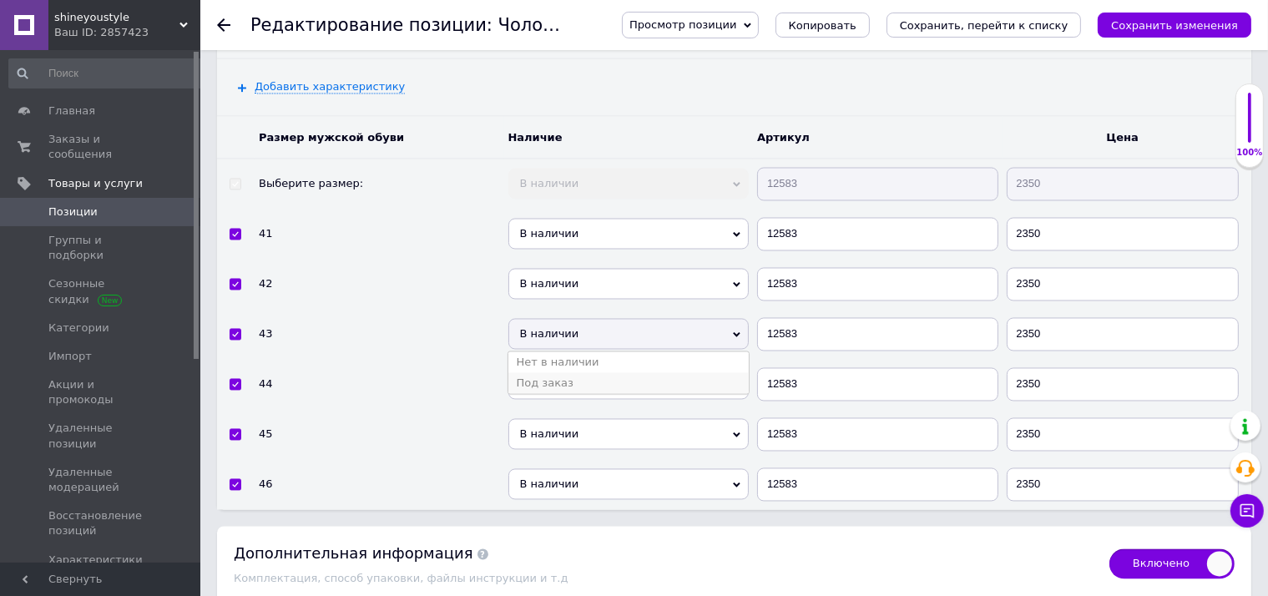
click at [589, 373] on li "Под заказ" at bounding box center [628, 383] width 241 height 21
click at [587, 319] on span "Под заказ" at bounding box center [628, 334] width 241 height 31
click at [576, 352] on li "В наличии" at bounding box center [628, 362] width 241 height 21
click at [583, 319] on span "В наличии" at bounding box center [628, 334] width 241 height 31
drag, startPoint x: 577, startPoint y: 280, endPoint x: 933, endPoint y: 135, distance: 383.7
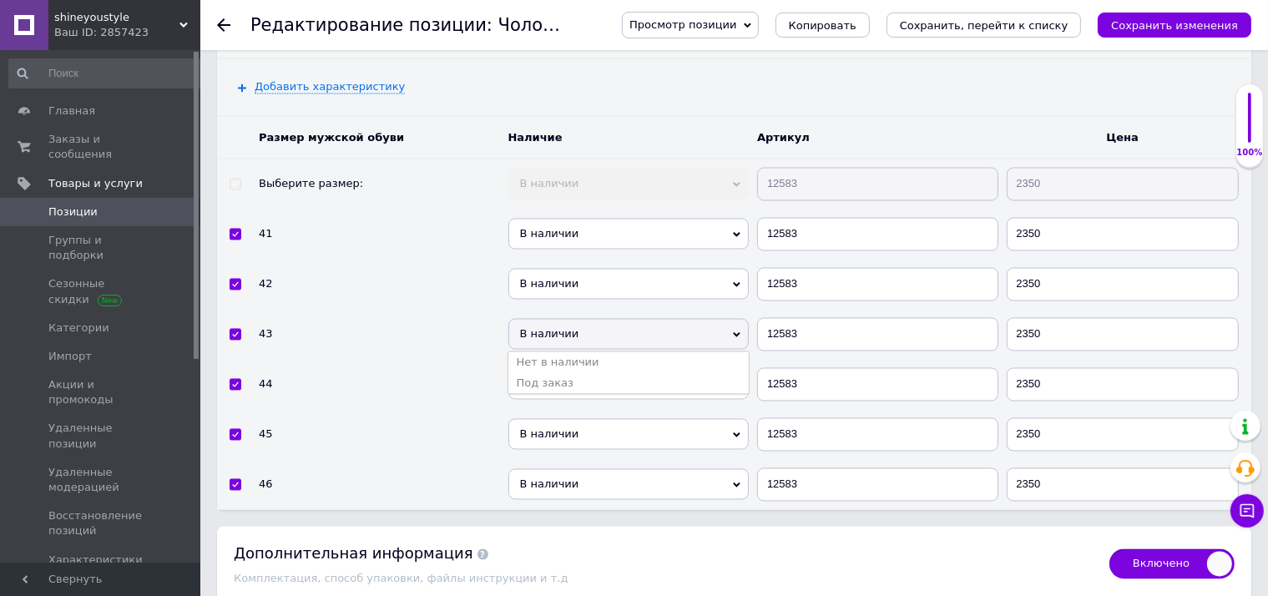
click at [578, 352] on li "Нет в наличии" at bounding box center [628, 362] width 241 height 21
click at [1185, 12] on div "Просмотр позиции Сохранить и посмотреть на сайте Сохранить и посмотреть на порт…" at bounding box center [928, 25] width 646 height 27
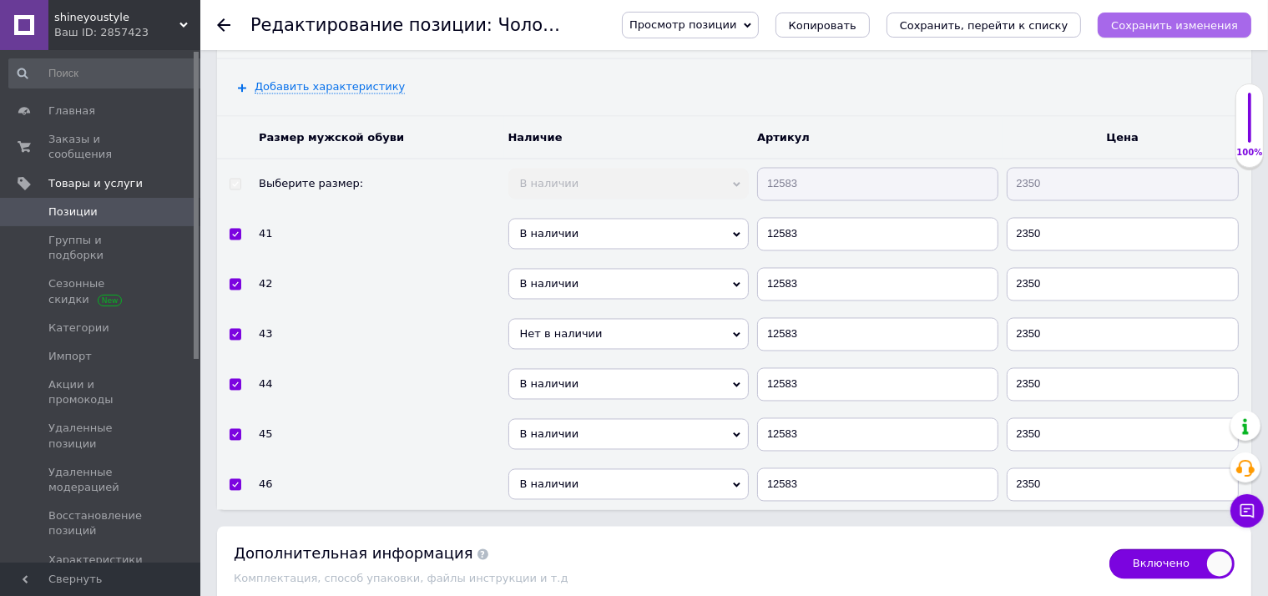
click at [1184, 21] on icon "Сохранить изменения" at bounding box center [1174, 25] width 127 height 13
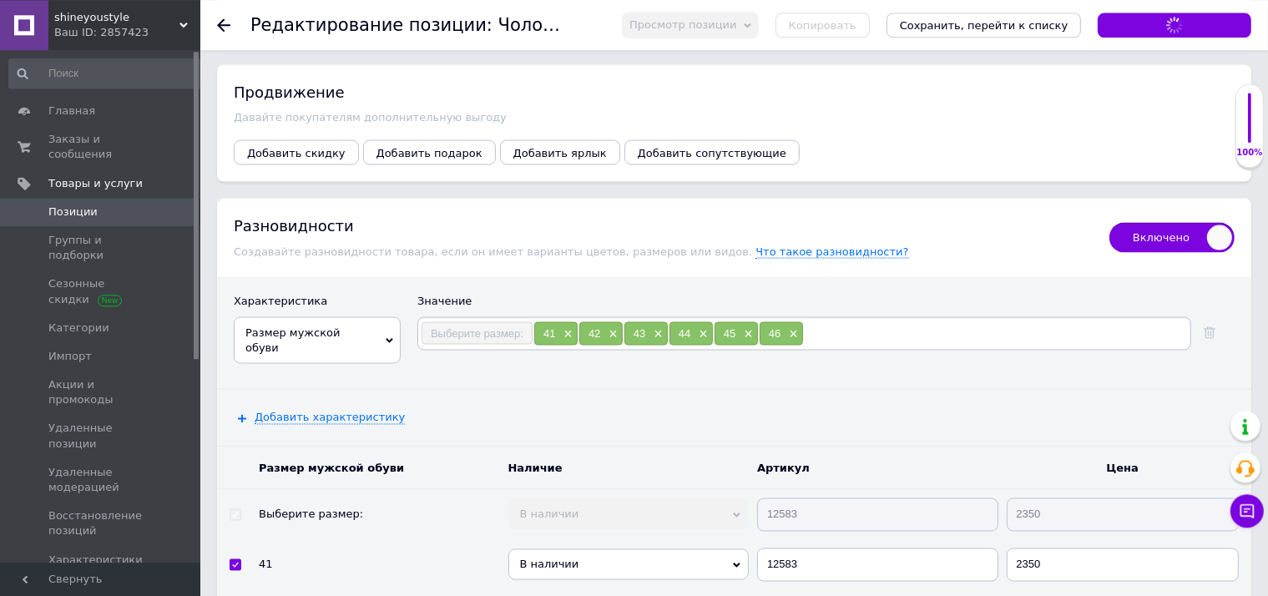
scroll to position [2731, 0]
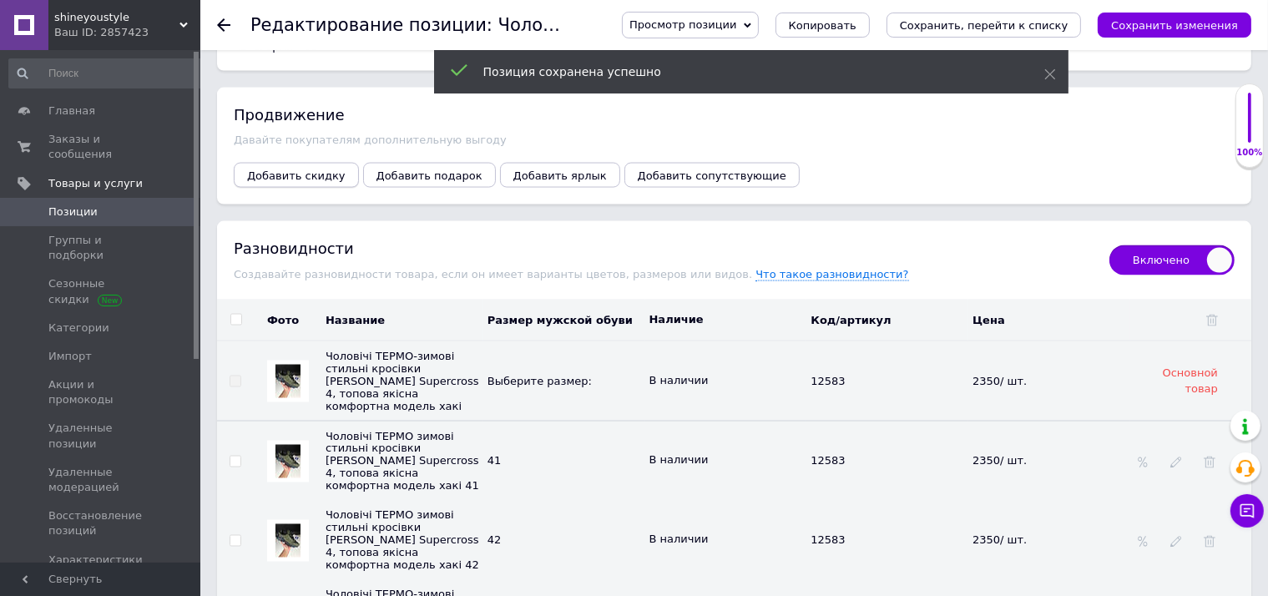
click at [299, 169] on span "Добавить скидку" at bounding box center [296, 175] width 98 height 13
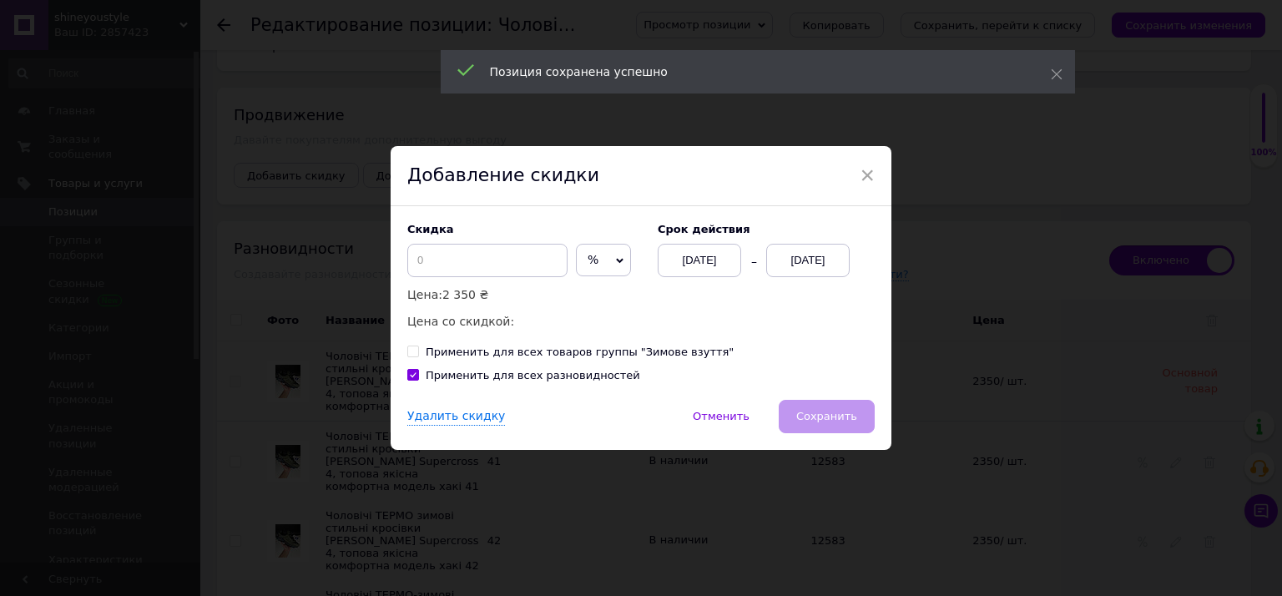
click at [617, 262] on icon at bounding box center [621, 260] width 8 height 5
click at [584, 292] on li "₴" at bounding box center [603, 294] width 53 height 23
click at [517, 271] on input at bounding box center [487, 260] width 160 height 33
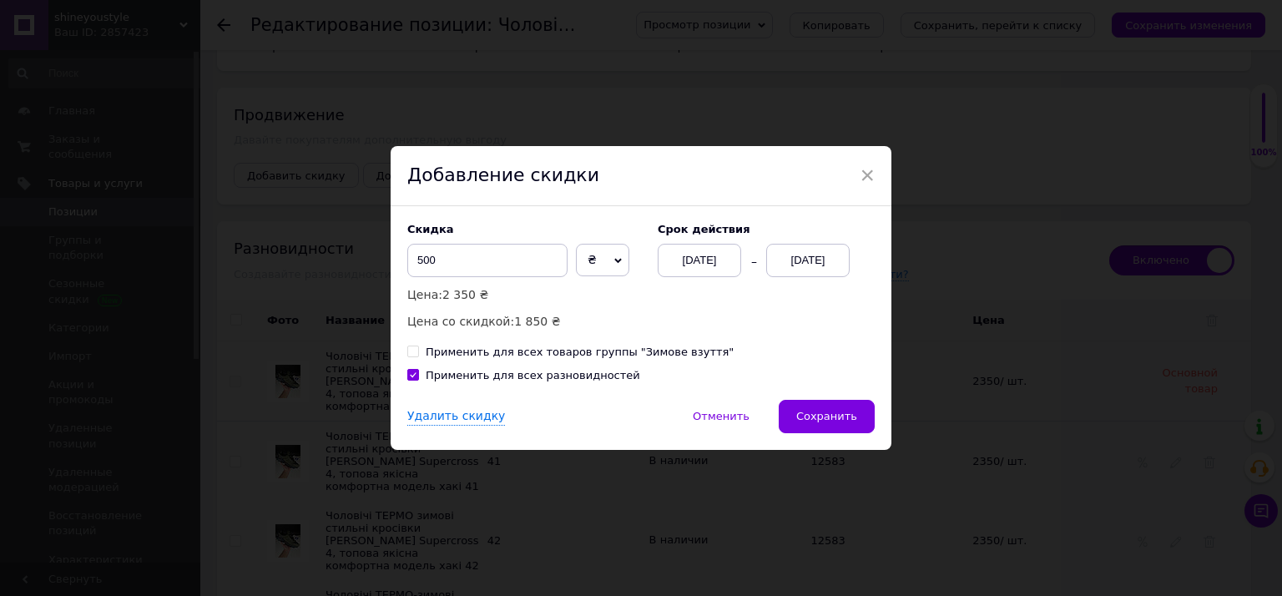
click at [784, 257] on div "[DATE]" at bounding box center [807, 260] width 83 height 33
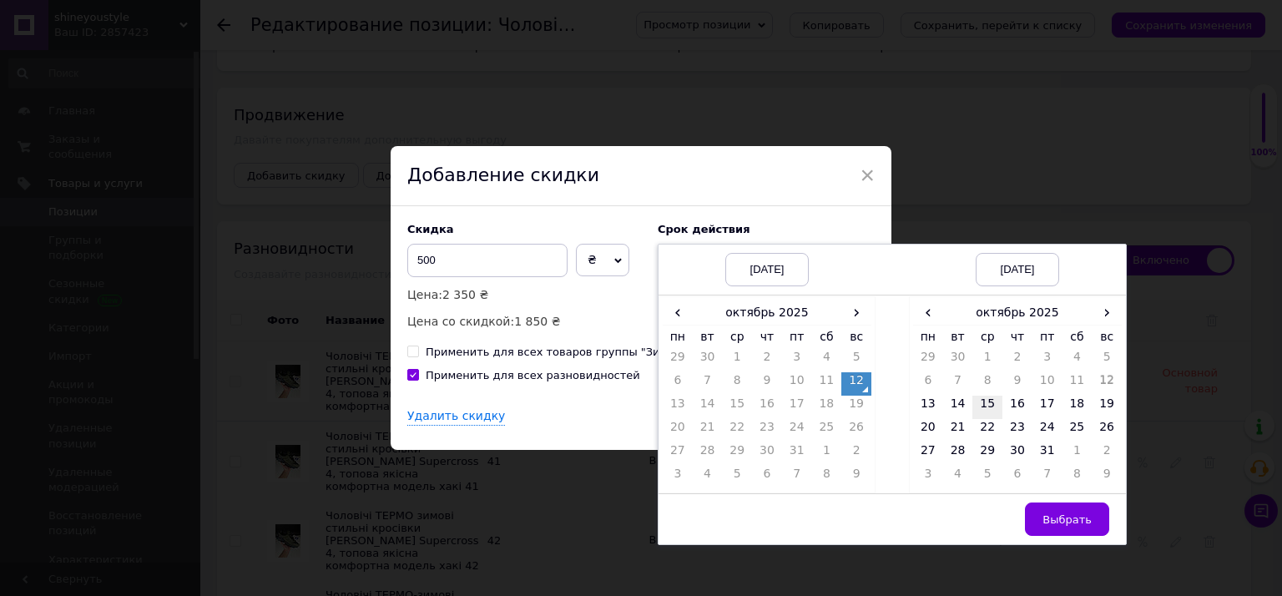
click at [980, 404] on td "15" at bounding box center [987, 407] width 30 height 23
click at [1051, 509] on button "Выбрать" at bounding box center [1067, 518] width 84 height 33
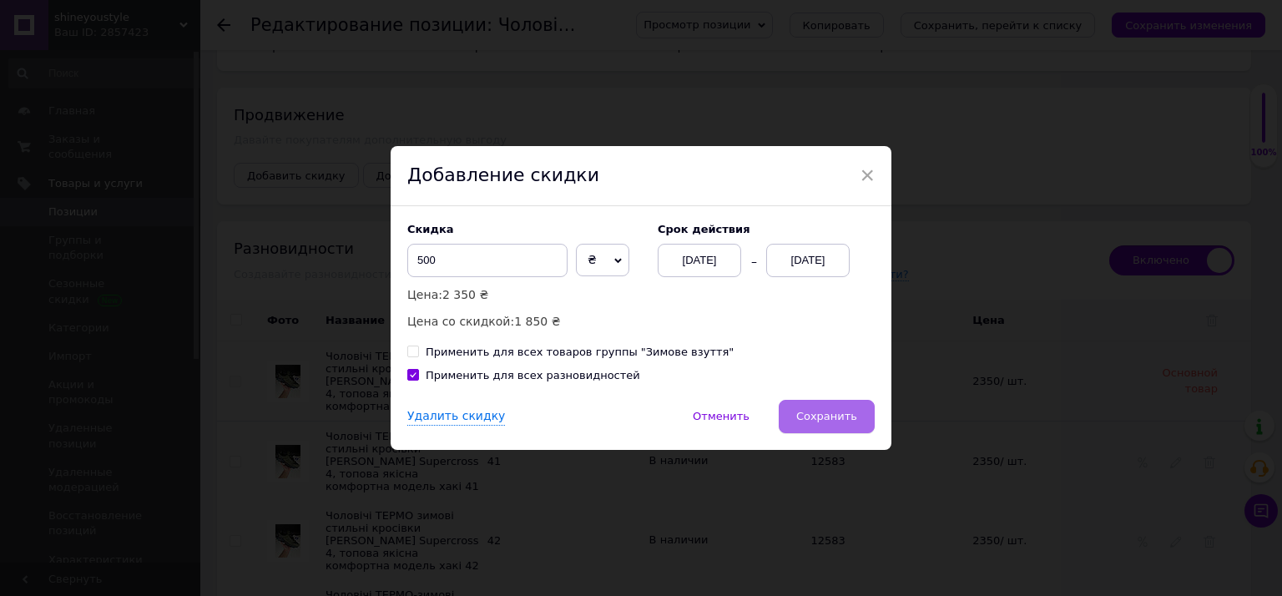
click at [835, 415] on span "Сохранить" at bounding box center [826, 416] width 61 height 13
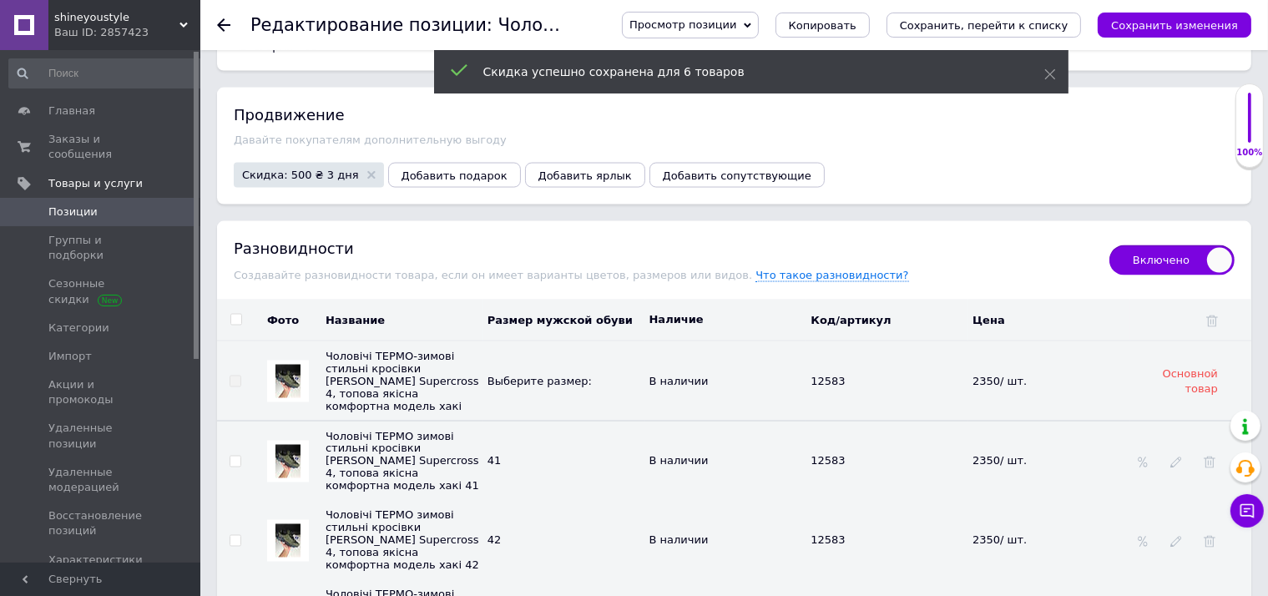
click at [1197, 8] on div "Просмотр позиции Сохранить и посмотреть на сайте Сохранить и посмотреть на порт…" at bounding box center [919, 25] width 663 height 50
click at [1202, 28] on icon "Сохранить изменения" at bounding box center [1174, 25] width 127 height 13
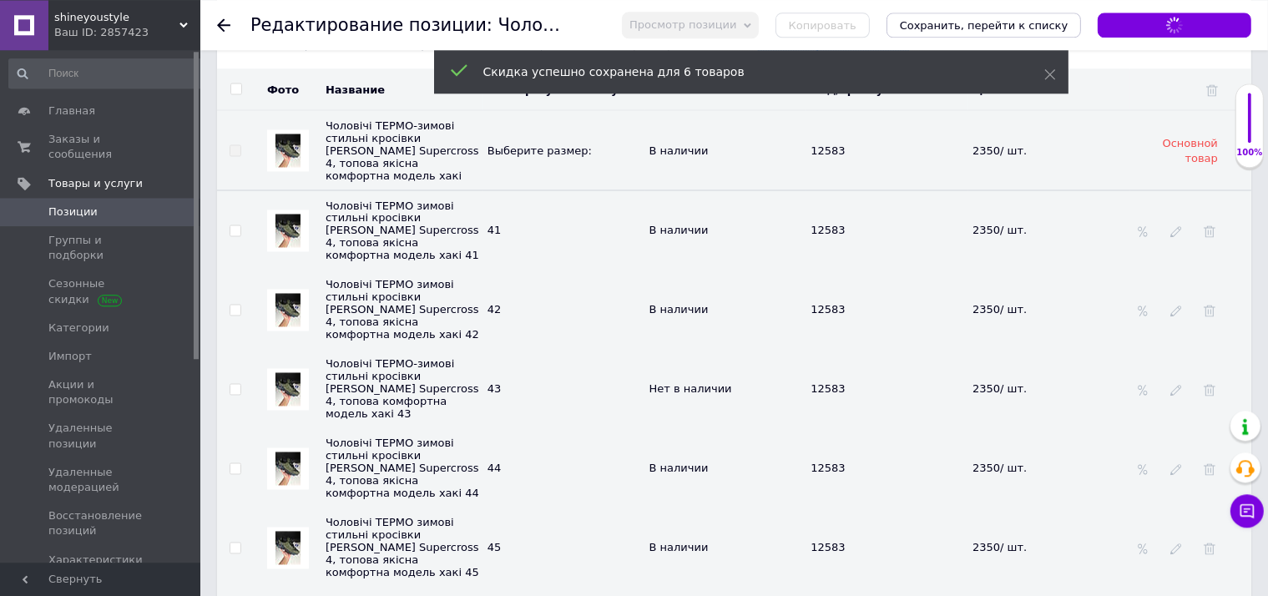
scroll to position [3084, 0]
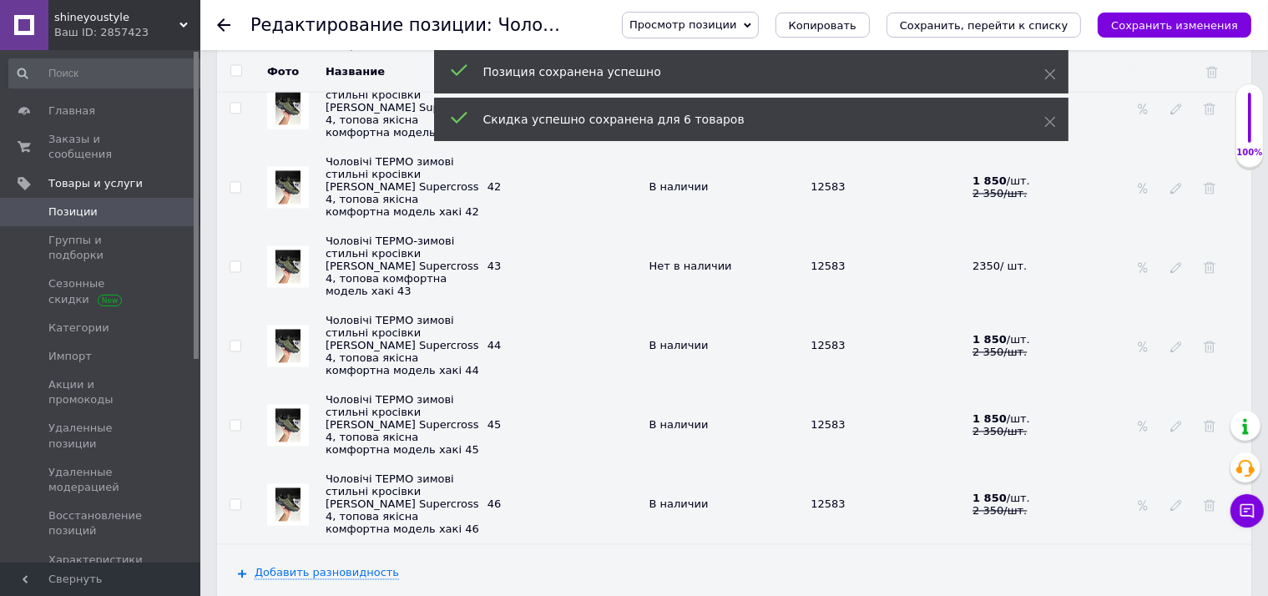
click at [135, 204] on span "Позиции" at bounding box center [101, 211] width 106 height 15
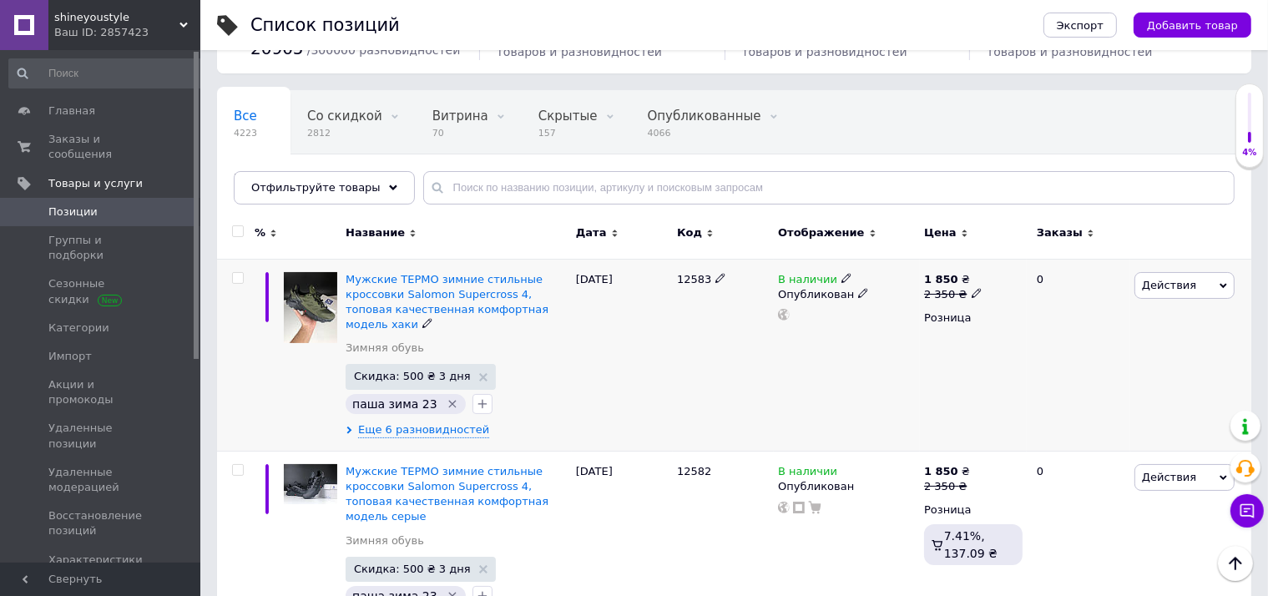
click at [1168, 281] on span "Действия" at bounding box center [1169, 285] width 54 height 13
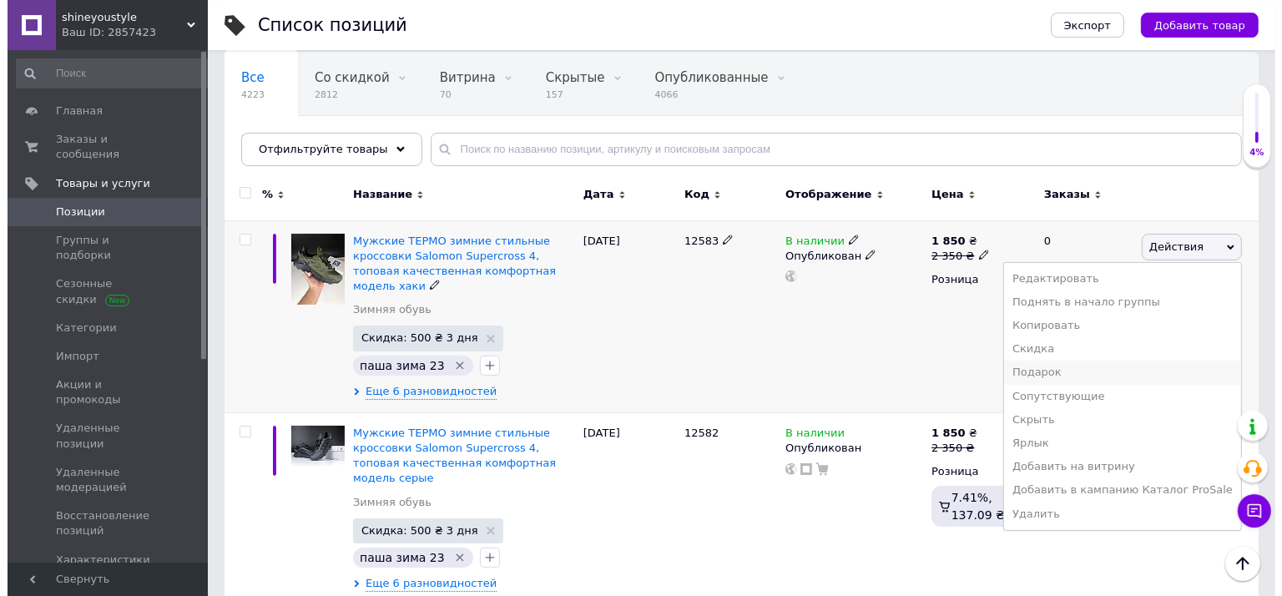
scroll to position [176, 0]
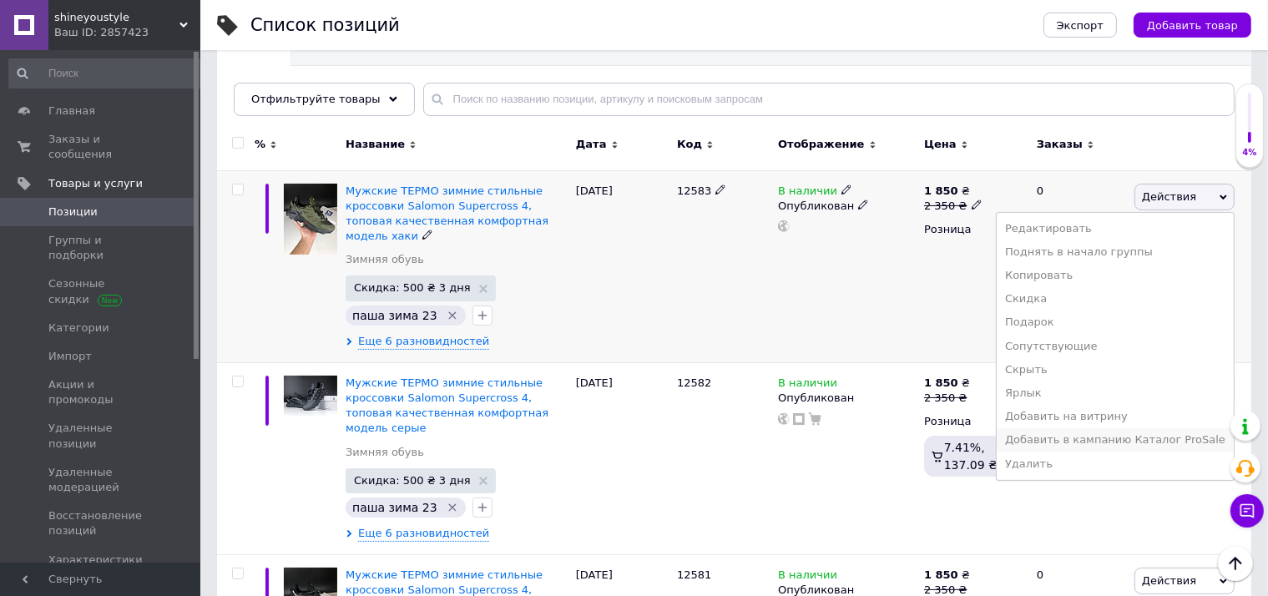
click at [1103, 438] on li "Добавить в кампанию Каталог ProSale" at bounding box center [1114, 439] width 237 height 23
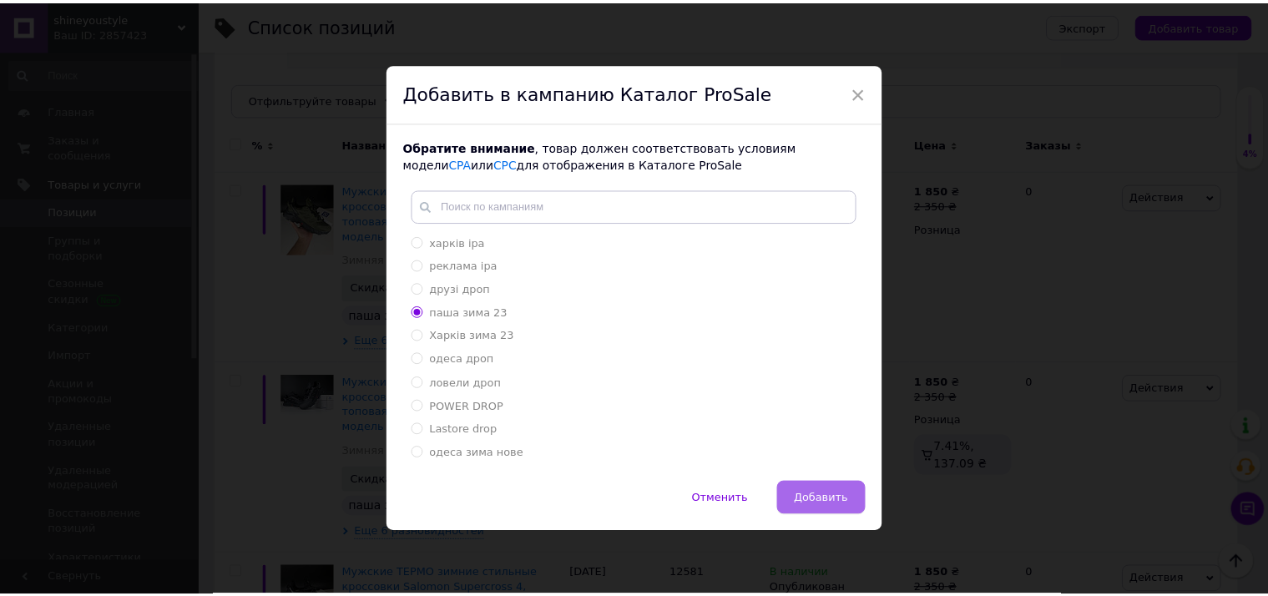
scroll to position [176, 0]
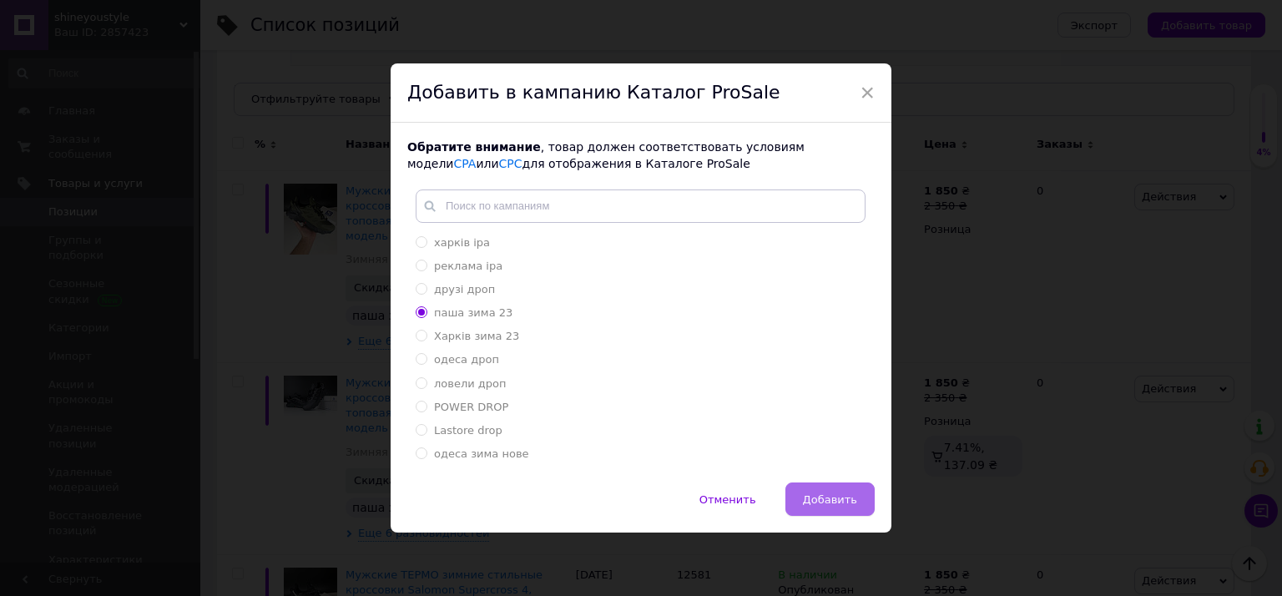
click at [810, 495] on span "Добавить" at bounding box center [830, 499] width 54 height 13
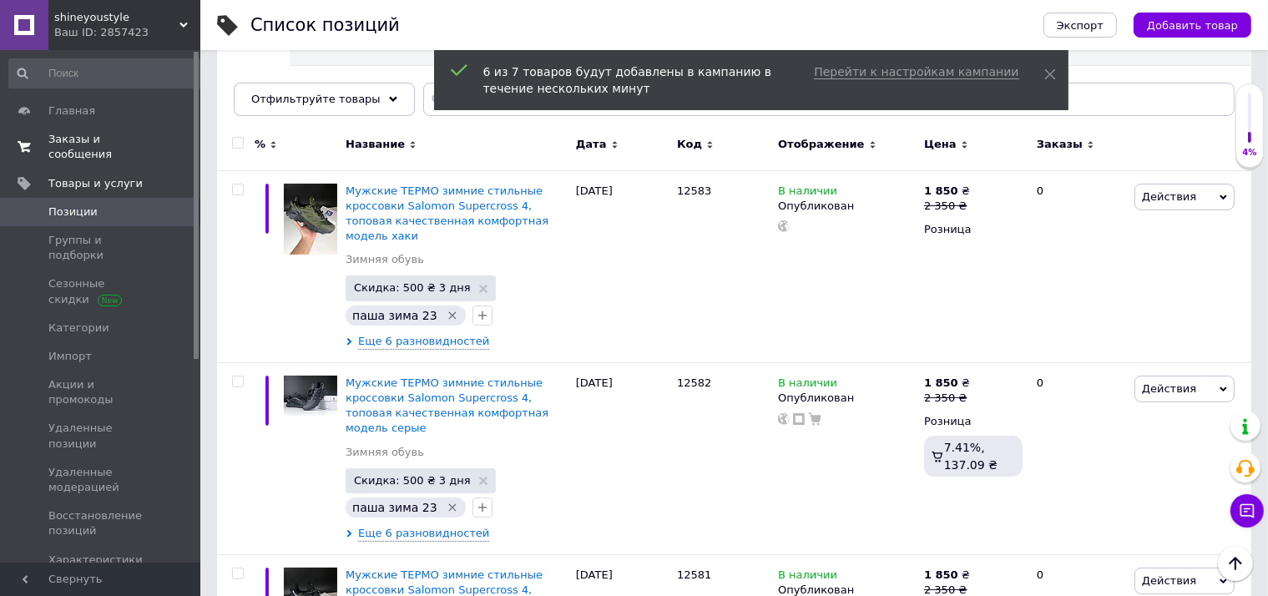
click at [126, 150] on link "Заказы и сообщения 0 0" at bounding box center [107, 146] width 214 height 43
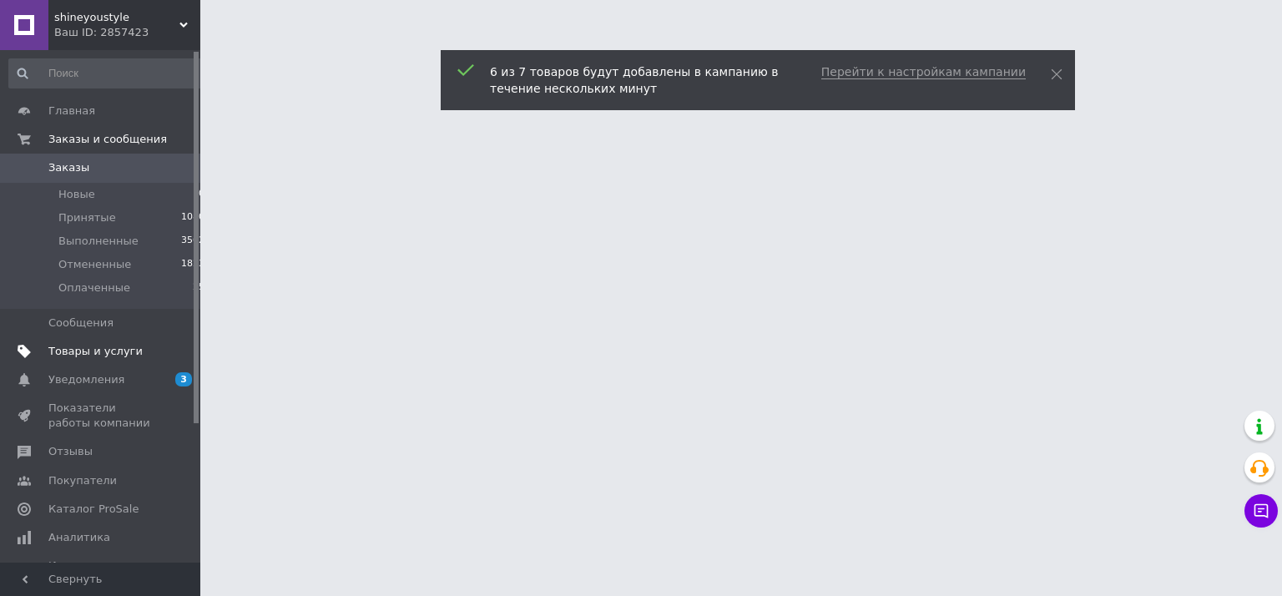
click at [121, 354] on span "Товары и услуги" at bounding box center [95, 351] width 94 height 15
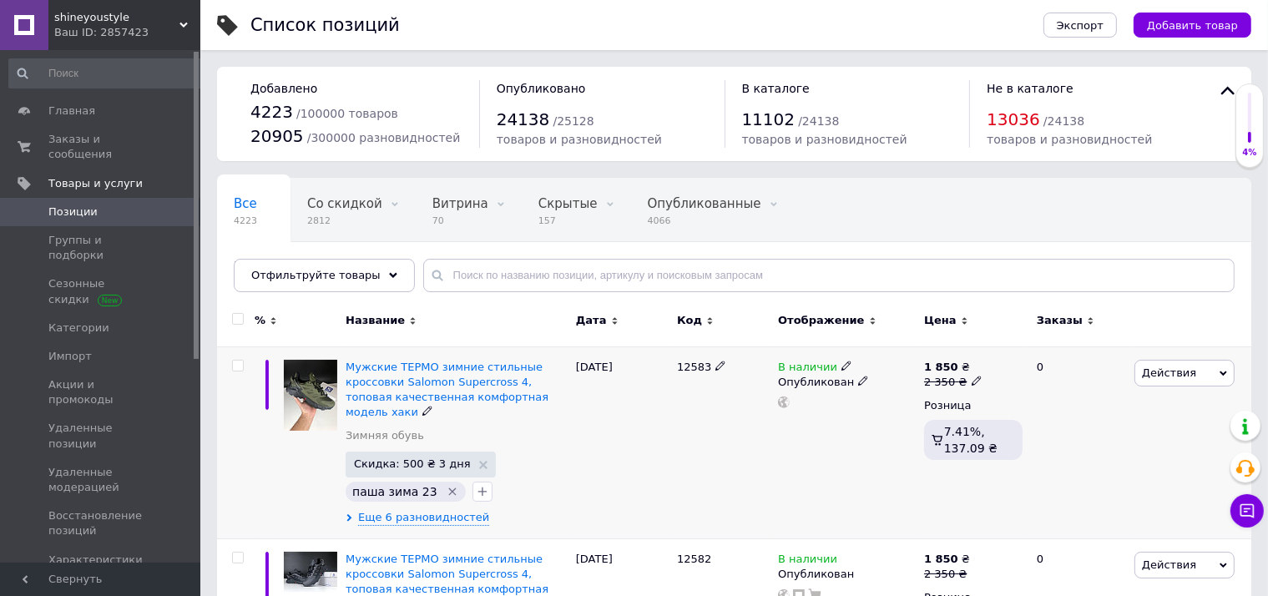
click at [693, 375] on div "12583" at bounding box center [723, 442] width 101 height 192
click at [693, 371] on span "12583" at bounding box center [694, 367] width 34 height 13
copy span "12583"
click at [1198, 29] on span "Добавить товар" at bounding box center [1192, 25] width 91 height 13
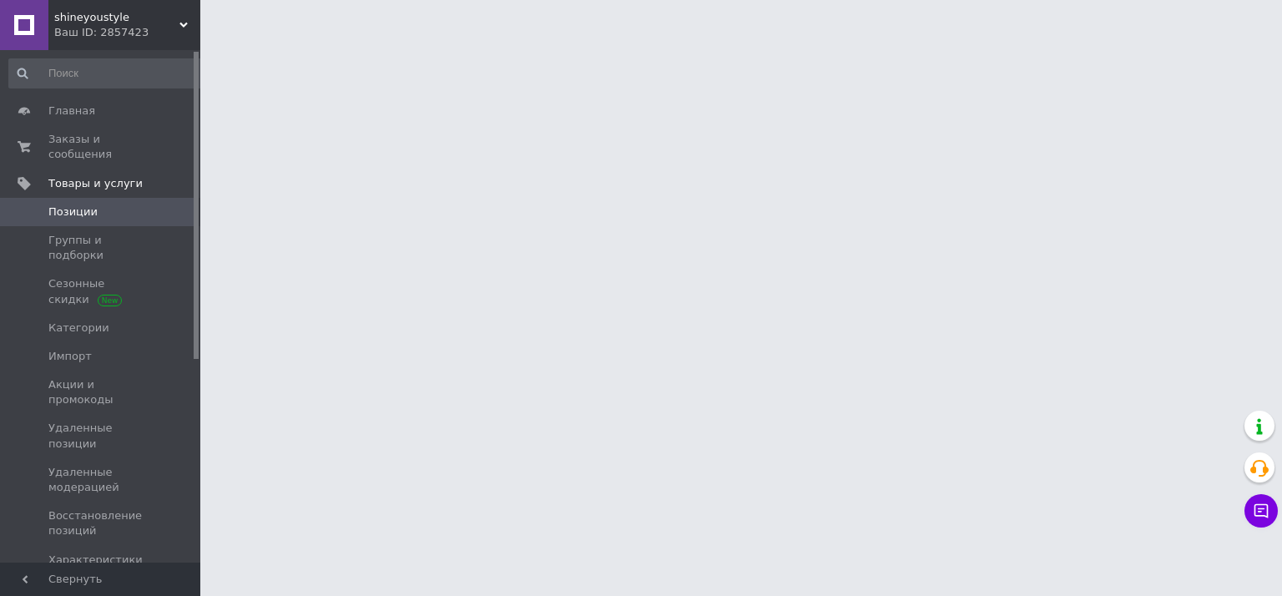
click at [1018, 26] on div at bounding box center [641, 21] width 1282 height 42
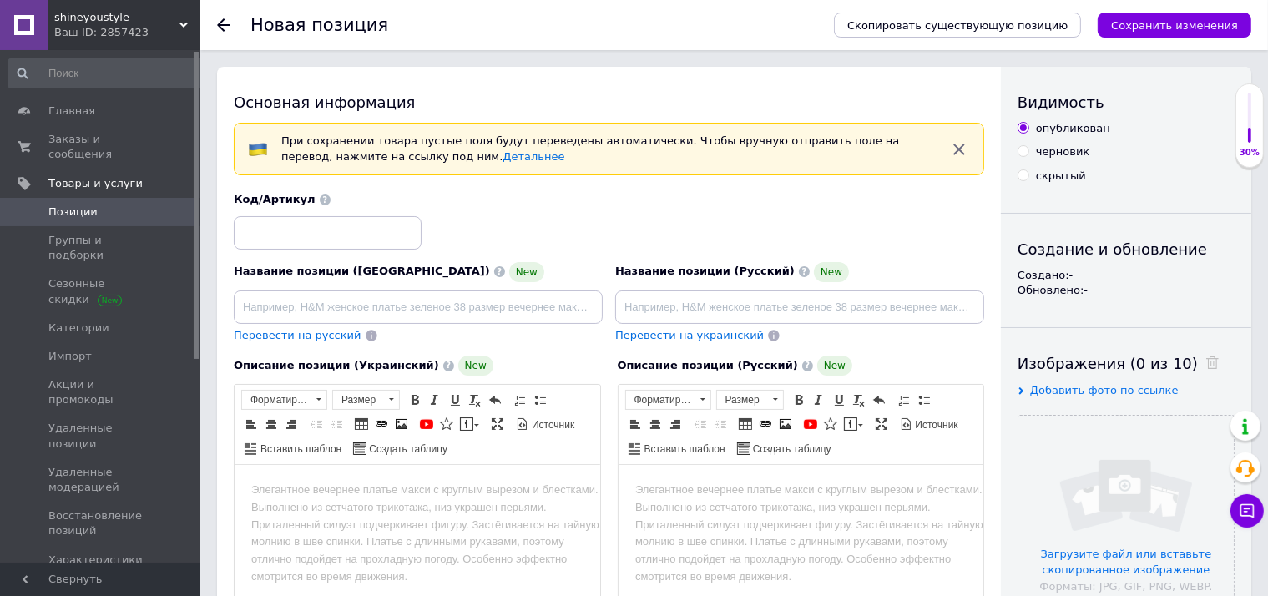
click at [1018, 26] on span "Скопировать существующую позицию" at bounding box center [957, 25] width 220 height 13
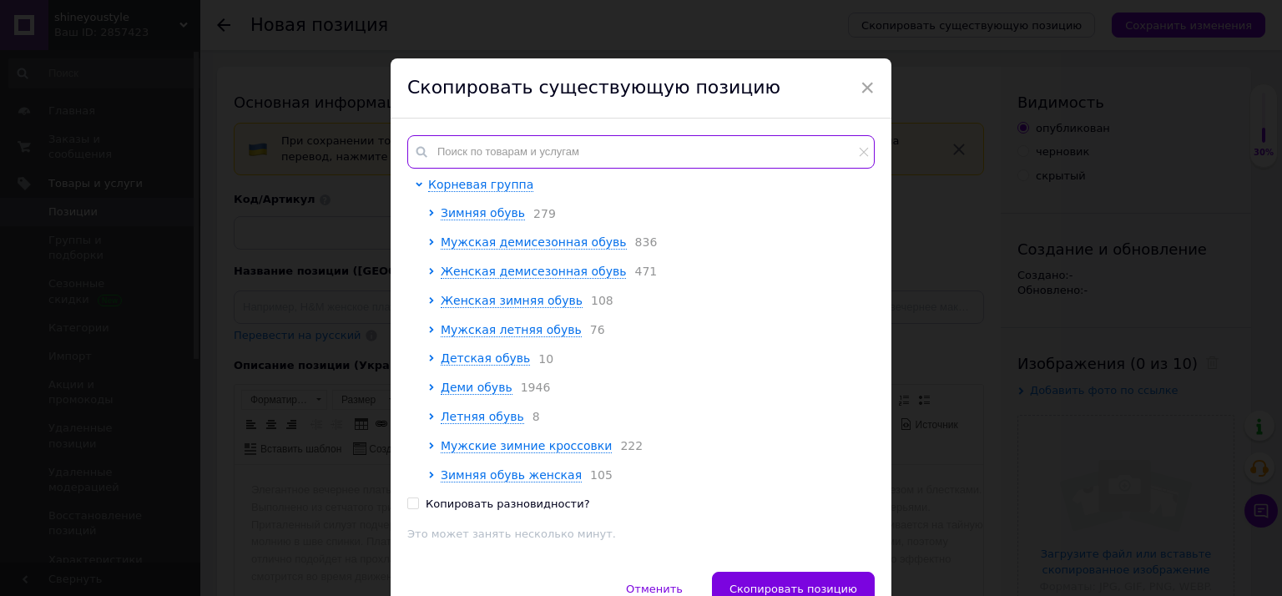
paste input "12583"
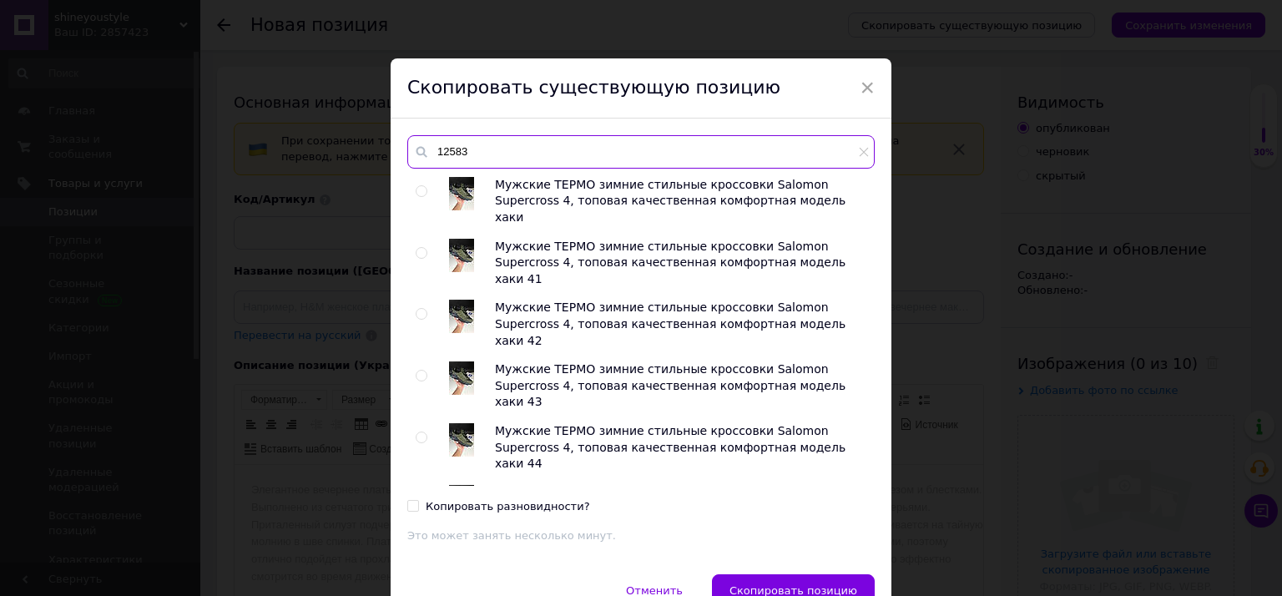
type input "12583"
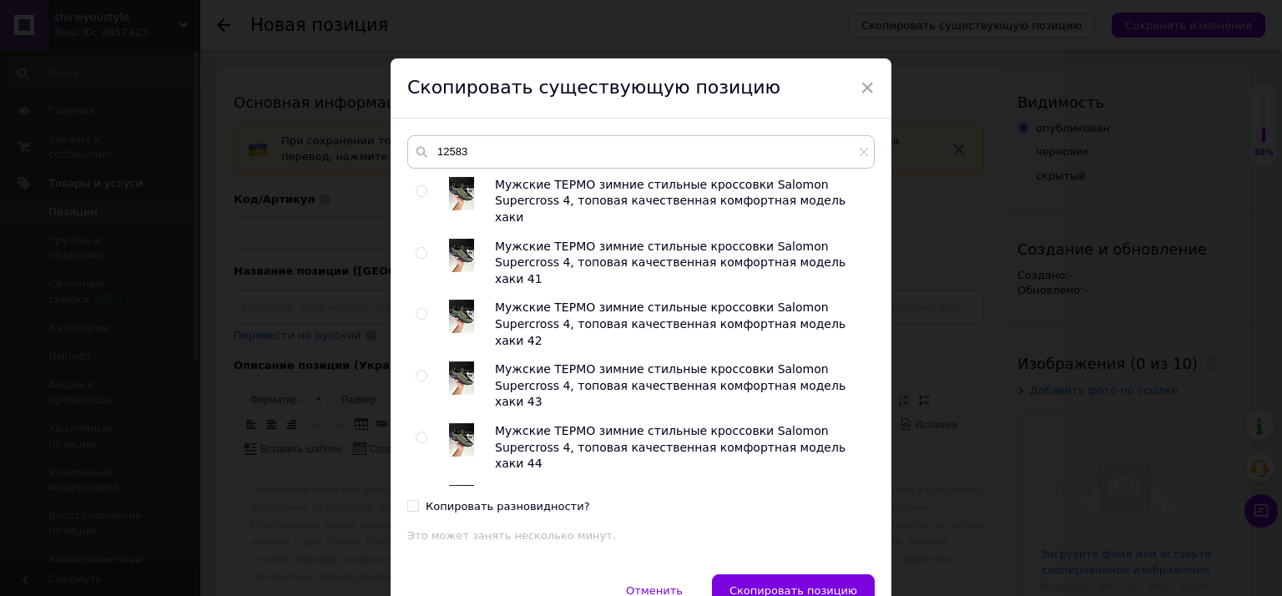
click at [418, 183] on div at bounding box center [424, 201] width 17 height 49
click at [418, 191] on input "radio" at bounding box center [421, 191] width 11 height 11
radio input "true"
click at [821, 583] on button "Скопировать позицию" at bounding box center [793, 590] width 163 height 33
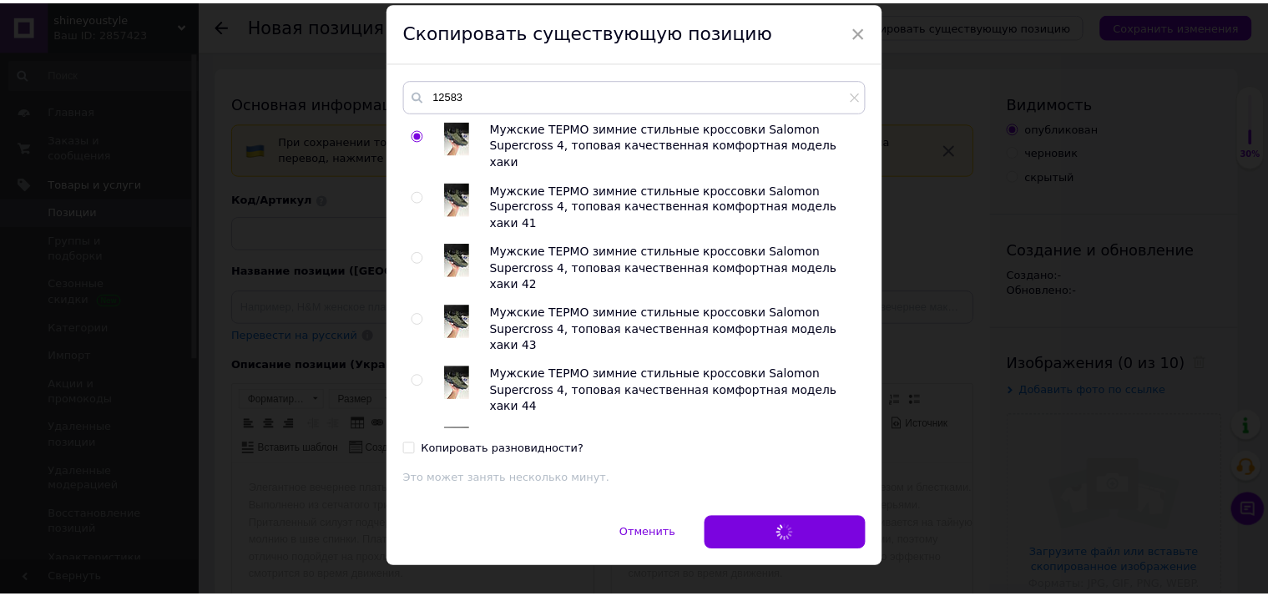
scroll to position [86, 0]
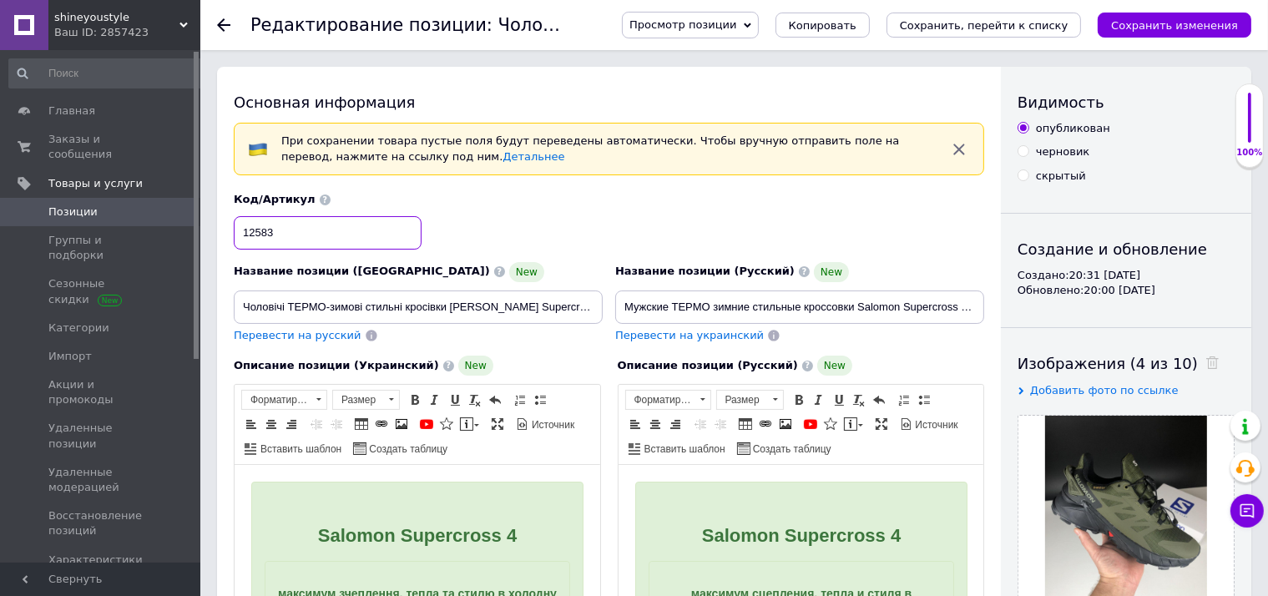
click at [271, 239] on input "12583" at bounding box center [328, 232] width 188 height 33
checkbox input "true"
type input "1258"
checkbox input "true"
type input "12584"
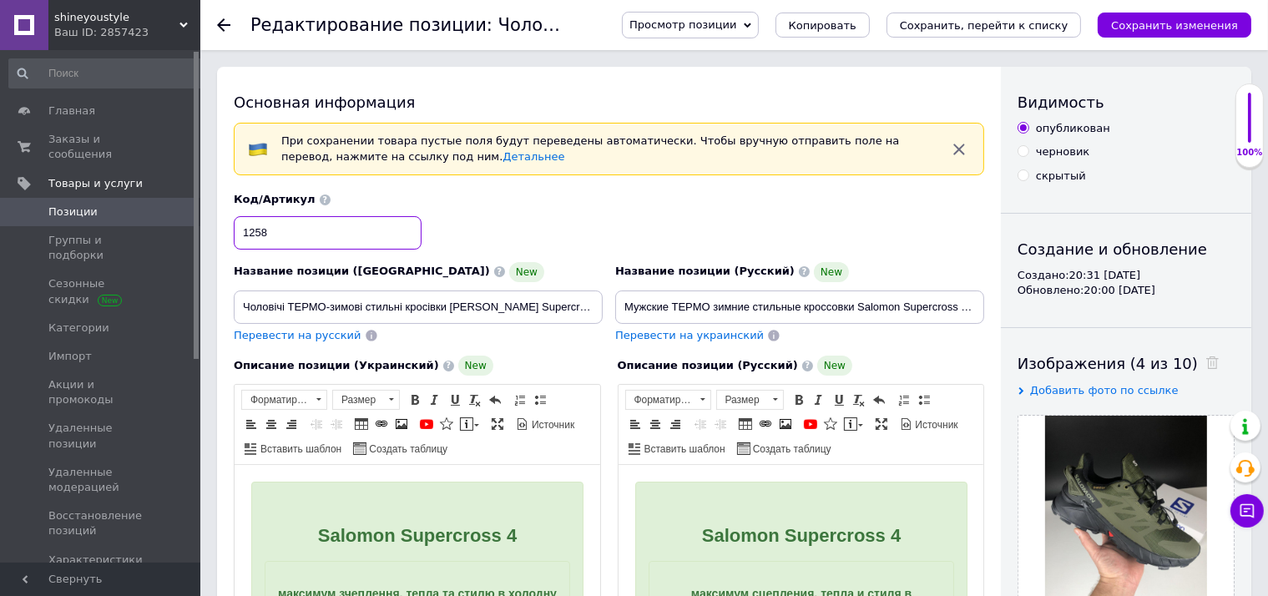
checkbox input "true"
type input "12584"
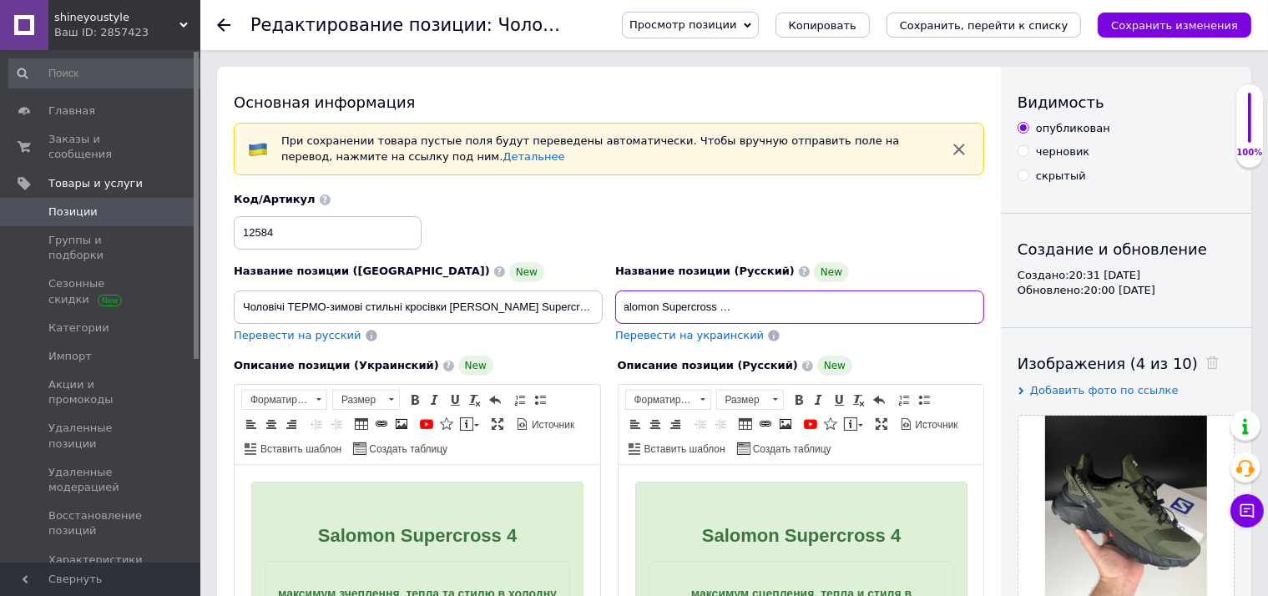
drag, startPoint x: 923, startPoint y: 307, endPoint x: 1103, endPoint y: 305, distance: 180.3
click at [984, 305] on input "Мужские ТЕРМО зимние стильные кроссовки Salomon Supercross 4, топовая качествен…" at bounding box center [799, 306] width 369 height 33
click at [948, 305] on input "Мужские ТЕРМО зимние стильные кроссовки Salomon Supercross 4, топовая качествен…" at bounding box center [799, 306] width 369 height 33
click at [976, 310] on input "Мужские ТЕРМО зимние стильные кроссовки Salomon Supercross 4, топовая качествен…" at bounding box center [799, 306] width 369 height 33
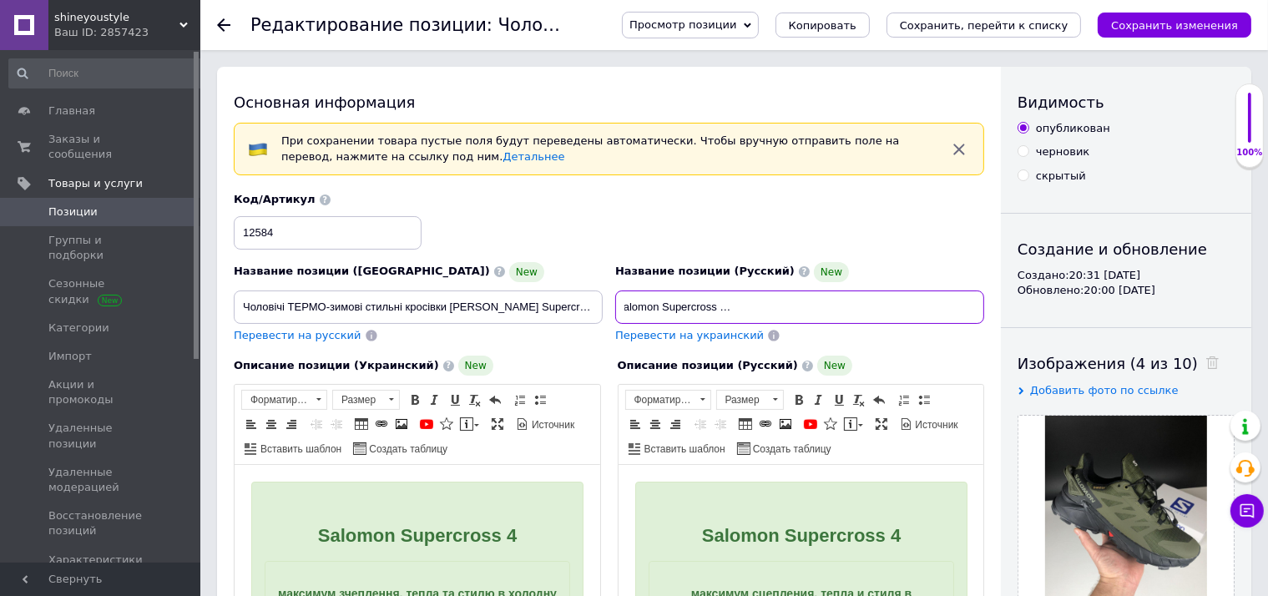
click at [960, 305] on input "Мужские ТЕРМО зимние стильные кроссовки Salomon Supercross 4, топовая качествен…" at bounding box center [799, 306] width 369 height 33
checkbox input "true"
type input "Мужские ТЕРМО зимние стильные кроссовки Salomon Supercross 4, топовая качествен…"
checkbox input "true"
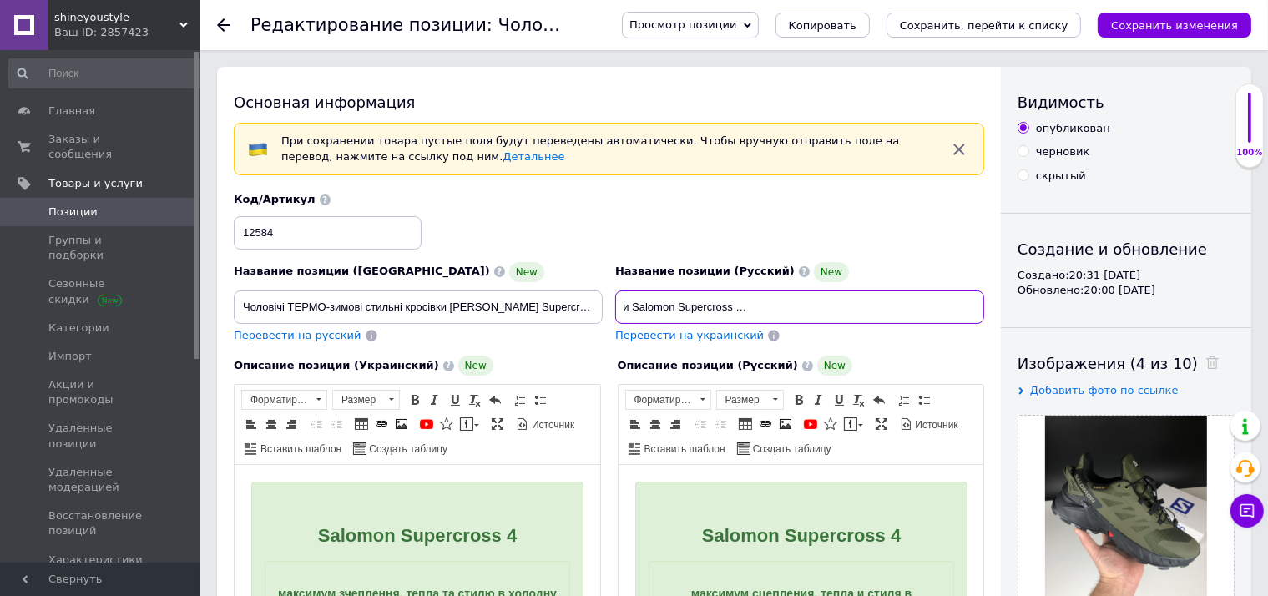
type input "Мужские ТЕРМО зимние стильные кроссовки Salomon Supercross 4, топовая качествен…"
checkbox input "true"
type input "Мужские ТЕРМО зимние стильные кроссовки Salomon Supercross 4, топовая качествен…"
checkbox input "true"
type input "Мужские ТЕРМО зимние стильные кроссовки Salomon Supercross 4, топовая качествен…"
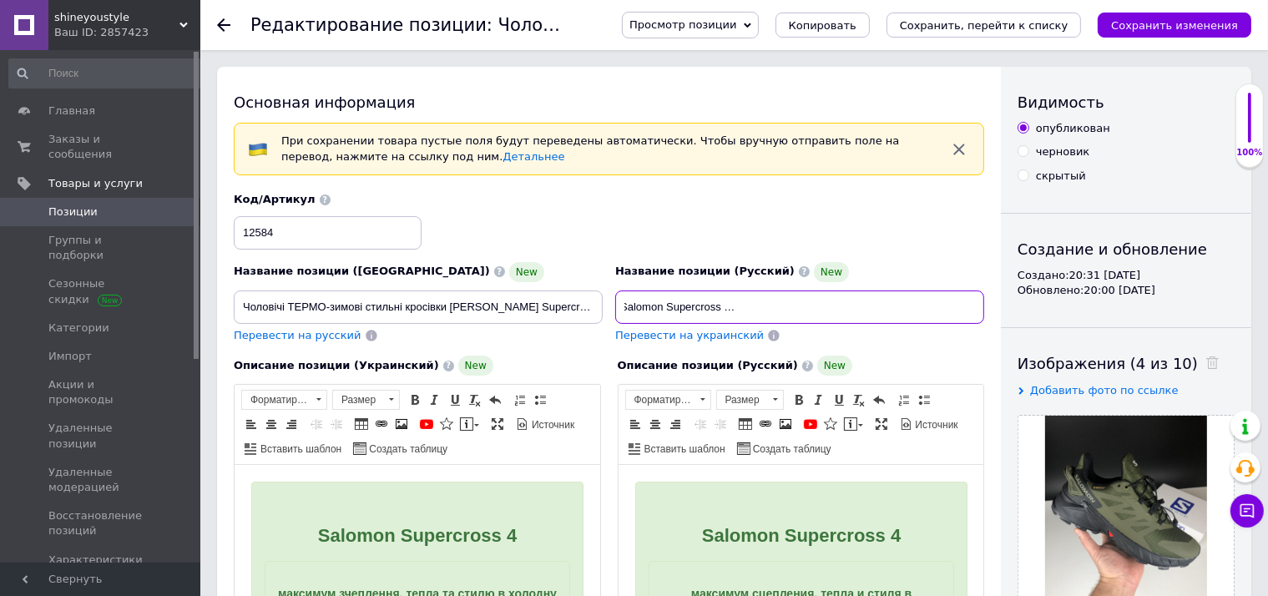
checkbox input "true"
type input "Мужские ТЕРМО зимние стильные кроссовки Salomon Supercross 4, топовая качествен…"
checkbox input "true"
type input "Мужские ТЕРМО зимние стильные кроссовки Salomon Supercross 4, топовая качествен…"
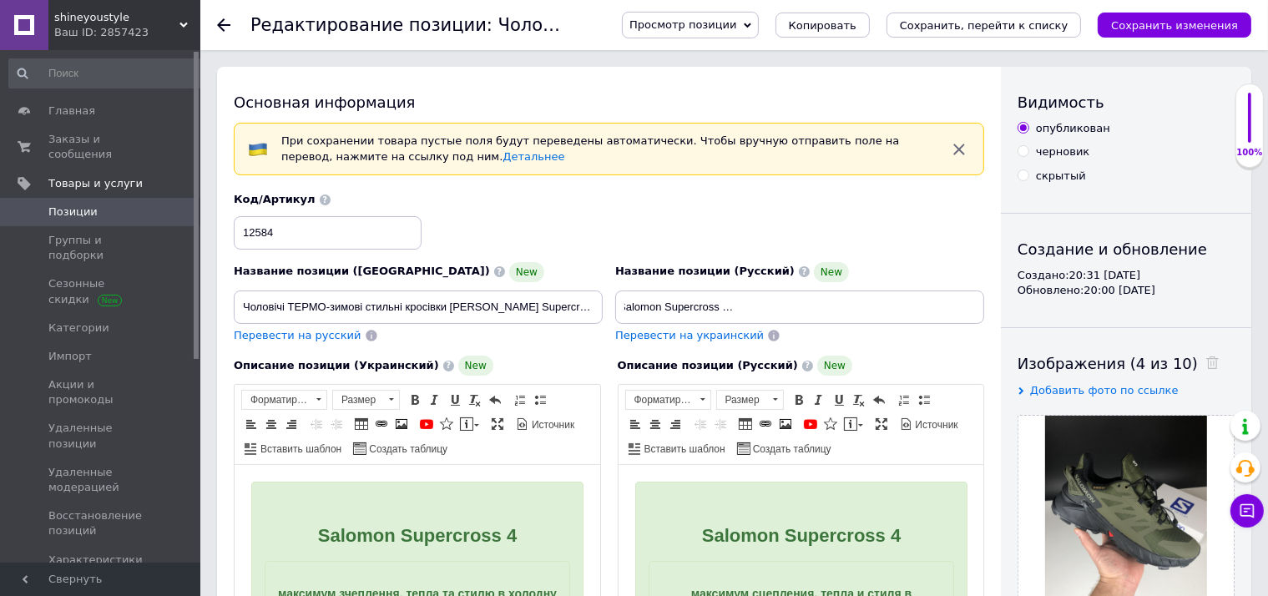
click at [696, 330] on span "Перевести на украинский" at bounding box center [689, 335] width 149 height 13
checkbox input "true"
type input "Чоловічі ТЕРМО-зимові стильні кросівки [PERSON_NAME] Supercross 4, топова якісн…"
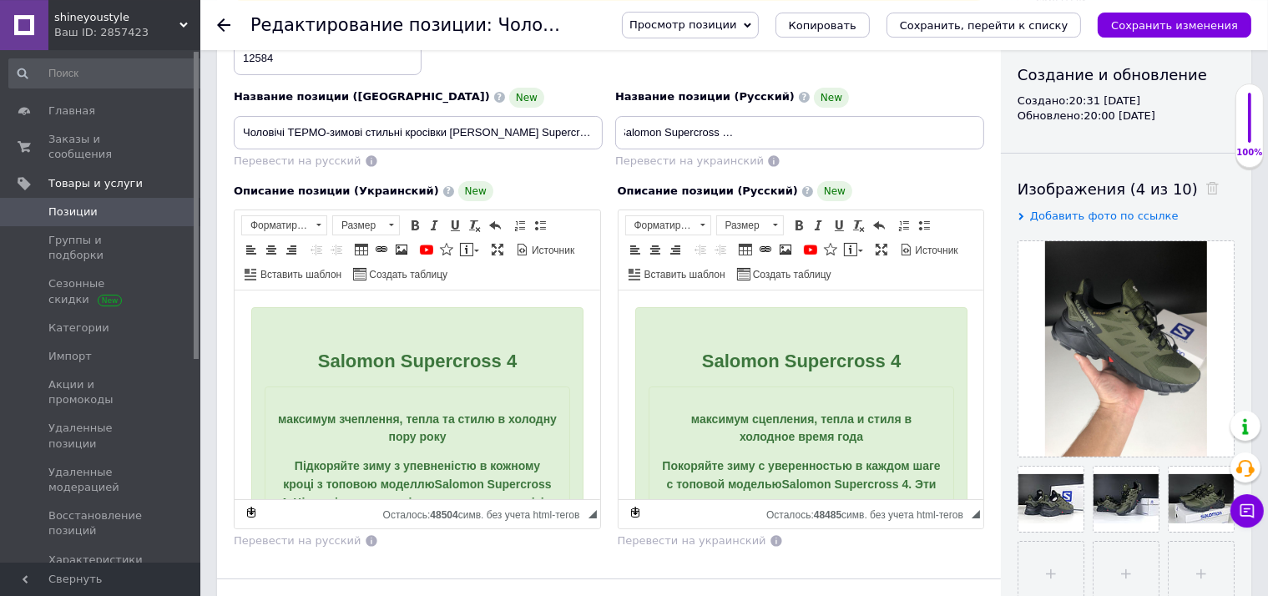
scroll to position [176, 0]
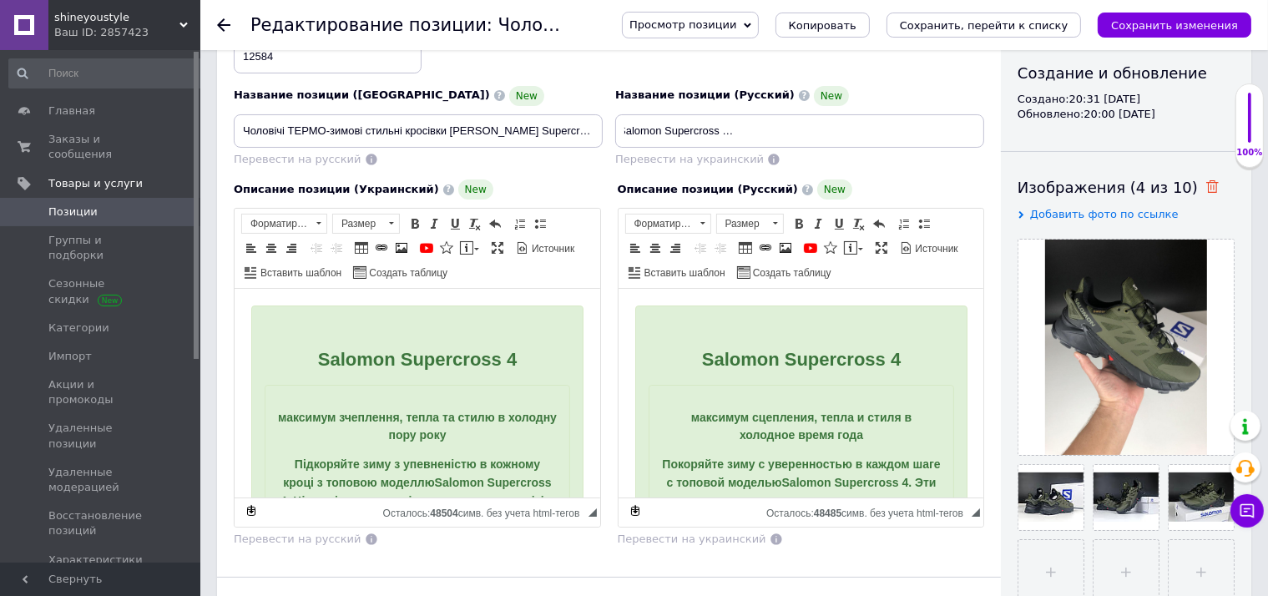
click at [1206, 192] on icon at bounding box center [1212, 186] width 13 height 13
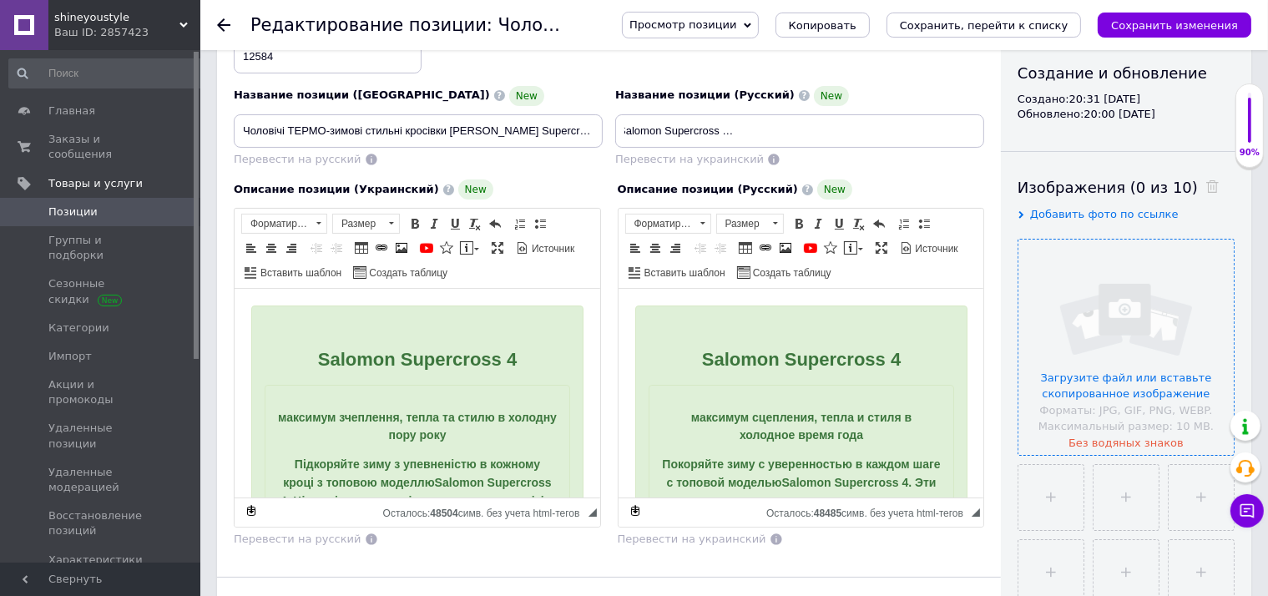
click at [1149, 282] on input "file" at bounding box center [1125, 347] width 215 height 215
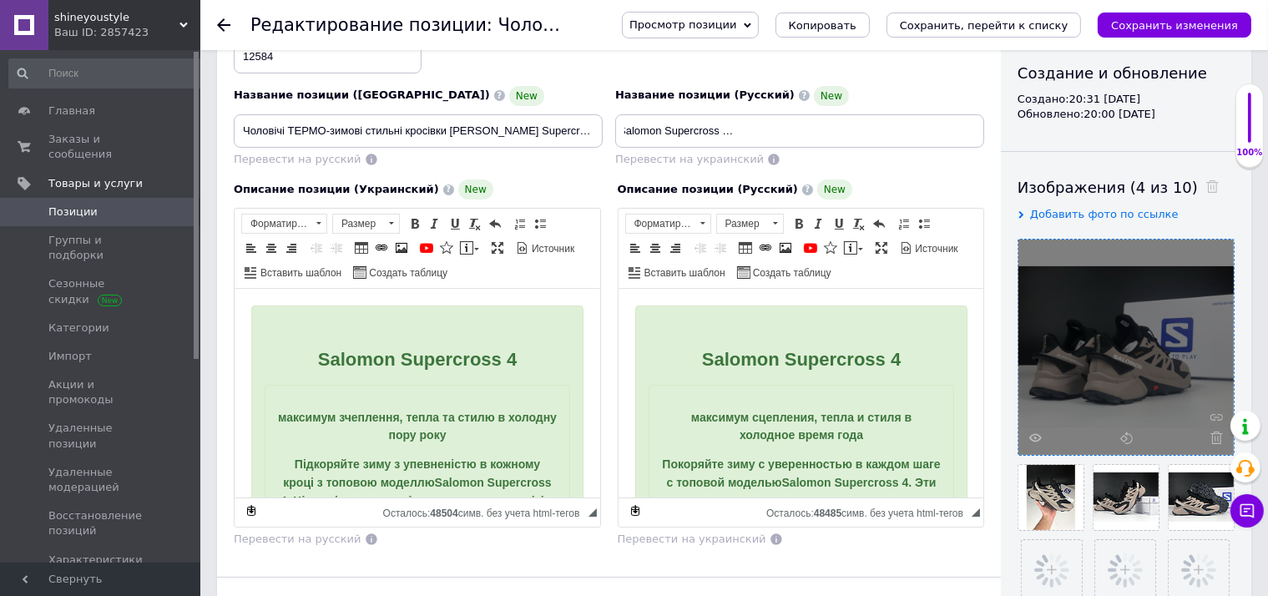
scroll to position [352, 0]
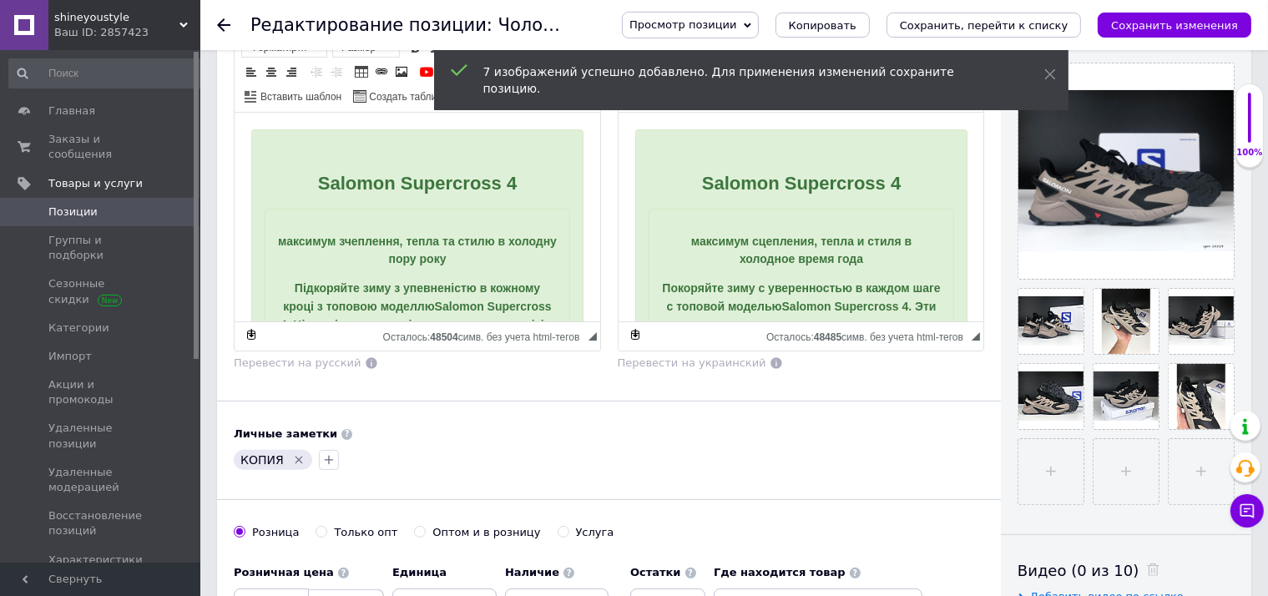
click at [1197, 8] on div "Просмотр позиции Сохранить и посмотреть на сайте Сохранить и посмотреть на порт…" at bounding box center [919, 25] width 663 height 50
click at [1201, 22] on icon "Сохранить изменения" at bounding box center [1174, 25] width 127 height 13
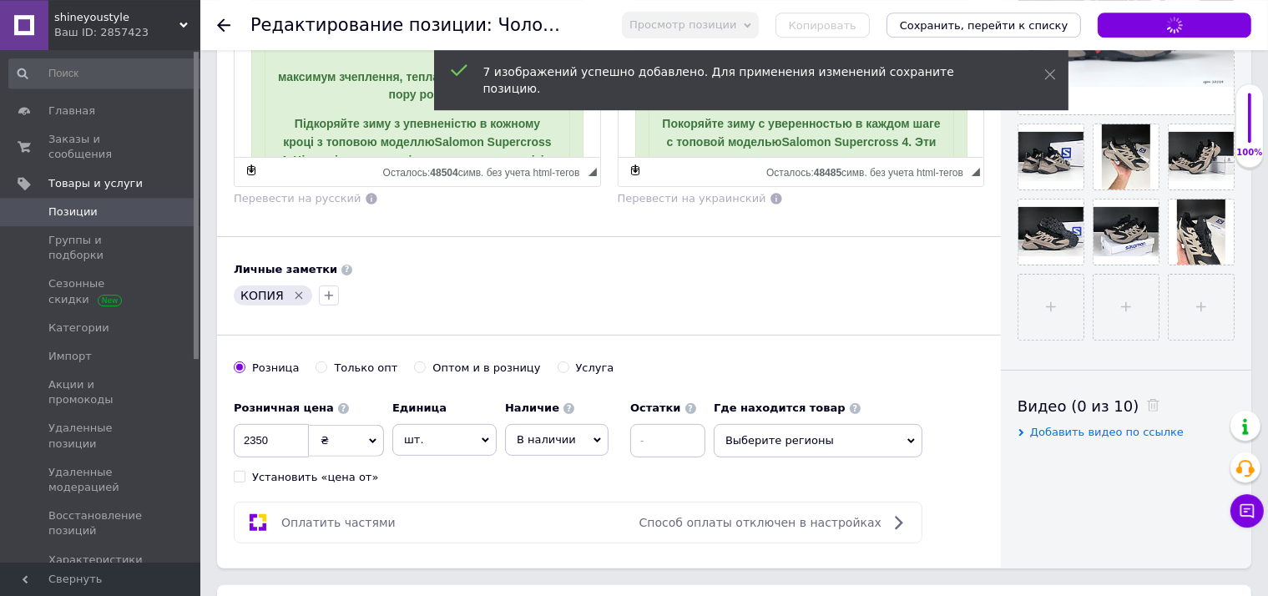
scroll to position [528, 0]
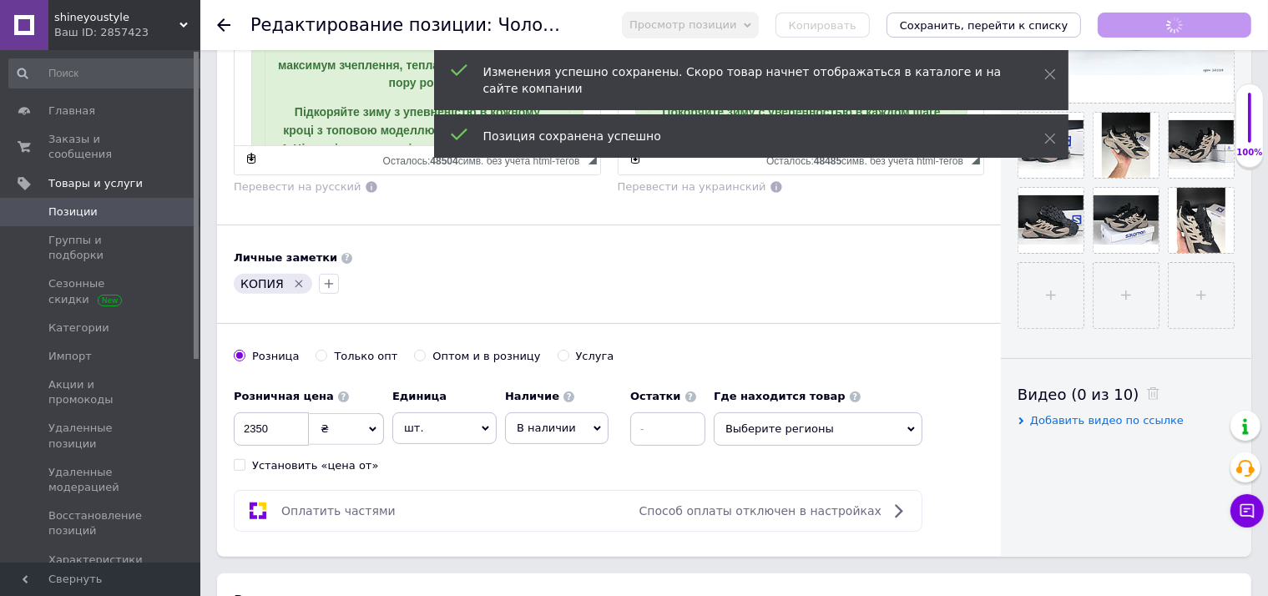
click at [296, 277] on icon "Удалить метку" at bounding box center [298, 283] width 13 height 13
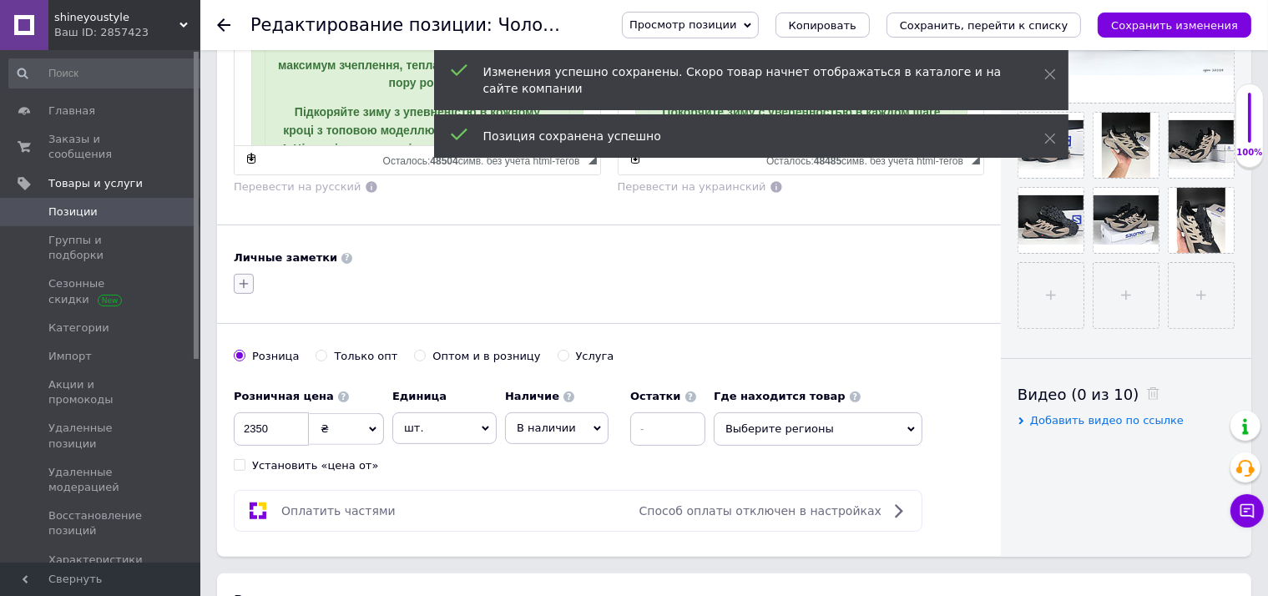
click at [252, 282] on button "button" at bounding box center [244, 284] width 20 height 20
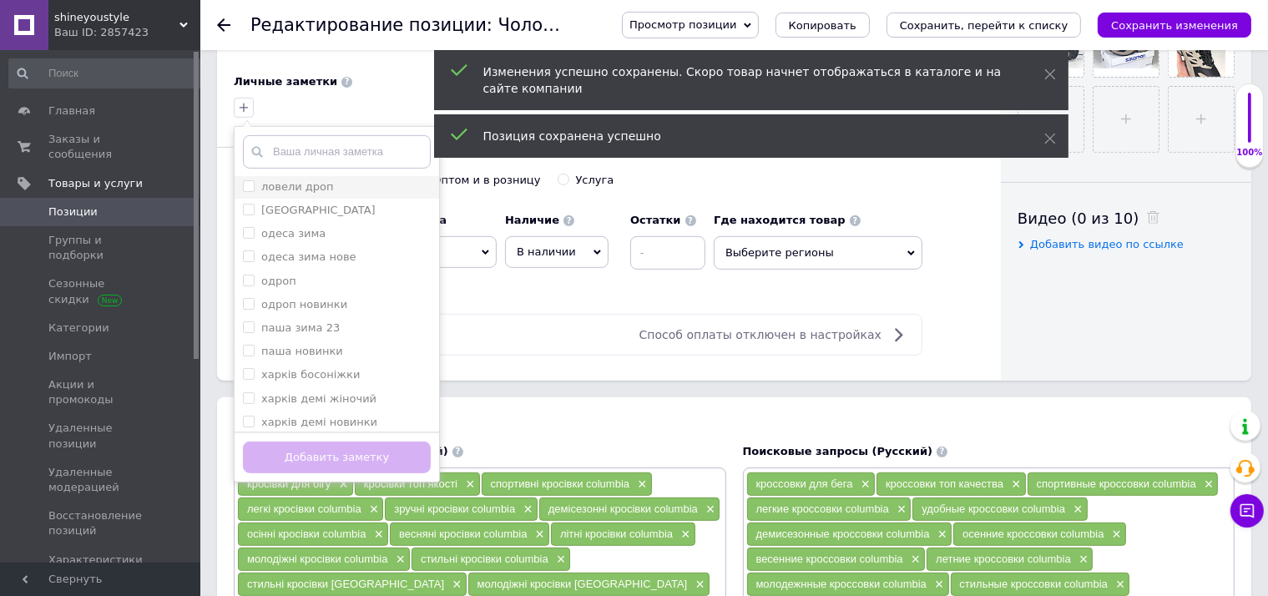
scroll to position [173, 0]
click at [315, 276] on label "паша зима 23" at bounding box center [300, 274] width 78 height 13
checkbox input "true"
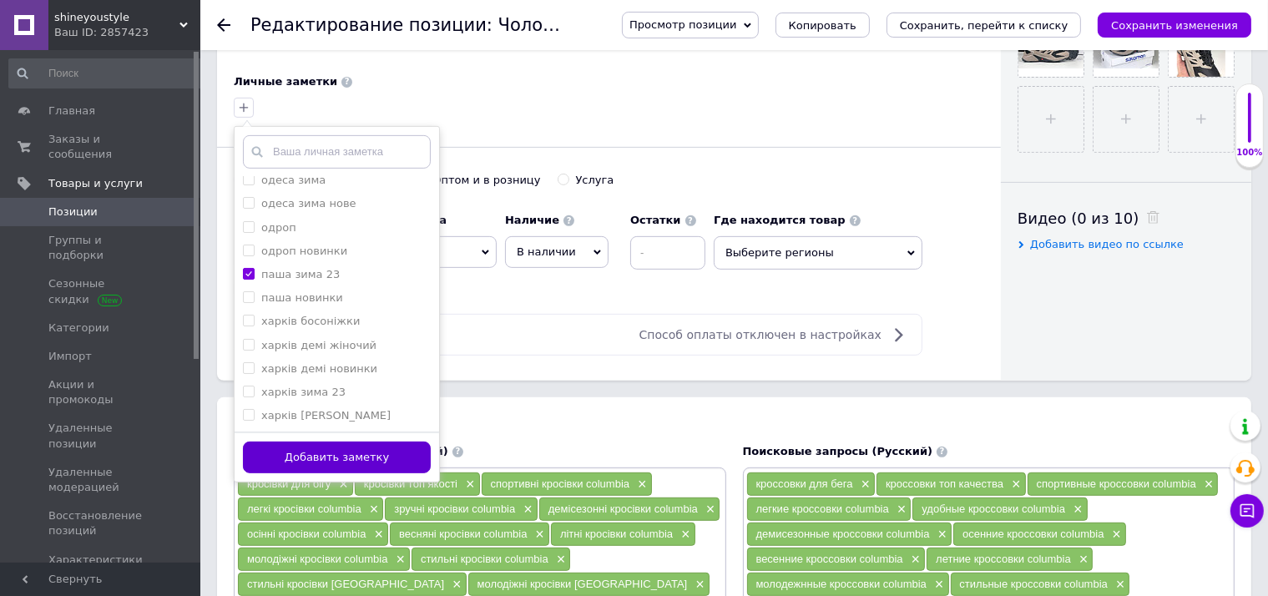
click at [376, 451] on button "Добавить заметку" at bounding box center [337, 457] width 188 height 33
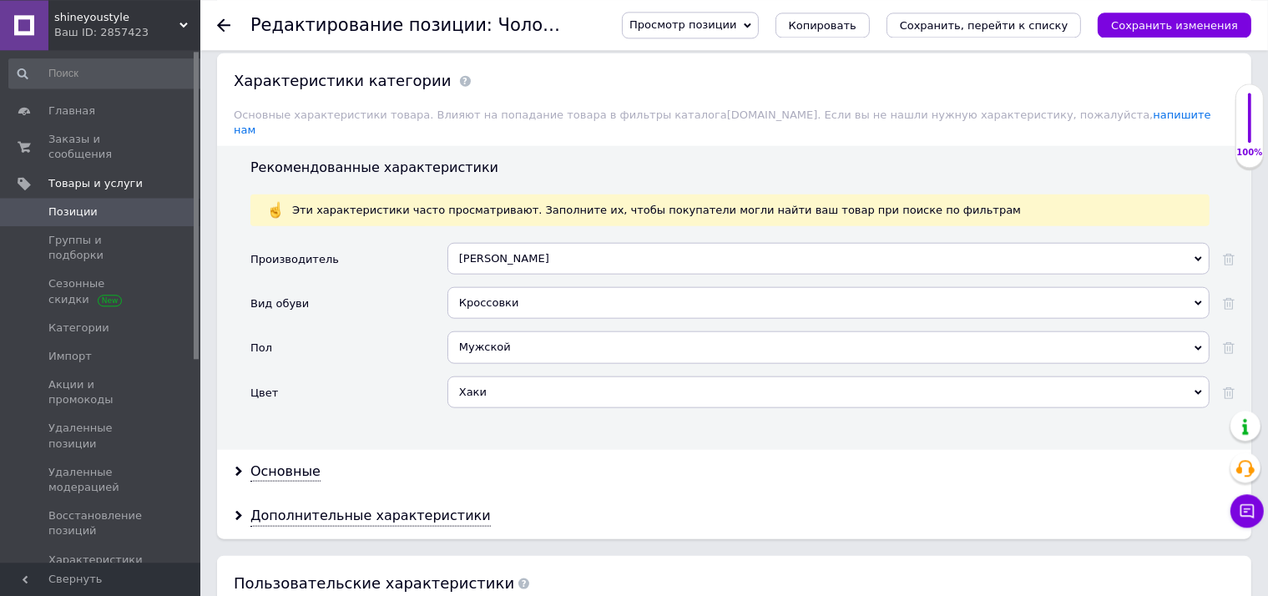
scroll to position [1939, 0]
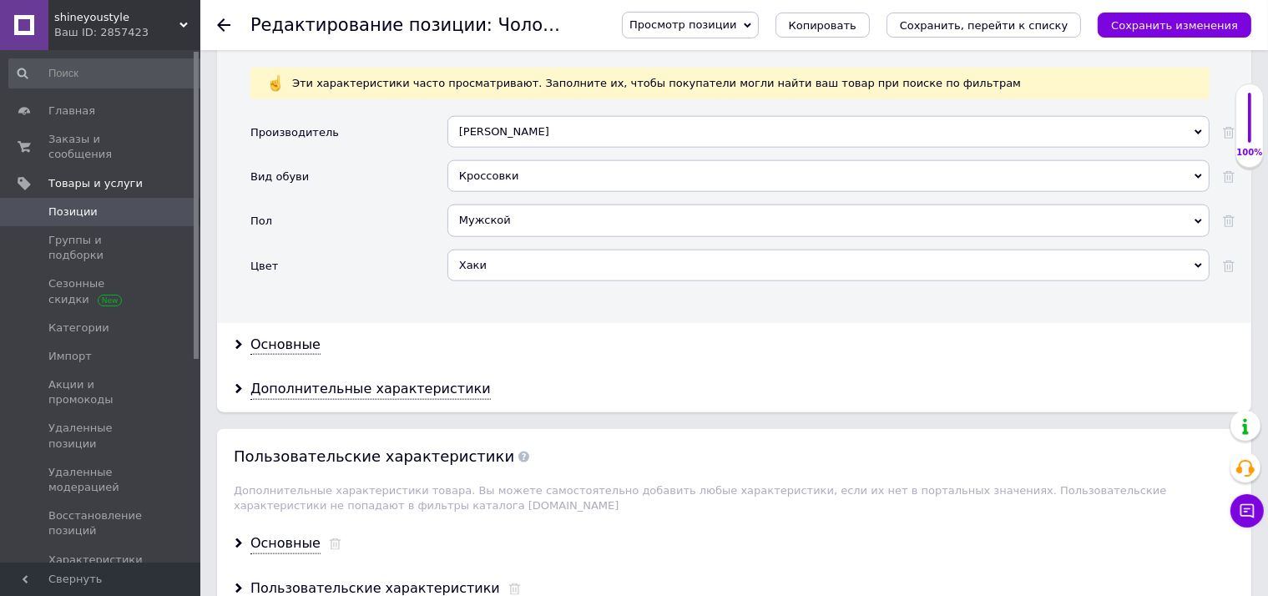
click at [493, 250] on div "Хаки" at bounding box center [828, 266] width 762 height 32
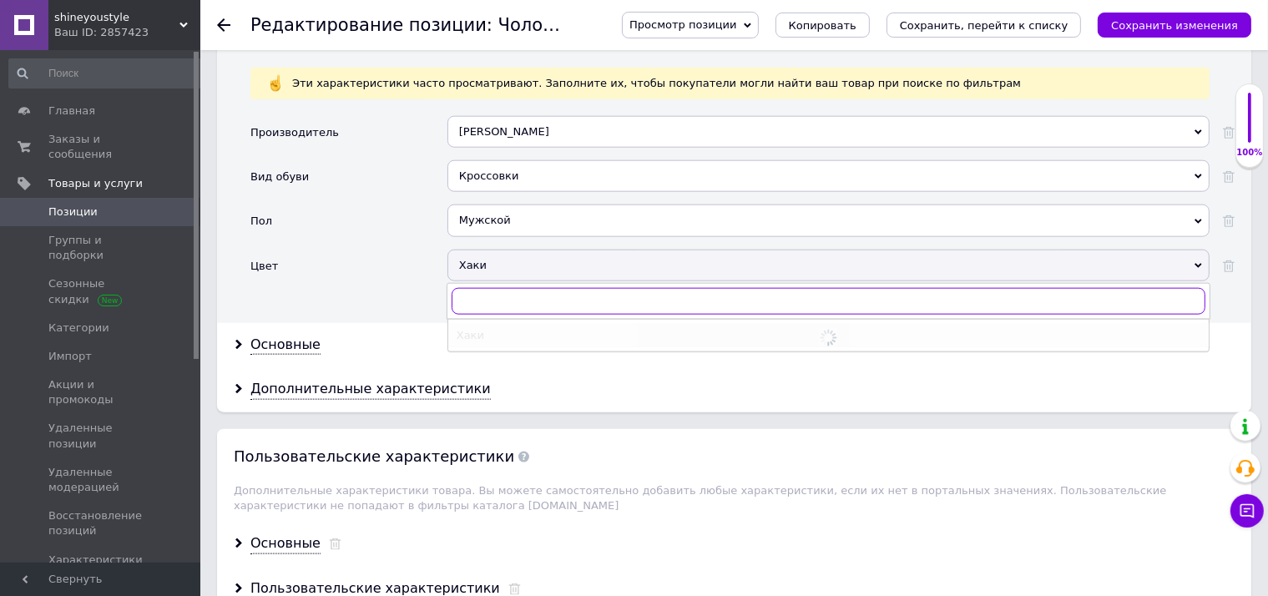
checkbox input "true"
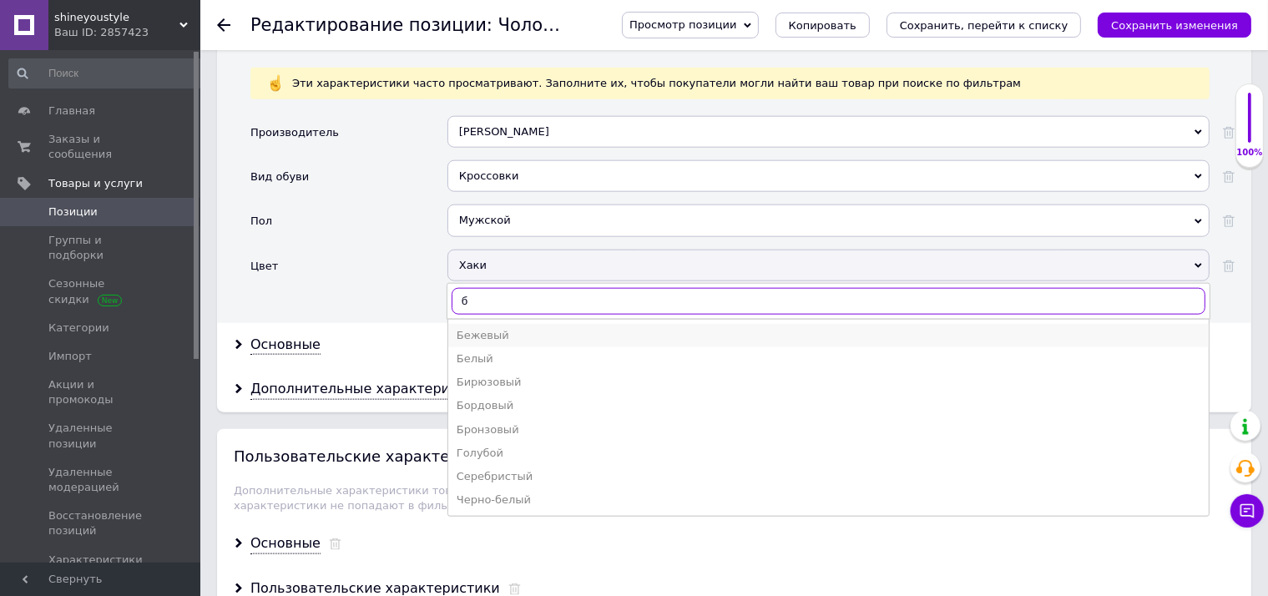
type input "б"
click at [492, 328] on div "Бежевый" at bounding box center [828, 335] width 744 height 15
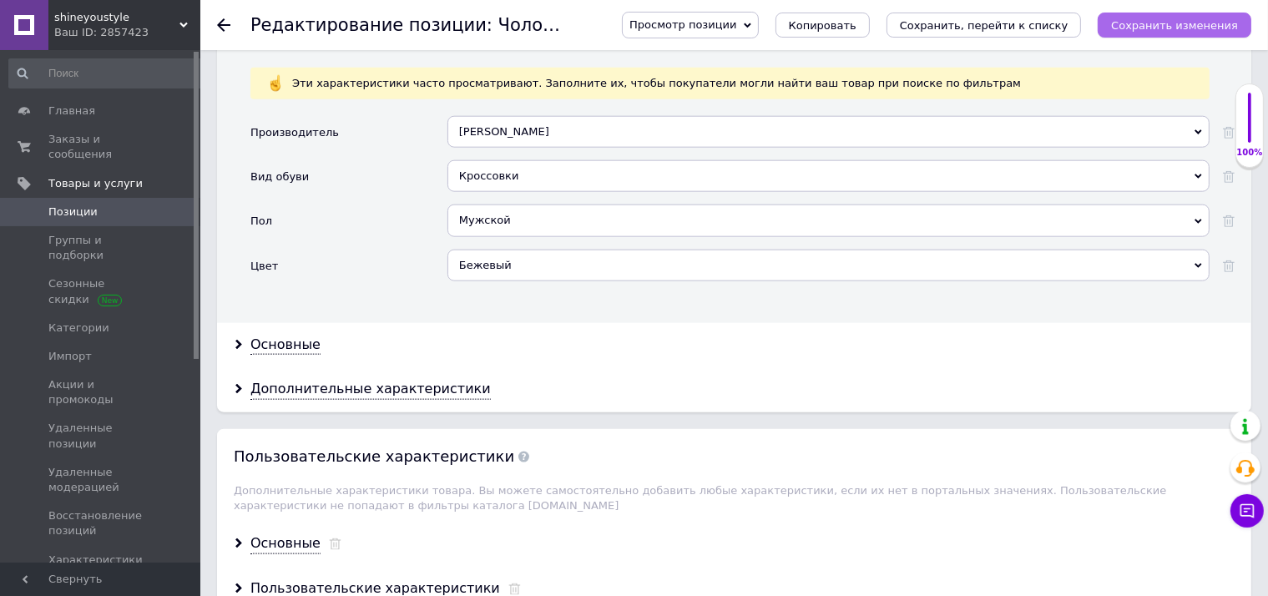
click at [1140, 22] on icon "Сохранить изменения" at bounding box center [1174, 25] width 127 height 13
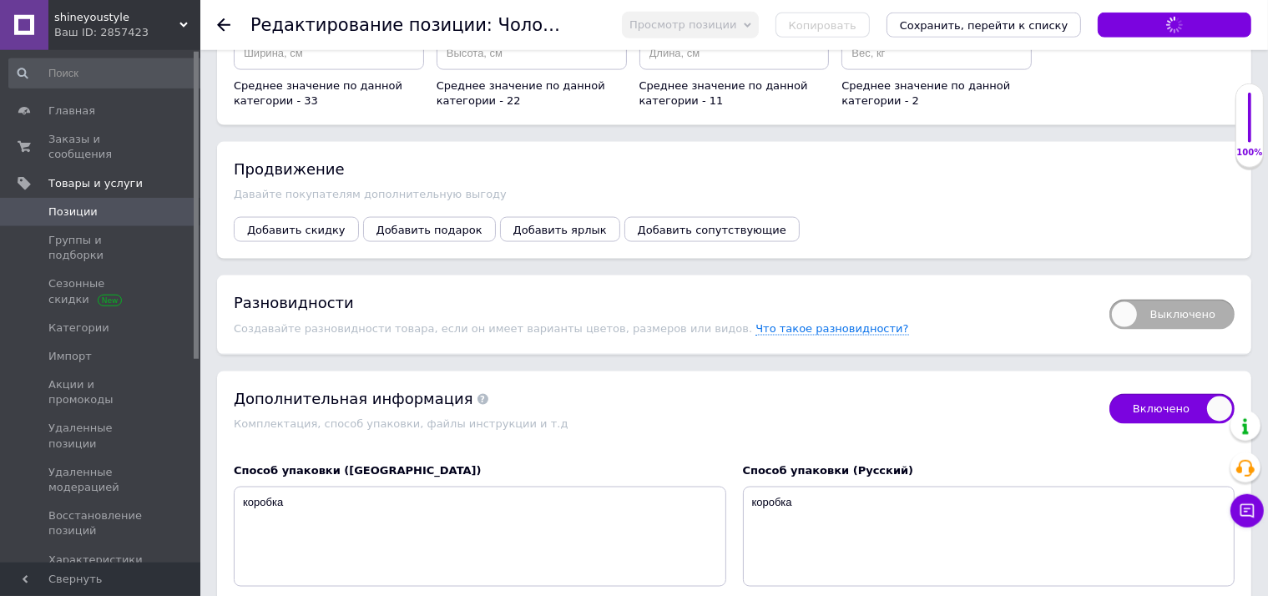
scroll to position [2731, 0]
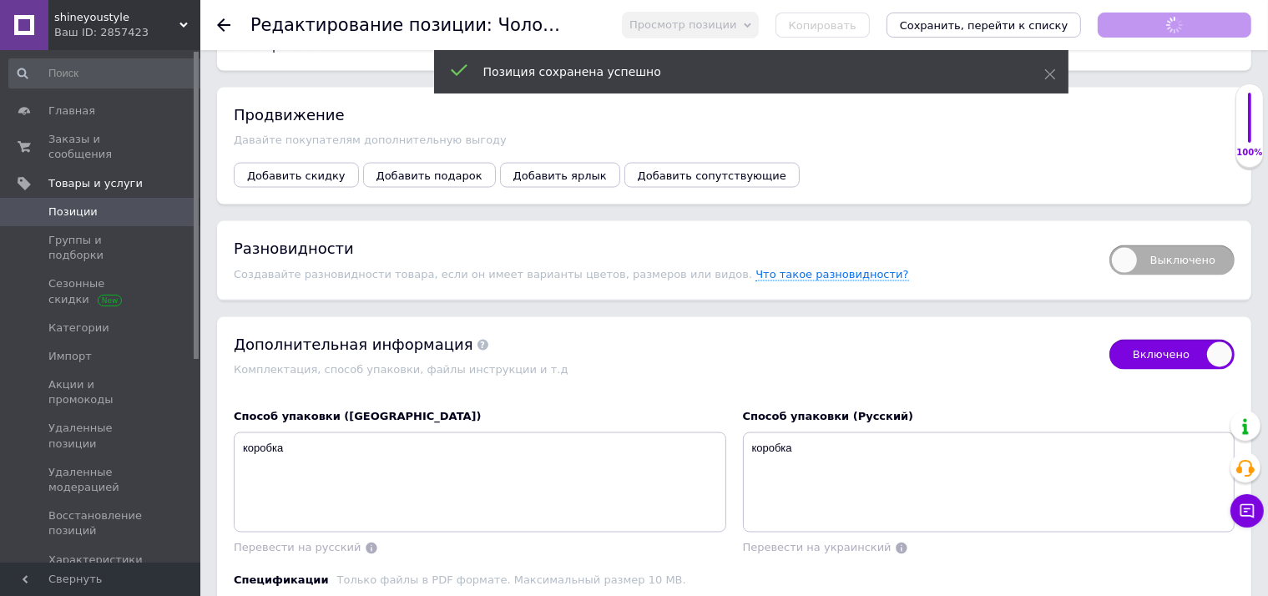
checkbox input "true"
click at [1189, 245] on span "Выключено" at bounding box center [1171, 260] width 125 height 30
click at [1109, 235] on input "Выключено" at bounding box center [1103, 240] width 11 height 11
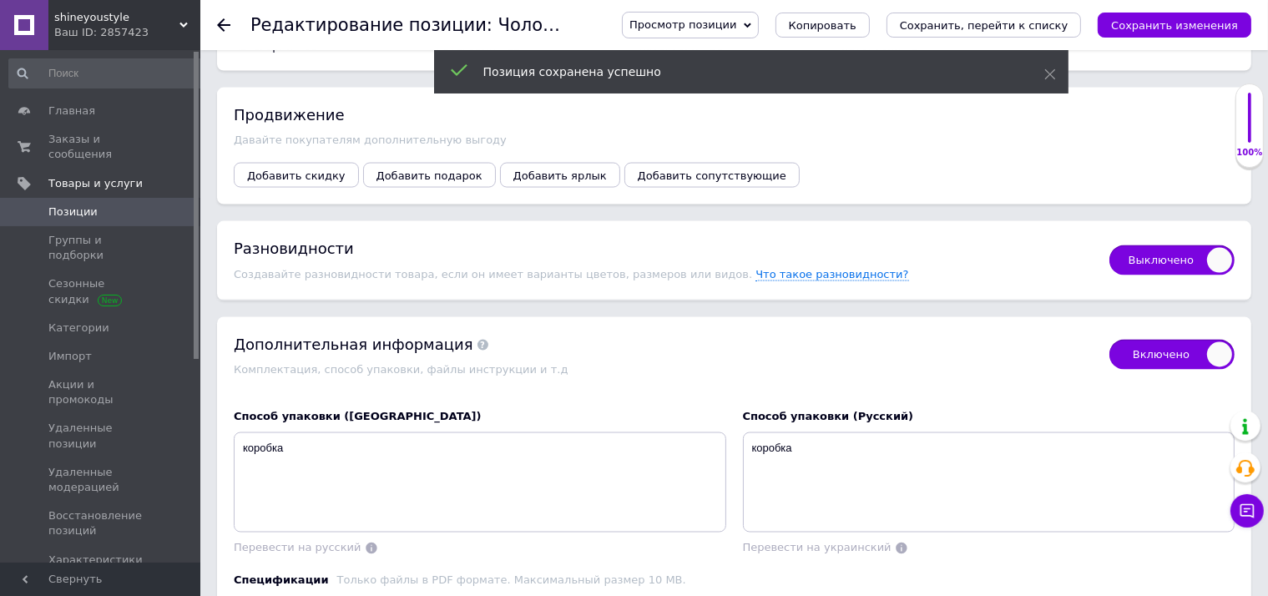
checkbox input "true"
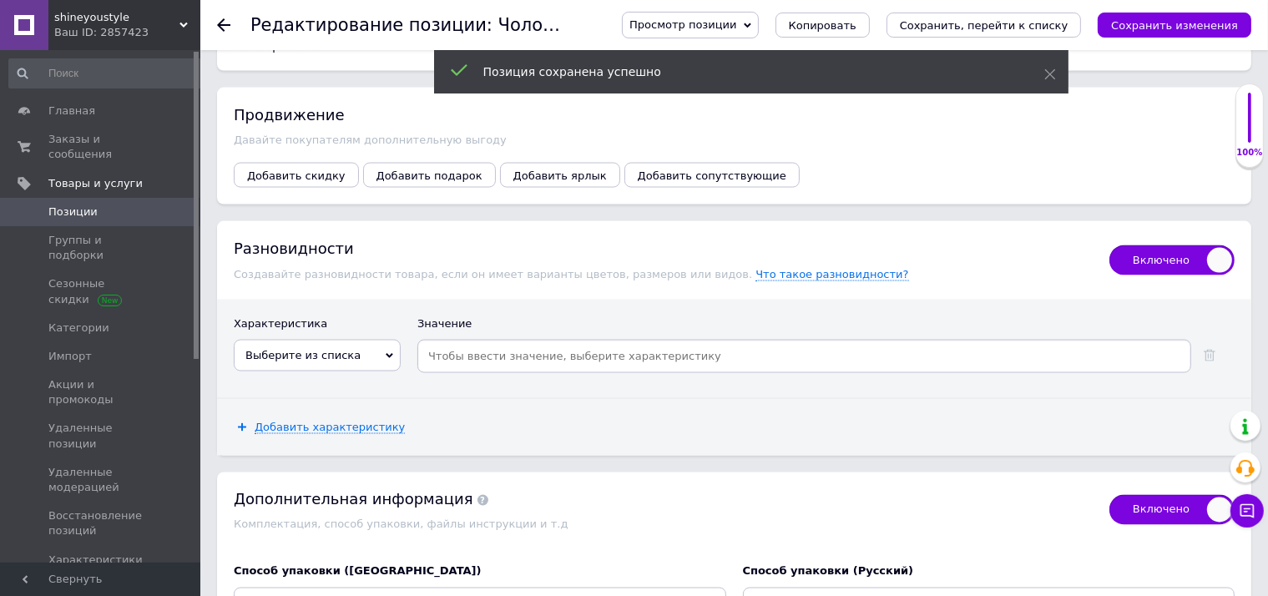
click at [367, 340] on span "Выберите из списка" at bounding box center [317, 356] width 167 height 32
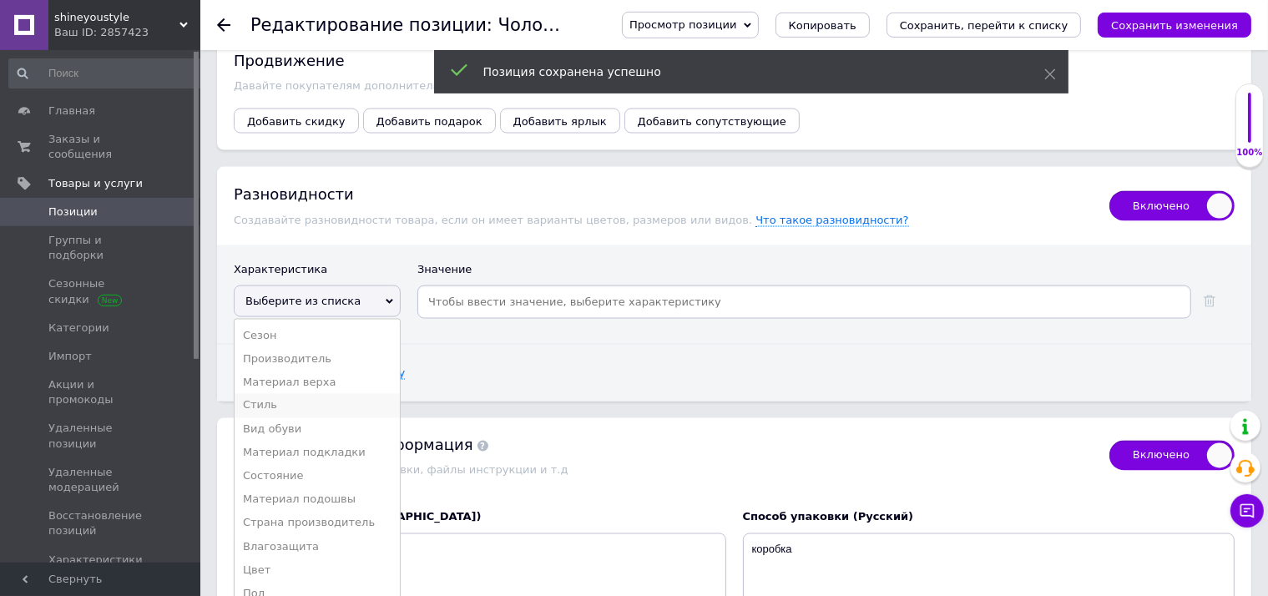
scroll to position [2820, 0]
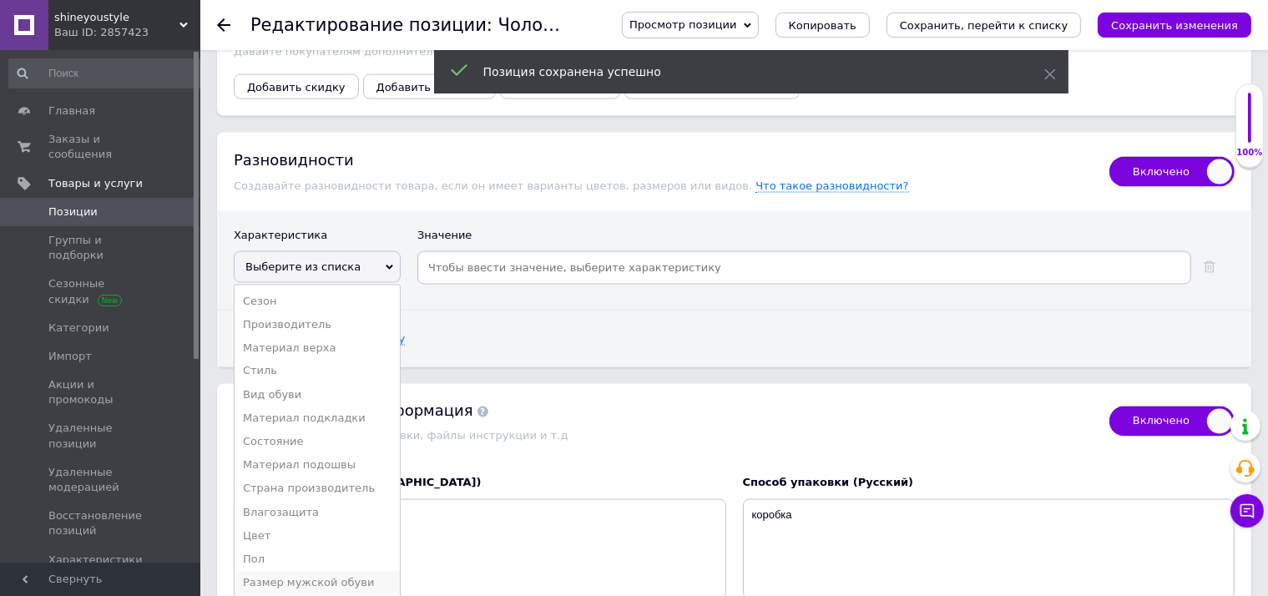
click at [335, 572] on li "Размер мужской обуви" at bounding box center [317, 583] width 165 height 23
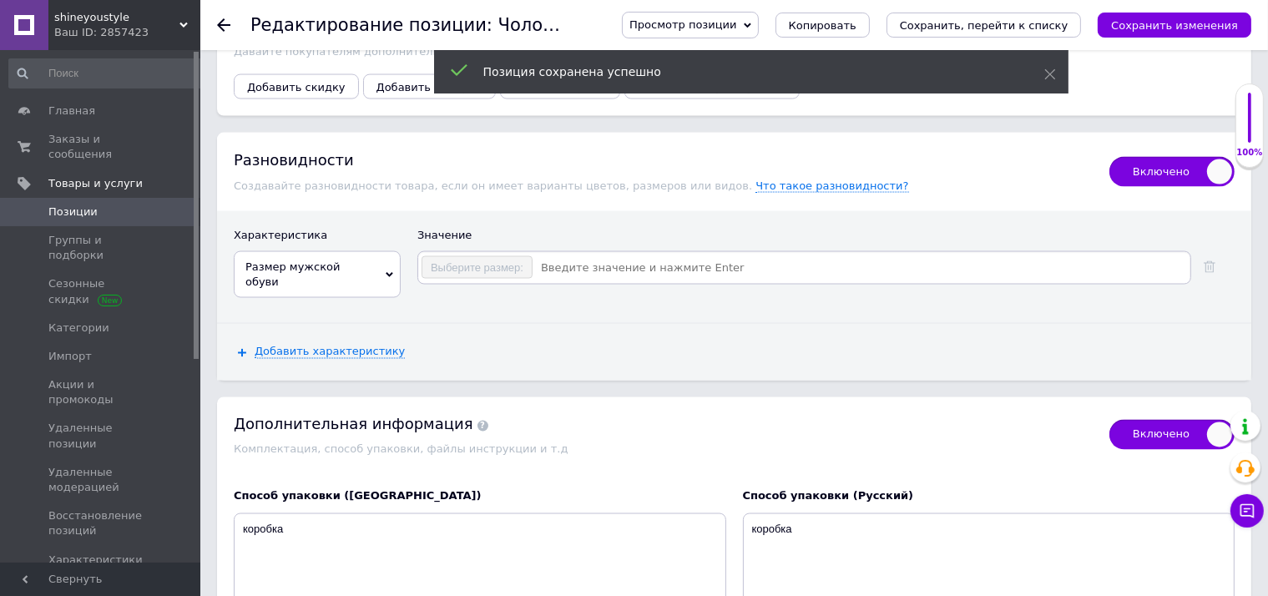
click at [586, 255] on input at bounding box center [860, 267] width 654 height 25
checkbox input "true"
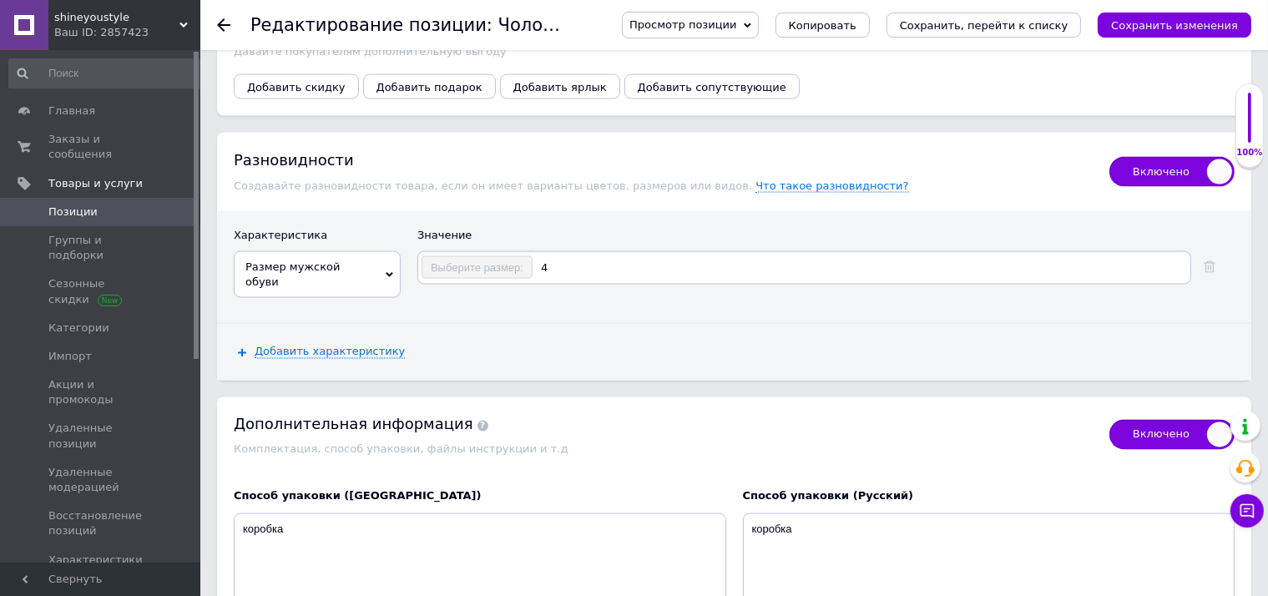
type input "41"
checkbox input "true"
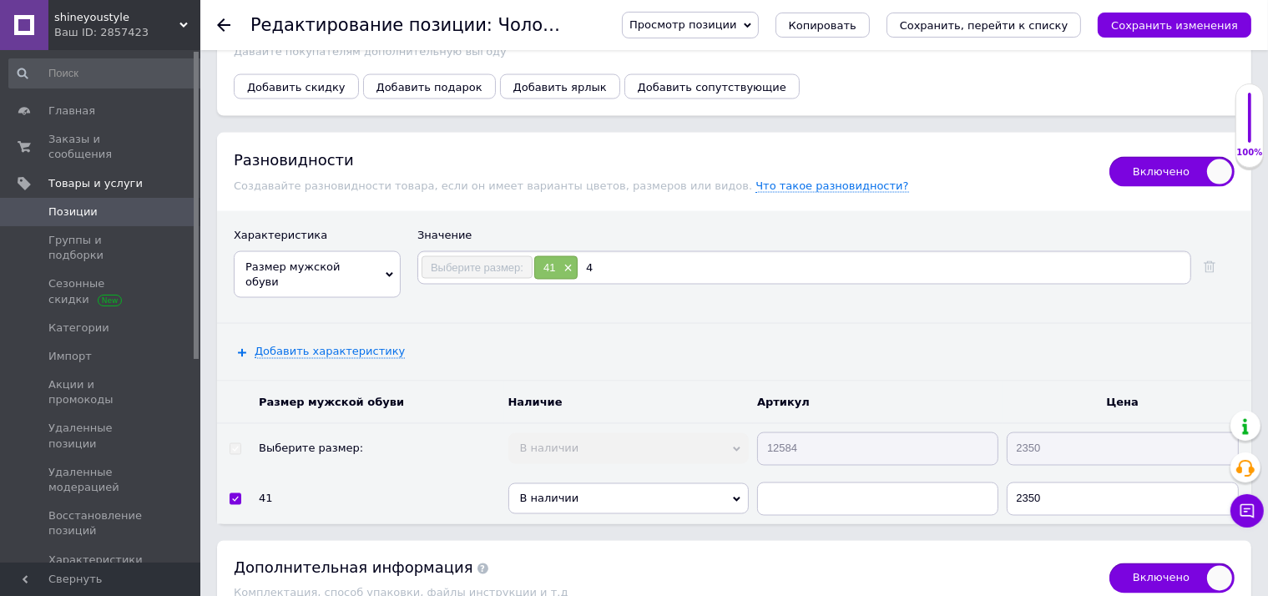
type input "42"
checkbox input "true"
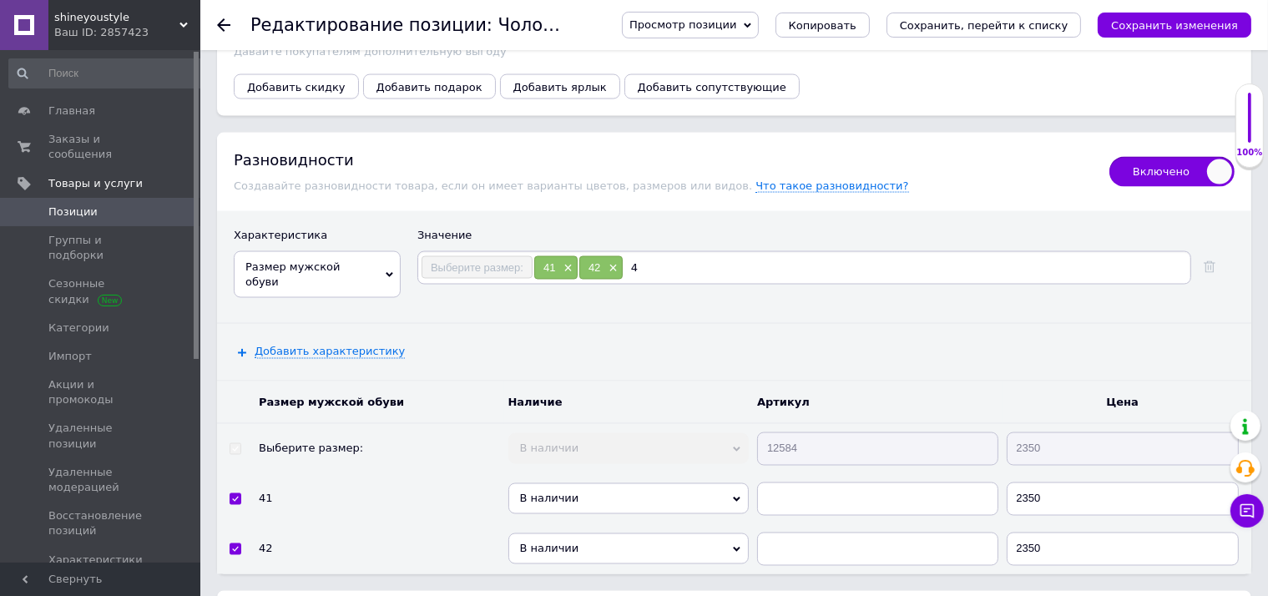
type input "43"
checkbox input "true"
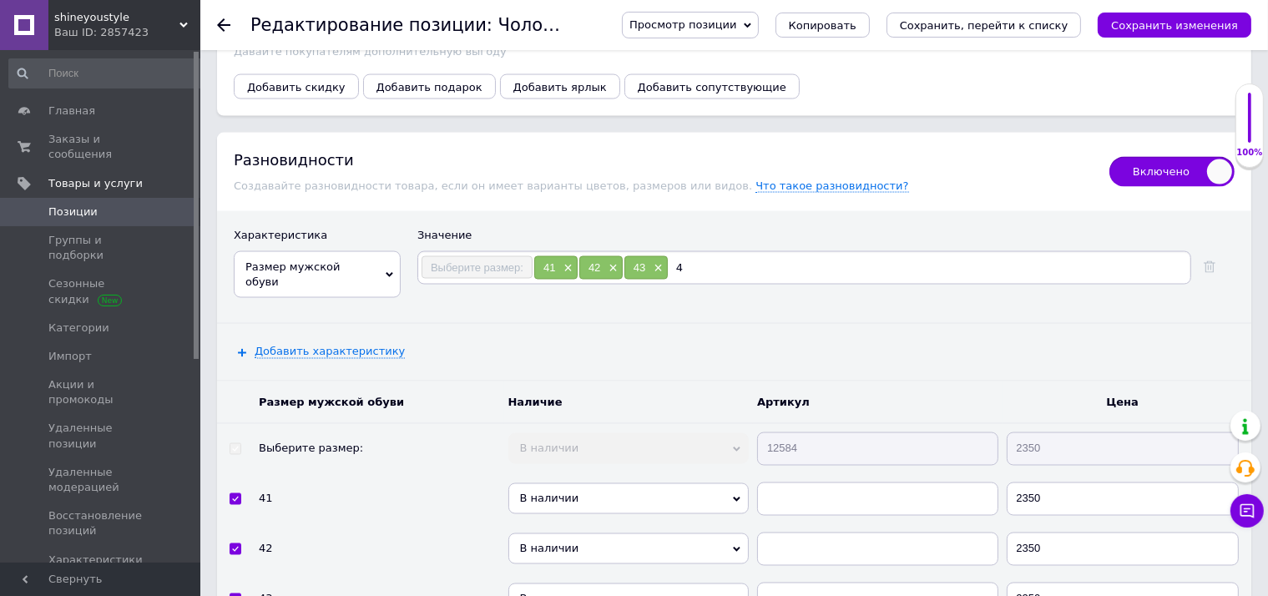
type input "44"
checkbox input "true"
type input "45"
checkbox input "true"
type input "46"
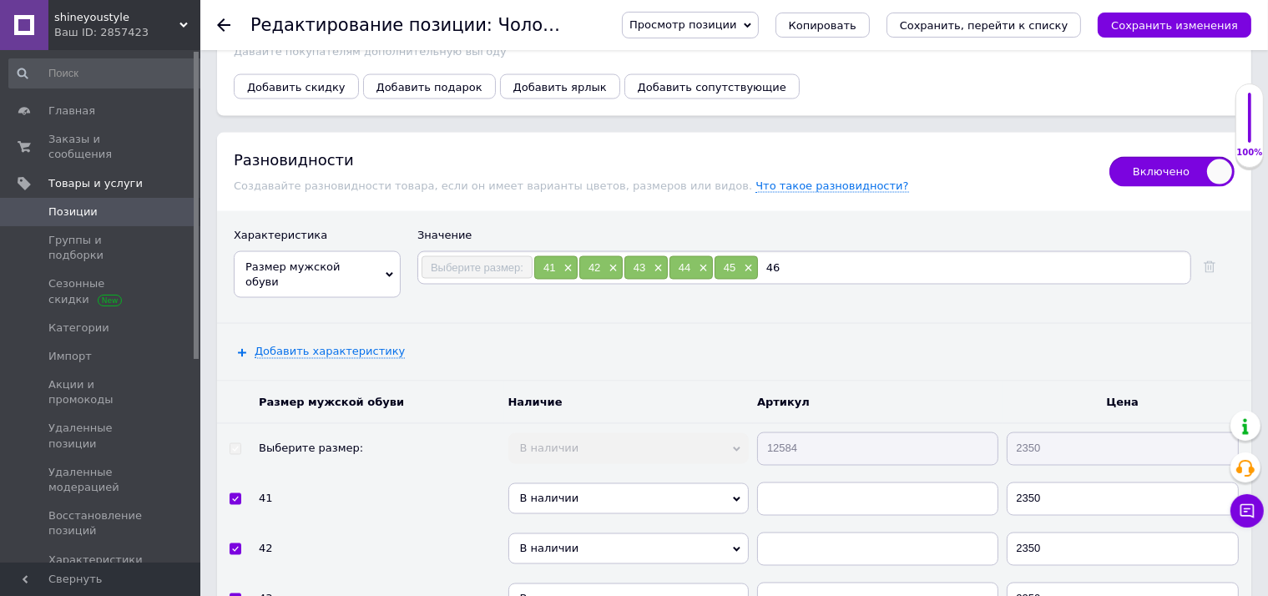
checkbox input "true"
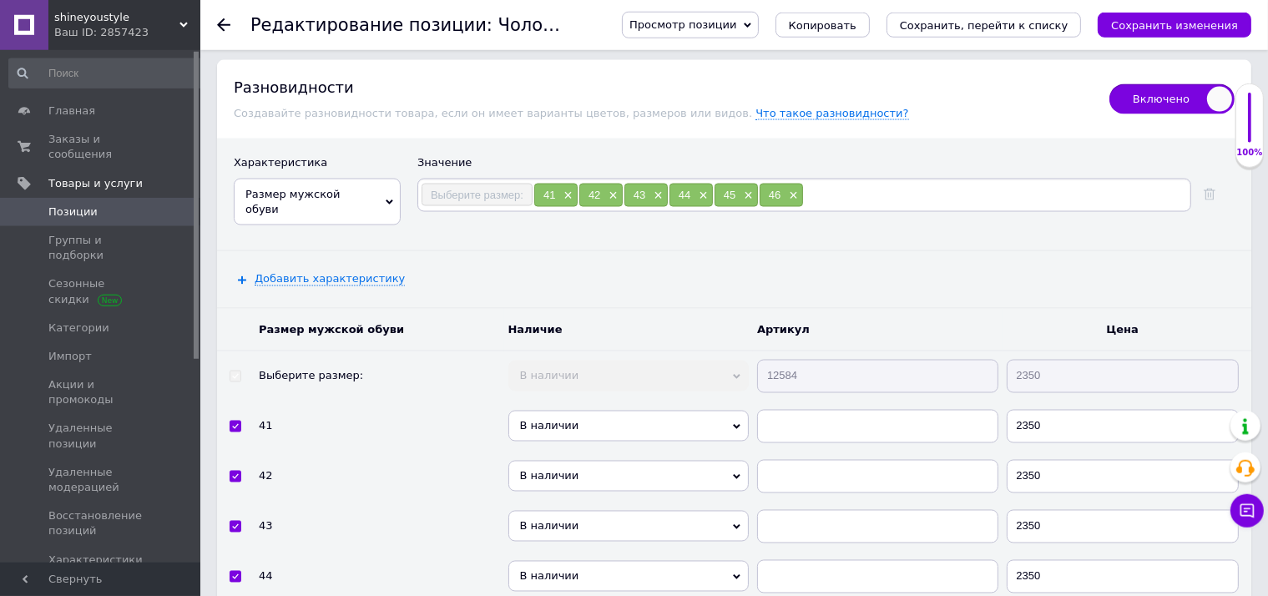
scroll to position [3084, 0]
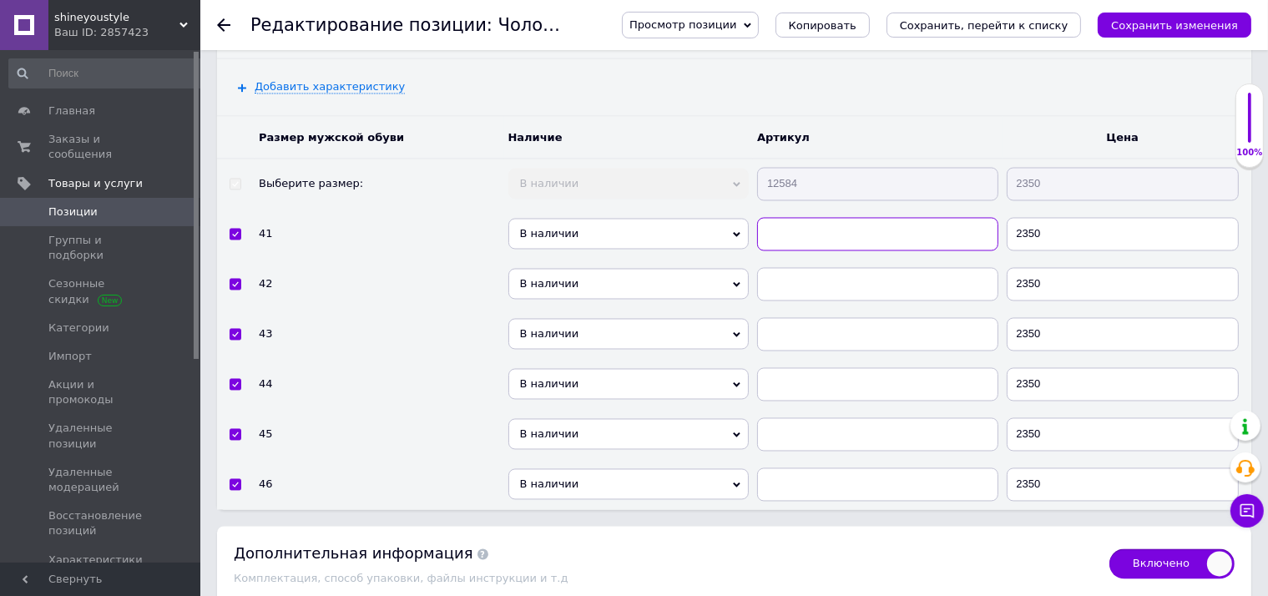
paste input "12584"
checkbox input "true"
type input "12584"
paste input "12584"
checkbox input "true"
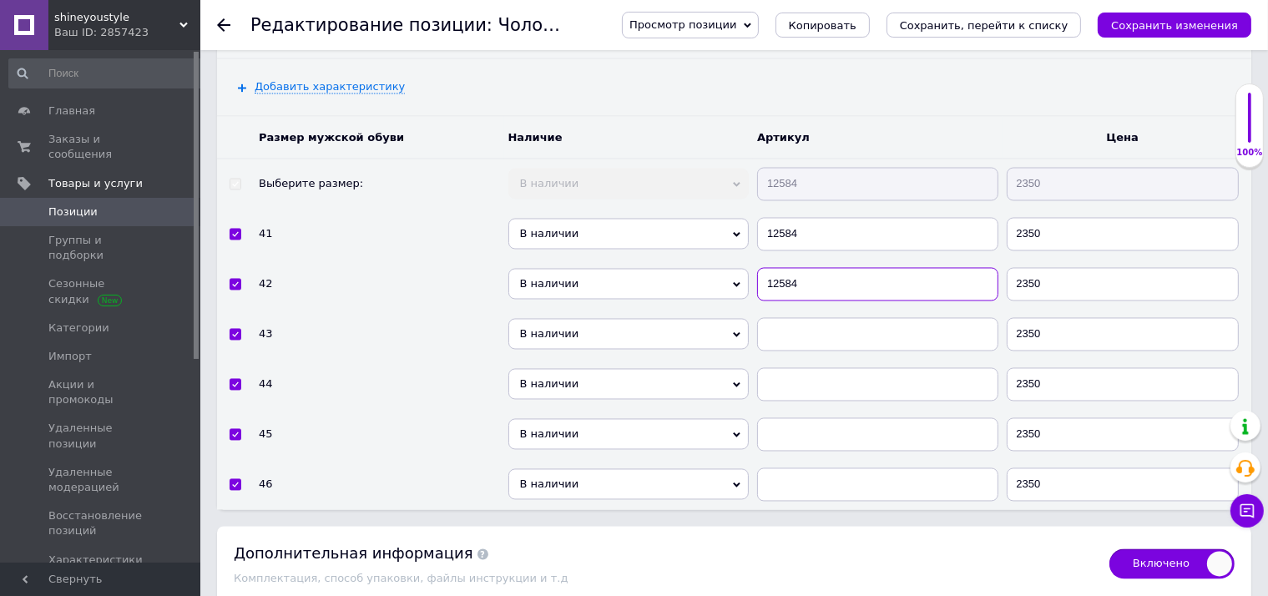
type input "12584"
paste input "12584"
checkbox input "true"
type input "12584"
paste input "12584"
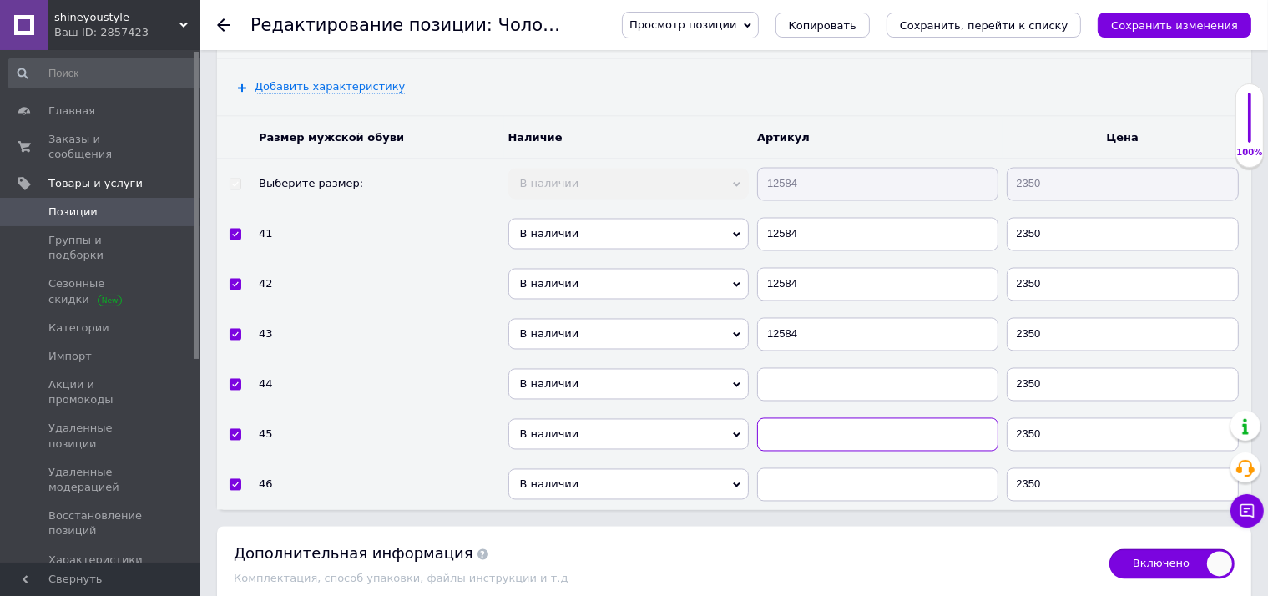
checkbox input "true"
type input "12584"
paste input "12584"
checkbox input "true"
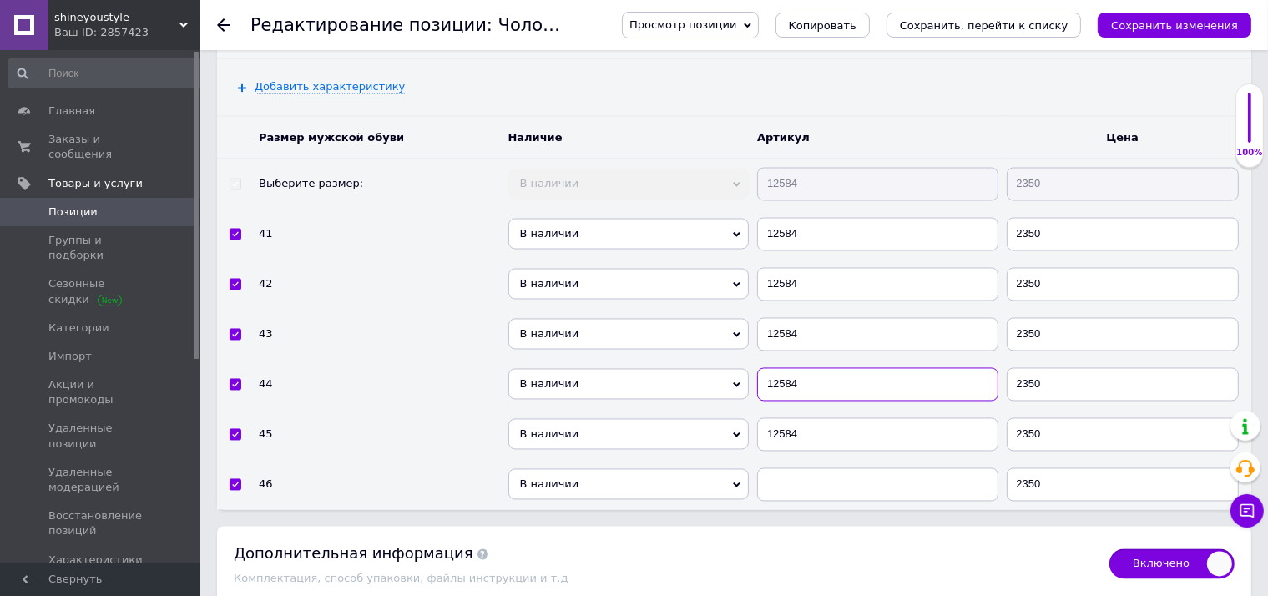
type input "12584"
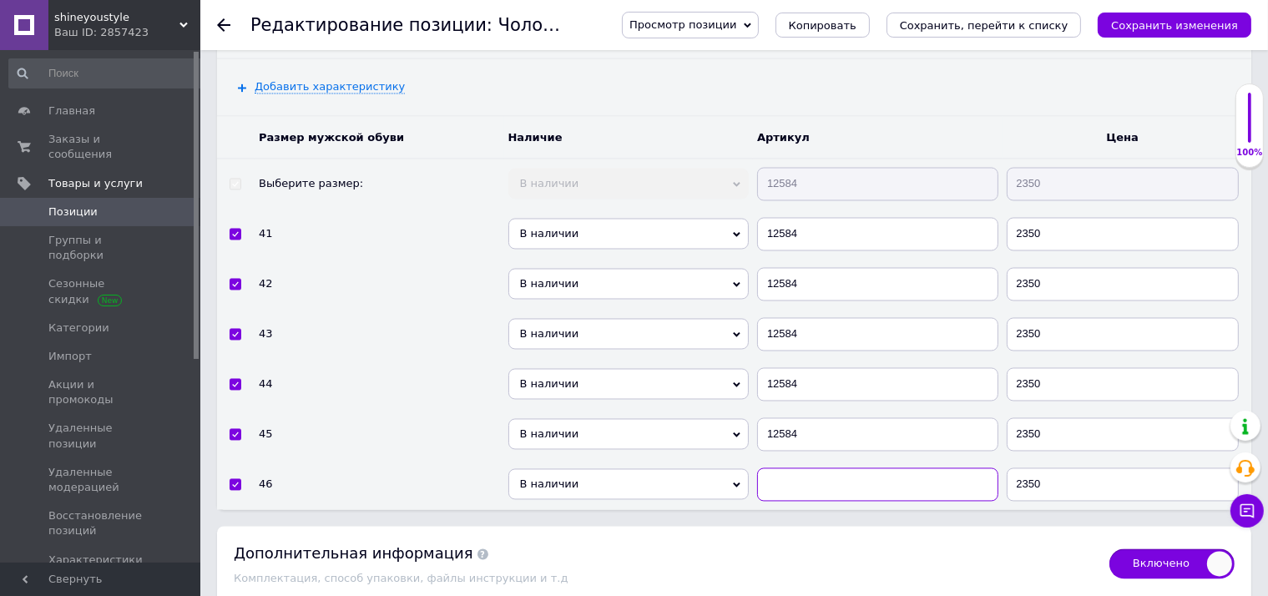
paste input "12584"
checkbox input "true"
type input "12584"
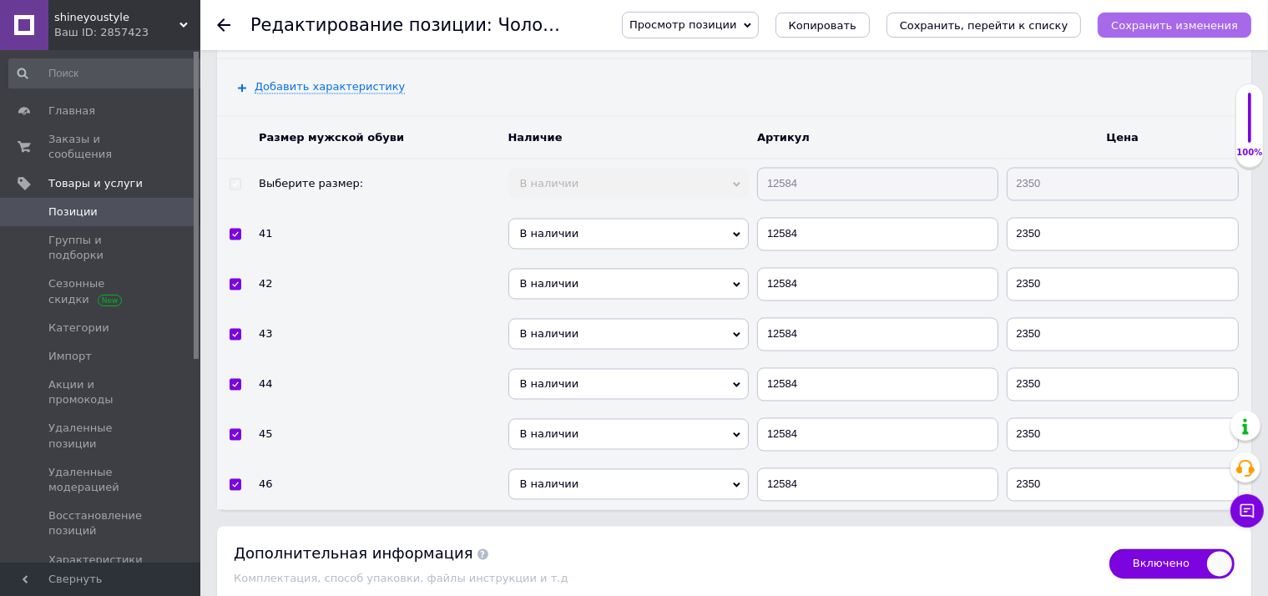
click at [1173, 17] on button "Сохранить изменения" at bounding box center [1174, 25] width 154 height 25
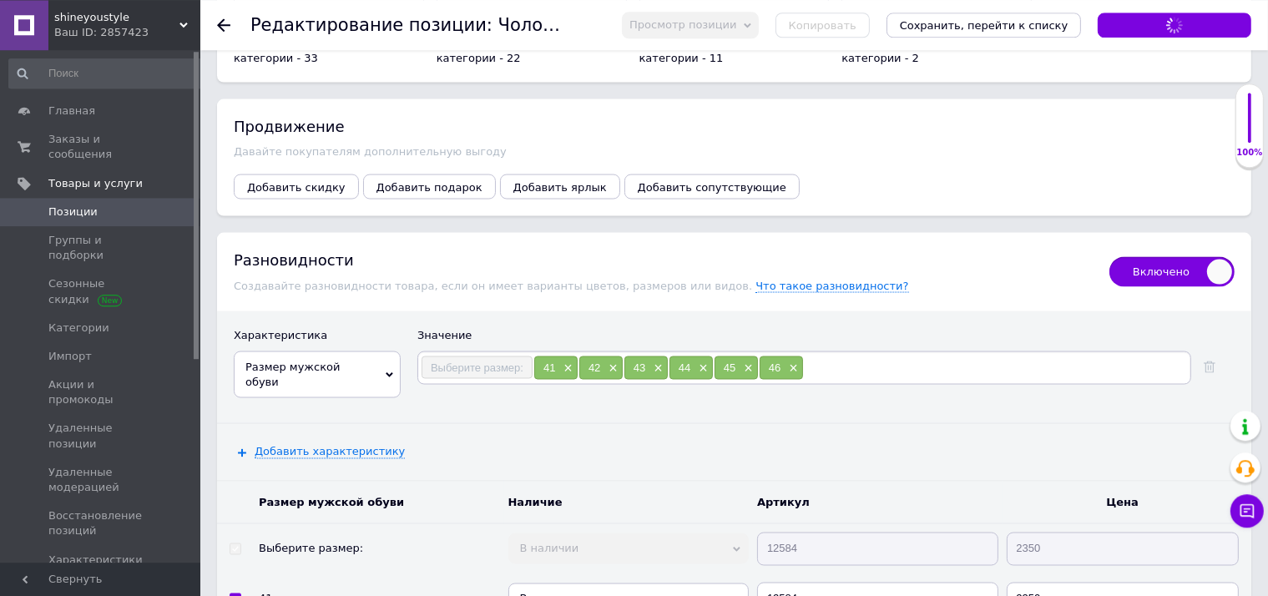
scroll to position [2644, 0]
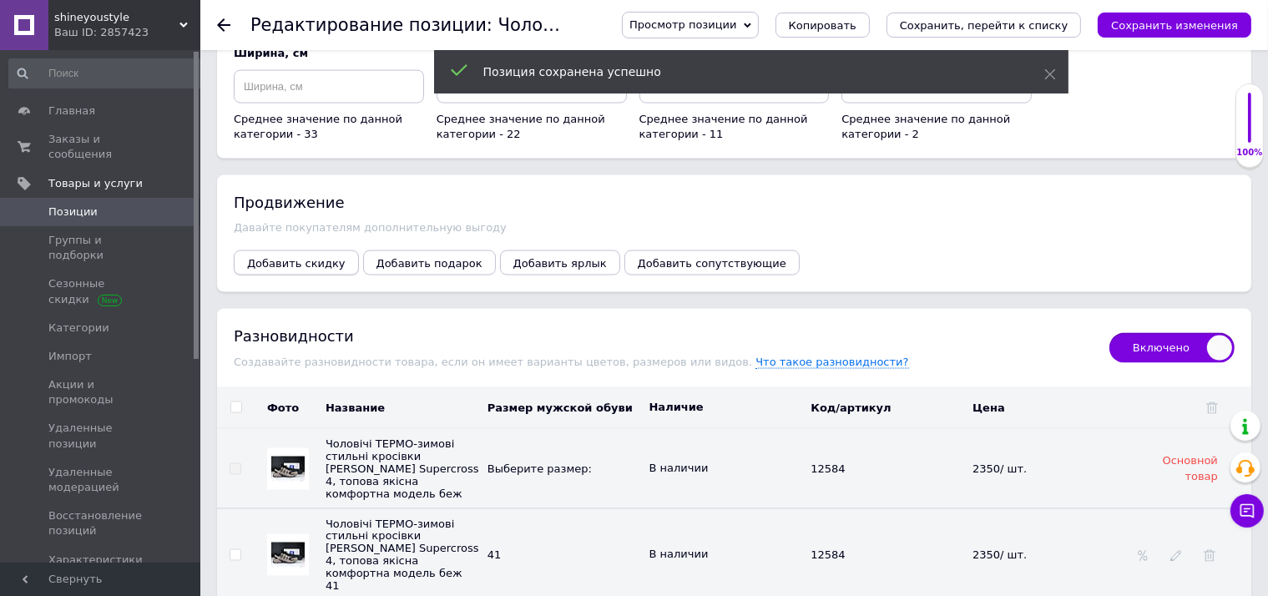
click at [305, 257] on span "Добавить скидку" at bounding box center [296, 263] width 98 height 13
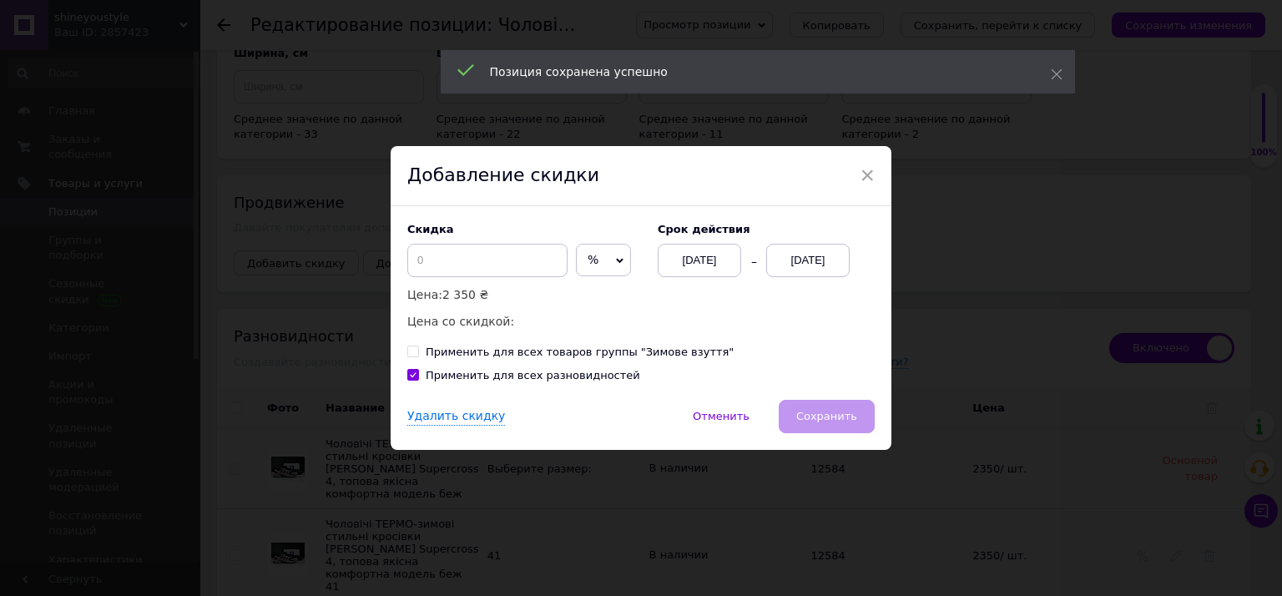
click at [579, 270] on span "%" at bounding box center [603, 260] width 55 height 33
click at [581, 292] on li "₴" at bounding box center [603, 294] width 53 height 23
click at [514, 273] on input at bounding box center [487, 260] width 160 height 33
checkbox input "true"
type input "5"
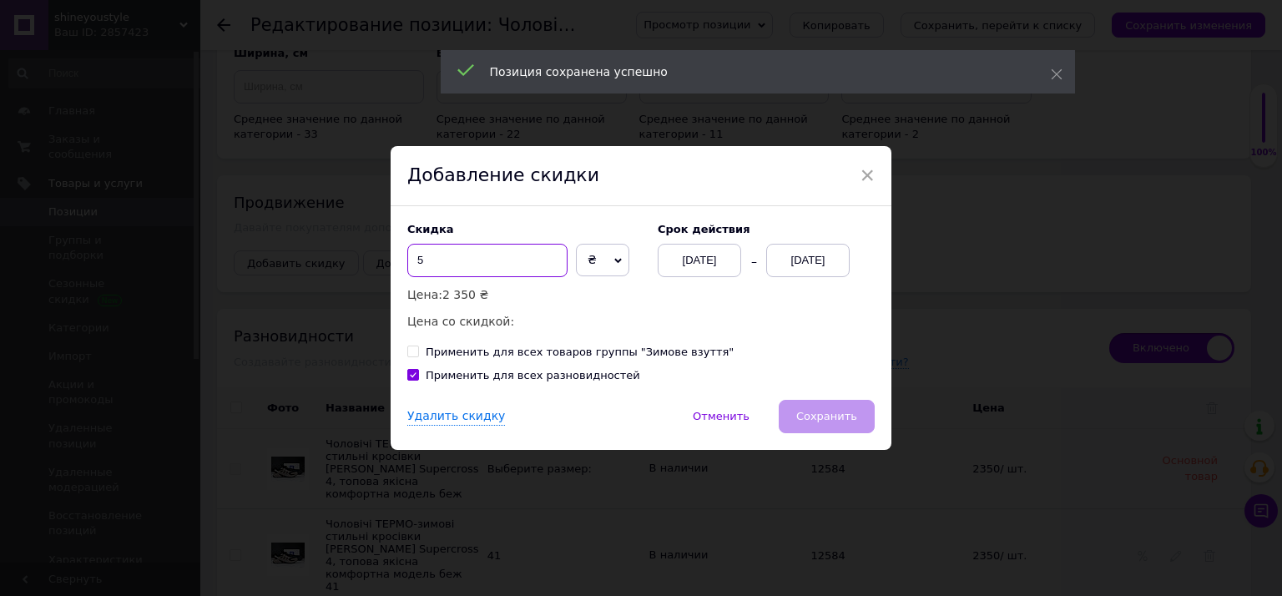
checkbox input "true"
type input "50"
checkbox input "true"
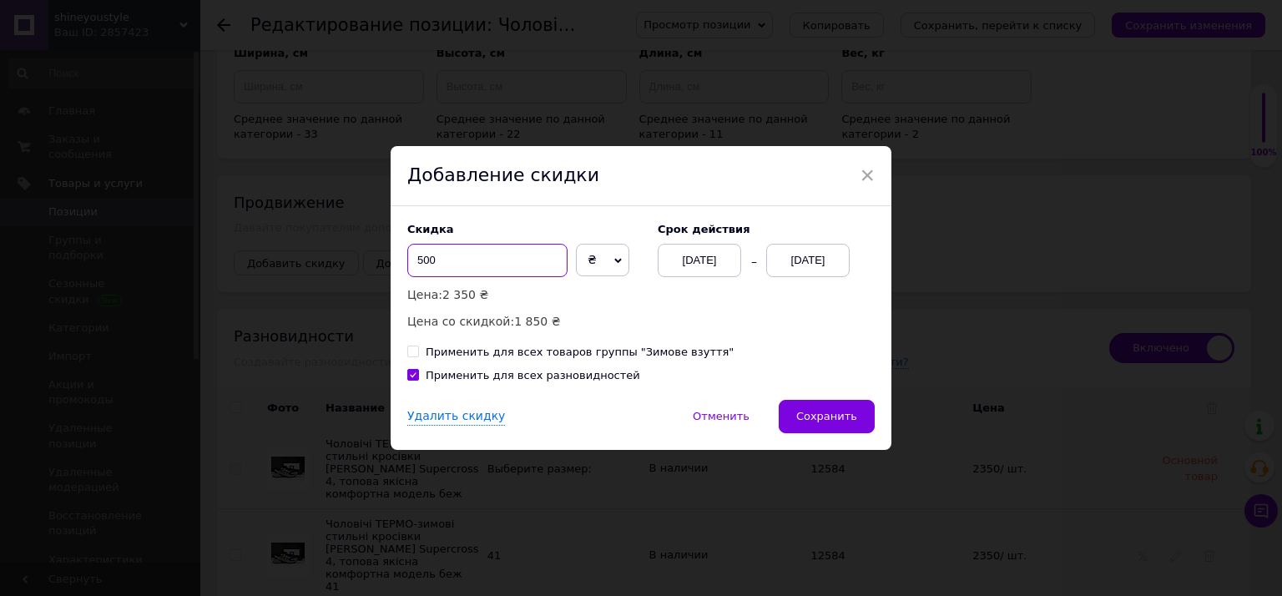
type input "500"
click at [799, 245] on div "[DATE]" at bounding box center [807, 260] width 83 height 33
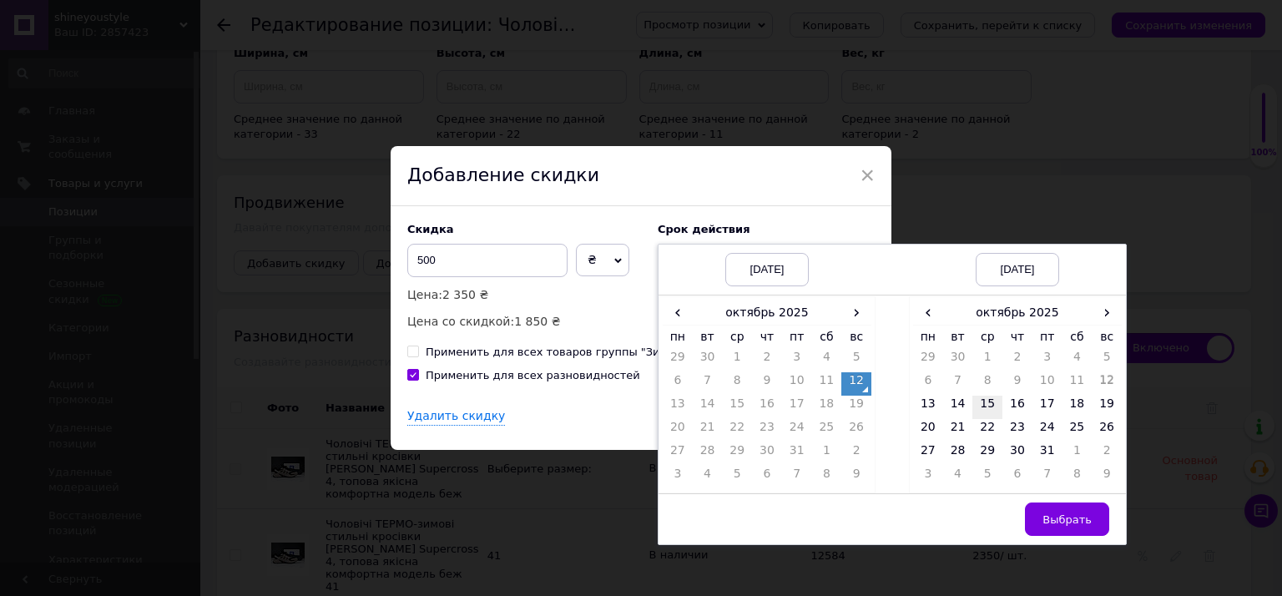
click at [980, 406] on td "15" at bounding box center [987, 407] width 30 height 23
click at [1039, 507] on button "Выбрать" at bounding box center [1067, 518] width 84 height 33
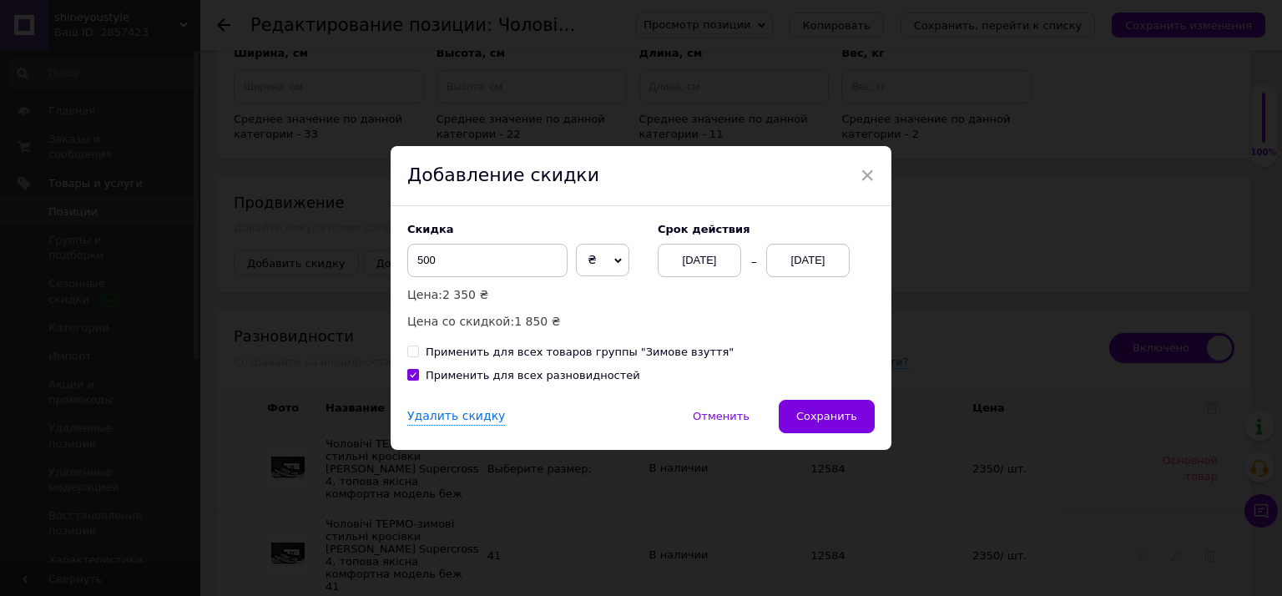
drag, startPoint x: 825, startPoint y: 419, endPoint x: 1020, endPoint y: 245, distance: 260.7
click at [828, 416] on span "Сохранить" at bounding box center [826, 416] width 61 height 13
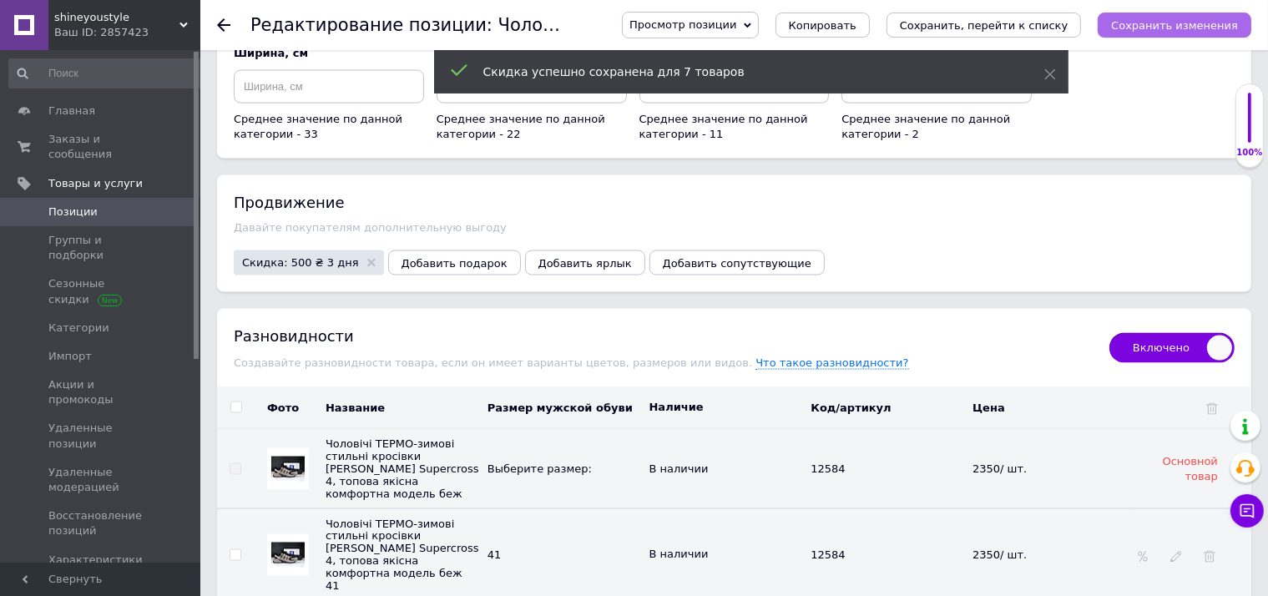
click at [1193, 17] on button "Сохранить изменения" at bounding box center [1174, 25] width 154 height 25
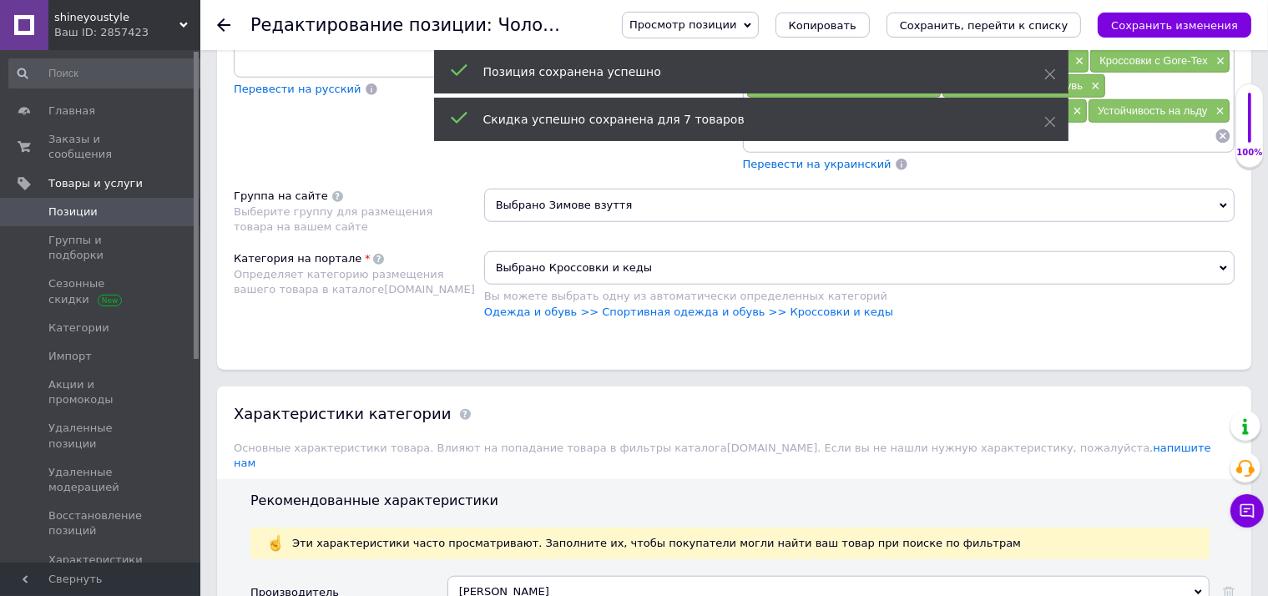
scroll to position [0, 0]
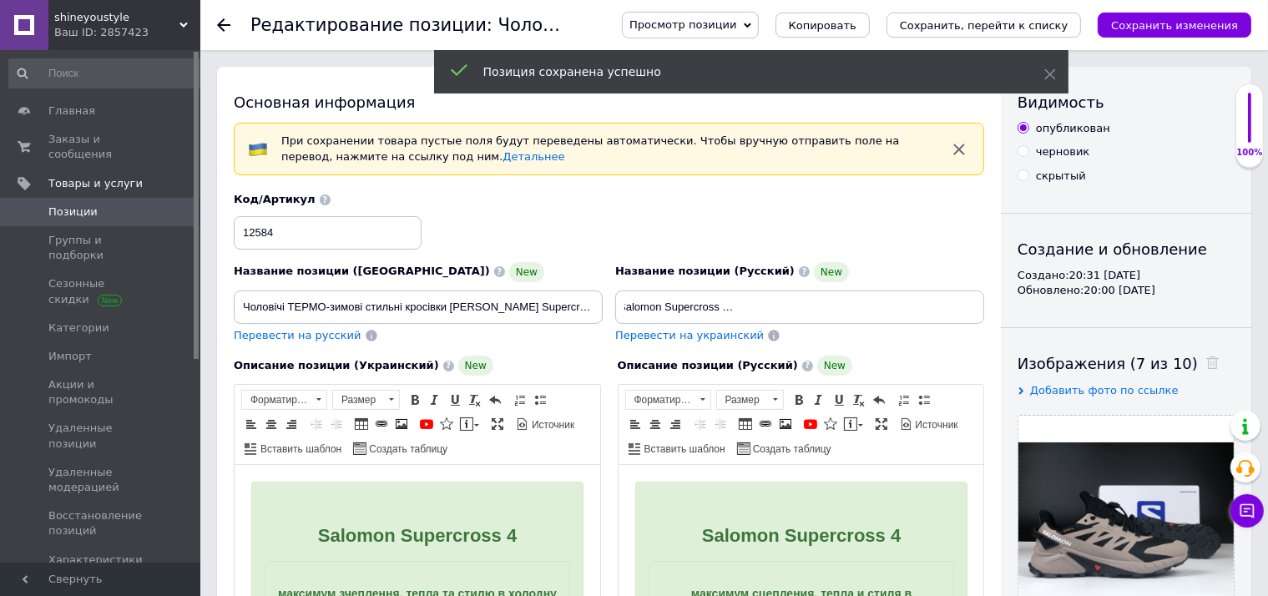
click at [1157, 40] on div "Просмотр позиции Сохранить и посмотреть на сайте Сохранить и посмотреть на порт…" at bounding box center [919, 25] width 663 height 50
click at [1160, 33] on button "Сохранить изменения" at bounding box center [1174, 25] width 154 height 25
click at [732, 335] on span "Перевести на украинский" at bounding box center [689, 335] width 149 height 13
checkbox input "true"
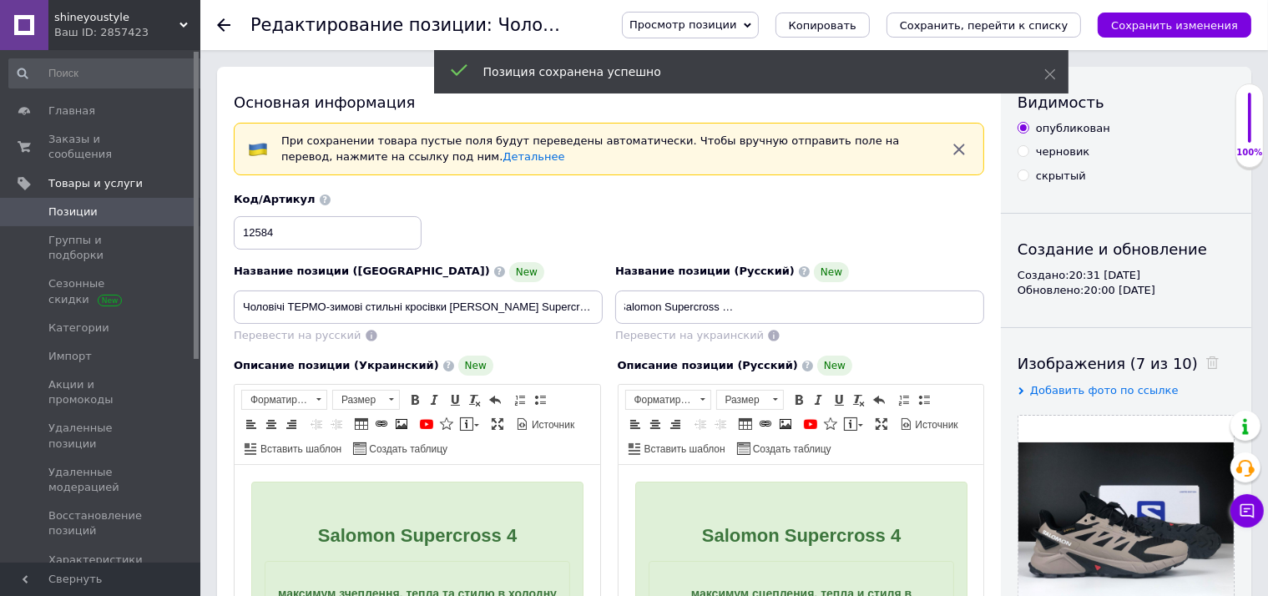
click at [135, 204] on span "Позиции" at bounding box center [101, 211] width 106 height 15
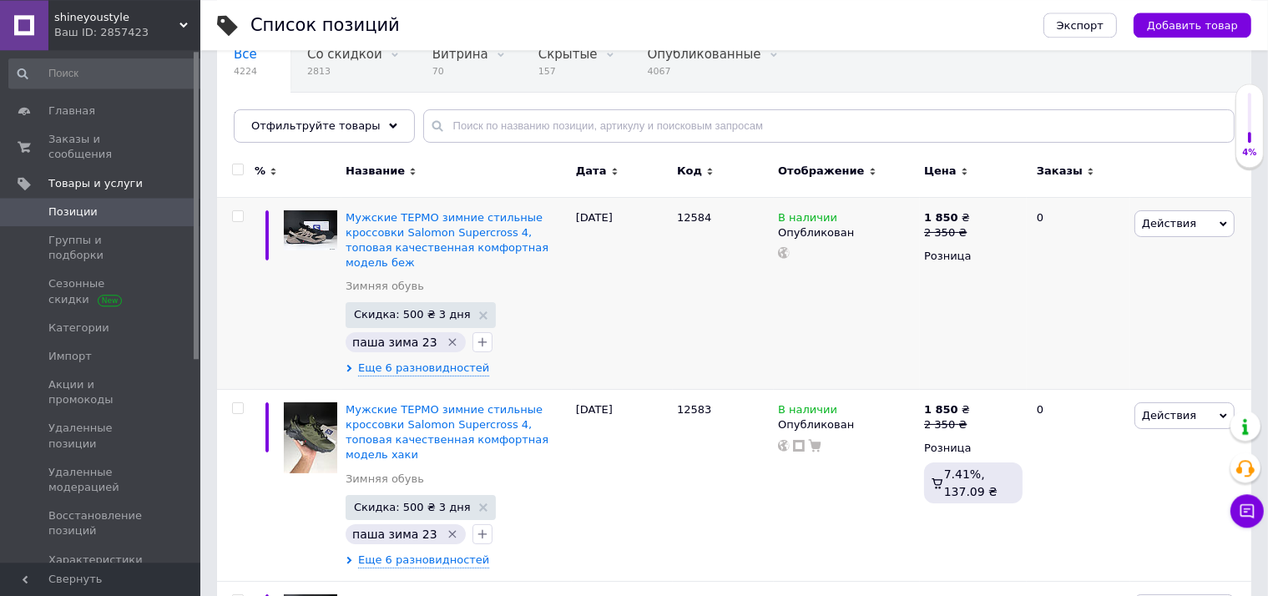
scroll to position [176, 0]
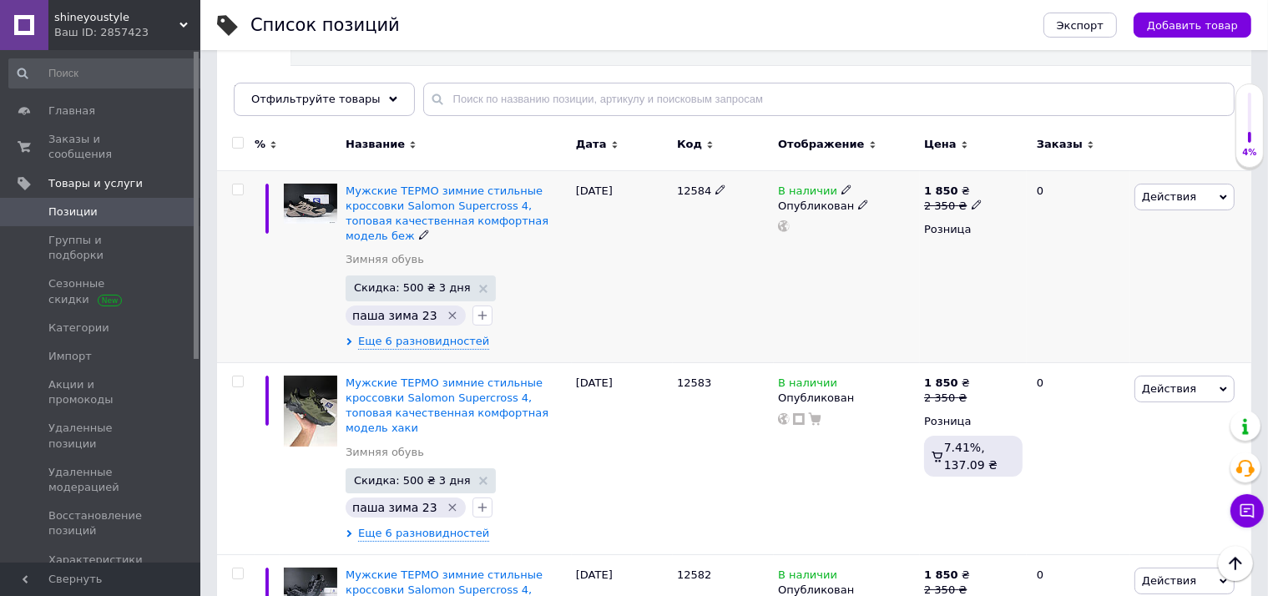
click at [1173, 190] on span "Действия" at bounding box center [1169, 196] width 54 height 13
click at [1049, 453] on li "Удалить" at bounding box center [1114, 463] width 237 height 23
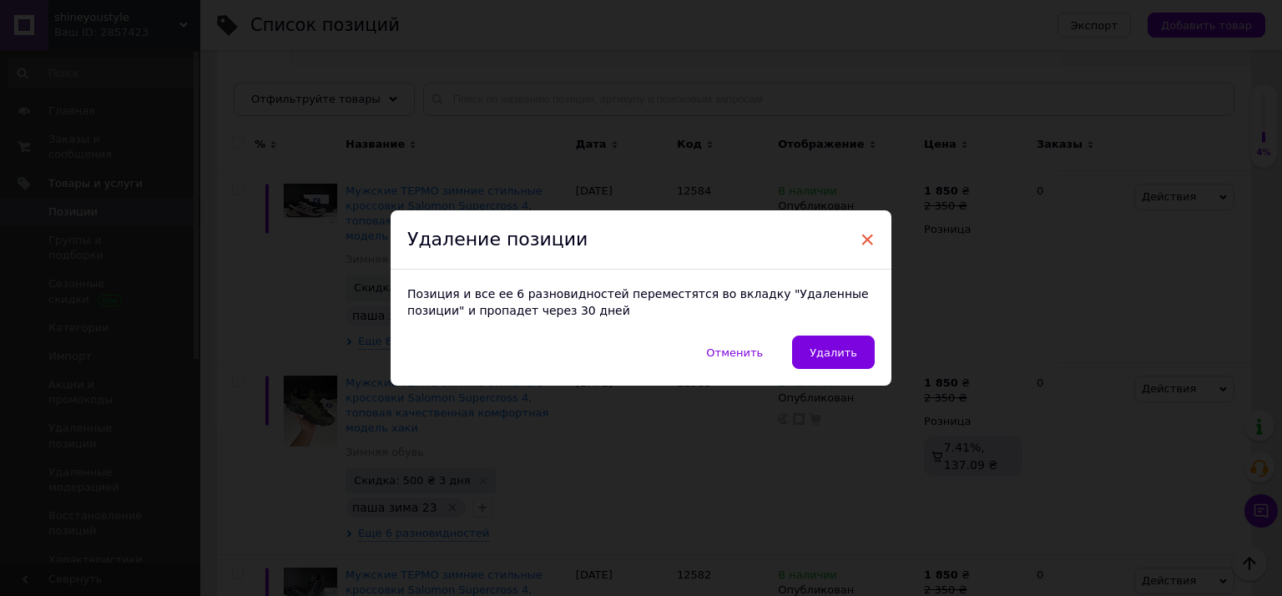
click at [866, 241] on span "×" at bounding box center [867, 239] width 15 height 28
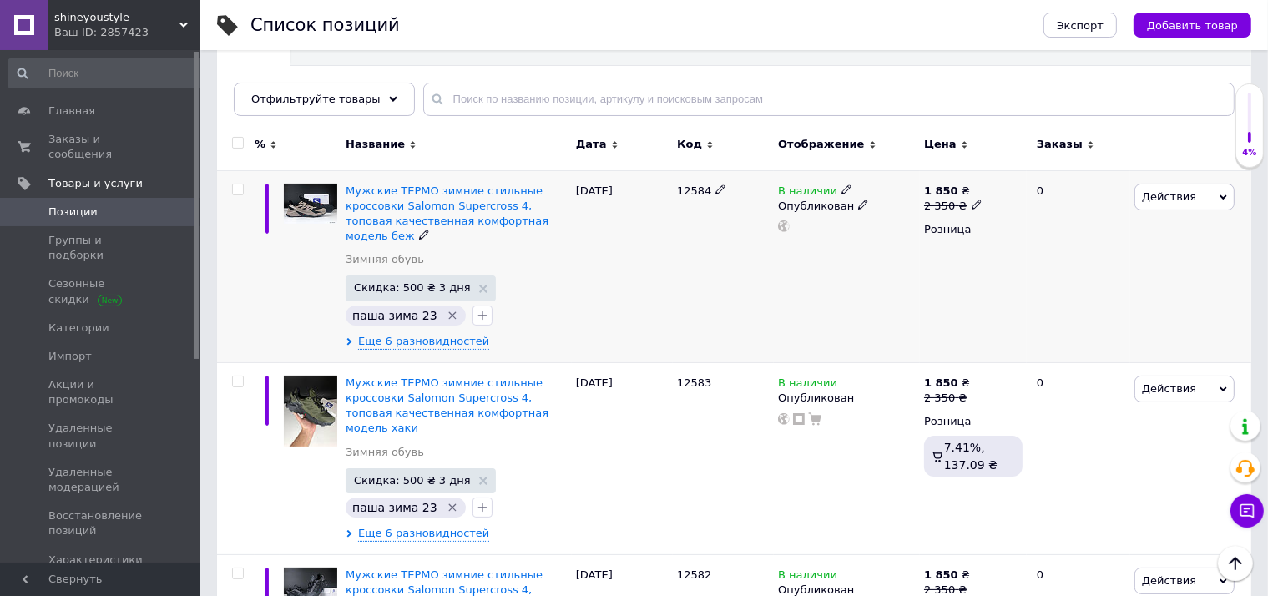
click at [1170, 195] on span "Действия" at bounding box center [1169, 196] width 54 height 13
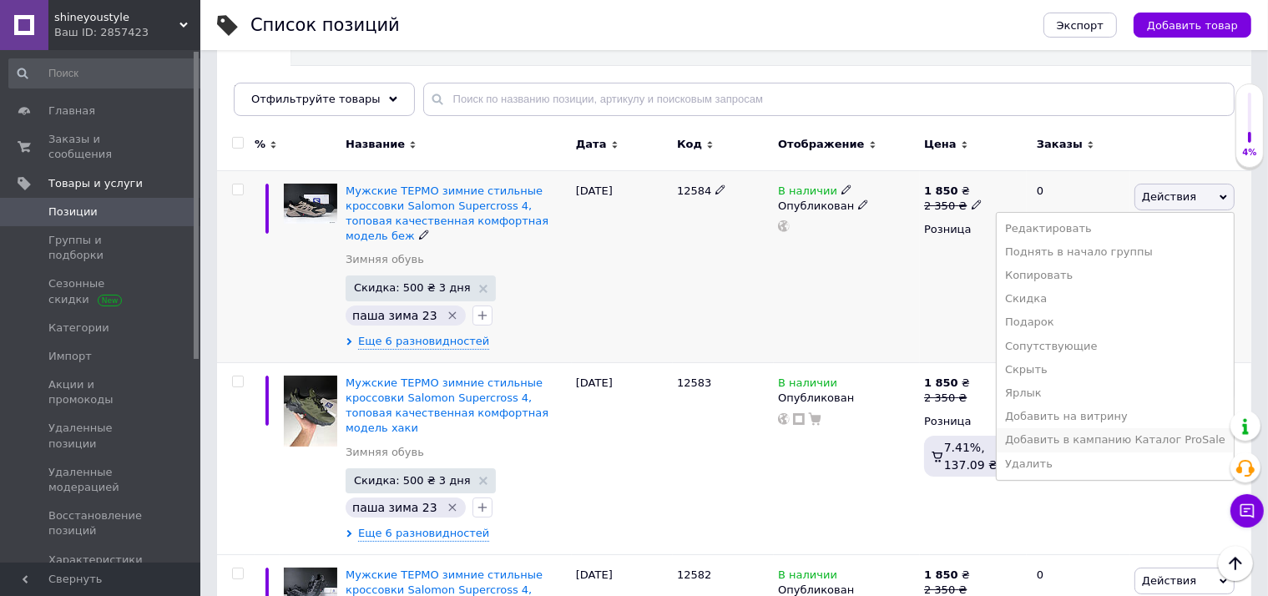
click at [1067, 436] on li "Добавить в кампанию Каталог ProSale" at bounding box center [1114, 439] width 237 height 23
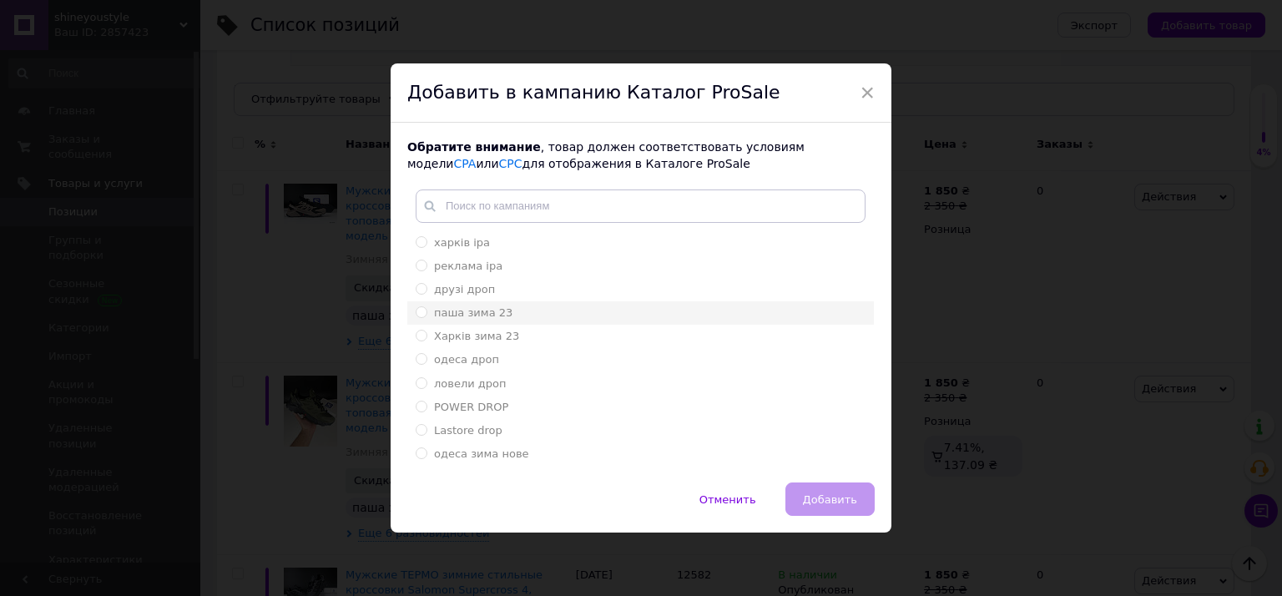
click at [470, 312] on span "паша зима 23" at bounding box center [473, 312] width 78 height 13
click at [426, 312] on input "паша зима 23" at bounding box center [421, 311] width 11 height 11
radio input "true"
click at [838, 500] on span "Добавить" at bounding box center [830, 499] width 54 height 13
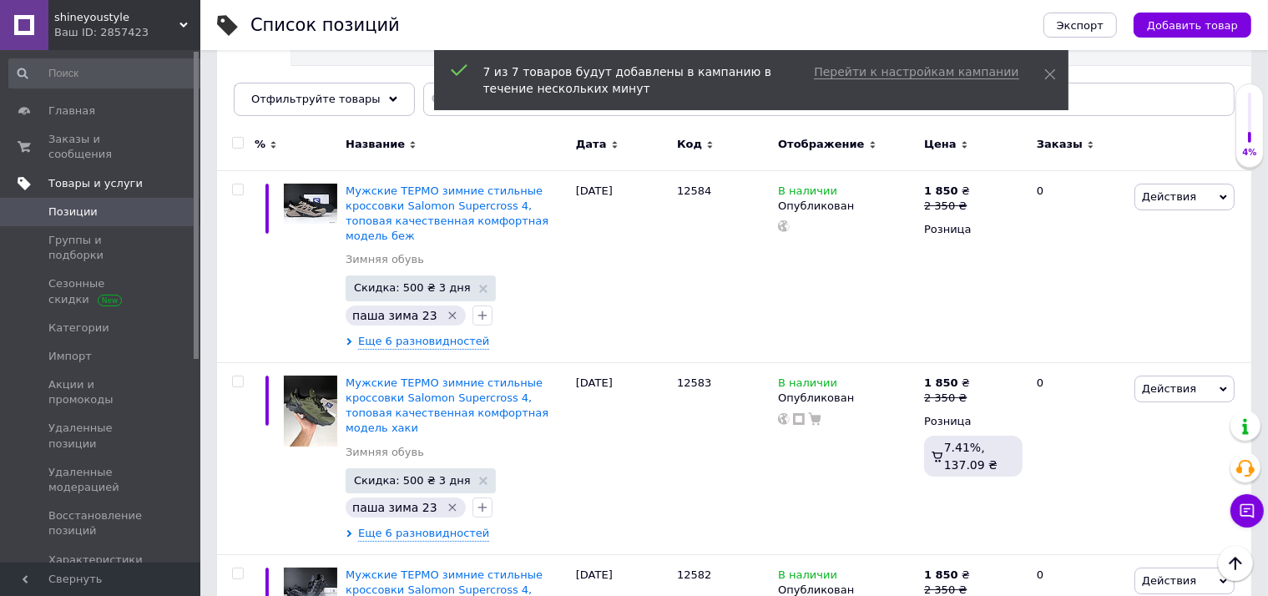
click at [113, 169] on link "Товары и услуги" at bounding box center [107, 183] width 214 height 28
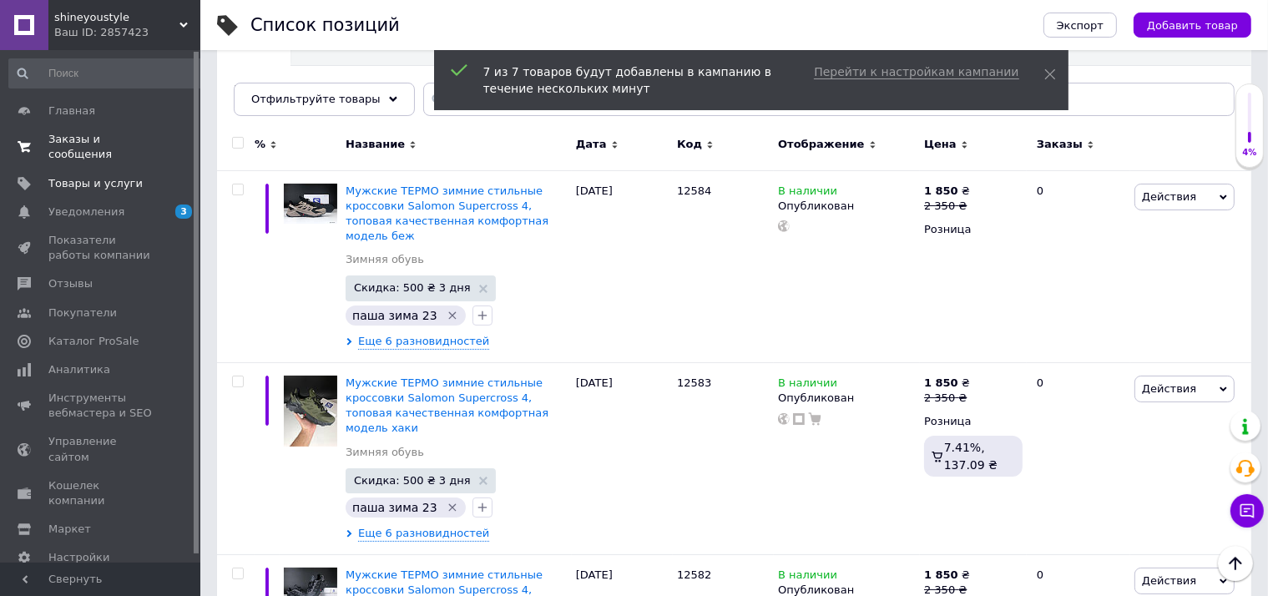
click at [129, 152] on link "Заказы и сообщения 0 0" at bounding box center [107, 146] width 214 height 43
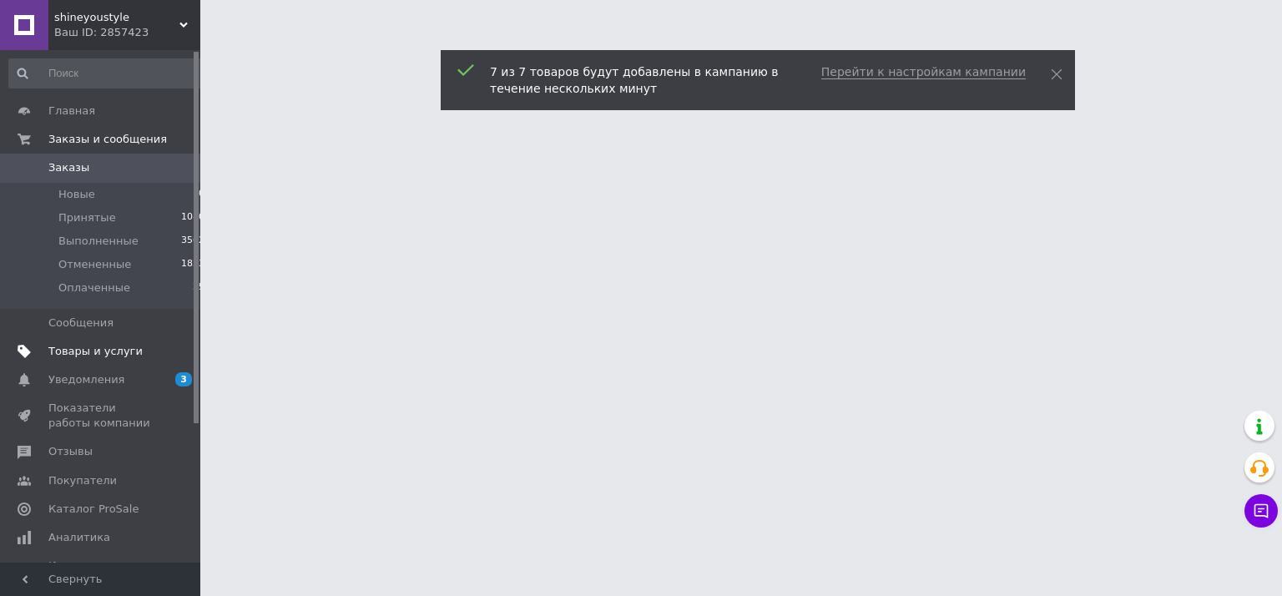
click at [121, 340] on link "Товары и услуги" at bounding box center [107, 351] width 214 height 28
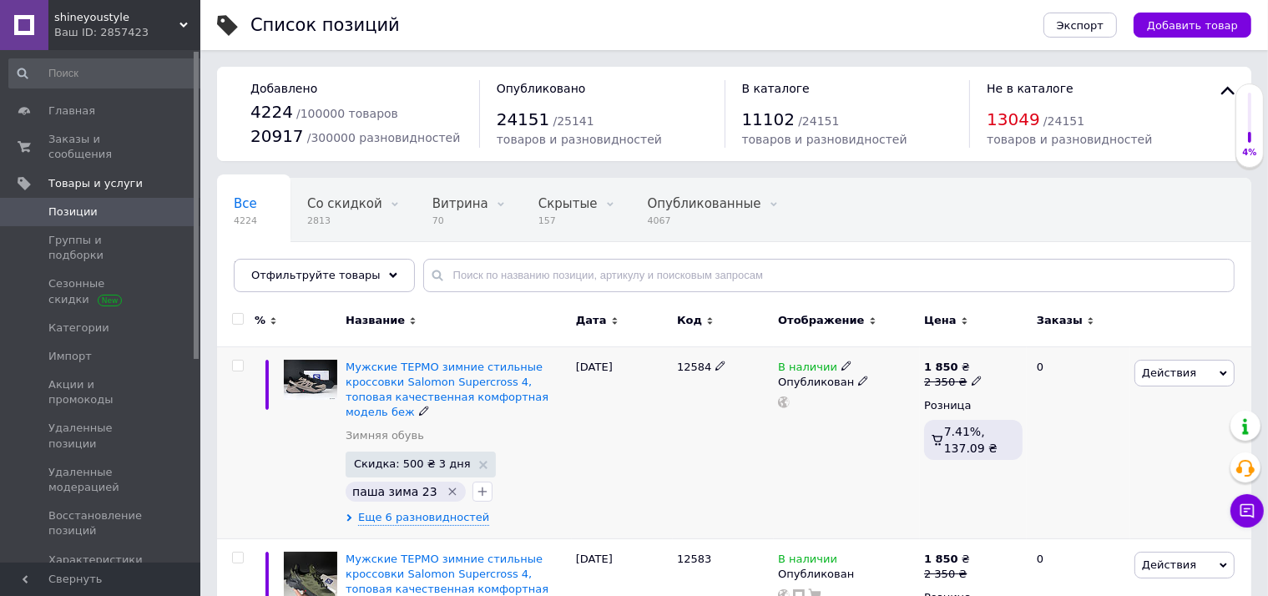
click at [1203, 360] on span "Действия" at bounding box center [1184, 373] width 100 height 27
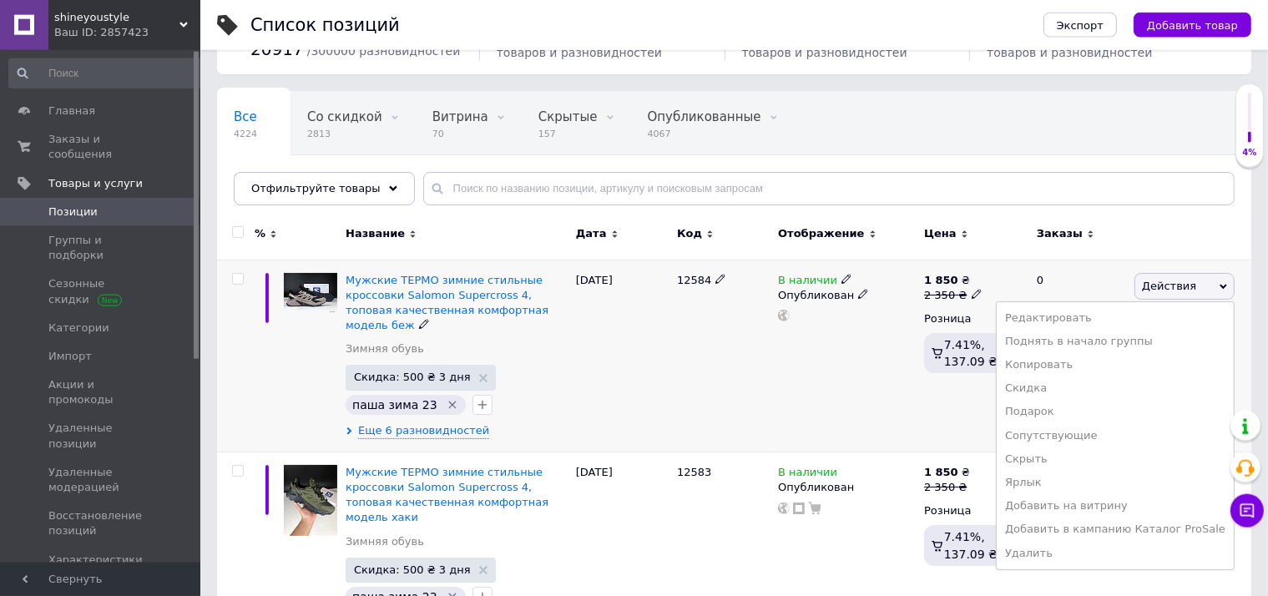
scroll to position [88, 0]
click at [126, 134] on span "Заказы и сообщения" at bounding box center [101, 147] width 106 height 30
